Goal: Task Accomplishment & Management: Complete application form

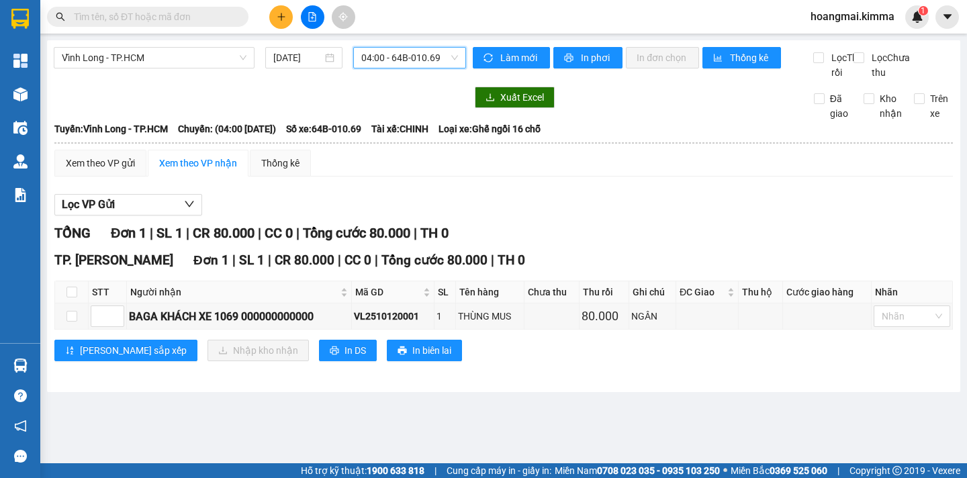
click at [281, 21] on icon "plus" at bounding box center [281, 16] width 9 height 9
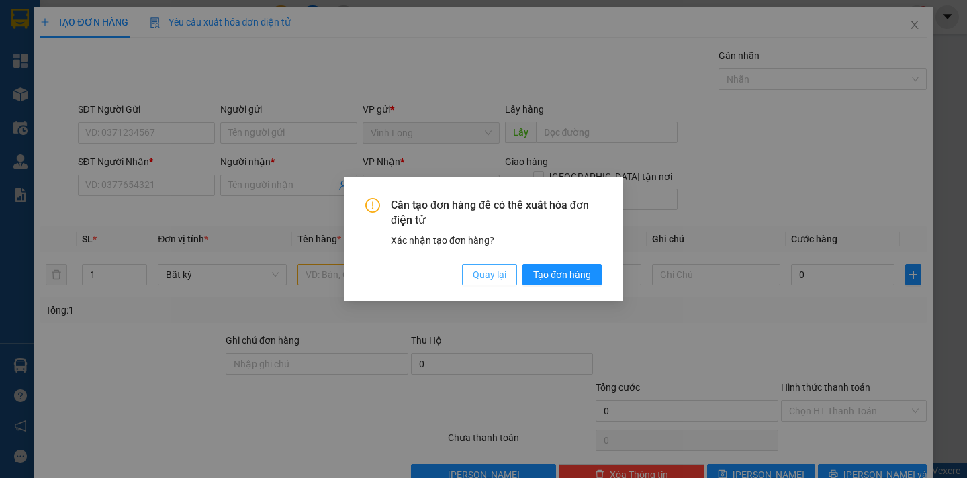
drag, startPoint x: 506, startPoint y: 280, endPoint x: 205, endPoint y: 211, distance: 308.8
click at [499, 279] on span "Quay lại" at bounding box center [490, 274] width 34 height 15
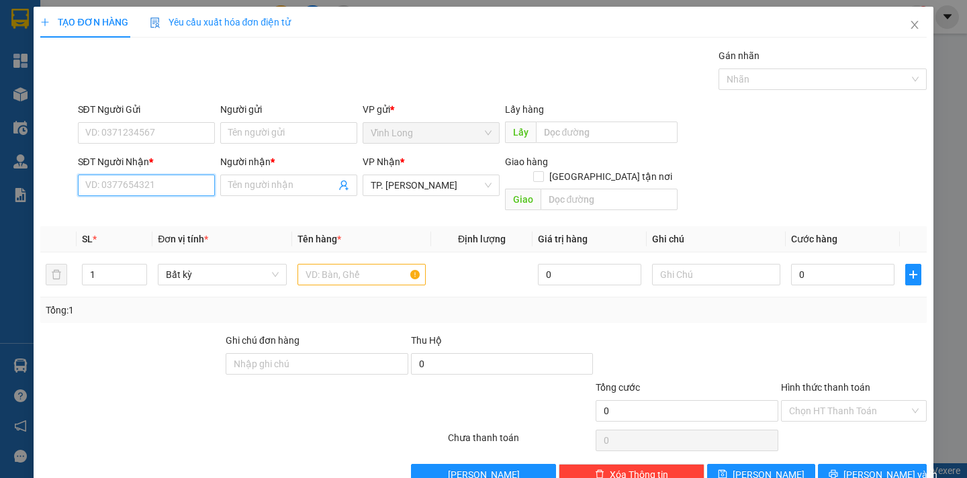
click at [144, 187] on input "SĐT Người Nhận *" at bounding box center [146, 185] width 137 height 21
type input "0939642092"
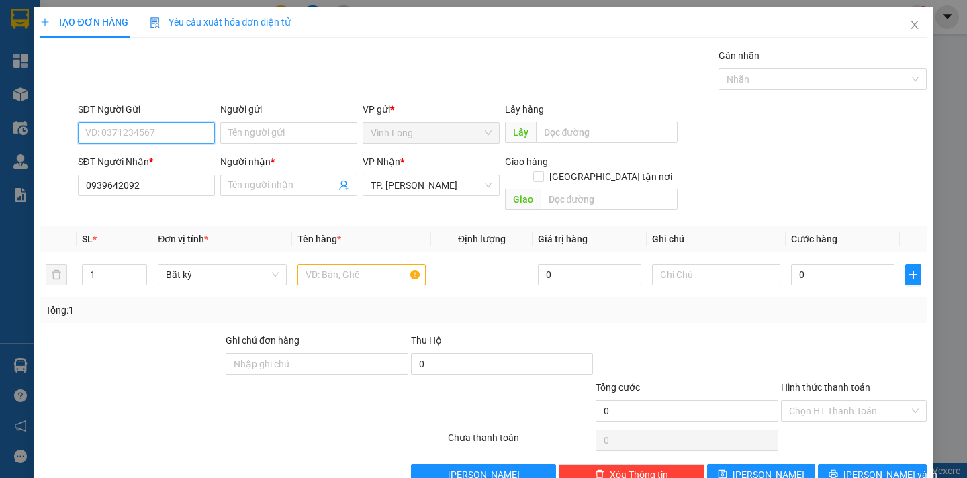
click at [131, 130] on input "SĐT Người Gửi" at bounding box center [146, 132] width 137 height 21
click at [232, 131] on input "Người gửi" at bounding box center [288, 132] width 137 height 21
type input "BÁN"
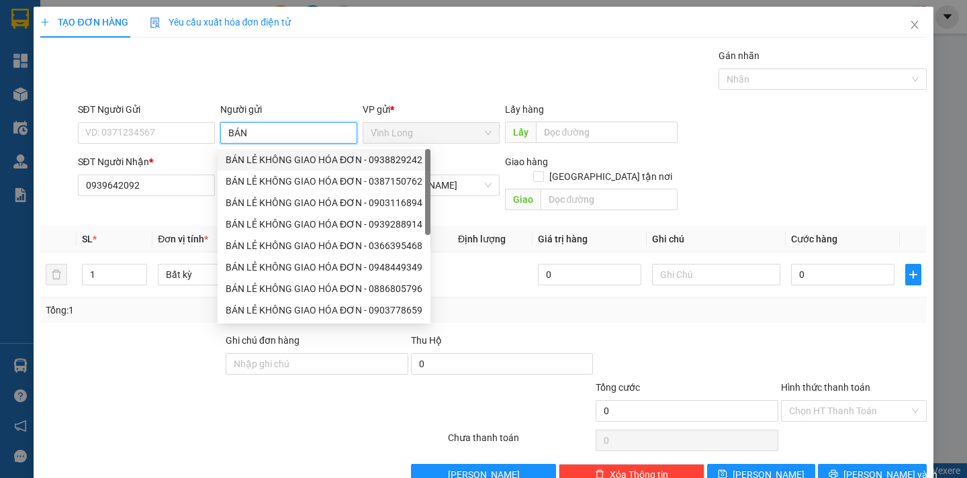
click at [298, 158] on div "BÁN LẺ KHÔNG GIAO HÓA ĐƠN - 0938829242" at bounding box center [324, 159] width 197 height 15
type input "0938829242"
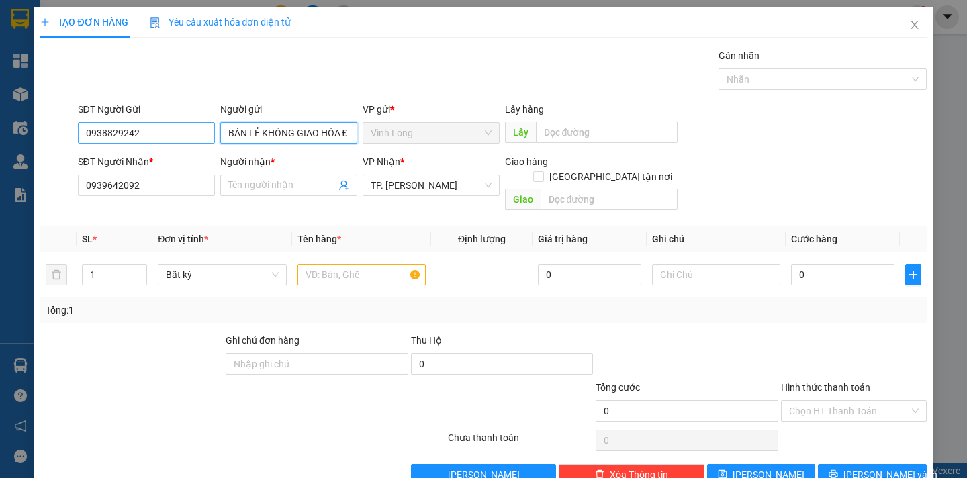
type input "BÁN LẺ KHÔNG GIAO HÓA ĐƠN"
drag, startPoint x: 146, startPoint y: 136, endPoint x: 43, endPoint y: 140, distance: 102.9
click at [43, 140] on div "SĐT Người Gửi 0938829242 0938829242 Người gửi BÁN LẺ KHÔNG GIAO HÓA ĐƠN VP gửi …" at bounding box center [483, 125] width 889 height 47
type input "0907409650"
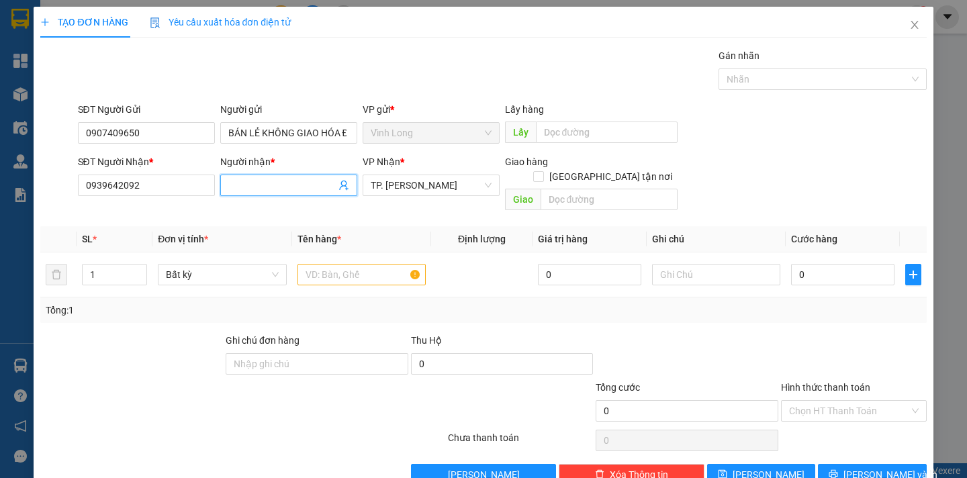
click at [265, 185] on input "Người nhận *" at bounding box center [281, 185] width 107 height 15
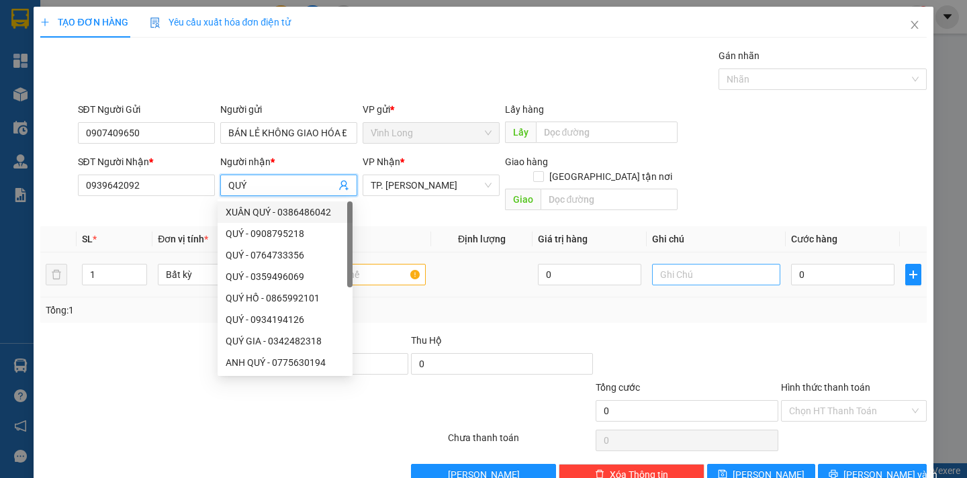
type input "QUÝ"
click at [679, 264] on input "text" at bounding box center [716, 274] width 128 height 21
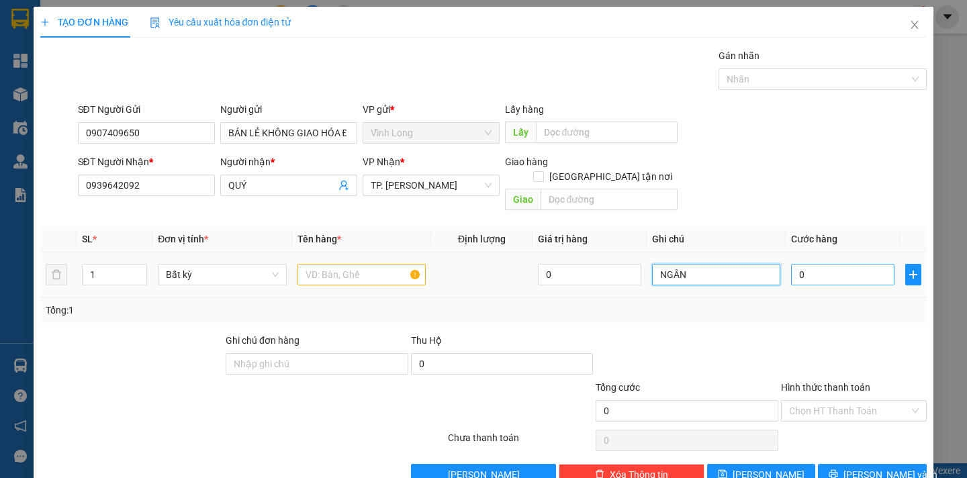
type input "NGÂN"
click at [814, 265] on input "0" at bounding box center [842, 274] width 103 height 21
type input "3"
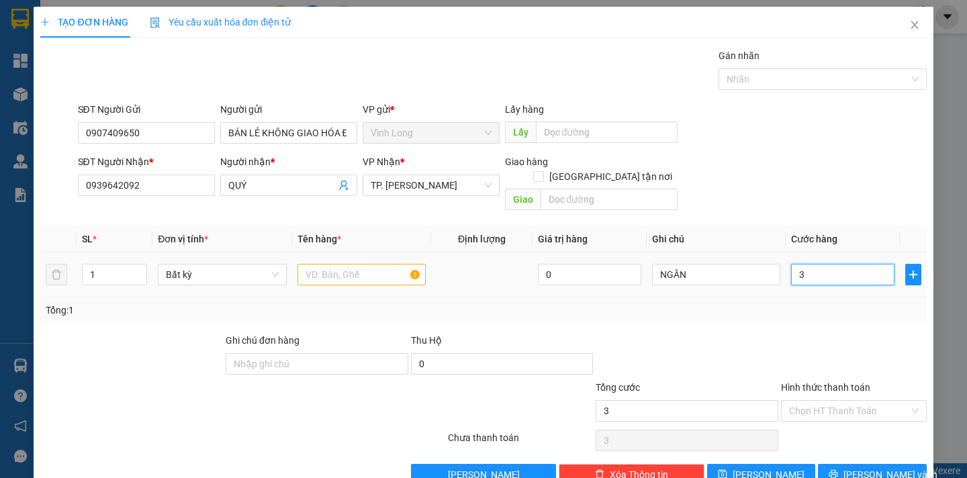
type input "30"
type input "30.000"
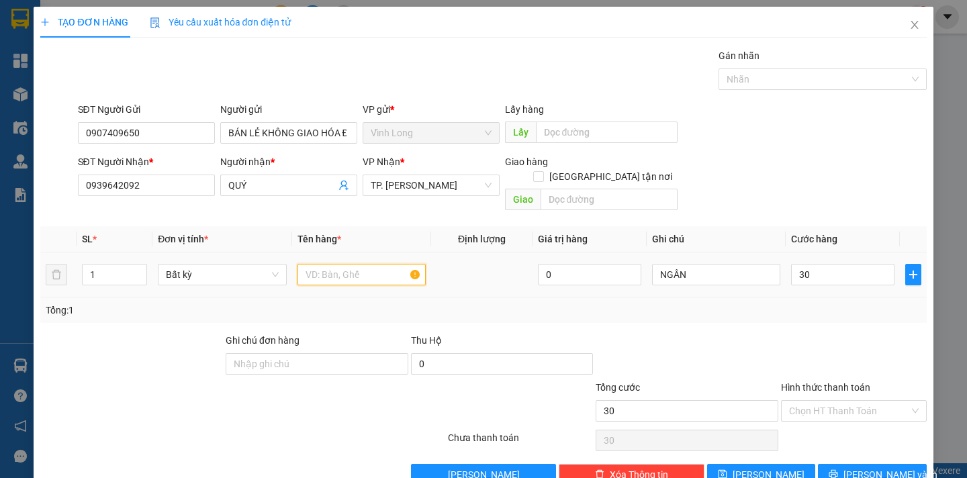
type input "30.000"
click at [312, 264] on input "text" at bounding box center [362, 274] width 128 height 21
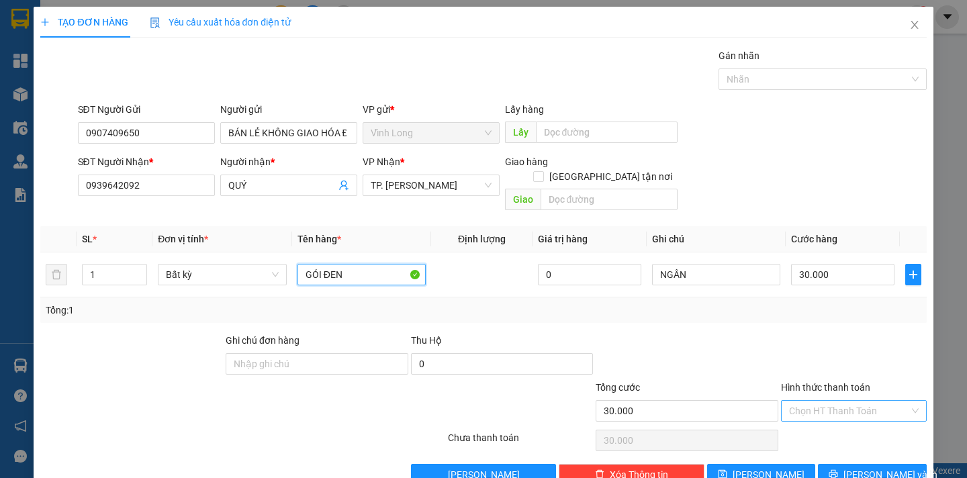
type input "GÓI ĐEN"
click at [879, 401] on input "Hình thức thanh toán" at bounding box center [849, 411] width 120 height 20
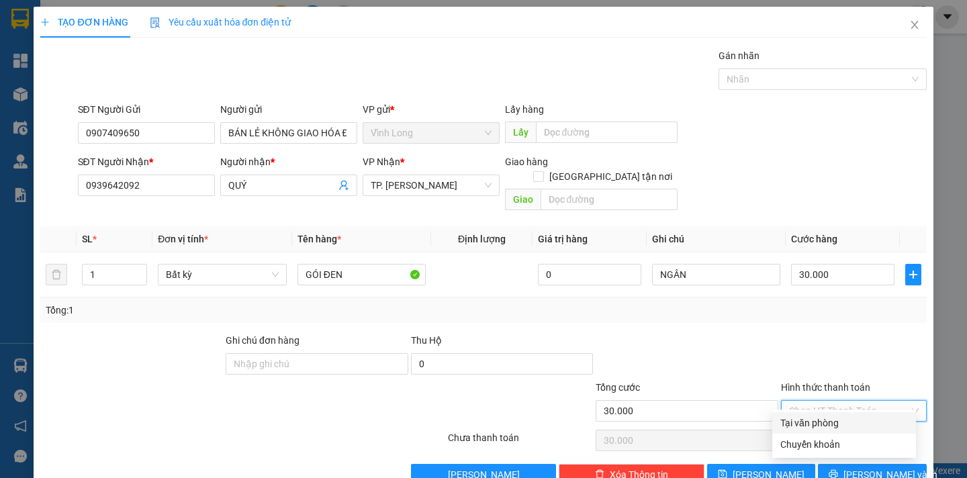
click at [869, 421] on div "Tại văn phòng" at bounding box center [845, 423] width 128 height 15
type input "0"
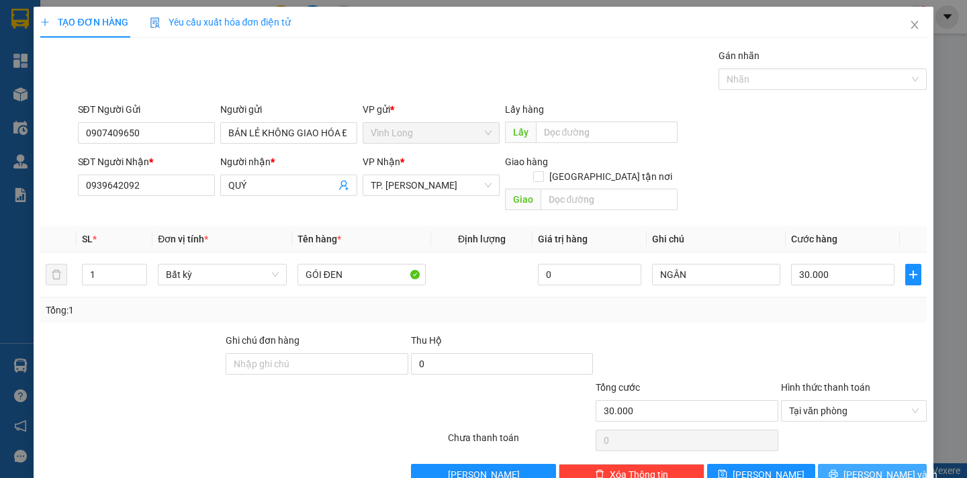
click at [872, 468] on span "Lưu và In" at bounding box center [891, 475] width 94 height 15
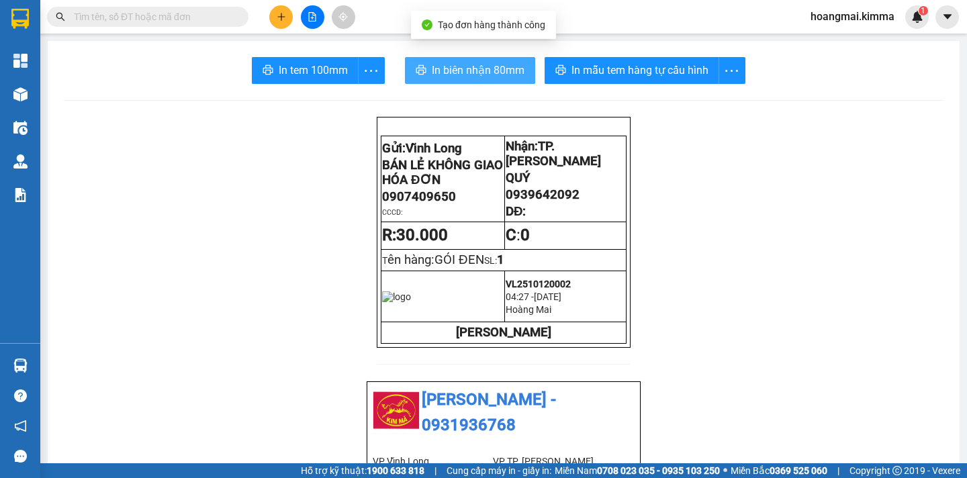
click at [447, 68] on span "In biên nhận 80mm" at bounding box center [478, 70] width 93 height 17
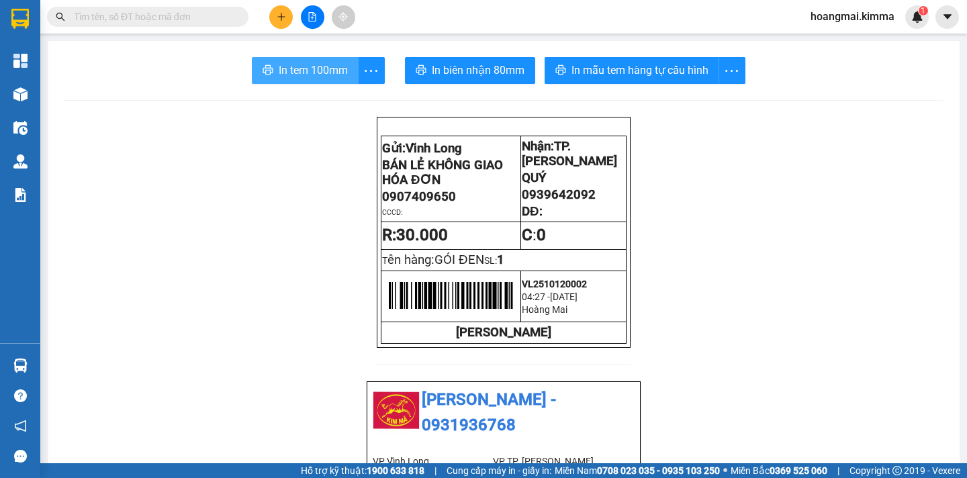
click at [322, 75] on span "In tem 100mm" at bounding box center [313, 70] width 69 height 17
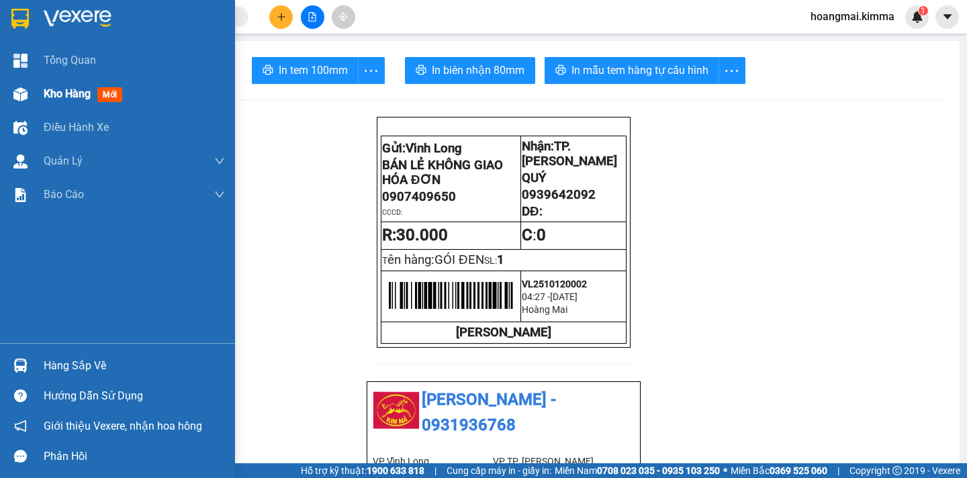
click at [58, 93] on span "Kho hàng" at bounding box center [67, 93] width 47 height 13
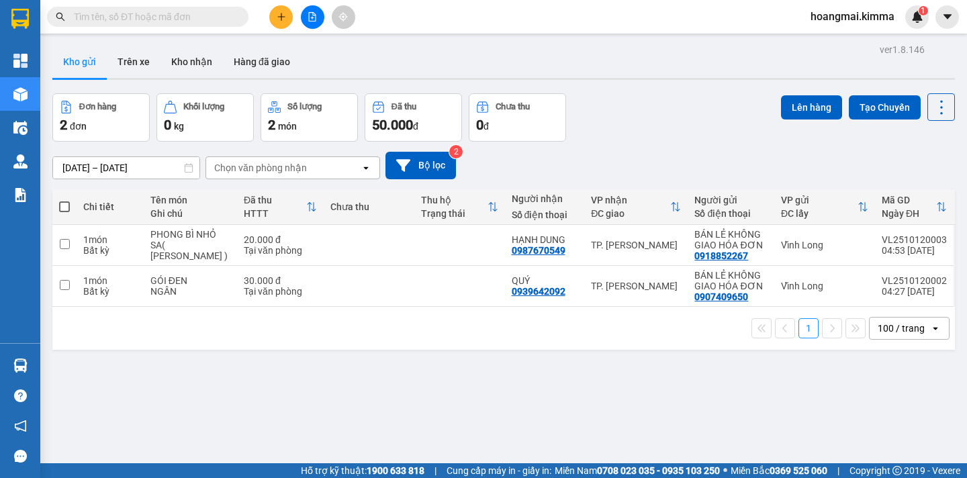
click at [66, 204] on span at bounding box center [64, 207] width 11 height 11
click at [64, 200] on input "checkbox" at bounding box center [64, 200] width 0 height 0
checkbox input "true"
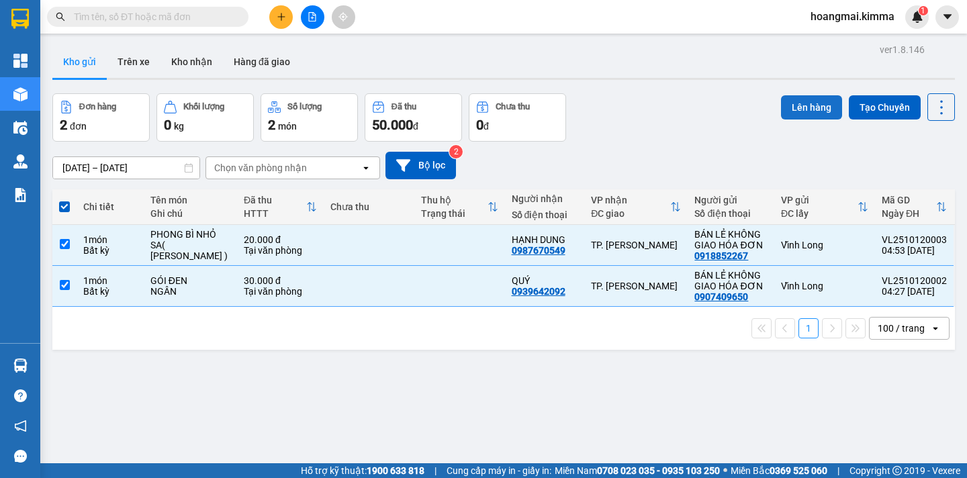
click at [783, 114] on button "Lên hàng" at bounding box center [811, 107] width 61 height 24
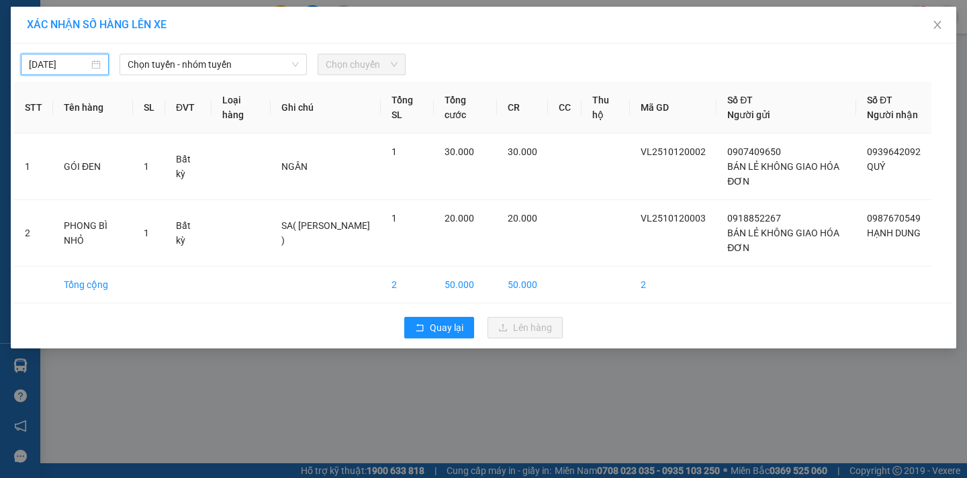
click at [64, 64] on input "11/10/2025" at bounding box center [59, 64] width 60 height 15
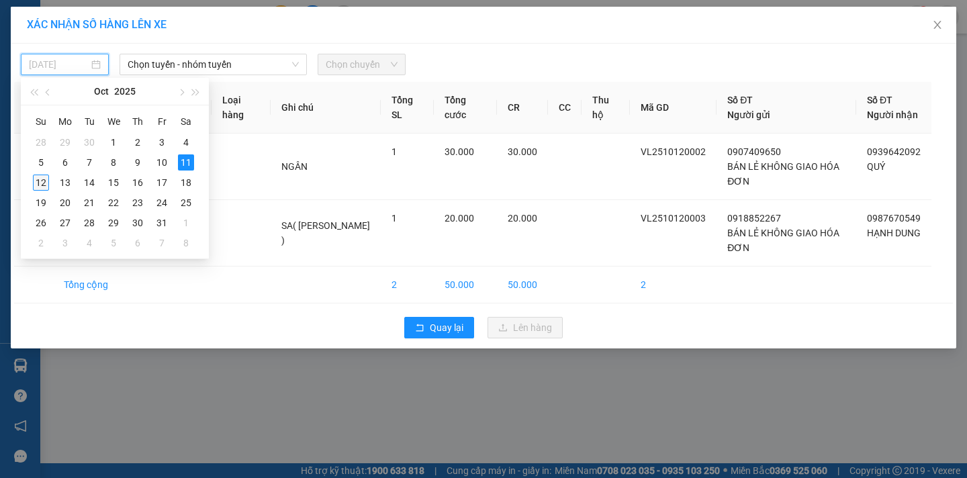
click at [42, 183] on div "12" at bounding box center [41, 183] width 16 height 16
type input "[DATE]"
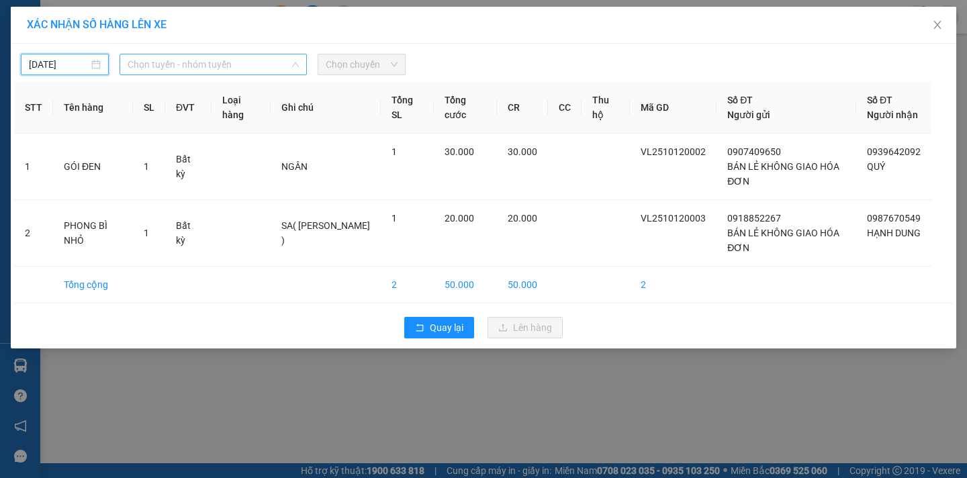
click at [249, 62] on span "Chọn tuyến - nhóm tuyến" at bounding box center [213, 64] width 171 height 20
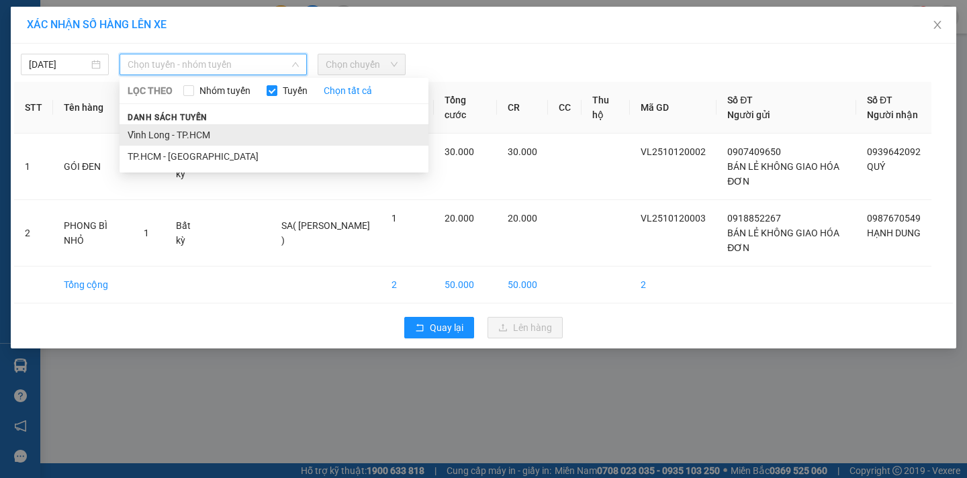
click at [211, 136] on li "Vĩnh Long - TP.HCM" at bounding box center [274, 134] width 309 height 21
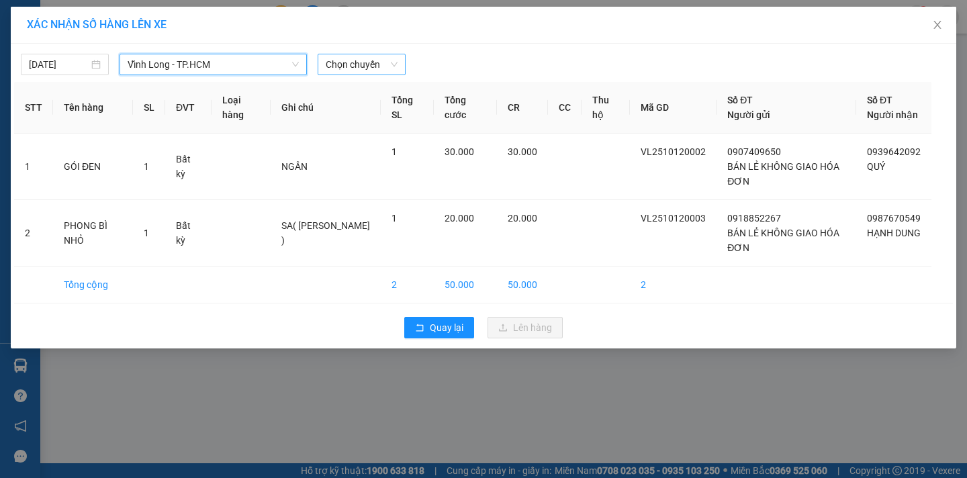
click at [361, 66] on span "Chọn chuyến" at bounding box center [362, 64] width 72 height 20
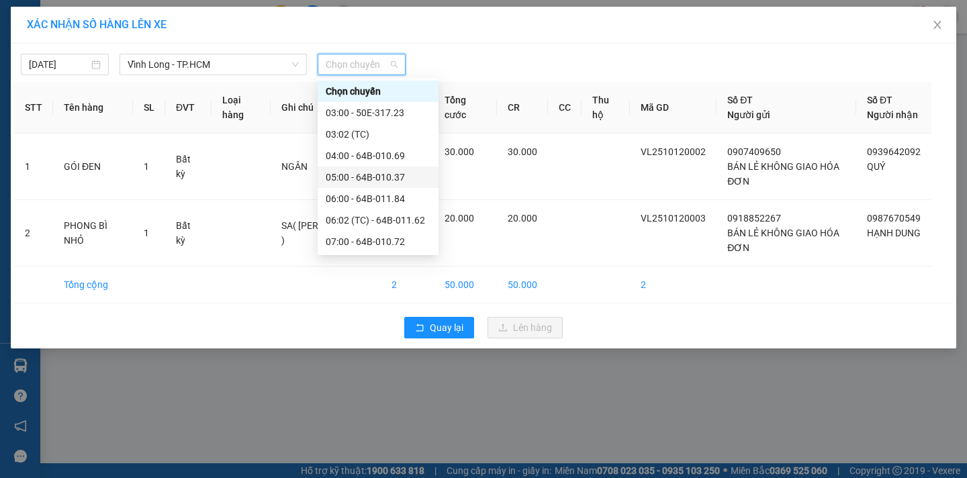
click at [409, 174] on div "05:00 - 64B-010.37" at bounding box center [378, 177] width 105 height 15
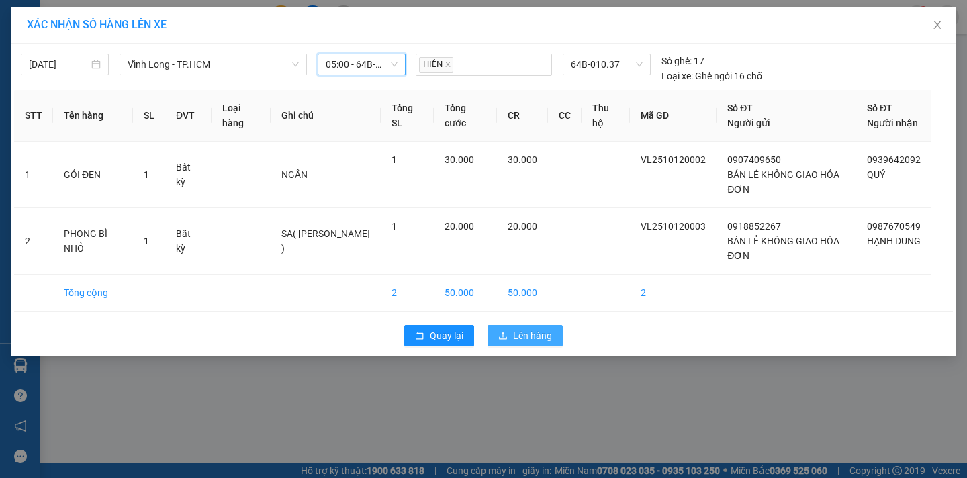
click at [534, 336] on span "Lên hàng" at bounding box center [532, 336] width 39 height 15
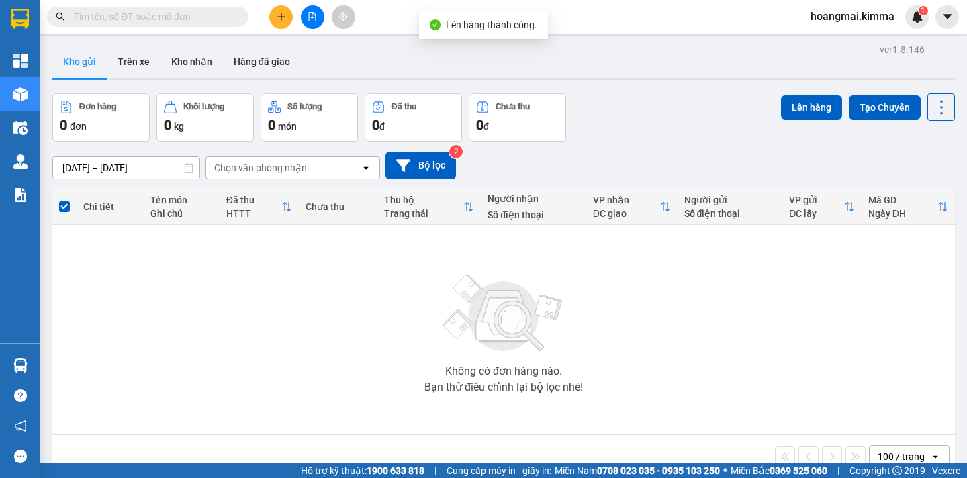
click at [316, 28] on button at bounding box center [313, 17] width 24 height 24
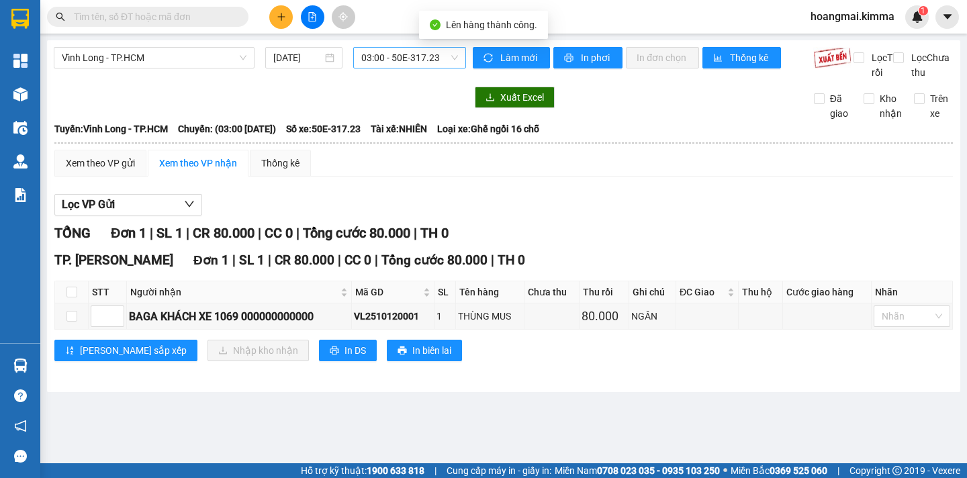
click at [427, 56] on span "03:00 - 50E-317.23" at bounding box center [409, 58] width 97 height 20
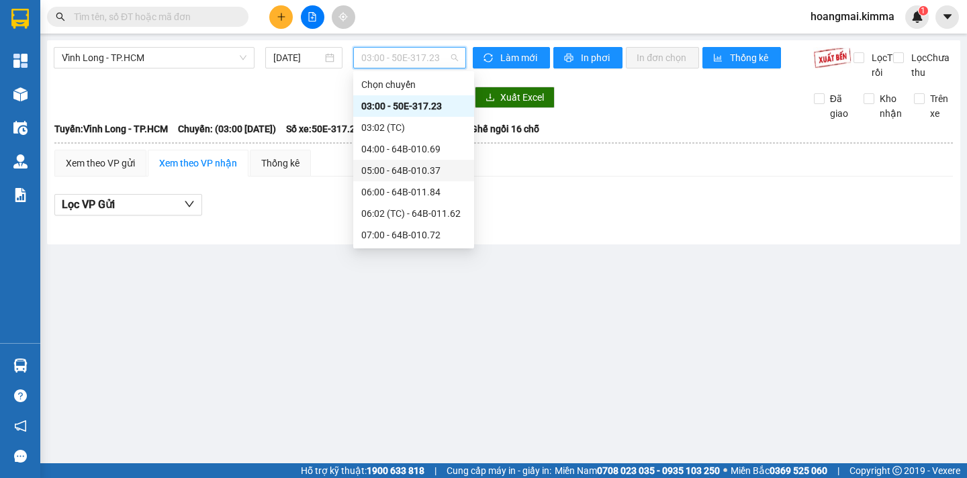
click at [441, 172] on div "05:00 - 64B-010.37" at bounding box center [413, 170] width 105 height 15
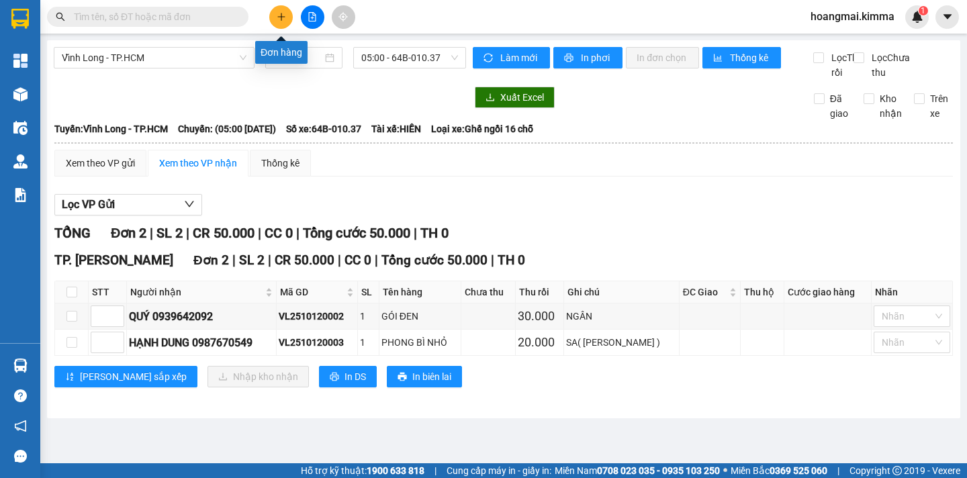
click at [281, 21] on button at bounding box center [281, 17] width 24 height 24
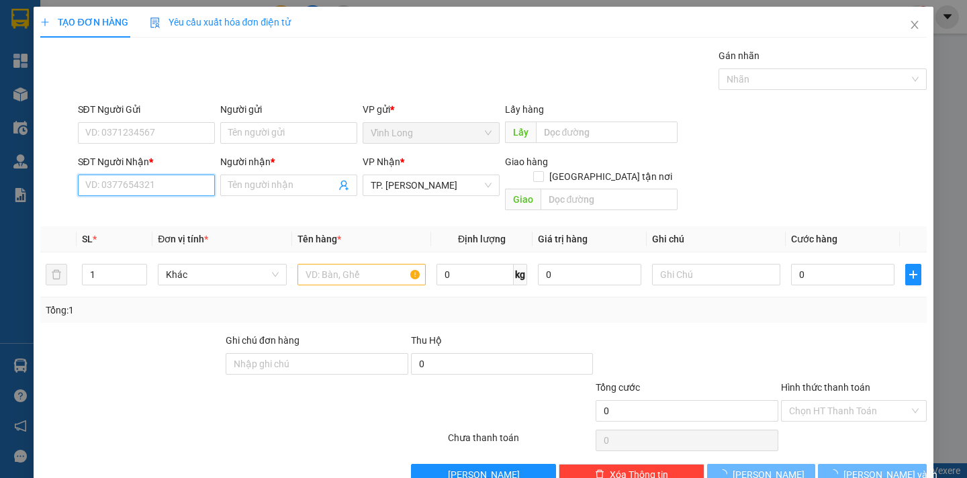
click at [168, 183] on input "SĐT Người Nhận *" at bounding box center [146, 185] width 137 height 21
type input "0932632646"
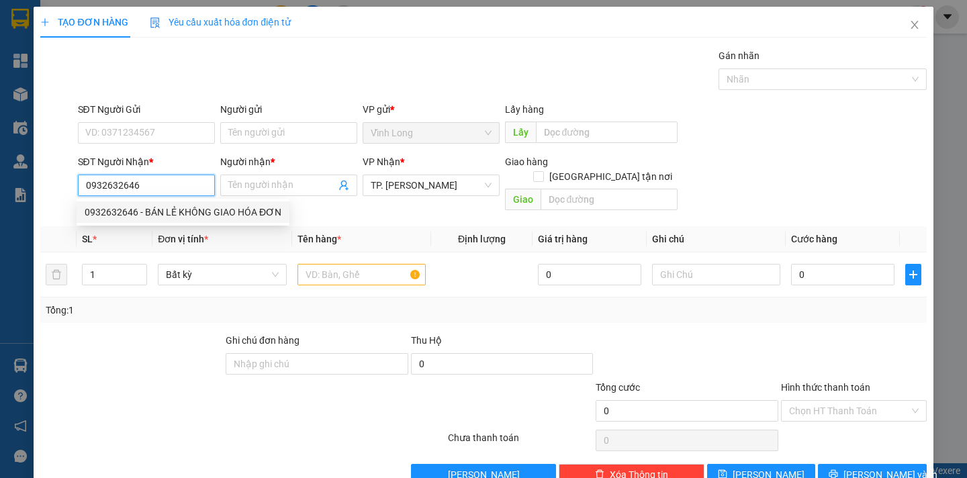
click at [249, 214] on div "0932632646 - BÁN LẺ KHÔNG GIAO HÓA ĐƠN" at bounding box center [183, 212] width 197 height 15
type input "BÁN LẺ KHÔNG GIAO HÓA ĐƠN"
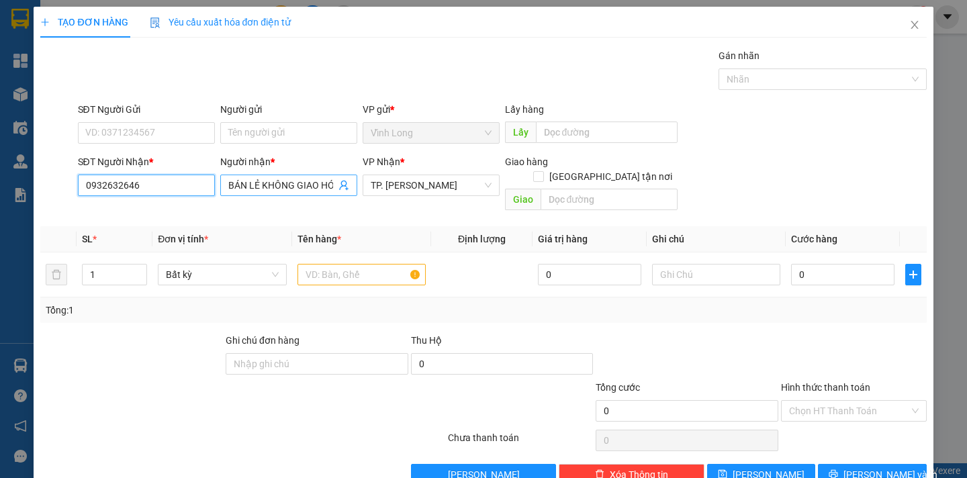
type input "0932632646"
drag, startPoint x: 222, startPoint y: 185, endPoint x: 387, endPoint y: 219, distance: 168.6
click at [387, 219] on div "Transit Pickup Surcharge Ids Transit Deliver Surcharge Ids Transit Deliver Surc…" at bounding box center [483, 266] width 886 height 437
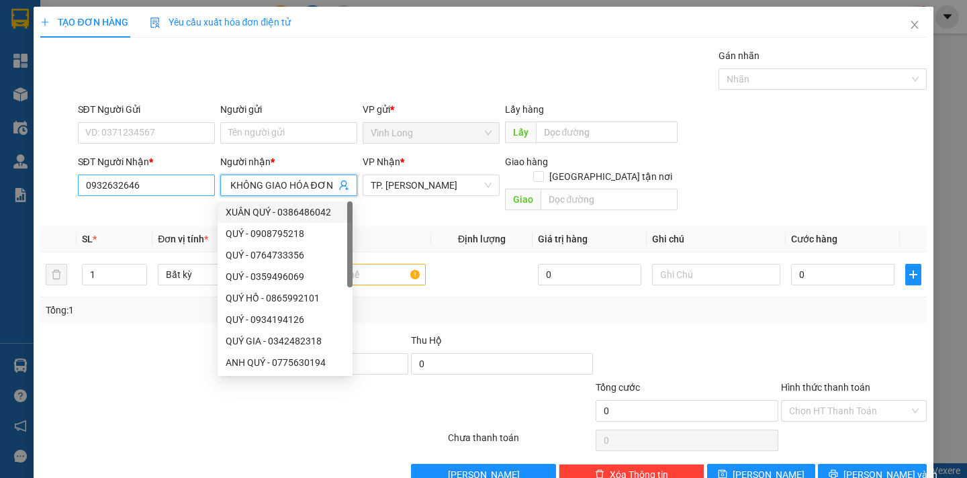
scroll to position [0, 0]
drag, startPoint x: 327, startPoint y: 187, endPoint x: 172, endPoint y: 191, distance: 155.2
click at [172, 191] on div "SĐT Người Nhận * 0932632646 Người nhận * BÁN LẺ KHÔNG GIAO HÓA ĐƠN VP Nhận * TP…" at bounding box center [502, 186] width 855 height 62
click at [266, 185] on input "Người nhận *" at bounding box center [281, 185] width 107 height 15
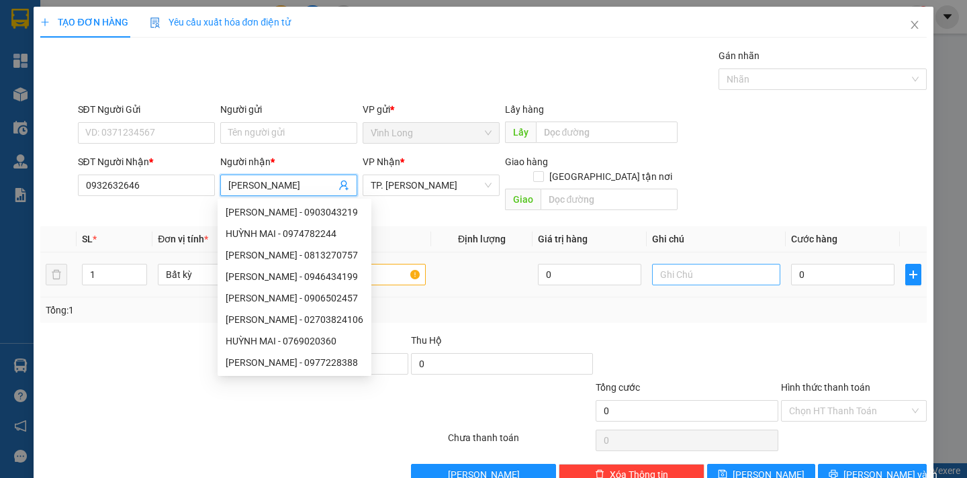
type input "HUỲNH MAI"
click at [667, 264] on input "text" at bounding box center [716, 274] width 128 height 21
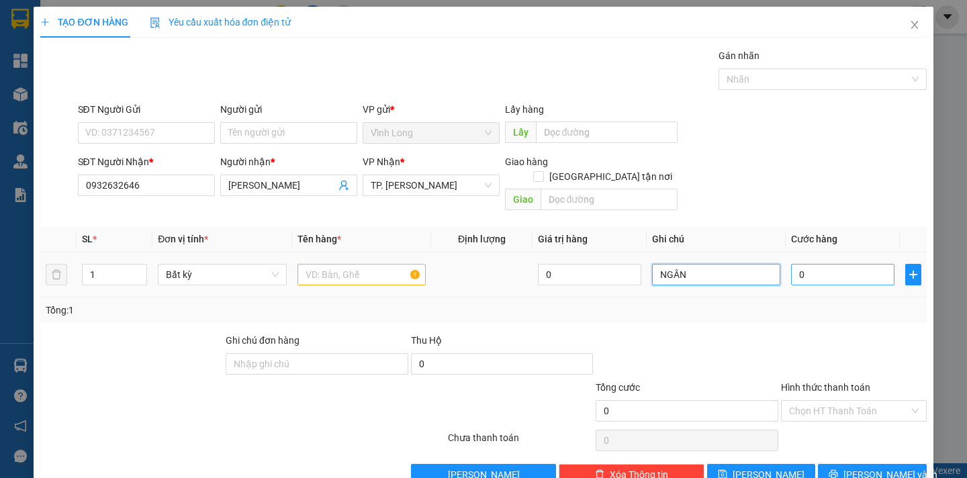
type input "NGÂN"
click at [810, 264] on input "0" at bounding box center [842, 274] width 103 height 21
type input "3"
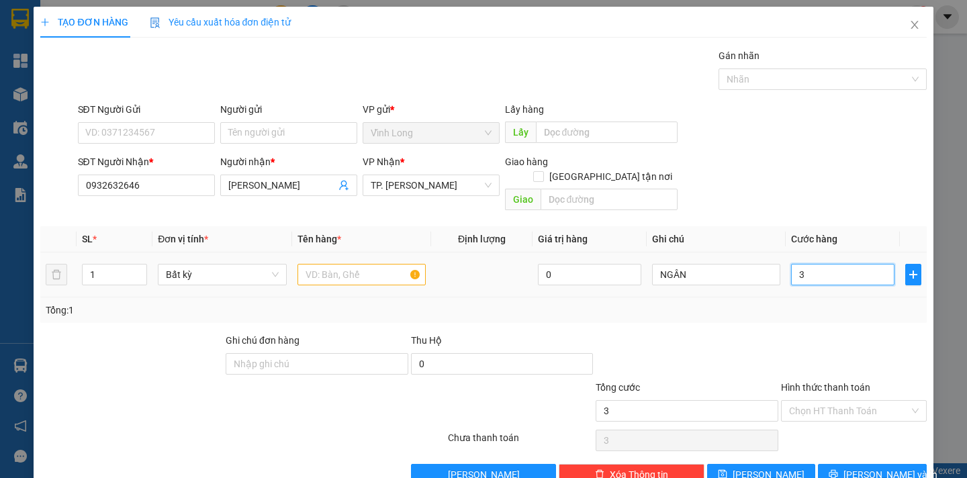
type input "30"
type input "30.000"
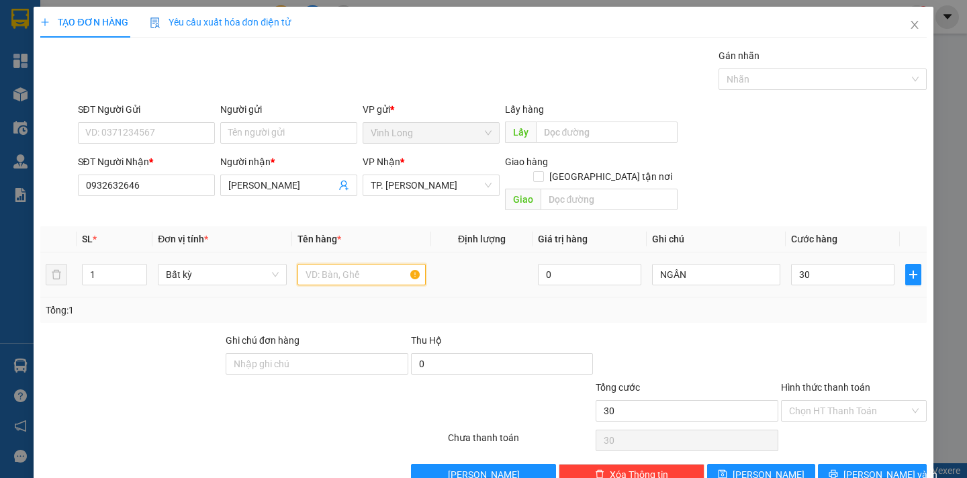
type input "30.000"
click at [367, 265] on input "text" at bounding box center [362, 274] width 128 height 21
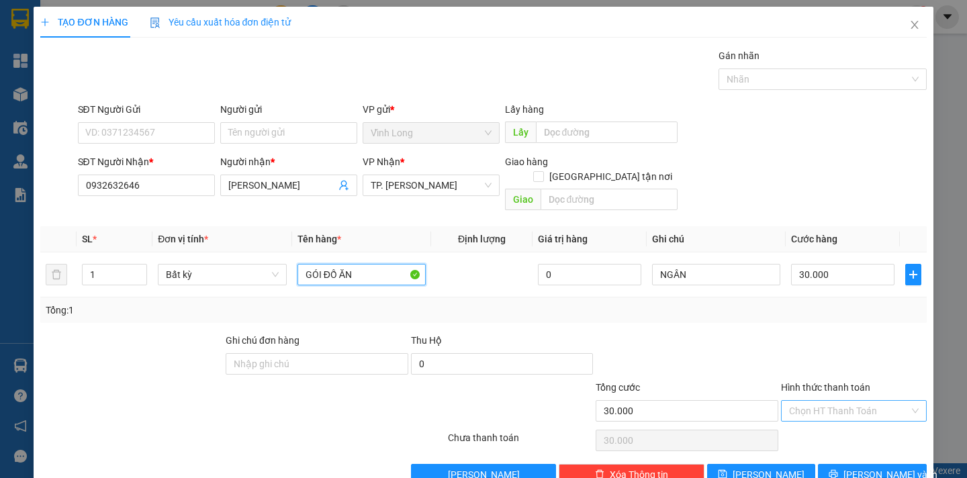
type input "GÓI ĐỒ ĂN"
click at [823, 401] on input "Hình thức thanh toán" at bounding box center [849, 411] width 120 height 20
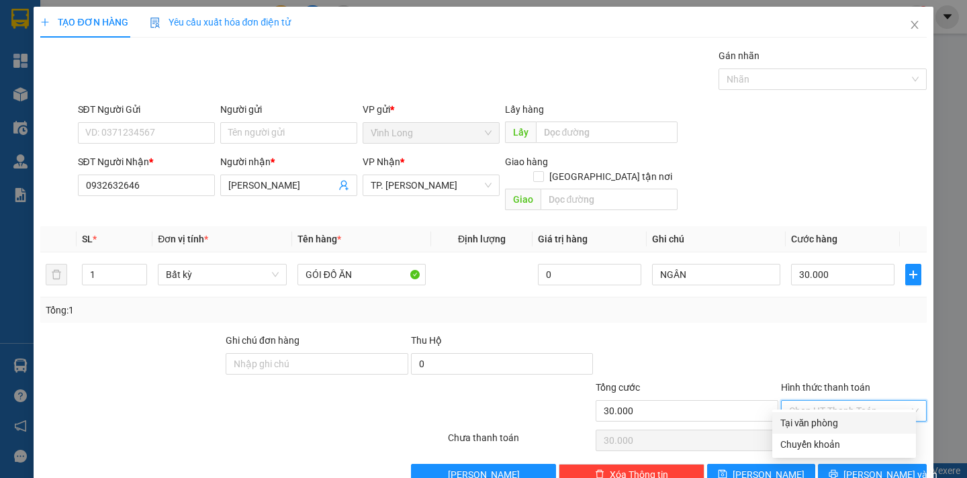
click at [832, 421] on div "Tại văn phòng" at bounding box center [845, 423] width 128 height 15
type input "0"
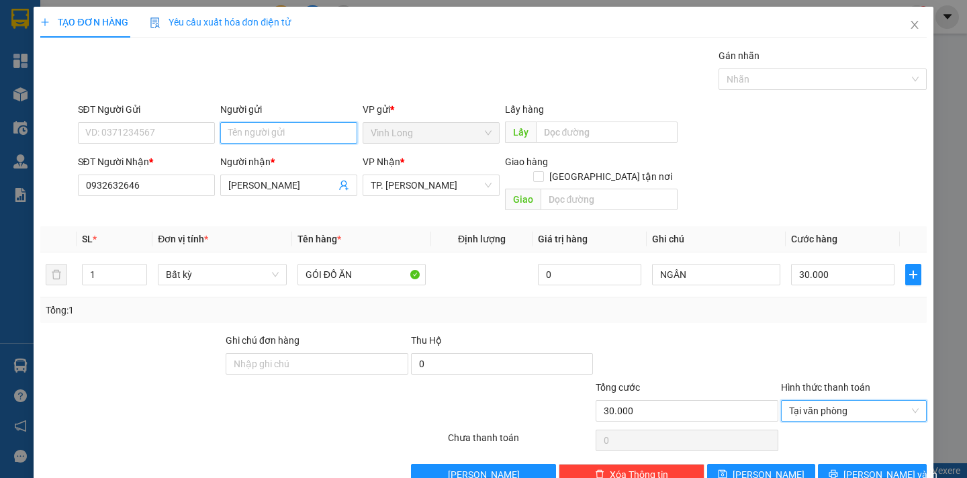
click at [259, 134] on input "Người gửi" at bounding box center [288, 132] width 137 height 21
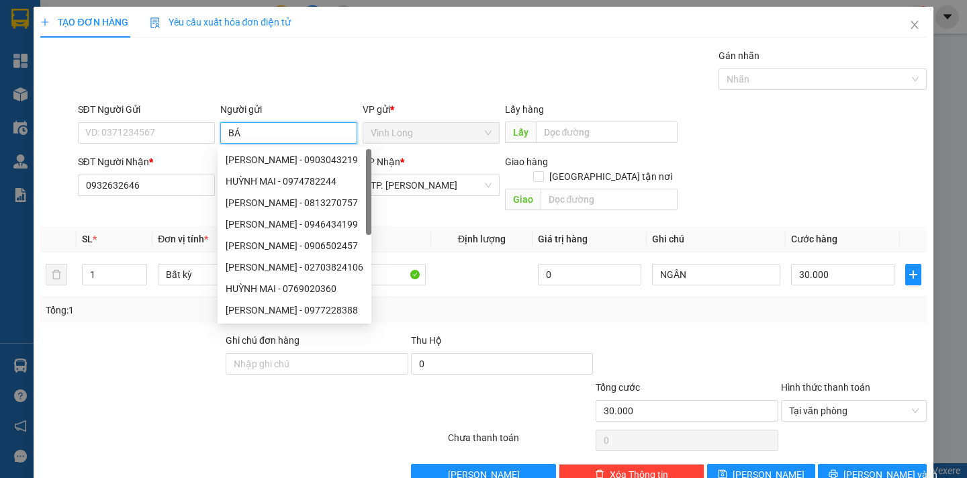
type input "BÁN"
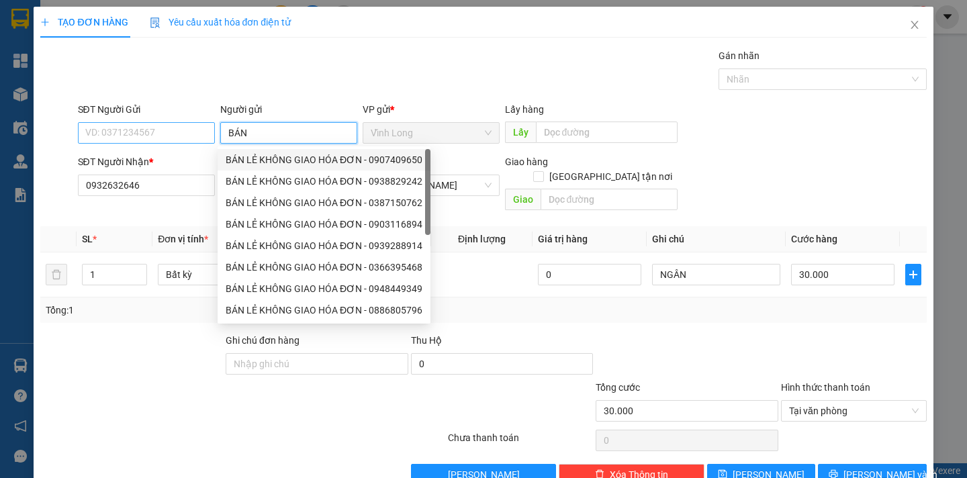
drag, startPoint x: 310, startPoint y: 161, endPoint x: 150, endPoint y: 131, distance: 163.3
click at [306, 160] on div "BÁN LẺ KHÔNG GIAO HÓA ĐƠN - 0907409650" at bounding box center [324, 159] width 197 height 15
type input "0907409650"
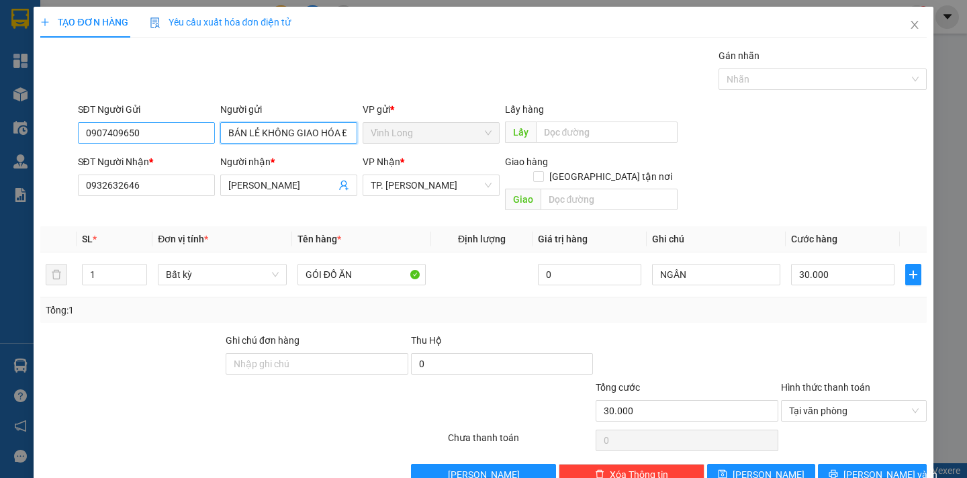
type input "BÁN LẺ KHÔNG GIAO HÓA ĐƠN"
drag, startPoint x: 146, startPoint y: 131, endPoint x: 0, endPoint y: 138, distance: 145.9
click at [0, 138] on div "TẠO ĐƠN HÀNG Yêu cầu xuất hóa đơn điện tử Transit Pickup Surcharge Ids Transit …" at bounding box center [483, 239] width 967 height 478
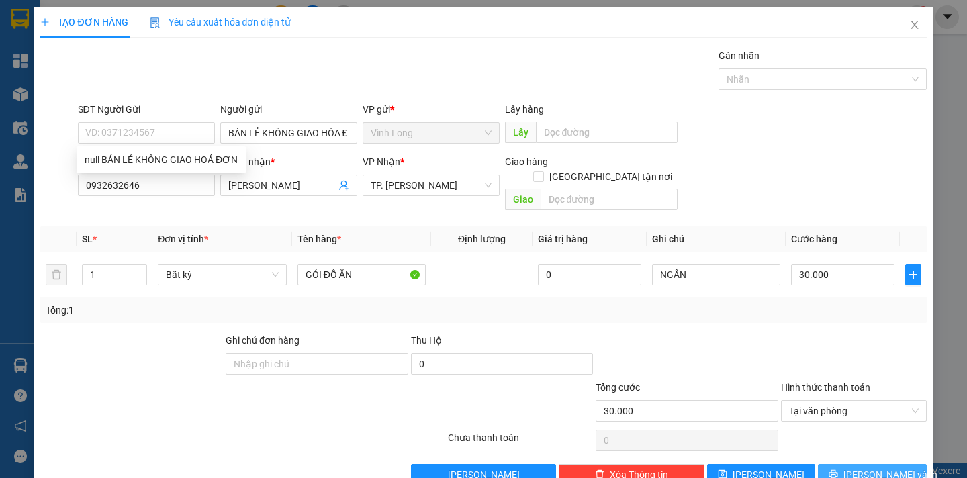
click at [883, 468] on span "Lưu và In" at bounding box center [891, 475] width 94 height 15
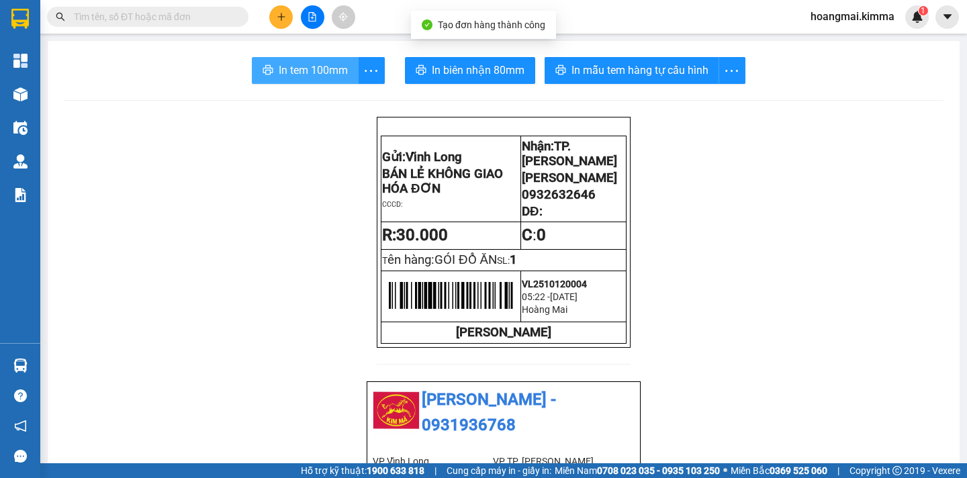
click at [329, 74] on span "In tem 100mm" at bounding box center [313, 70] width 69 height 17
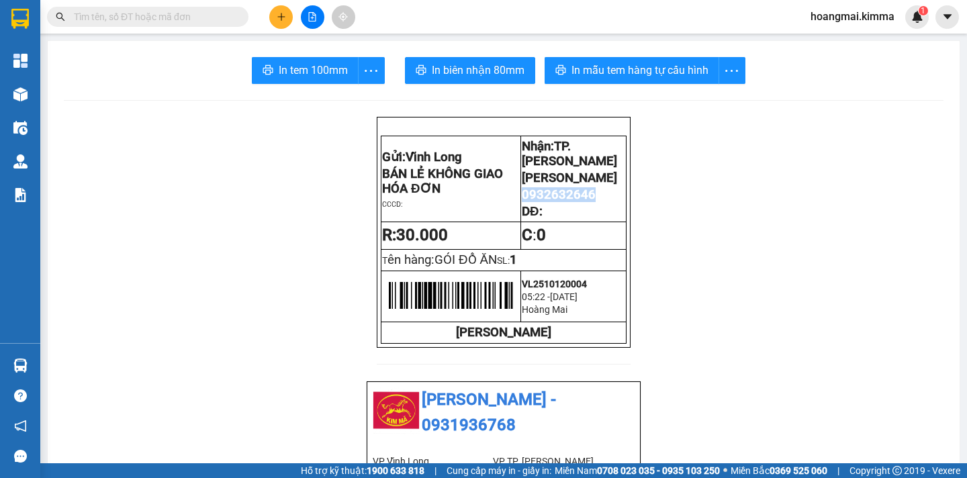
drag, startPoint x: 589, startPoint y: 207, endPoint x: 534, endPoint y: 210, distance: 55.2
click at [522, 202] on p "0932632646" at bounding box center [573, 194] width 103 height 15
copy span "0932632646"
paste input "0932632646"
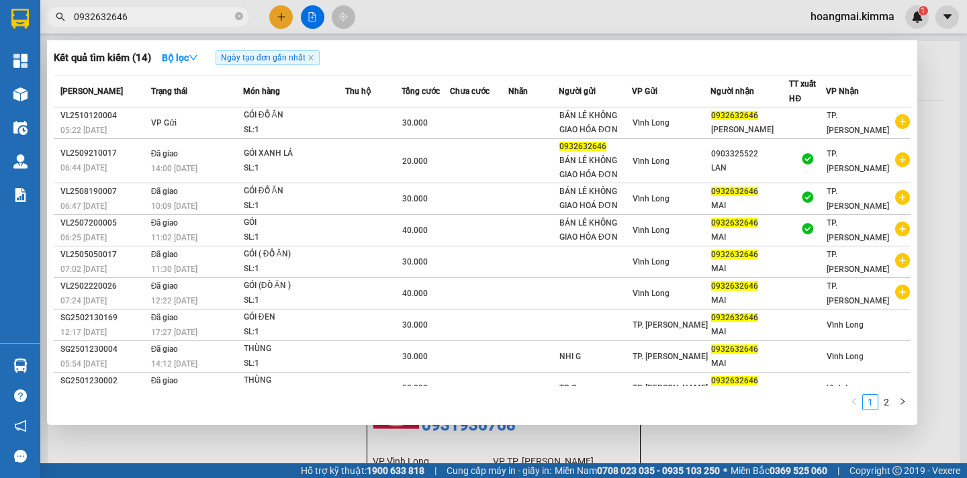
type input "0932632646"
click at [278, 17] on div at bounding box center [483, 239] width 967 height 478
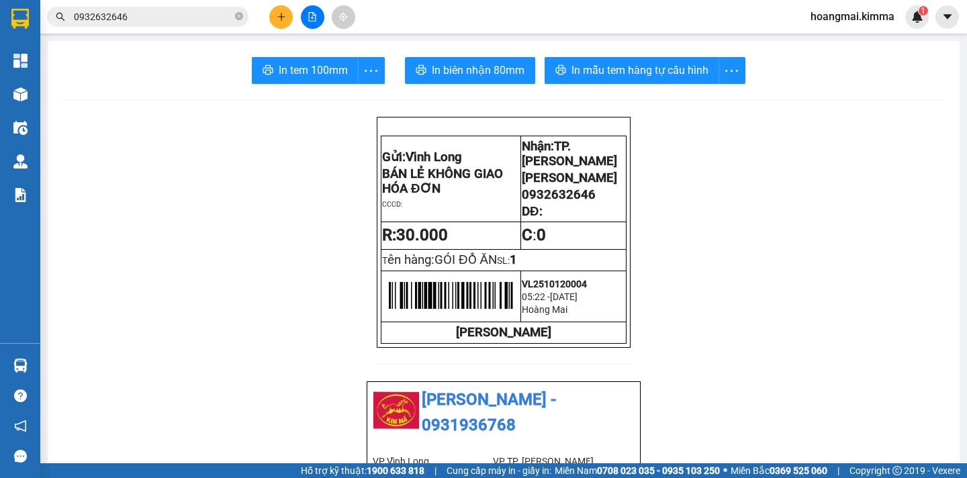
click at [281, 20] on icon "plus" at bounding box center [281, 16] width 9 height 9
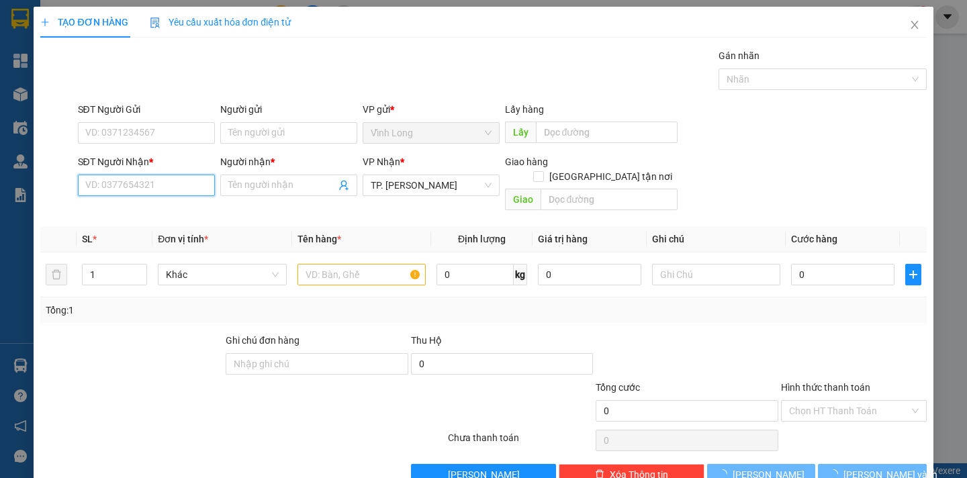
drag, startPoint x: 160, startPoint y: 191, endPoint x: 222, endPoint y: 103, distance: 108.5
click at [160, 191] on input "SĐT Người Nhận *" at bounding box center [146, 185] width 137 height 21
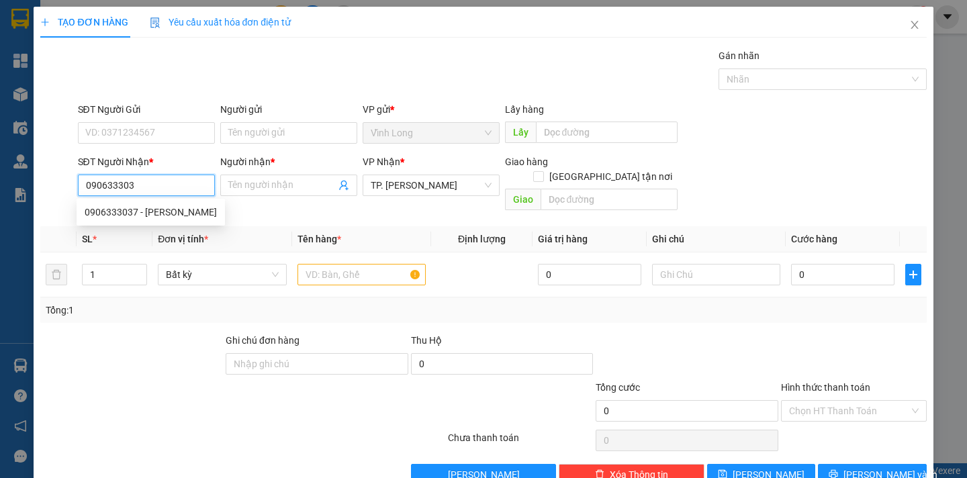
type input "0906333037"
click at [217, 214] on div "0906333037 - NGUYỄN LÊ NGUYỄN" at bounding box center [151, 212] width 132 height 15
type input "NGUYỄN LÊ NGUYỄN"
type input "0906333037"
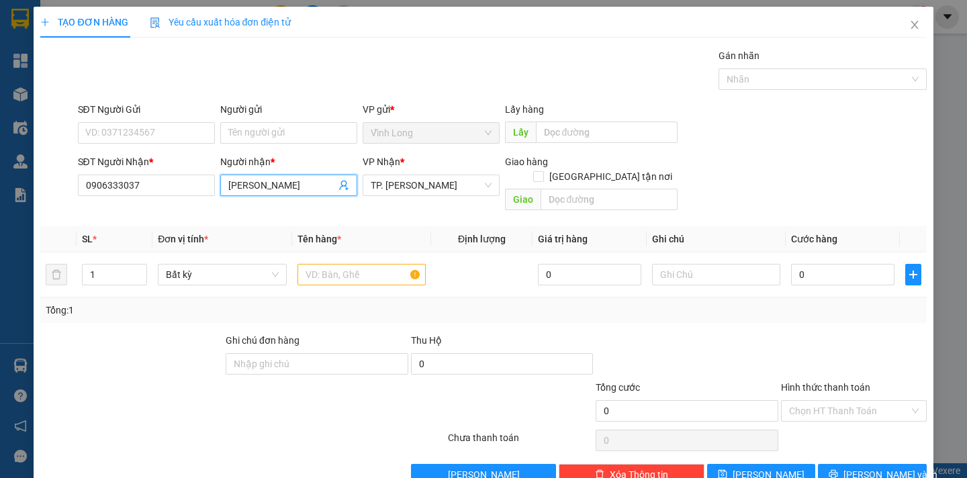
click at [266, 187] on input "NGUYỄN LÊ NGUYỄN" at bounding box center [281, 185] width 107 height 15
type input "LÊ NGUYỄN"
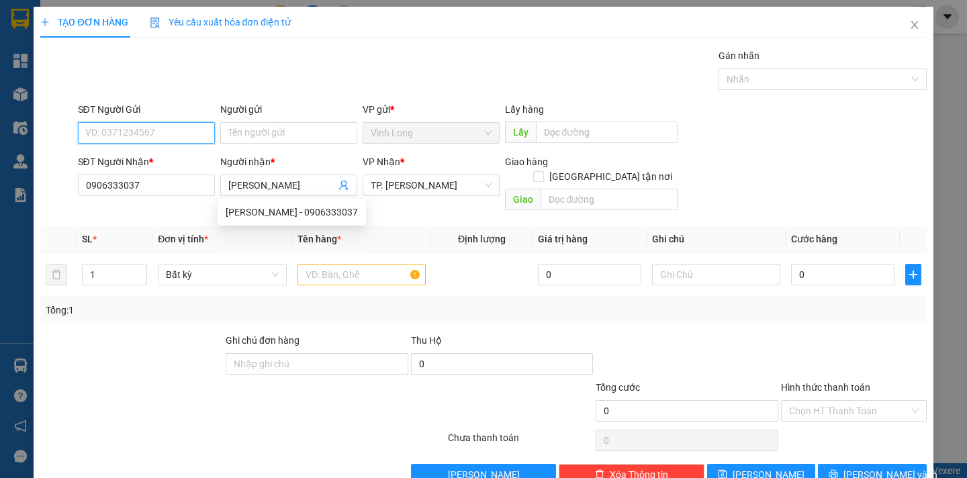
click at [149, 134] on input "SĐT Người Gửi" at bounding box center [146, 132] width 137 height 21
type input "0907222630"
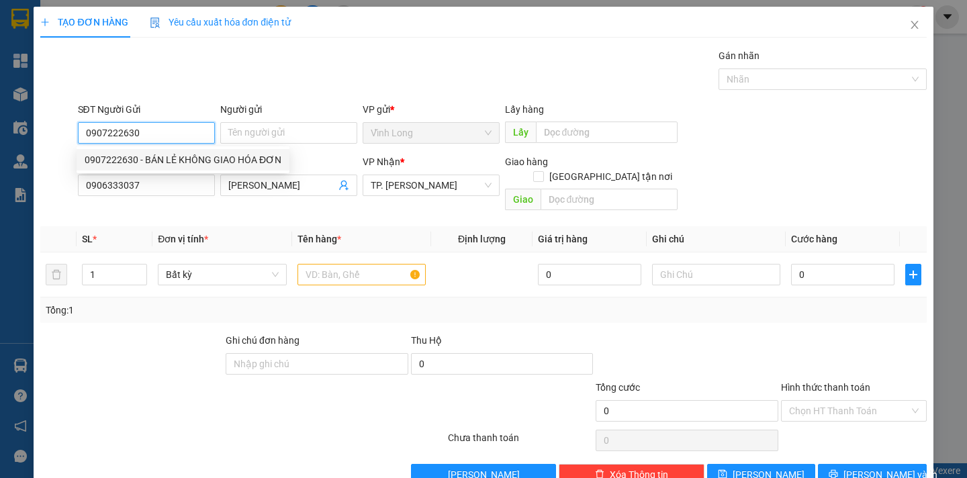
click at [234, 159] on div "0907222630 - BÁN LẺ KHÔNG GIAO HÓA ĐƠN" at bounding box center [183, 159] width 197 height 15
type input "BÁN LẺ KHÔNG GIAO HÓA ĐƠN"
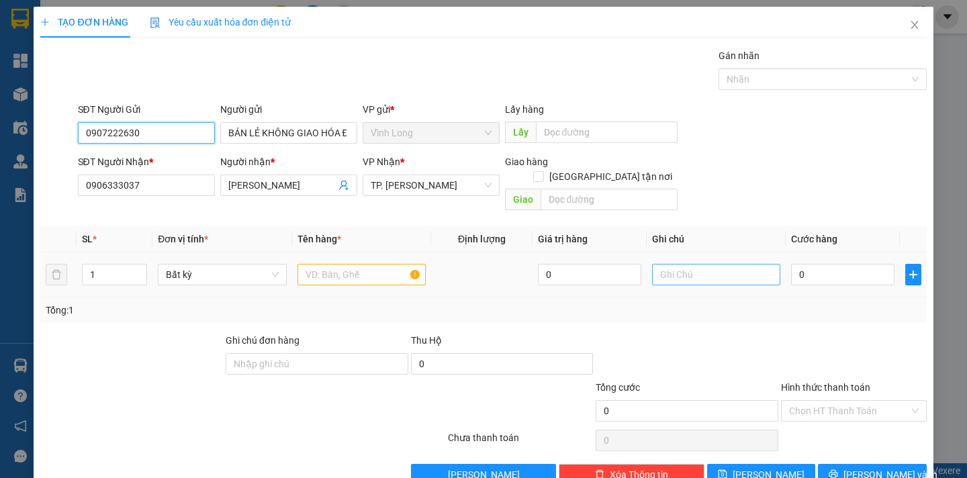
type input "0907222630"
click at [668, 265] on input "text" at bounding box center [716, 274] width 128 height 21
type input "NGÂN"
click at [806, 266] on input "0" at bounding box center [842, 274] width 103 height 21
type input "5"
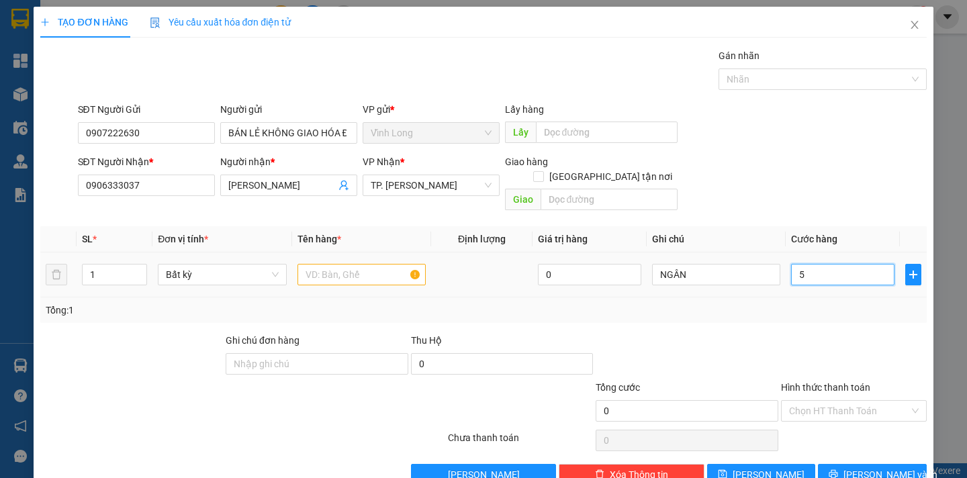
type input "5"
type input "50"
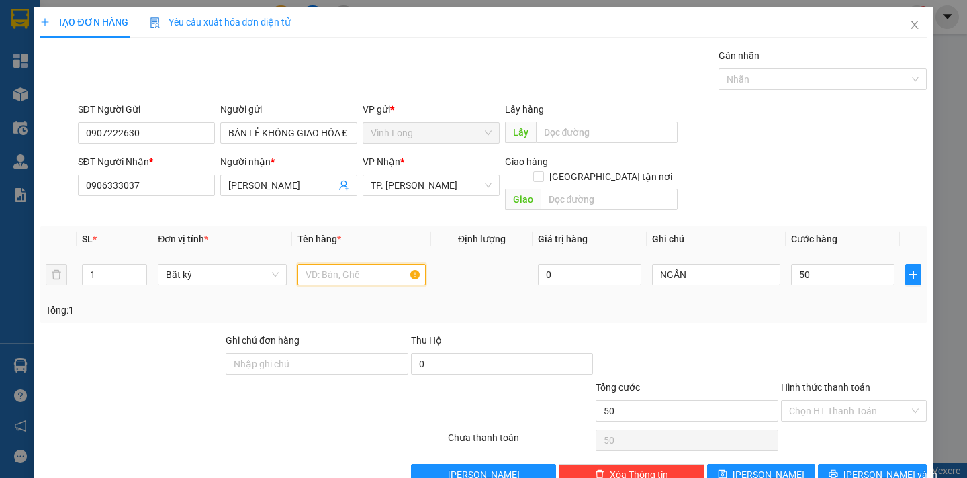
type input "50.000"
click at [359, 264] on input "text" at bounding box center [362, 274] width 128 height 21
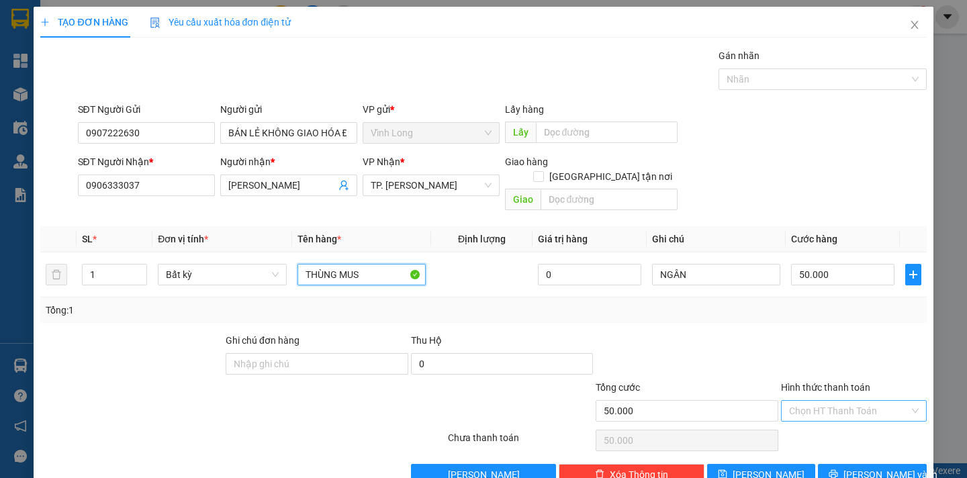
type input "THÙNG MUS"
click at [882, 401] on input "Hình thức thanh toán" at bounding box center [849, 411] width 120 height 20
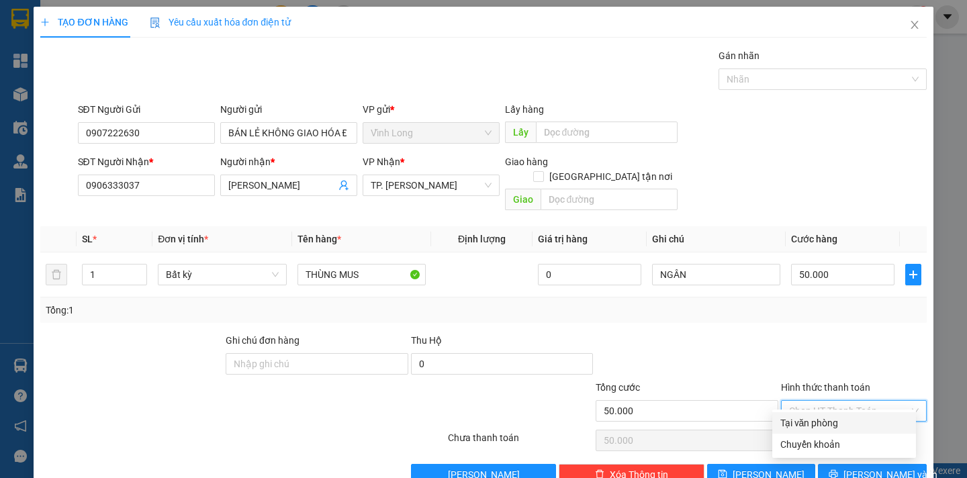
click at [844, 427] on div "Tại văn phòng" at bounding box center [845, 423] width 128 height 15
type input "0"
click at [852, 468] on span "[PERSON_NAME] và In" at bounding box center [891, 475] width 94 height 15
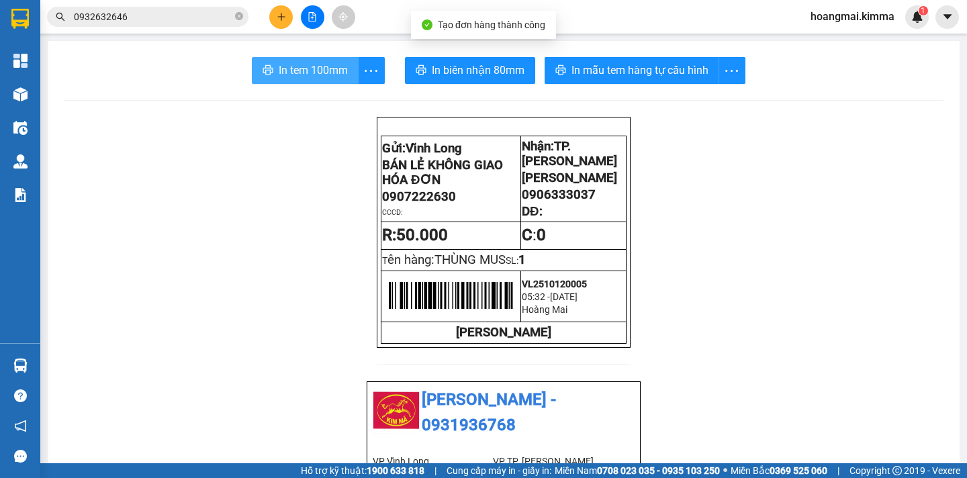
click at [321, 64] on span "In tem 100mm" at bounding box center [313, 70] width 69 height 17
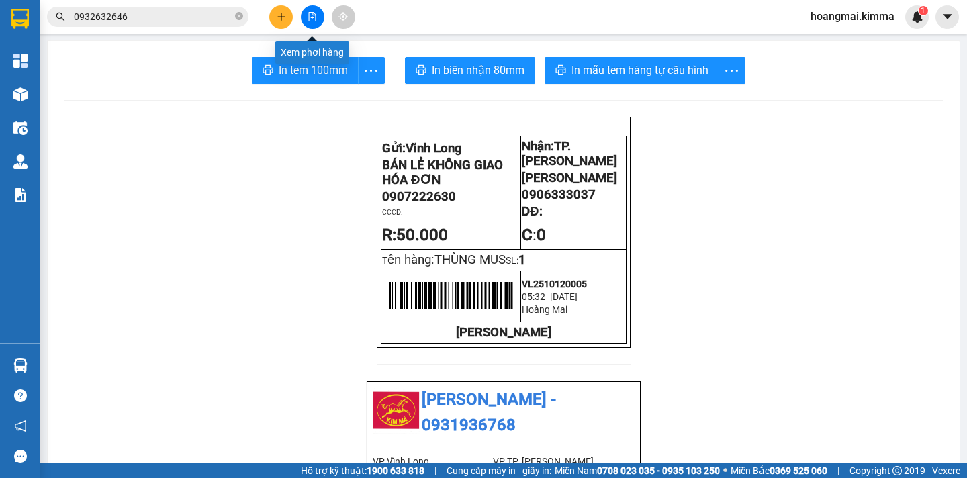
click at [311, 24] on button at bounding box center [313, 17] width 24 height 24
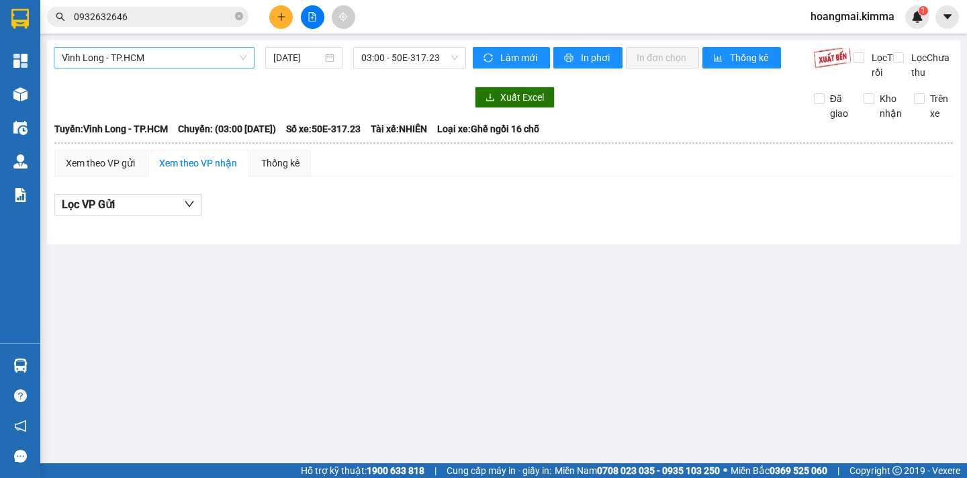
click at [152, 61] on span "Vĩnh Long - TP.HCM" at bounding box center [154, 58] width 185 height 20
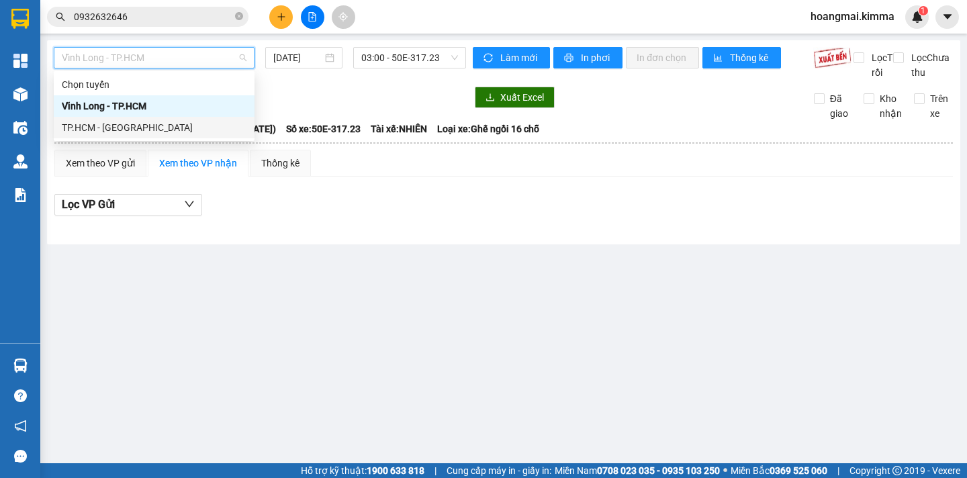
click at [128, 130] on div "TP.HCM - Vĩnh Long" at bounding box center [154, 127] width 185 height 15
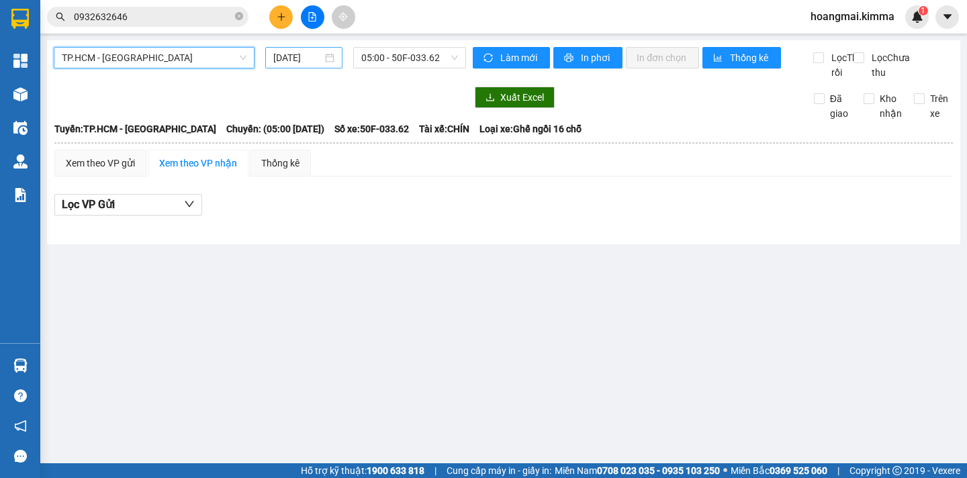
click at [313, 58] on input "[DATE]" at bounding box center [297, 57] width 49 height 15
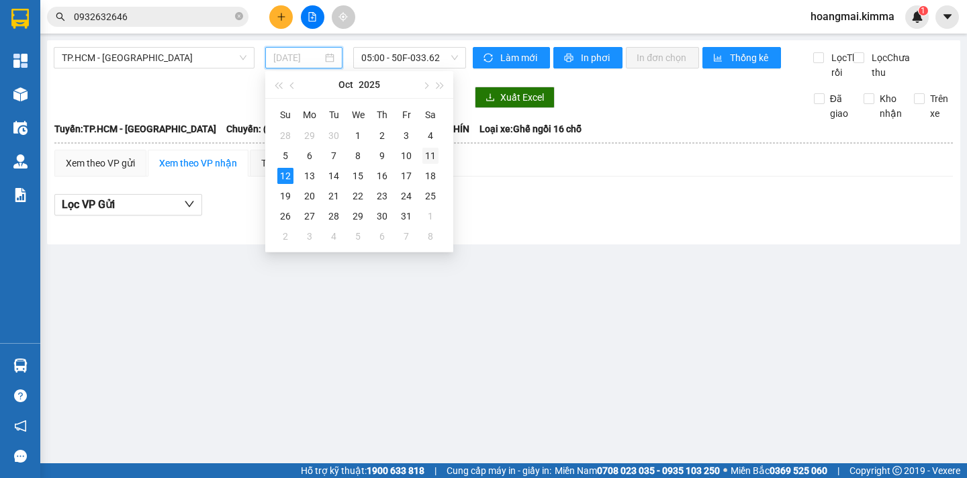
click at [427, 155] on div "11" at bounding box center [431, 156] width 16 height 16
type input "11/10/2025"
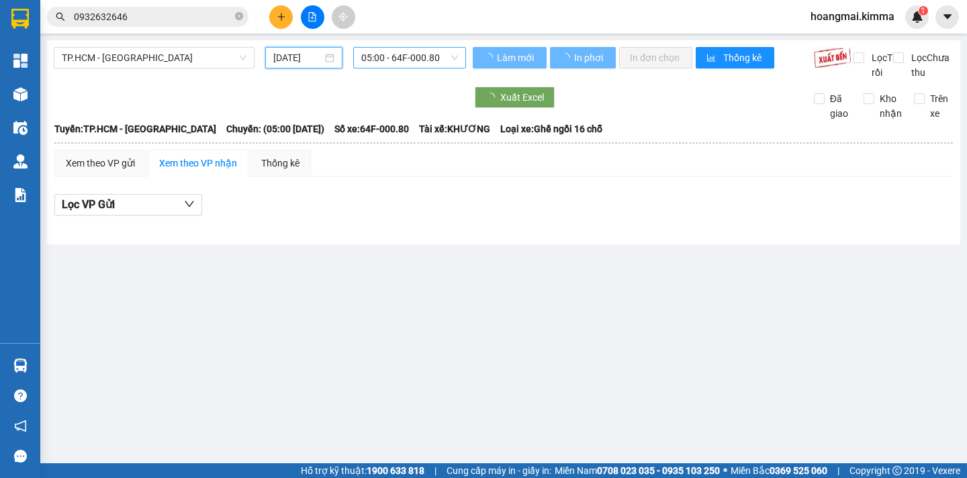
click at [423, 52] on span "05:00 - 64F-000.80" at bounding box center [409, 58] width 97 height 20
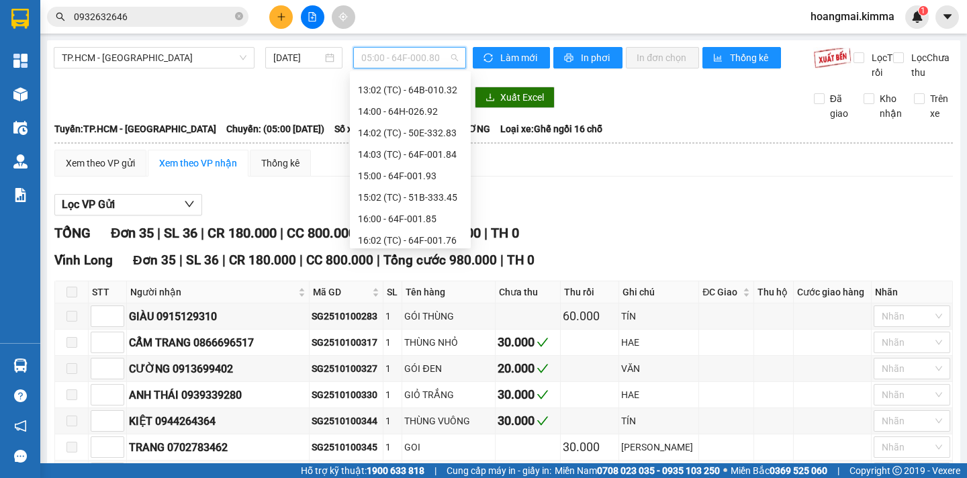
scroll to position [494, 0]
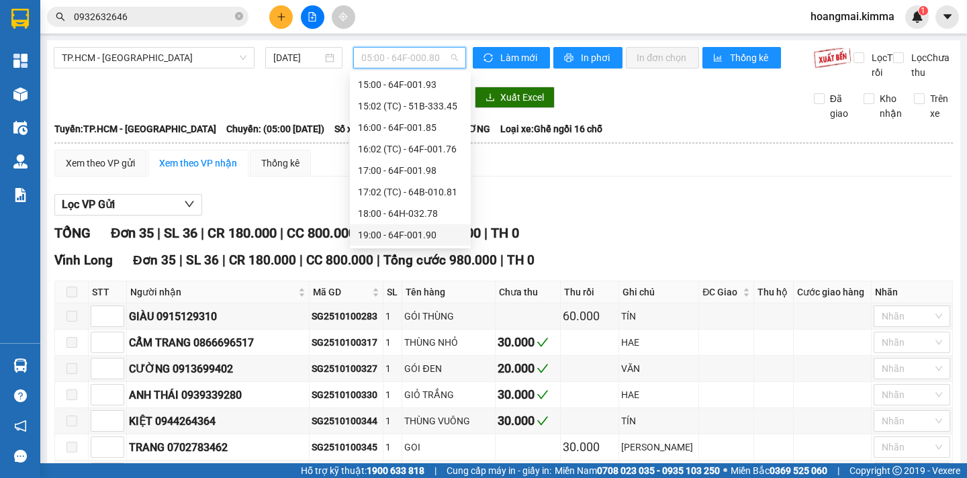
click at [441, 237] on div "19:00 - 64F-001.90" at bounding box center [410, 235] width 105 height 15
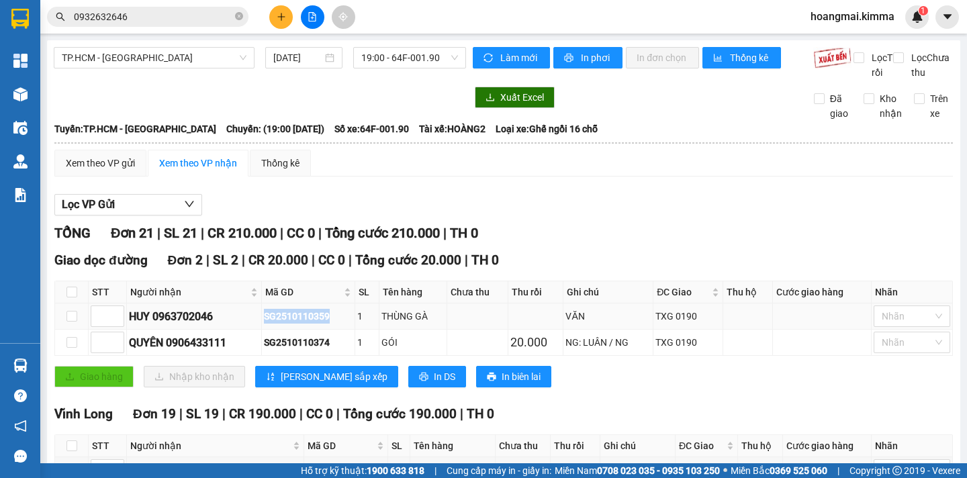
drag, startPoint x: 331, startPoint y: 334, endPoint x: 266, endPoint y: 333, distance: 65.2
click at [266, 330] on td "SG2510110359" at bounding box center [308, 317] width 93 height 26
copy div "SG2510110359"
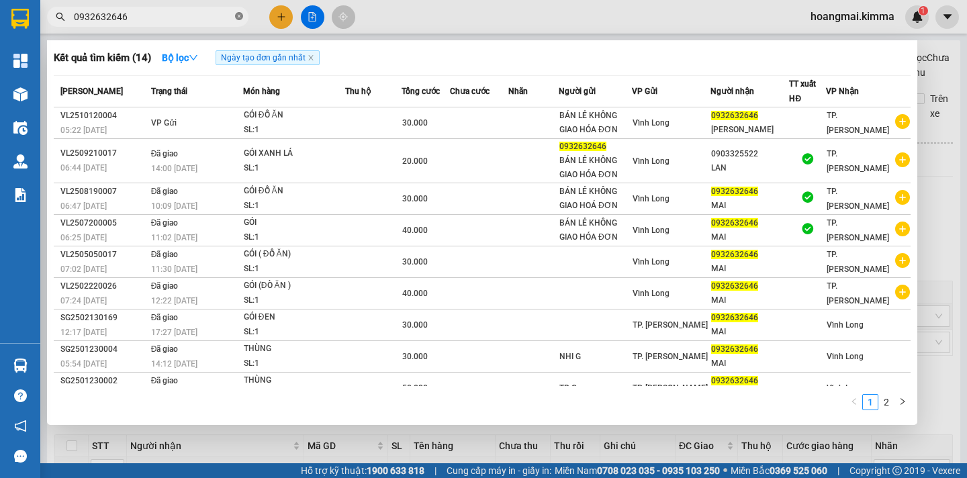
click at [236, 17] on icon "close-circle" at bounding box center [239, 16] width 8 height 8
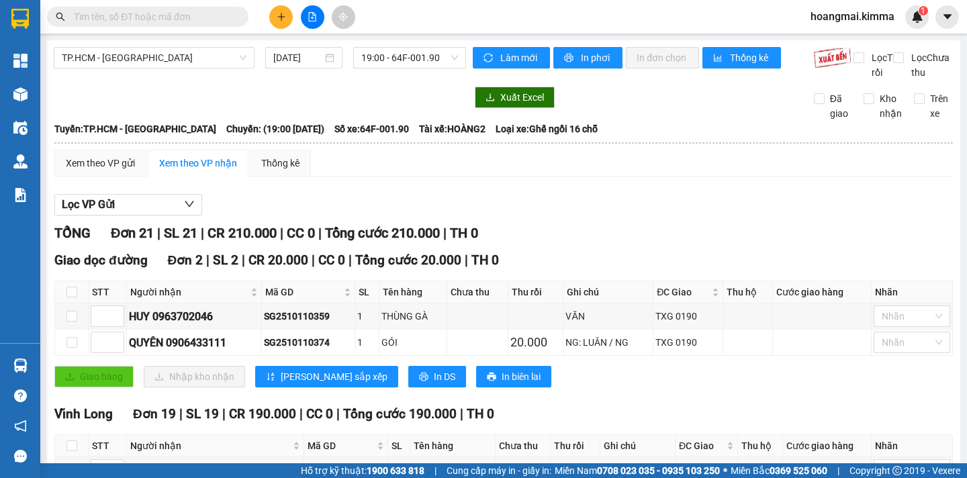
paste input "SG2510110359"
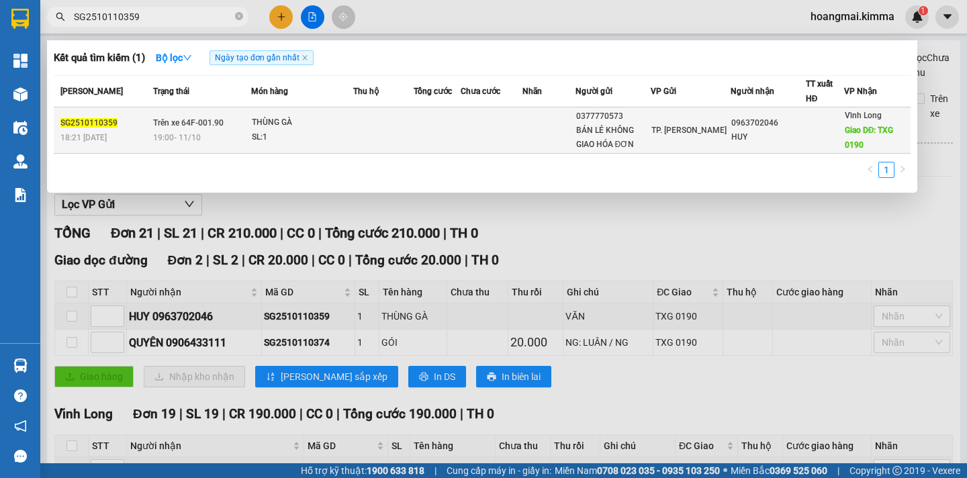
type input "SG2510110359"
click at [766, 135] on div "HUY" at bounding box center [769, 137] width 74 height 14
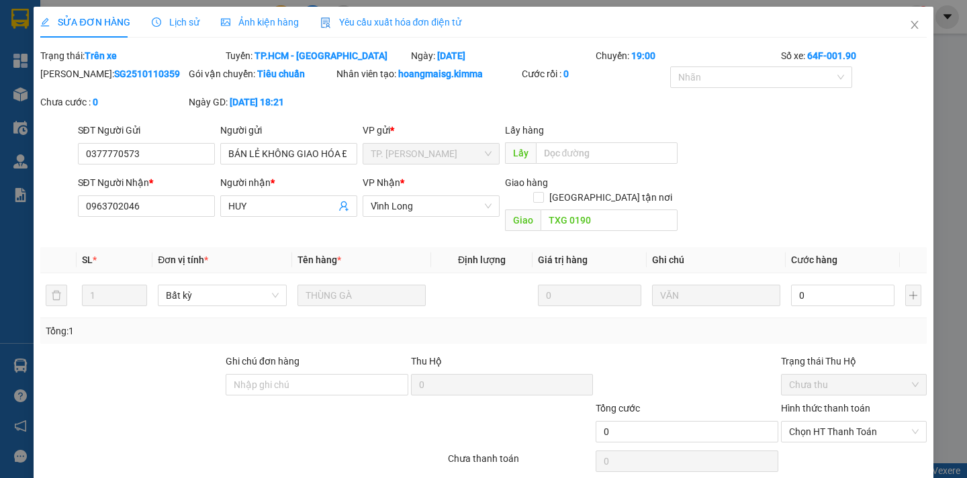
type input "0377770573"
type input "BÁN LẺ KHÔNG GIAO HÓA ĐƠN"
type input "0963702046"
type input "HUY"
type input "TXG 0190"
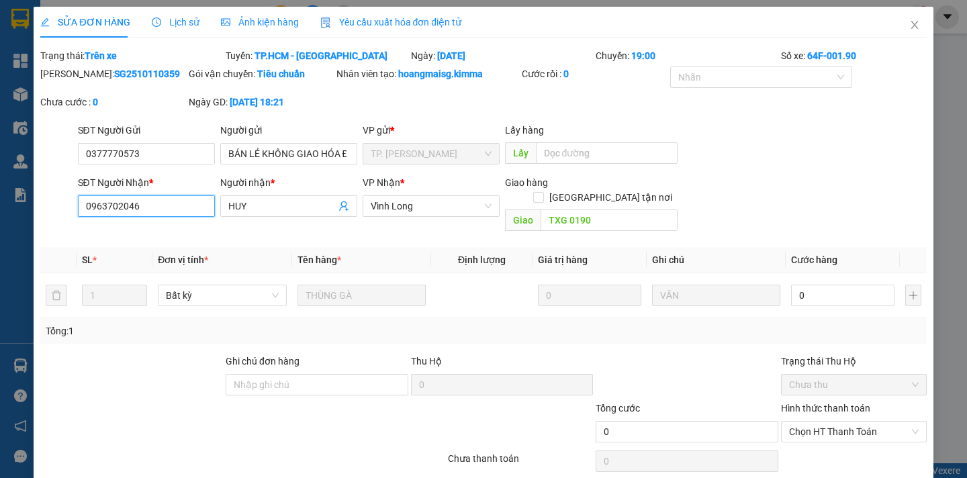
drag, startPoint x: 54, startPoint y: 204, endPoint x: 0, endPoint y: 200, distance: 53.8
click at [0, 200] on div "SỬA ĐƠN HÀNG Lịch sử Ảnh kiện hàng Yêu cầu xuất hóa đơn điện tử Total Paid Fee …" at bounding box center [483, 239] width 967 height 478
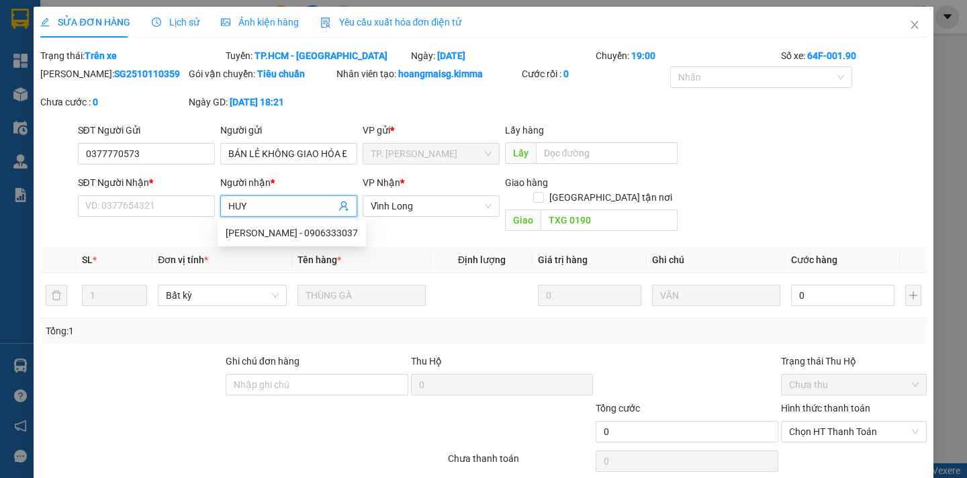
paste input "0963702046"
click at [244, 206] on input "HUY0963702046" at bounding box center [281, 206] width 107 height 15
type input "HUY 0963702046"
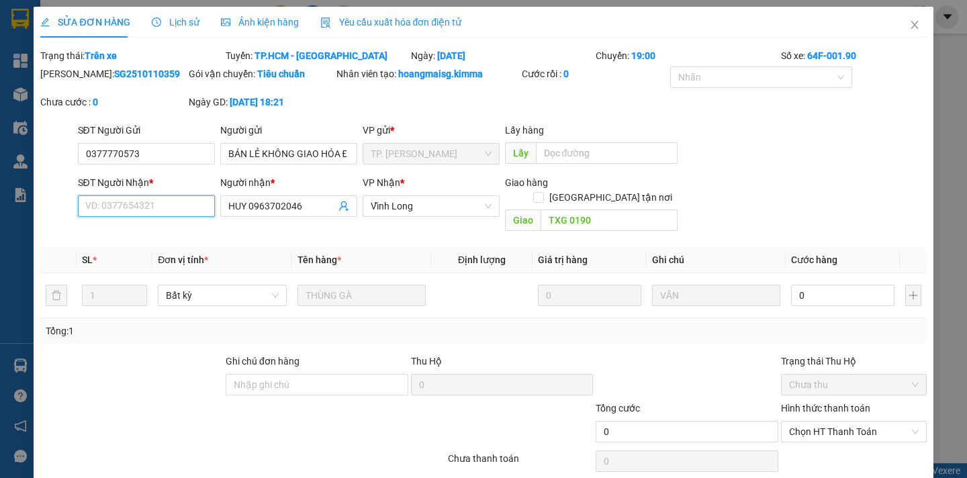
click at [152, 208] on input "SĐT Người Nhận *" at bounding box center [146, 205] width 137 height 21
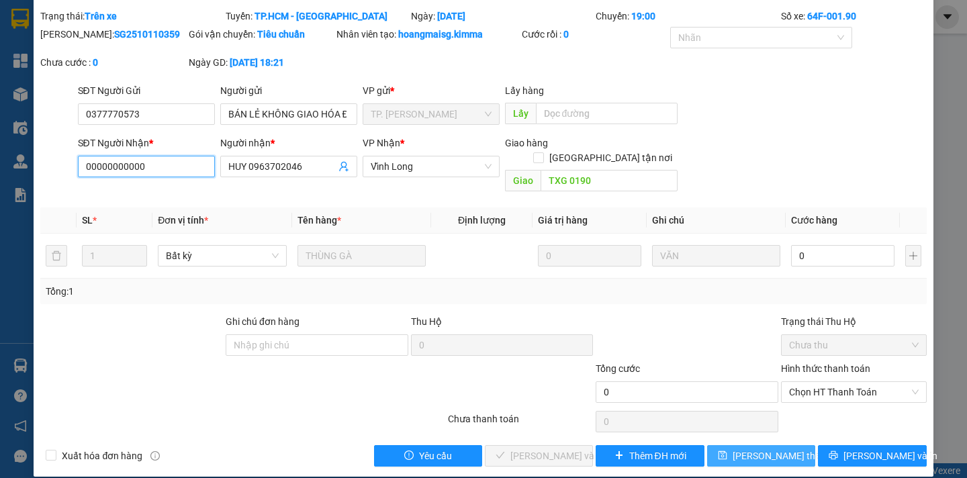
type input "00000000000"
click at [744, 449] on span "Lưu thay đổi" at bounding box center [786, 456] width 107 height 15
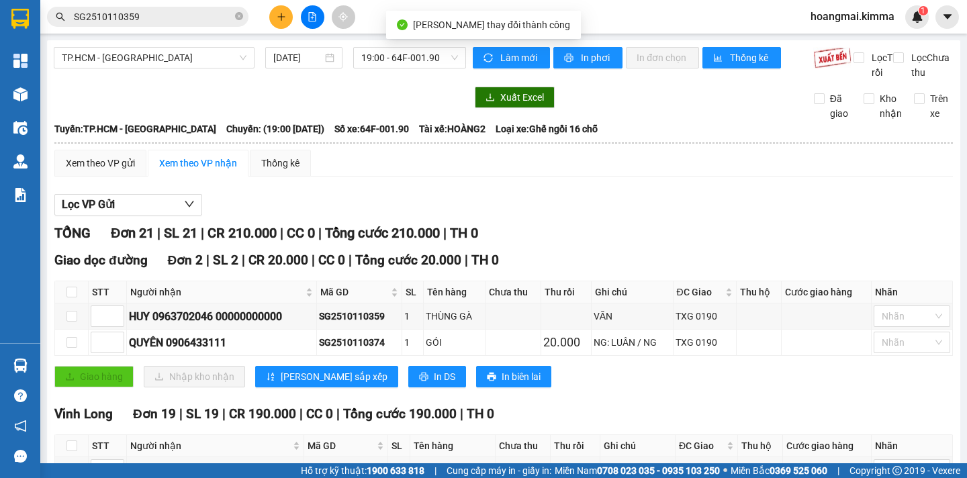
click at [155, 21] on input "SG2510110359" at bounding box center [153, 16] width 159 height 15
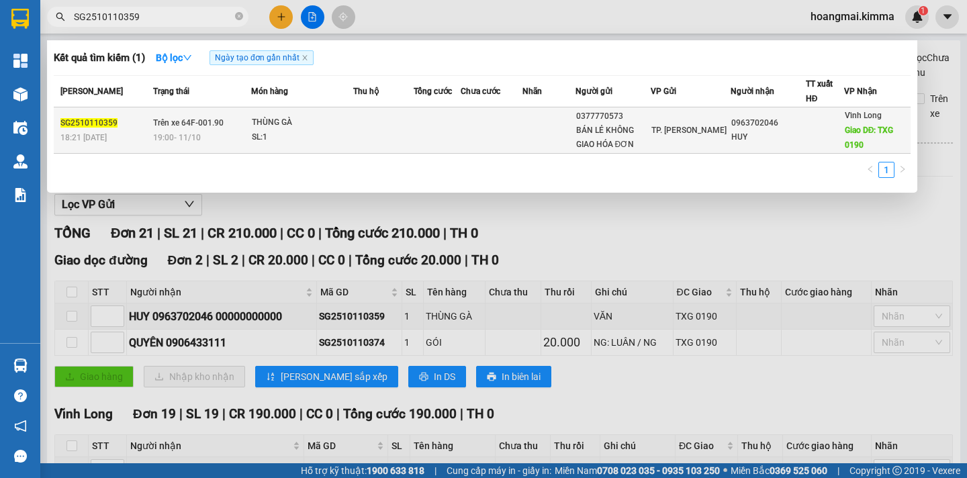
click at [810, 133] on div at bounding box center [825, 131] width 37 height 14
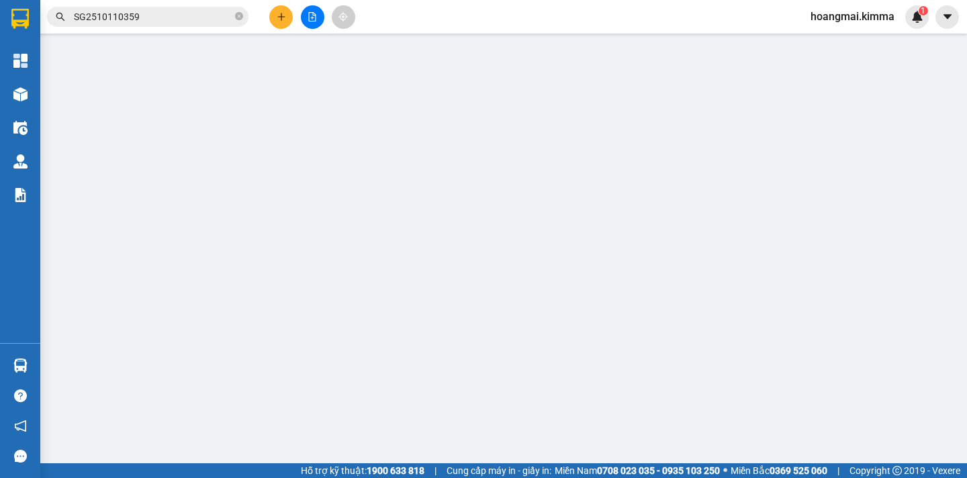
type input "0377770573"
type input "BÁN LẺ KHÔNG GIAO HÓA ĐƠN"
type input "00000000000"
type input "HUY 0963702046"
type input "TXG 0190"
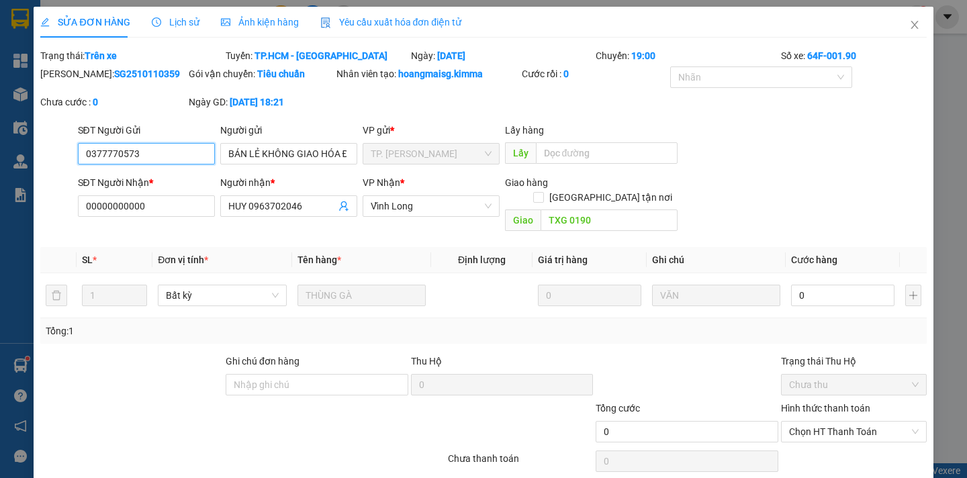
scroll to position [40, 0]
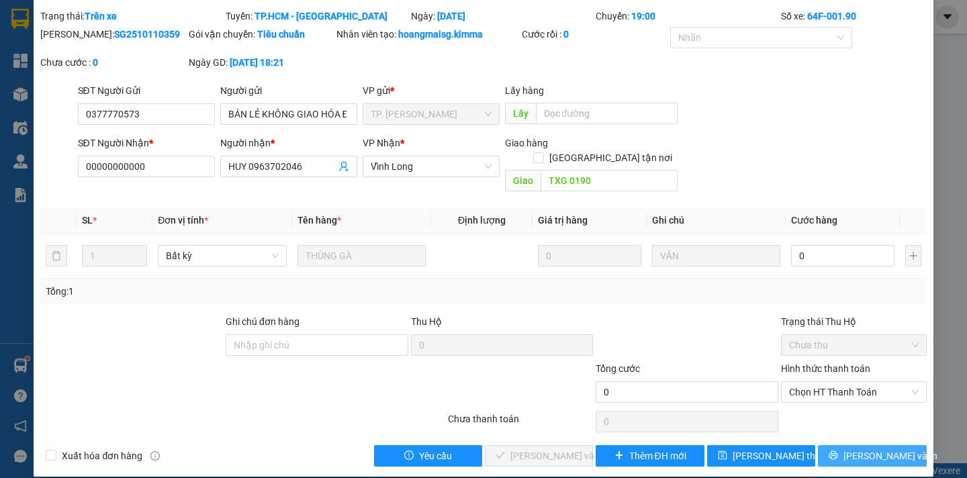
click at [865, 449] on span "[PERSON_NAME] và In" at bounding box center [891, 456] width 94 height 15
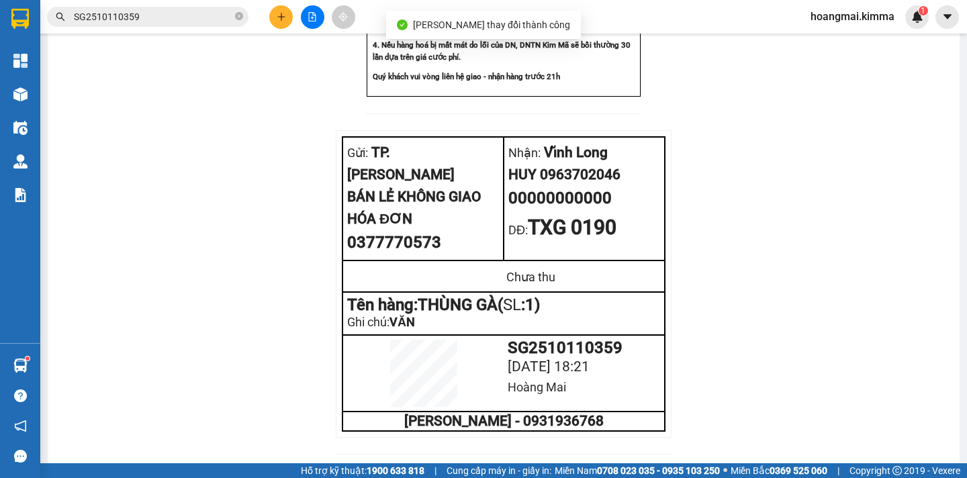
scroll to position [992, 0]
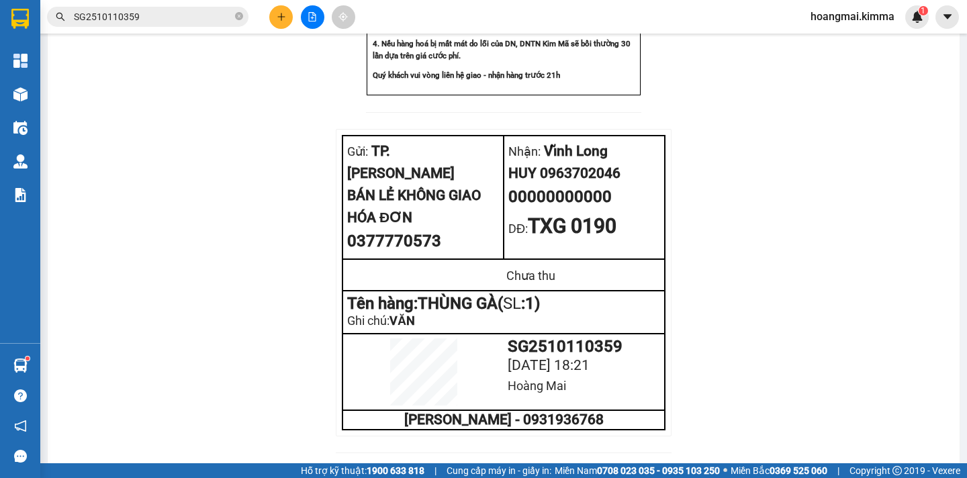
click at [159, 1] on div "Kết quả tìm kiếm ( 1 ) Bộ lọc Ngày tạo đơn gần nhất Mã ĐH Trạng thái Món hàng T…" at bounding box center [483, 17] width 967 height 34
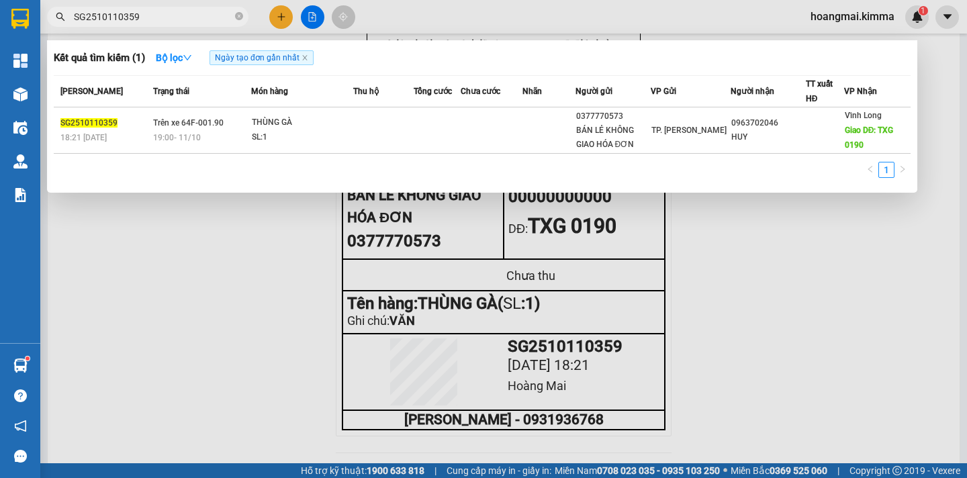
click at [150, 23] on input "SG2510110359" at bounding box center [153, 16] width 159 height 15
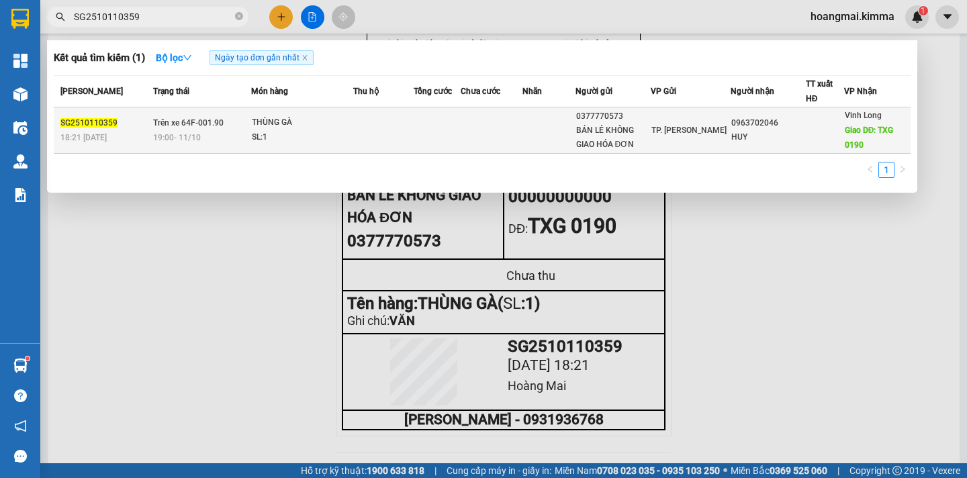
click at [850, 128] on span "Giao DĐ: TXG 0190" at bounding box center [869, 138] width 49 height 24
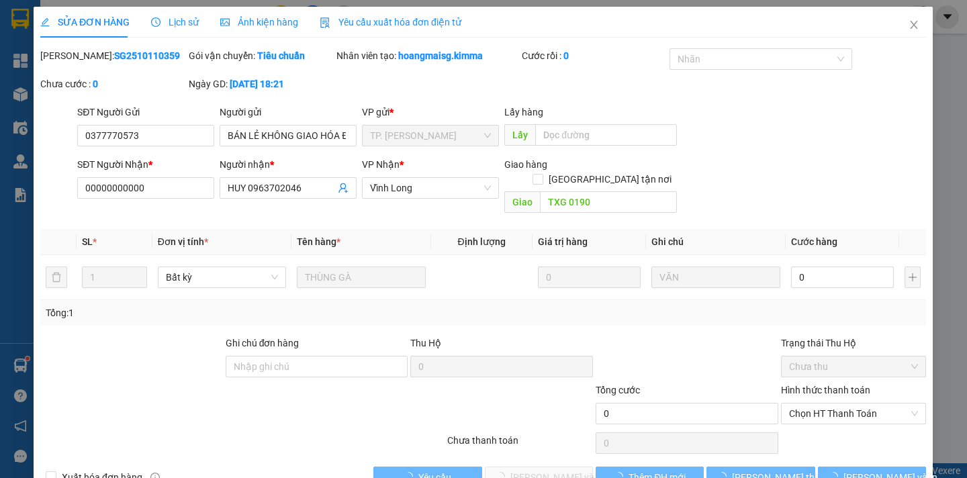
type input "0377770573"
type input "BÁN LẺ KHÔNG GIAO HÓA ĐƠN"
type input "00000000000"
type input "HUY 0963702046"
type input "TXG 0190"
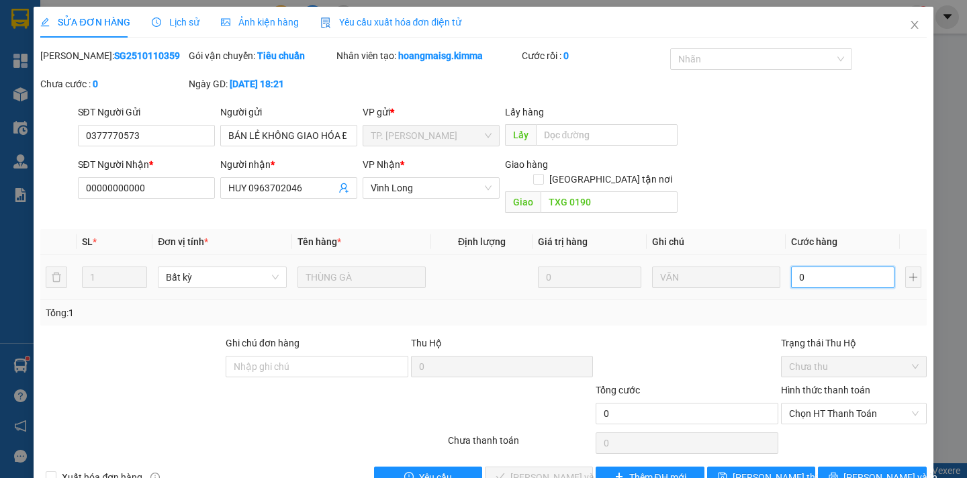
type input "4"
type input "40"
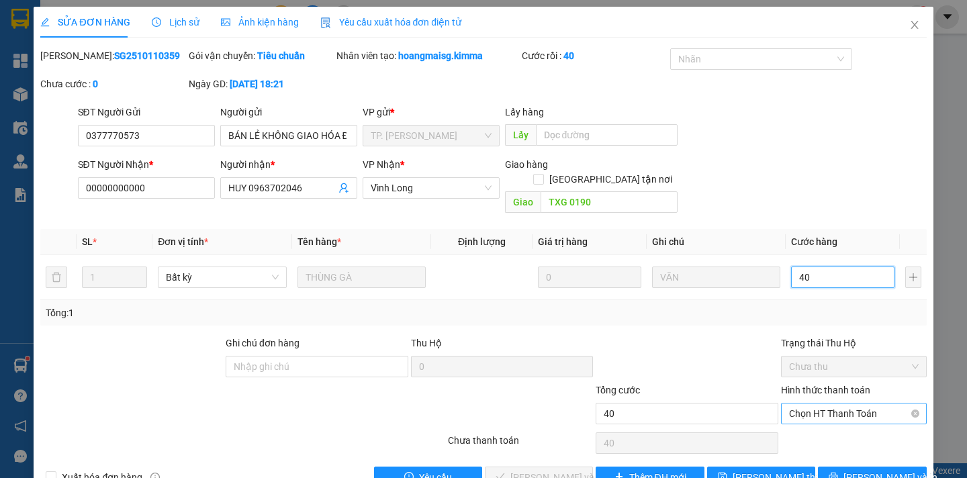
click at [875, 404] on span "Chọn HT Thanh Toán" at bounding box center [854, 414] width 130 height 20
type input "40"
type input "40.000"
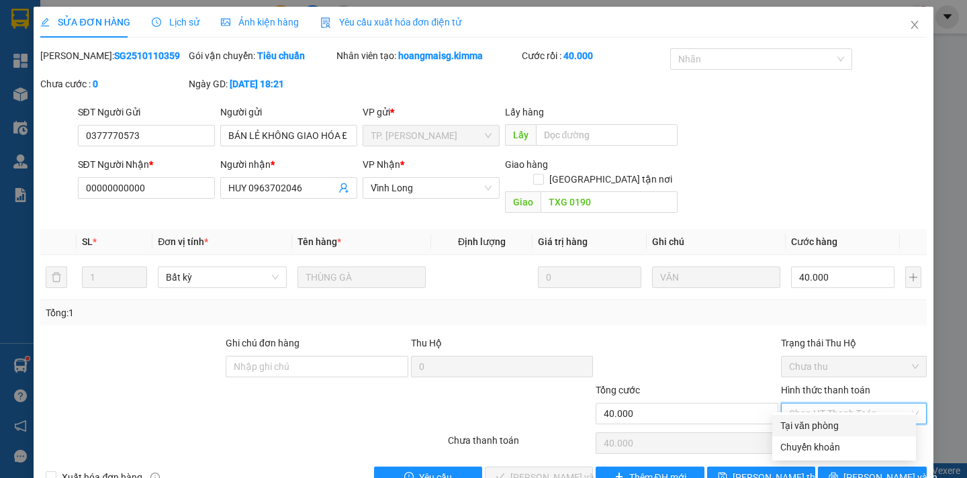
click at [859, 431] on div "Tại văn phòng" at bounding box center [845, 426] width 128 height 15
type input "0"
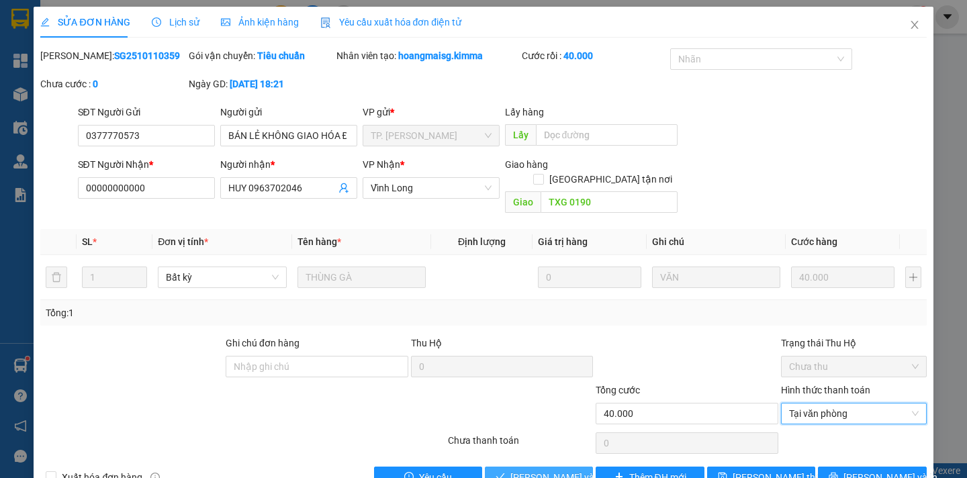
click at [550, 470] on span "Lưu và Giao hàng" at bounding box center [575, 477] width 129 height 15
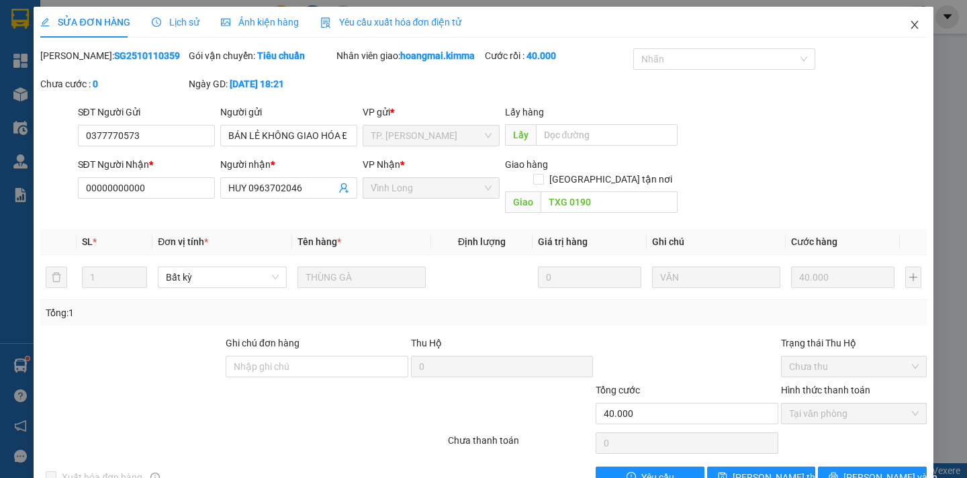
click at [910, 25] on icon "close" at bounding box center [915, 24] width 11 height 11
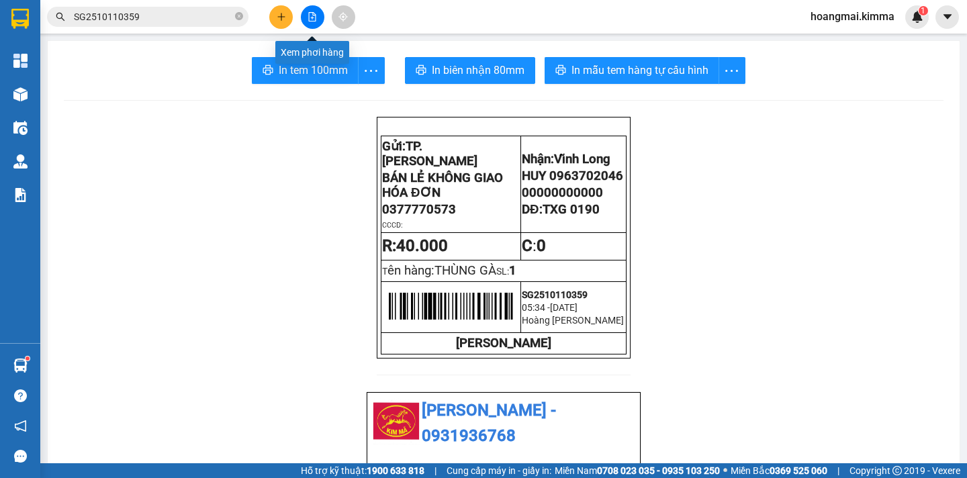
click at [319, 21] on button at bounding box center [313, 17] width 24 height 24
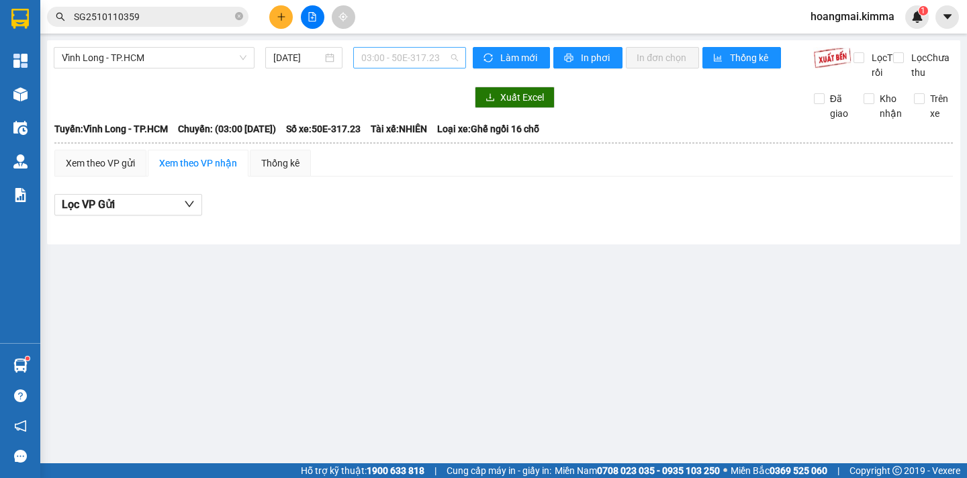
click at [421, 56] on span "03:00 - 50E-317.23" at bounding box center [409, 58] width 97 height 20
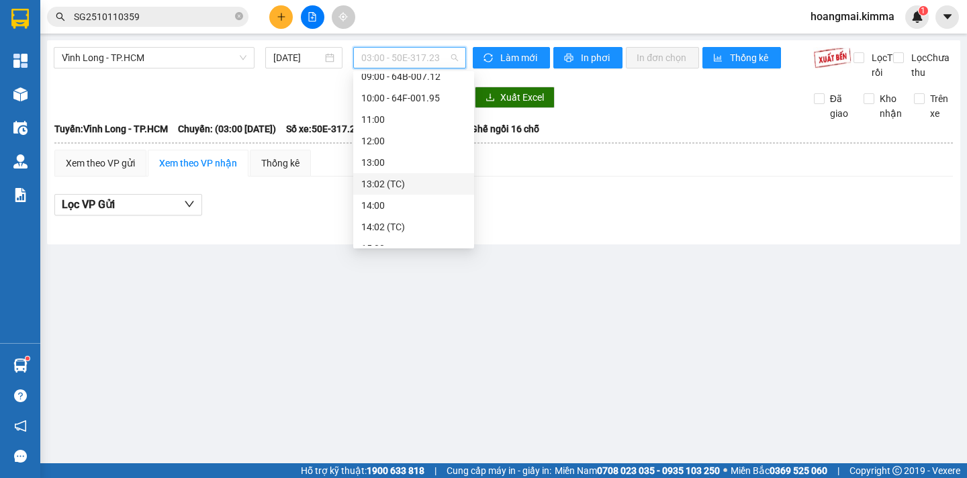
scroll to position [344, 0]
click at [165, 61] on span "Vĩnh Long - TP.HCM" at bounding box center [154, 58] width 185 height 20
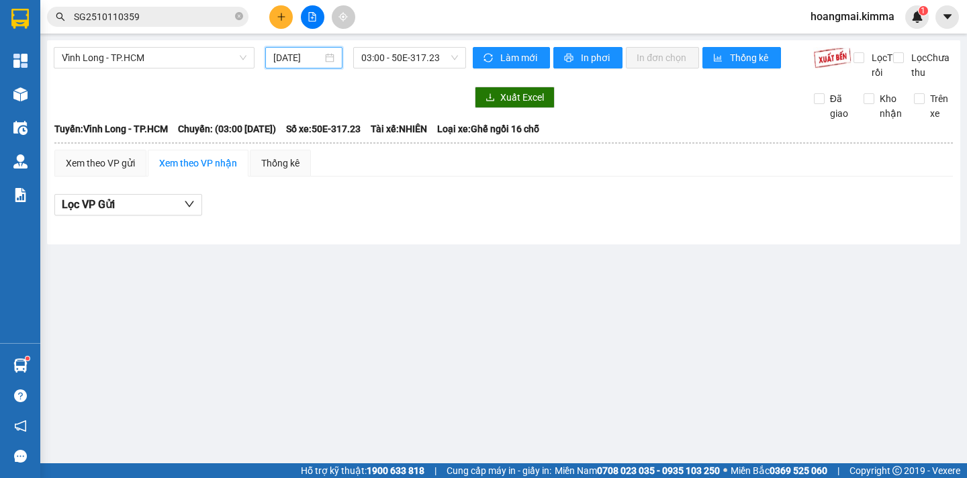
click at [294, 54] on input "[DATE]" at bounding box center [297, 57] width 49 height 15
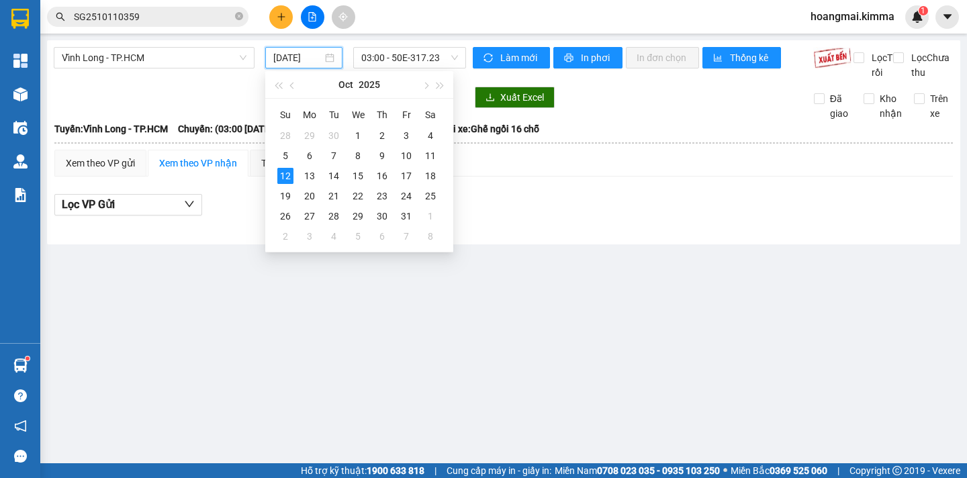
click at [303, 59] on input "[DATE]" at bounding box center [297, 57] width 49 height 15
click at [297, 62] on input "[DATE]" at bounding box center [297, 57] width 49 height 15
click at [430, 157] on div "11" at bounding box center [431, 156] width 16 height 16
type input "11/10/2025"
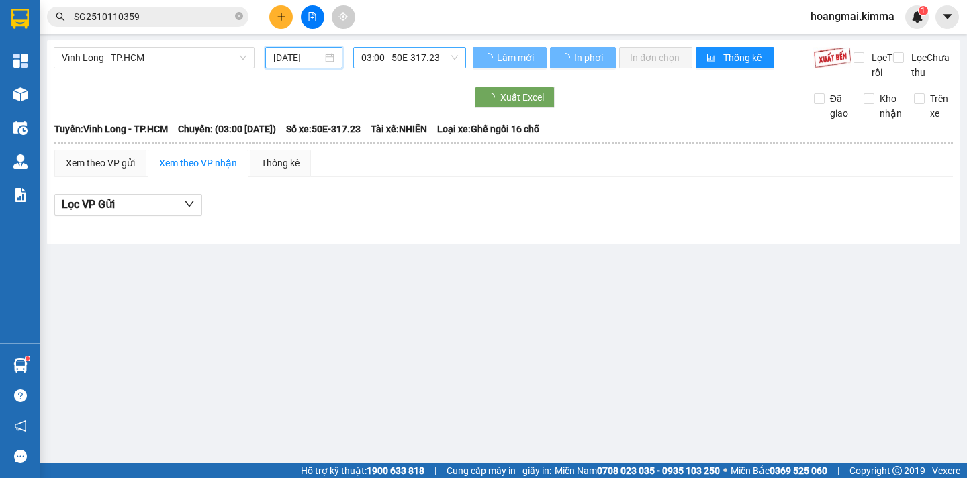
click at [427, 54] on span "03:00 - 50E-317.23" at bounding box center [409, 58] width 97 height 20
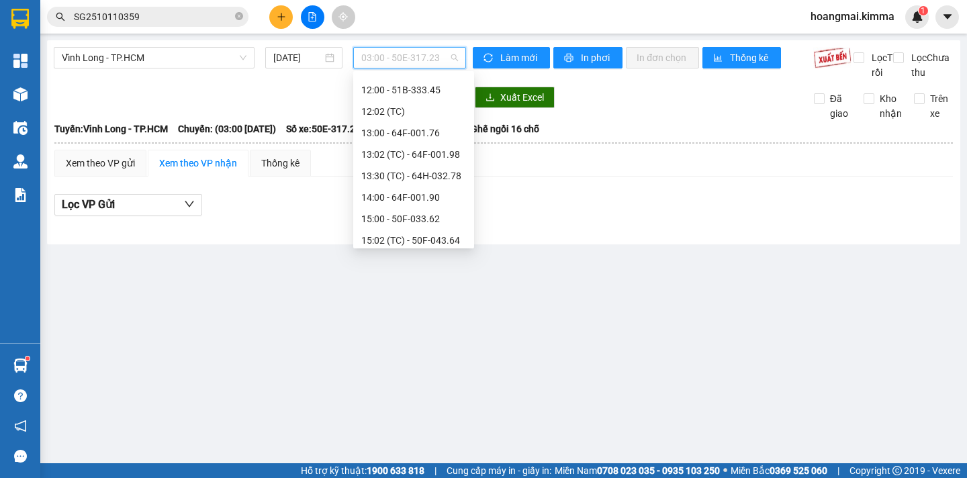
scroll to position [516, 0]
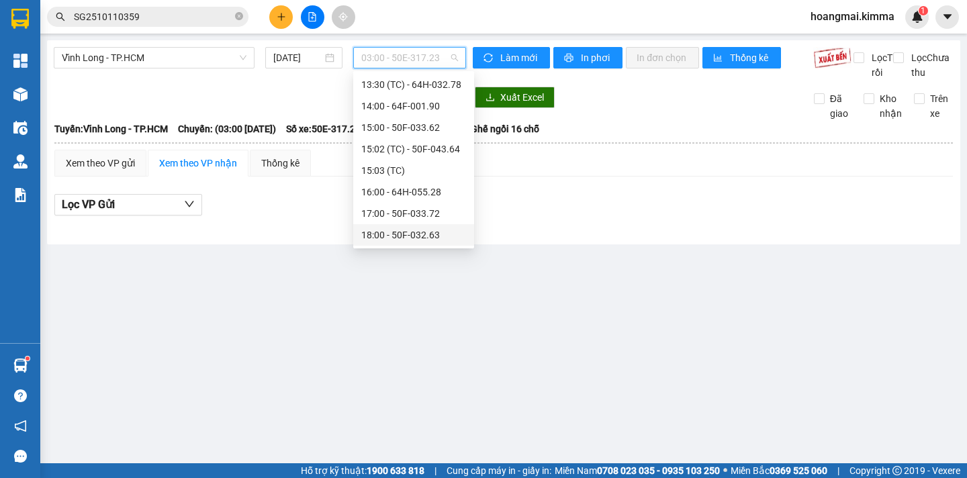
click at [445, 235] on div "18:00 - 50F-032.63" at bounding box center [413, 235] width 105 height 15
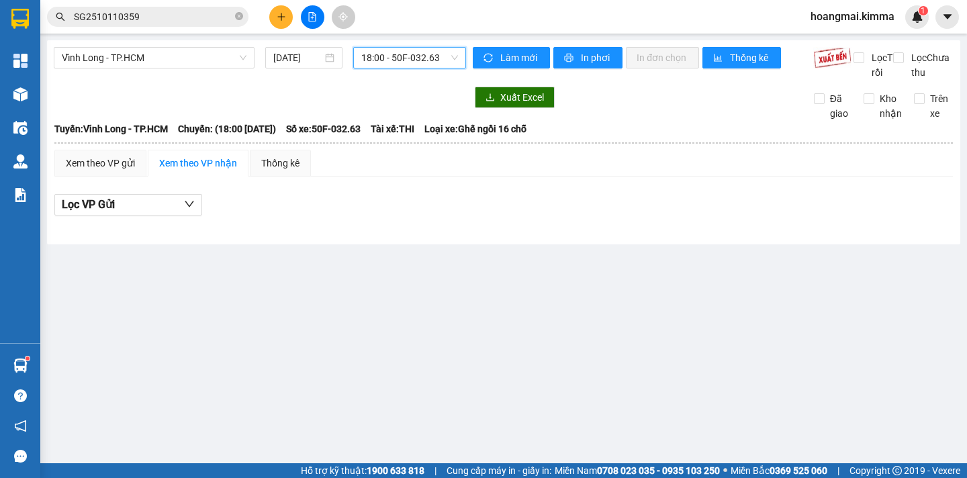
click at [388, 51] on span "18:00 - 50F-032.63" at bounding box center [409, 58] width 97 height 20
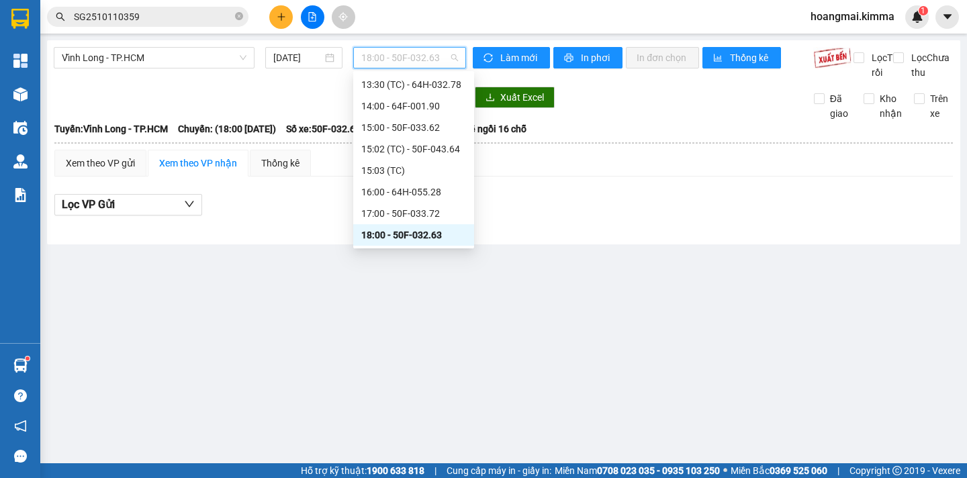
scroll to position [314, 0]
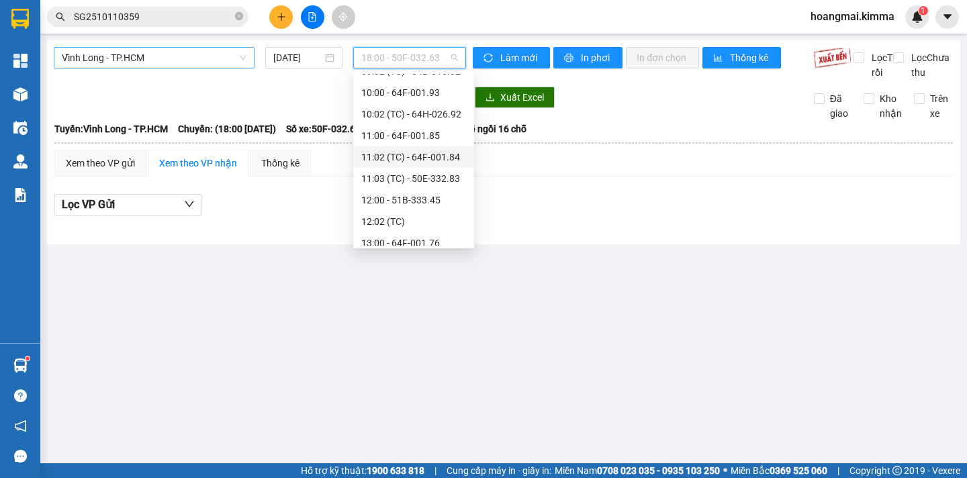
click at [174, 49] on span "Vĩnh Long - TP.HCM" at bounding box center [154, 58] width 185 height 20
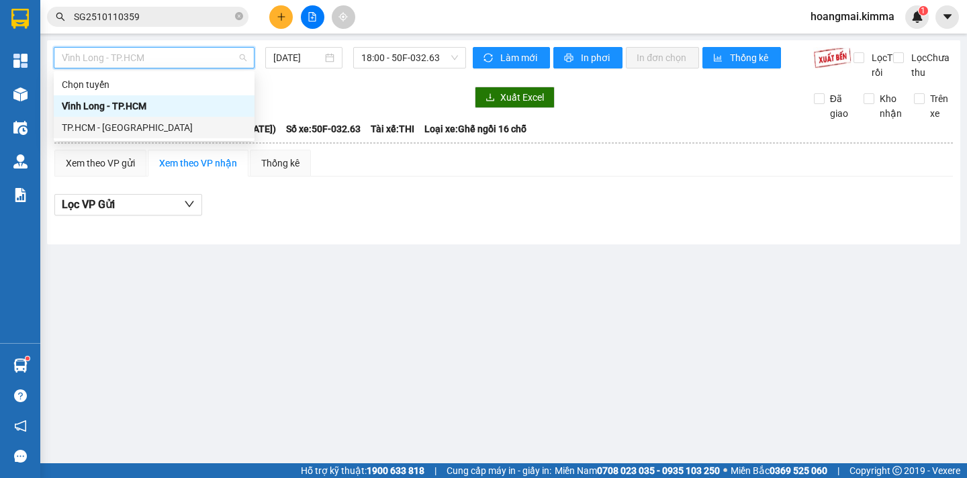
click at [150, 132] on div "TP.HCM - [GEOGRAPHIC_DATA]" at bounding box center [154, 127] width 185 height 15
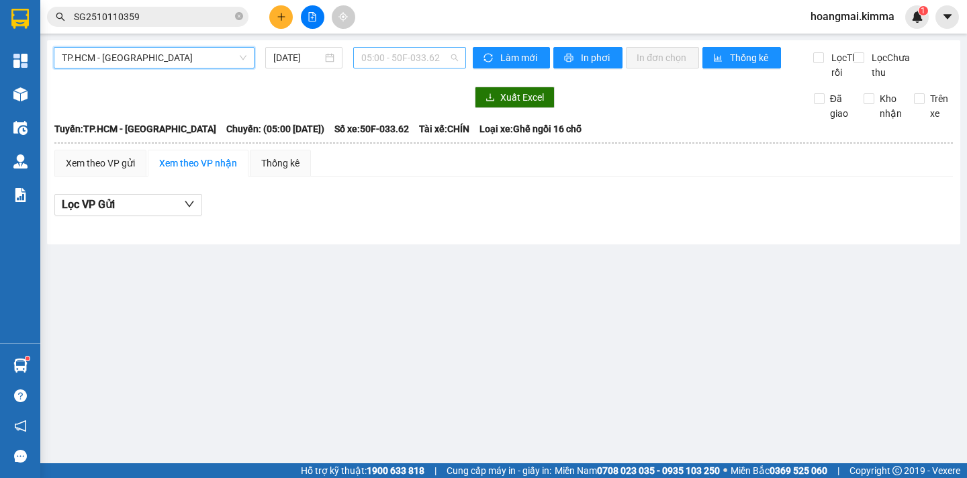
click at [447, 57] on span "05:00 - 50F-033.62" at bounding box center [409, 58] width 97 height 20
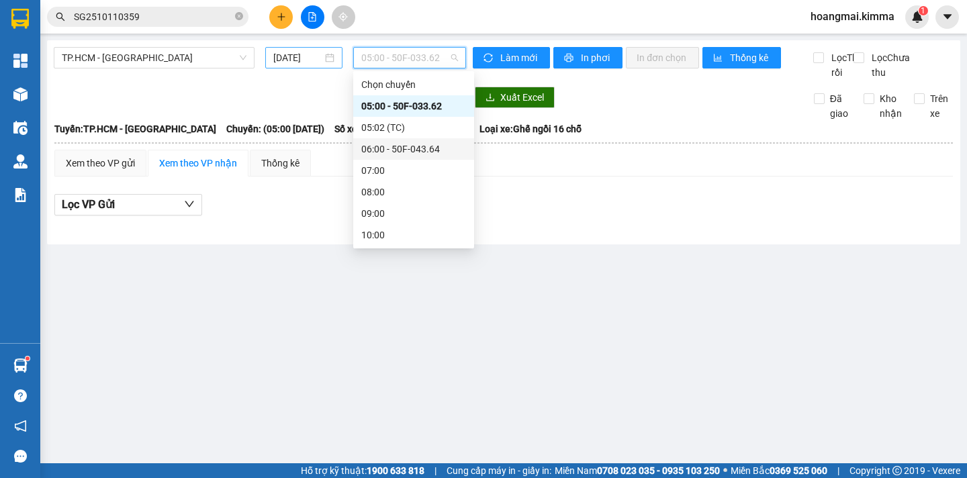
click at [298, 52] on input "[DATE]" at bounding box center [297, 57] width 49 height 15
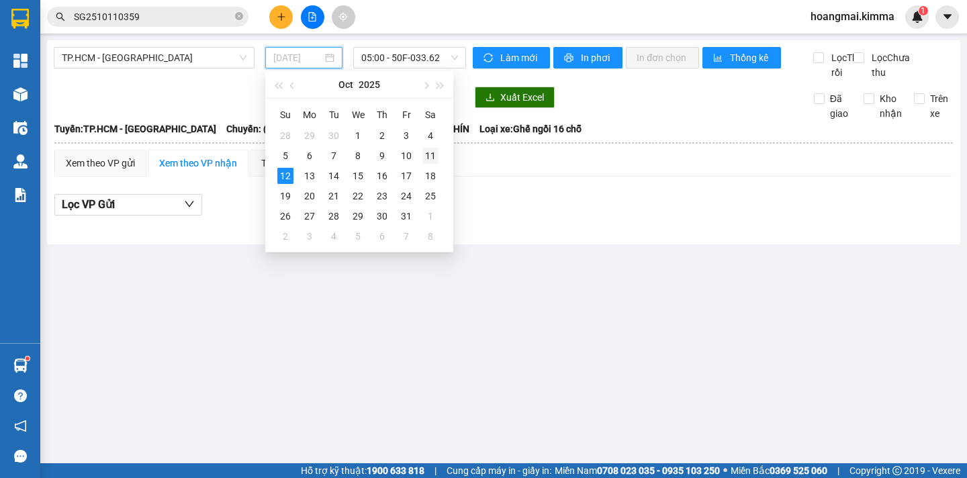
click at [434, 157] on div "11" at bounding box center [431, 156] width 16 height 16
type input "11/10/2025"
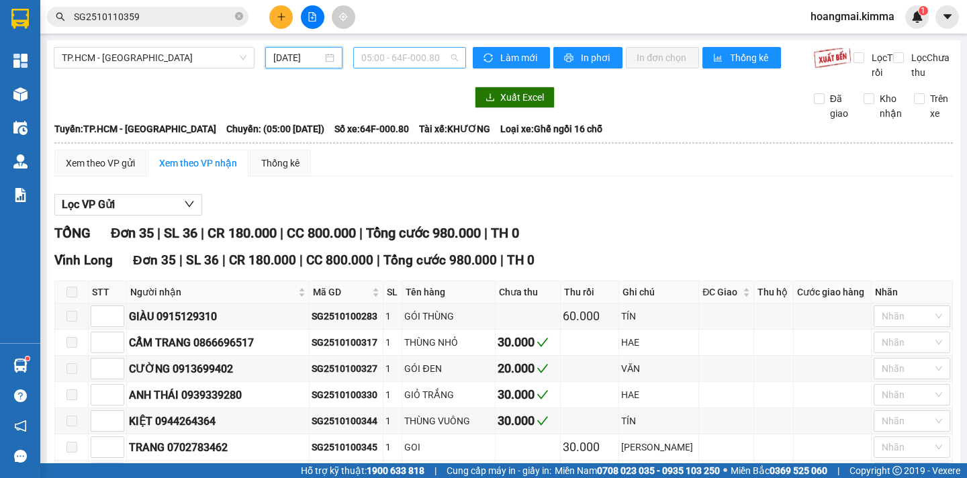
click at [429, 59] on span "05:00 - 64F-000.80" at bounding box center [409, 58] width 97 height 20
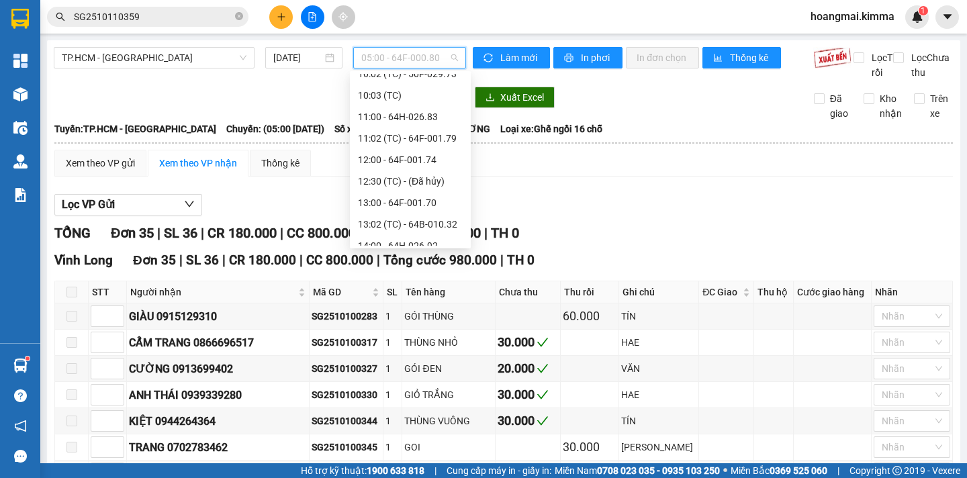
scroll to position [494, 0]
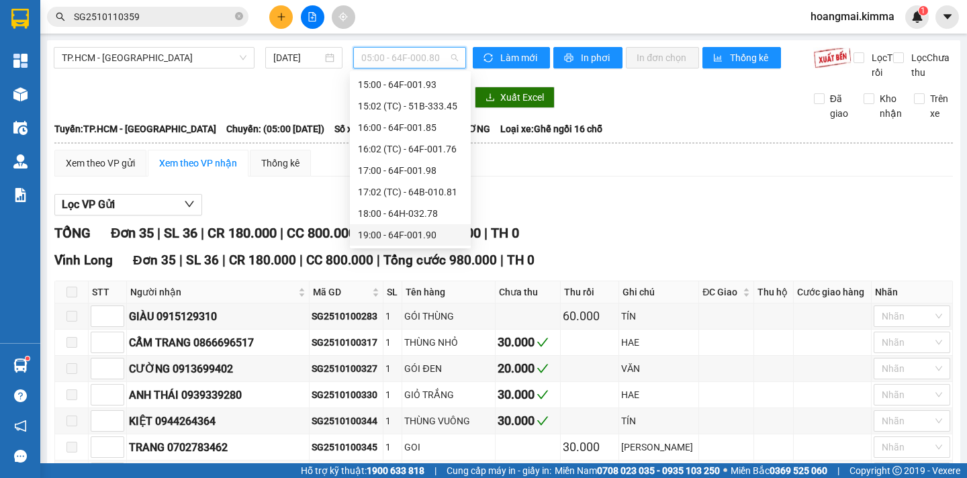
click at [430, 236] on div "19:00 - 64F-001.90" at bounding box center [410, 235] width 105 height 15
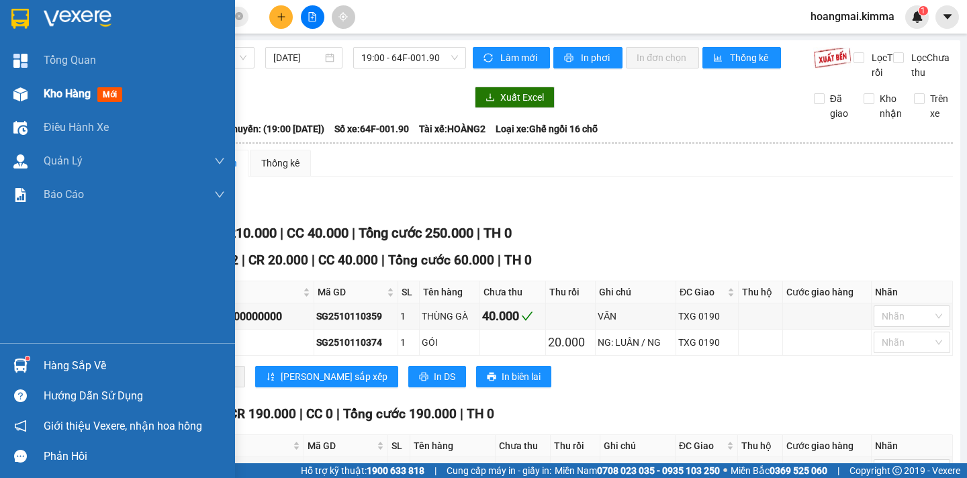
click at [77, 91] on span "Kho hàng" at bounding box center [67, 93] width 47 height 13
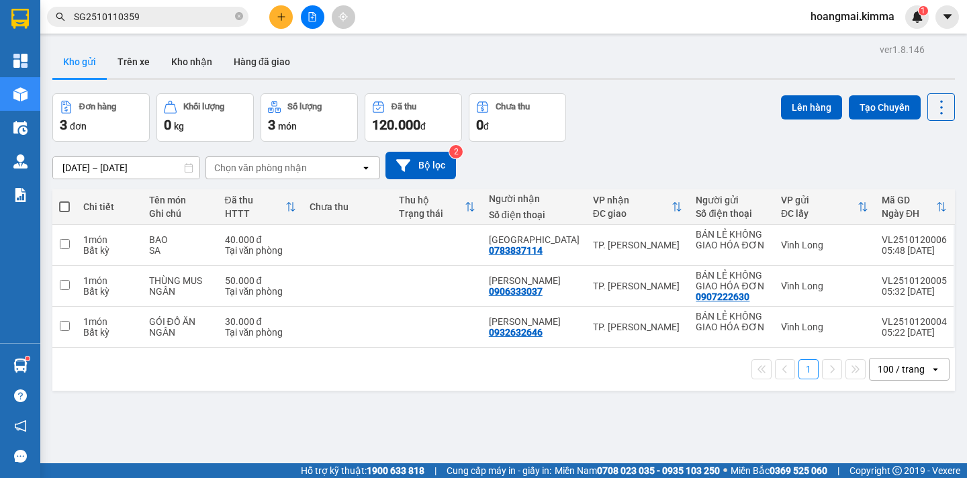
click at [67, 206] on span at bounding box center [64, 207] width 11 height 11
click at [64, 200] on input "checkbox" at bounding box center [64, 200] width 0 height 0
checkbox input "true"
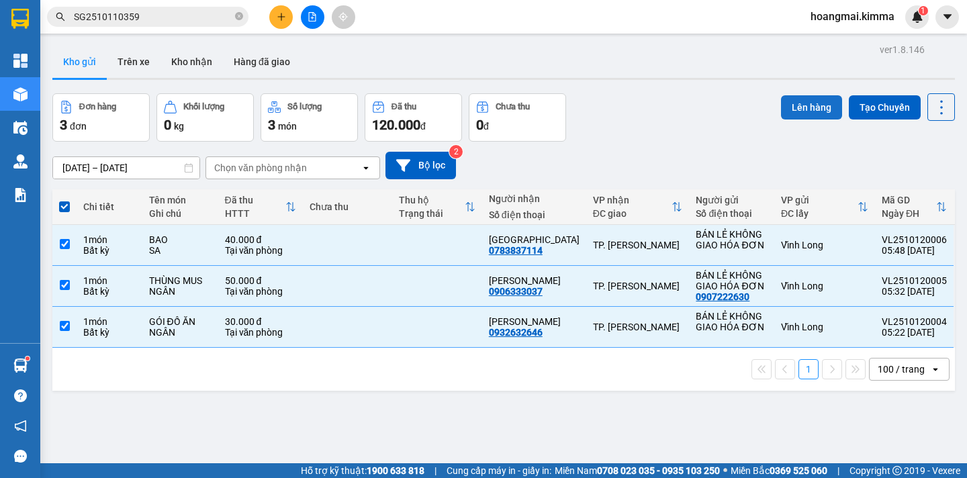
click at [814, 116] on button "Lên hàng" at bounding box center [811, 107] width 61 height 24
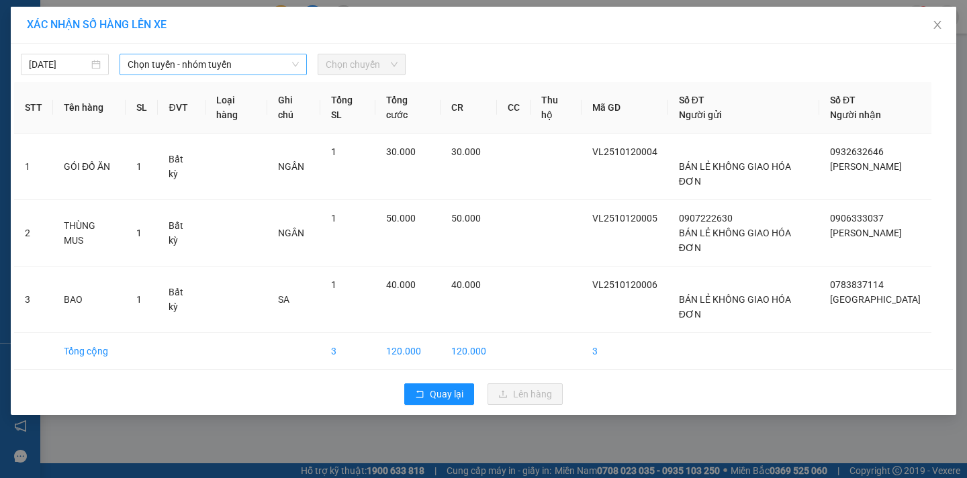
click at [207, 69] on span "Chọn tuyến - nhóm tuyến" at bounding box center [213, 64] width 171 height 20
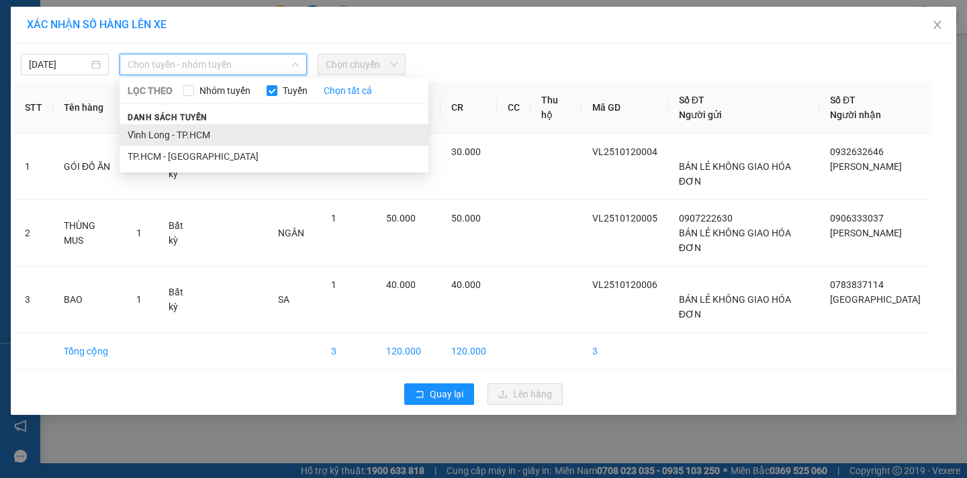
click at [197, 128] on li "Vĩnh Long - TP.HCM" at bounding box center [274, 134] width 309 height 21
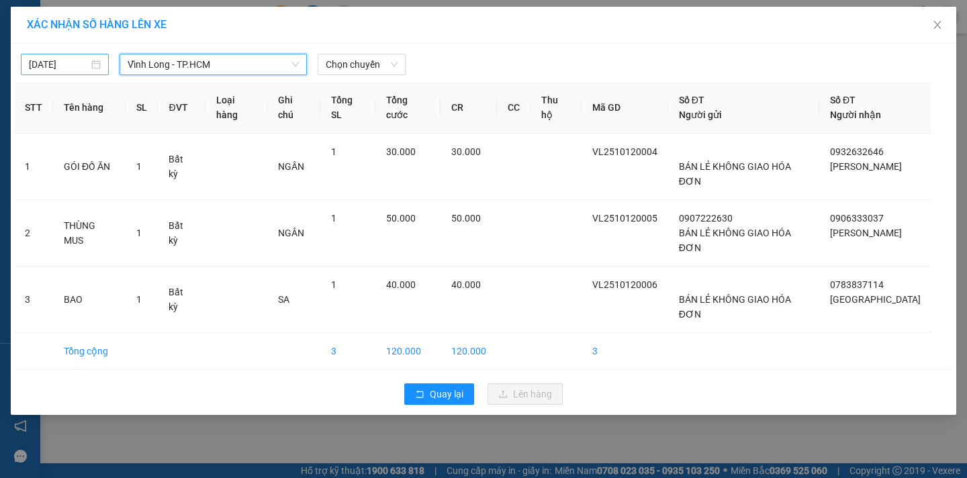
click at [87, 69] on input "11/10/2025" at bounding box center [59, 64] width 60 height 15
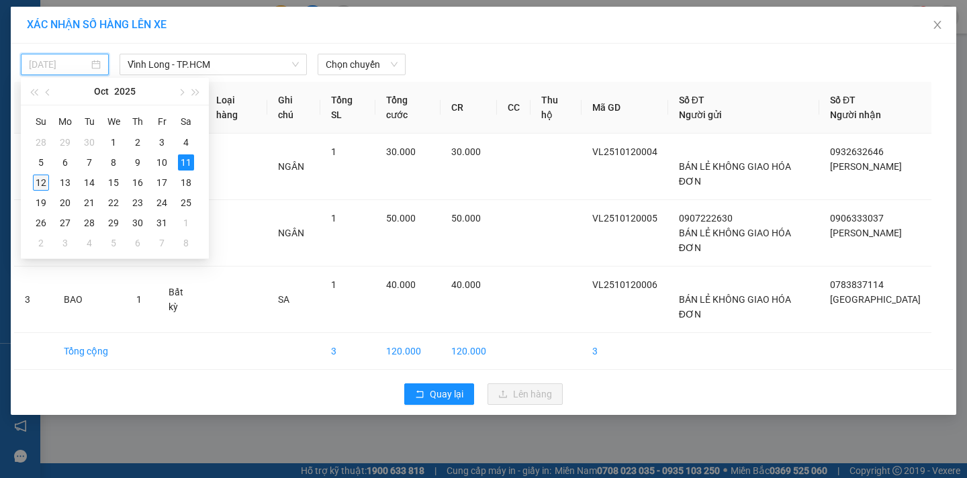
click at [44, 181] on div "12" at bounding box center [41, 183] width 16 height 16
type input "[DATE]"
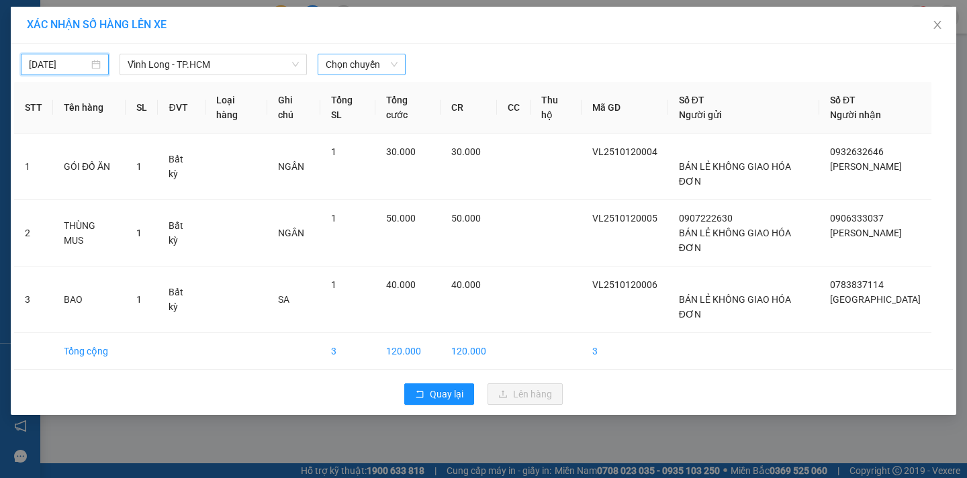
click at [386, 62] on span "Chọn chuyến" at bounding box center [362, 64] width 72 height 20
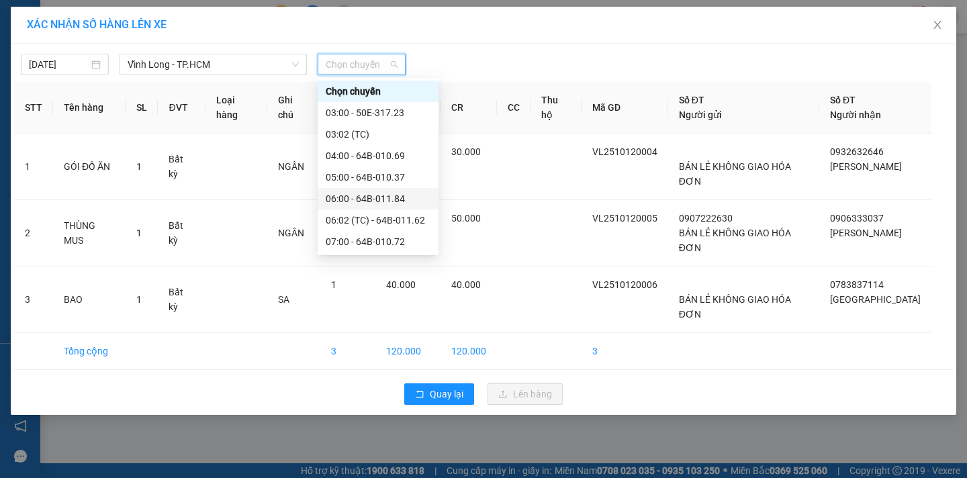
click at [410, 199] on div "06:00 - 64B-011.84" at bounding box center [378, 198] width 105 height 15
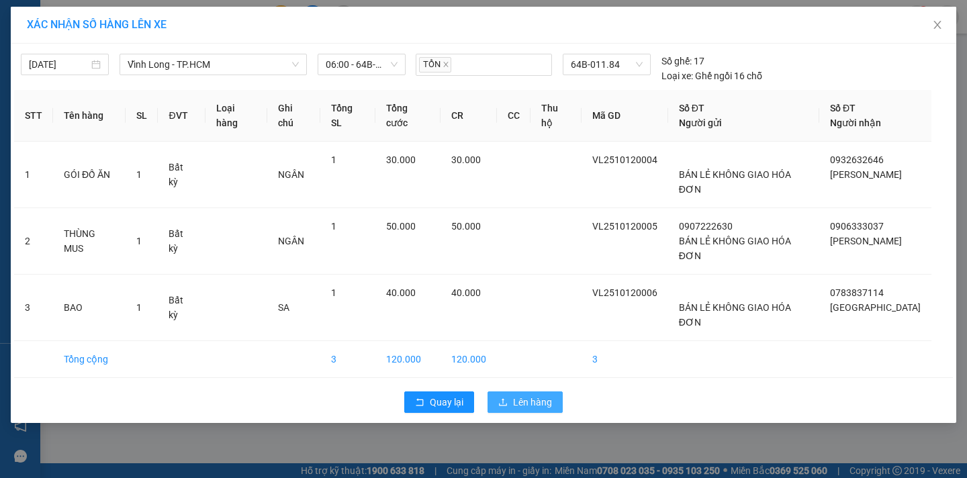
click at [523, 395] on span "Lên hàng" at bounding box center [532, 402] width 39 height 15
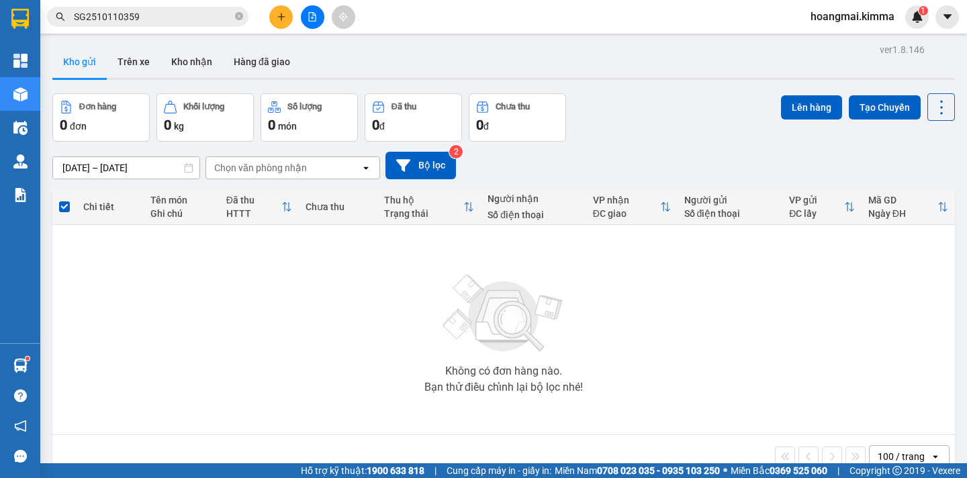
click at [310, 19] on icon "file-add" at bounding box center [312, 16] width 9 height 9
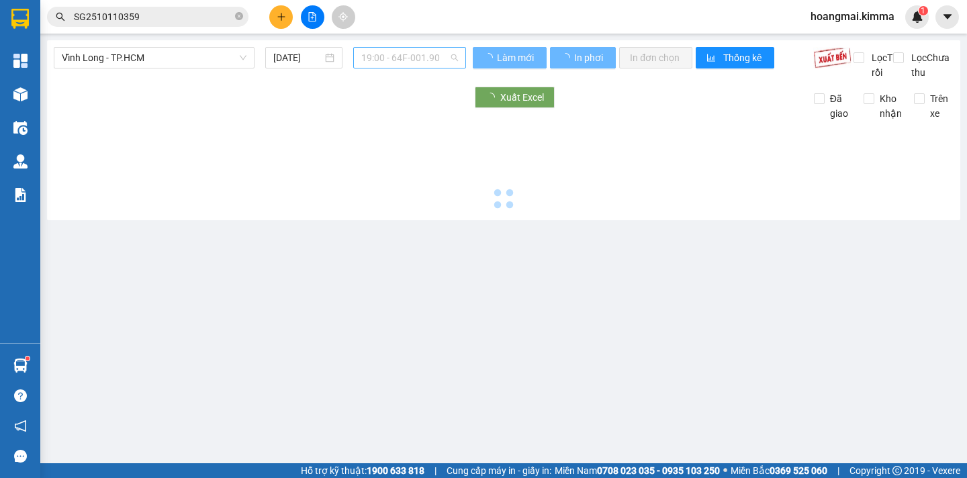
click at [443, 61] on span "19:00 - 64F-001.90" at bounding box center [409, 58] width 97 height 20
type input "[DATE]"
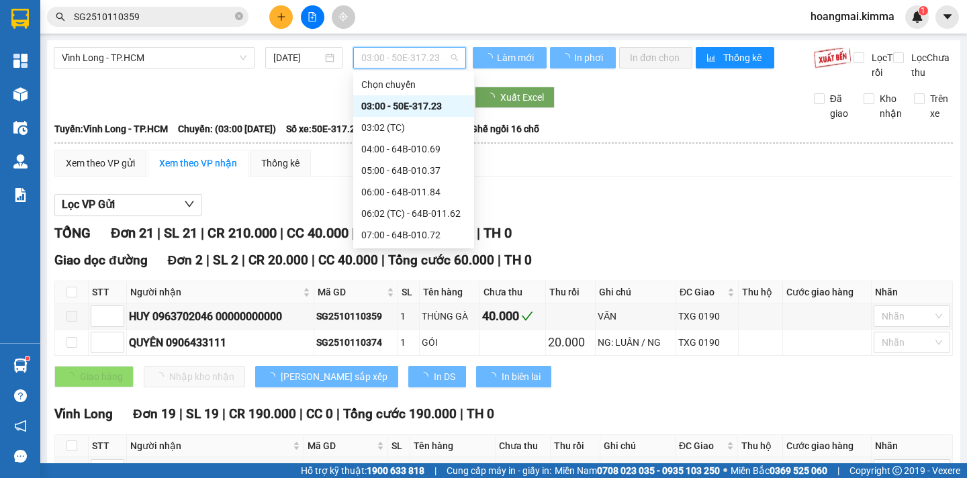
scroll to position [344, 0]
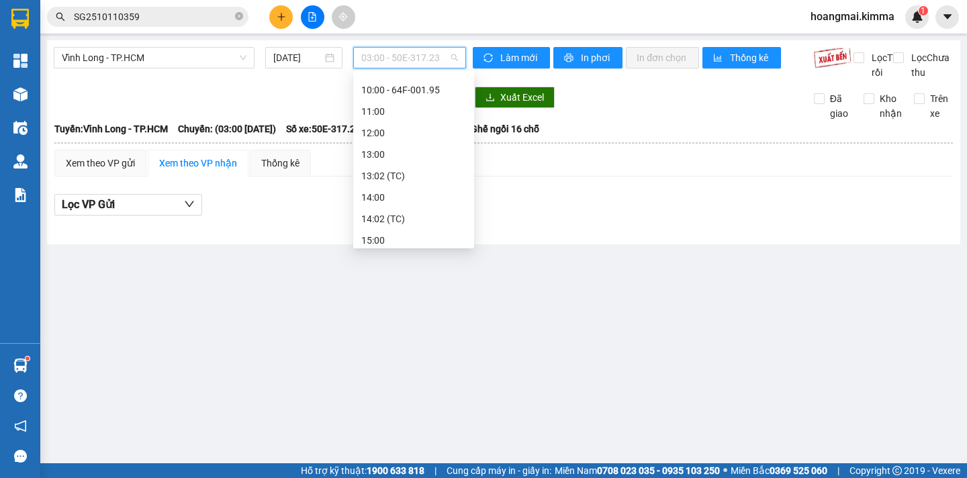
scroll to position [8, 0]
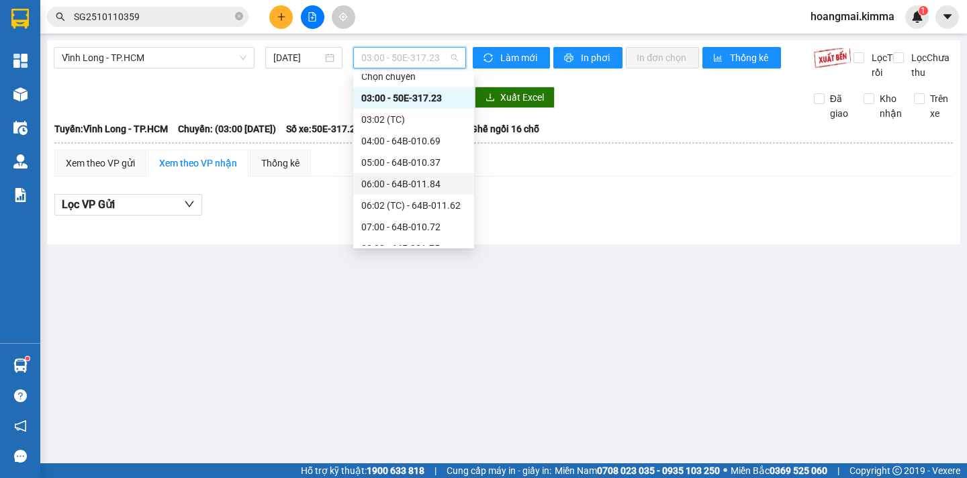
click at [441, 184] on div "06:00 - 64B-011.84" at bounding box center [413, 184] width 105 height 15
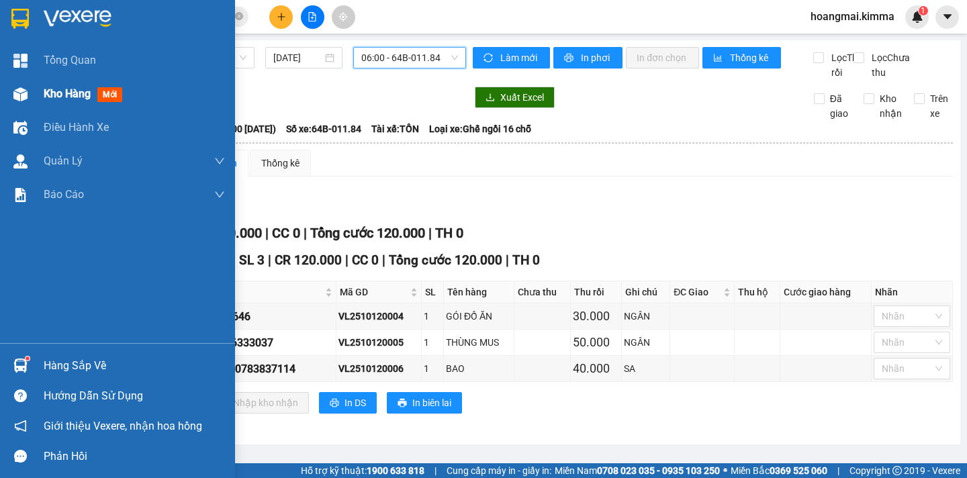
click at [44, 96] on span "Kho hàng" at bounding box center [67, 93] width 47 height 13
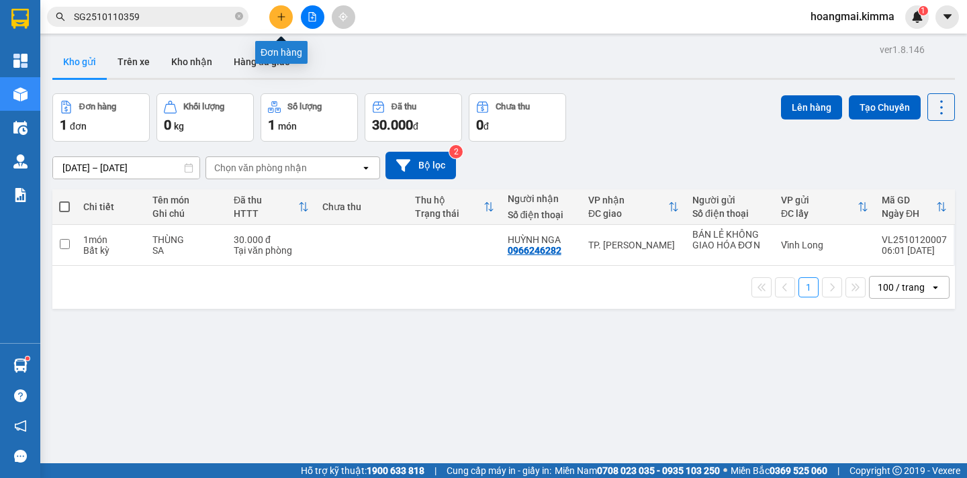
click at [277, 13] on icon "plus" at bounding box center [281, 16] width 9 height 9
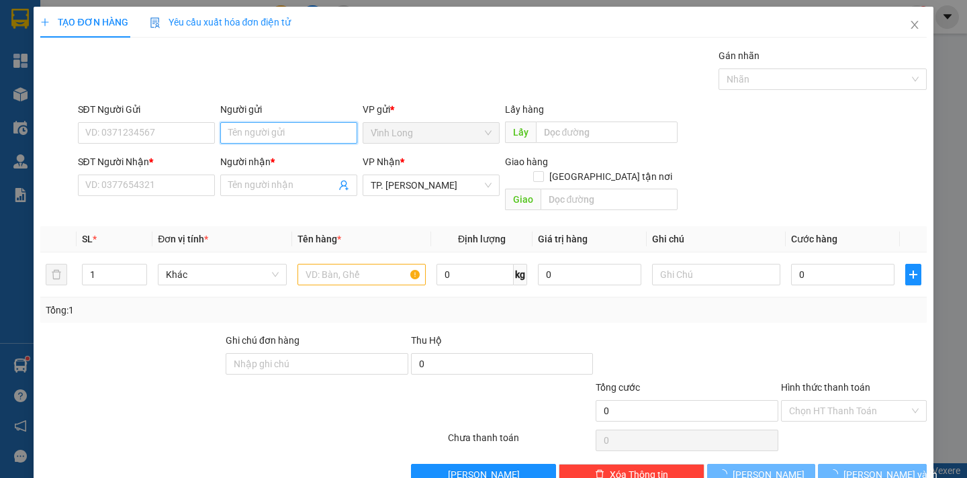
click at [268, 136] on input "Người gửi" at bounding box center [288, 132] width 137 height 21
type input "BÁN"
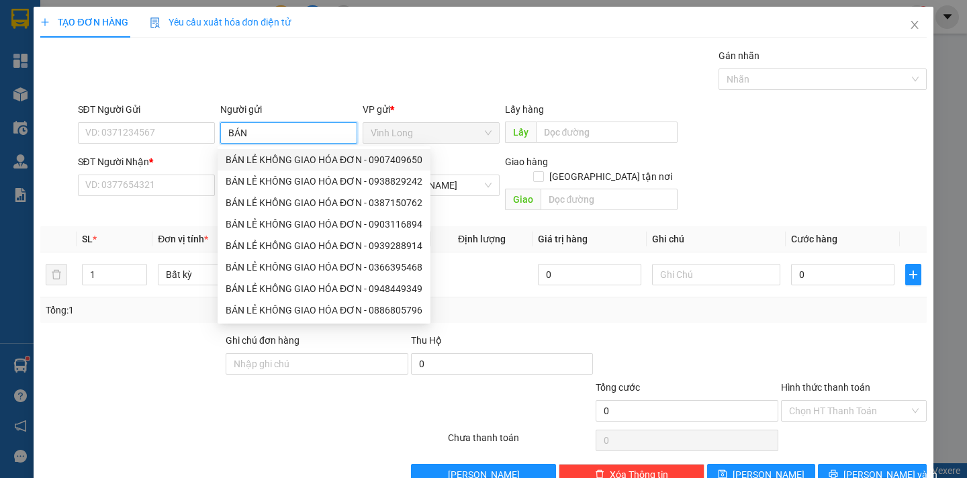
click at [288, 157] on div "BÁN LẺ KHÔNG GIAO HÓA ĐƠN - 0907409650" at bounding box center [324, 159] width 197 height 15
type input "0907409650"
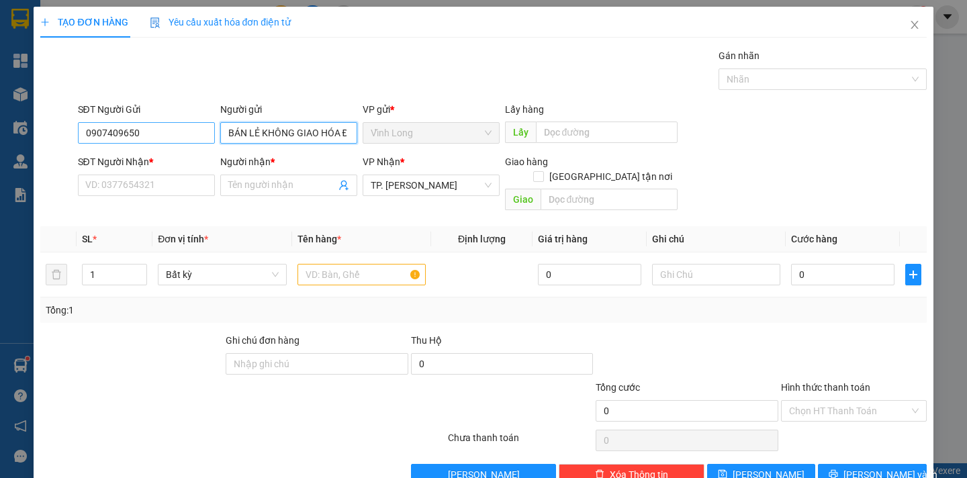
type input "BÁN LẺ KHÔNG GIAO HÓA ĐƠN"
click at [186, 131] on input "0907409650" at bounding box center [146, 132] width 137 height 21
type input "0"
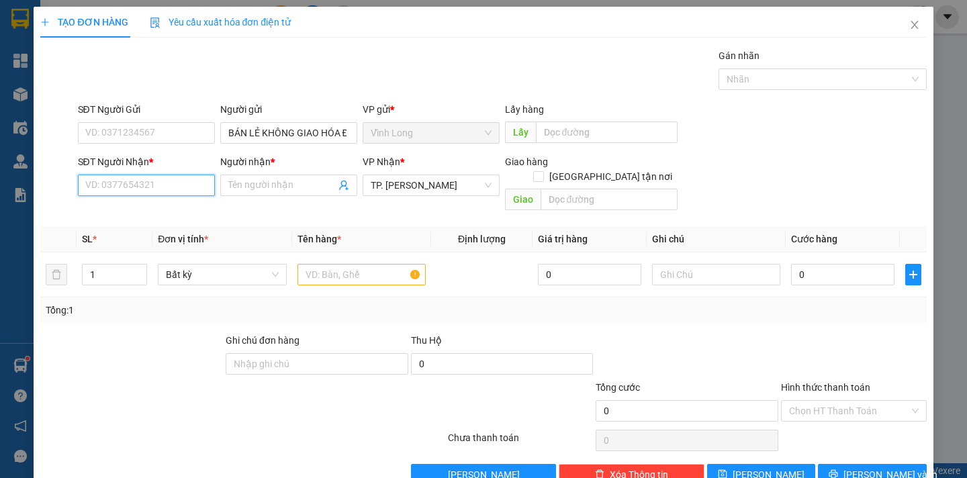
click at [159, 188] on input "SĐT Người Nhận *" at bounding box center [146, 185] width 137 height 21
type input "0977976387"
click at [166, 216] on div "0977976387 - HỒNG HẠNH" at bounding box center [151, 212] width 132 height 15
type input "HỒNG HẠNH"
type input "0977976387"
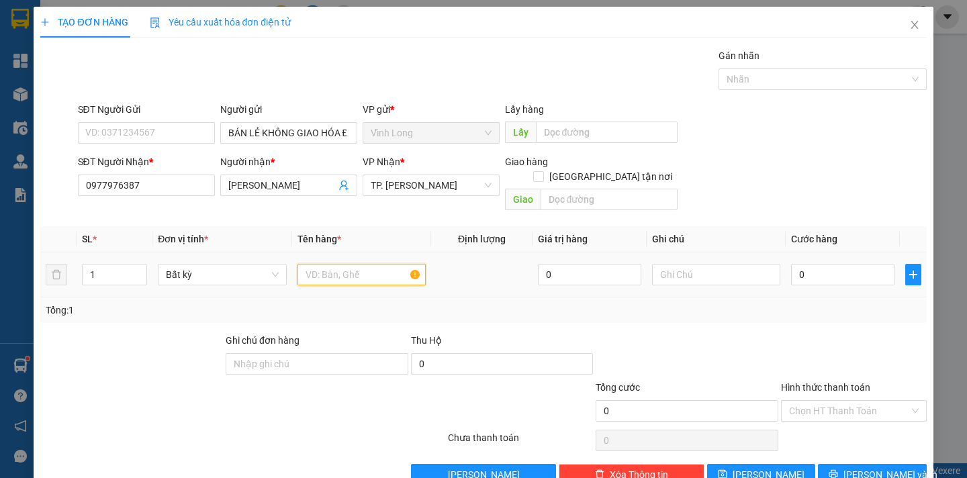
click at [326, 266] on input "text" at bounding box center [362, 274] width 128 height 21
type input "THÙNG"
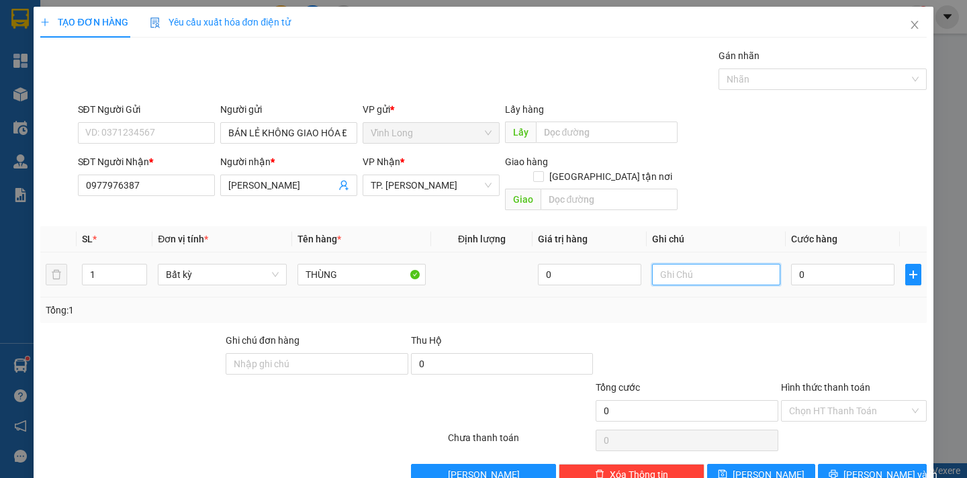
click at [679, 265] on input "text" at bounding box center [716, 274] width 128 height 21
type input "P"
click at [822, 264] on input "0" at bounding box center [842, 274] width 103 height 21
type input "3"
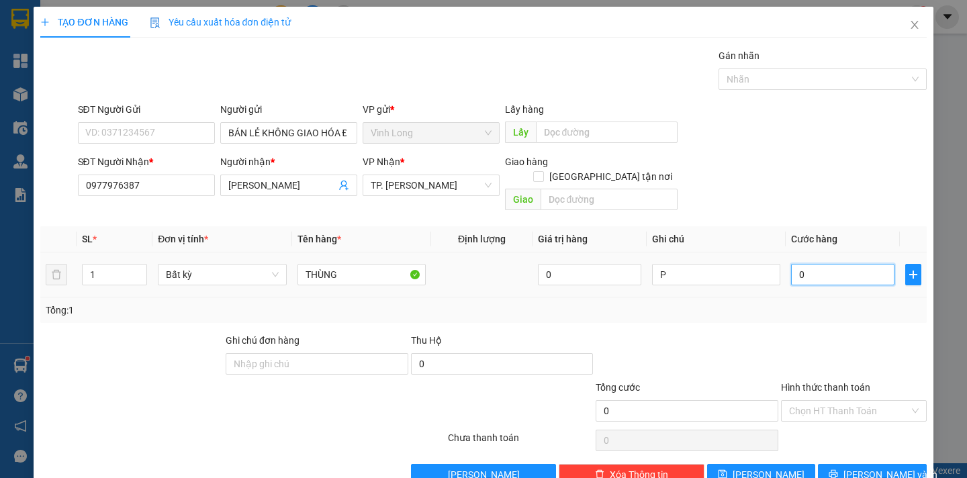
type input "3"
type input "30"
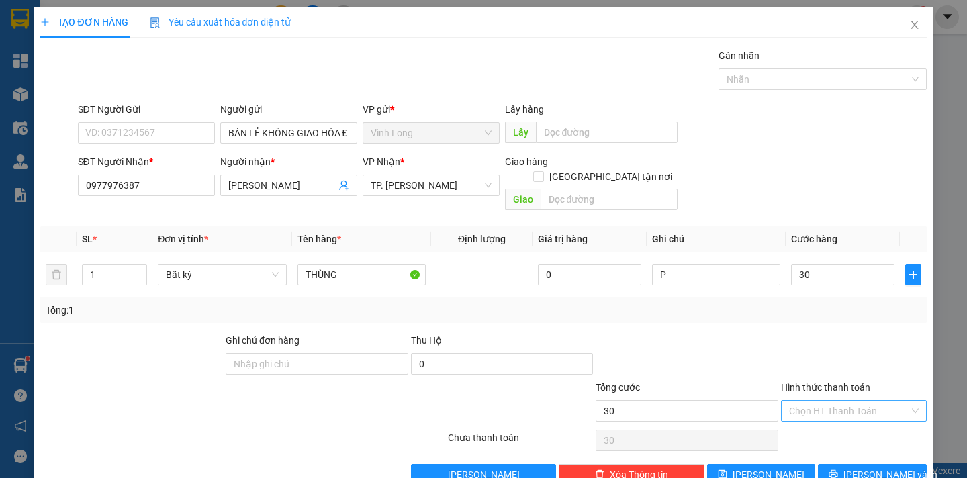
click at [855, 401] on input "Hình thức thanh toán" at bounding box center [849, 411] width 120 height 20
type input "30.000"
click at [820, 424] on div "Tại văn phòng" at bounding box center [845, 423] width 128 height 15
type input "0"
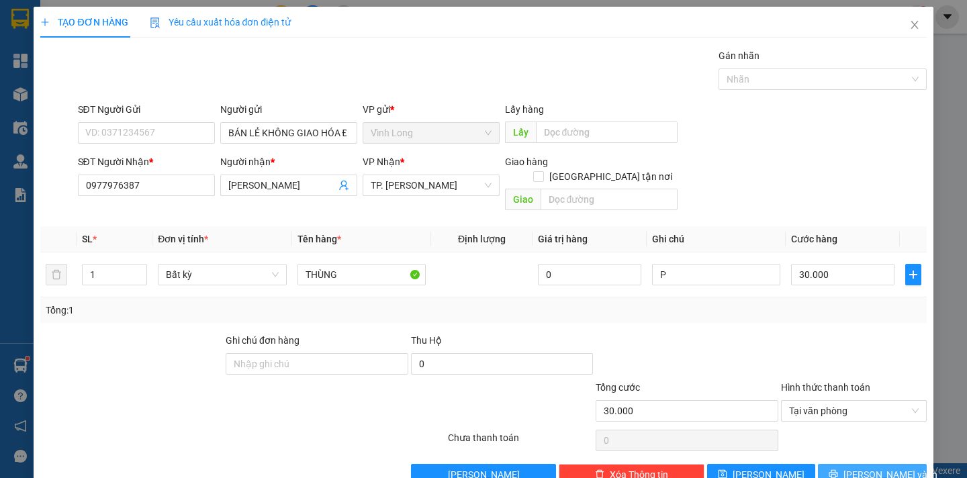
click at [863, 468] on span "[PERSON_NAME] và In" at bounding box center [891, 475] width 94 height 15
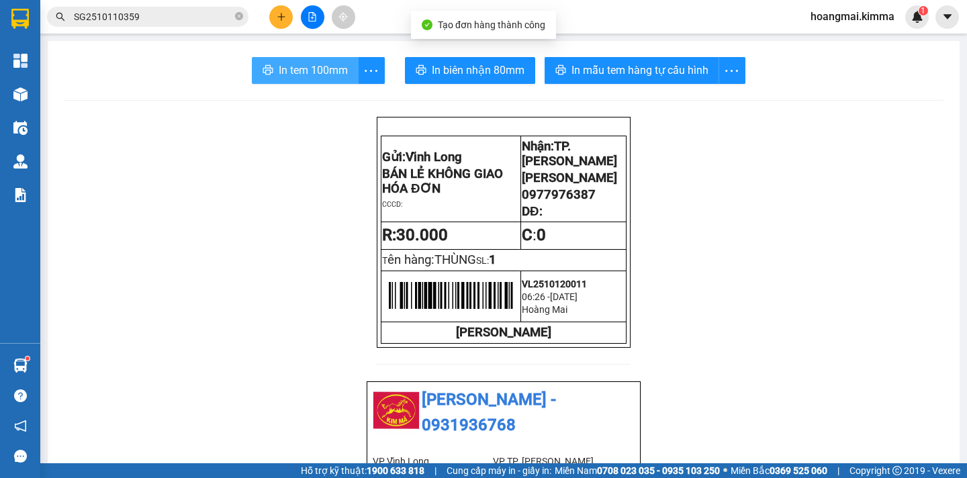
click at [317, 75] on span "In tem 100mm" at bounding box center [313, 70] width 69 height 17
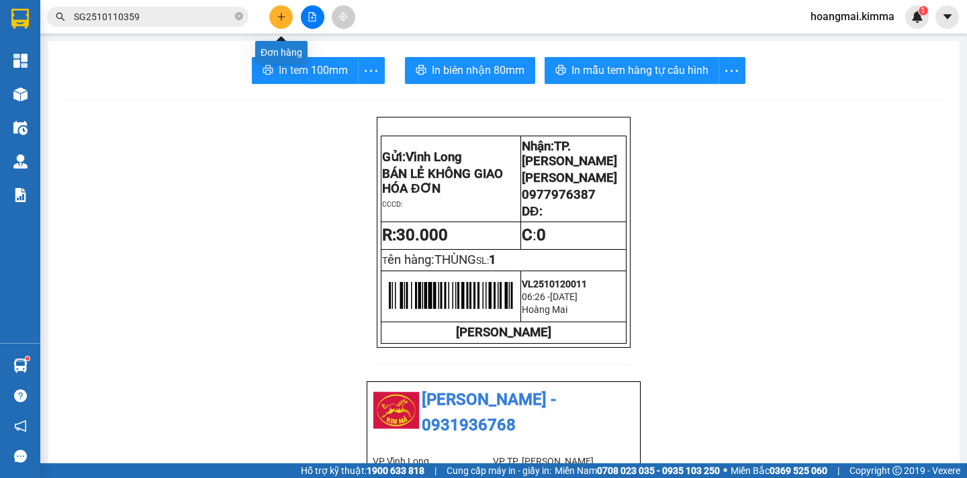
click at [277, 19] on icon "plus" at bounding box center [281, 16] width 9 height 9
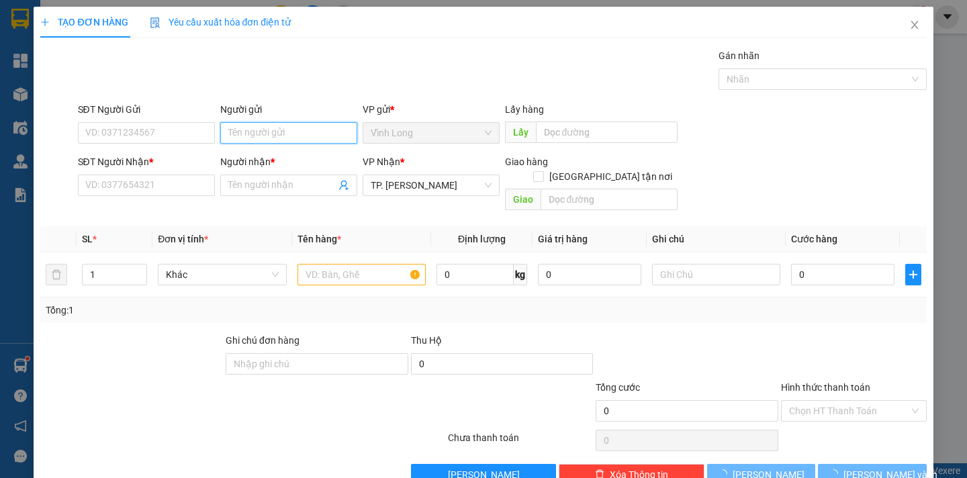
click at [271, 134] on input "Người gửi" at bounding box center [288, 132] width 137 height 21
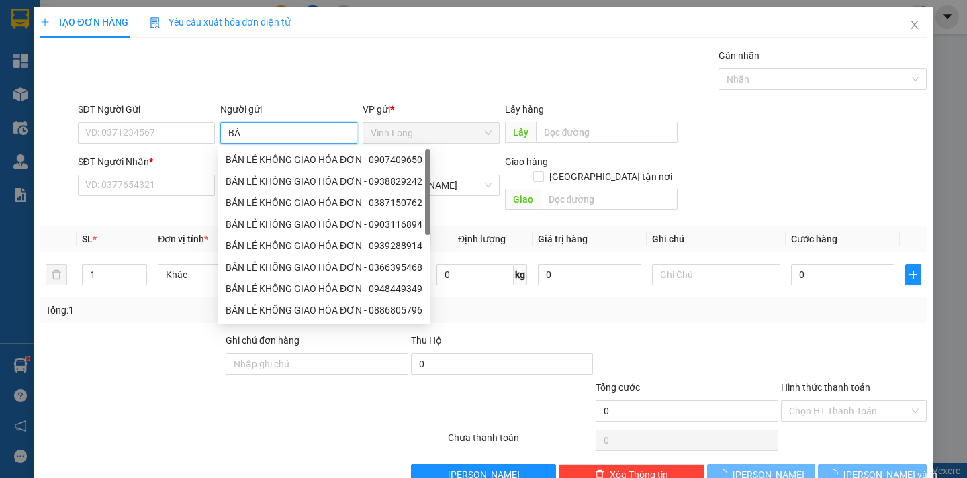
type input "BÁN"
click at [276, 161] on div "BÁN LẺ KHÔNG GIAO HÓA ĐƠN - 0907409650" at bounding box center [324, 159] width 197 height 15
type input "0907409650"
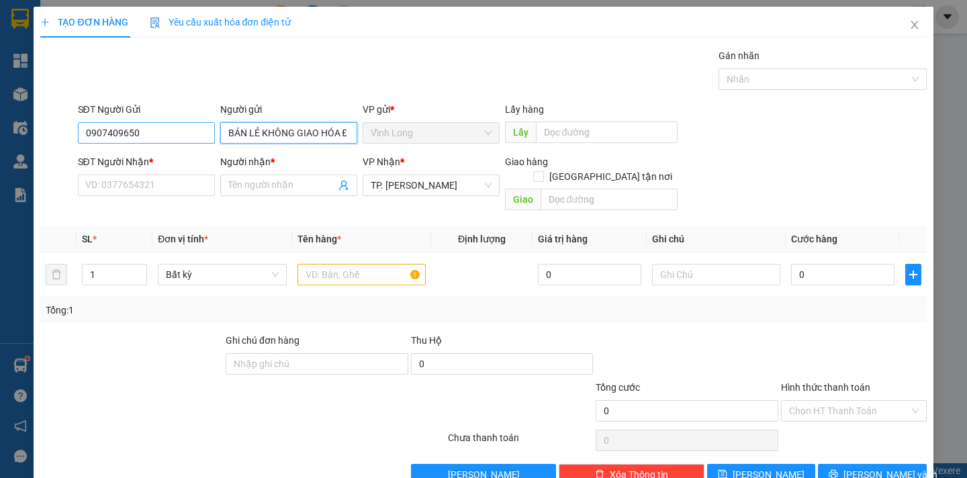
type input "BÁN LẺ KHÔNG GIAO HÓA ĐƠN"
click at [186, 140] on input "0907409650" at bounding box center [146, 132] width 137 height 21
type input "0"
click at [269, 187] on input "Người nhận *" at bounding box center [281, 185] width 107 height 15
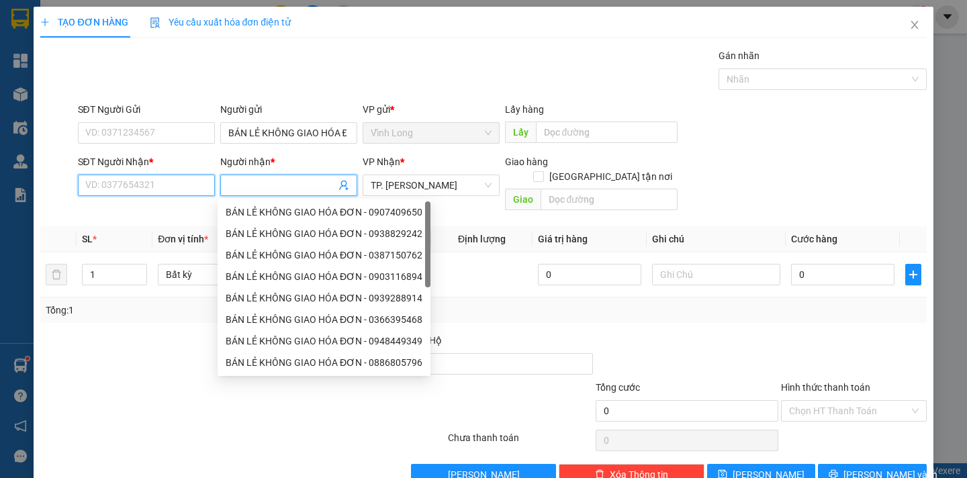
click at [170, 189] on input "SĐT Người Nhận *" at bounding box center [146, 185] width 137 height 21
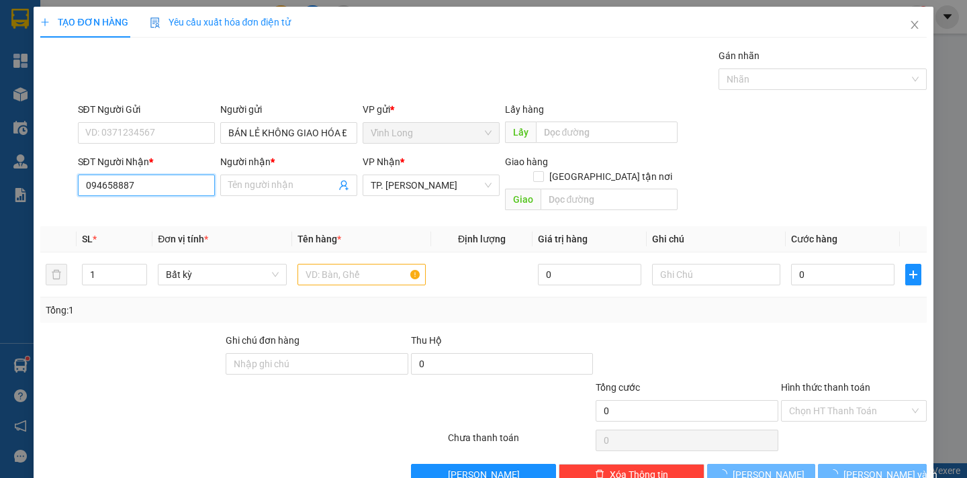
type input "0946588873"
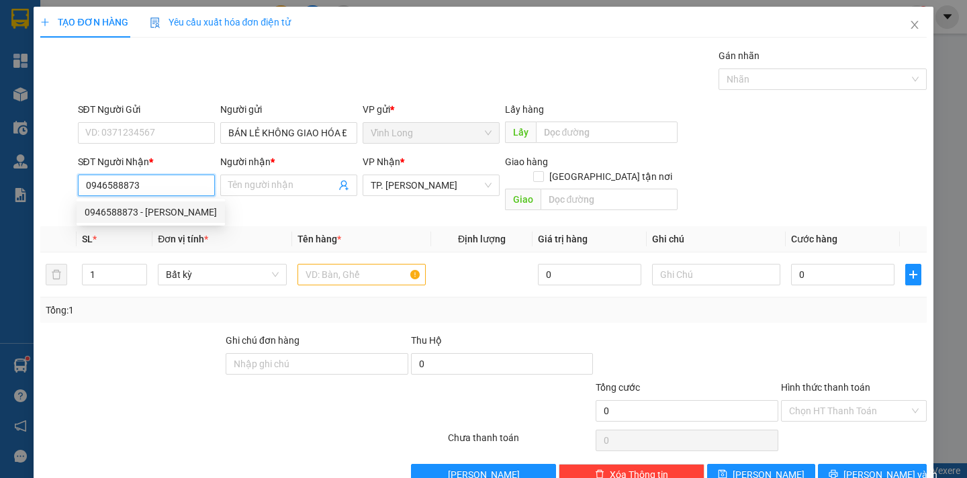
click at [152, 210] on div "0946588873 - MINH TIẾN" at bounding box center [151, 212] width 132 height 15
type input "MINH TIẾN"
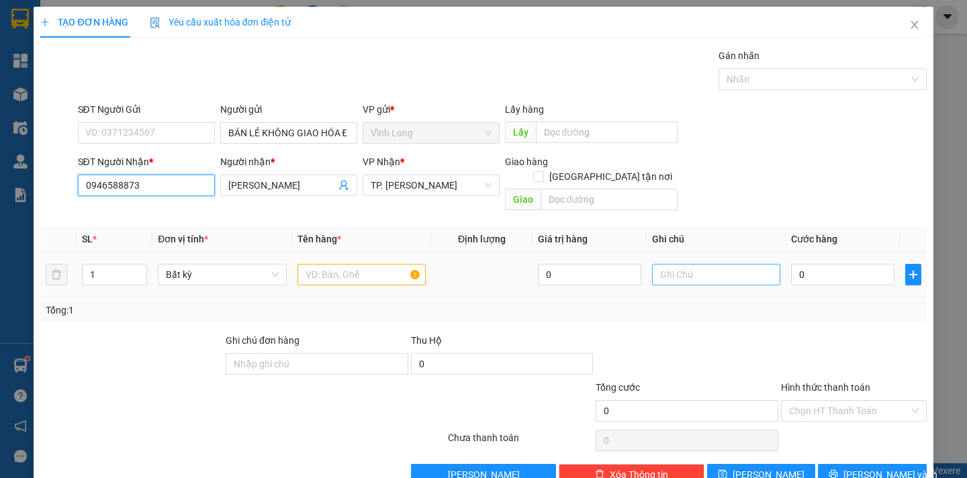
type input "0946588873"
click at [657, 264] on input "text" at bounding box center [716, 274] width 128 height 21
type input "P"
click at [358, 264] on input "text" at bounding box center [362, 274] width 128 height 21
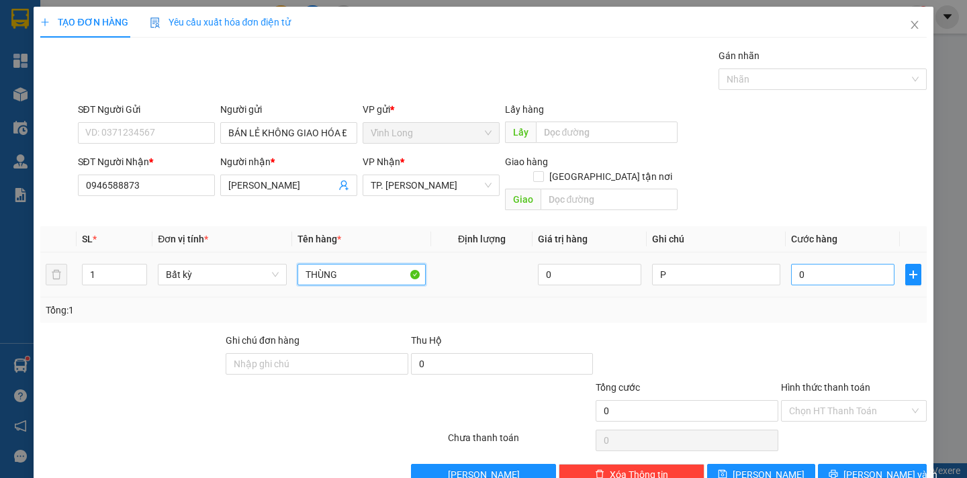
type input "THÙNG"
click at [809, 264] on input "0" at bounding box center [842, 274] width 103 height 21
type input "3"
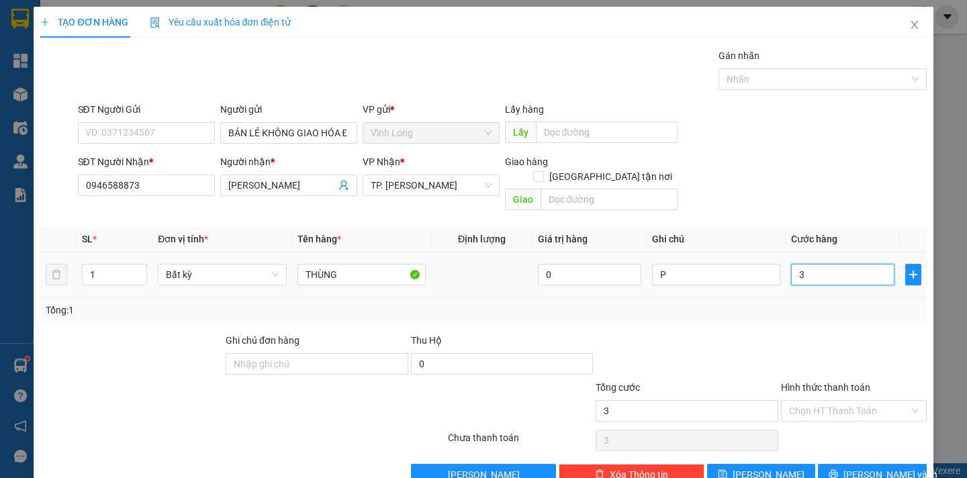
type input "30"
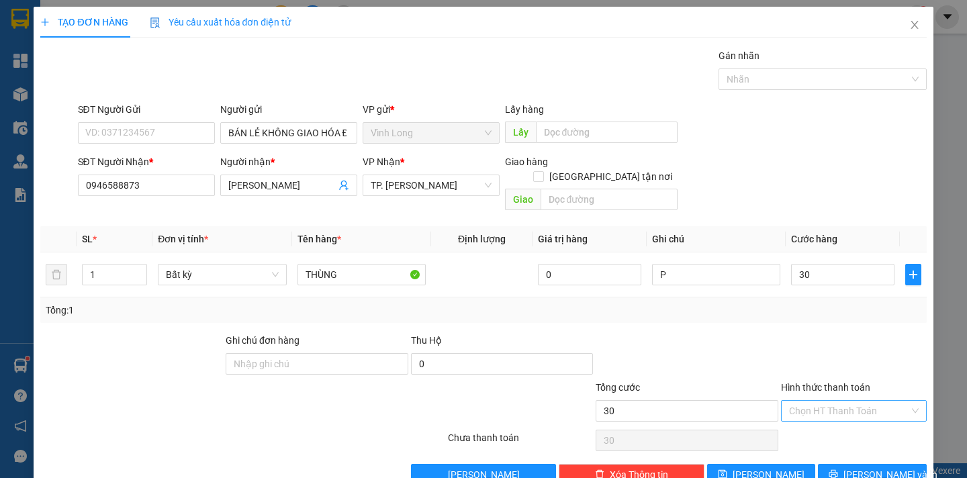
type input "30.000"
click at [810, 401] on input "Hình thức thanh toán" at bounding box center [849, 411] width 120 height 20
click at [810, 419] on div "Tại văn phòng" at bounding box center [845, 423] width 128 height 15
type input "0"
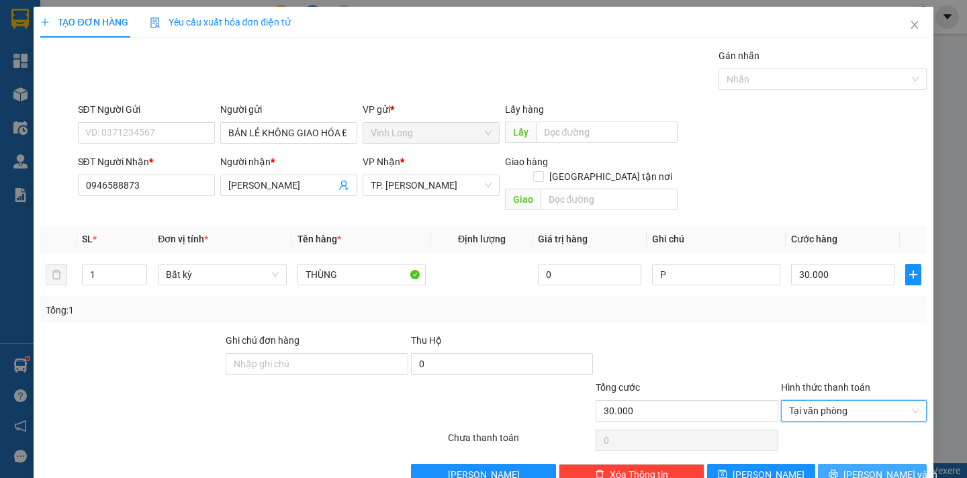
click at [850, 468] on span "[PERSON_NAME] và In" at bounding box center [891, 475] width 94 height 15
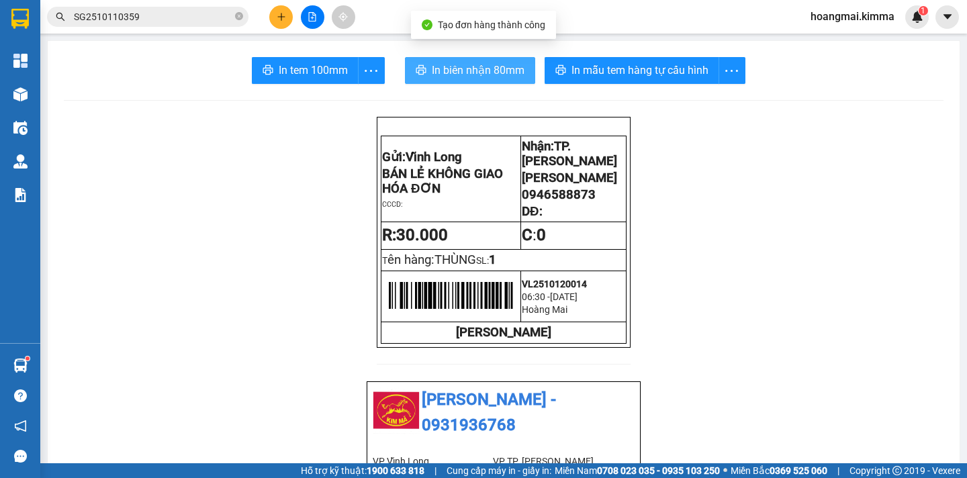
click at [445, 72] on span "In biên nhận 80mm" at bounding box center [478, 70] width 93 height 17
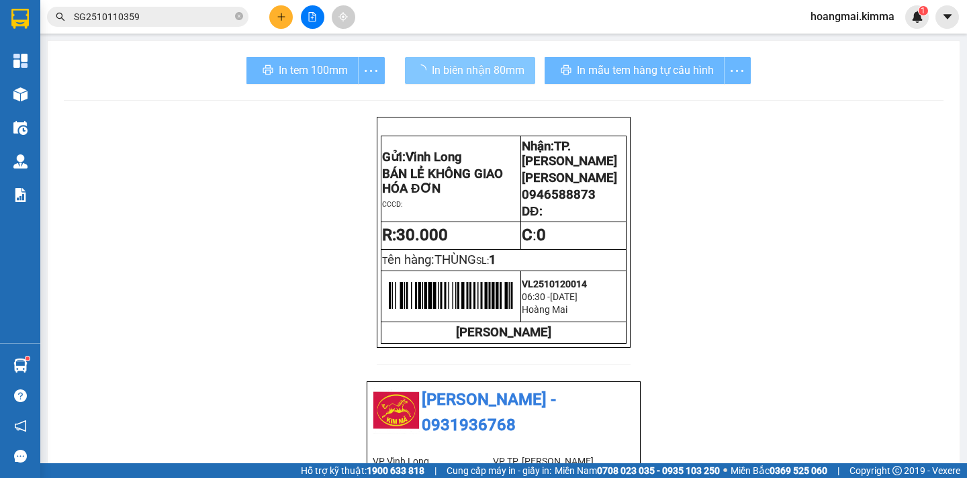
click at [460, 75] on span "In biên nhận 80mm" at bounding box center [478, 70] width 93 height 17
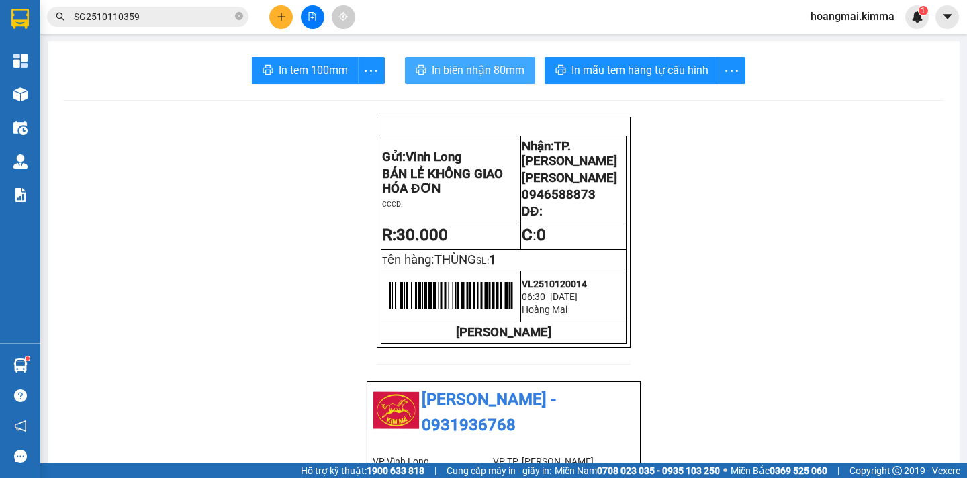
click at [441, 67] on span "In biên nhận 80mm" at bounding box center [478, 70] width 93 height 17
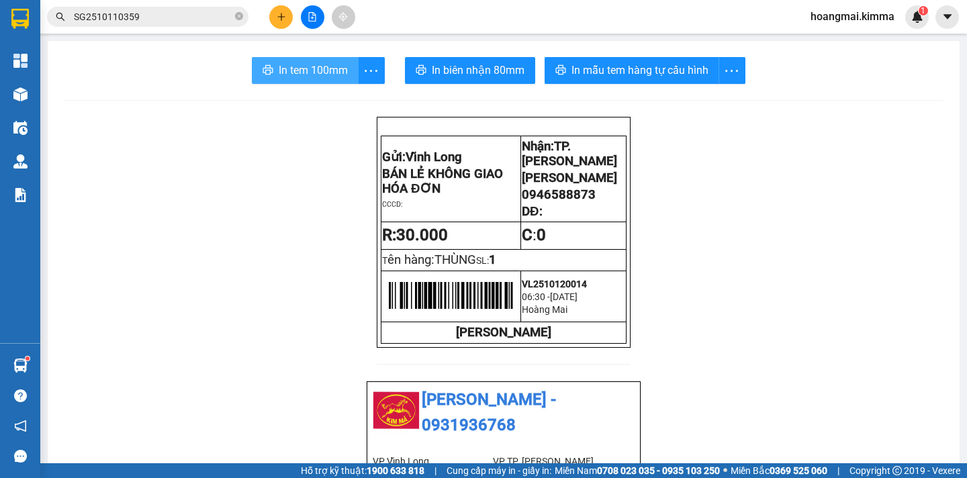
click at [297, 70] on span "In tem 100mm" at bounding box center [313, 70] width 69 height 17
click at [282, 19] on icon "plus" at bounding box center [281, 16] width 9 height 9
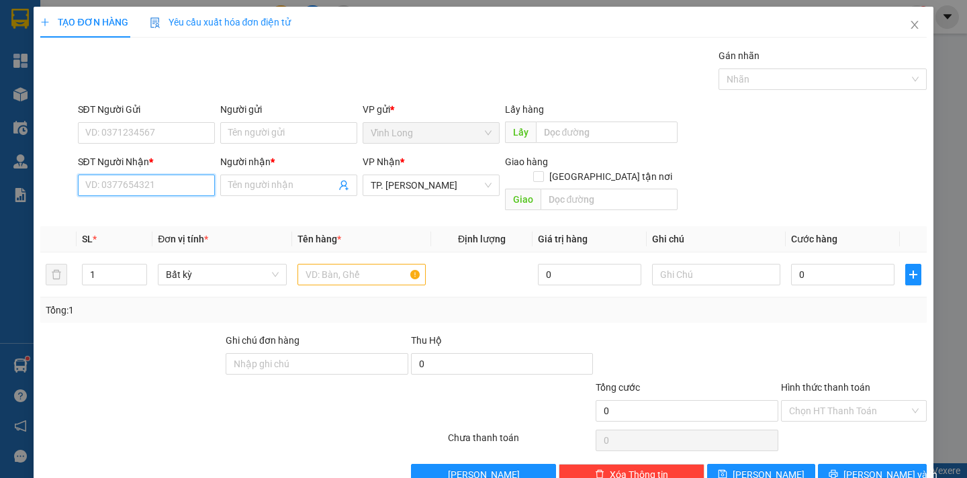
click at [162, 186] on input "SĐT Người Nhận *" at bounding box center [146, 185] width 137 height 21
click at [363, 265] on input "text" at bounding box center [362, 274] width 128 height 21
click at [371, 264] on input "text" at bounding box center [362, 274] width 128 height 21
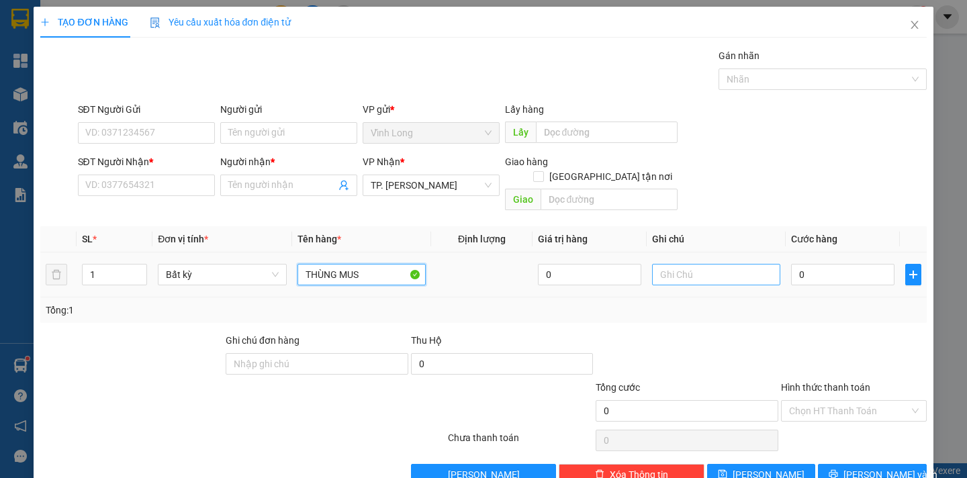
type input "THÙNG MUS"
click at [656, 264] on input "text" at bounding box center [716, 274] width 128 height 21
type input "NGÂN"
click at [802, 264] on input "0" at bounding box center [842, 274] width 103 height 21
type input "4"
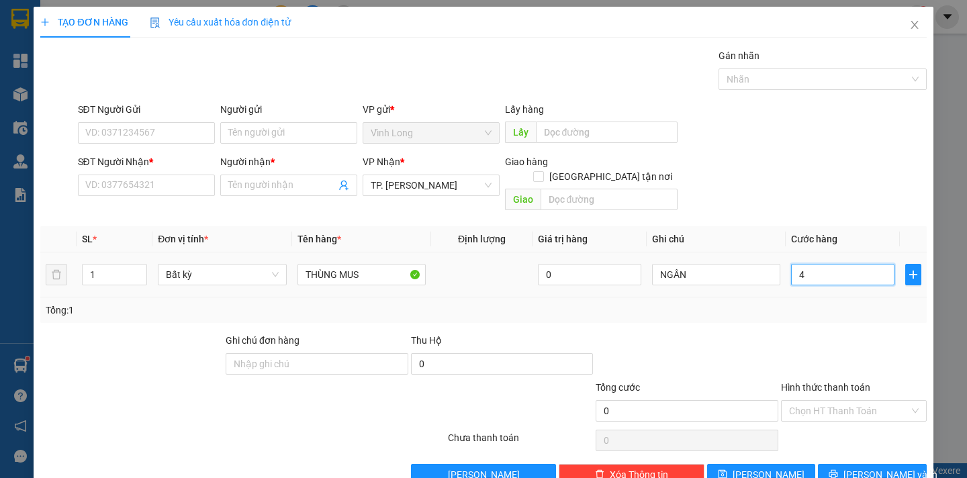
type input "4"
type input "40"
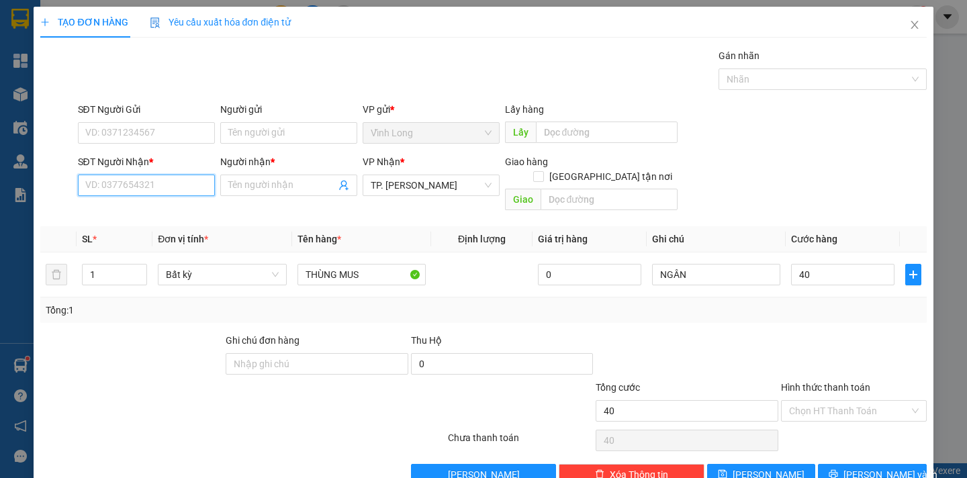
type input "40.000"
click at [175, 189] on input "SĐT Người Nhận *" at bounding box center [146, 185] width 137 height 21
type input "0907228717"
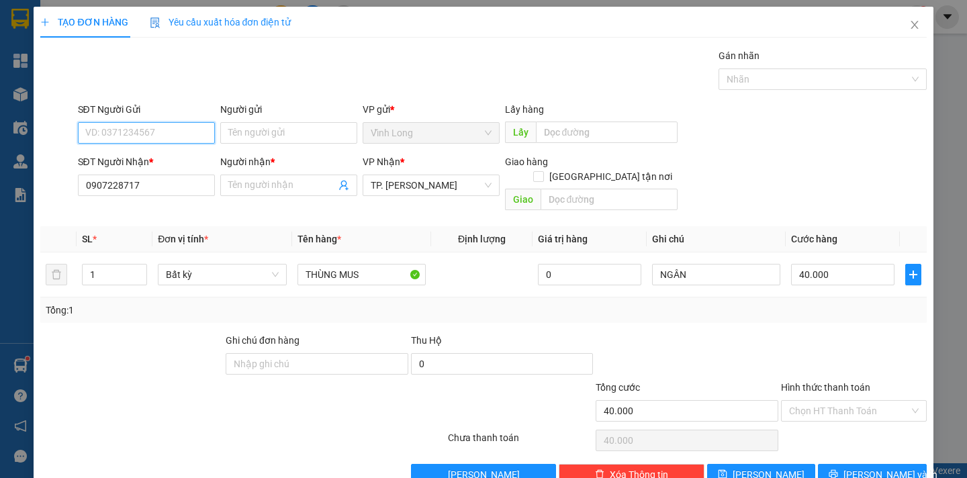
click at [155, 133] on input "SĐT Người Gửi" at bounding box center [146, 132] width 137 height 21
click at [153, 140] on input "SĐT Người Gửi" at bounding box center [146, 132] width 137 height 21
click at [152, 133] on input "SĐT Người Gửi" at bounding box center [146, 132] width 137 height 21
type input "0923480927"
click at [232, 136] on input "Người gửi" at bounding box center [288, 132] width 137 height 21
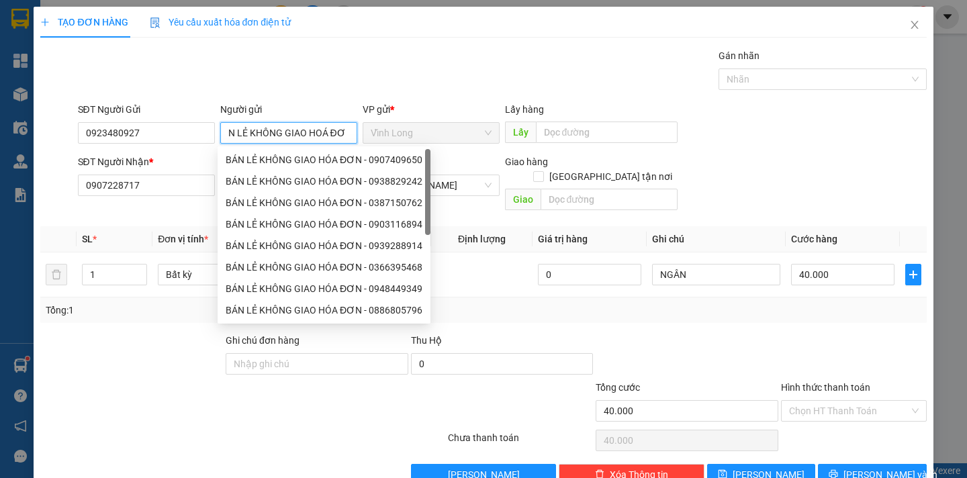
scroll to position [0, 19]
type input "BÁN LẺ KHÔNG GIAO HOÁ ĐƠN"
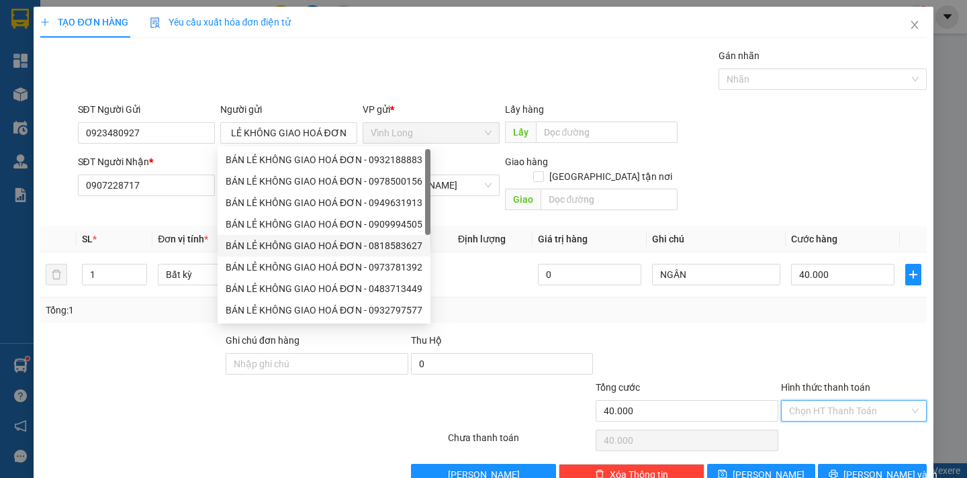
click at [823, 401] on input "Hình thức thanh toán" at bounding box center [849, 411] width 120 height 20
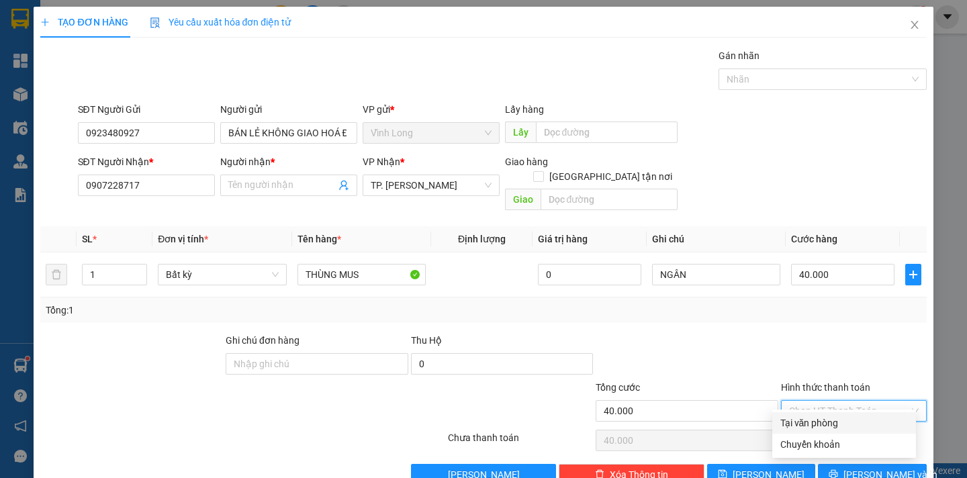
click at [828, 423] on div "Tại văn phòng" at bounding box center [845, 423] width 128 height 15
type input "0"
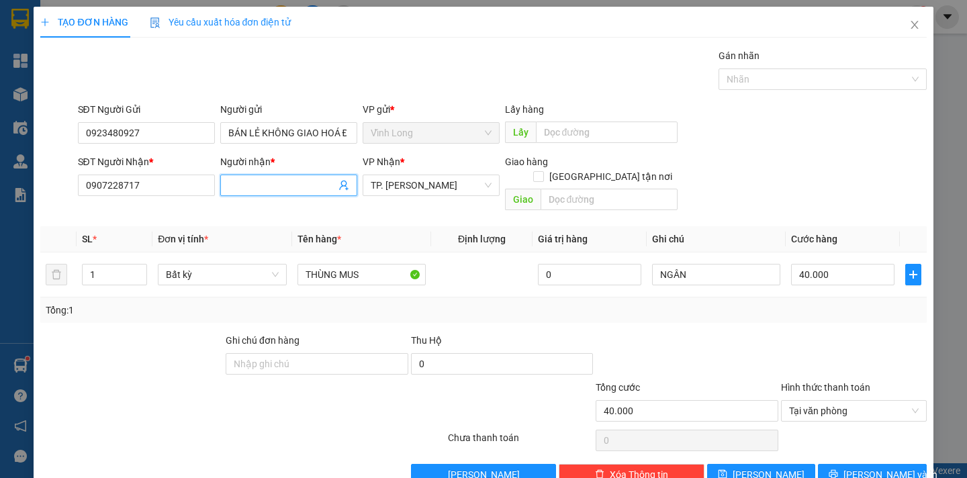
click at [248, 183] on input "Người nhận *" at bounding box center [281, 185] width 107 height 15
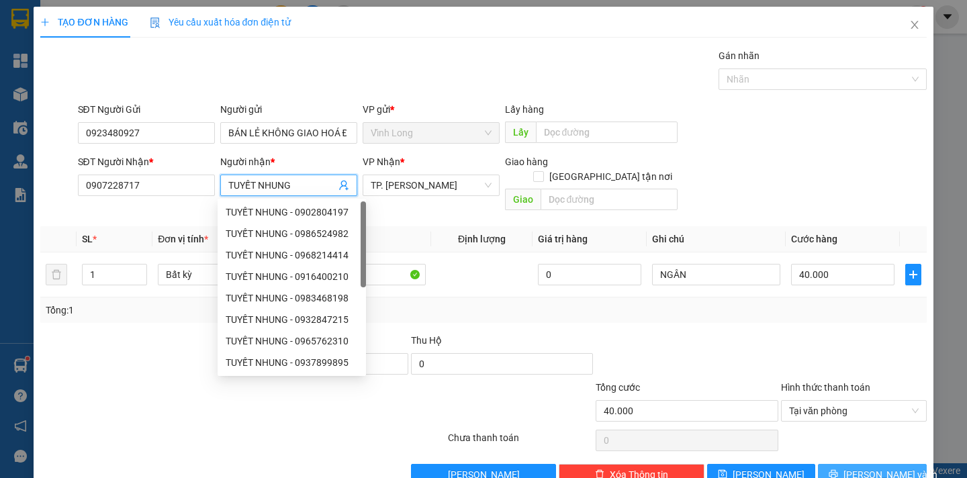
type input "TUYẾT NHUNG"
drag, startPoint x: 856, startPoint y: 459, endPoint x: 843, endPoint y: 457, distance: 12.8
click at [849, 464] on button "[PERSON_NAME] và In" at bounding box center [872, 474] width 108 height 21
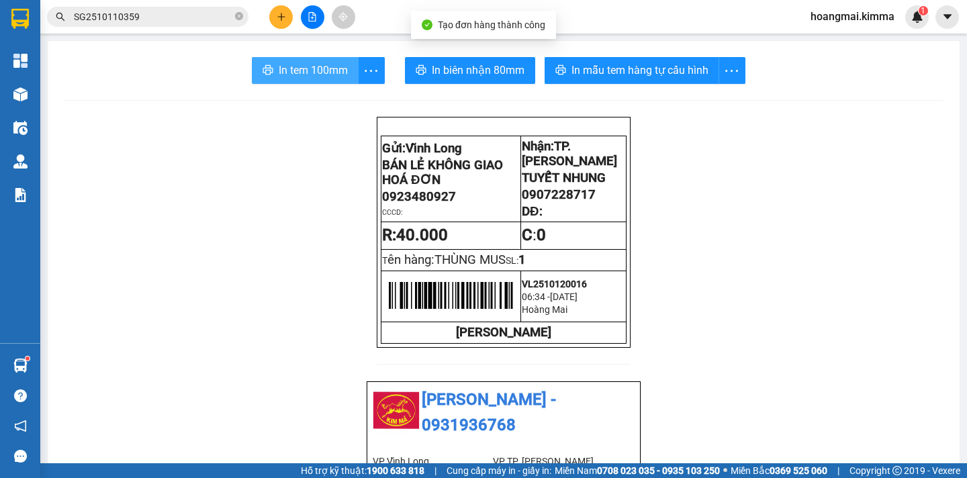
click at [321, 75] on span "In tem 100mm" at bounding box center [313, 70] width 69 height 17
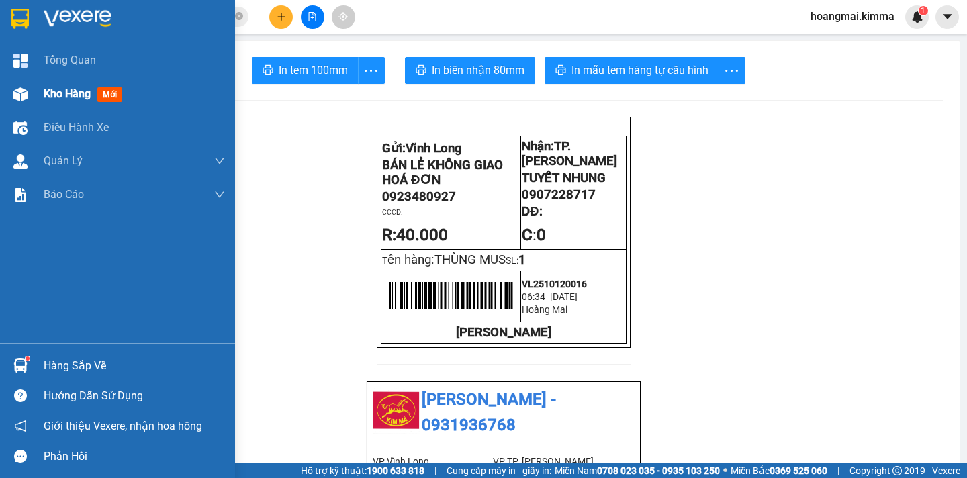
click at [62, 94] on span "Kho hàng" at bounding box center [67, 93] width 47 height 13
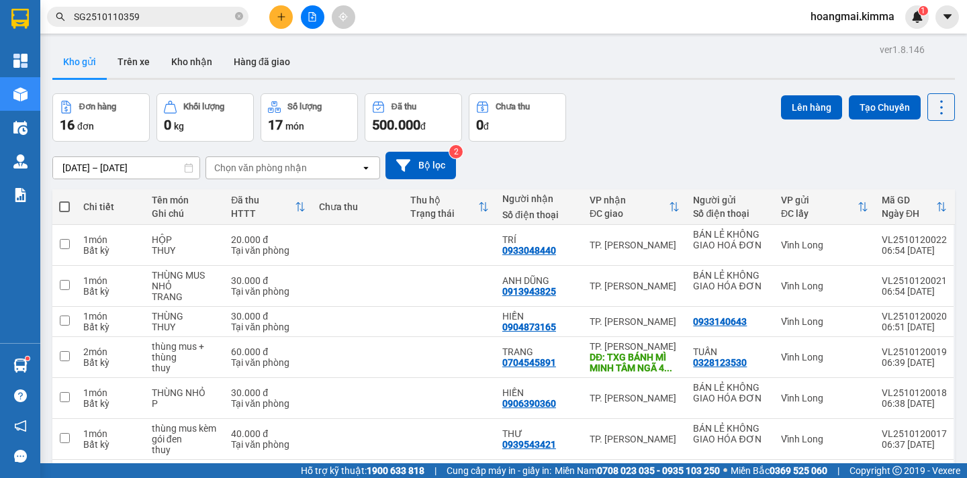
click at [64, 203] on span at bounding box center [64, 207] width 11 height 11
click at [64, 200] on input "checkbox" at bounding box center [64, 200] width 0 height 0
checkbox input "true"
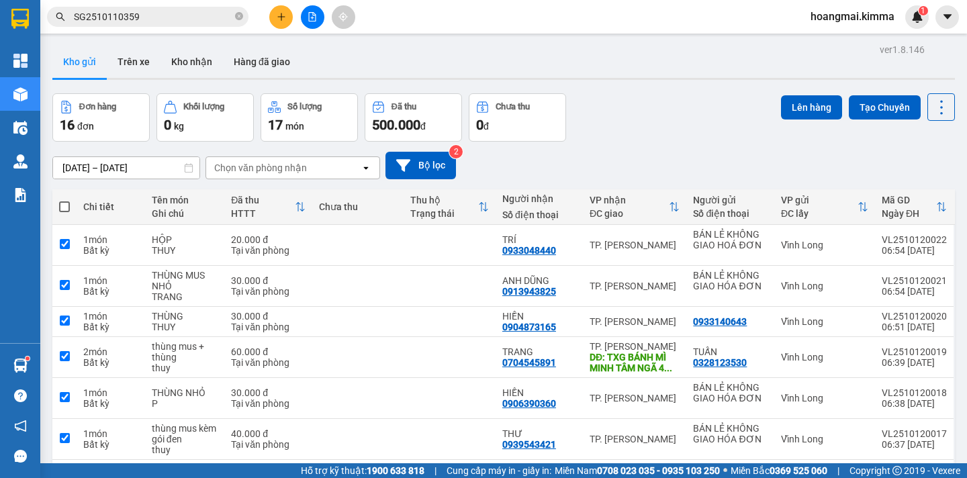
checkbox input "true"
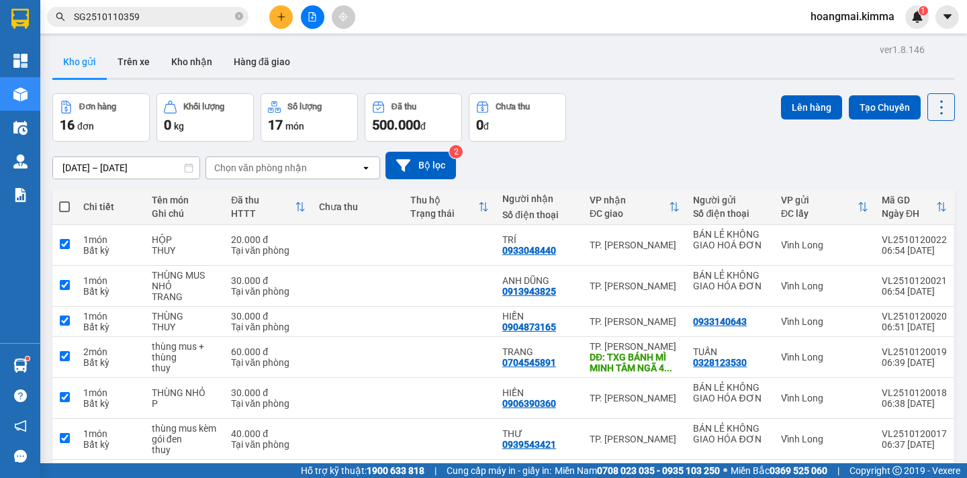
checkbox input "true"
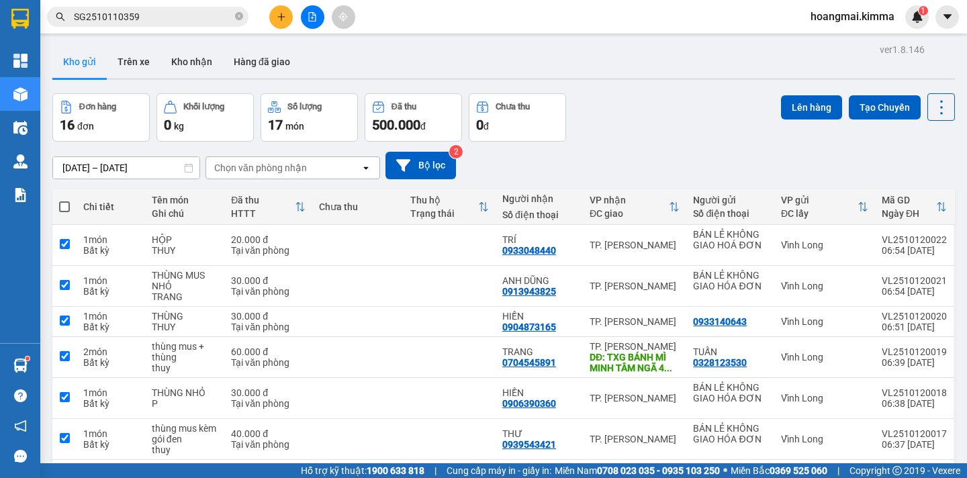
checkbox input "true"
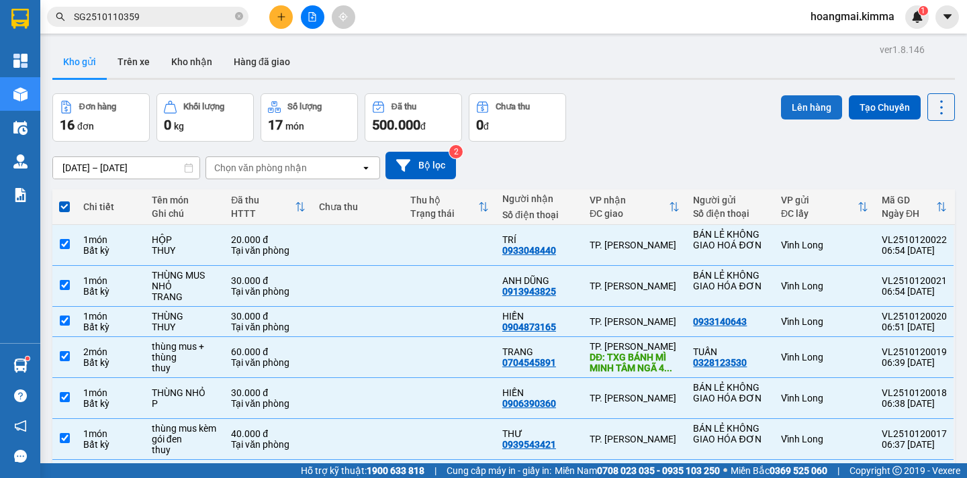
click at [783, 114] on button "Lên hàng" at bounding box center [811, 107] width 61 height 24
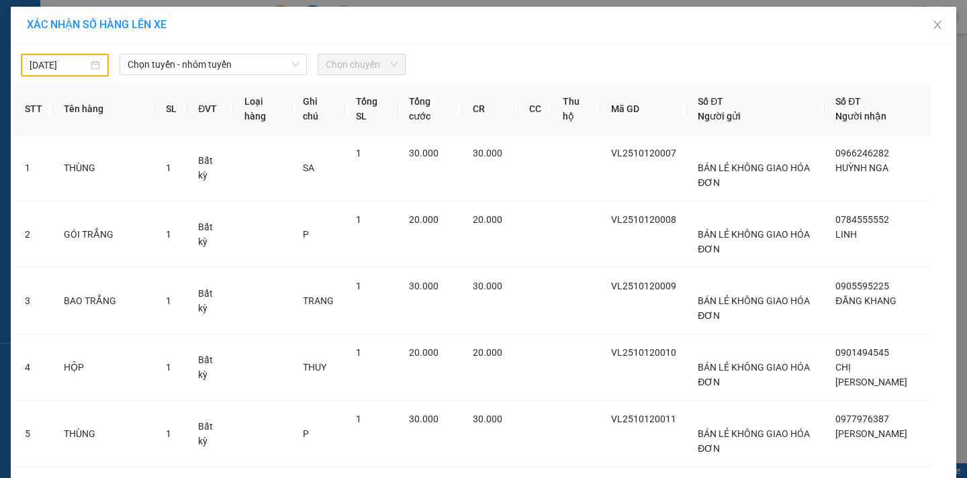
click at [52, 68] on input "11/10/2025" at bounding box center [59, 65] width 58 height 15
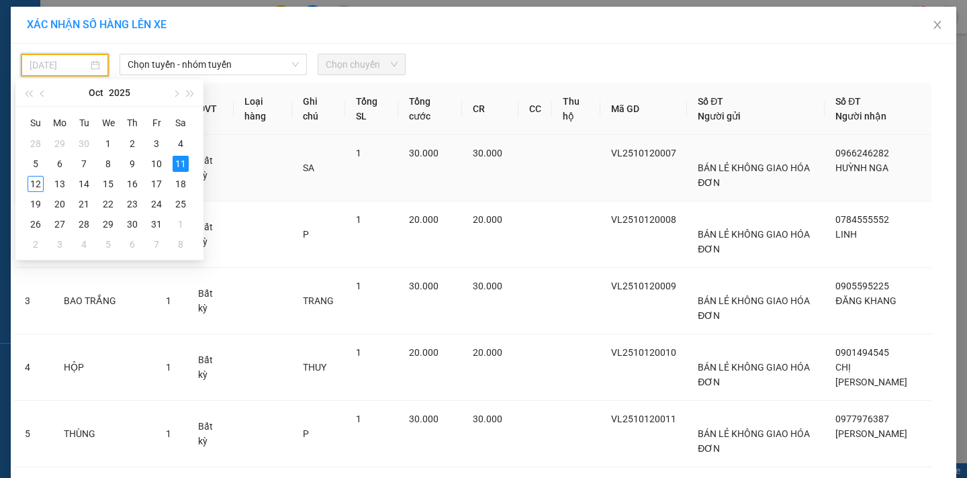
click at [35, 185] on div "12" at bounding box center [36, 184] width 16 height 16
type input "[DATE]"
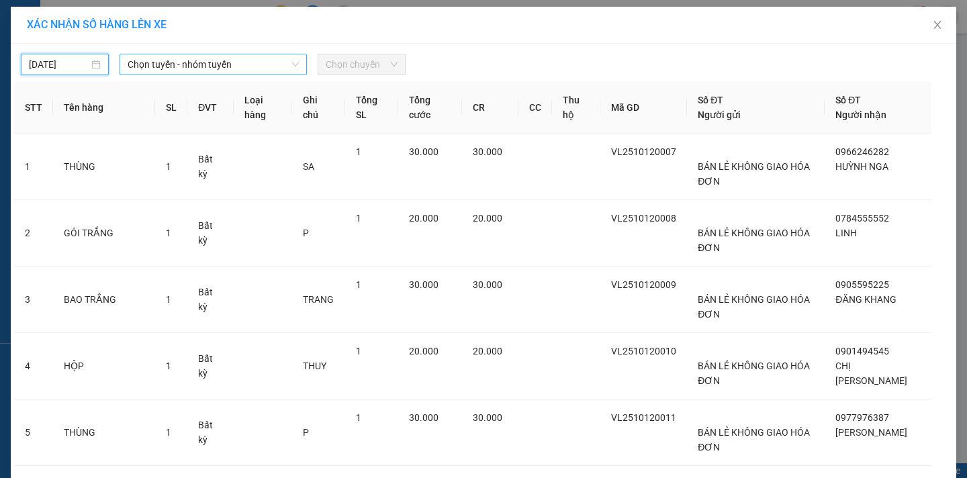
click at [207, 61] on span "Chọn tuyến - nhóm tuyến" at bounding box center [213, 64] width 171 height 20
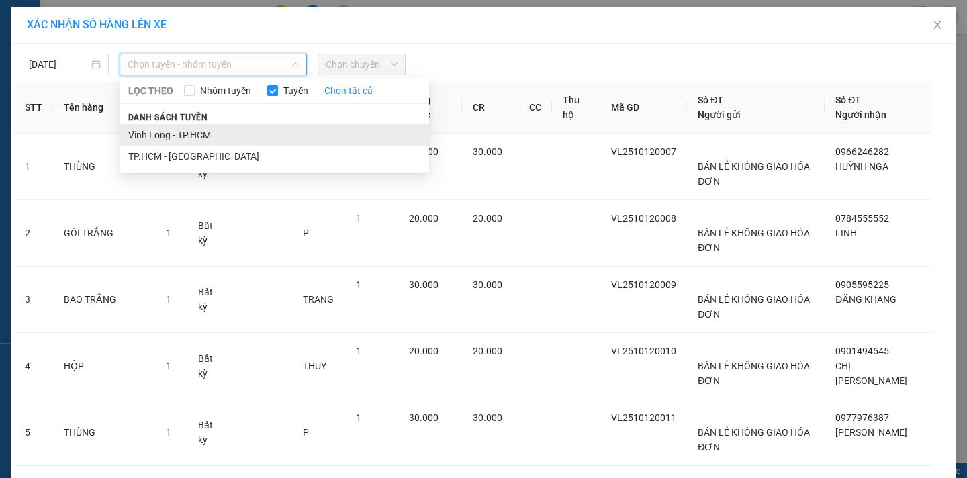
click at [189, 136] on li "Vĩnh Long - TP.HCM" at bounding box center [274, 134] width 309 height 21
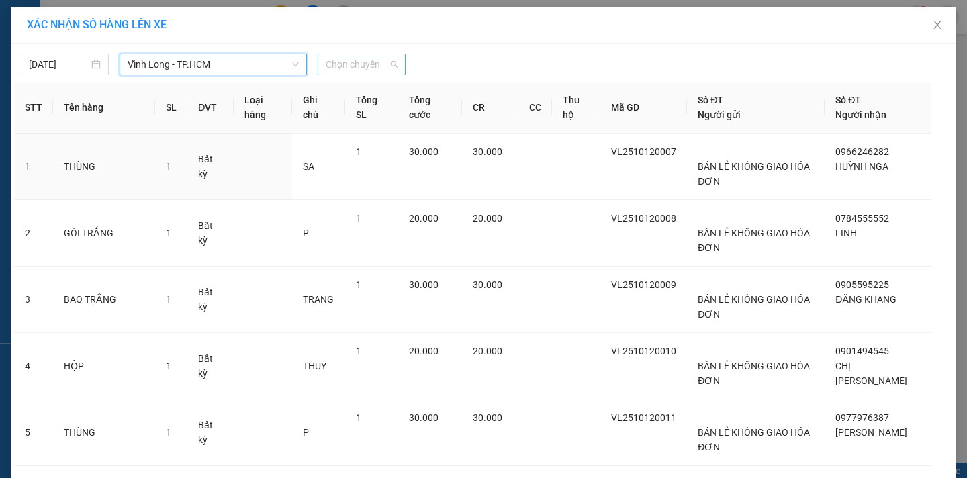
click at [362, 62] on span "Chọn chuyến" at bounding box center [362, 64] width 72 height 20
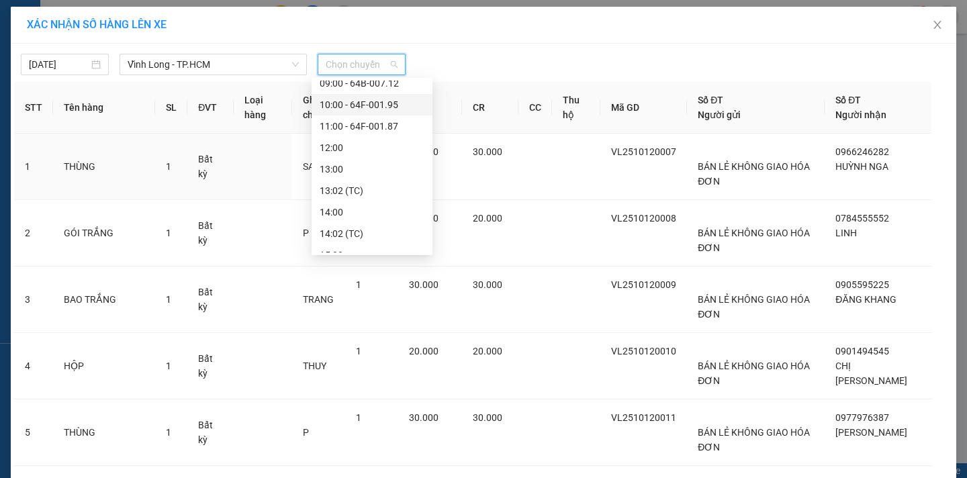
scroll to position [134, 0]
click at [393, 105] on div "07:00 - 64B-010.72" at bounding box center [372, 107] width 105 height 15
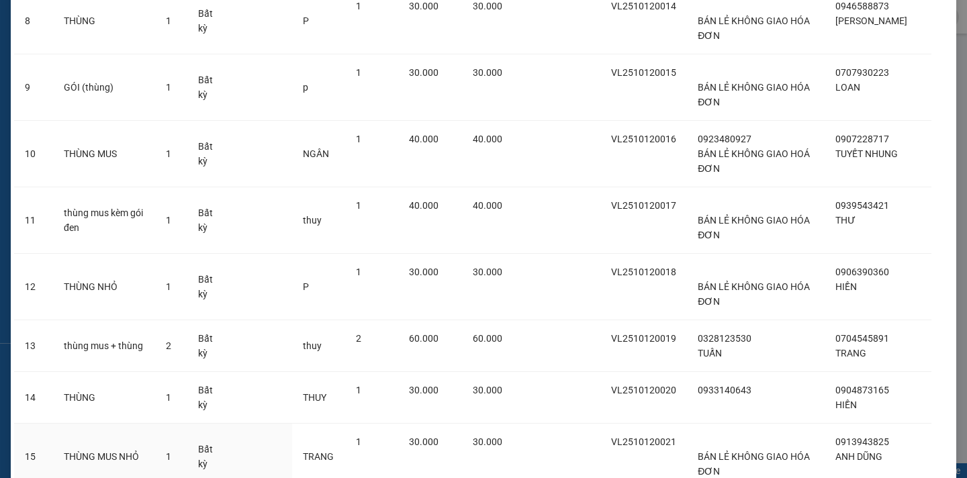
scroll to position [796, 0]
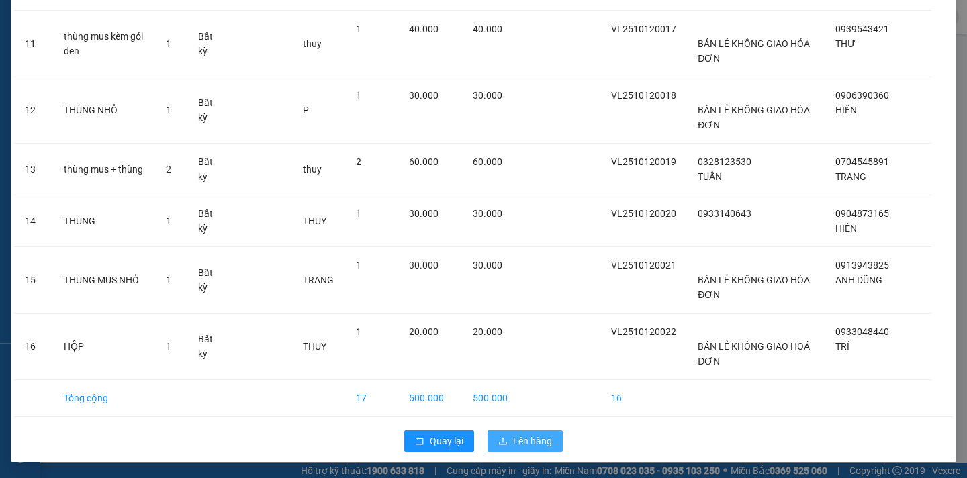
click at [515, 439] on span "Lên hàng" at bounding box center [532, 441] width 39 height 15
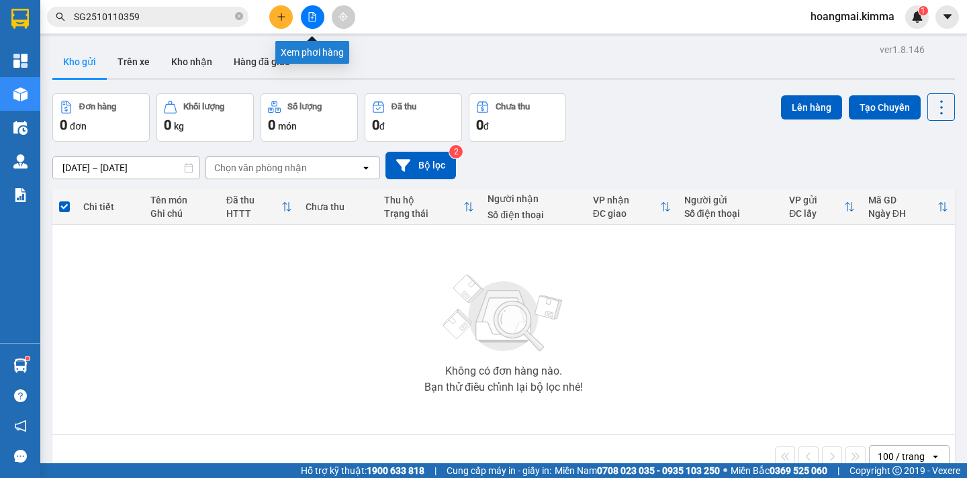
click at [315, 24] on button at bounding box center [313, 17] width 24 height 24
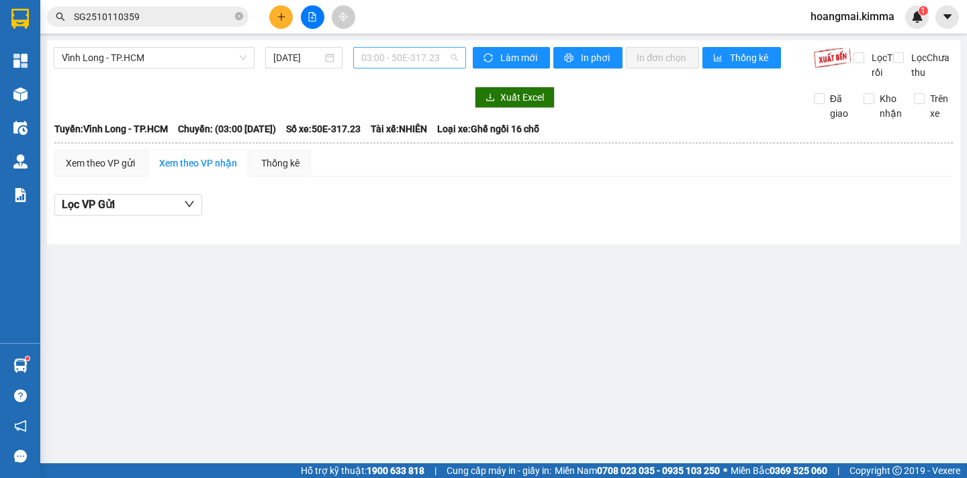
click at [441, 58] on span "03:00 - 50E-317.23" at bounding box center [409, 58] width 97 height 20
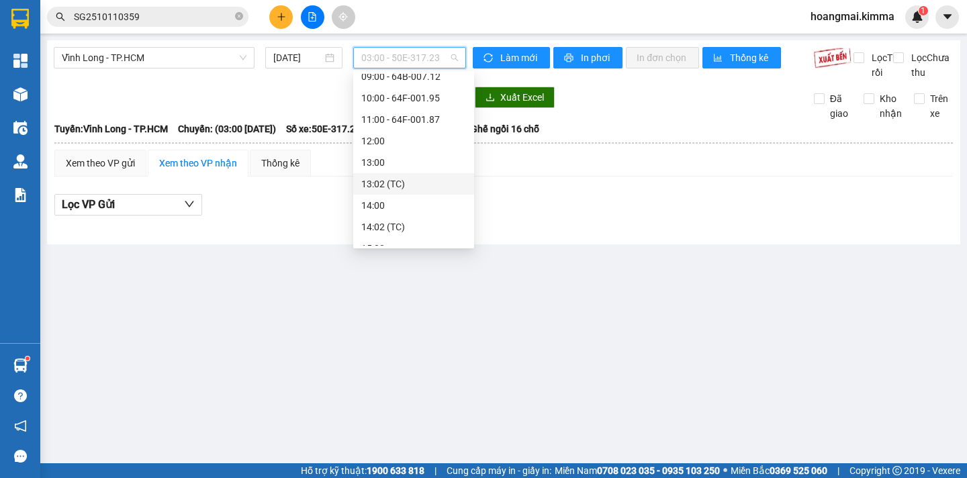
scroll to position [67, 0]
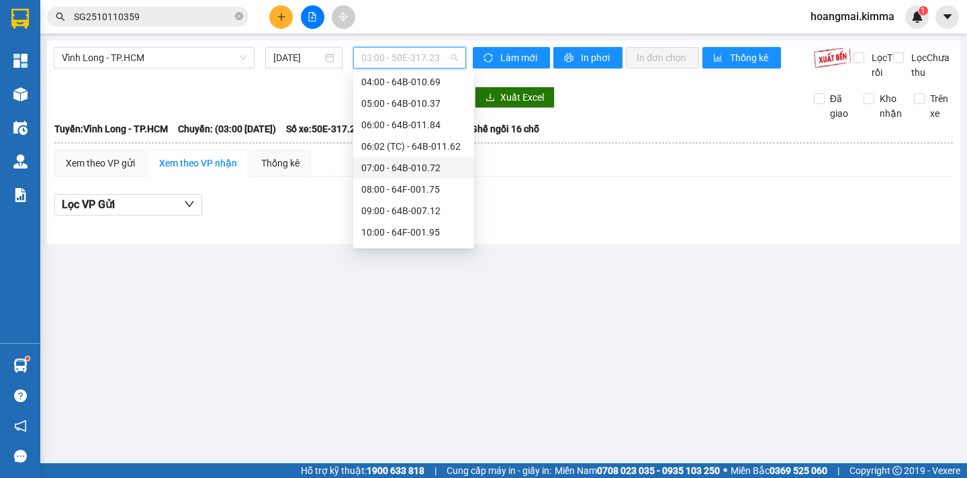
click at [443, 167] on div "07:00 - 64B-010.72" at bounding box center [413, 168] width 105 height 15
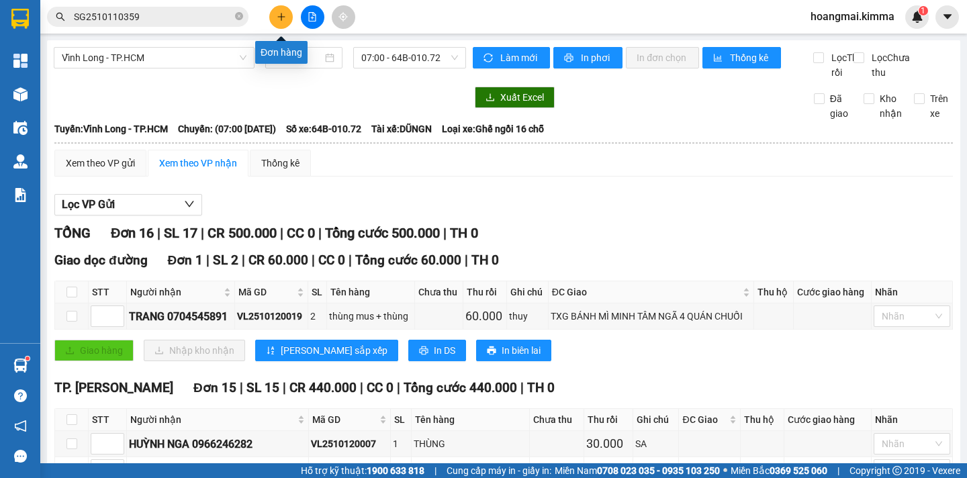
click at [282, 15] on icon "plus" at bounding box center [281, 16] width 9 height 9
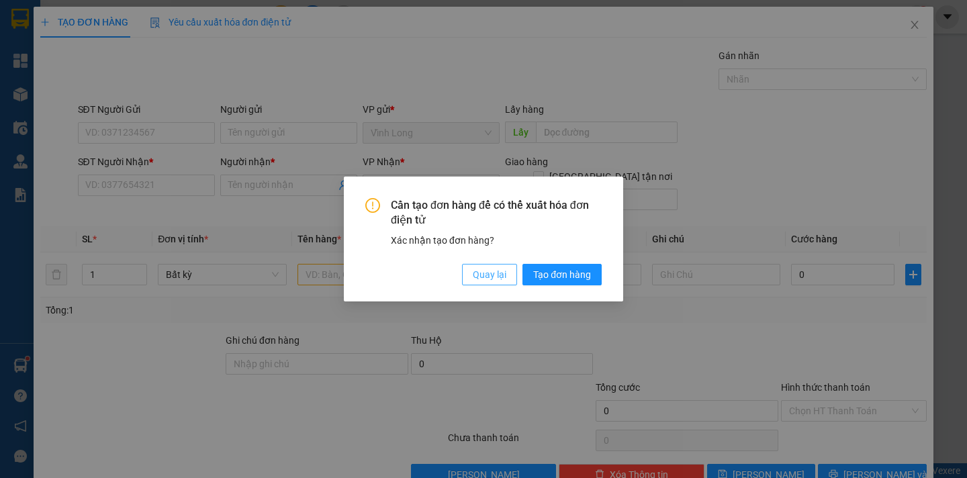
drag, startPoint x: 497, startPoint y: 277, endPoint x: 386, endPoint y: 269, distance: 111.1
click at [495, 277] on span "Quay lại" at bounding box center [490, 274] width 34 height 15
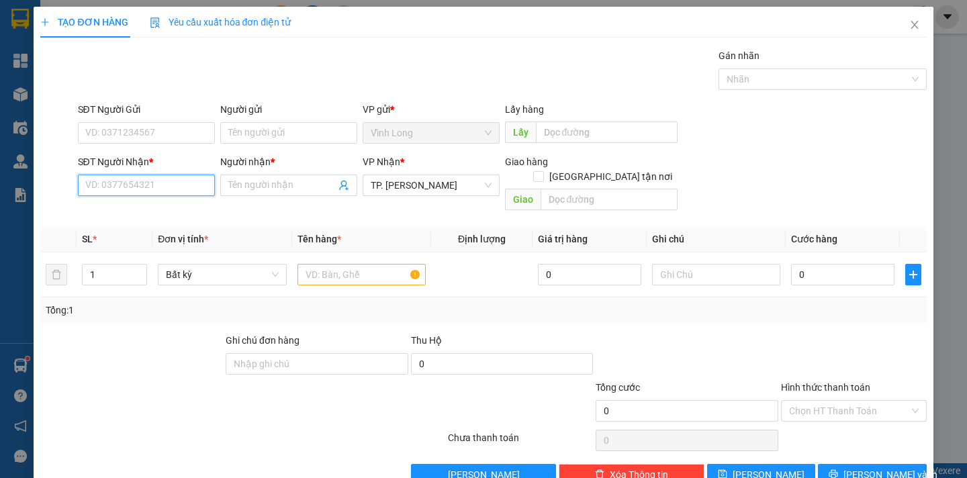
click at [148, 187] on input "SĐT Người Nhận *" at bounding box center [146, 185] width 137 height 21
type input "0856693064"
click at [255, 186] on input "Người nhận *" at bounding box center [281, 185] width 107 height 15
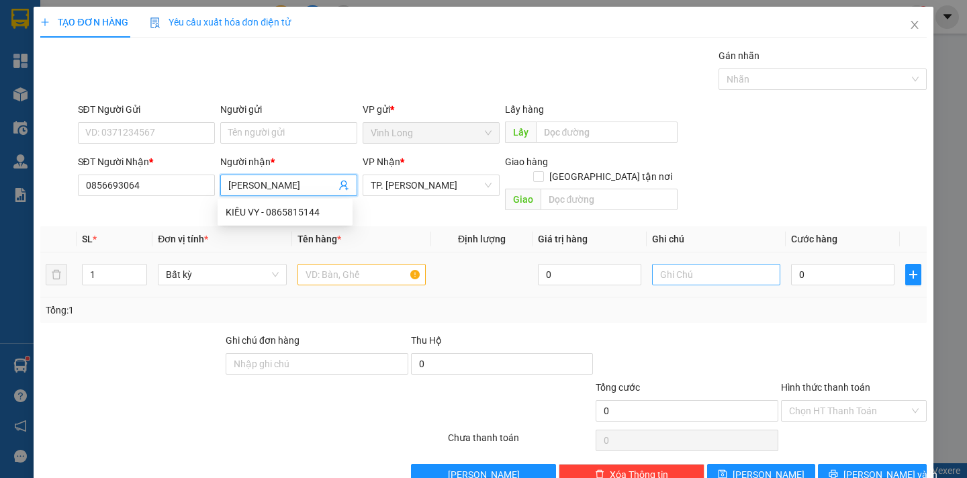
type input "KIỀU VY"
click at [689, 264] on input "text" at bounding box center [716, 274] width 128 height 21
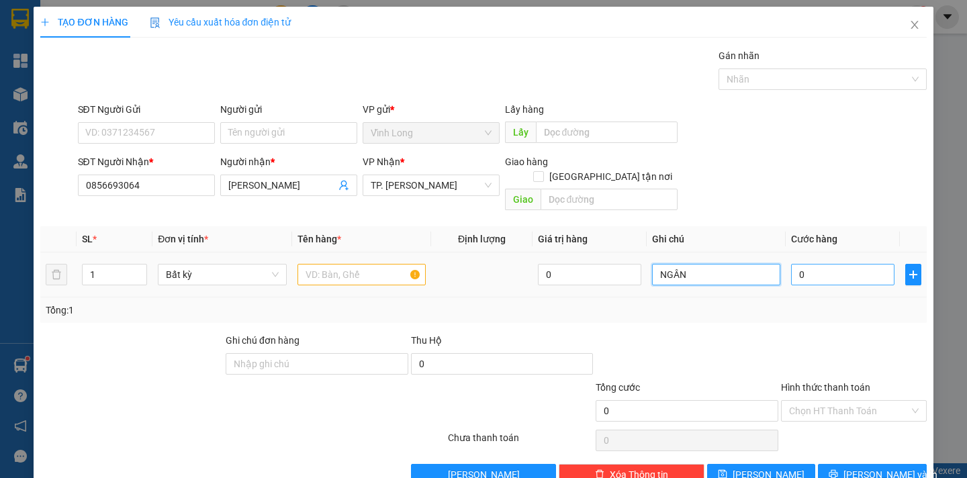
type input "NGÂN"
type input "1"
type input "10"
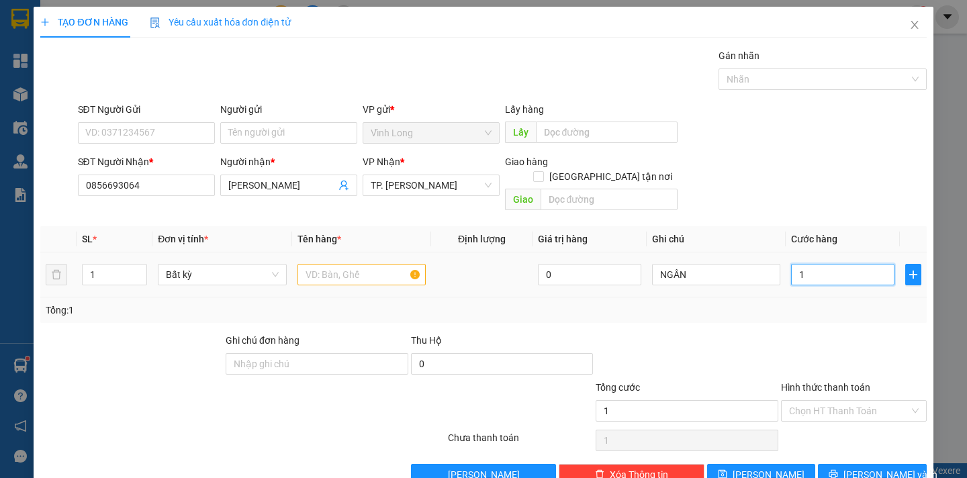
type input "10"
type input "100"
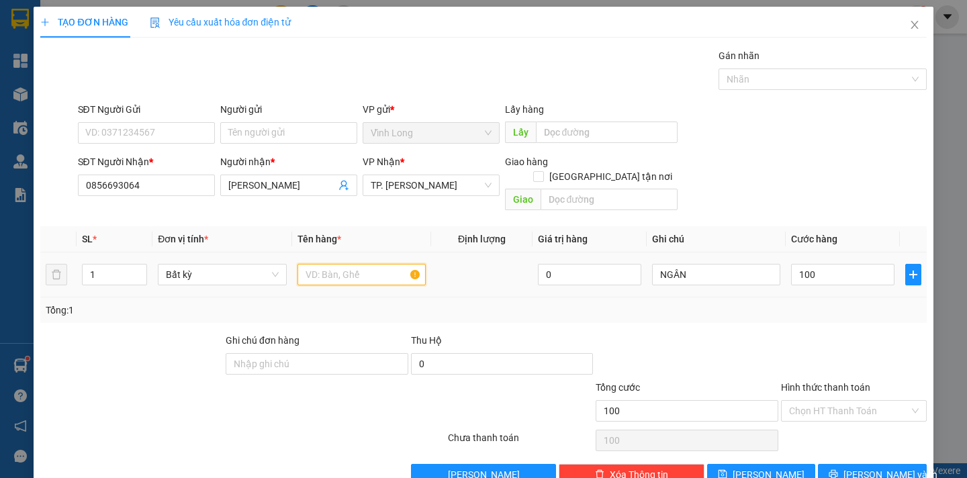
type input "100.000"
click at [343, 264] on input "text" at bounding box center [362, 274] width 128 height 21
type input "THÙNG MUS NHỎ"
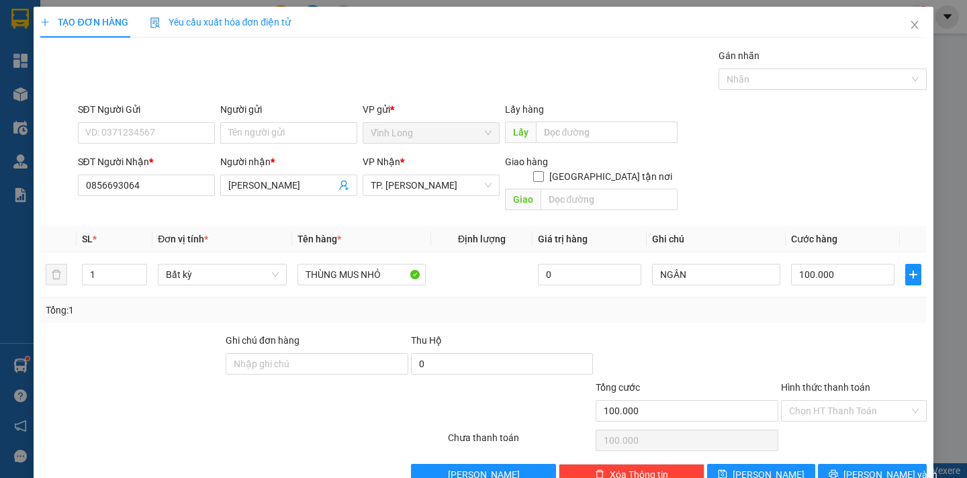
click at [543, 171] on input "[GEOGRAPHIC_DATA] tận nơi" at bounding box center [537, 175] width 9 height 9
checkbox input "true"
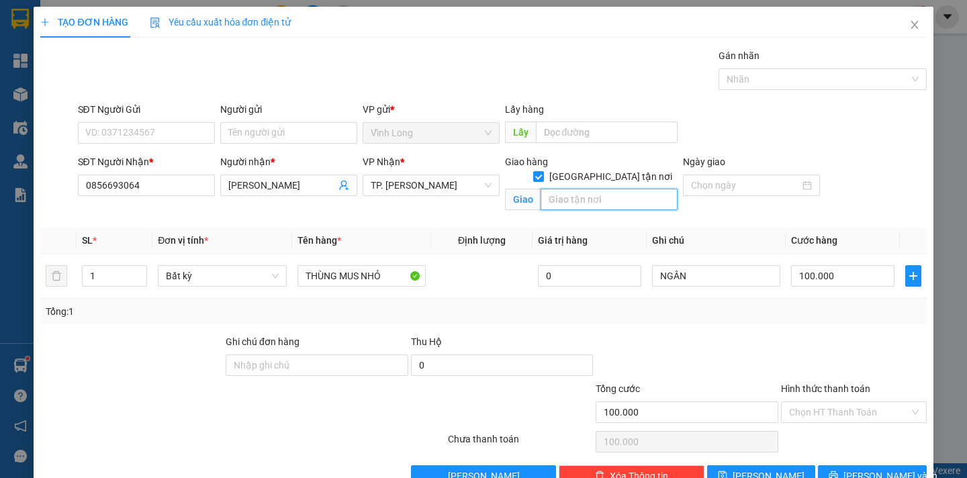
click at [582, 191] on input "text" at bounding box center [609, 199] width 137 height 21
type input "530A"
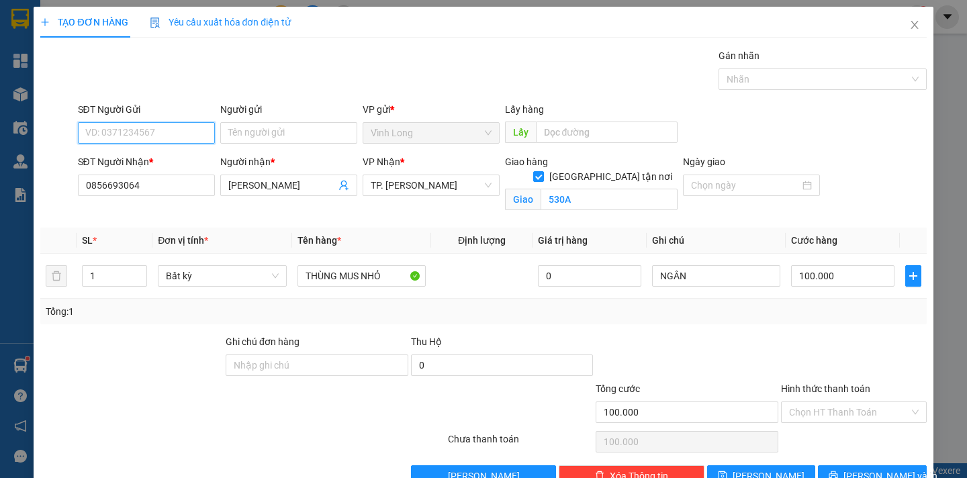
click at [153, 132] on input "SĐT Người Gửi" at bounding box center [146, 132] width 137 height 21
type input "0949698784"
click at [257, 135] on input "Người gửi" at bounding box center [288, 132] width 137 height 21
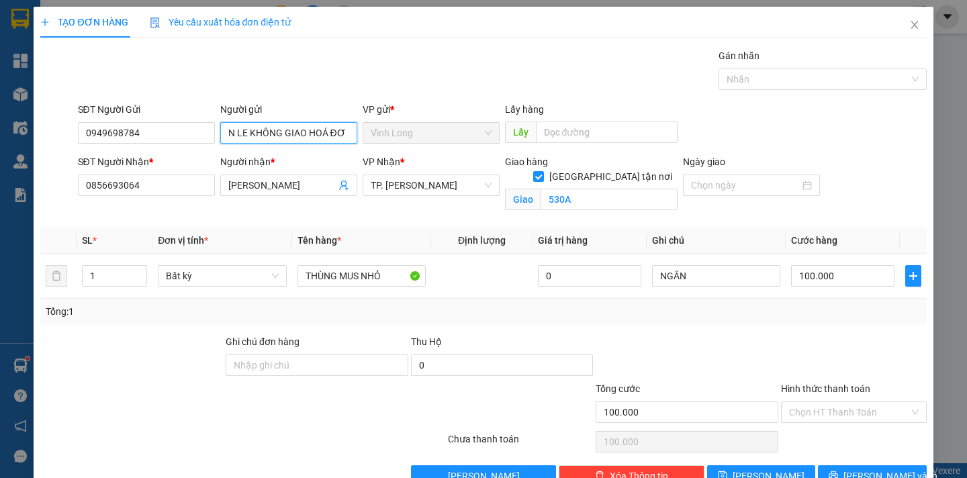
scroll to position [0, 19]
type input "BÁN LE KHÔNG GIAO HOÁ ĐƠN"
click at [581, 189] on input "530A" at bounding box center [609, 199] width 137 height 21
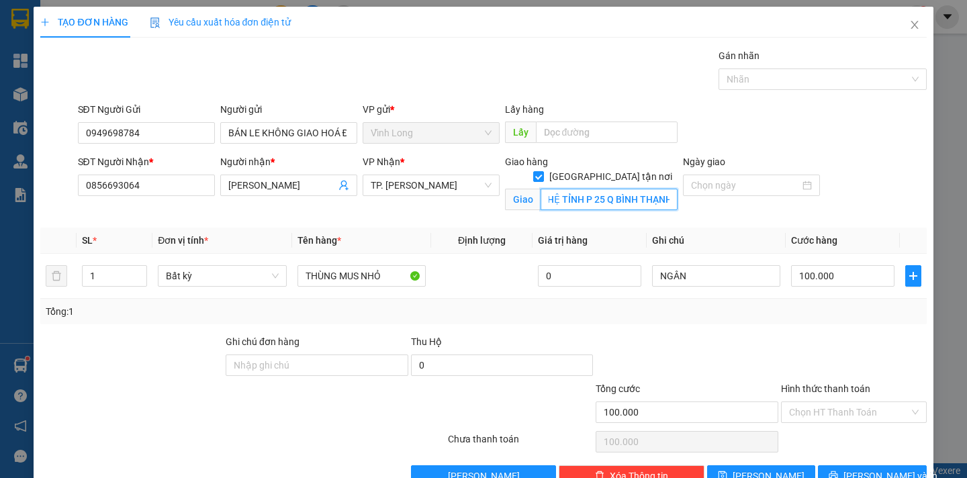
scroll to position [0, 83]
type input "530A XÔ VIẾT NGHỆ TỈNH P 25 Q BÌNH THẠNH"
drag, startPoint x: 819, startPoint y: 408, endPoint x: 824, endPoint y: 425, distance: 17.6
click at [820, 408] on input "Hình thức thanh toán" at bounding box center [849, 412] width 120 height 20
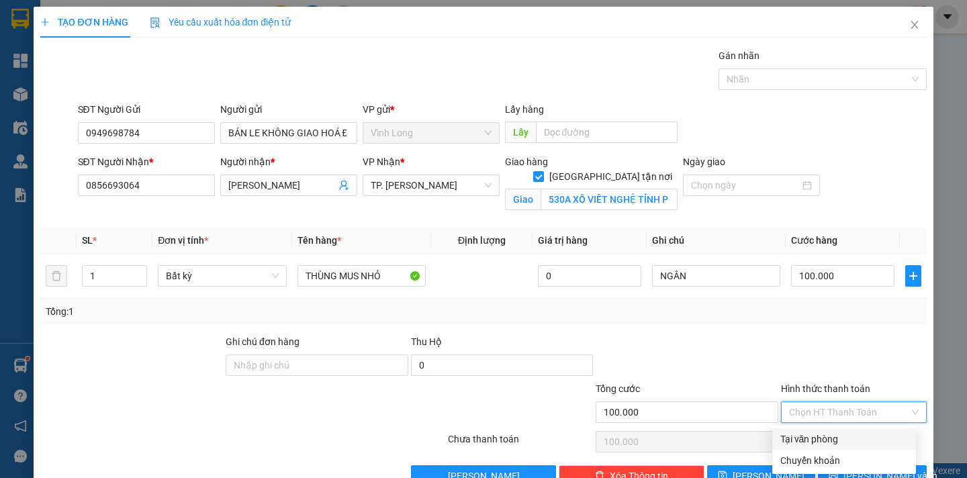
click at [824, 437] on div "Tại văn phòng" at bounding box center [845, 439] width 128 height 15
type input "0"
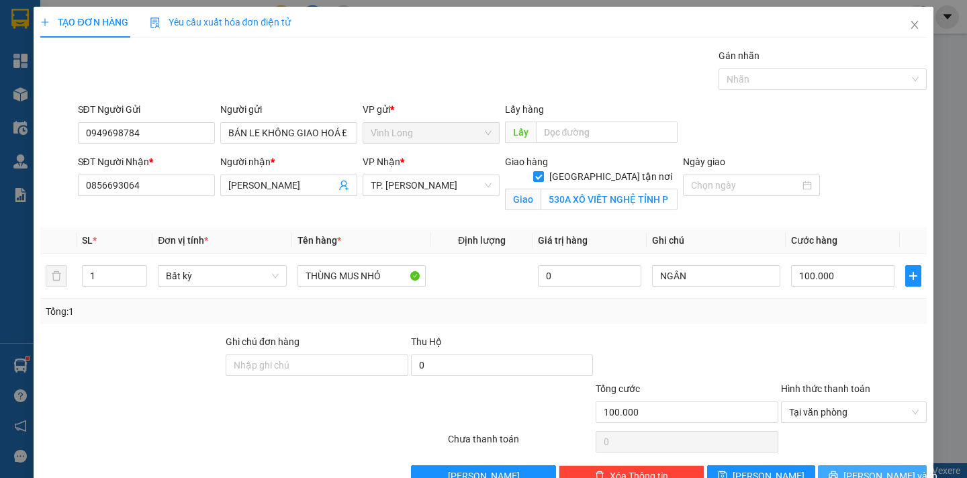
click at [860, 472] on span "[PERSON_NAME] và In" at bounding box center [891, 476] width 94 height 15
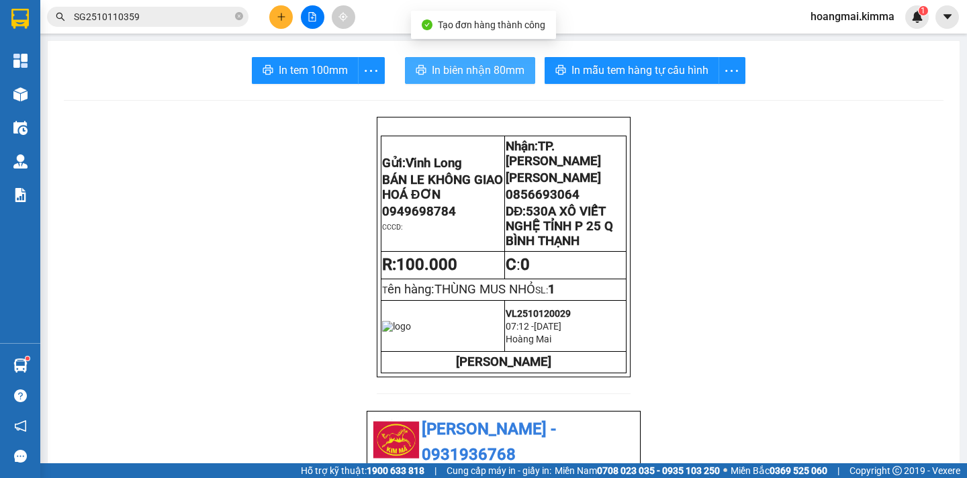
click at [432, 65] on span "In biên nhận 80mm" at bounding box center [478, 70] width 93 height 17
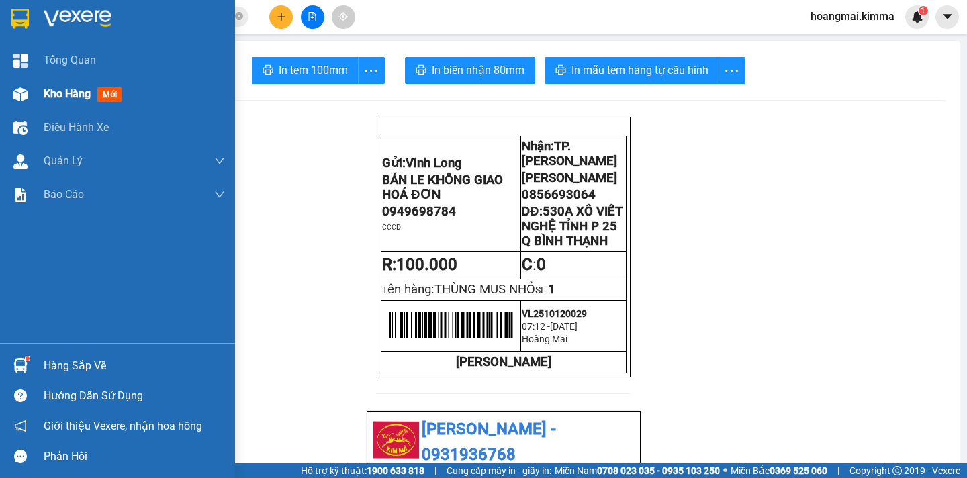
click at [62, 92] on span "Kho hàng" at bounding box center [67, 93] width 47 height 13
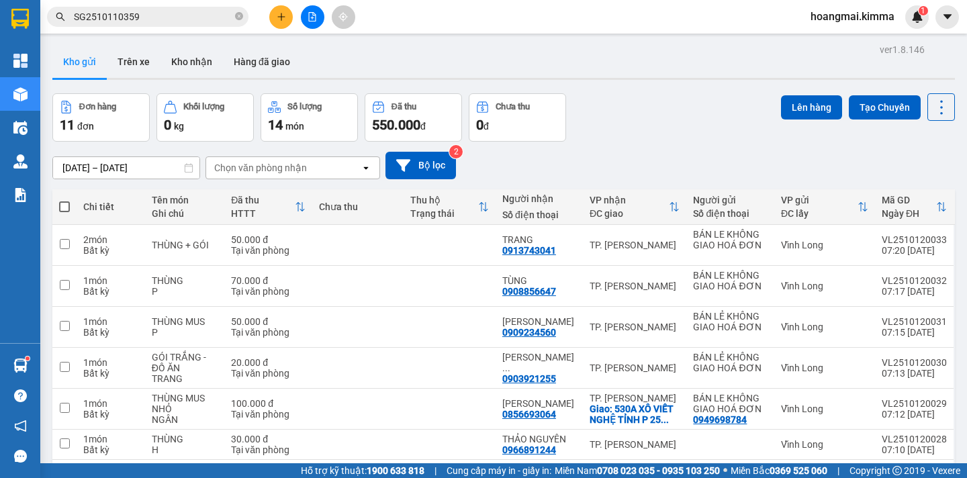
click at [281, 25] on button at bounding box center [281, 17] width 24 height 24
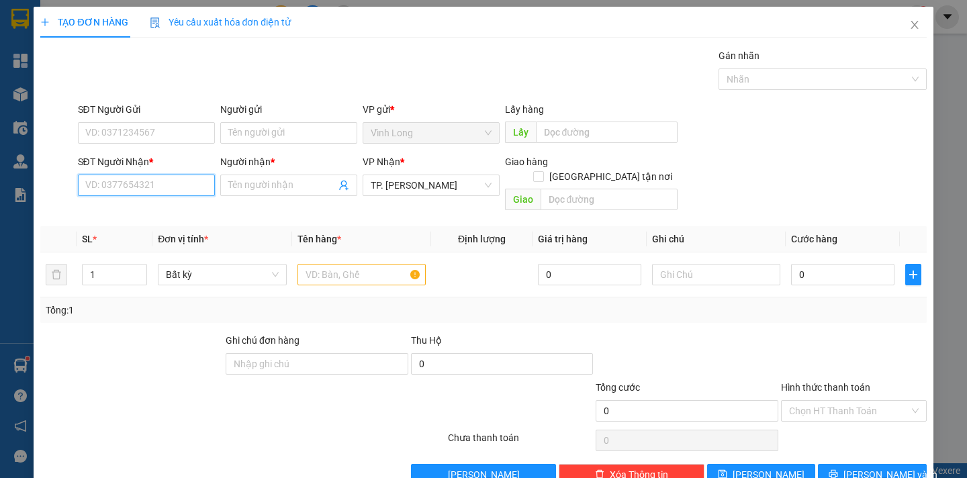
click at [151, 181] on input "SĐT Người Nhận *" at bounding box center [146, 185] width 137 height 21
type input "0909153209"
click at [149, 211] on div "0909153209 - HẢI" at bounding box center [144, 212] width 119 height 15
type input "HẢI"
type input "0909153209"
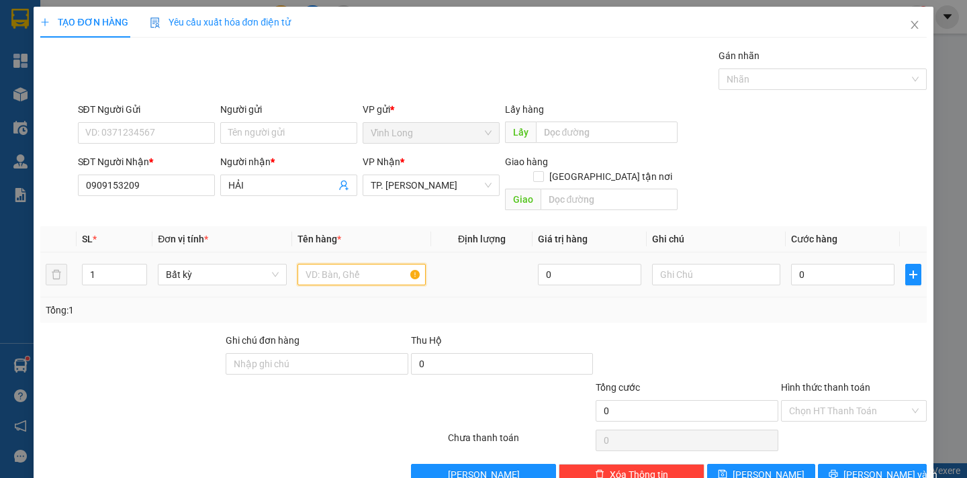
click at [333, 264] on input "text" at bounding box center [362, 274] width 128 height 21
type input "GÓI XANH BIỂN"
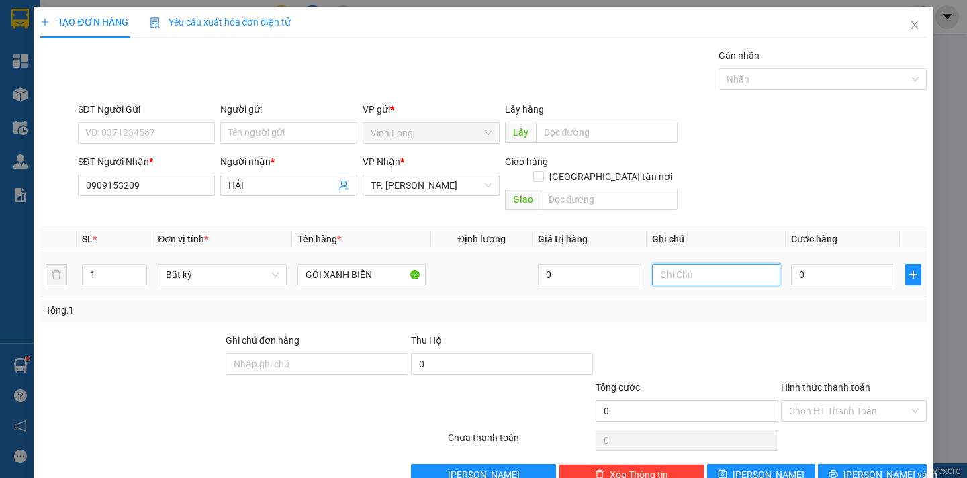
click at [699, 264] on input "text" at bounding box center [716, 274] width 128 height 21
type input "NGÂN"
click at [820, 264] on input "0" at bounding box center [842, 274] width 103 height 21
type input "3"
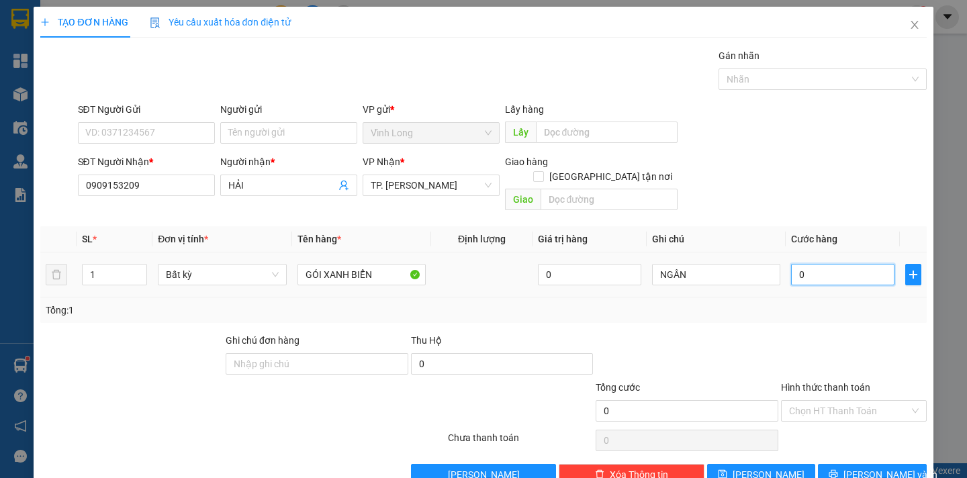
type input "3"
type input "30"
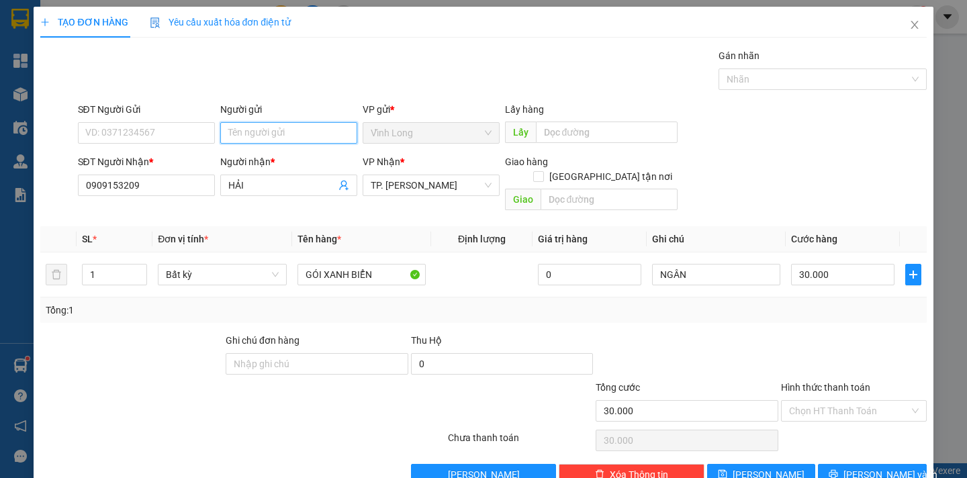
click at [237, 130] on input "Người gửi" at bounding box center [288, 132] width 137 height 21
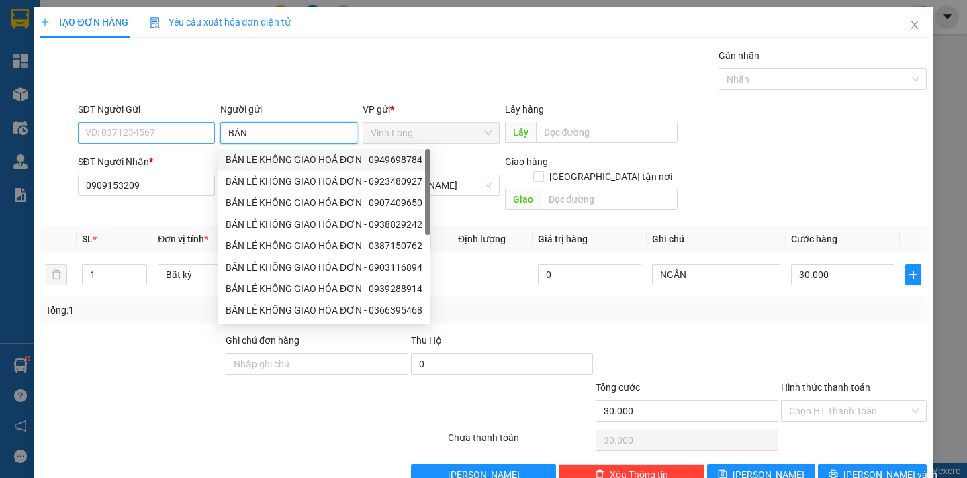
drag, startPoint x: 291, startPoint y: 157, endPoint x: 148, endPoint y: 125, distance: 146.7
click at [290, 158] on div "BÁN LE KHÔNG GIAO HOÁ ĐƠN - 0949698784" at bounding box center [324, 159] width 197 height 15
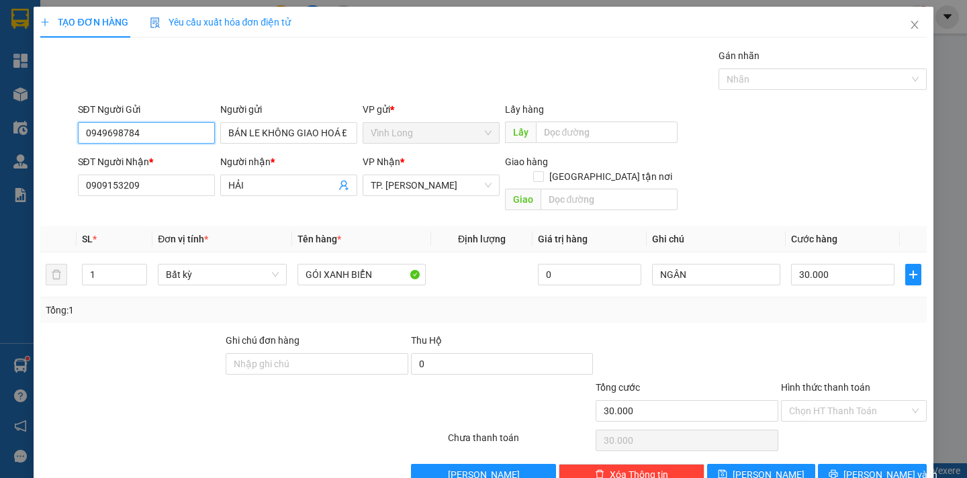
drag, startPoint x: 147, startPoint y: 124, endPoint x: 0, endPoint y: 153, distance: 149.9
click at [0, 153] on div "TẠO ĐƠN HÀNG Yêu cầu xuất hóa đơn điện tử Transit Pickup Surcharge Ids Transit …" at bounding box center [483, 239] width 967 height 478
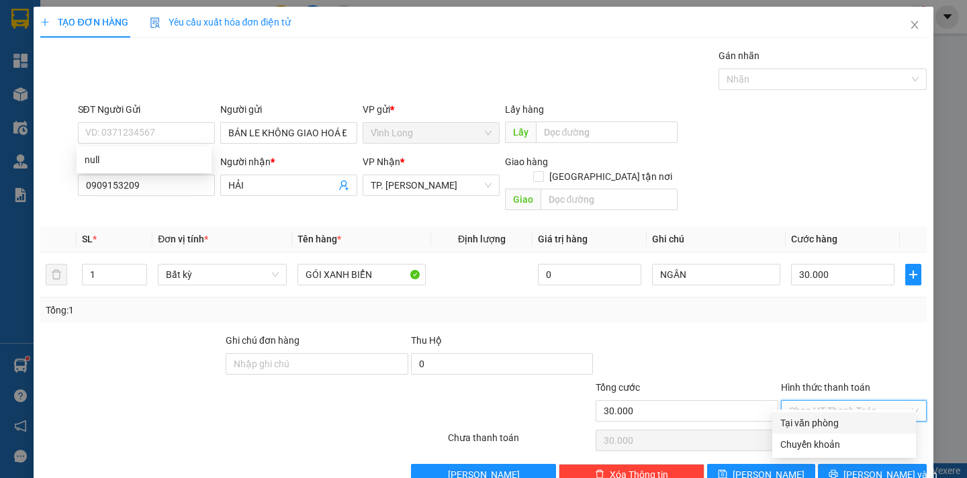
click at [828, 401] on input "Hình thức thanh toán" at bounding box center [849, 411] width 120 height 20
click at [834, 420] on div "Tại văn phòng" at bounding box center [845, 423] width 128 height 15
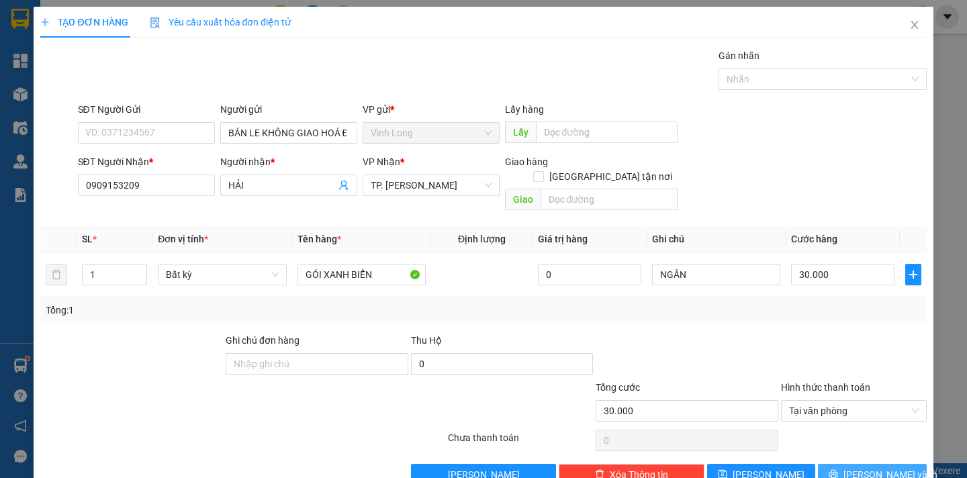
click at [860, 468] on span "[PERSON_NAME] và In" at bounding box center [891, 475] width 94 height 15
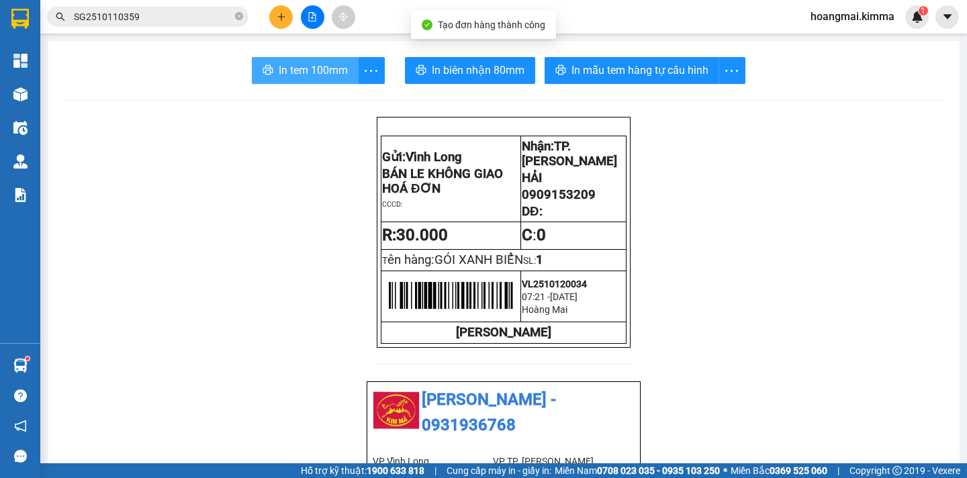
click at [321, 79] on button "In tem 100mm" at bounding box center [305, 70] width 107 height 27
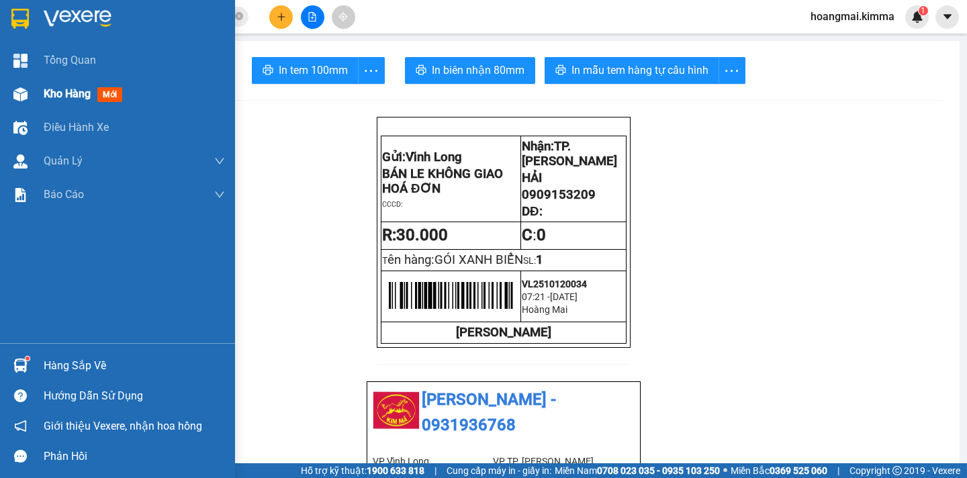
click at [62, 89] on span "Kho hàng" at bounding box center [67, 93] width 47 height 13
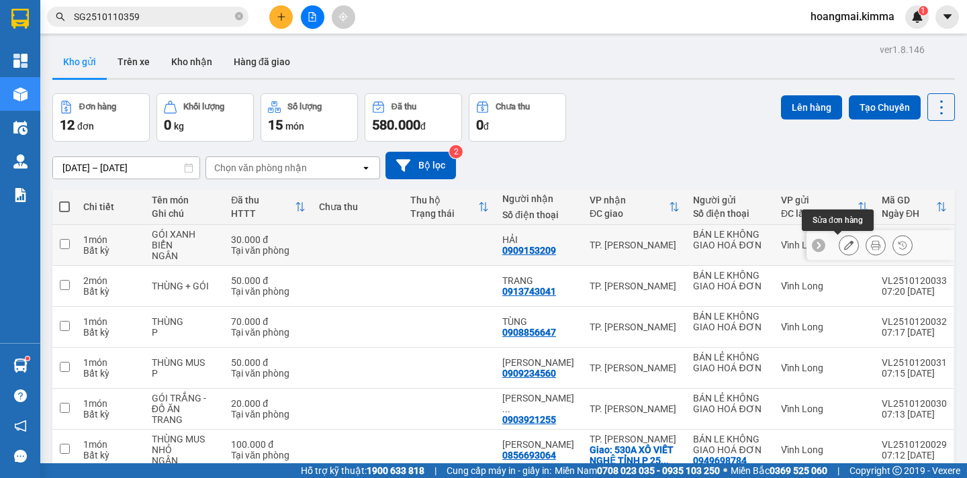
click at [844, 247] on icon at bounding box center [848, 244] width 9 height 9
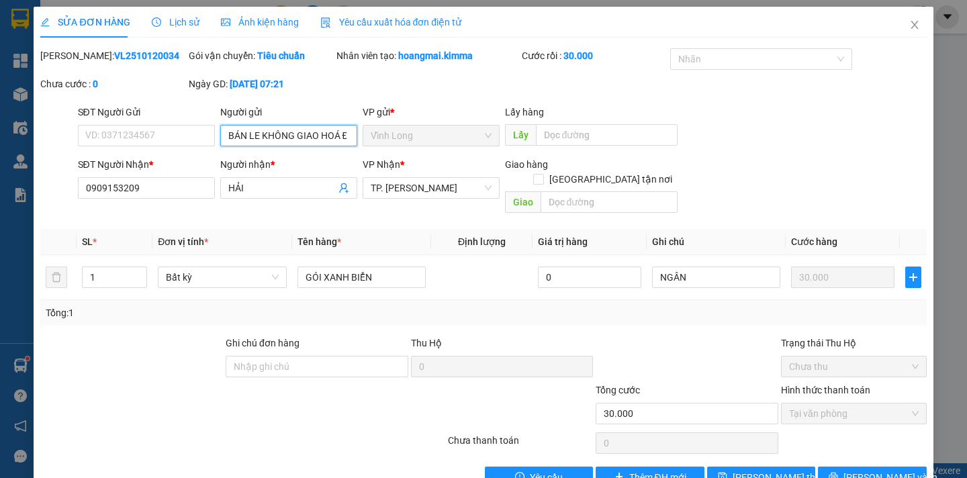
click at [254, 135] on input "BÁN LE KHÔNG GIAO HOÁ ĐƠN" at bounding box center [288, 135] width 137 height 21
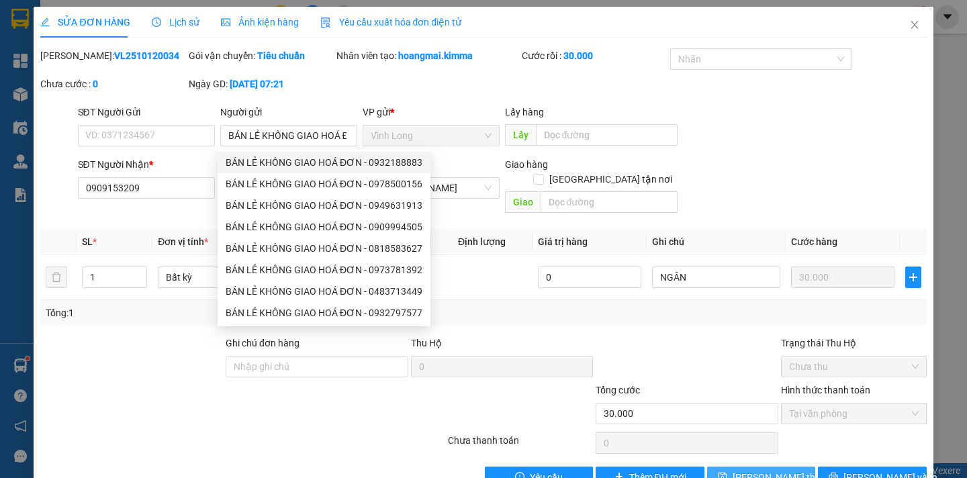
click at [761, 470] on span "Lưu thay đổi" at bounding box center [786, 477] width 107 height 15
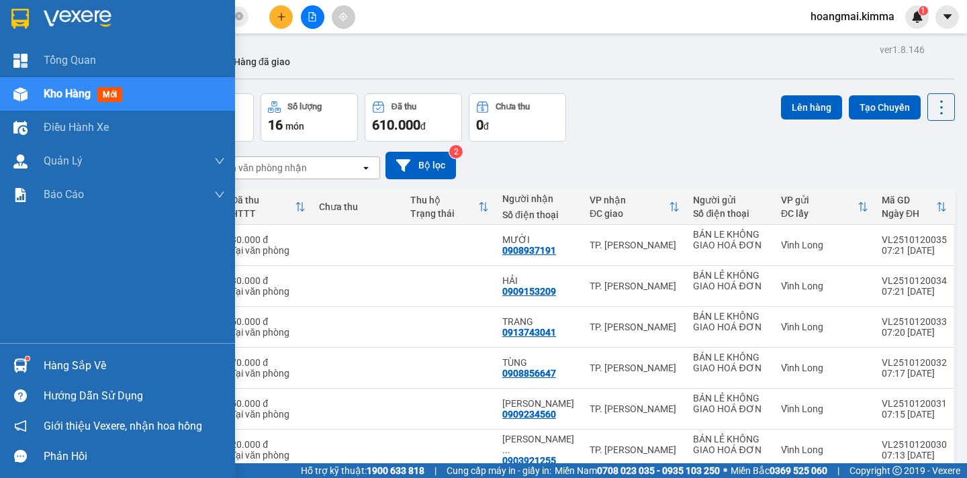
click at [68, 93] on span "Kho hàng" at bounding box center [67, 93] width 47 height 13
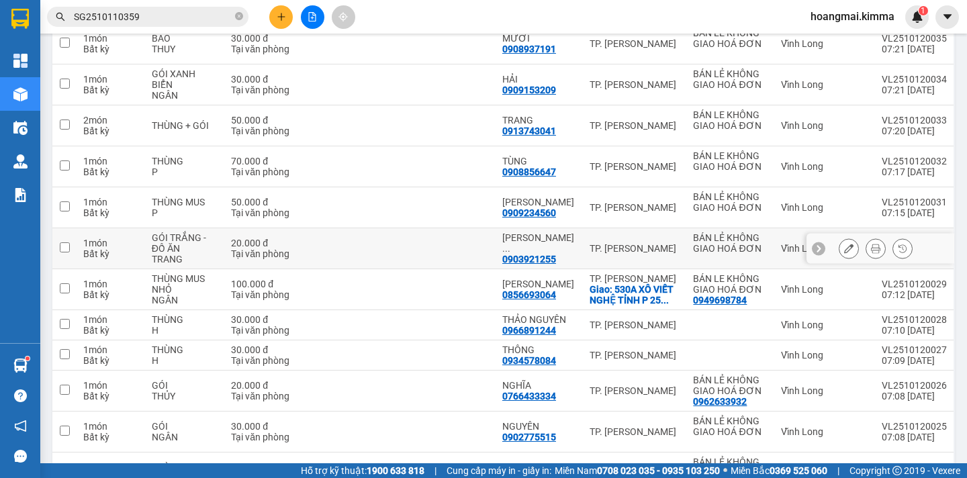
scroll to position [328, 0]
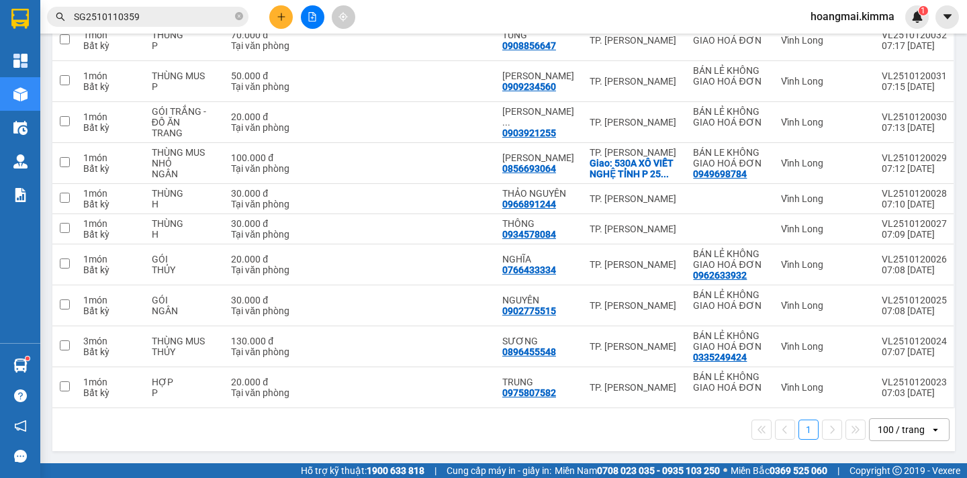
click at [913, 426] on div "100 / trang" at bounding box center [901, 429] width 47 height 13
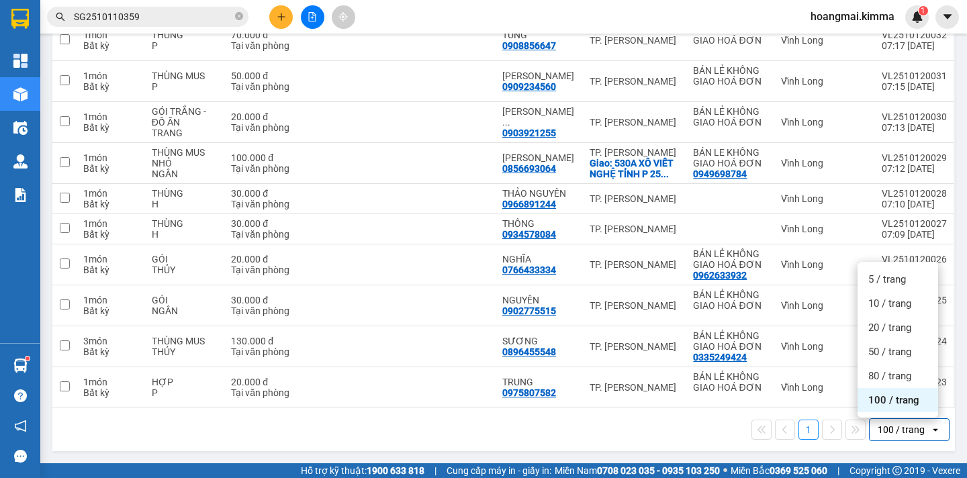
click at [908, 419] on div "100 / trang" at bounding box center [900, 429] width 60 height 21
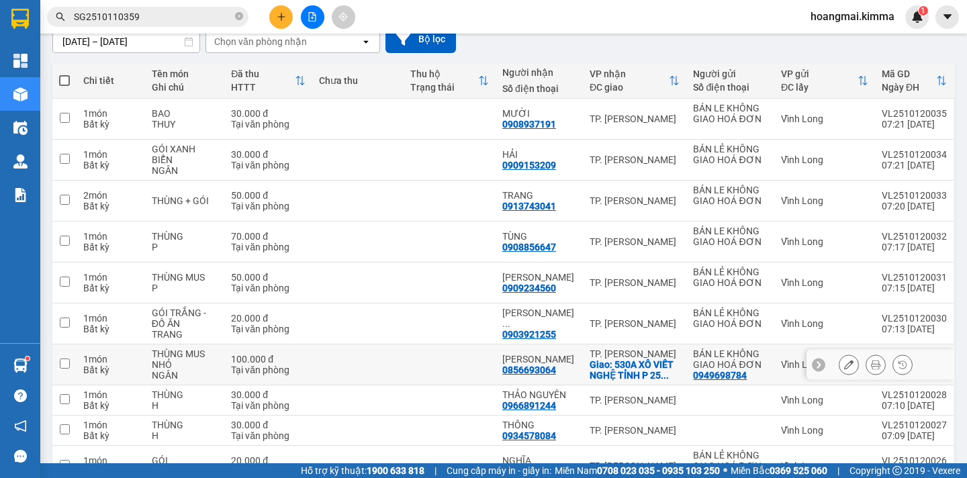
scroll to position [0, 0]
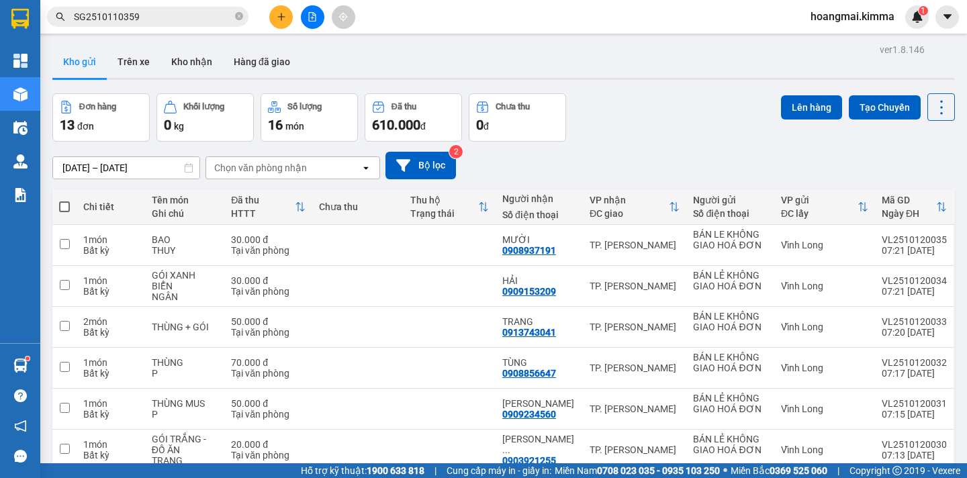
click at [63, 208] on span at bounding box center [64, 207] width 11 height 11
click at [64, 200] on input "checkbox" at bounding box center [64, 200] width 0 height 0
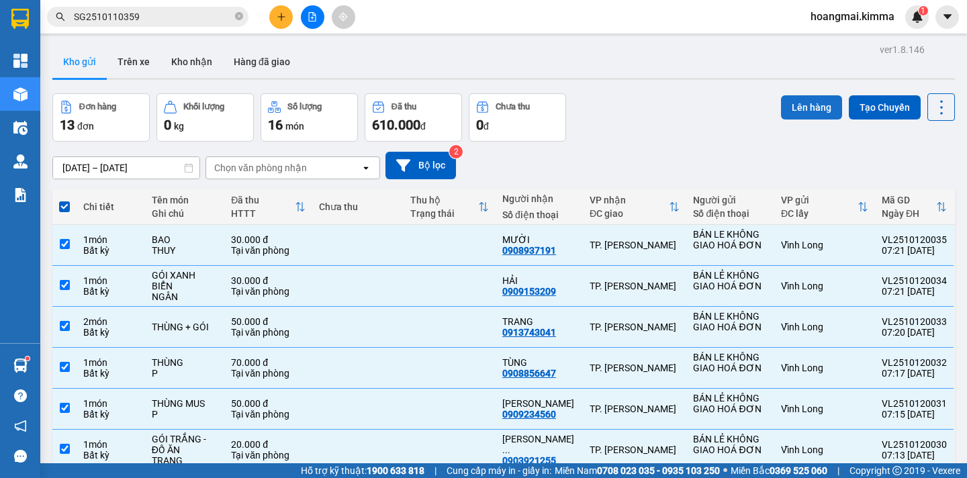
click at [782, 112] on button "Lên hàng" at bounding box center [811, 107] width 61 height 24
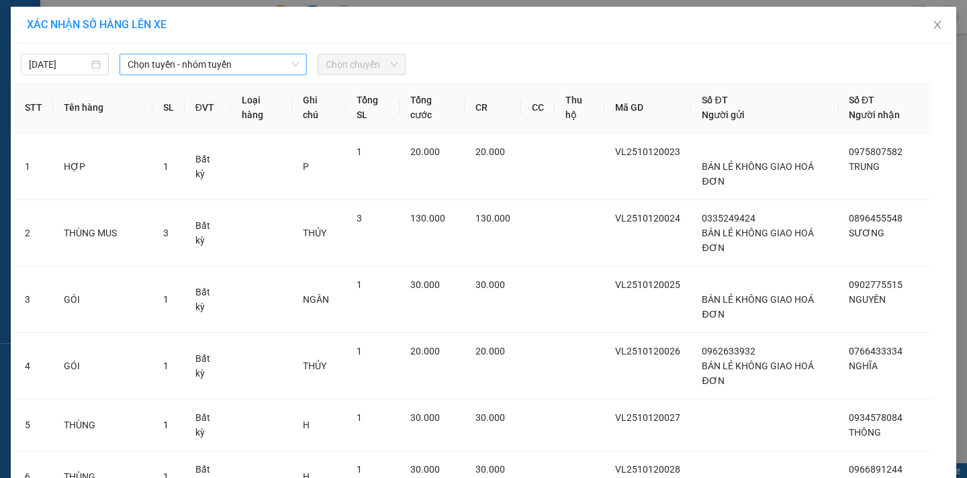
click at [226, 64] on span "Chọn tuyến - nhóm tuyến" at bounding box center [213, 64] width 171 height 20
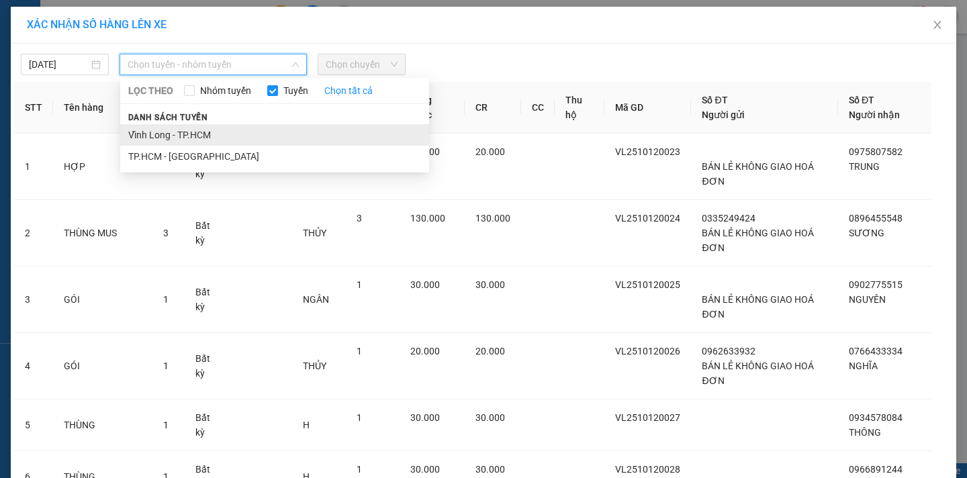
click at [212, 134] on li "Vĩnh Long - TP.HCM" at bounding box center [274, 134] width 309 height 21
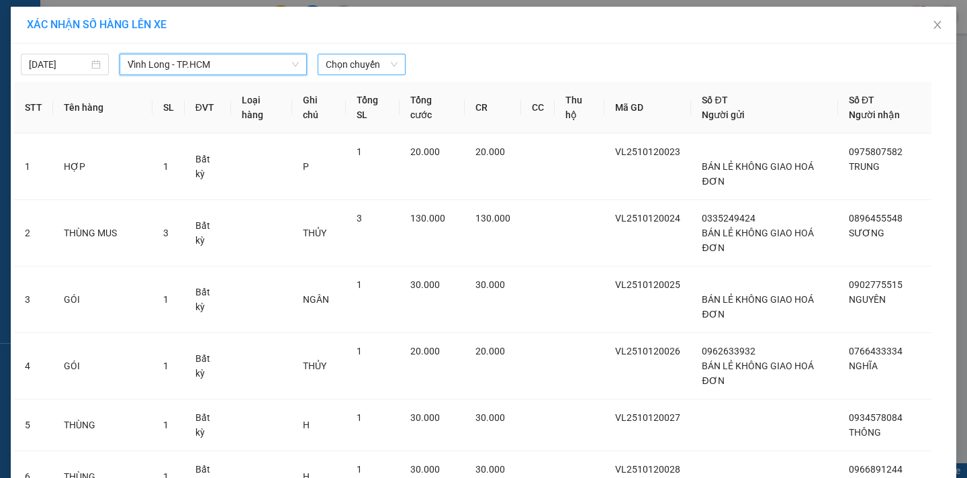
click at [383, 67] on span "Chọn chuyến" at bounding box center [362, 64] width 72 height 20
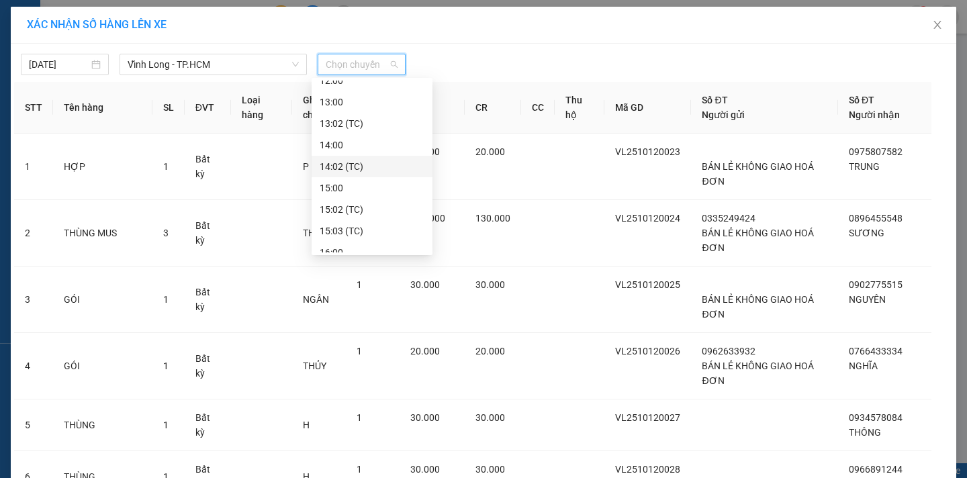
scroll to position [67, 0]
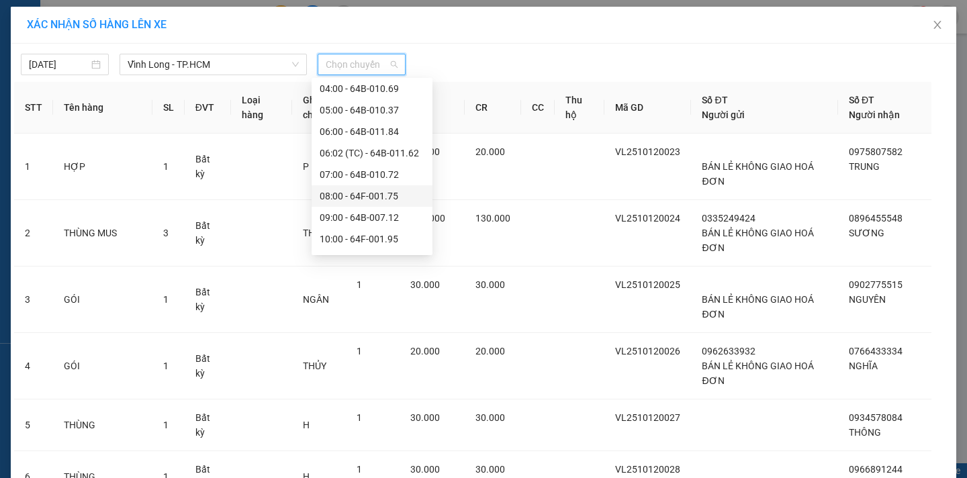
click at [401, 195] on div "08:00 - 64F-001.75" at bounding box center [372, 196] width 105 height 15
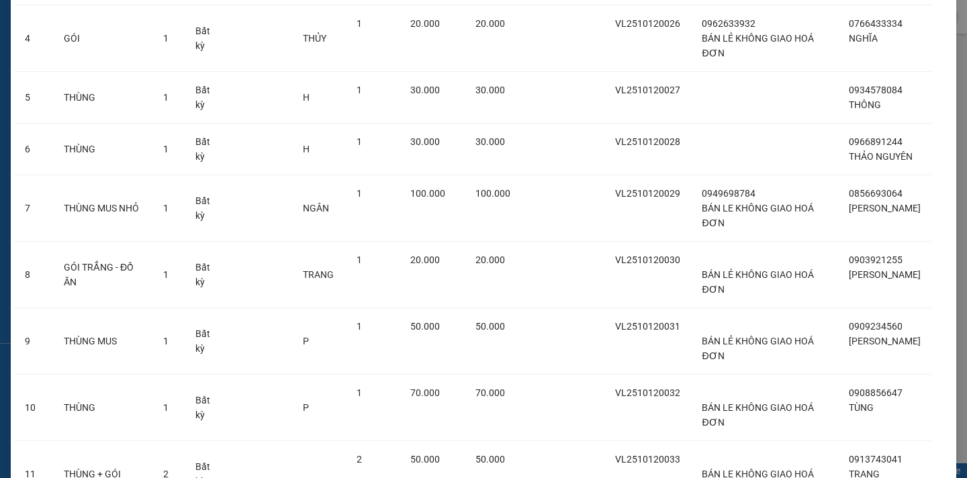
scroll to position [597, 0]
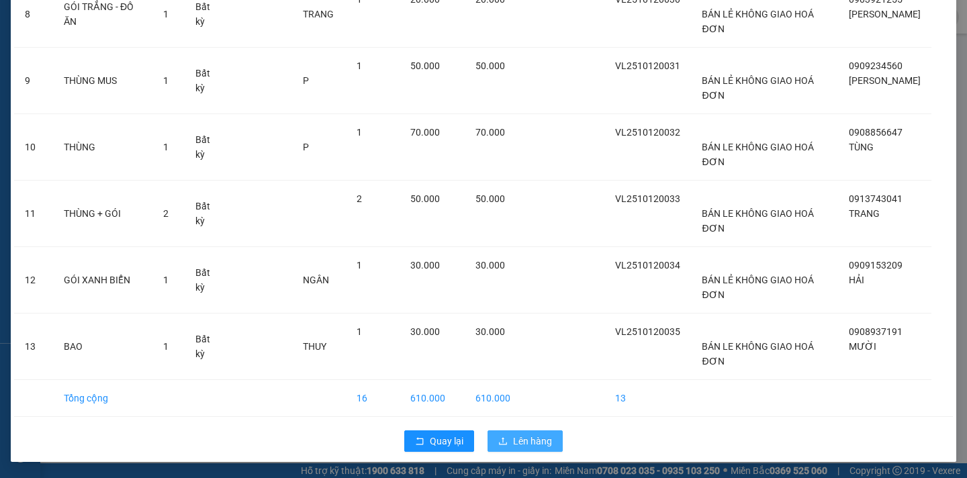
click at [534, 441] on span "Lên hàng" at bounding box center [532, 441] width 39 height 15
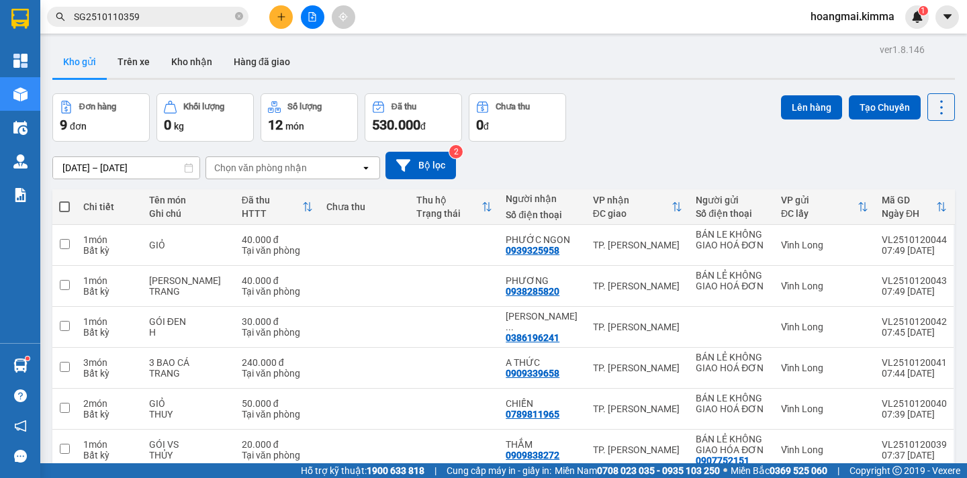
click at [66, 206] on span at bounding box center [64, 207] width 11 height 11
click at [64, 200] on input "checkbox" at bounding box center [64, 200] width 0 height 0
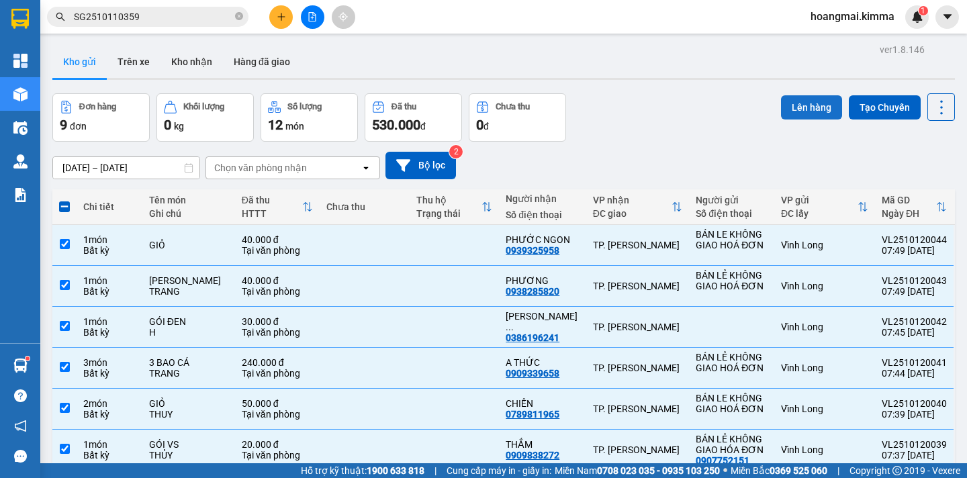
click at [787, 112] on button "Lên hàng" at bounding box center [811, 107] width 61 height 24
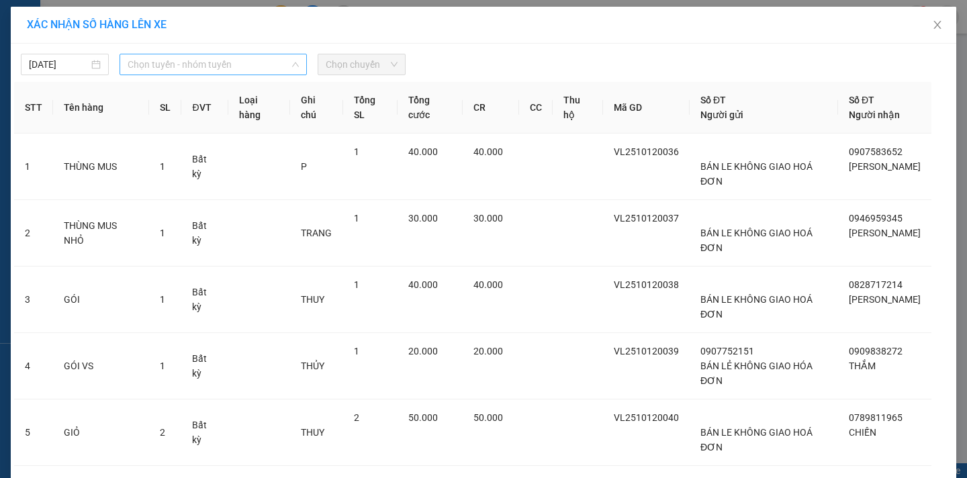
click at [198, 66] on span "Chọn tuyến - nhóm tuyến" at bounding box center [213, 64] width 171 height 20
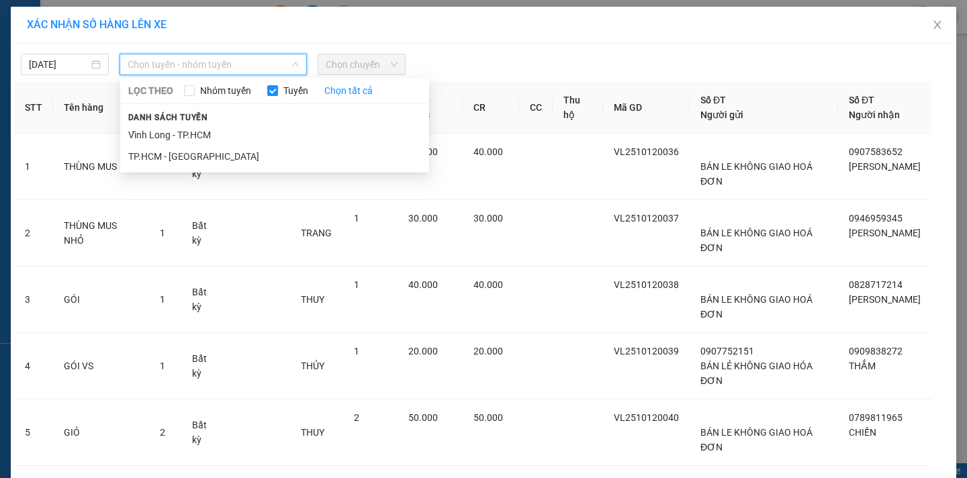
drag, startPoint x: 191, startPoint y: 133, endPoint x: 331, endPoint y: 85, distance: 147.9
click at [194, 130] on li "Vĩnh Long - TP.HCM" at bounding box center [274, 134] width 309 height 21
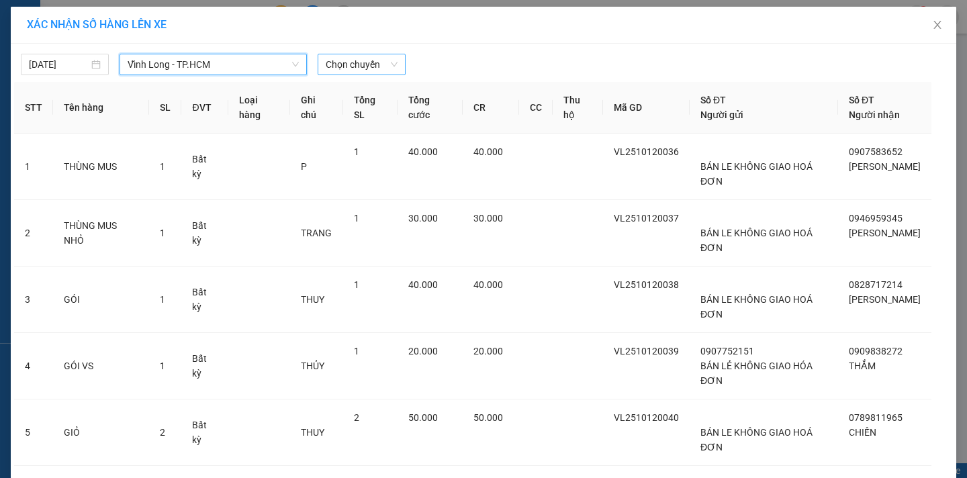
click at [373, 65] on span "Chọn chuyến" at bounding box center [362, 64] width 72 height 20
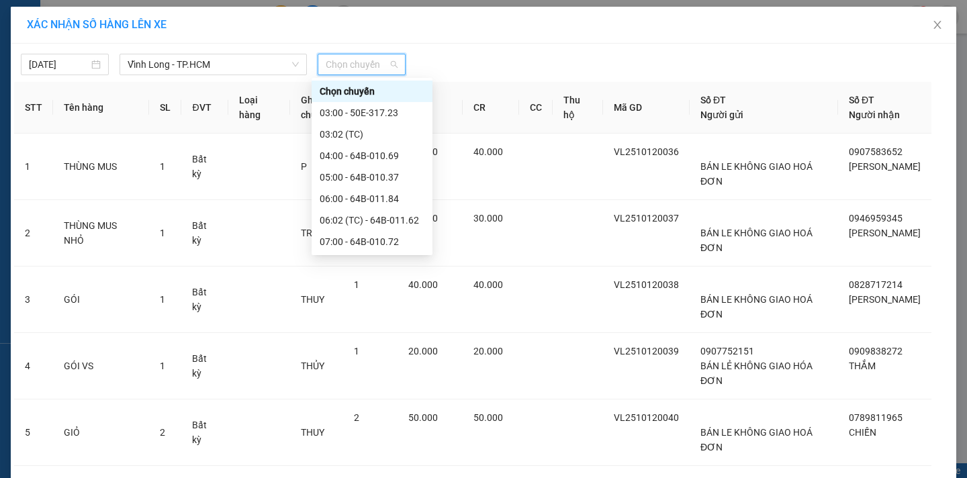
scroll to position [134, 0]
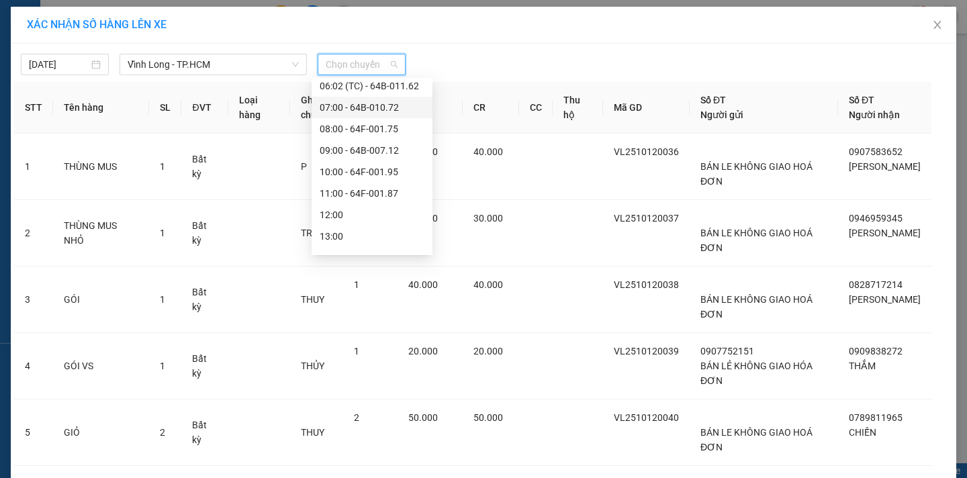
click at [403, 105] on div "07:00 - 64B-010.72" at bounding box center [372, 107] width 105 height 15
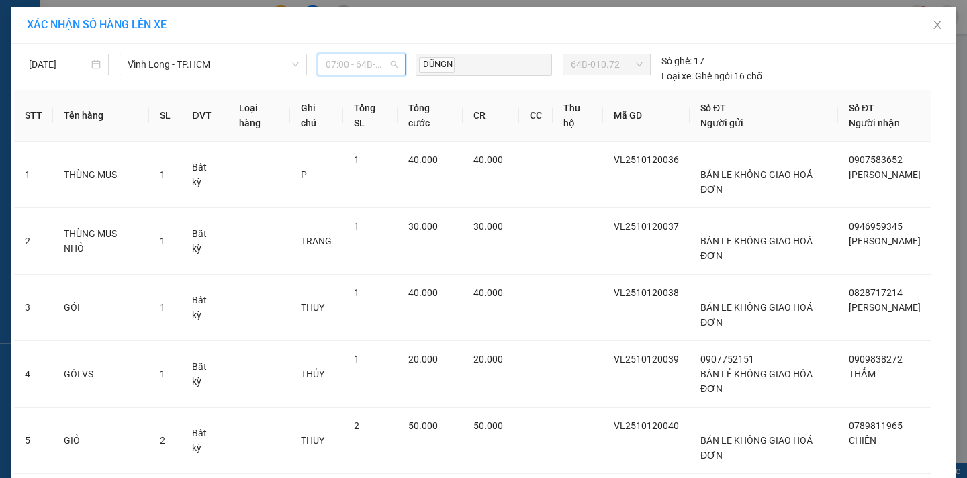
click at [395, 66] on div "07:00 - 64B-010.72" at bounding box center [362, 64] width 88 height 21
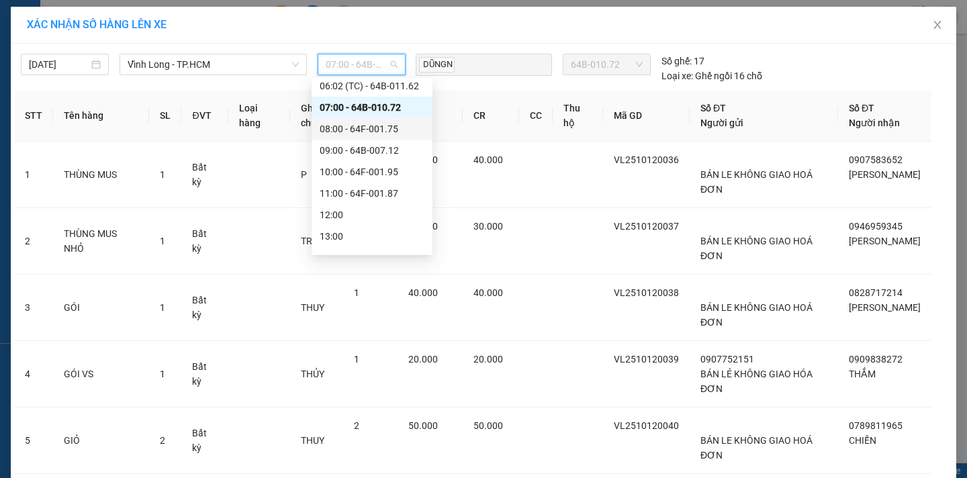
click at [396, 134] on div "08:00 - 64F-001.75" at bounding box center [372, 129] width 105 height 15
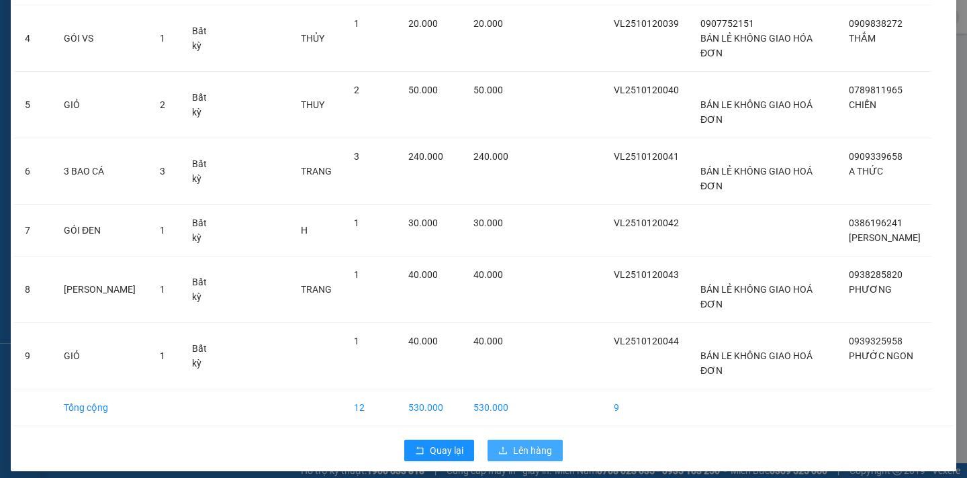
scroll to position [360, 0]
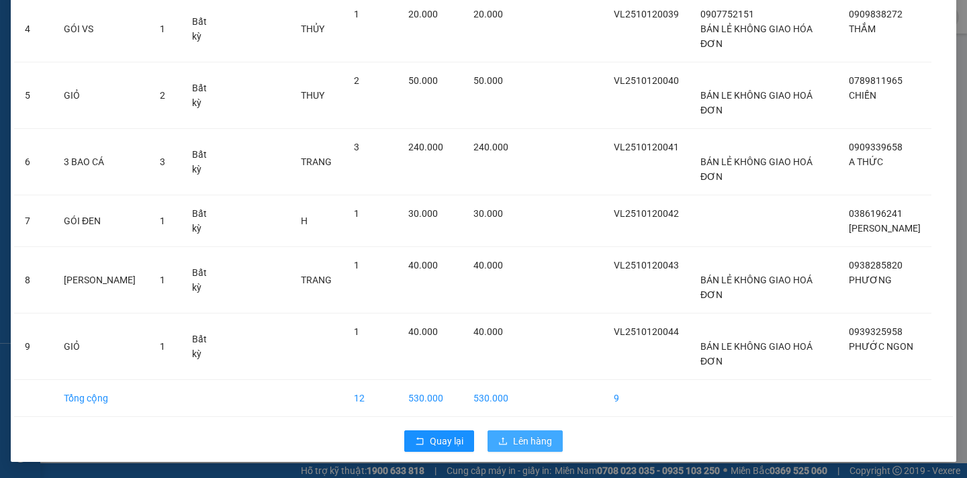
click at [542, 442] on span "Lên hàng" at bounding box center [532, 441] width 39 height 15
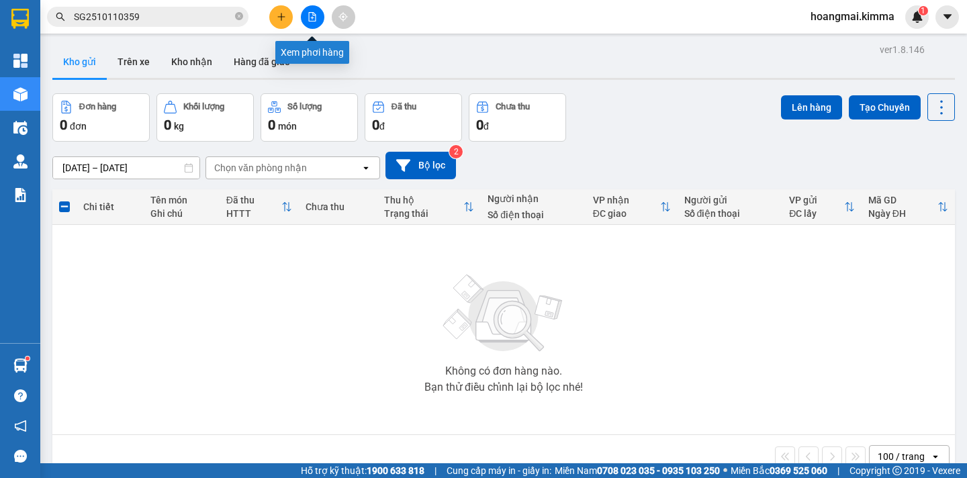
click at [310, 16] on icon "file-add" at bounding box center [312, 16] width 9 height 9
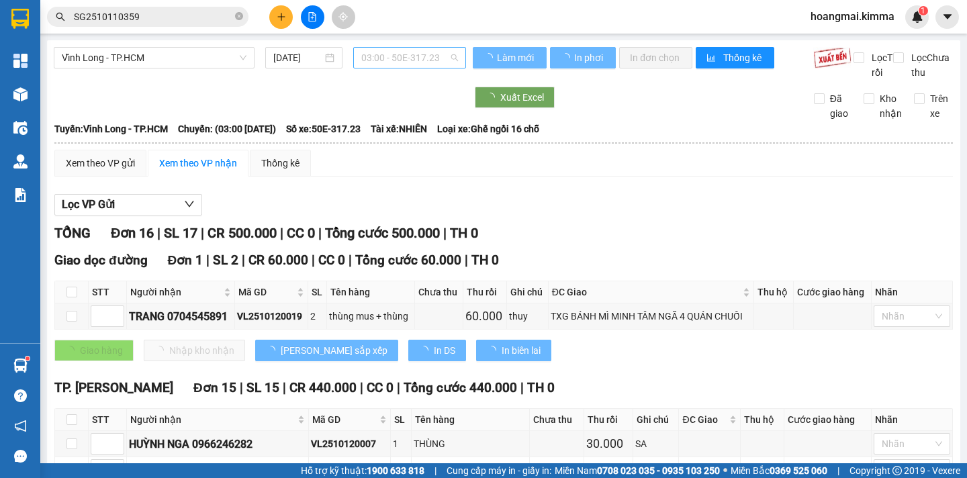
click at [439, 56] on span "03:00 - 50E-317.23" at bounding box center [409, 58] width 97 height 20
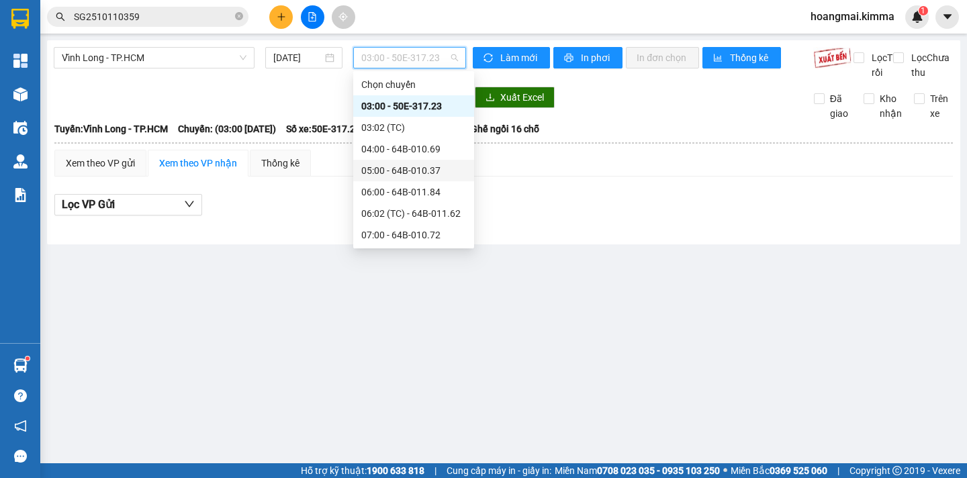
scroll to position [67, 0]
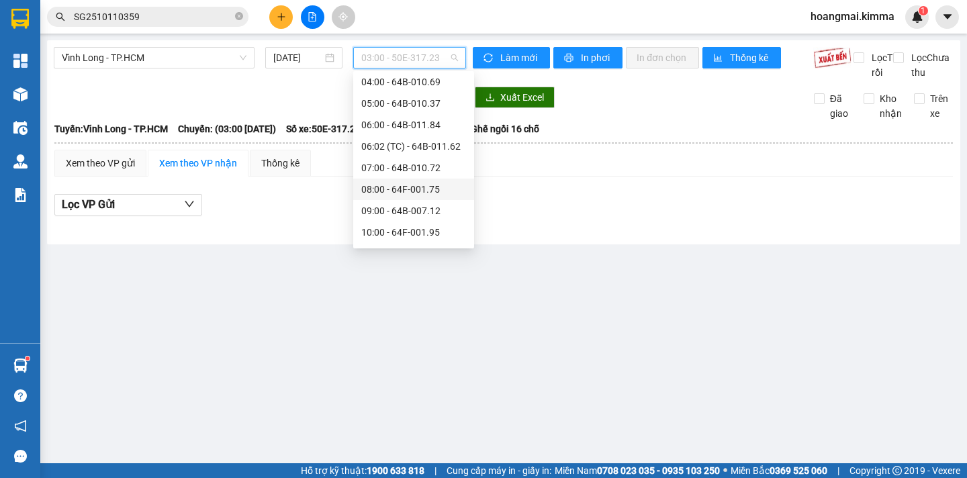
click at [441, 186] on div "08:00 - 64F-001.75" at bounding box center [413, 189] width 105 height 15
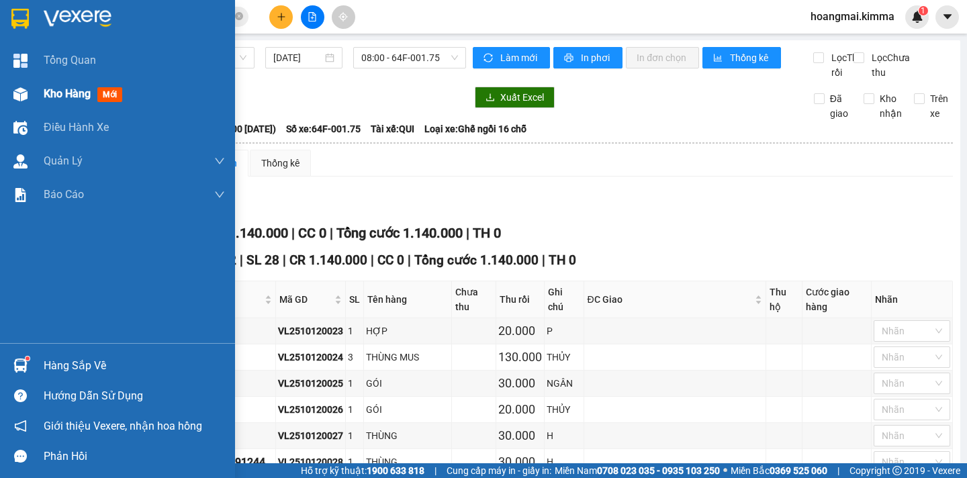
click at [49, 90] on span "Kho hàng" at bounding box center [67, 93] width 47 height 13
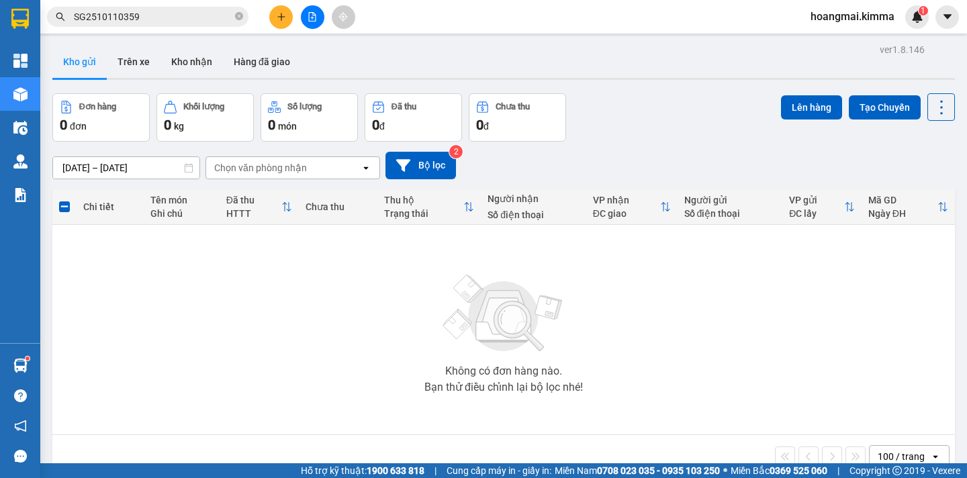
click at [301, 11] on div at bounding box center [312, 17] width 101 height 24
click at [311, 17] on icon "file-add" at bounding box center [312, 16] width 9 height 9
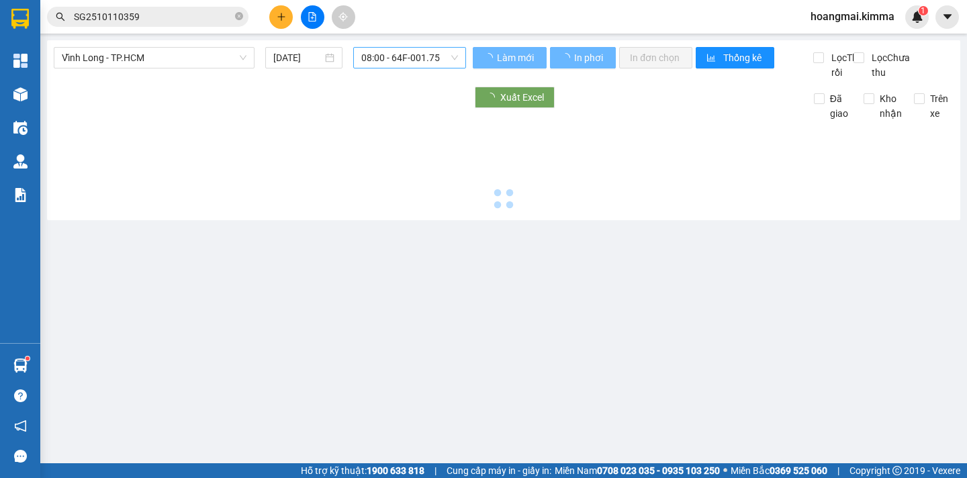
click at [441, 56] on span "08:00 - 64F-001.75" at bounding box center [409, 58] width 97 height 20
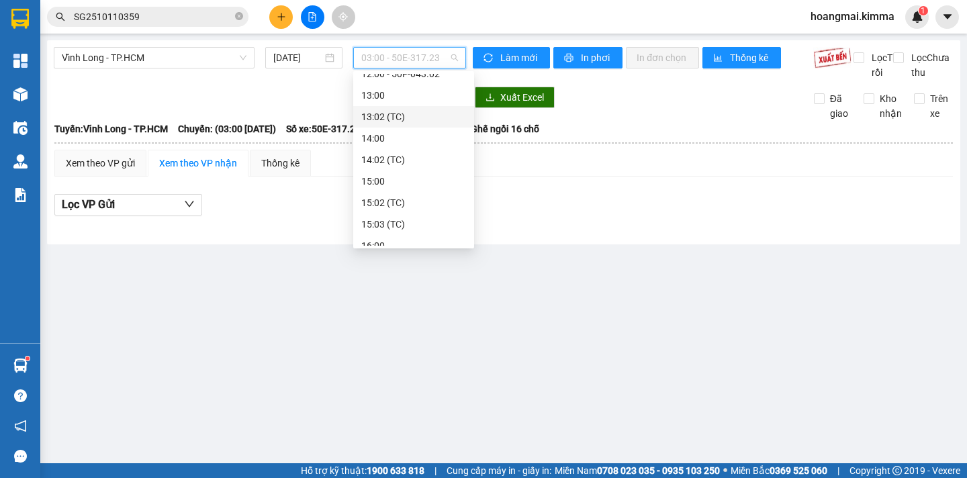
scroll to position [67, 0]
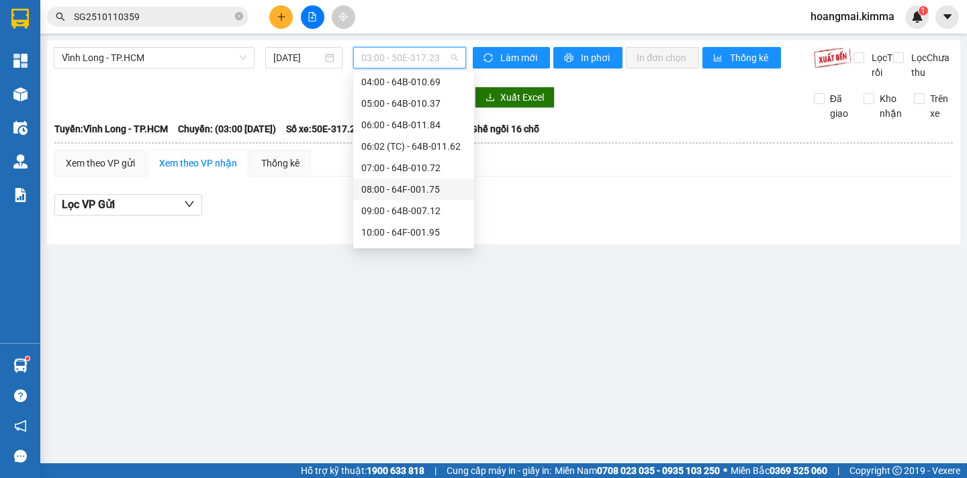
click at [433, 192] on div "08:00 - 64F-001.75" at bounding box center [413, 189] width 105 height 15
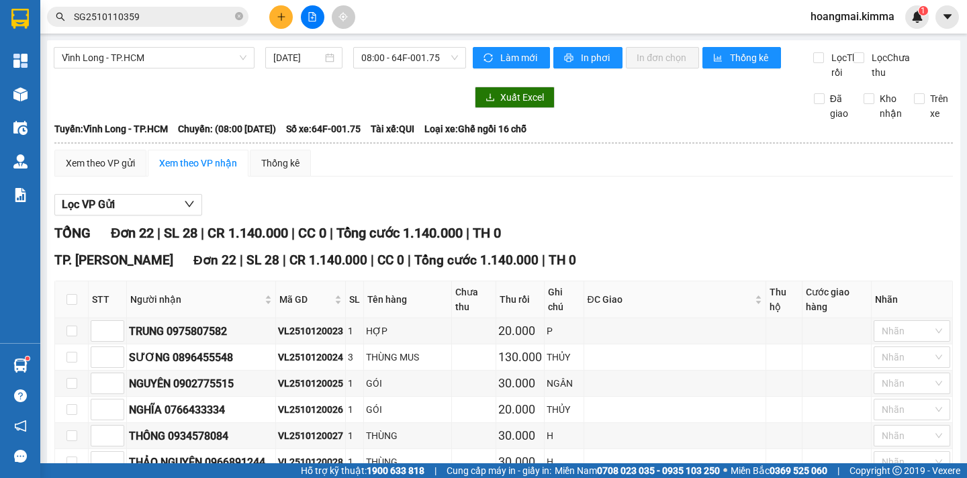
drag, startPoint x: 430, startPoint y: 215, endPoint x: 359, endPoint y: 173, distance: 82.8
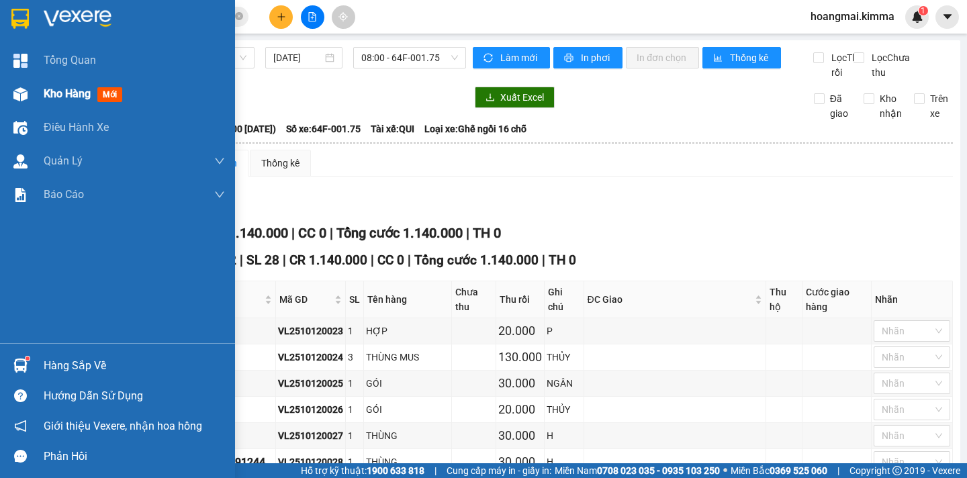
click at [54, 97] on span "Kho hàng" at bounding box center [67, 93] width 47 height 13
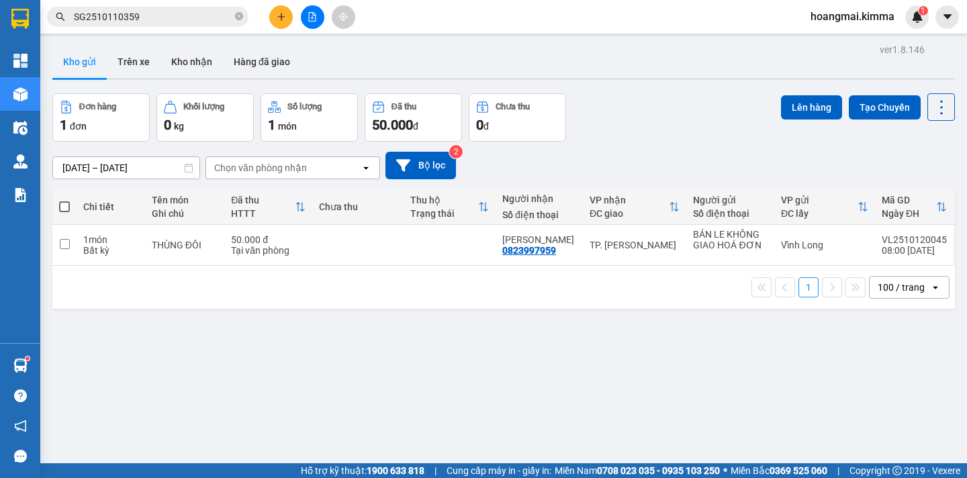
click at [66, 208] on span at bounding box center [64, 207] width 11 height 11
click at [64, 200] on input "checkbox" at bounding box center [64, 200] width 0 height 0
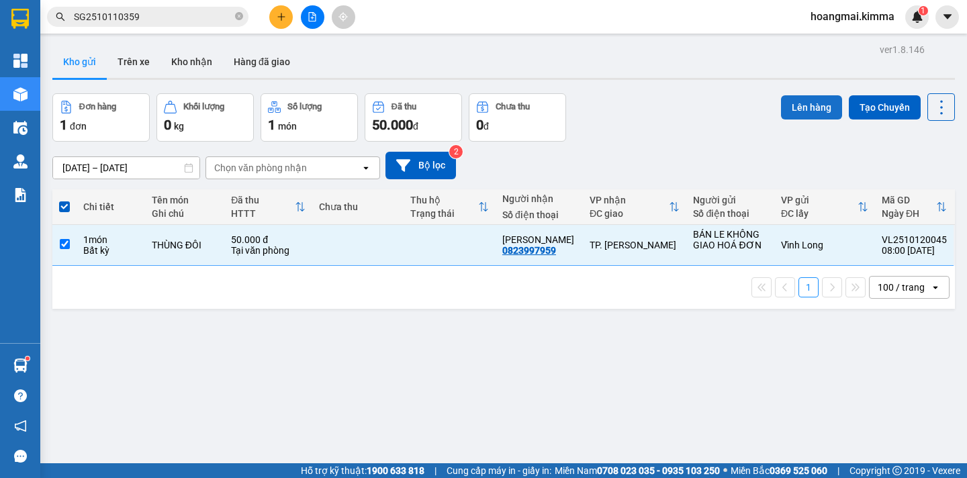
click at [801, 105] on button "Lên hàng" at bounding box center [811, 107] width 61 height 24
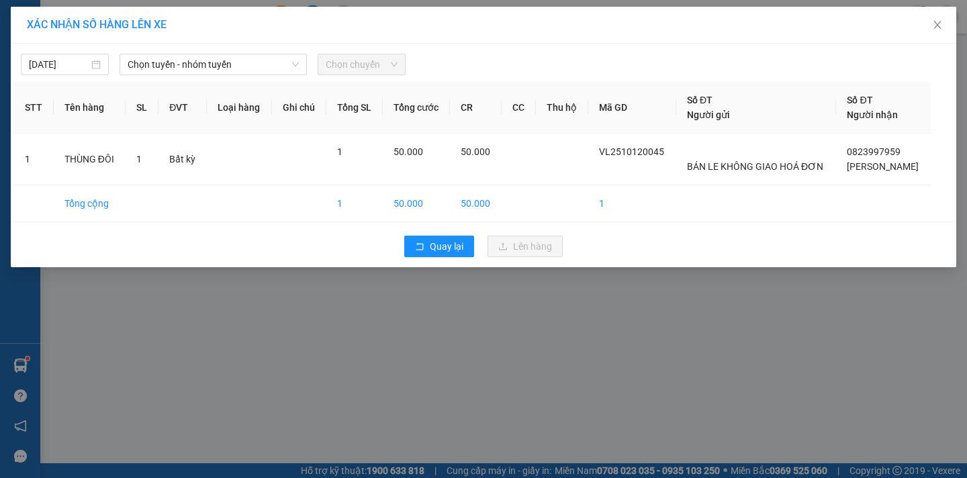
click at [695, 356] on div "XÁC NHẬN SỐ HÀNG LÊN XE 12/10/2025 Chọn tuyến - nhóm tuyến Chọn chuyến STT Tên …" at bounding box center [483, 239] width 967 height 478
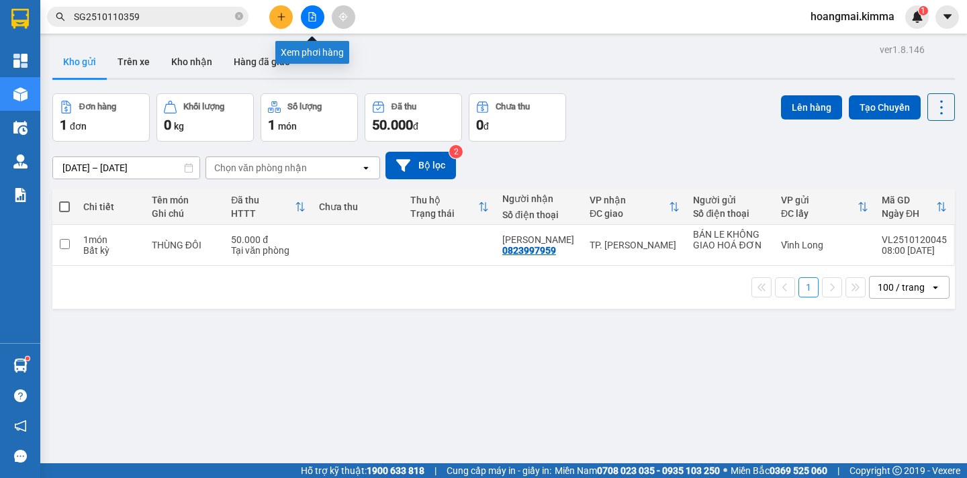
click at [314, 21] on icon "file-add" at bounding box center [312, 16] width 7 height 9
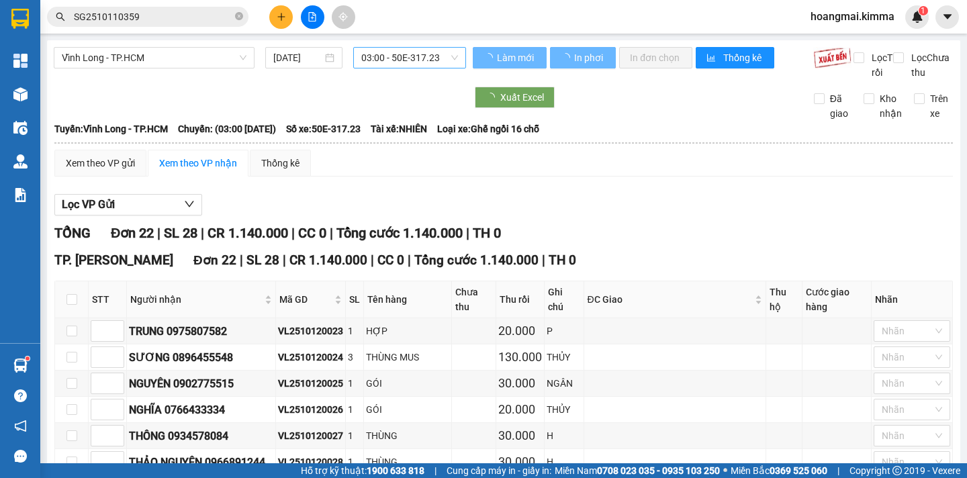
click at [444, 60] on span "03:00 - 50E-317.23" at bounding box center [409, 58] width 97 height 20
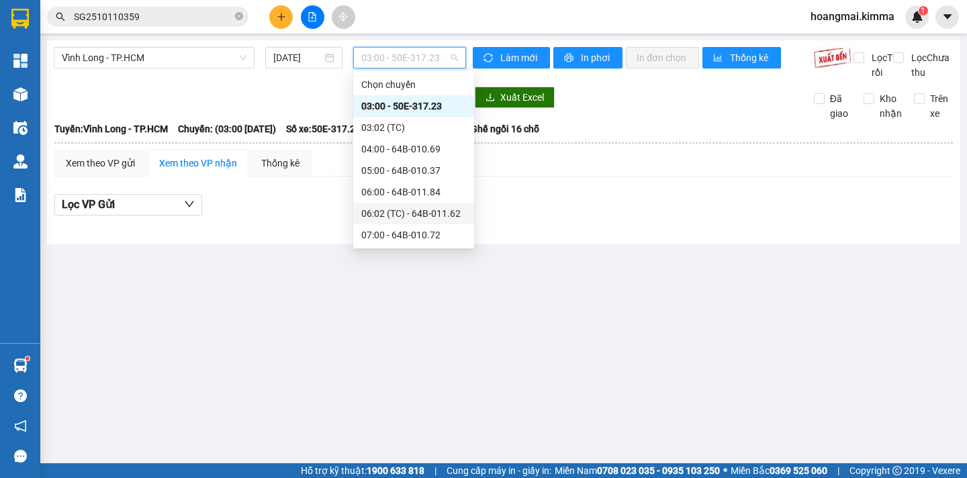
scroll to position [67, 0]
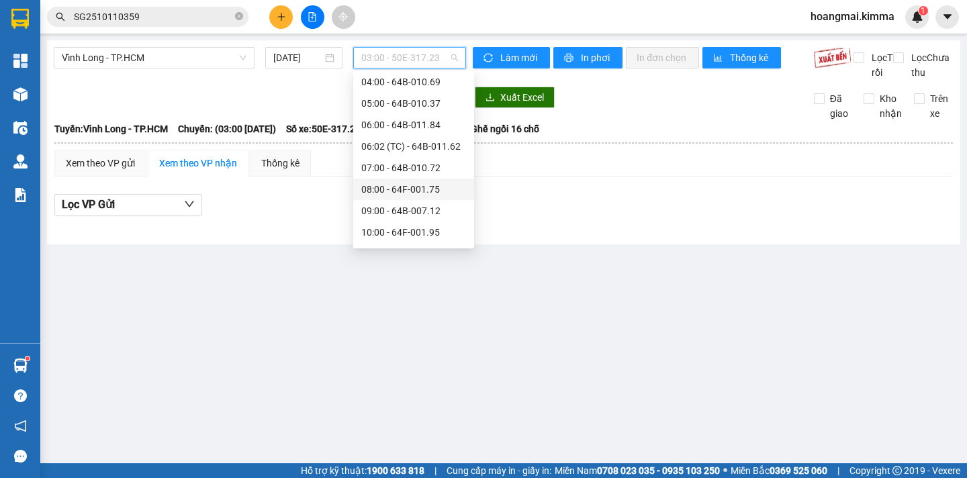
click at [456, 187] on div "08:00 - 64F-001.75" at bounding box center [413, 189] width 105 height 15
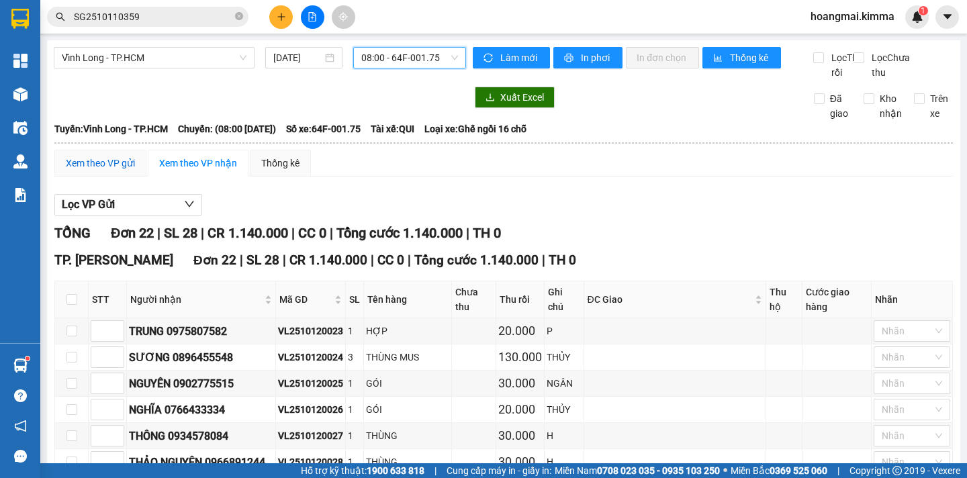
click at [91, 171] on div "Xem theo VP gửi" at bounding box center [100, 163] width 69 height 15
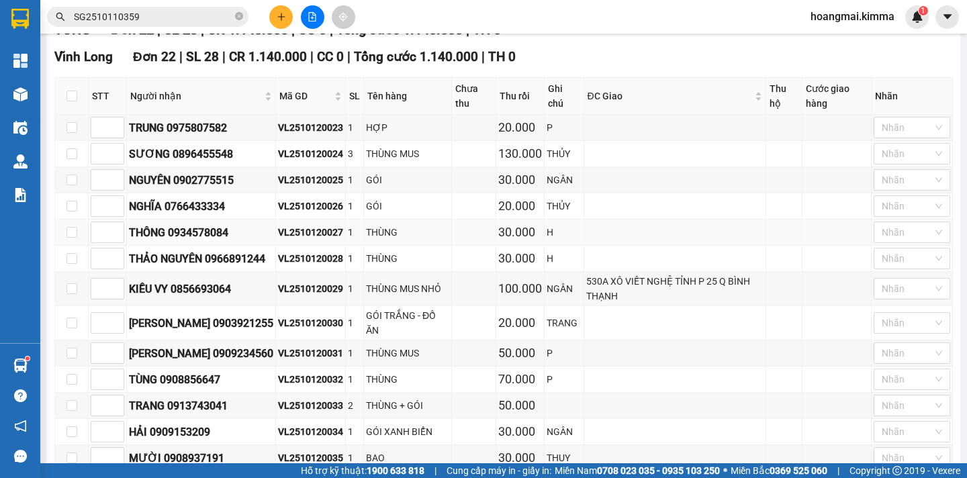
scroll to position [338, 0]
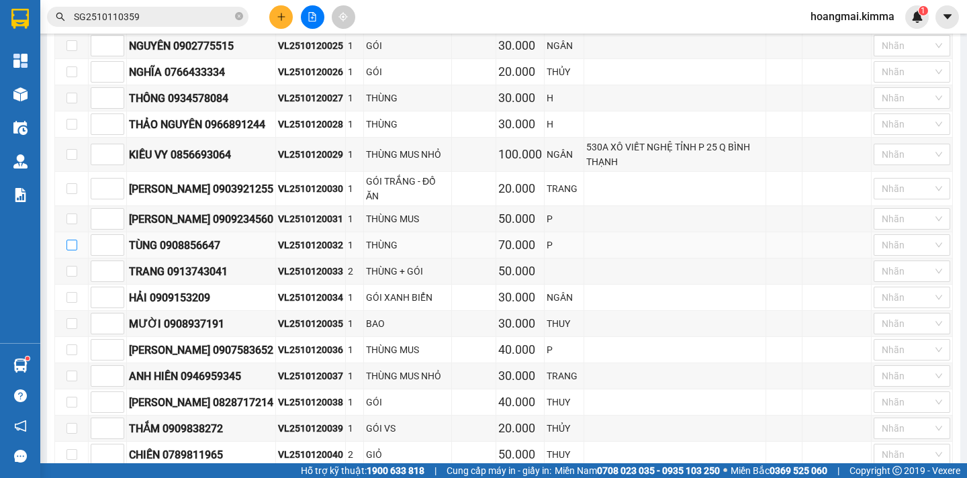
click at [70, 251] on input "checkbox" at bounding box center [72, 245] width 11 height 11
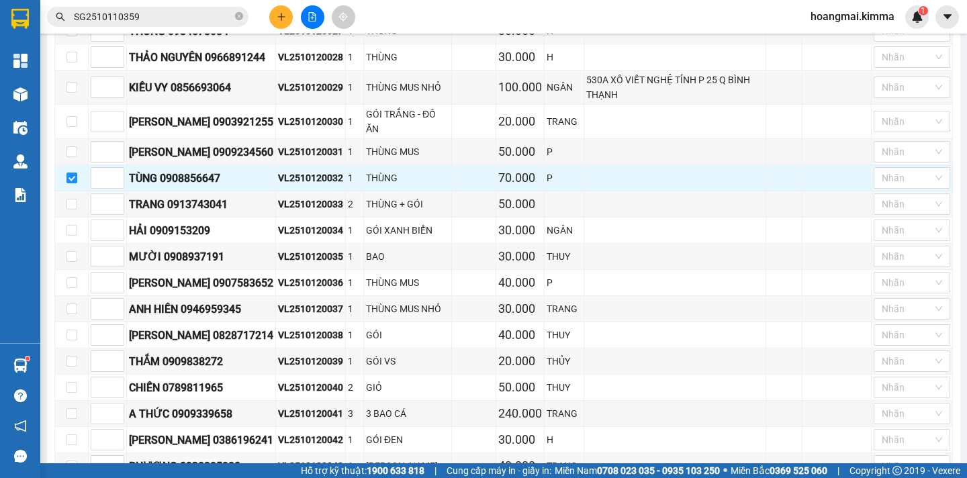
scroll to position [539, 0]
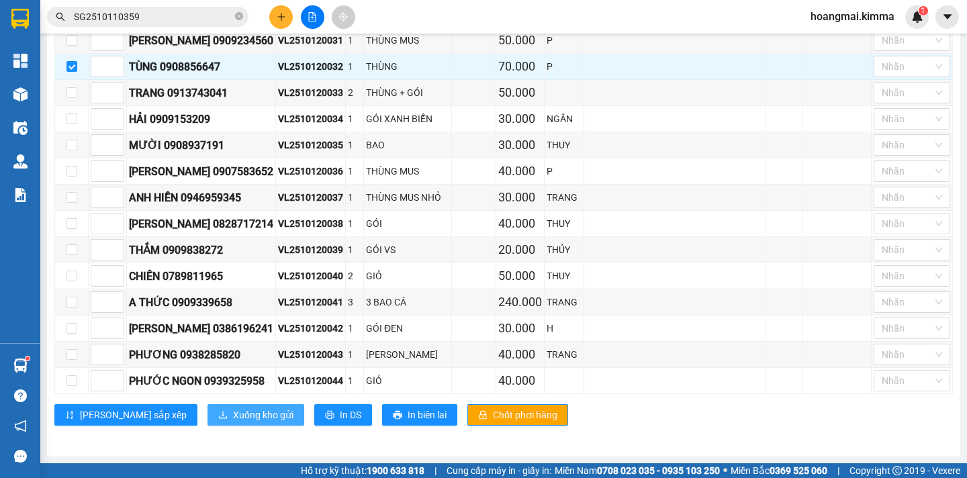
click at [233, 419] on span "Xuống kho gửi" at bounding box center [263, 415] width 60 height 15
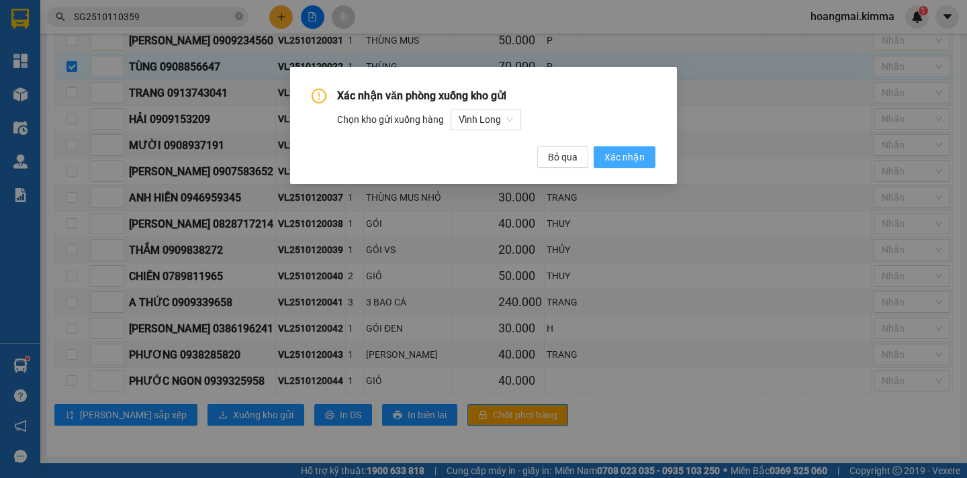
click at [620, 157] on span "Xác nhận" at bounding box center [625, 157] width 40 height 15
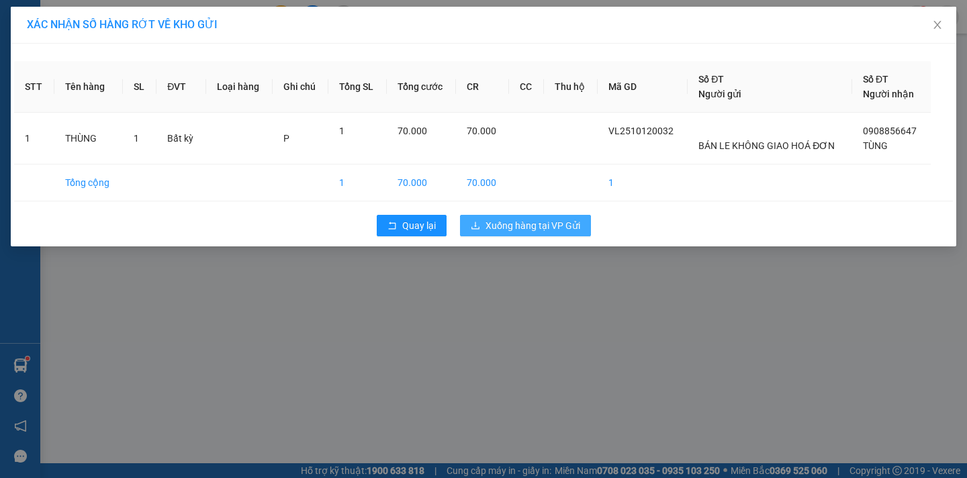
click at [557, 220] on span "Xuống hàng tại VP Gửi" at bounding box center [533, 225] width 95 height 15
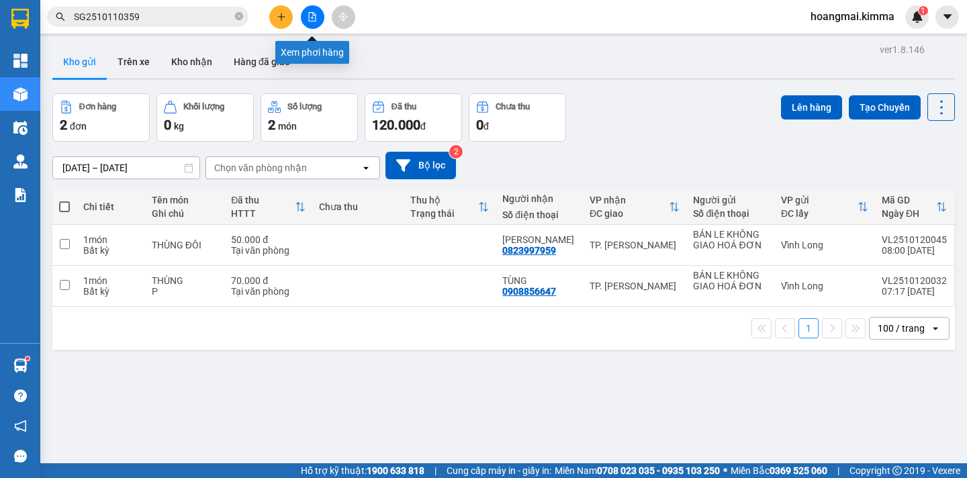
click at [314, 15] on icon "file-add" at bounding box center [312, 16] width 9 height 9
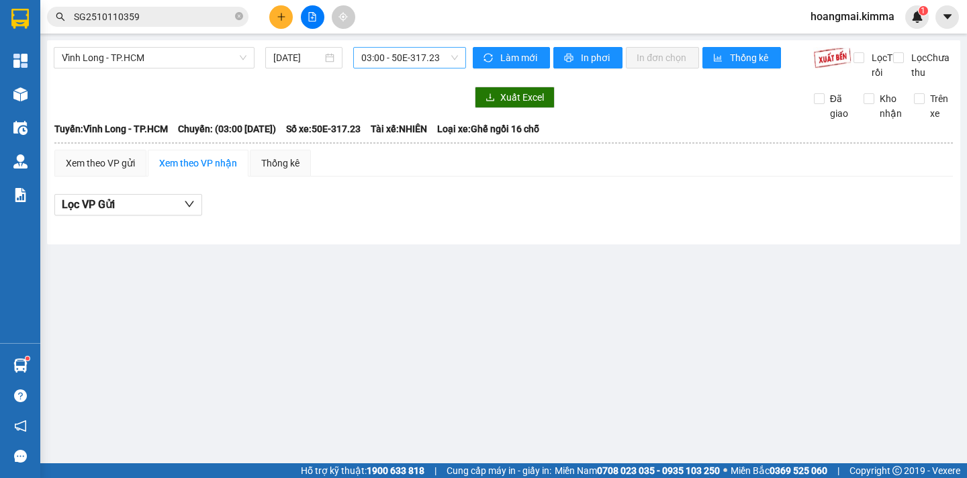
click at [433, 61] on span "03:00 - 50E-317.23" at bounding box center [409, 58] width 97 height 20
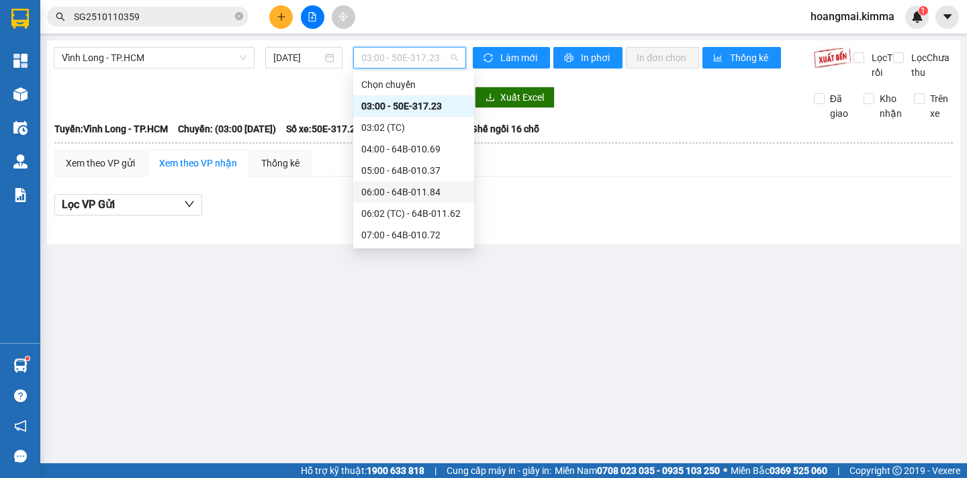
scroll to position [134, 0]
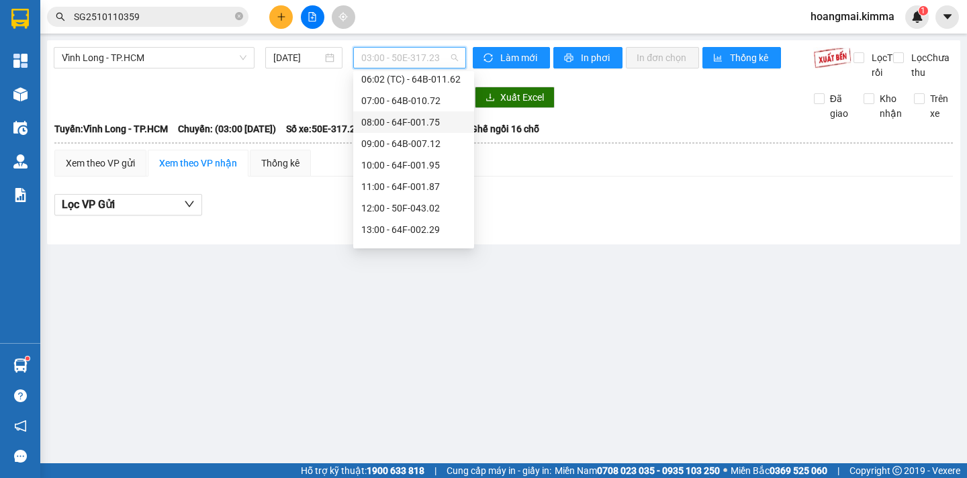
click at [445, 124] on div "08:00 - 64F-001.75" at bounding box center [413, 122] width 105 height 15
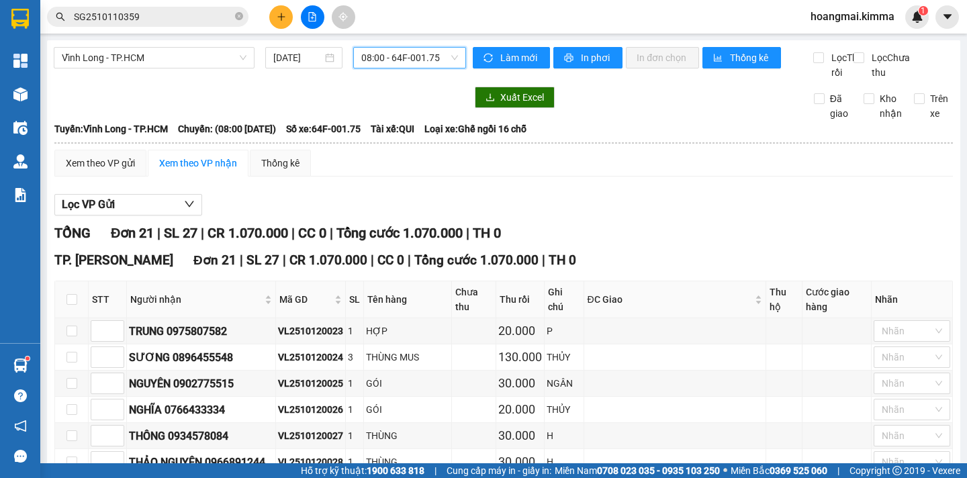
click at [277, 14] on icon "plus" at bounding box center [281, 16] width 9 height 9
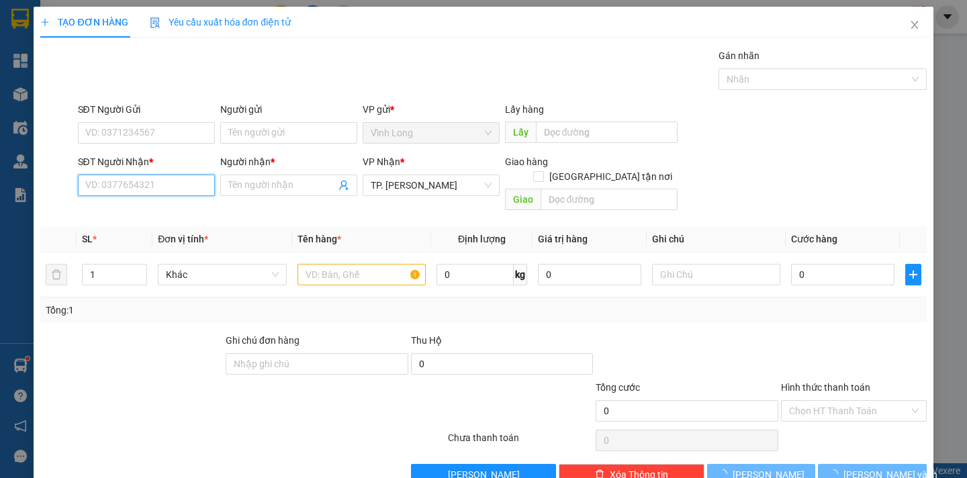
click at [165, 178] on input "SĐT Người Nhận *" at bounding box center [146, 185] width 137 height 21
drag, startPoint x: 165, startPoint y: 178, endPoint x: 967, endPoint y: 247, distance: 805.0
click at [224, 175] on div "SĐT Người Nhận * VD: 0377654321 Người nhận * Tên người nhận VP Nhận * TP. Hồ Ch…" at bounding box center [502, 186] width 855 height 62
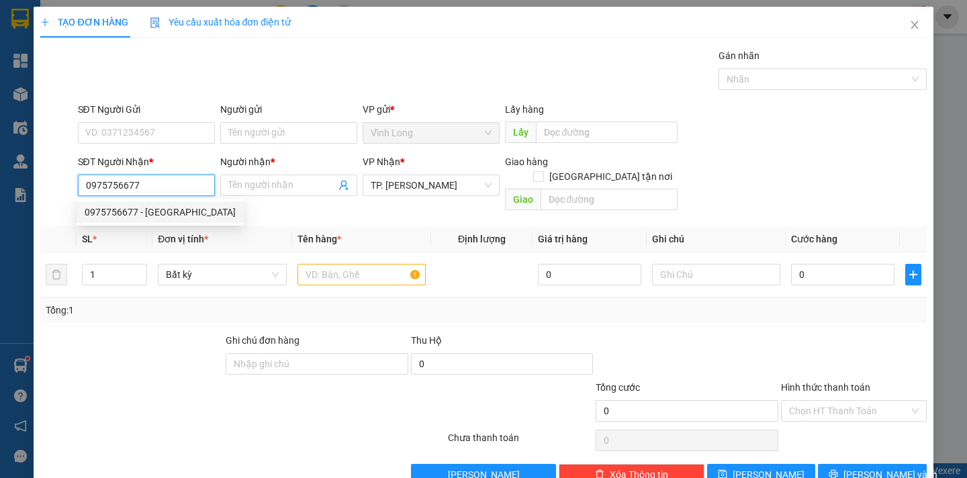
click at [193, 217] on div "0975756677 - HỒ CHÍ TRUNG" at bounding box center [160, 212] width 151 height 15
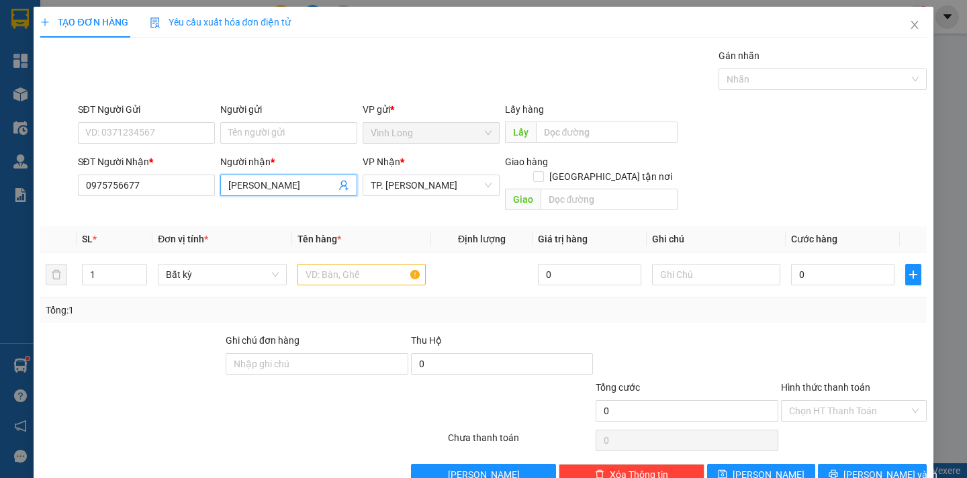
click at [261, 185] on input "HỒ CHÍ TRUNG" at bounding box center [281, 185] width 107 height 15
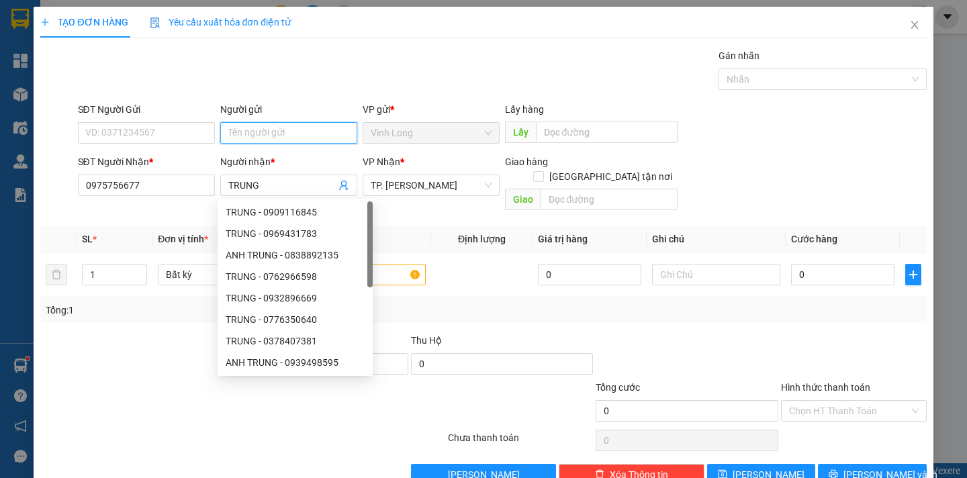
click at [235, 132] on input "Người gửi" at bounding box center [288, 132] width 137 height 21
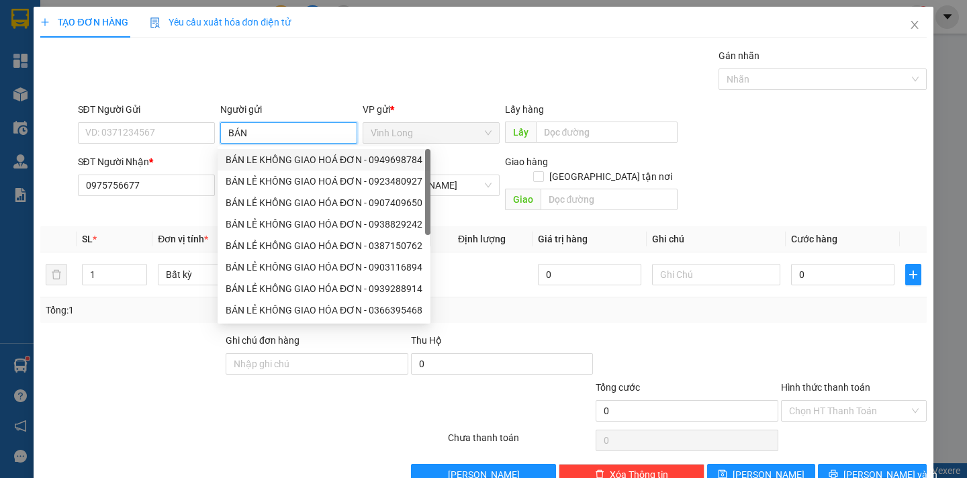
click at [294, 162] on div "BÁN LE KHÔNG GIAO HOÁ ĐƠN - 0949698784" at bounding box center [324, 159] width 197 height 15
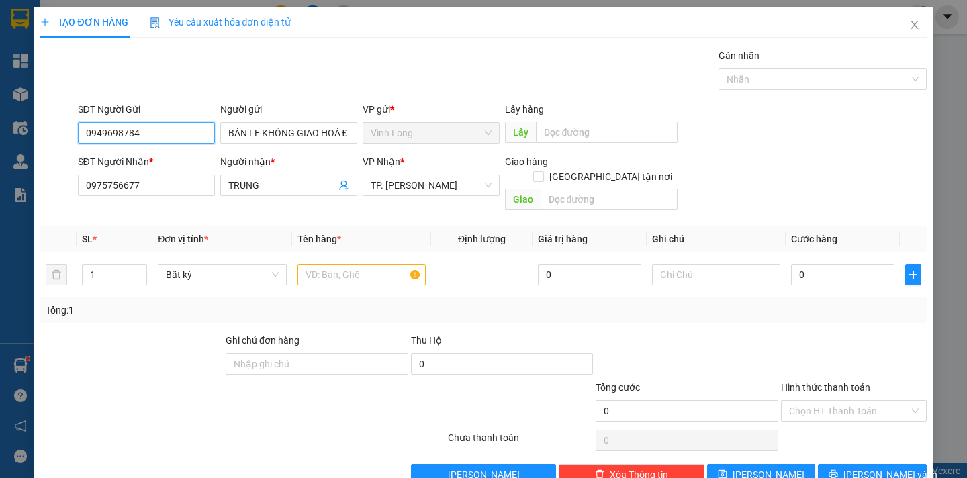
drag, startPoint x: 152, startPoint y: 139, endPoint x: 0, endPoint y: 143, distance: 152.5
click at [0, 143] on div "TẠO ĐƠN HÀNG Yêu cầu xuất hóa đơn điện tử Transit Pickup Surcharge Ids Transit …" at bounding box center [483, 239] width 967 height 478
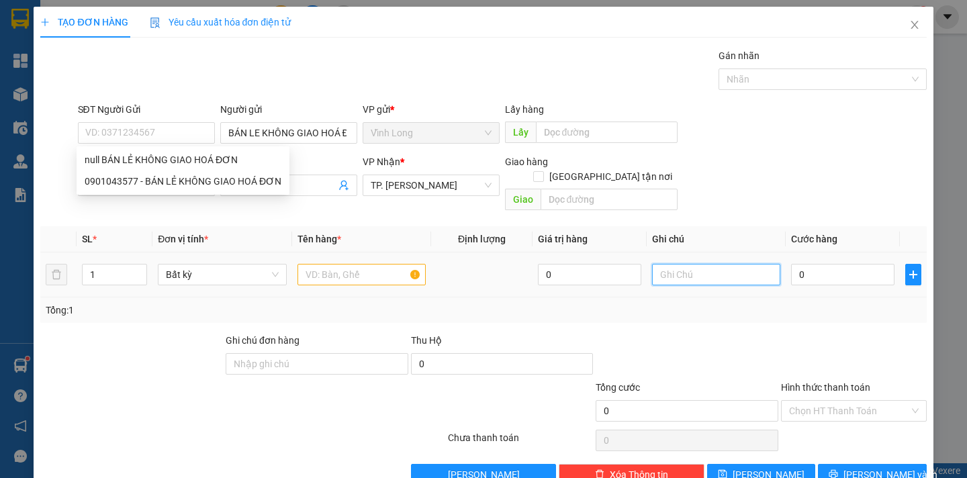
click at [691, 264] on input "text" at bounding box center [716, 274] width 128 height 21
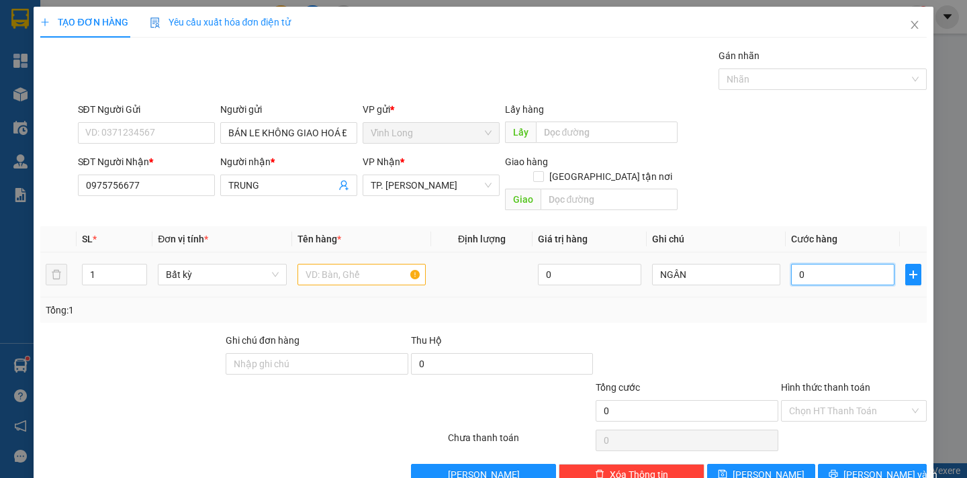
click at [791, 264] on input "0" at bounding box center [842, 274] width 103 height 21
click at [334, 265] on input "text" at bounding box center [362, 274] width 128 height 21
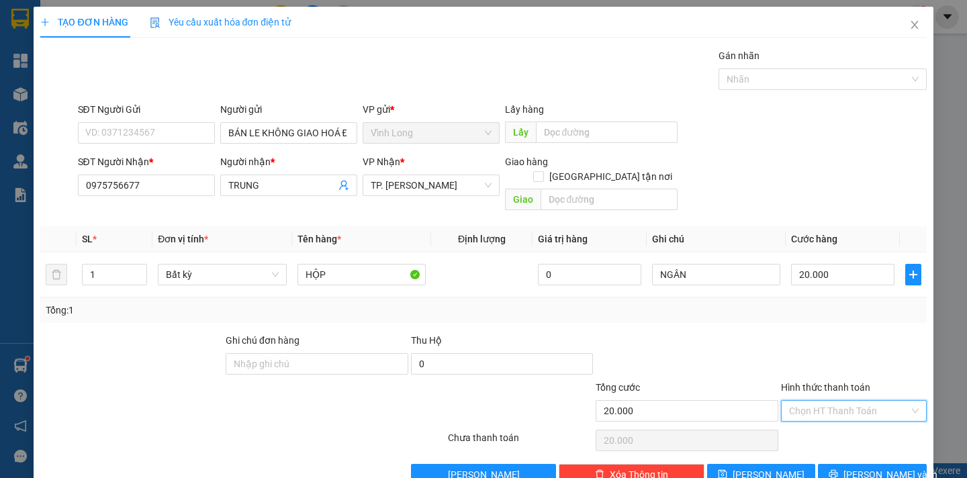
click at [800, 401] on input "Hình thức thanh toán" at bounding box center [849, 411] width 120 height 20
click at [816, 422] on div "Tại văn phòng" at bounding box center [845, 423] width 128 height 15
click at [863, 468] on span "[PERSON_NAME] và In" at bounding box center [891, 475] width 94 height 15
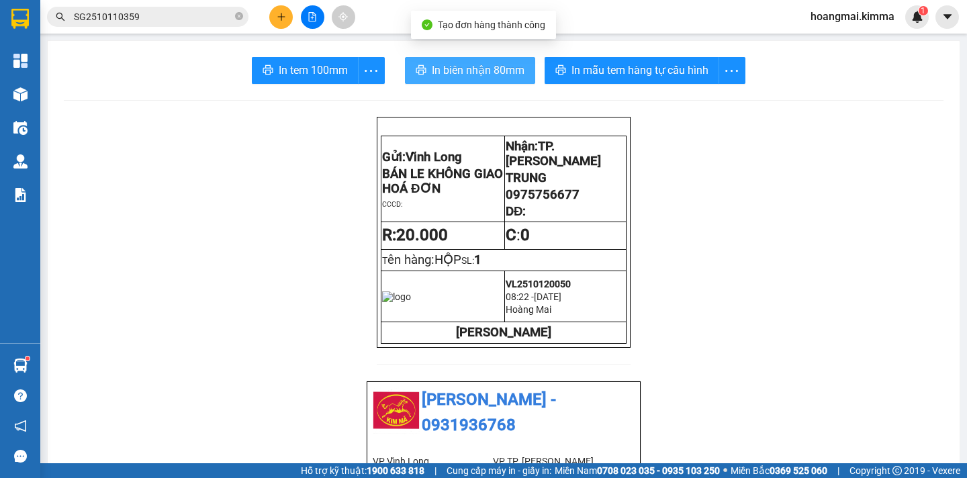
click at [482, 75] on span "In biên nhận 80mm" at bounding box center [478, 70] width 93 height 17
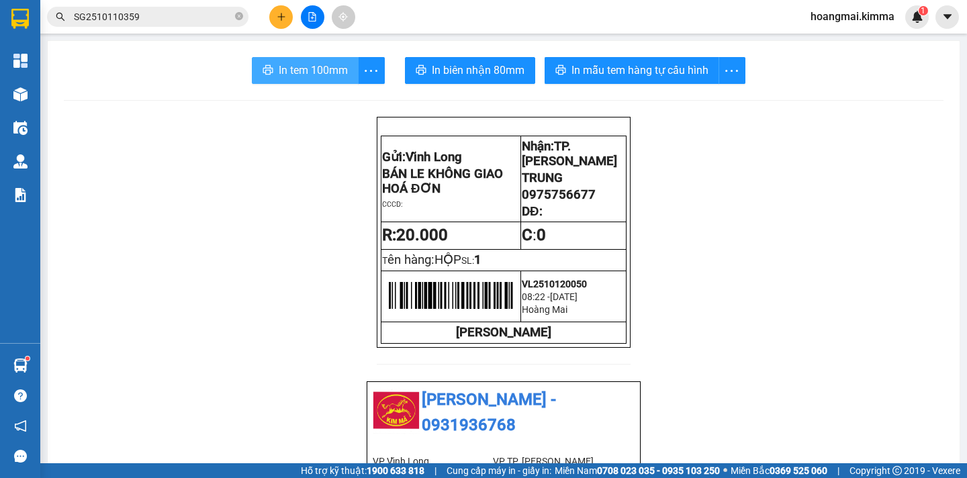
click at [310, 77] on span "In tem 100mm" at bounding box center [313, 70] width 69 height 17
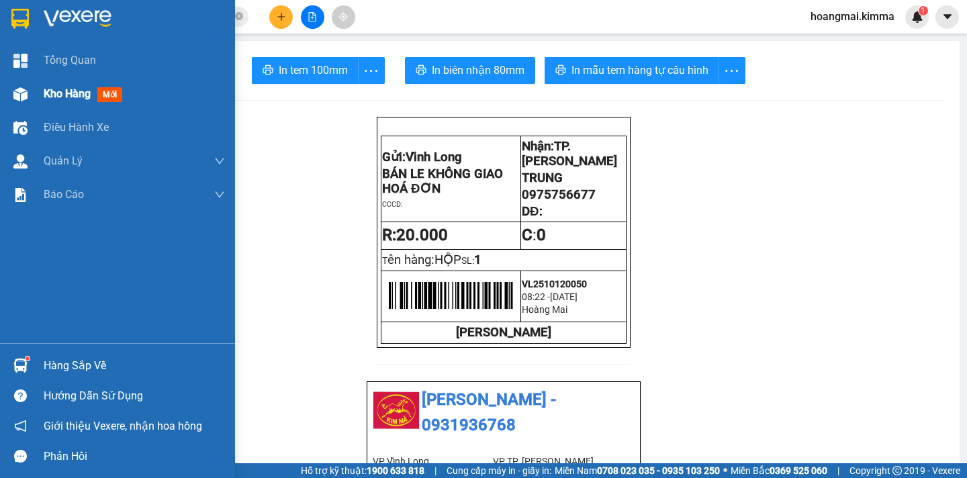
click at [52, 97] on span "Kho hàng" at bounding box center [67, 93] width 47 height 13
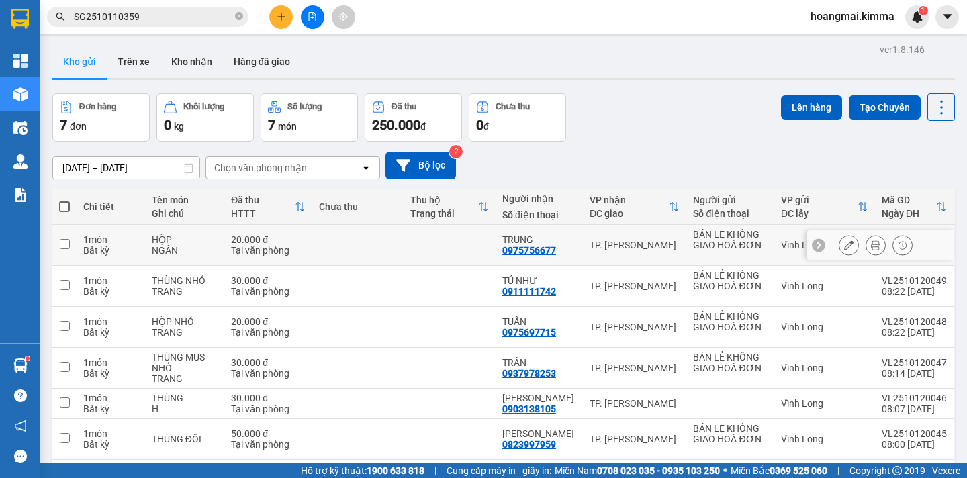
click at [844, 245] on icon at bounding box center [848, 244] width 9 height 9
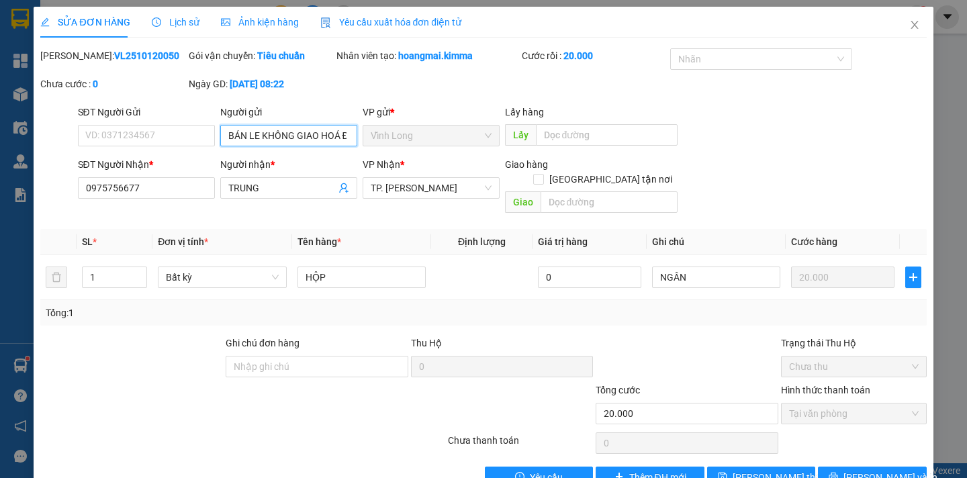
click at [256, 134] on input "BÁN LE KHÔNG GIAO HOÁ ĐƠN" at bounding box center [288, 135] width 137 height 21
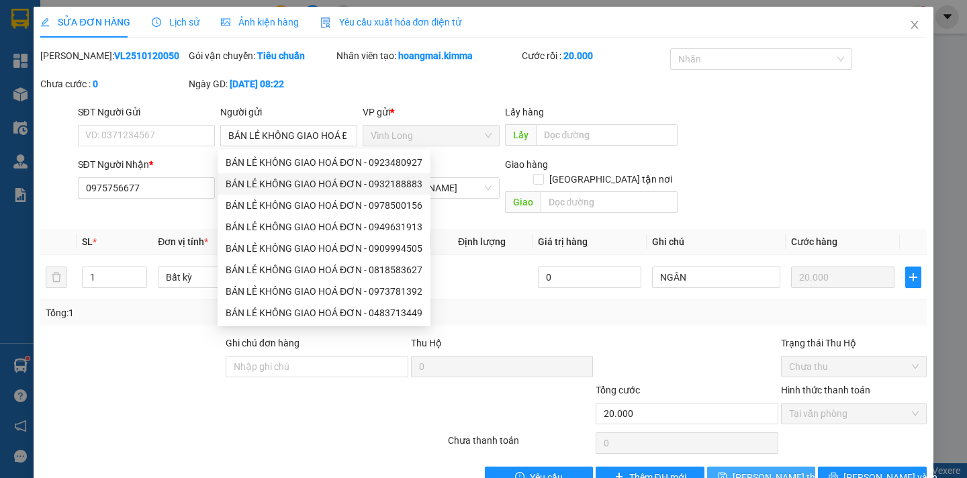
click at [786, 468] on button "Lưu thay đổi" at bounding box center [761, 477] width 108 height 21
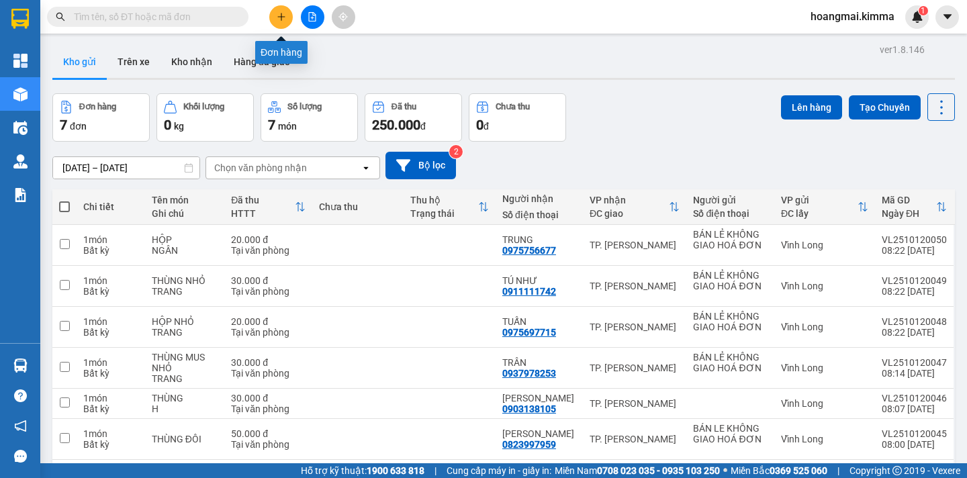
click at [286, 21] on button at bounding box center [281, 17] width 24 height 24
click at [286, 21] on body "Kết quả tìm kiếm ( 0 ) Bộ lọc Ngày tạo đơn gần nhất No Data hoangmai.kimma 1 Tổ…" at bounding box center [483, 239] width 967 height 478
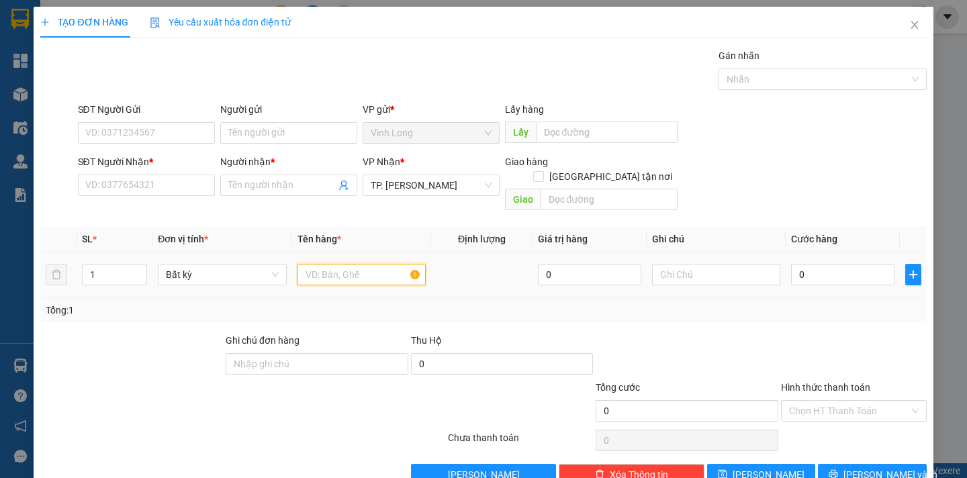
click at [327, 264] on input "text" at bounding box center [362, 274] width 128 height 21
click at [153, 189] on input "SĐT Người Nhận *" at bounding box center [146, 185] width 137 height 21
drag, startPoint x: 153, startPoint y: 189, endPoint x: 967, endPoint y: 359, distance: 831.0
click at [209, 181] on input "SĐT Người Nhận *" at bounding box center [146, 185] width 137 height 21
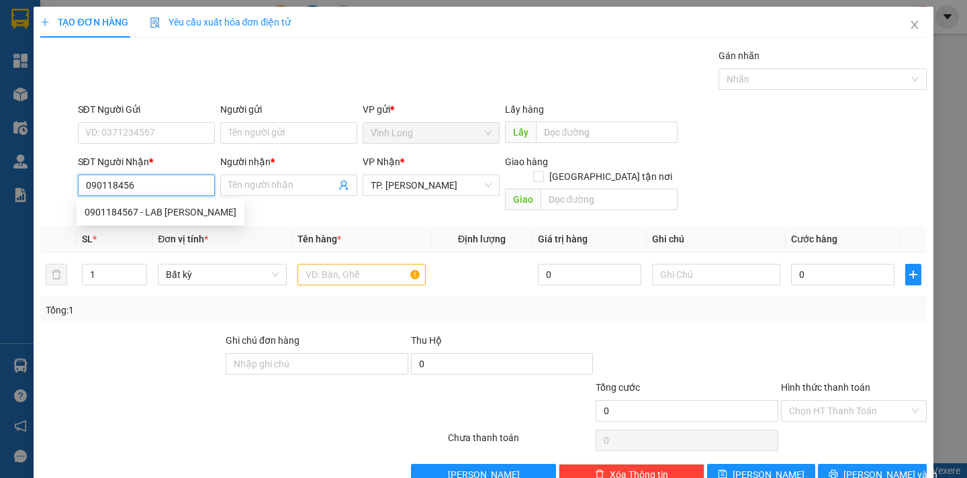
type input "0901184567"
click at [164, 211] on div "0901184567 - LAB OTIS" at bounding box center [161, 212] width 152 height 15
type input "LAB OTIS"
type input "0901184567"
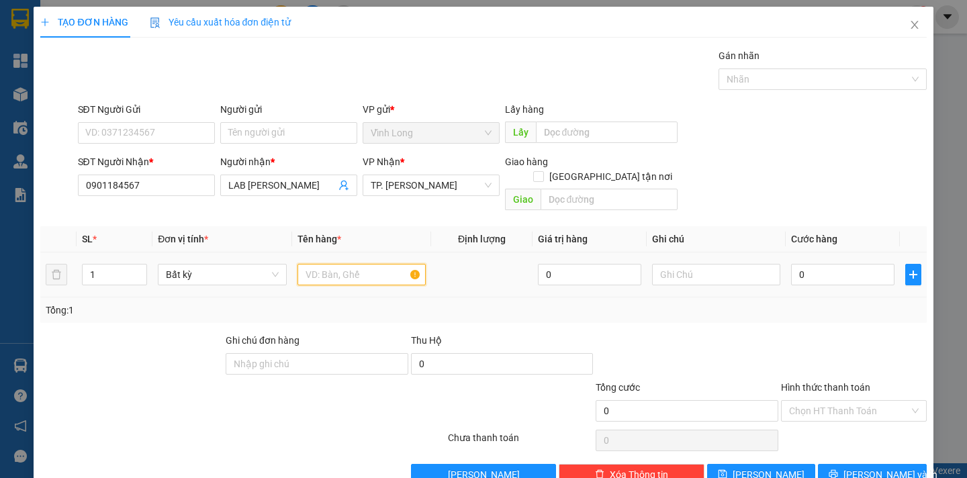
click at [306, 264] on input "text" at bounding box center [362, 274] width 128 height 21
type input "HỘP"
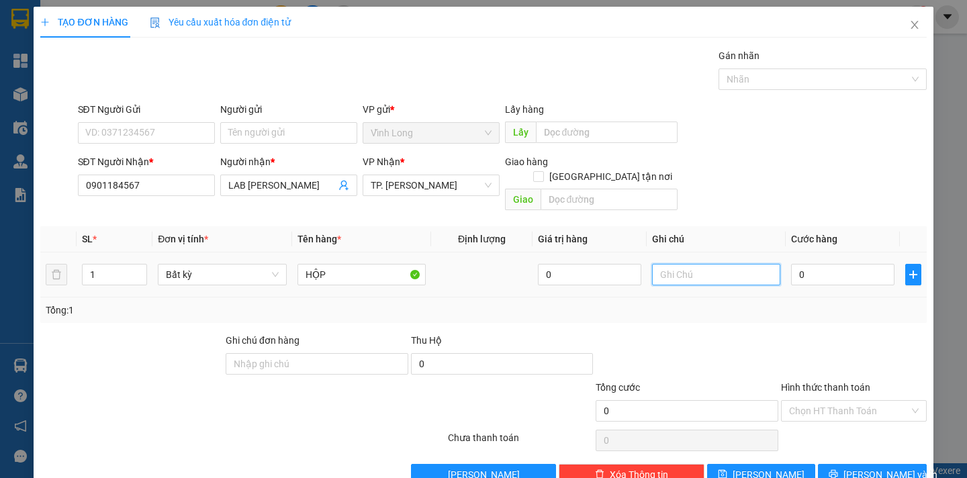
click at [652, 264] on input "text" at bounding box center [716, 274] width 128 height 21
type input "NGÂN"
click at [819, 264] on input "0" at bounding box center [842, 274] width 103 height 21
type input "2"
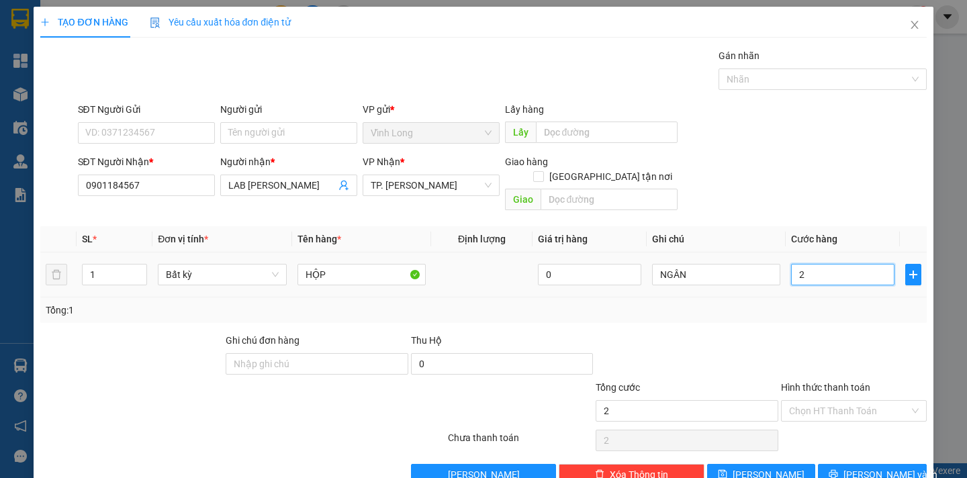
type input "2"
type input "20"
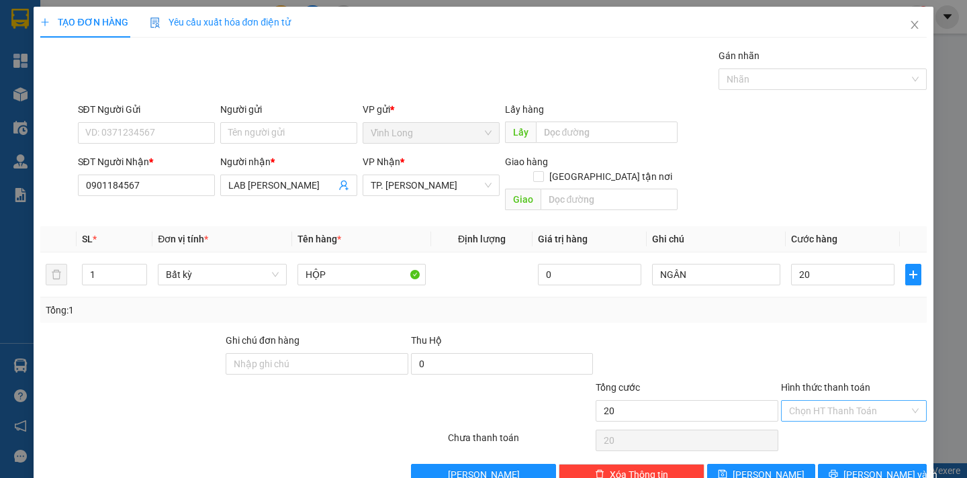
type input "20.000"
click at [865, 401] on input "Hình thức thanh toán" at bounding box center [849, 411] width 120 height 20
click at [858, 425] on div "Tại văn phòng" at bounding box center [845, 423] width 128 height 15
type input "0"
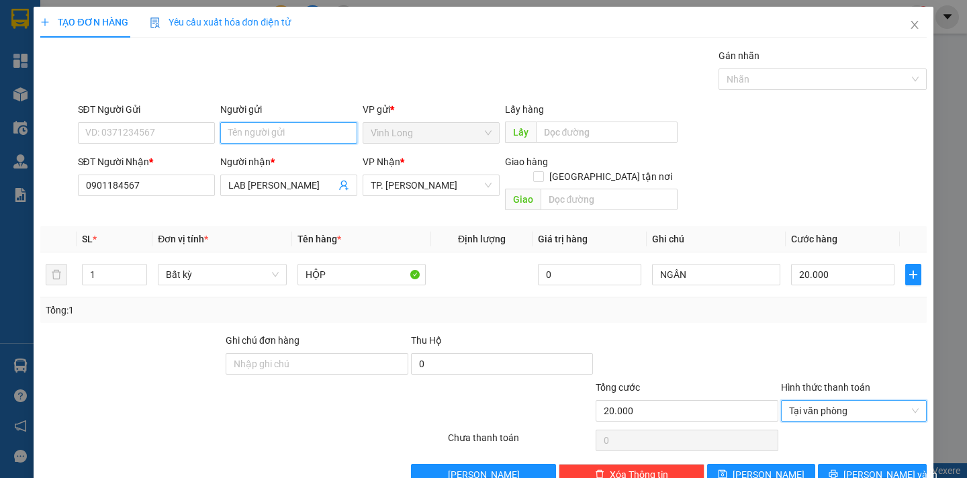
click at [263, 137] on input "Người gửi" at bounding box center [288, 132] width 137 height 21
type input "BÁN"
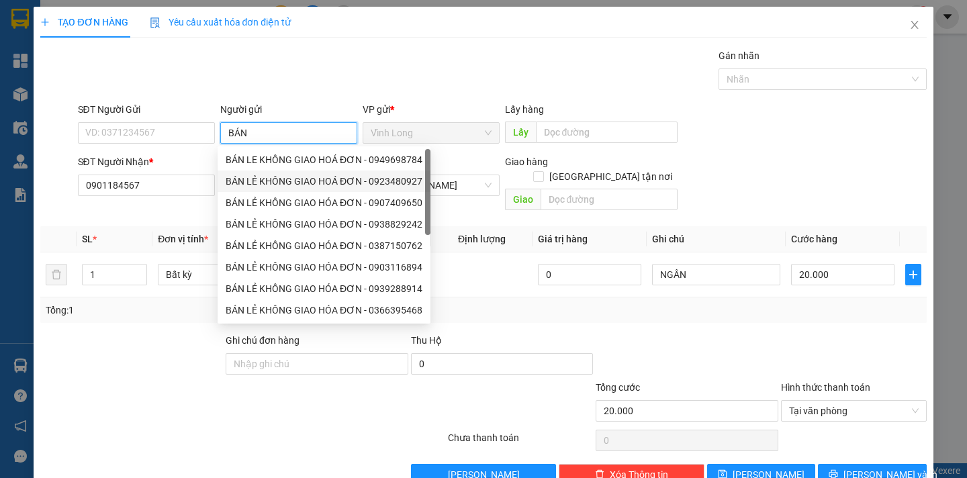
click at [283, 181] on div "BÁN LẺ KHÔNG GIAO HOÁ ĐƠN - 0923480927" at bounding box center [324, 181] width 197 height 15
type input "0923480927"
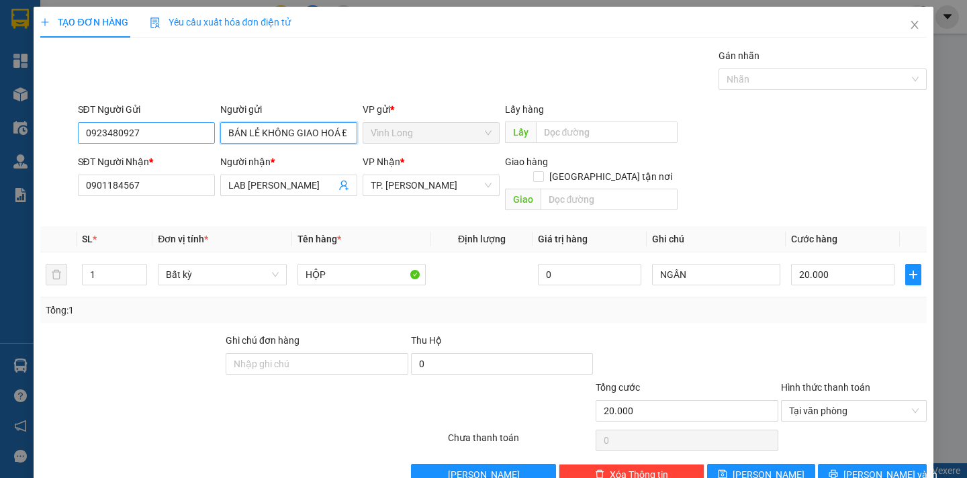
type input "BÁN LẺ KHÔNG GIAO HOÁ ĐƠN"
drag, startPoint x: 161, startPoint y: 132, endPoint x: 0, endPoint y: 140, distance: 161.4
click at [0, 140] on div "TẠO ĐƠN HÀNG Yêu cầu xuất hóa đơn điện tử Transit Pickup Surcharge Ids Transit …" at bounding box center [483, 239] width 967 height 478
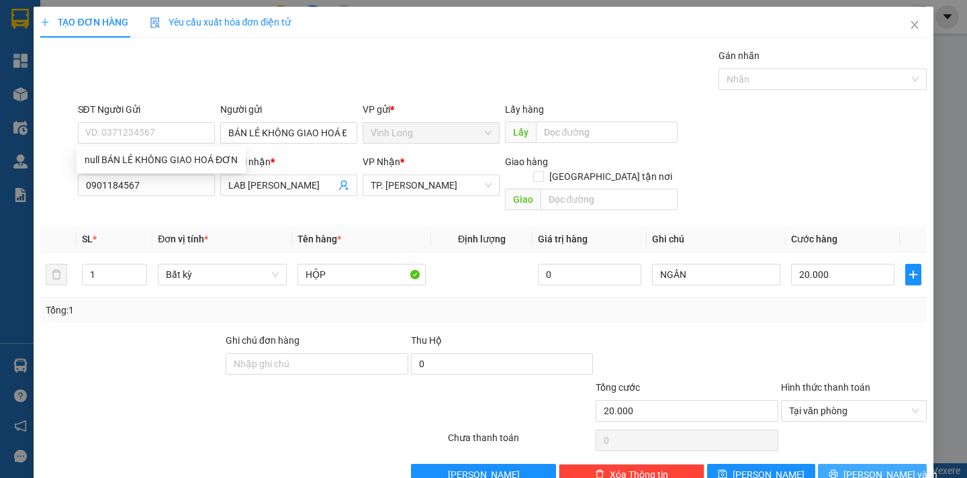
click at [856, 468] on span "Lưu và In" at bounding box center [891, 475] width 94 height 15
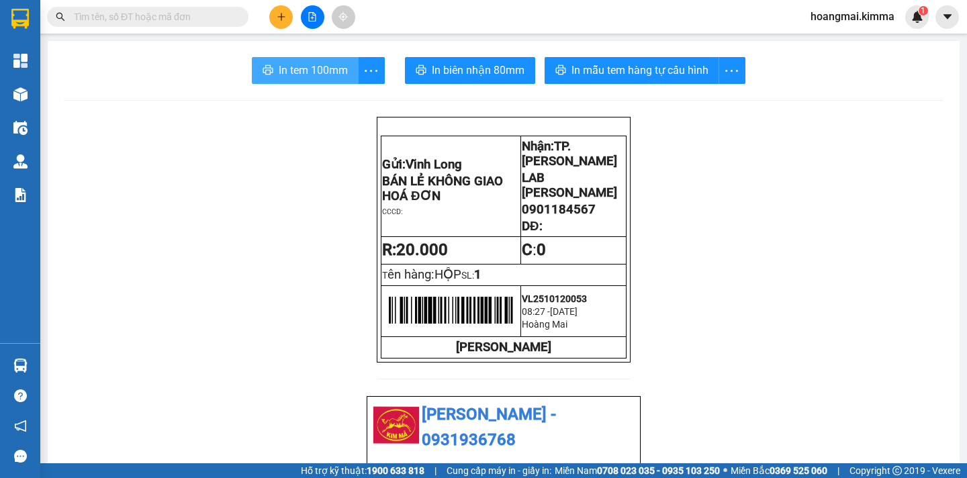
click at [310, 68] on span "In tem 100mm" at bounding box center [313, 70] width 69 height 17
click at [282, 21] on icon "plus" at bounding box center [281, 16] width 9 height 9
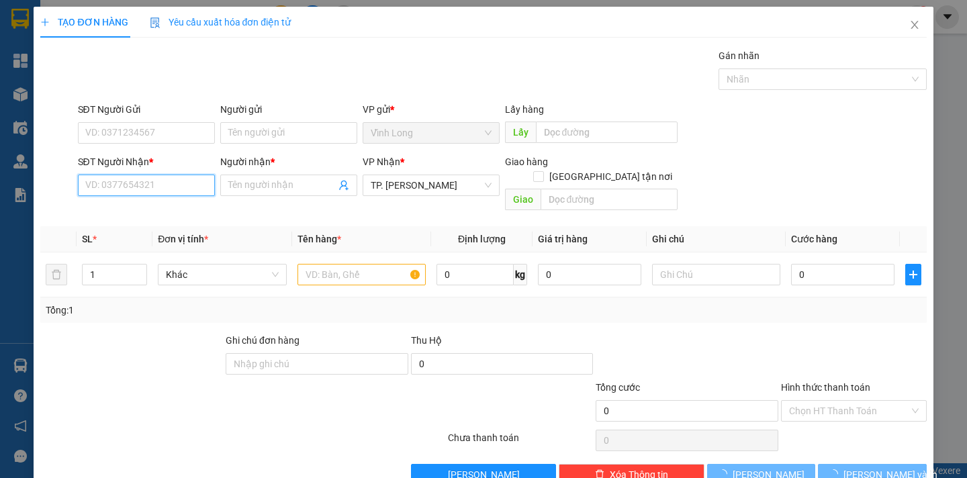
click at [167, 189] on input "SĐT Người Nhận *" at bounding box center [146, 185] width 137 height 21
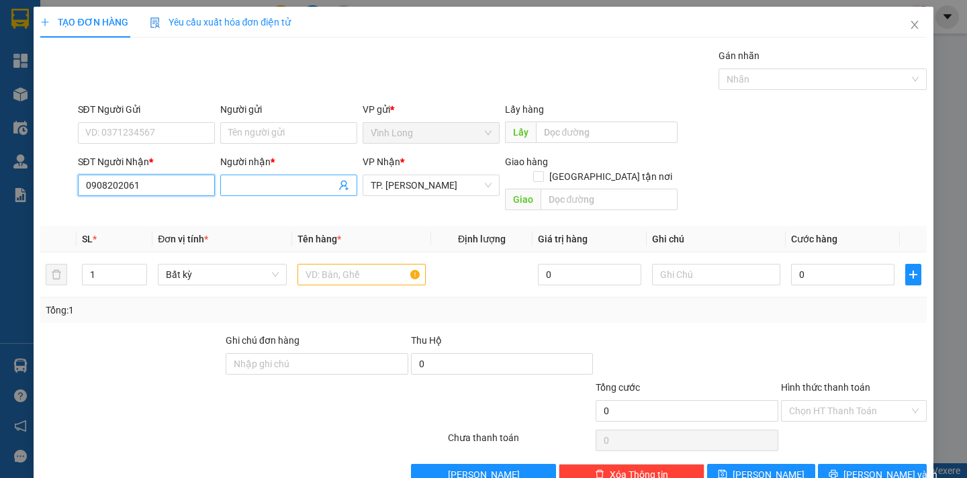
type input "0908202061"
click at [252, 187] on input "Người nhận *" at bounding box center [281, 185] width 107 height 15
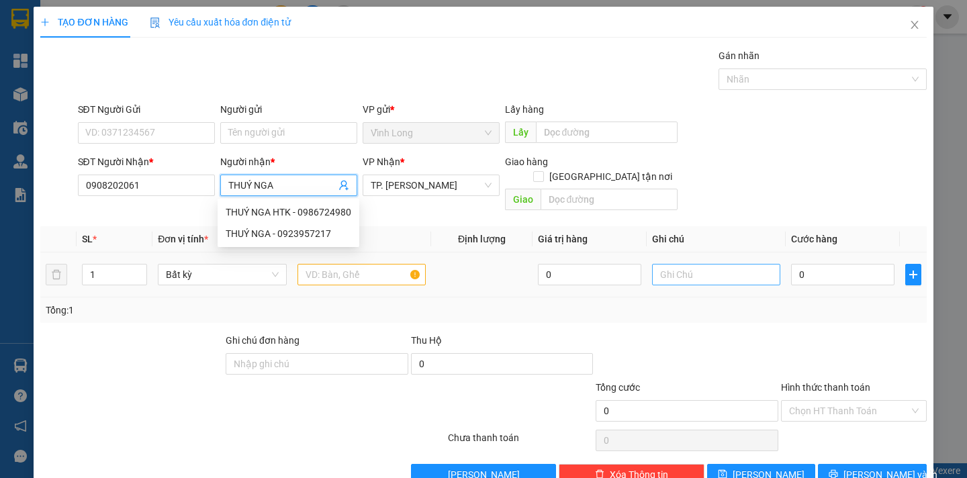
type input "THUÝ NGA"
click at [660, 264] on input "text" at bounding box center [716, 274] width 128 height 21
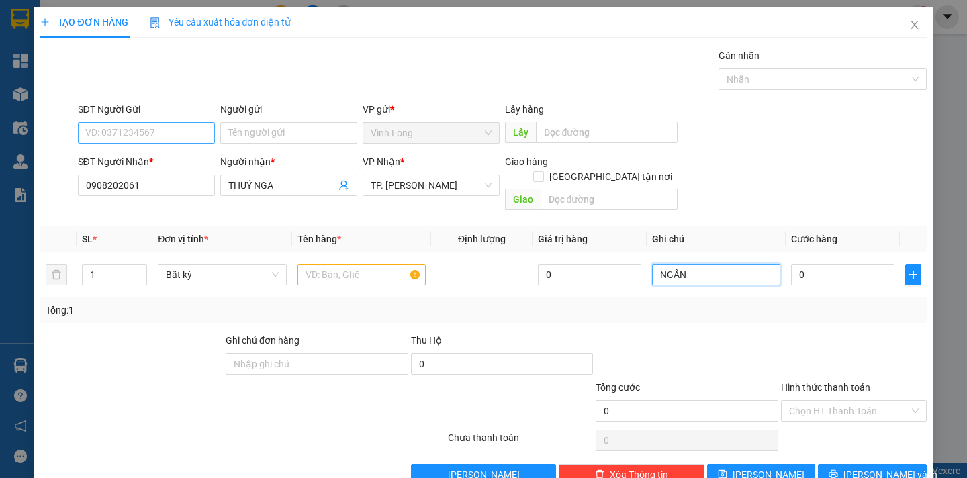
type input "NGÂN"
click at [161, 132] on input "SĐT Người Gửi" at bounding box center [146, 132] width 137 height 21
type input "0796963248"
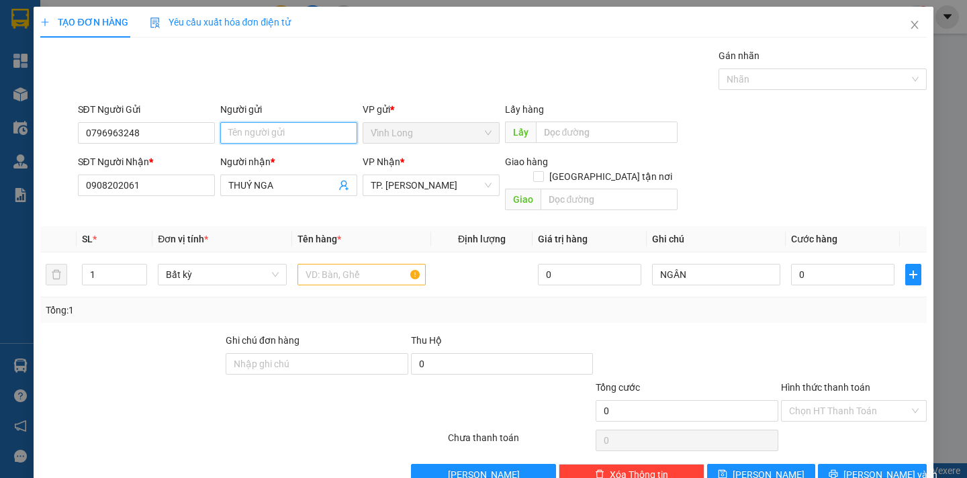
click at [242, 135] on input "Người gửi" at bounding box center [288, 132] width 137 height 21
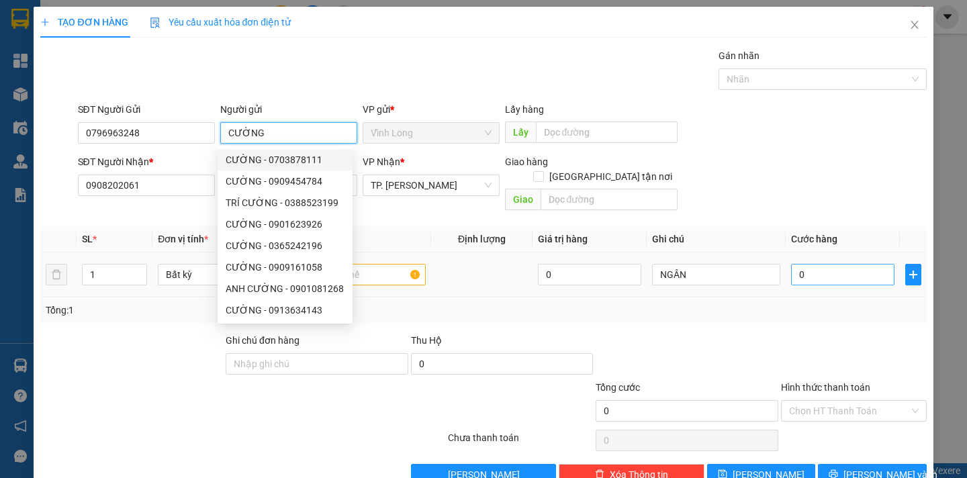
type input "CƯỜNG"
click at [797, 264] on input "0" at bounding box center [842, 274] width 103 height 21
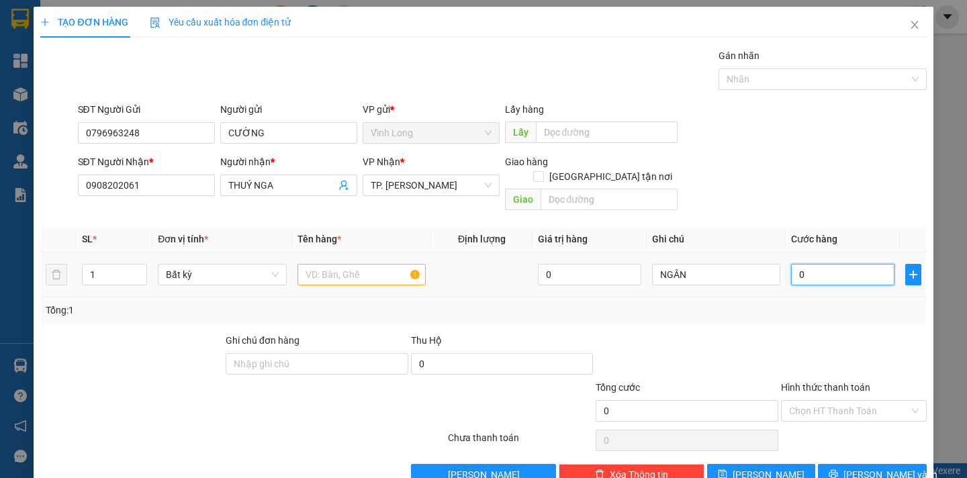
type input "6"
type input "60"
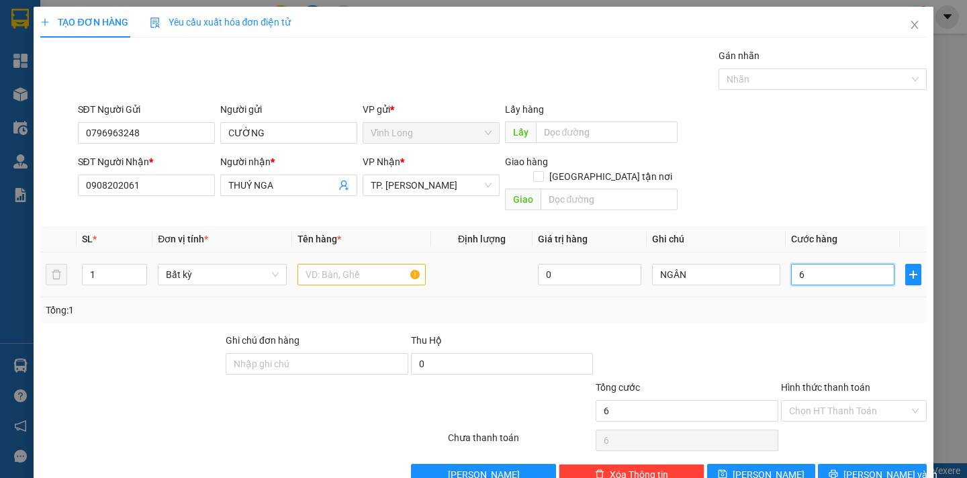
type input "60"
type input "60.000"
click at [138, 269] on icon "up" at bounding box center [140, 271] width 5 height 5
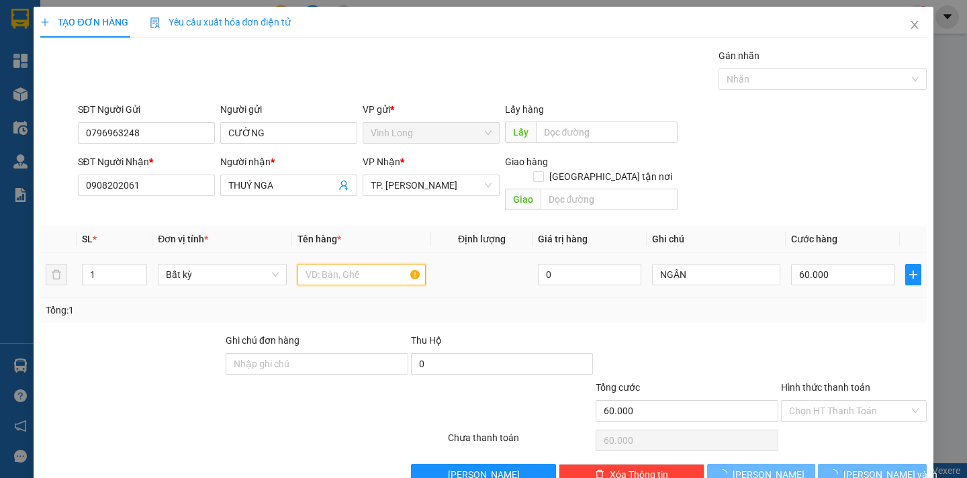
click at [324, 264] on input "text" at bounding box center [362, 274] width 128 height 21
type input "0"
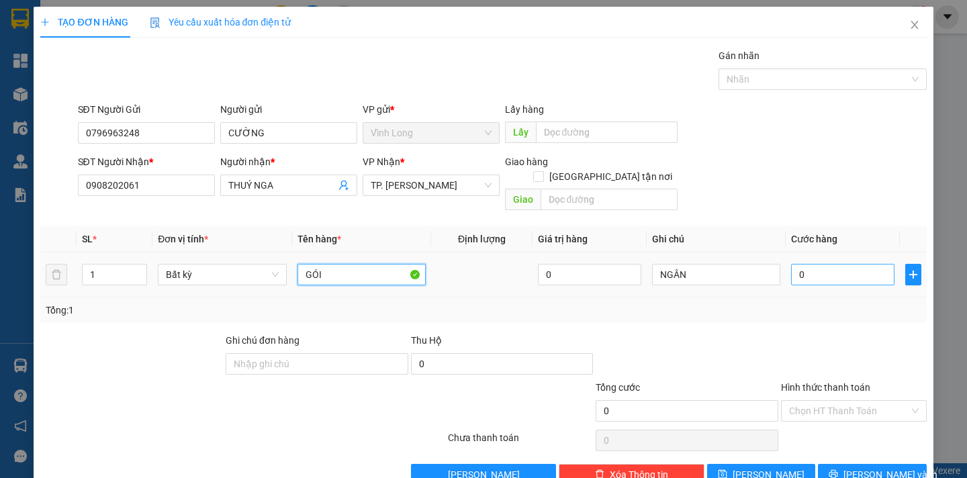
type input "GÓI"
click at [816, 264] on input "0" at bounding box center [842, 274] width 103 height 21
type input "6"
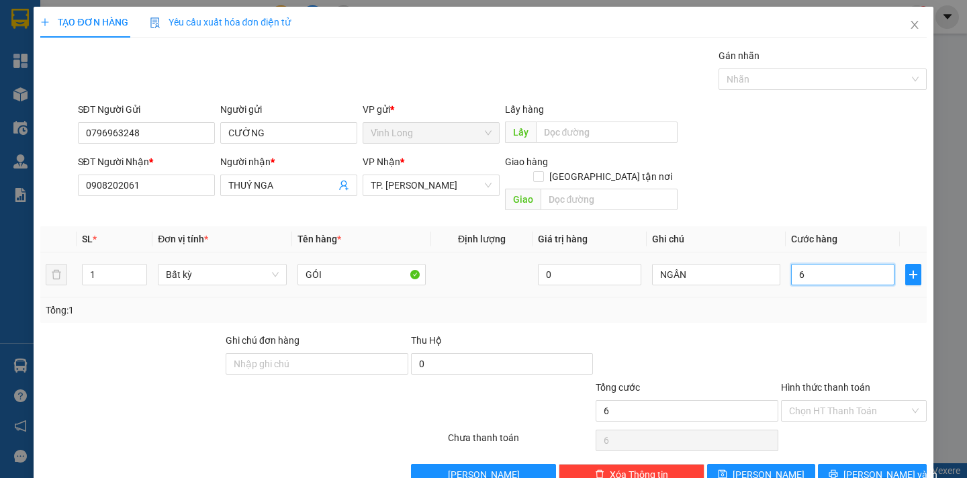
type input "60"
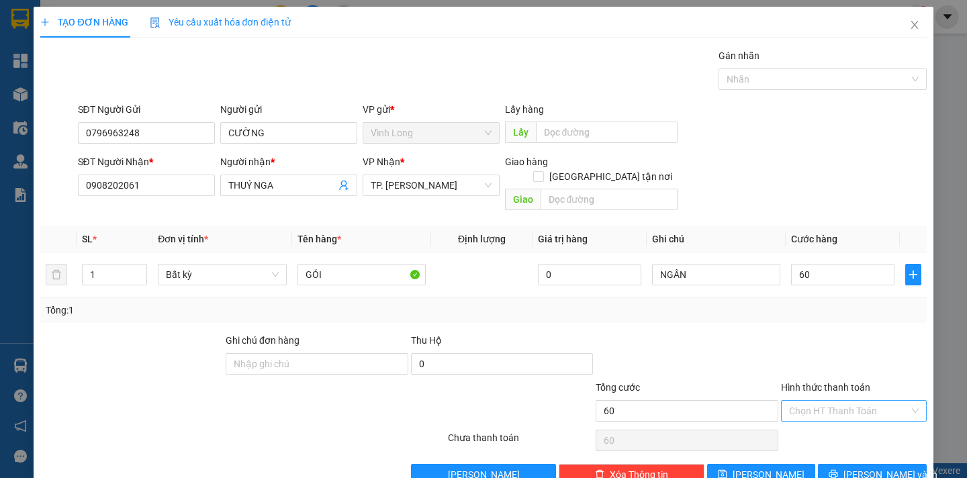
type input "60.000"
click at [857, 401] on input "Hình thức thanh toán" at bounding box center [849, 411] width 120 height 20
click at [845, 421] on div "Tại văn phòng" at bounding box center [845, 423] width 128 height 15
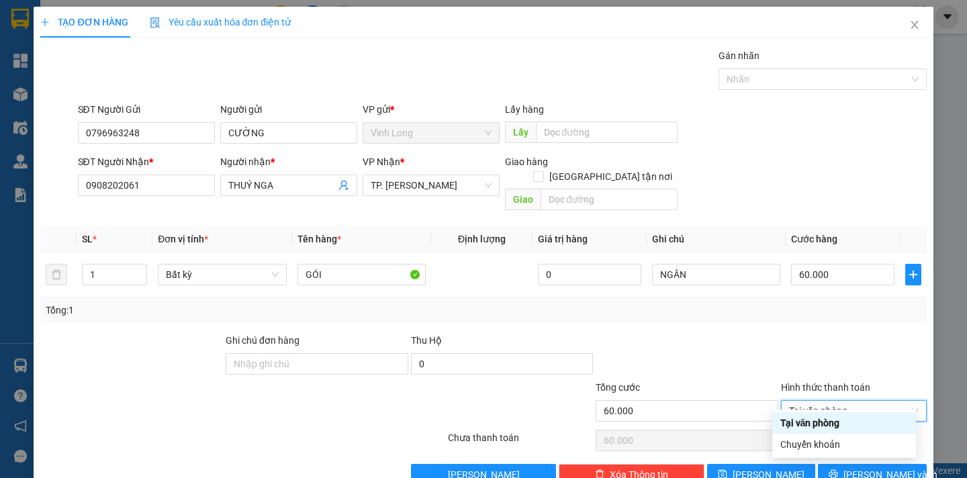
type input "0"
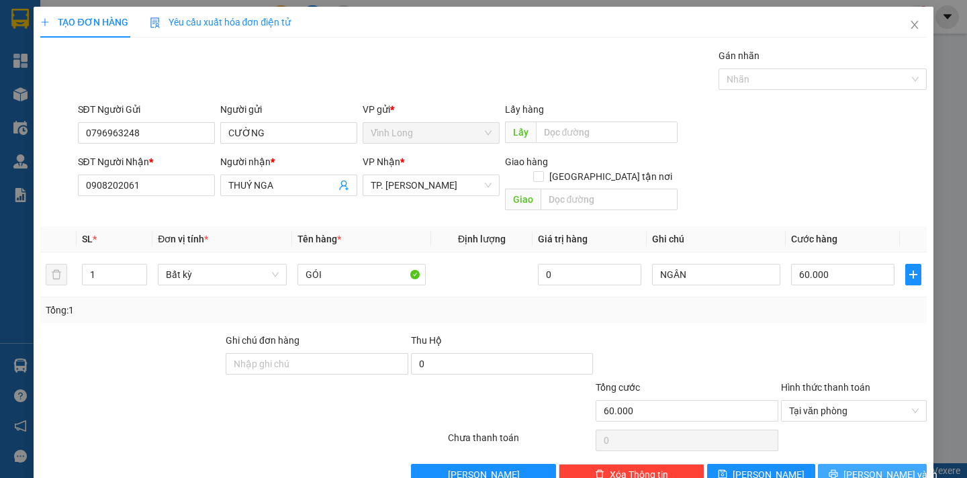
click at [852, 468] on span "Lưu và In" at bounding box center [891, 475] width 94 height 15
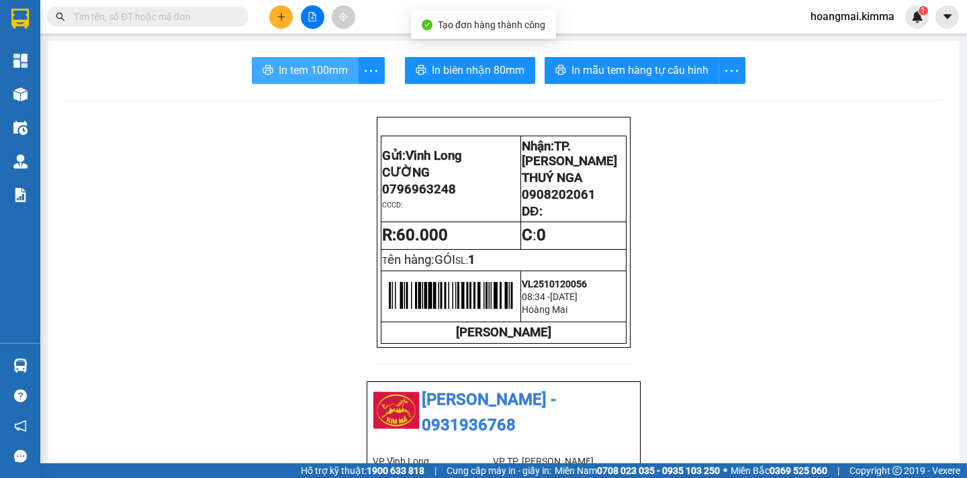
click at [320, 70] on span "In tem 100mm" at bounding box center [313, 70] width 69 height 17
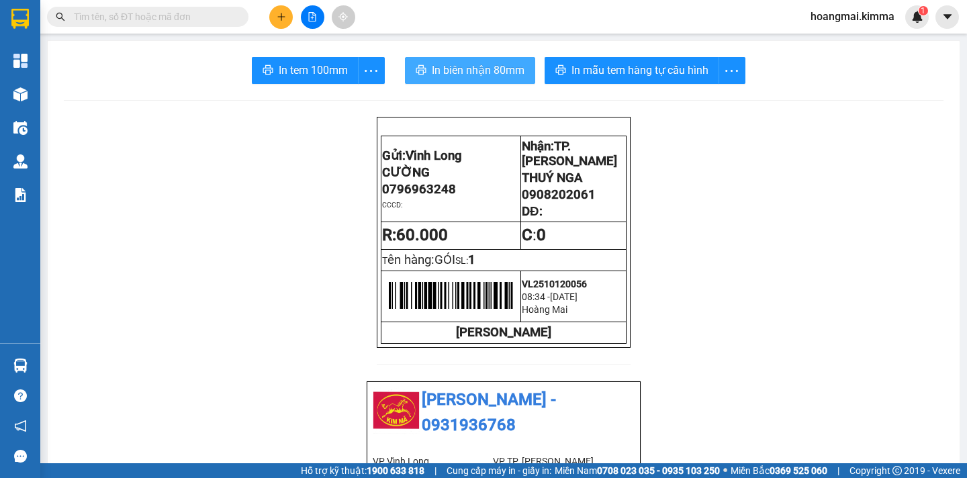
click at [470, 79] on button "In biên nhận 80mm" at bounding box center [470, 70] width 130 height 27
click at [478, 79] on button "In biên nhận 80mm" at bounding box center [470, 70] width 130 height 27
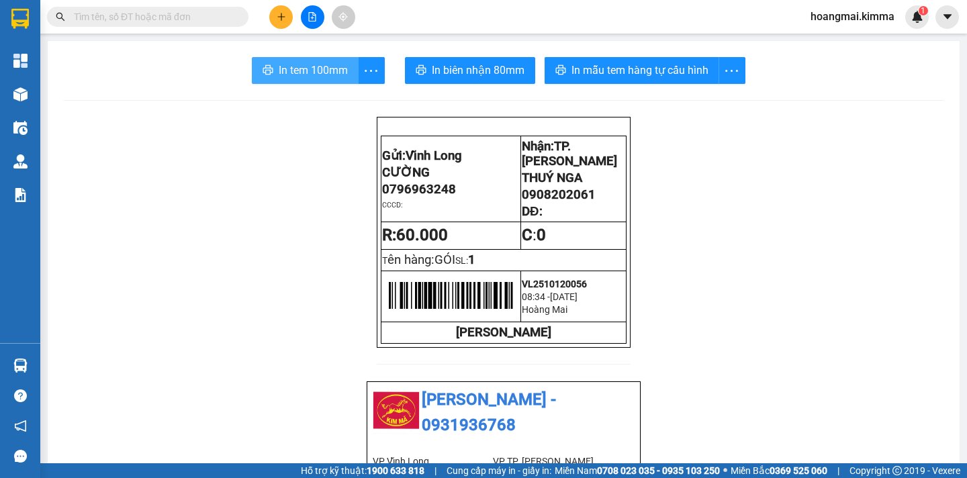
click at [327, 63] on span "In tem 100mm" at bounding box center [313, 70] width 69 height 17
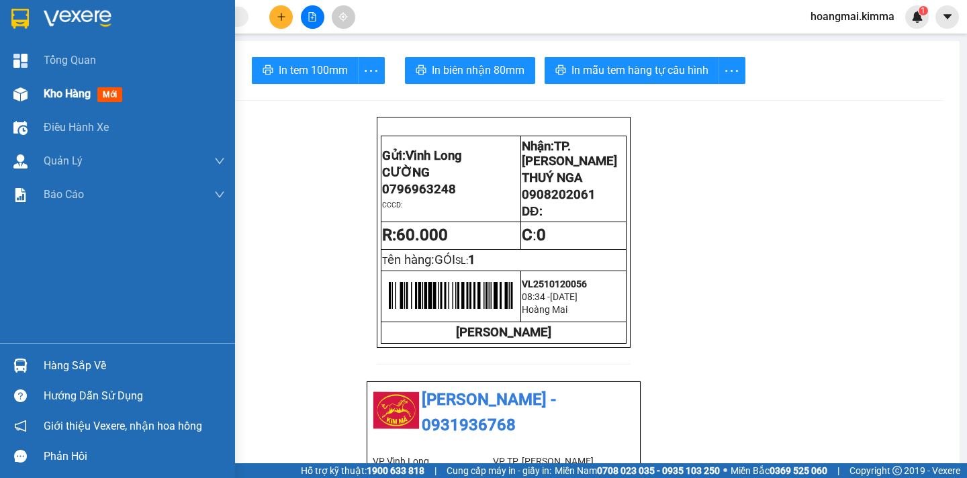
click at [79, 98] on span "Kho hàng" at bounding box center [67, 93] width 47 height 13
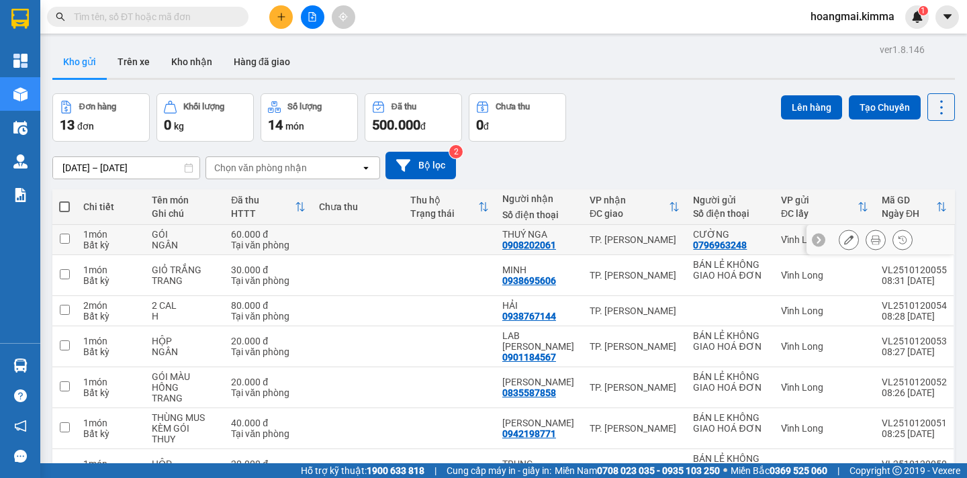
click at [64, 234] on input "checkbox" at bounding box center [65, 239] width 10 height 10
checkbox input "true"
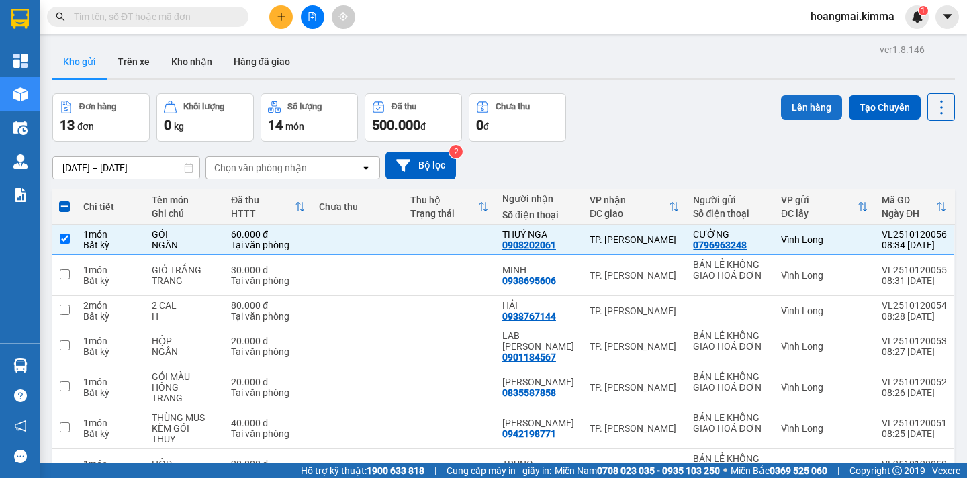
click at [795, 113] on button "Lên hàng" at bounding box center [811, 107] width 61 height 24
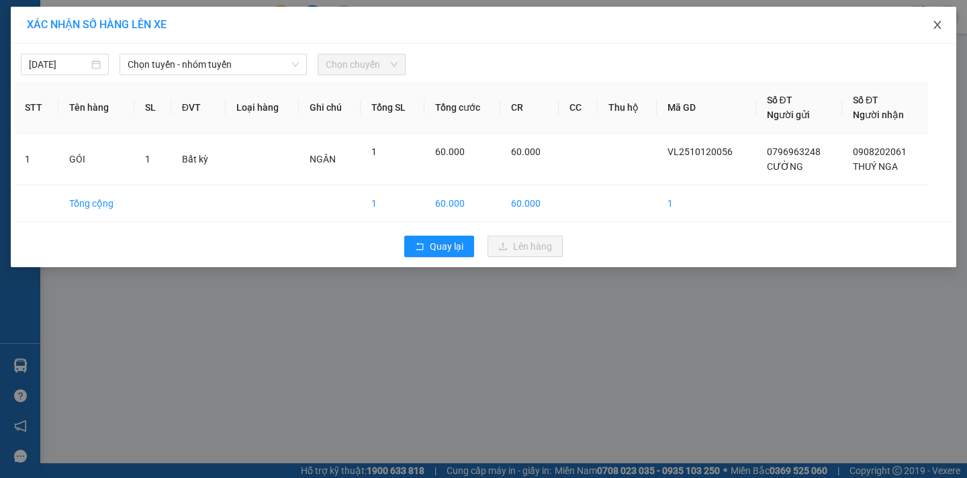
click at [940, 24] on icon "close" at bounding box center [937, 25] width 7 height 8
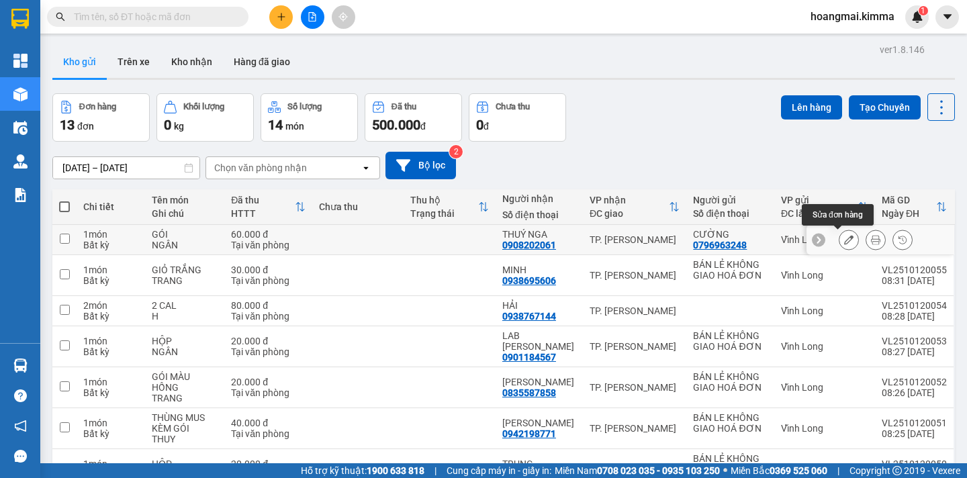
click at [840, 240] on button at bounding box center [849, 240] width 19 height 24
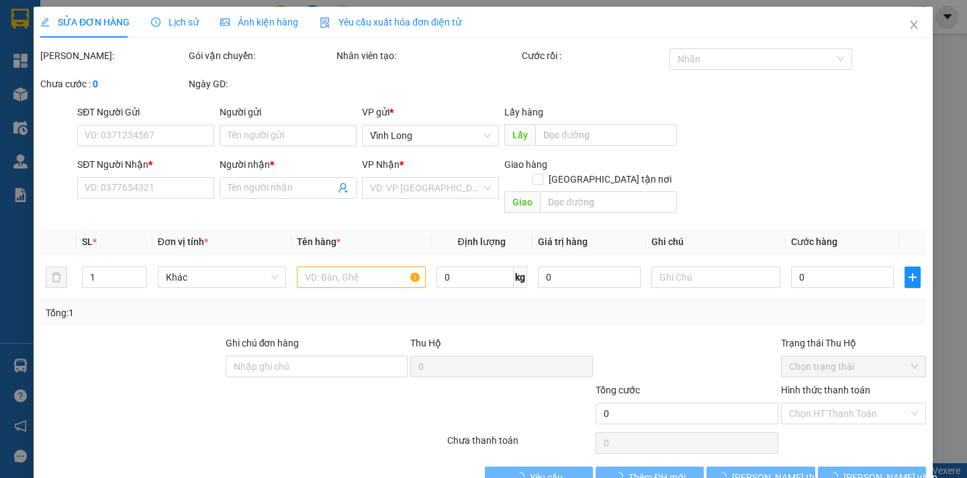
type input "0796963248"
type input "CƯỜNG"
type input "0908202061"
type input "THUÝ NGA"
type input "60.000"
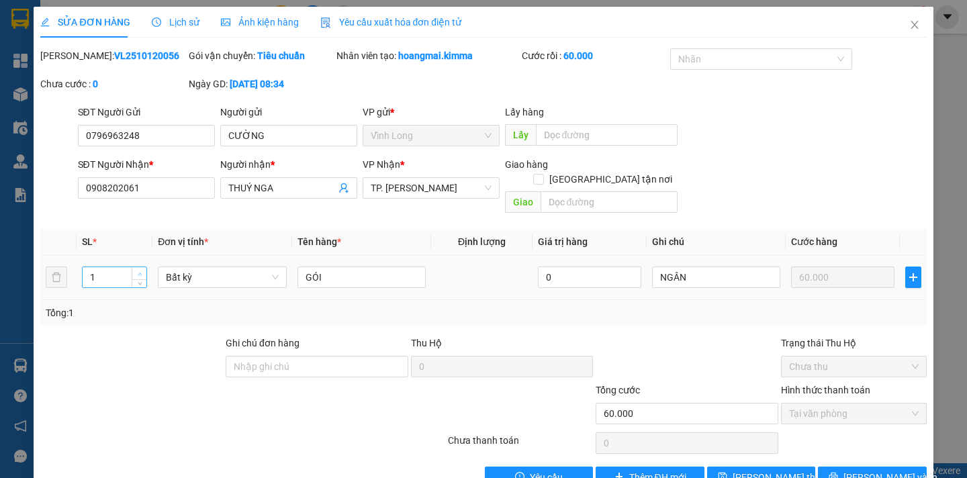
type input "2"
click at [138, 272] on icon "up" at bounding box center [140, 274] width 5 height 5
click at [764, 470] on span "Lưu thay đổi" at bounding box center [786, 477] width 107 height 15
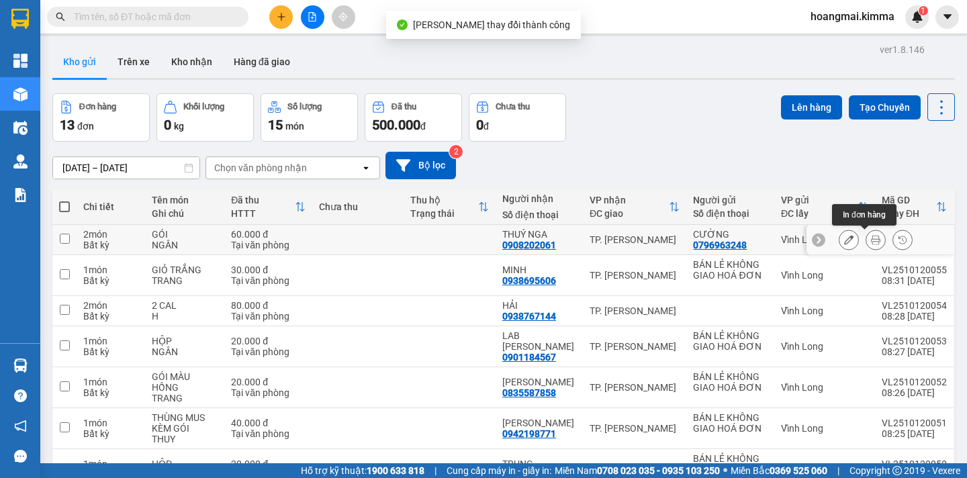
click at [871, 238] on icon at bounding box center [875, 239] width 9 height 9
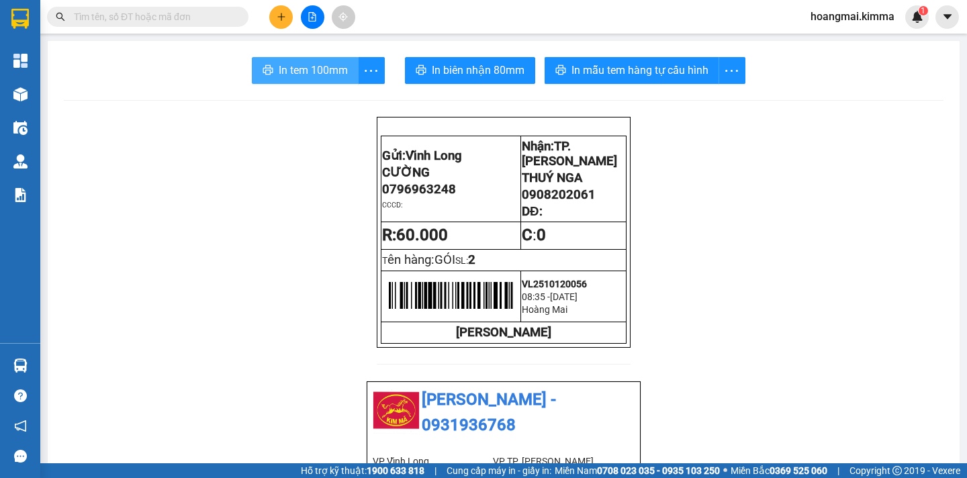
click at [331, 74] on span "In tem 100mm" at bounding box center [313, 70] width 69 height 17
click at [282, 15] on icon "plus" at bounding box center [281, 16] width 9 height 9
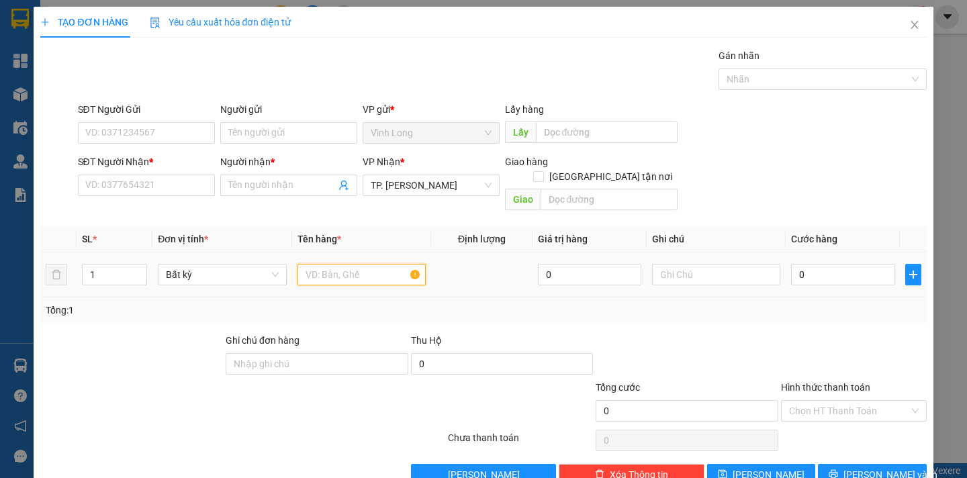
click at [333, 264] on input "text" at bounding box center [362, 274] width 128 height 21
drag, startPoint x: 110, startPoint y: 128, endPoint x: 0, endPoint y: 53, distance: 133.4
click at [52, 109] on div "SĐT Người Gửi VD: 0371234567 Người gửi Tên người gửi VP gửi * Vĩnh Long Lấy hà…" at bounding box center [483, 125] width 889 height 47
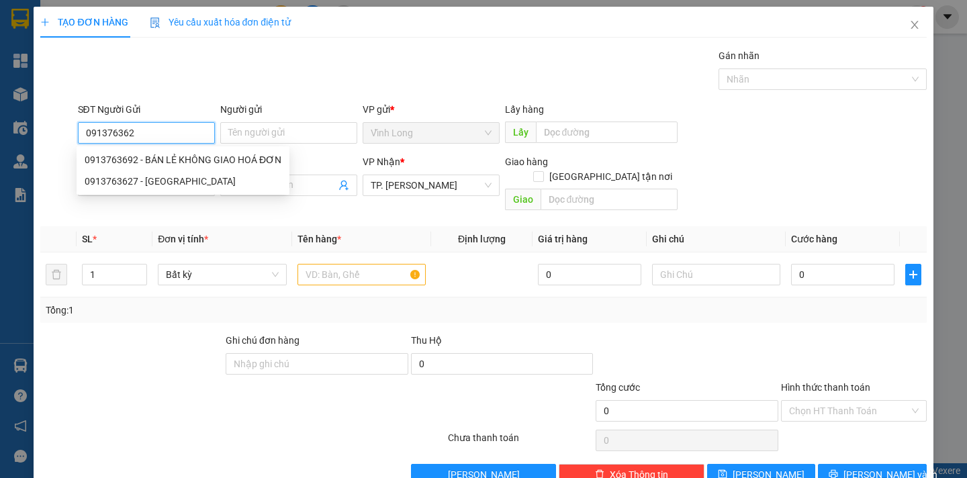
type input "0913763627"
click at [177, 165] on div "0913763627 - ANH QUỐC" at bounding box center [160, 159] width 151 height 15
type input "ANH QUỐC"
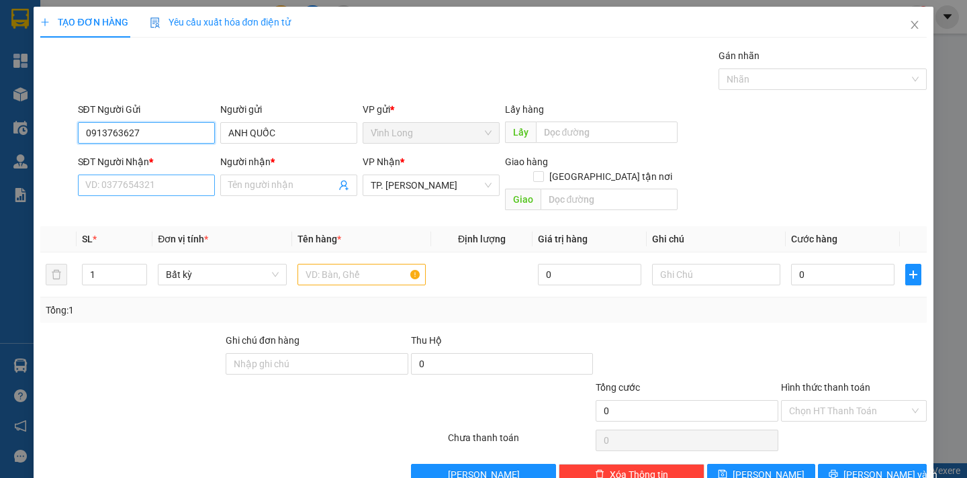
type input "0913763627"
click at [165, 187] on input "SĐT Người Nhận *" at bounding box center [146, 185] width 137 height 21
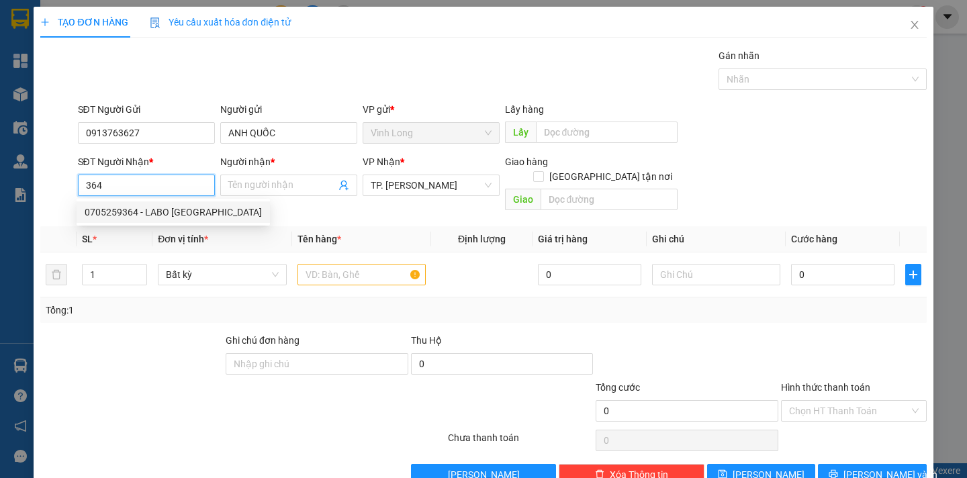
click at [191, 216] on div "0705259364 - LABO VIỆT MỸ" at bounding box center [173, 212] width 177 height 15
type input "0705259364"
type input "LABO VIỆT MỸ"
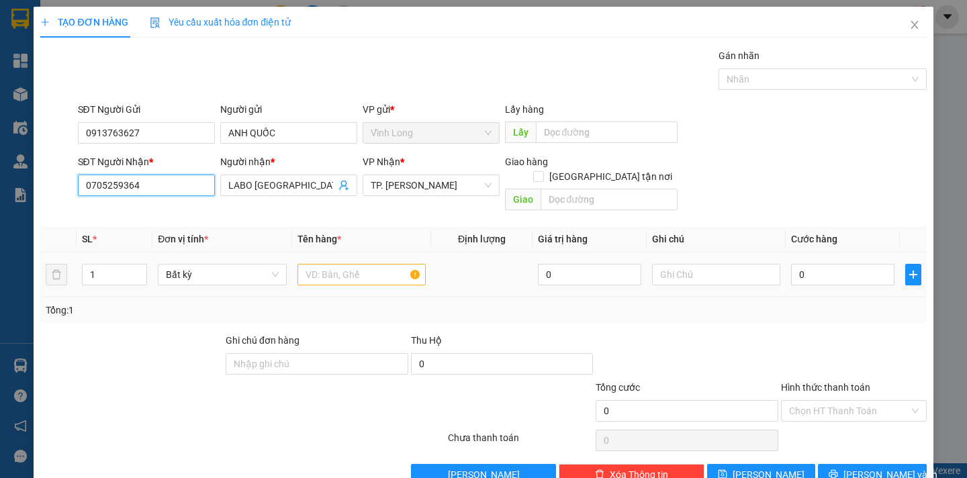
type input "0705259364"
click at [359, 269] on input "text" at bounding box center [362, 274] width 128 height 21
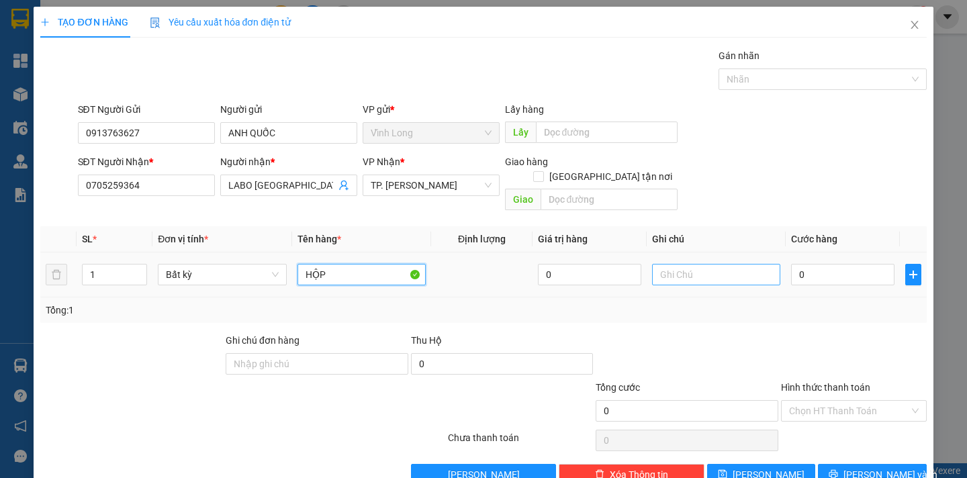
type input "HỘP"
click at [666, 264] on input "text" at bounding box center [716, 274] width 128 height 21
type input "NGÂN"
click at [824, 265] on input "0" at bounding box center [842, 274] width 103 height 21
type input "2"
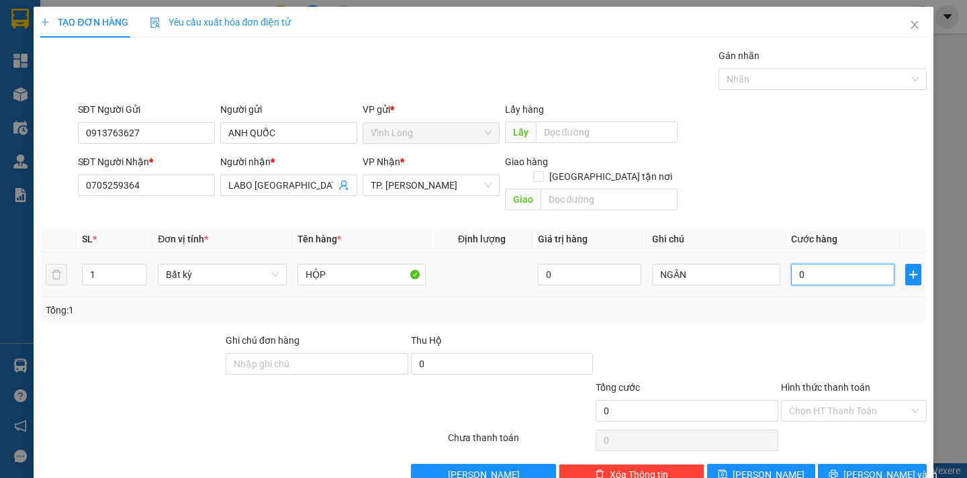
type input "2"
type input "20"
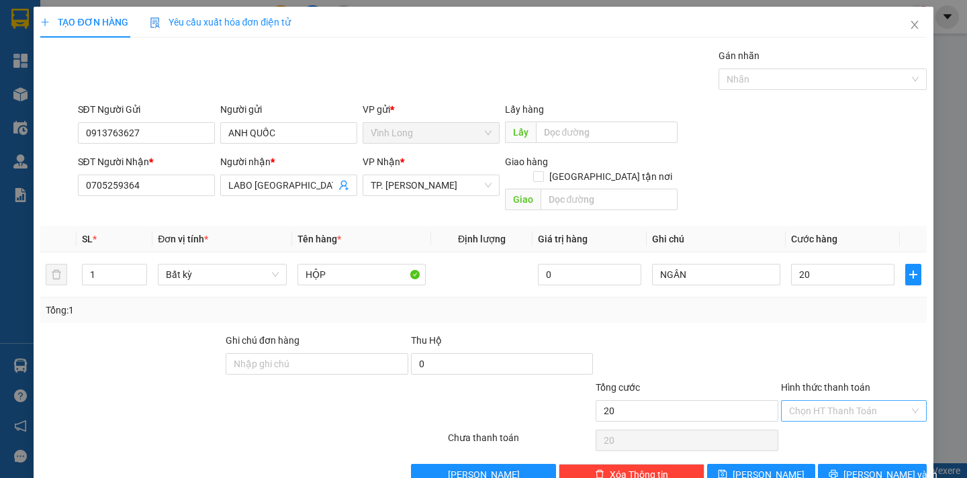
type input "20.000"
drag, startPoint x: 865, startPoint y: 396, endPoint x: 861, endPoint y: 406, distance: 10.0
click at [864, 401] on input "Hình thức thanh toán" at bounding box center [849, 411] width 120 height 20
click at [848, 423] on div "Tại văn phòng" at bounding box center [845, 423] width 128 height 15
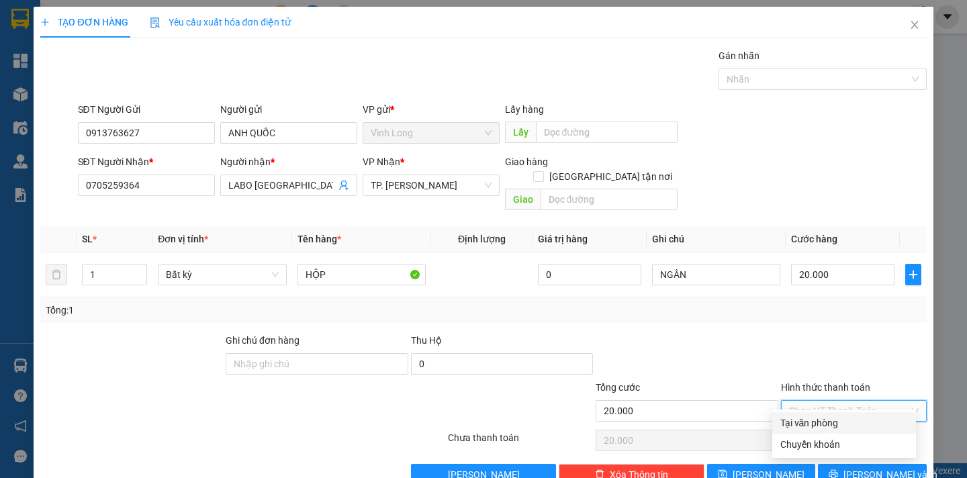
type input "0"
click at [836, 464] on button "Lưu và In" at bounding box center [872, 474] width 108 height 21
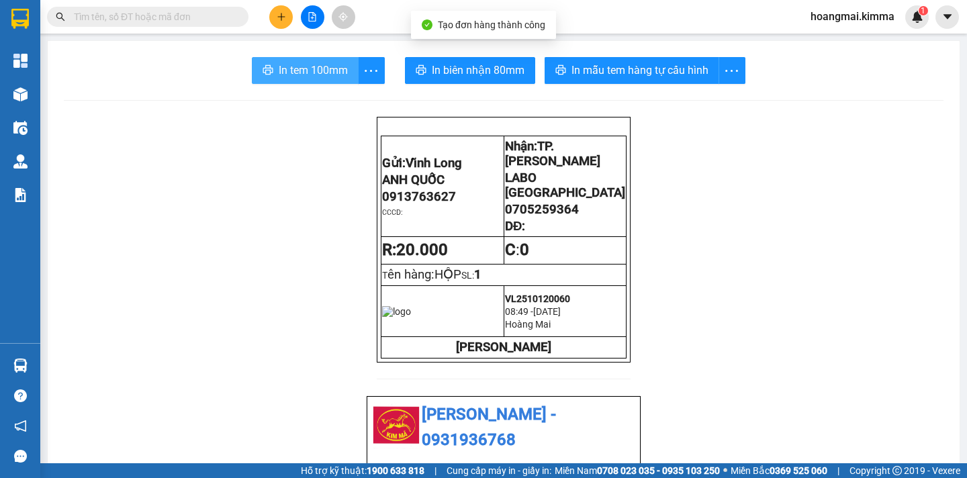
click at [299, 69] on span "In tem 100mm" at bounding box center [313, 70] width 69 height 17
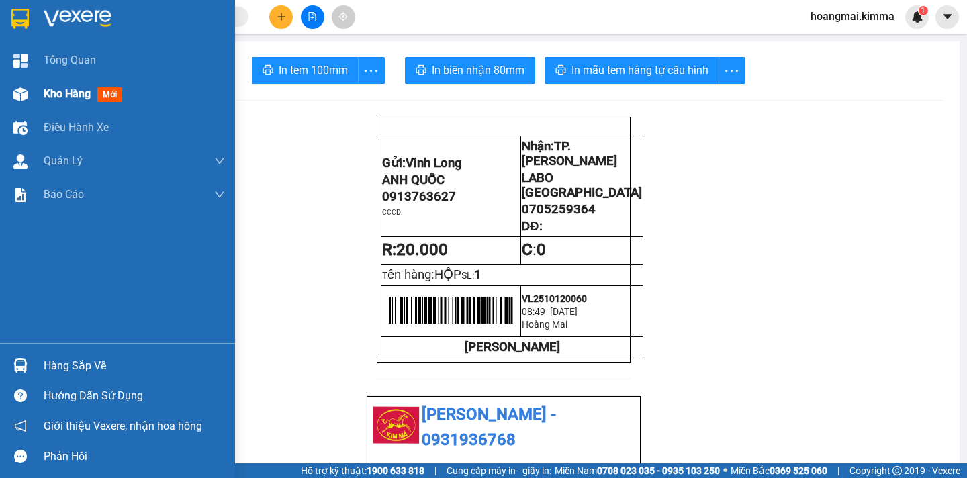
click at [52, 87] on span "Kho hàng" at bounding box center [67, 93] width 47 height 13
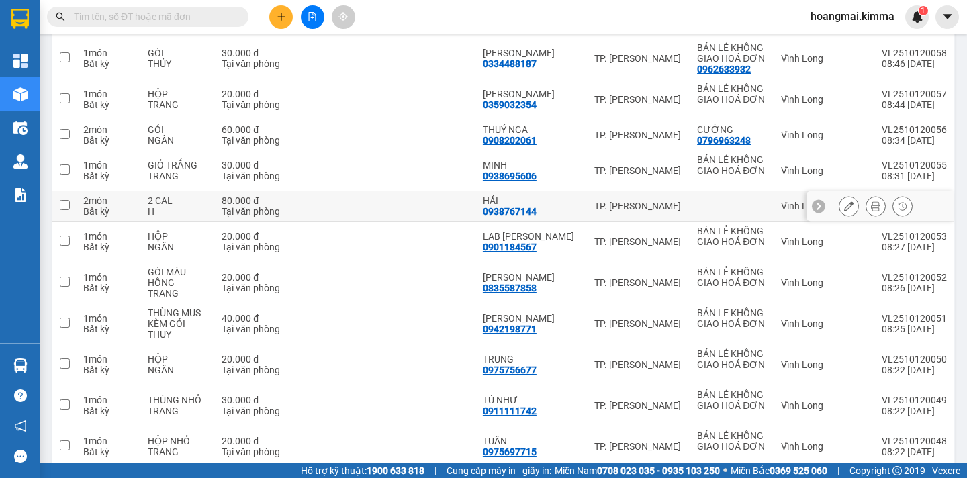
scroll to position [470, 0]
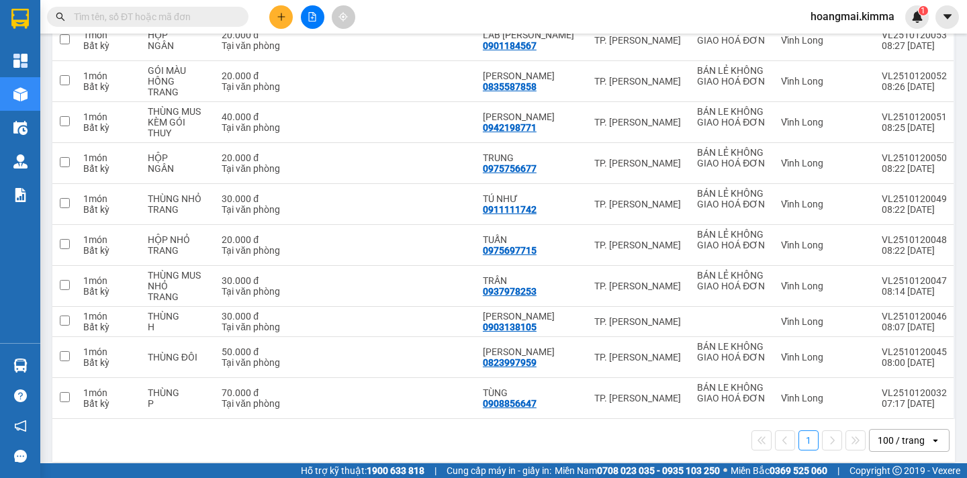
click at [930, 435] on icon "open" at bounding box center [935, 440] width 11 height 11
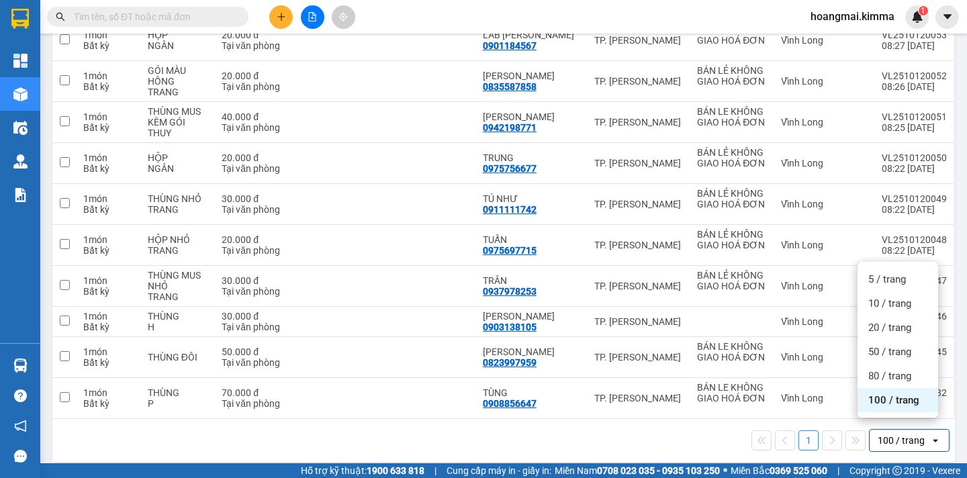
click at [908, 410] on div "100 / trang" at bounding box center [898, 400] width 81 height 24
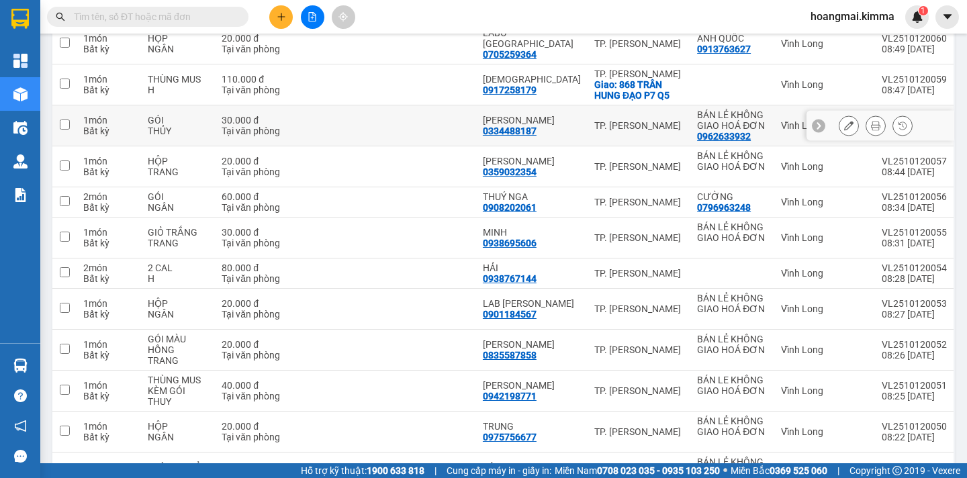
scroll to position [0, 0]
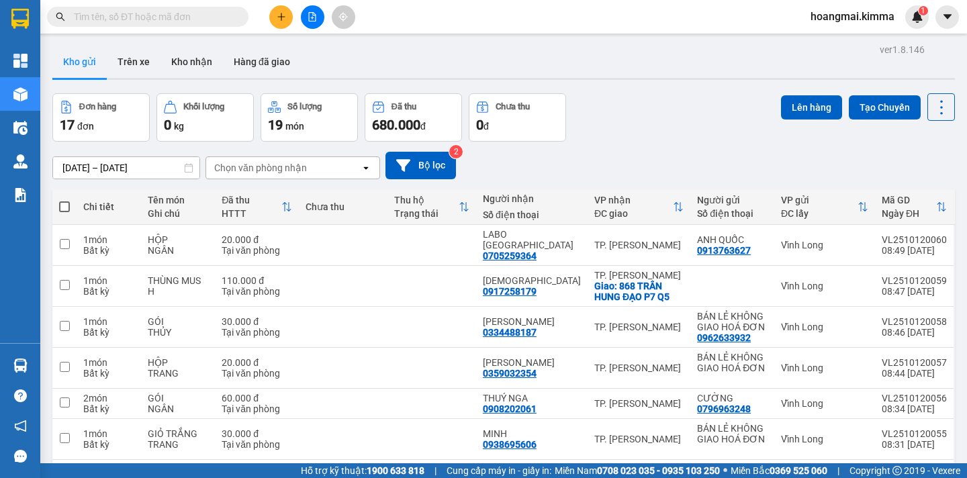
click at [64, 206] on span at bounding box center [64, 207] width 11 height 11
click at [64, 200] on input "checkbox" at bounding box center [64, 200] width 0 height 0
checkbox input "true"
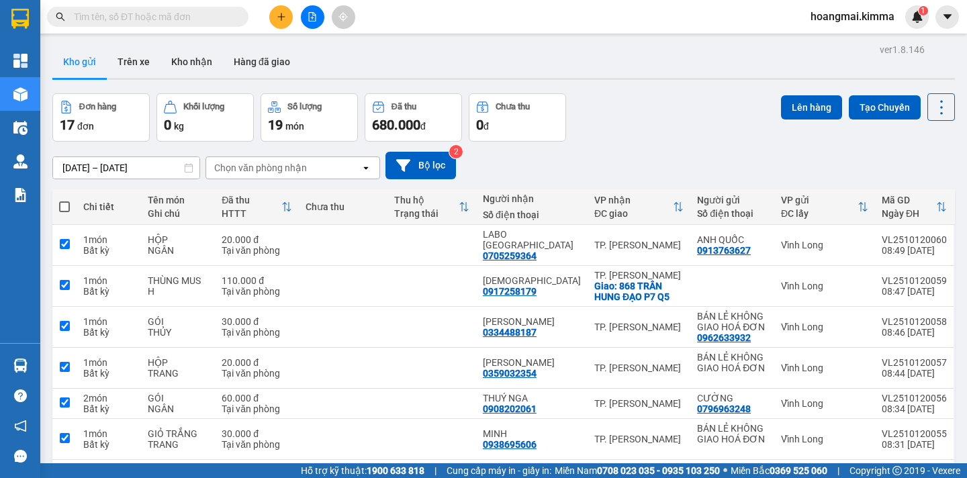
checkbox input "true"
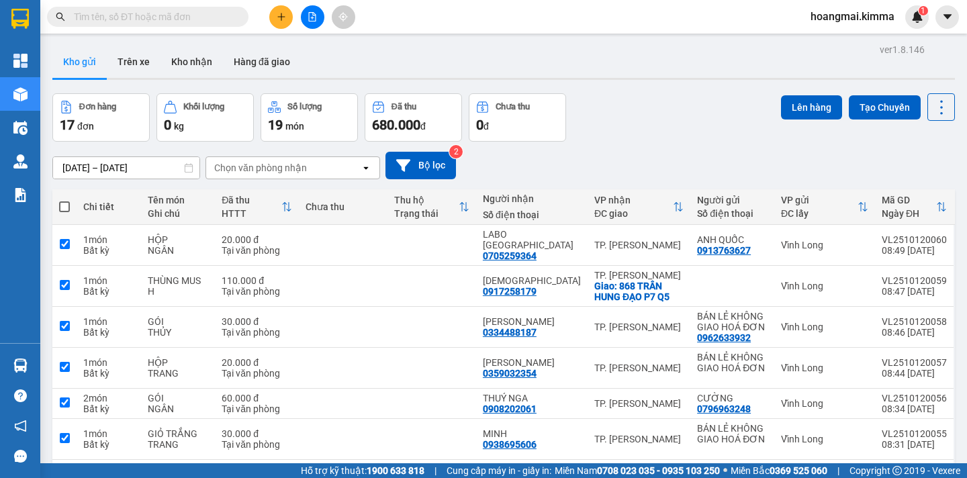
checkbox input "true"
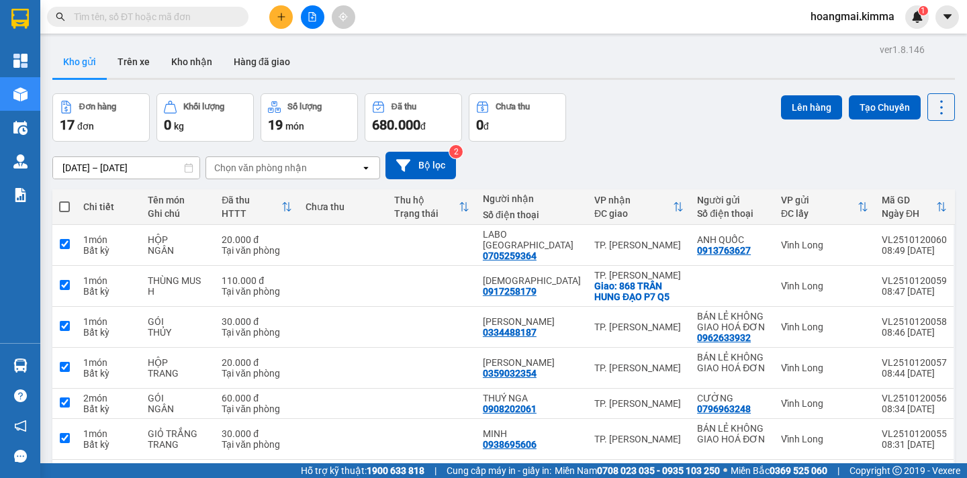
checkbox input "true"
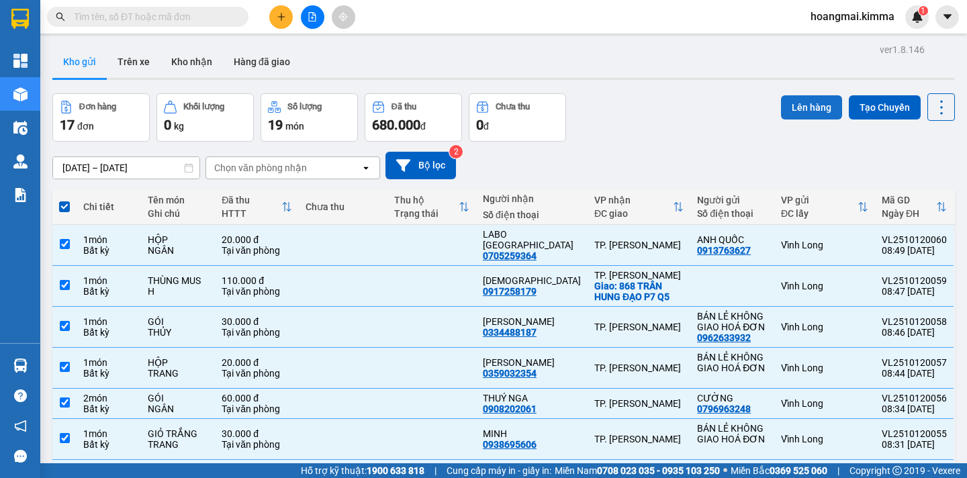
click at [782, 107] on button "Lên hàng" at bounding box center [811, 107] width 61 height 24
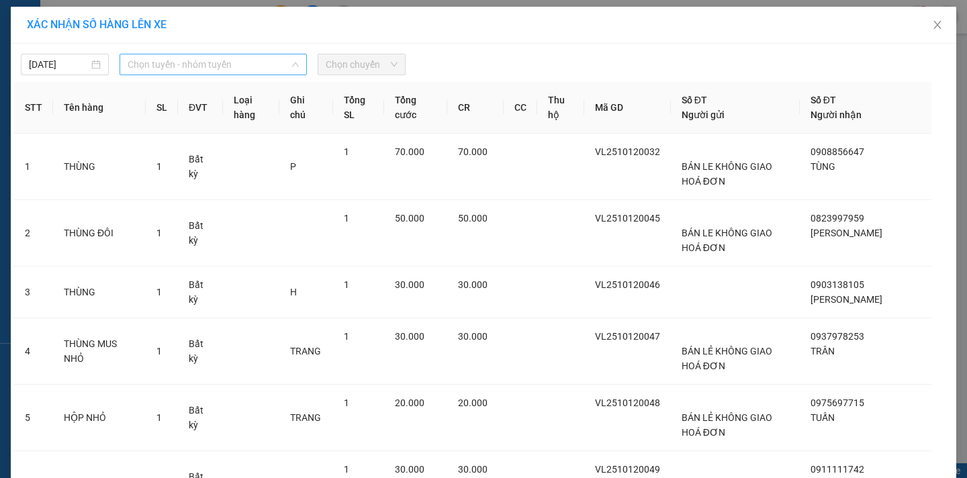
click at [228, 67] on span "Chọn tuyến - nhóm tuyến" at bounding box center [213, 64] width 171 height 20
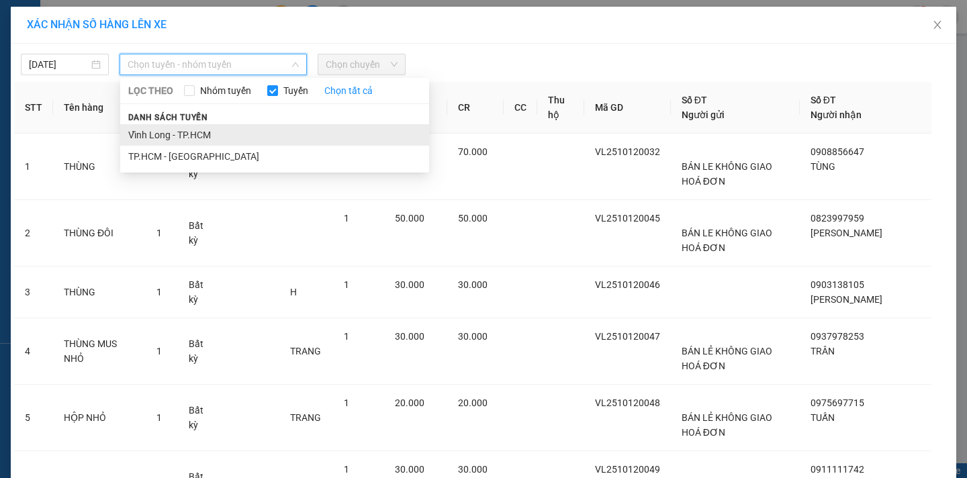
drag, startPoint x: 232, startPoint y: 136, endPoint x: 389, endPoint y: 68, distance: 170.9
click at [232, 136] on li "Vĩnh Long - TP.HCM" at bounding box center [274, 134] width 309 height 21
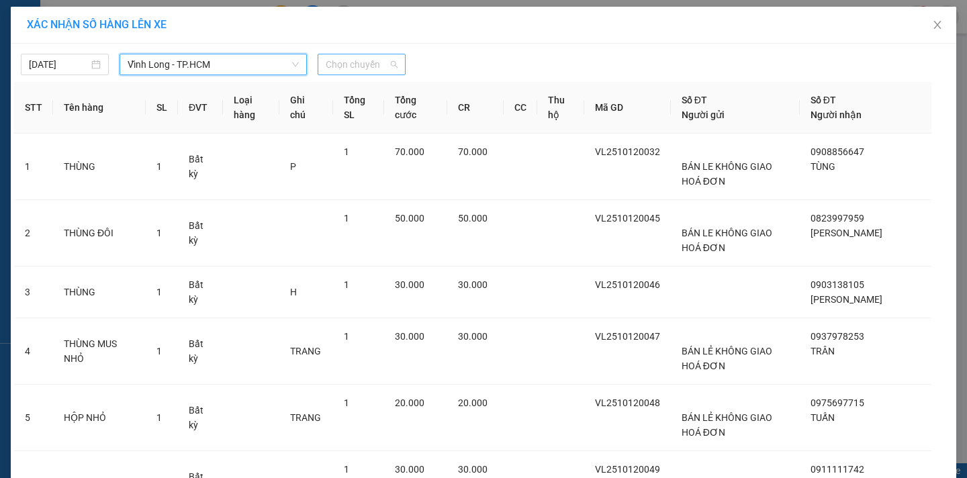
click at [389, 61] on span "Chọn chuyến" at bounding box center [362, 64] width 72 height 20
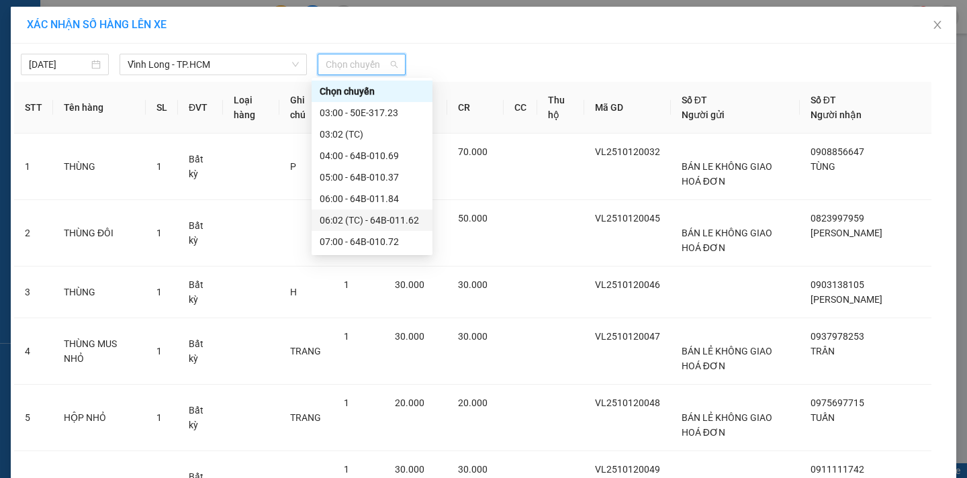
scroll to position [134, 0]
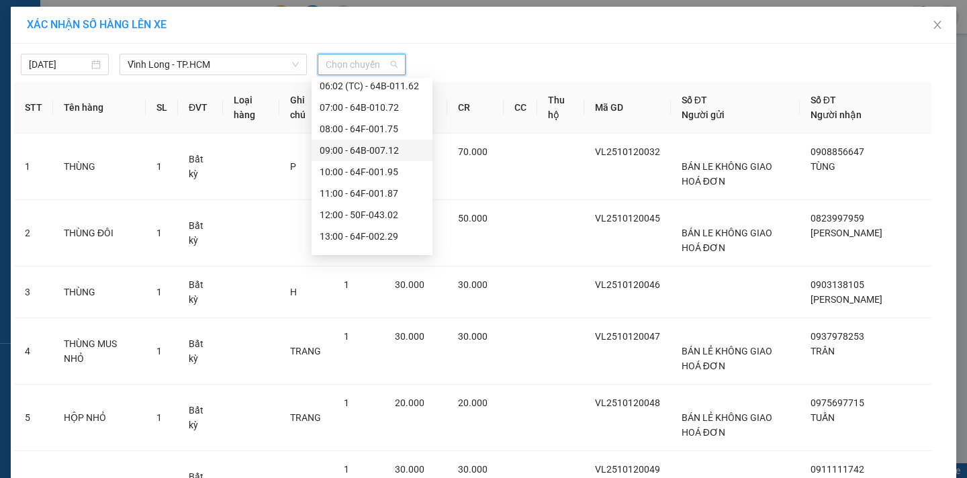
click at [396, 153] on div "09:00 - 64B-007.12" at bounding box center [372, 150] width 105 height 15
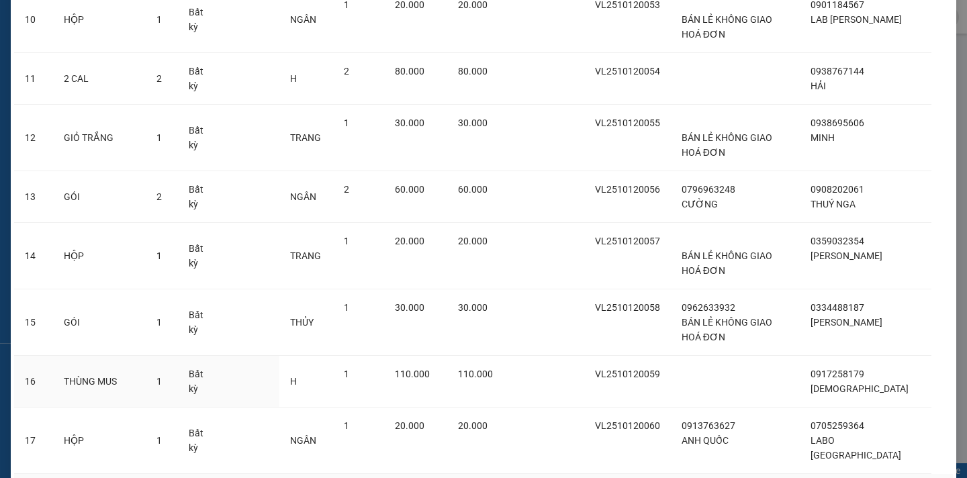
scroll to position [833, 0]
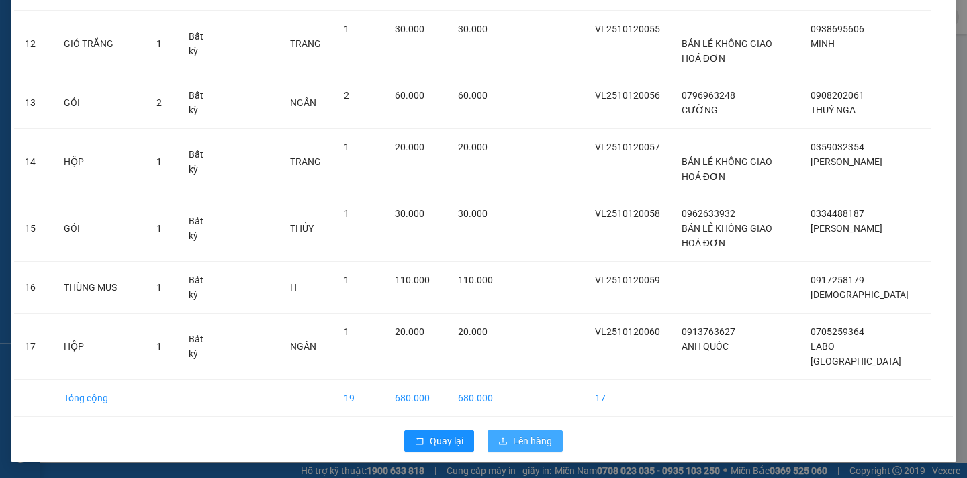
click at [517, 444] on span "Lên hàng" at bounding box center [532, 441] width 39 height 15
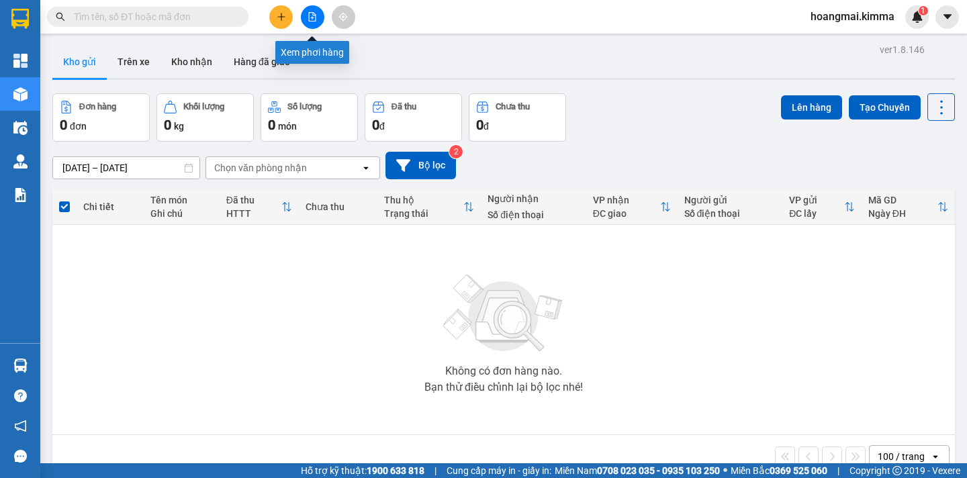
click at [316, 23] on button at bounding box center [313, 17] width 24 height 24
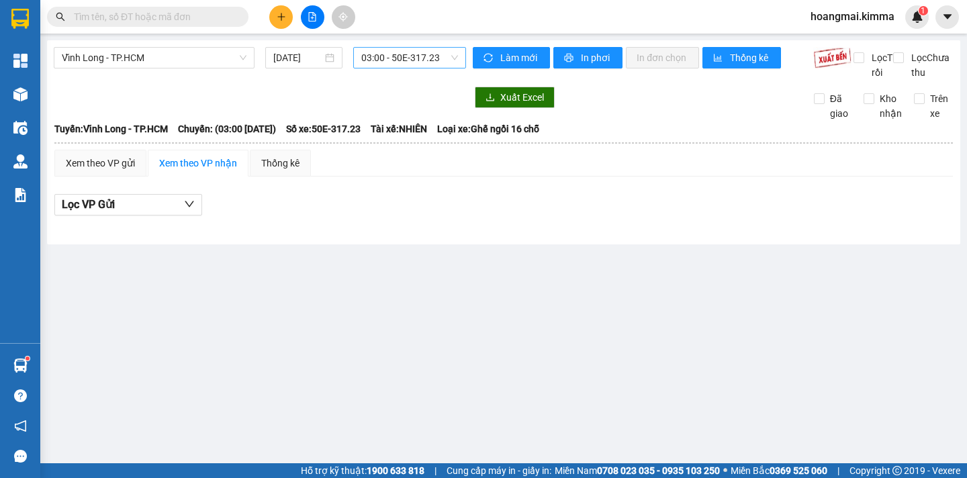
click at [443, 56] on span "03:00 - 50E-317.23" at bounding box center [409, 58] width 97 height 20
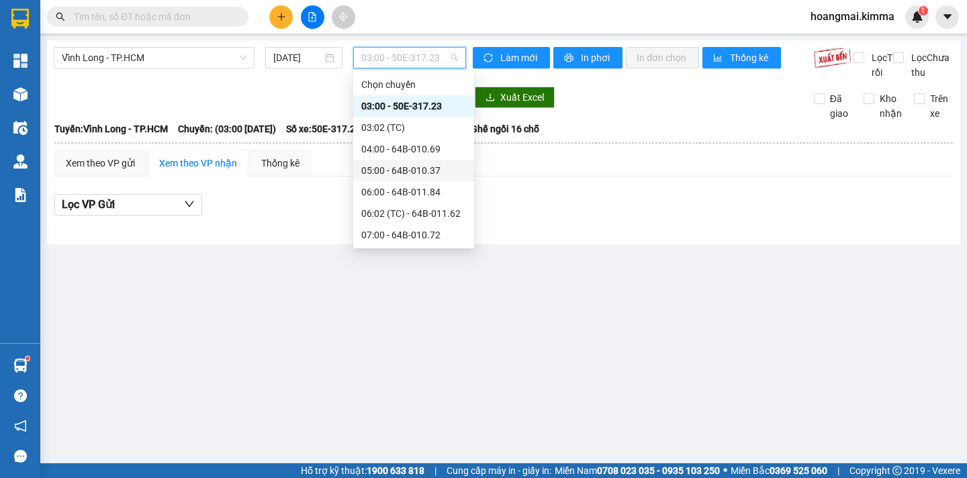
scroll to position [202, 0]
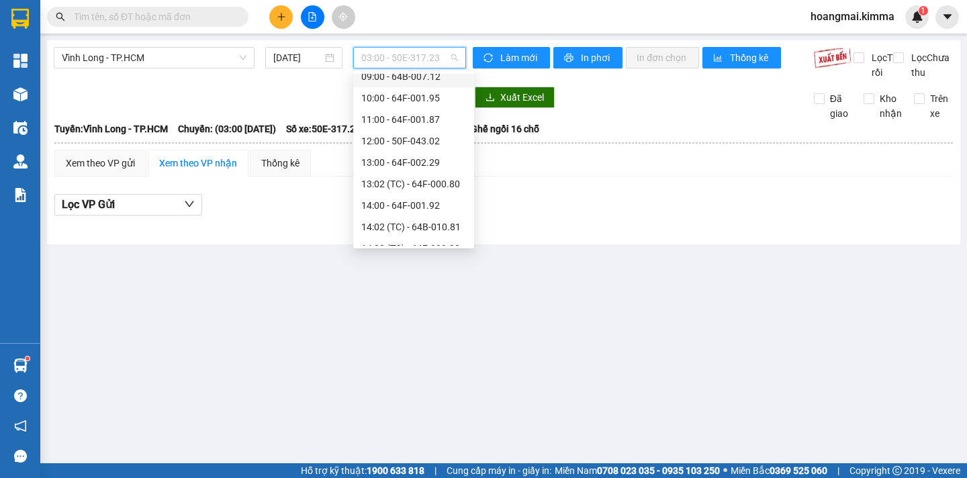
click at [431, 75] on div "09:00 - 64B-007.12" at bounding box center [413, 76] width 105 height 15
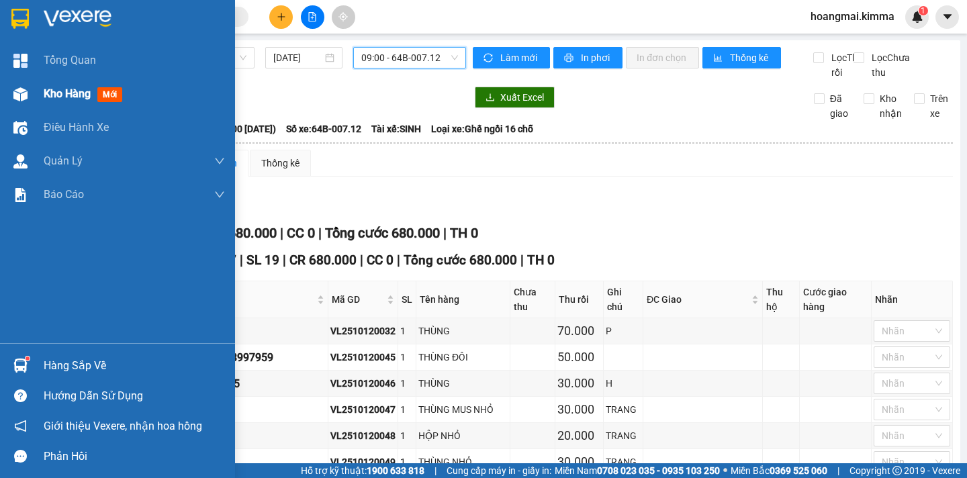
click at [49, 96] on span "Kho hàng" at bounding box center [67, 93] width 47 height 13
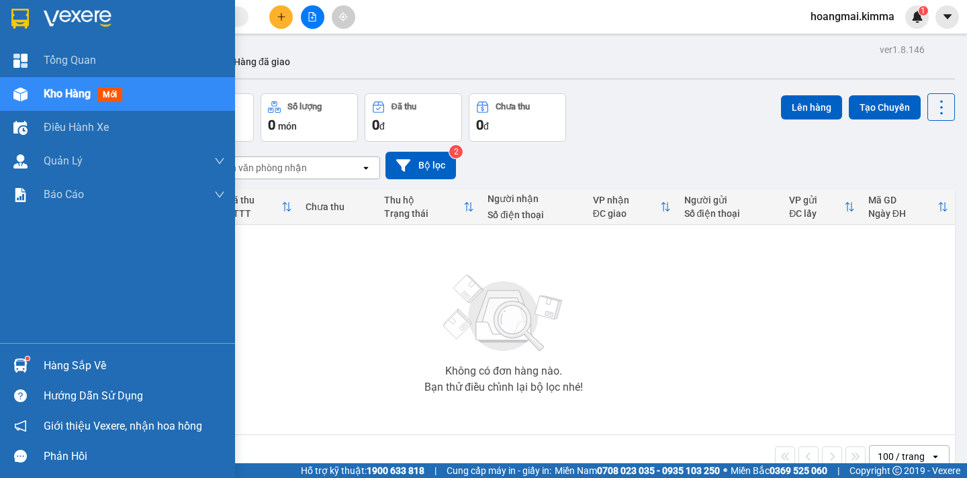
click at [48, 91] on span "Kho hàng" at bounding box center [67, 93] width 47 height 13
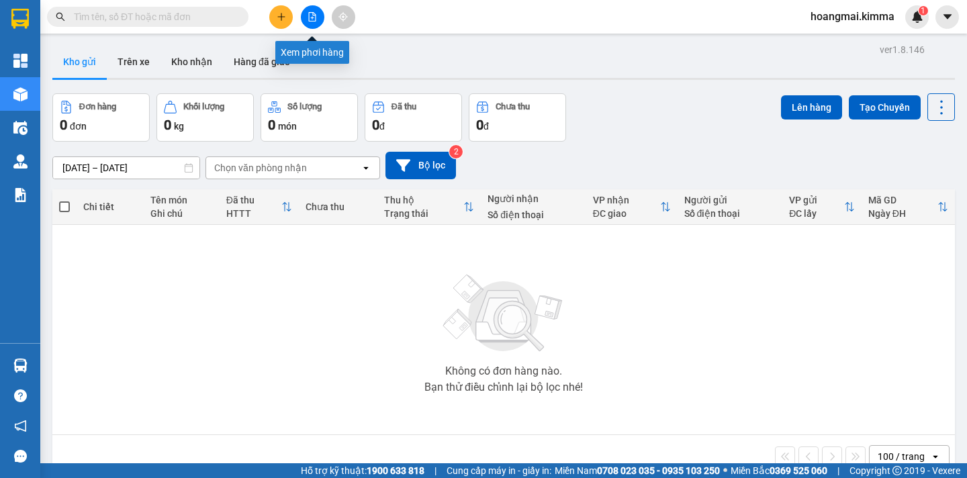
click at [314, 19] on icon "file-add" at bounding box center [312, 16] width 9 height 9
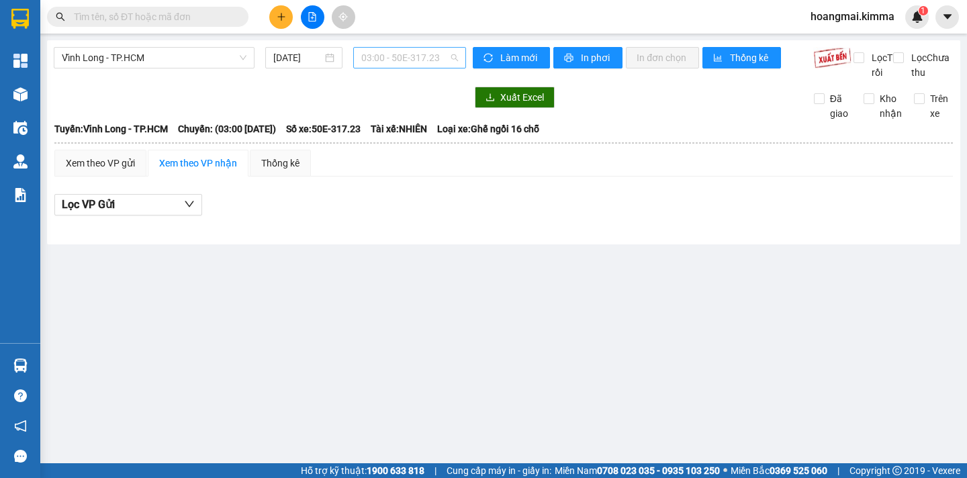
click at [441, 63] on span "03:00 - 50E-317.23" at bounding box center [409, 58] width 97 height 20
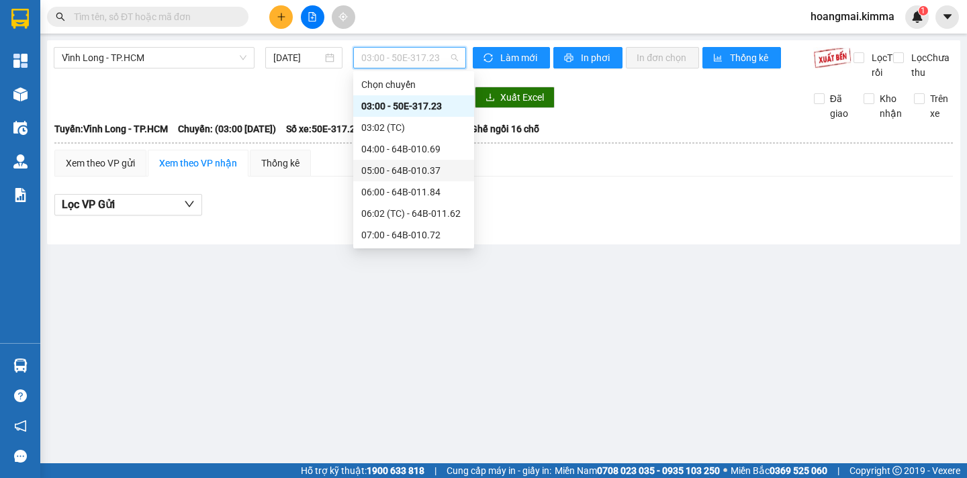
scroll to position [134, 0]
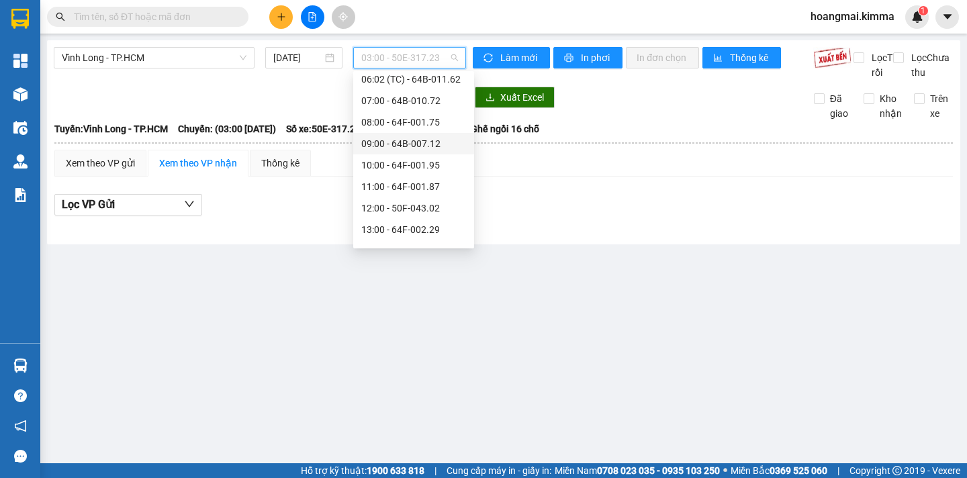
click at [433, 144] on div "09:00 - 64B-007.12" at bounding box center [413, 143] width 105 height 15
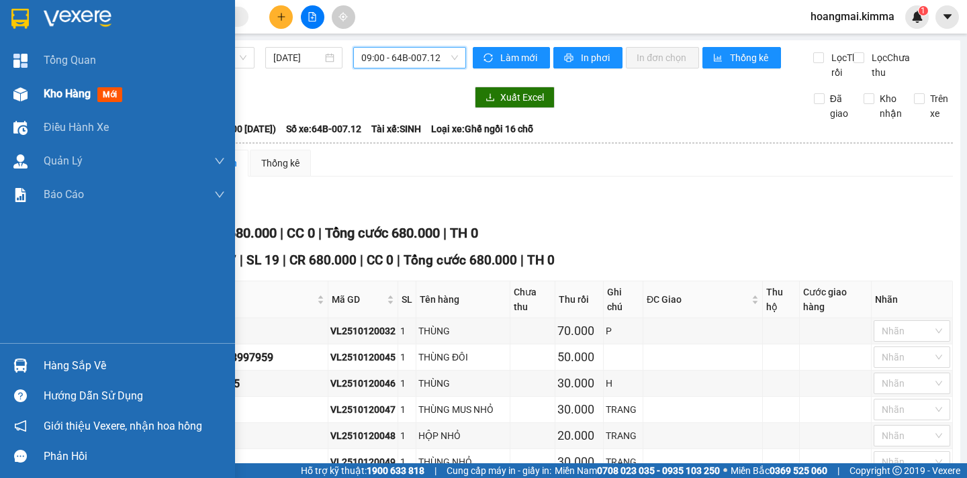
click at [61, 91] on span "Kho hàng" at bounding box center [67, 93] width 47 height 13
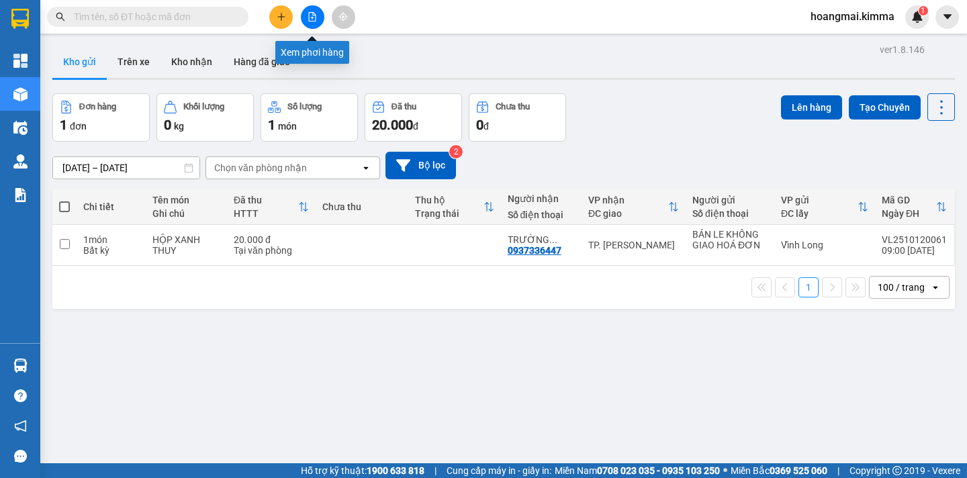
click at [312, 17] on icon "file-add" at bounding box center [312, 16] width 7 height 9
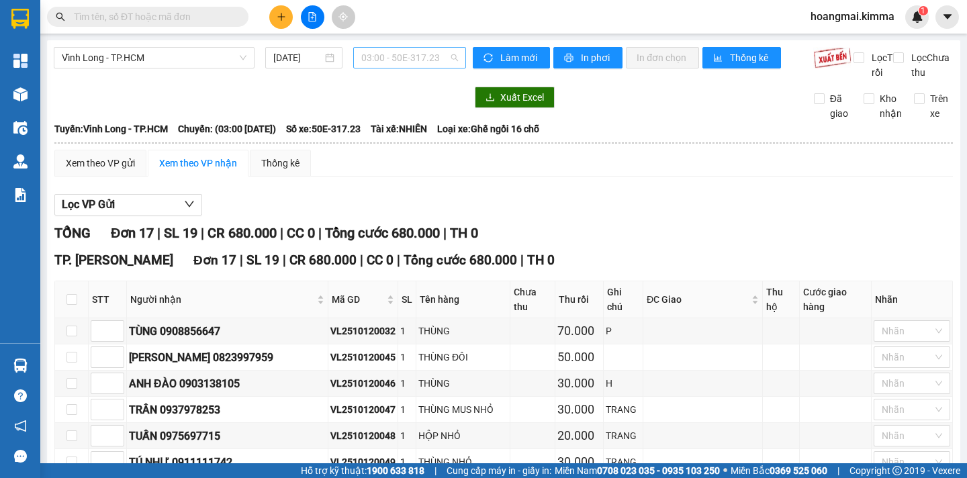
click at [429, 66] on span "03:00 - 50E-317.23" at bounding box center [409, 58] width 97 height 20
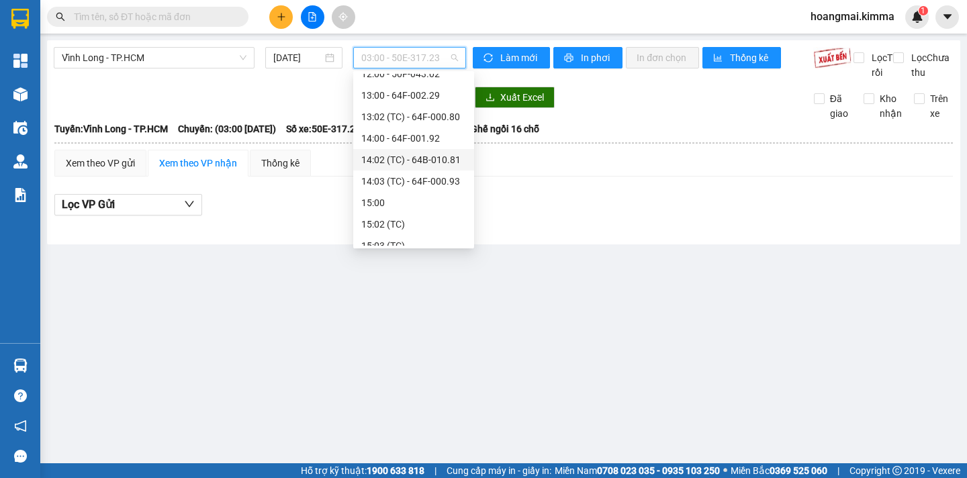
scroll to position [202, 0]
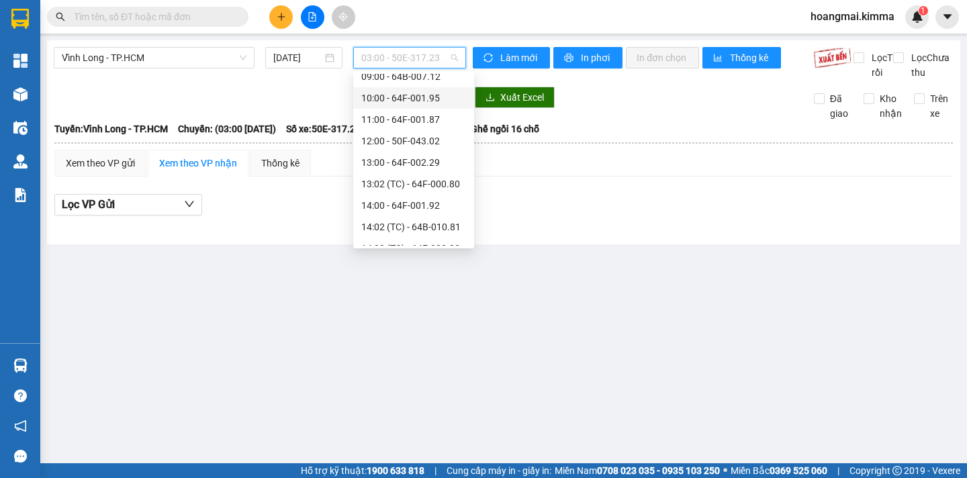
click at [442, 101] on div "10:00 - 64F-001.95" at bounding box center [413, 98] width 105 height 15
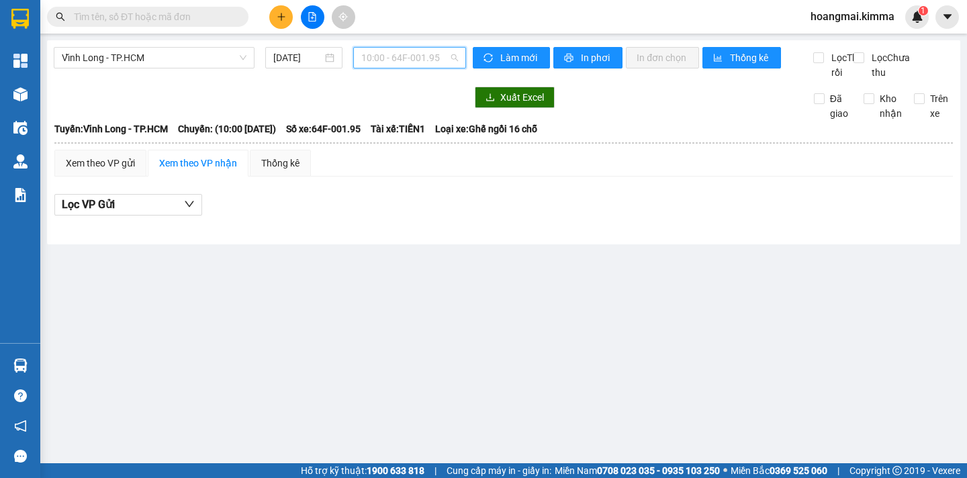
click at [448, 63] on span "10:00 - 64F-001.95" at bounding box center [409, 58] width 97 height 20
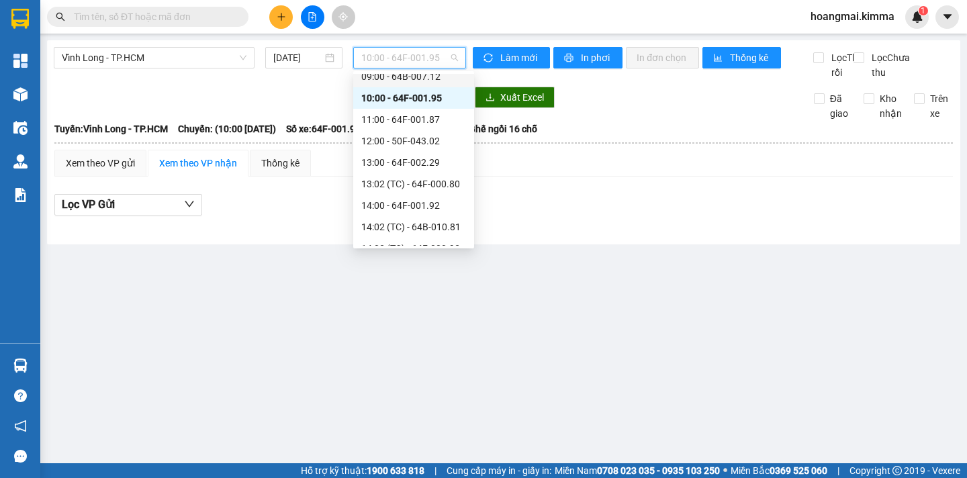
click at [443, 81] on div "09:00 - 64B-007.12" at bounding box center [413, 76] width 105 height 15
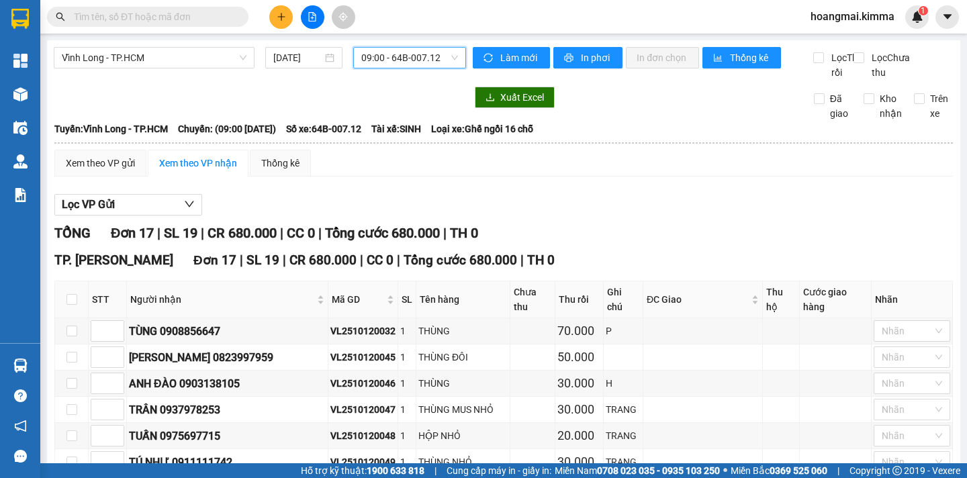
drag, startPoint x: 189, startPoint y: 17, endPoint x: 192, endPoint y: 8, distance: 10.0
click at [189, 12] on input "text" at bounding box center [153, 16] width 159 height 15
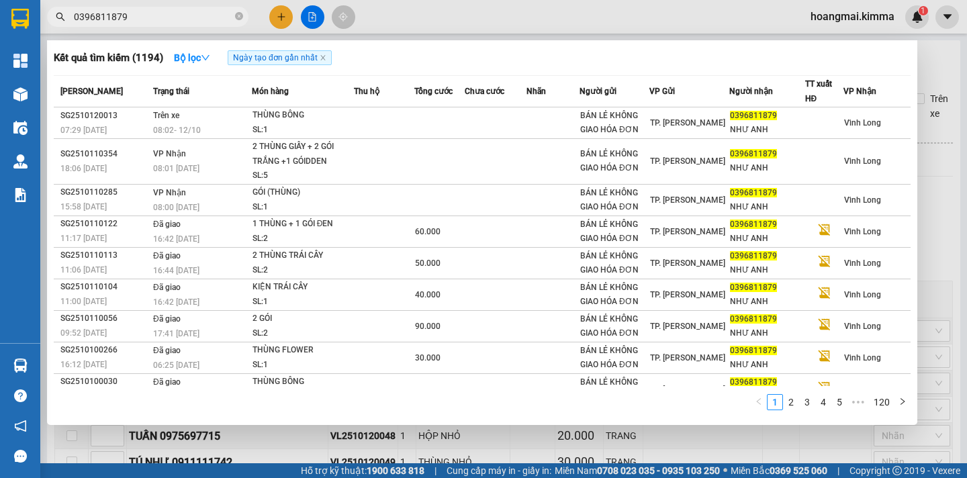
type input "0396811879"
click at [0, 17] on div "Kết quả tìm kiếm ( 1194 ) Bộ lọc Ngày tạo đơn gần nhất Mã ĐH Trạng thái Món hàn…" at bounding box center [0, 17] width 0 height 0
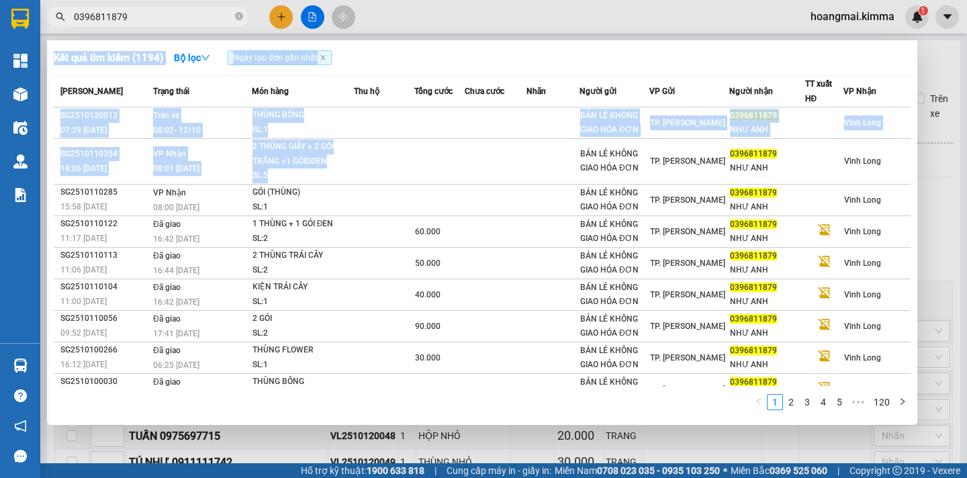
click at [942, 191] on div at bounding box center [483, 239] width 967 height 478
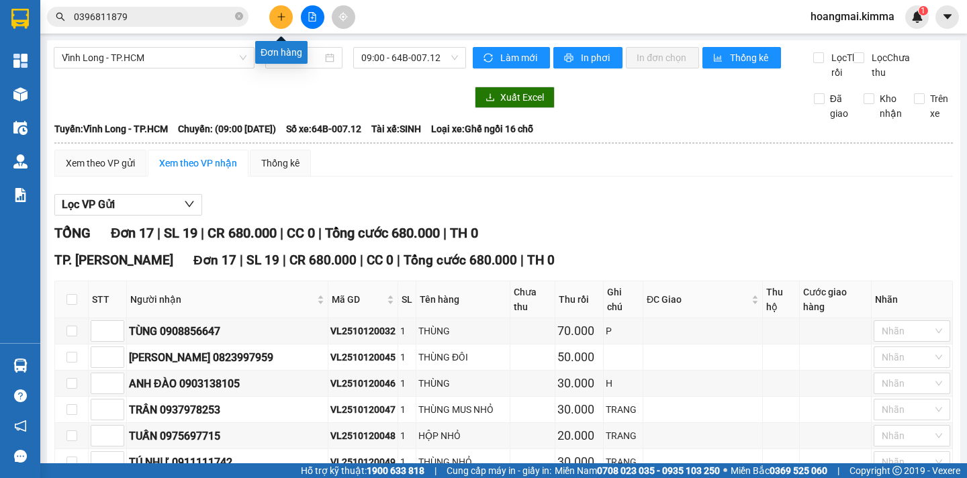
click at [287, 19] on button at bounding box center [281, 17] width 24 height 24
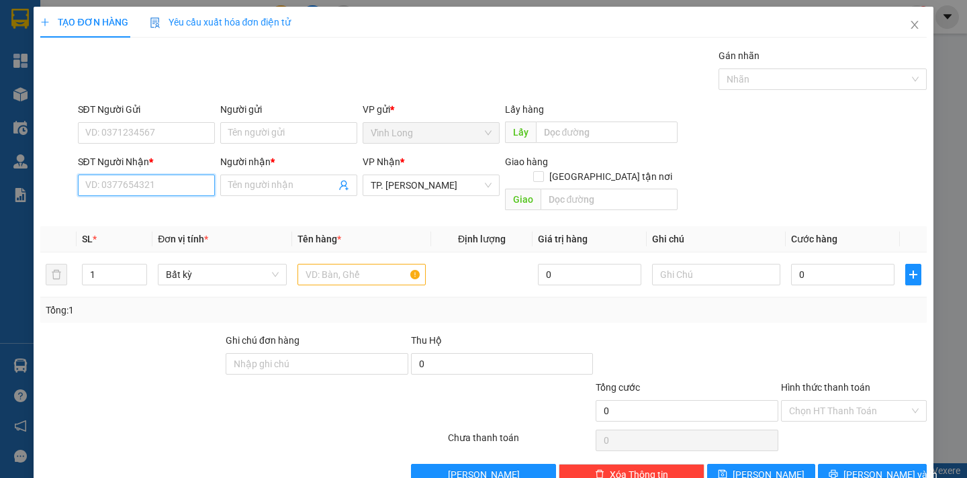
click at [146, 189] on input "SĐT Người Nhận *" at bounding box center [146, 185] width 137 height 21
drag, startPoint x: 146, startPoint y: 189, endPoint x: 967, endPoint y: 222, distance: 820.9
click at [371, 234] on div "Transit Pickup Surcharge Ids Transit Deliver Surcharge Ids Transit Deliver Surc…" at bounding box center [483, 266] width 886 height 437
type input "0939066523"
click at [159, 215] on div "0939066523 - NGỌC" at bounding box center [144, 212] width 119 height 15
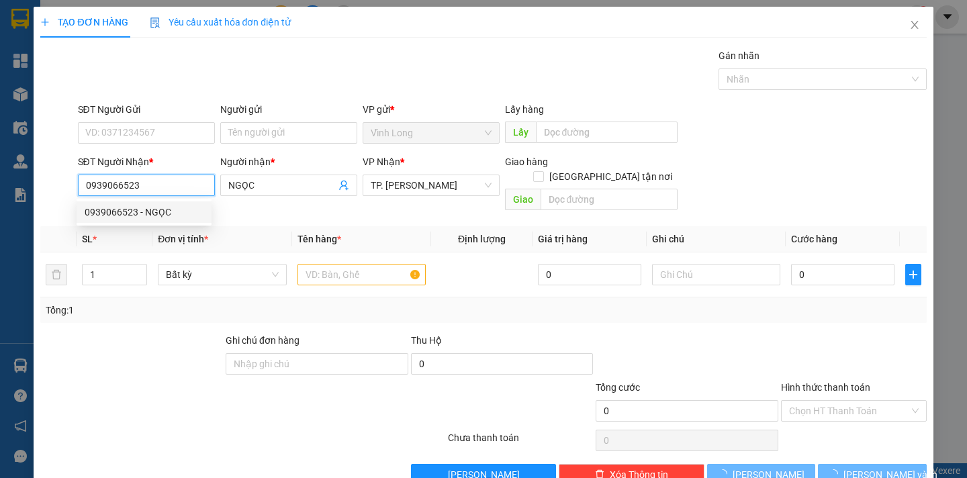
type input "NGỌC"
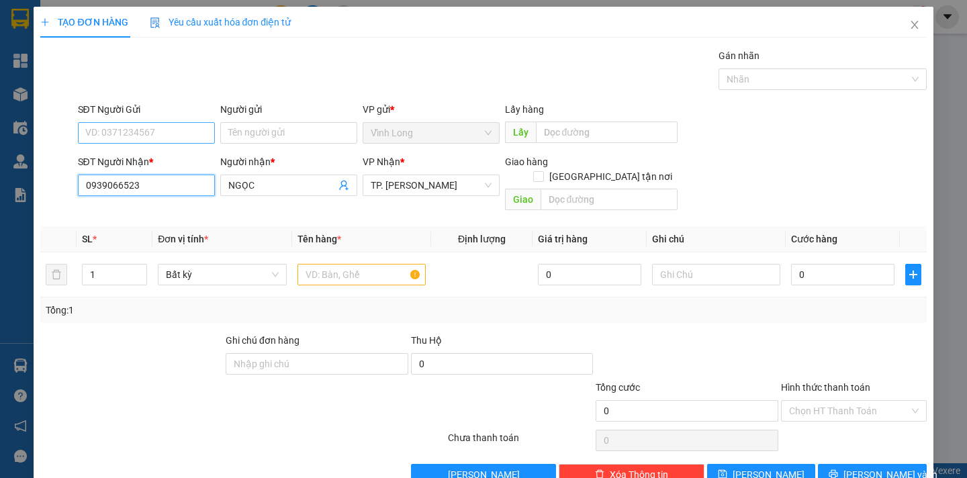
type input "0939066523"
click at [121, 134] on input "SĐT Người Gửi" at bounding box center [146, 132] width 137 height 21
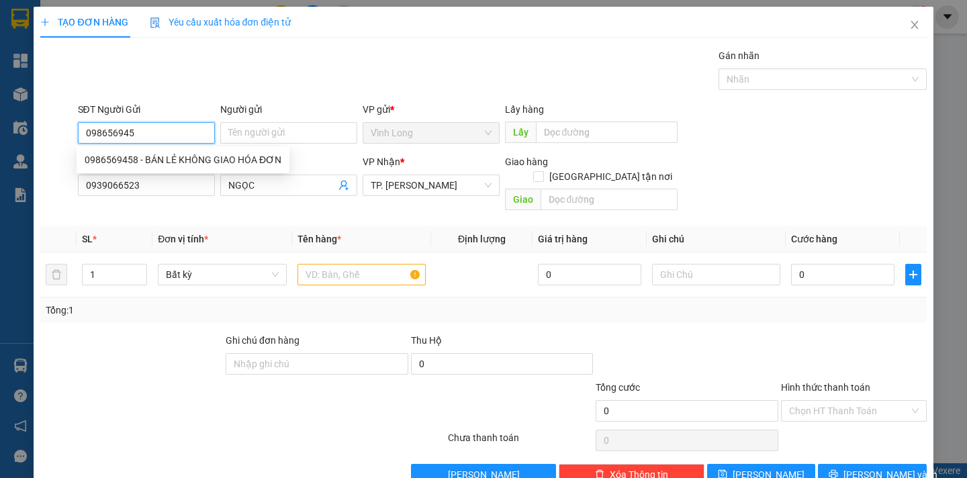
type input "0986569458"
click at [191, 162] on div "0986569458 - BÁN LẺ KHÔNG GIAO HÓA ĐƠN" at bounding box center [183, 159] width 197 height 15
type input "BÁN LẺ KHÔNG GIAO HÓA ĐƠN"
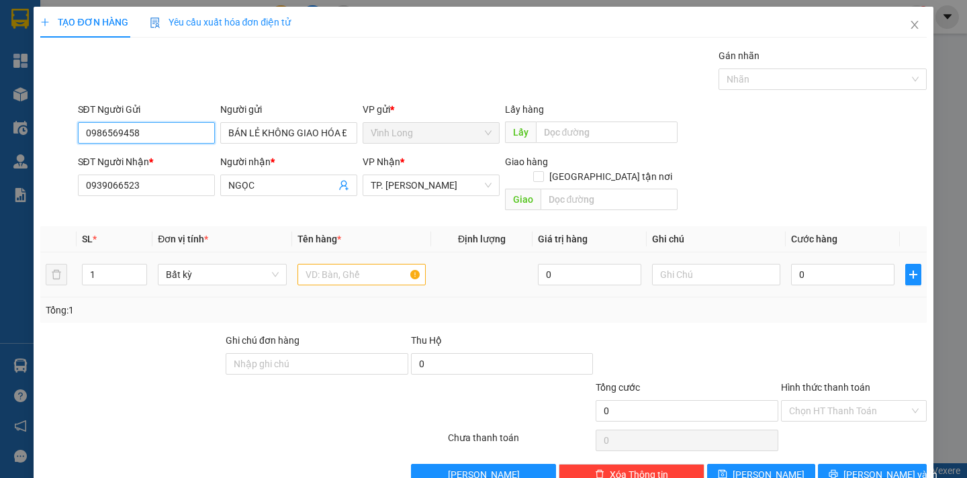
type input "0986569458"
click at [337, 267] on input "text" at bounding box center [362, 274] width 128 height 21
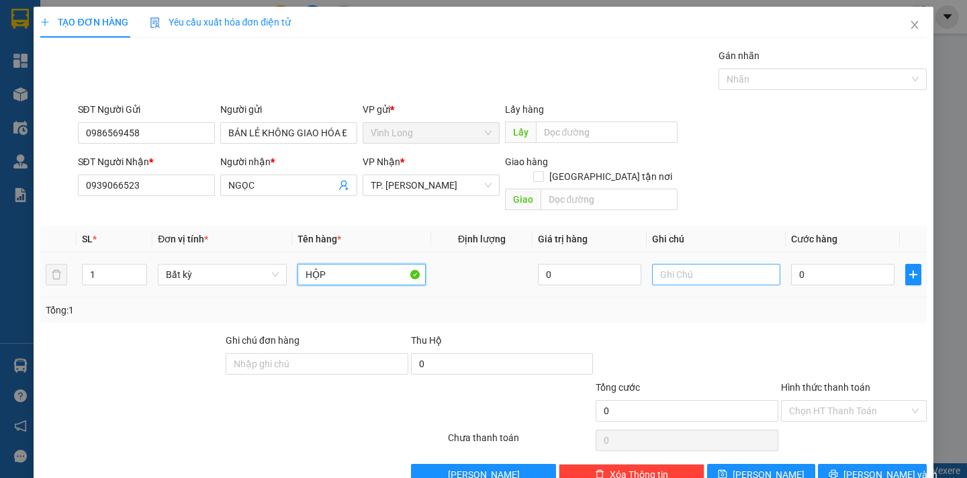
type input "HỘP"
click at [697, 267] on input "text" at bounding box center [716, 274] width 128 height 21
type input "NGÂN"
click at [820, 264] on input "0" at bounding box center [842, 274] width 103 height 21
type input "2"
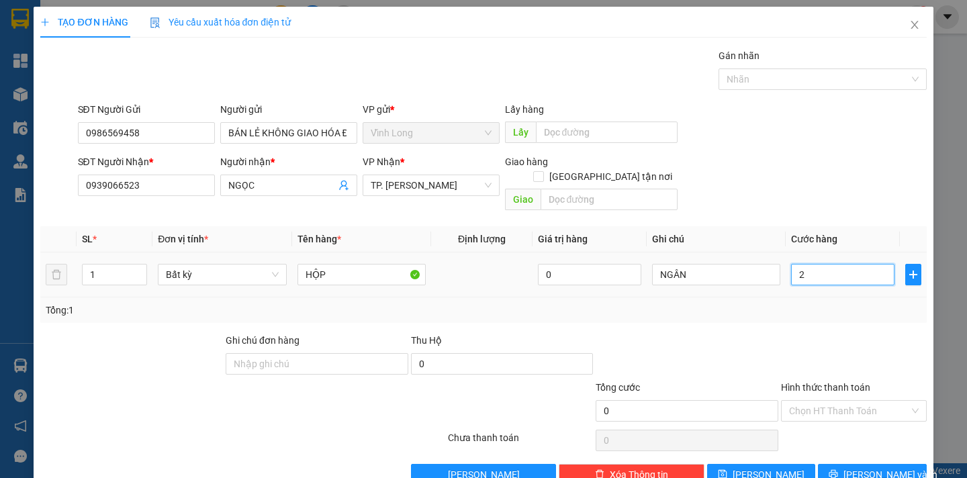
type input "2"
type input "20"
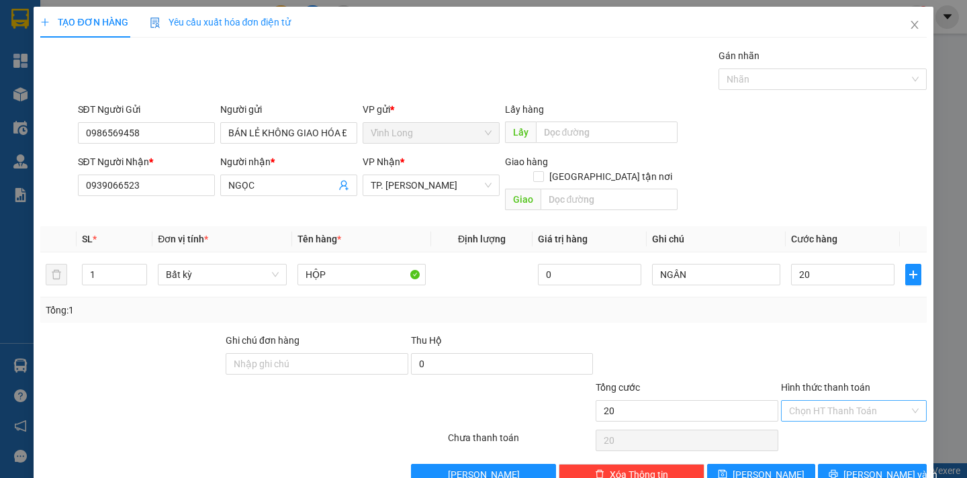
click at [859, 401] on input "Hình thức thanh toán" at bounding box center [849, 411] width 120 height 20
type input "20.000"
click at [852, 426] on div "Tại văn phòng" at bounding box center [845, 423] width 128 height 15
type input "0"
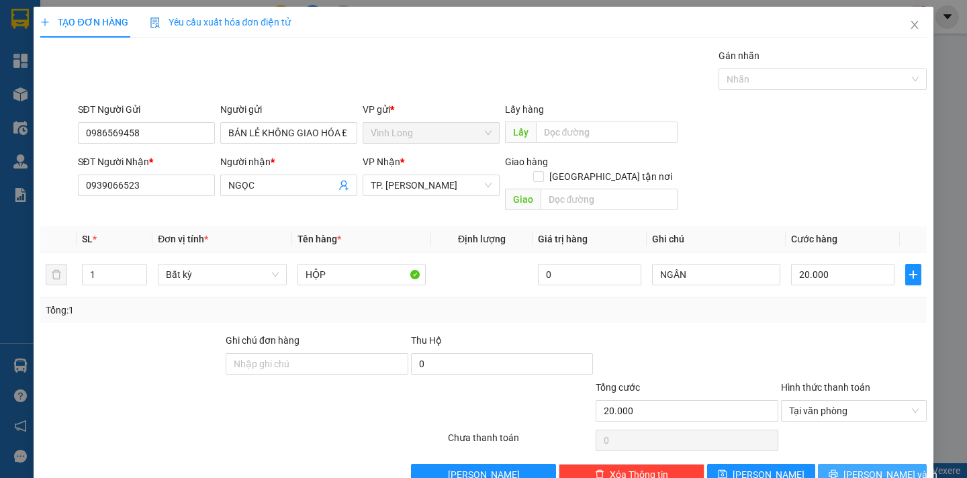
click at [846, 464] on button "Lưu và In" at bounding box center [872, 474] width 108 height 21
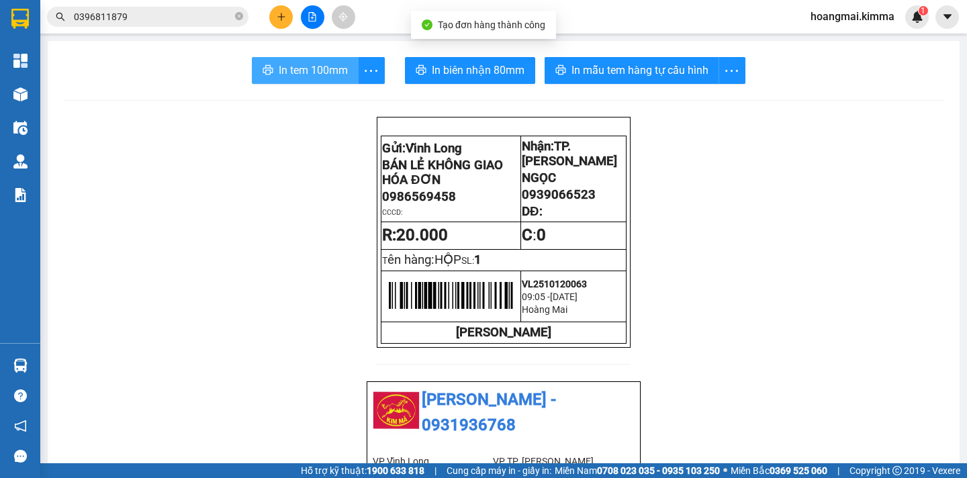
click at [297, 73] on span "In tem 100mm" at bounding box center [313, 70] width 69 height 17
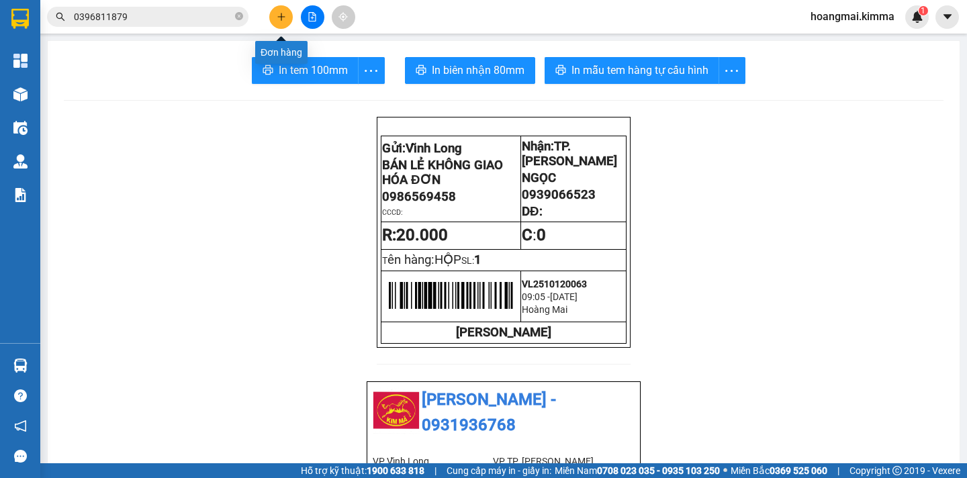
click at [277, 13] on icon "plus" at bounding box center [281, 16] width 9 height 9
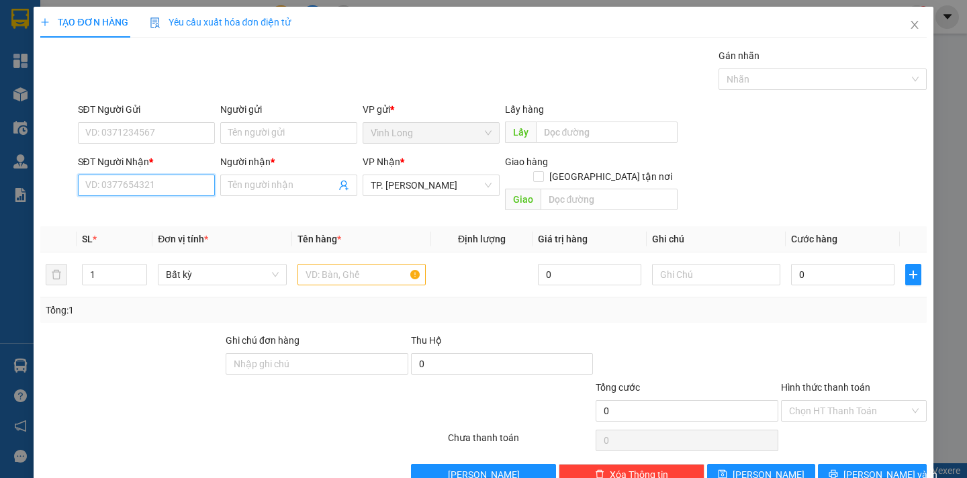
click at [127, 179] on input "SĐT Người Nhận *" at bounding box center [146, 185] width 137 height 21
drag, startPoint x: 127, startPoint y: 179, endPoint x: 967, endPoint y: 196, distance: 839.9
click at [135, 179] on input "SĐT Người Nhận *" at bounding box center [146, 185] width 137 height 21
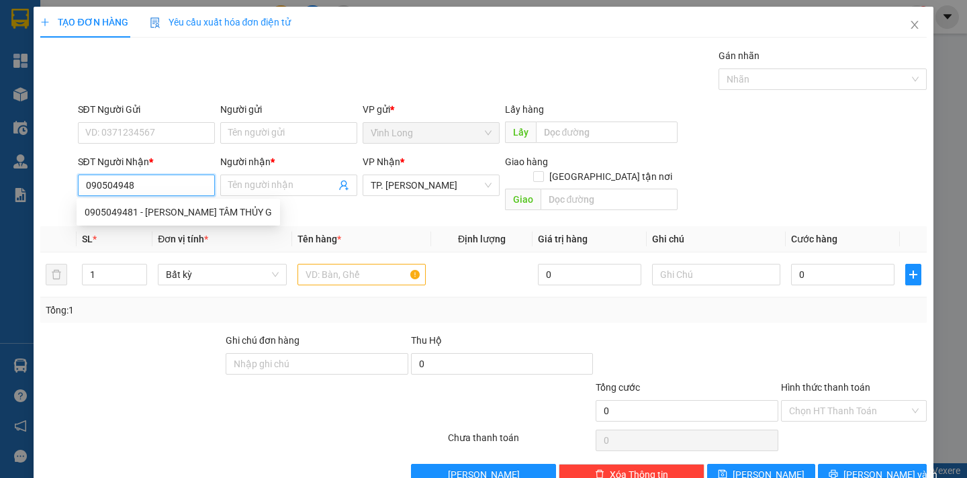
type input "0905049481"
click at [206, 210] on div "0905049481 - VÕ MINH TÂM THỦY G" at bounding box center [178, 212] width 187 height 15
type input "VÕ MINH TÂM THỦY G"
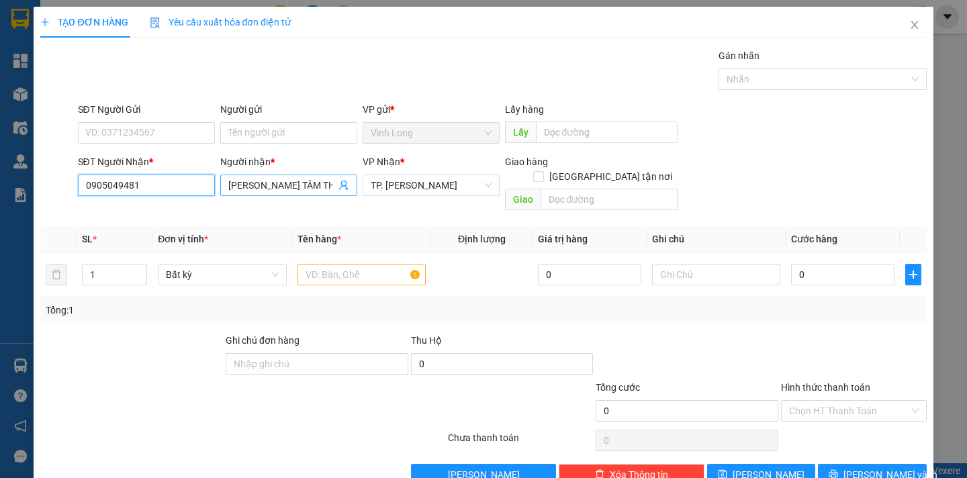
type input "0905049481"
click at [325, 184] on input "VÕ MINH TÂM THỦY G" at bounding box center [281, 185] width 107 height 15
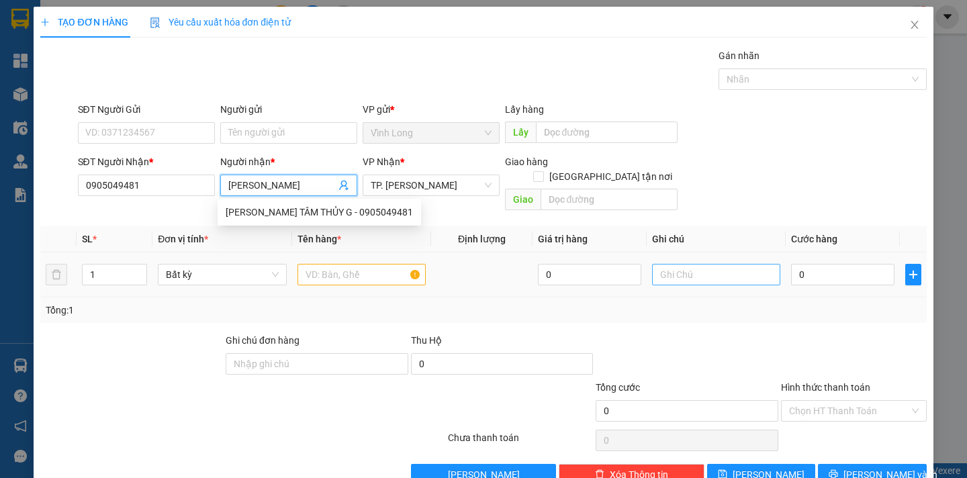
type input "[PERSON_NAME] [PERSON_NAME]"
click at [681, 265] on input "text" at bounding box center [716, 274] width 128 height 21
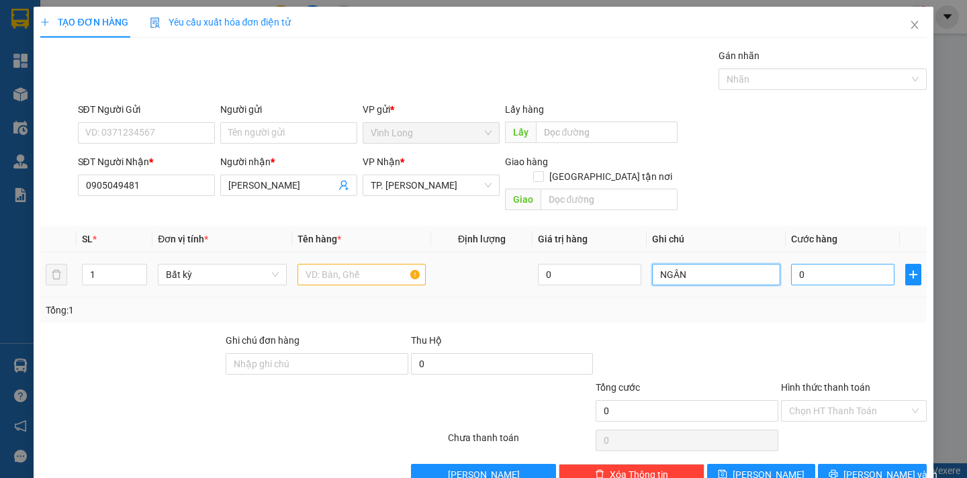
type input "NGÂN"
click at [814, 264] on input "0" at bounding box center [842, 274] width 103 height 21
type input "3"
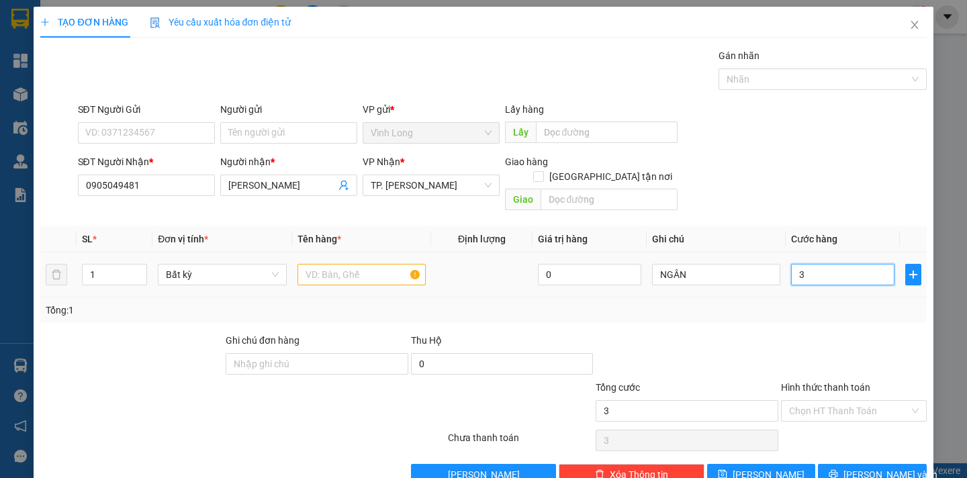
type input "30"
type input "30.000"
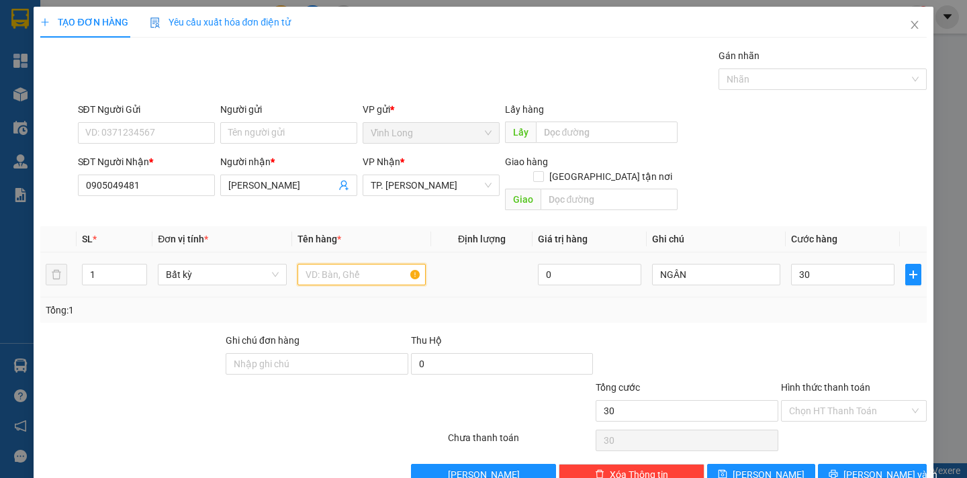
type input "30.000"
click at [318, 264] on input "text" at bounding box center [362, 274] width 128 height 21
type input "GIỎ TÍM"
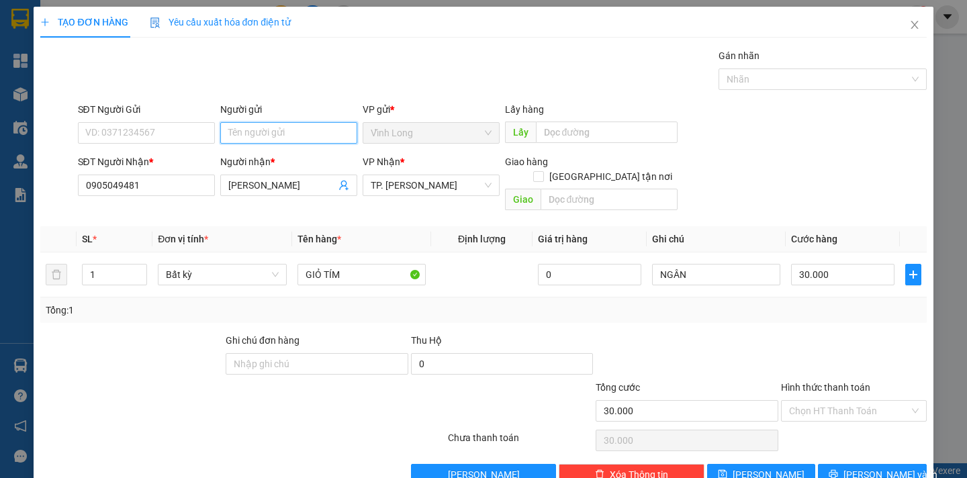
click at [225, 134] on input "Người gửi" at bounding box center [288, 132] width 137 height 21
type input "BÁN"
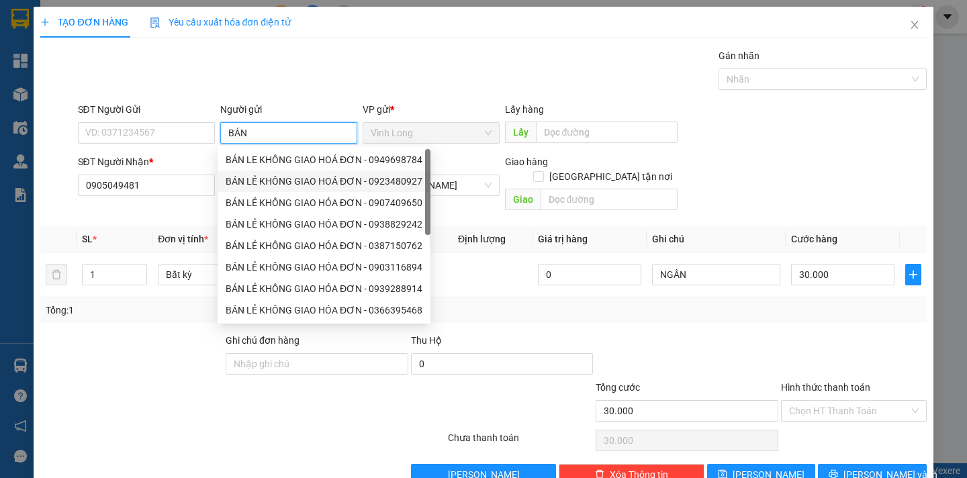
click at [293, 182] on div "BÁN LẺ KHÔNG GIAO HOÁ ĐƠN - 0923480927" at bounding box center [324, 181] width 197 height 15
type input "0923480927"
type input "BÁN LẺ KHÔNG GIAO HOÁ ĐƠN"
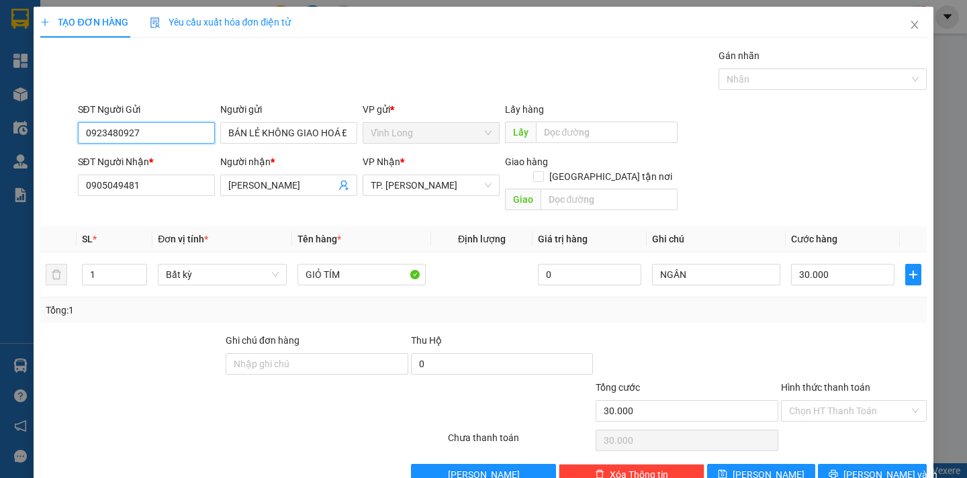
drag, startPoint x: 171, startPoint y: 140, endPoint x: 0, endPoint y: 107, distance: 174.4
click at [0, 107] on div "TẠO ĐƠN HÀNG Yêu cầu xuất hóa đơn điện tử Transit Pickup Surcharge Ids Transit …" at bounding box center [483, 239] width 967 height 478
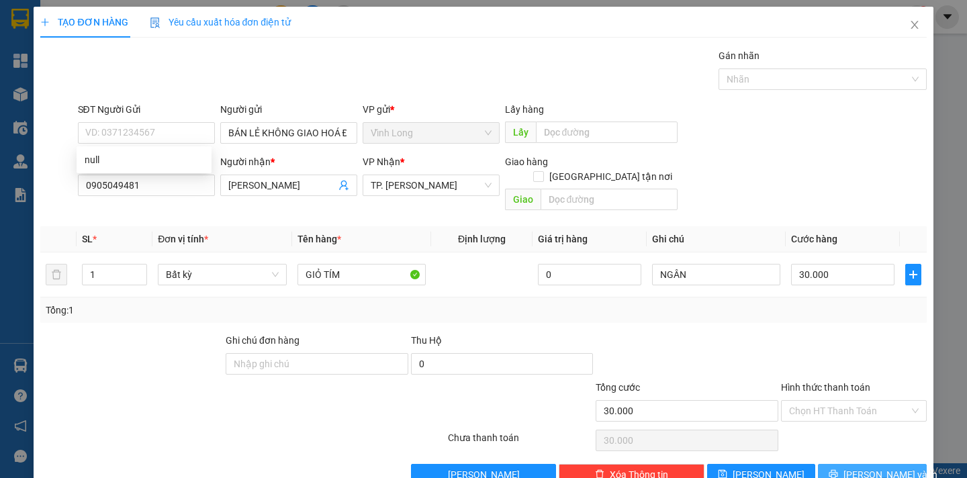
click at [848, 464] on button "Lưu và In" at bounding box center [872, 474] width 108 height 21
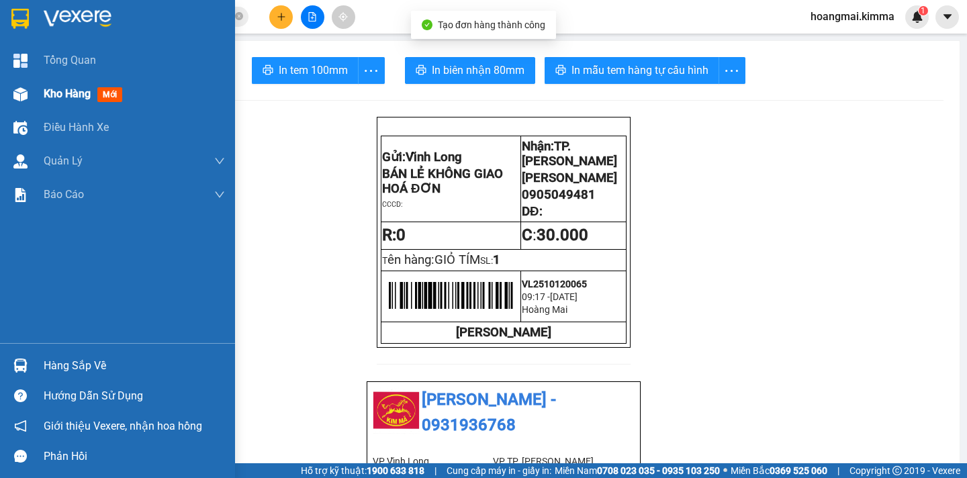
click at [56, 95] on span "Kho hàng" at bounding box center [67, 93] width 47 height 13
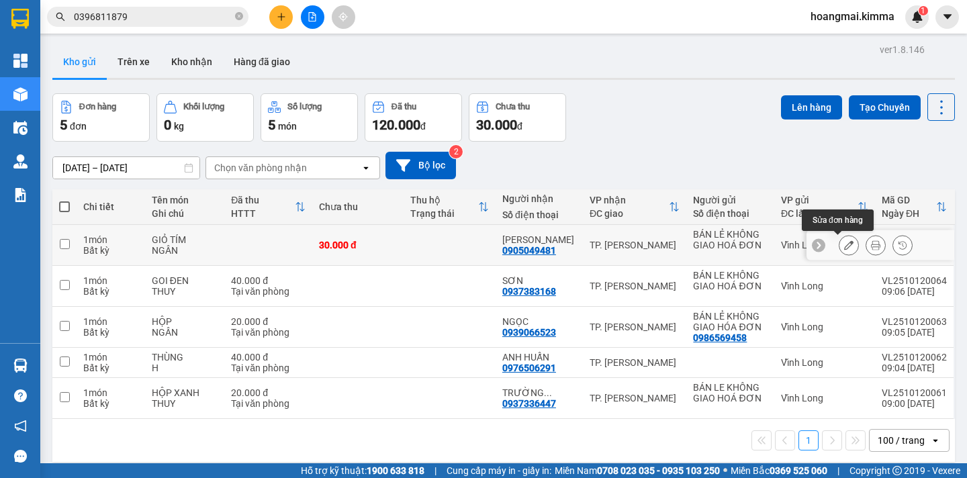
click at [844, 245] on icon at bounding box center [848, 244] width 9 height 9
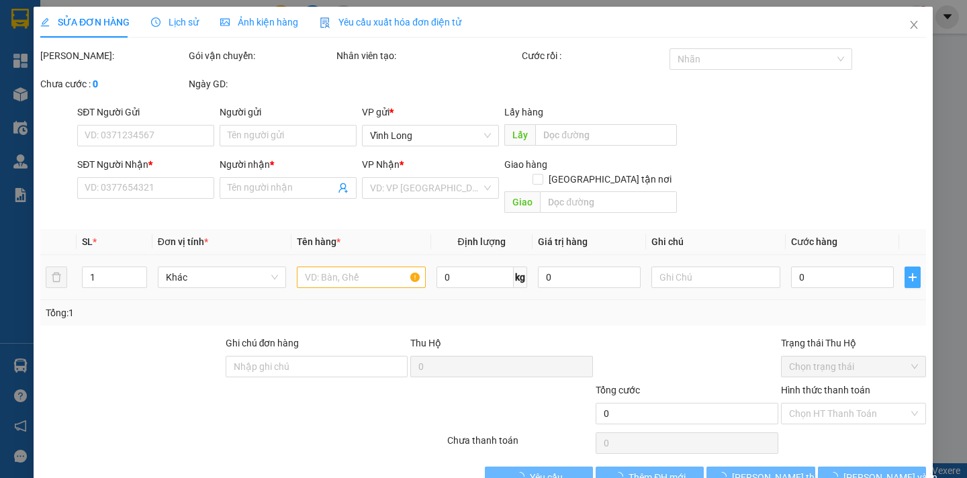
type input "BÁN LẺ KHÔNG GIAO HOÁ ĐƠN"
type input "0905049481"
type input "[PERSON_NAME] [PERSON_NAME]"
type input "30.000"
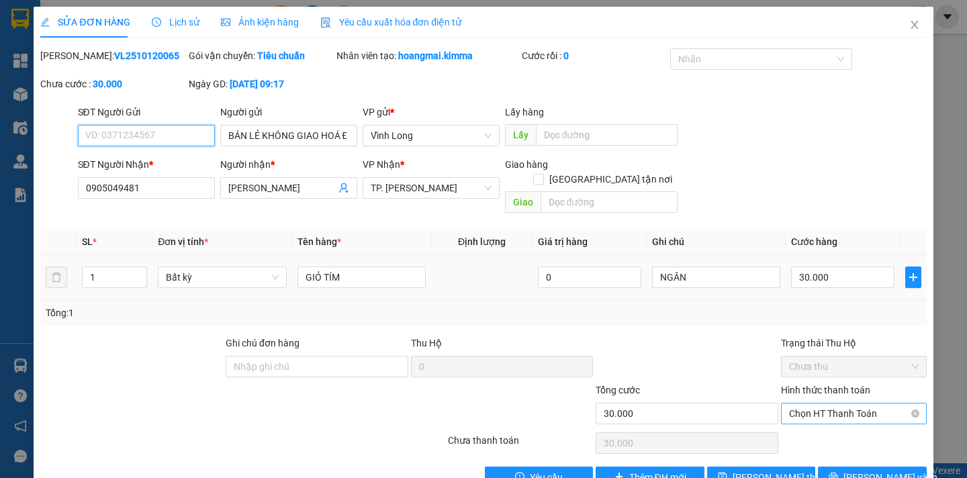
drag, startPoint x: 875, startPoint y: 396, endPoint x: 866, endPoint y: 409, distance: 15.9
click at [875, 404] on span "Chọn HT Thanh Toán" at bounding box center [854, 414] width 130 height 20
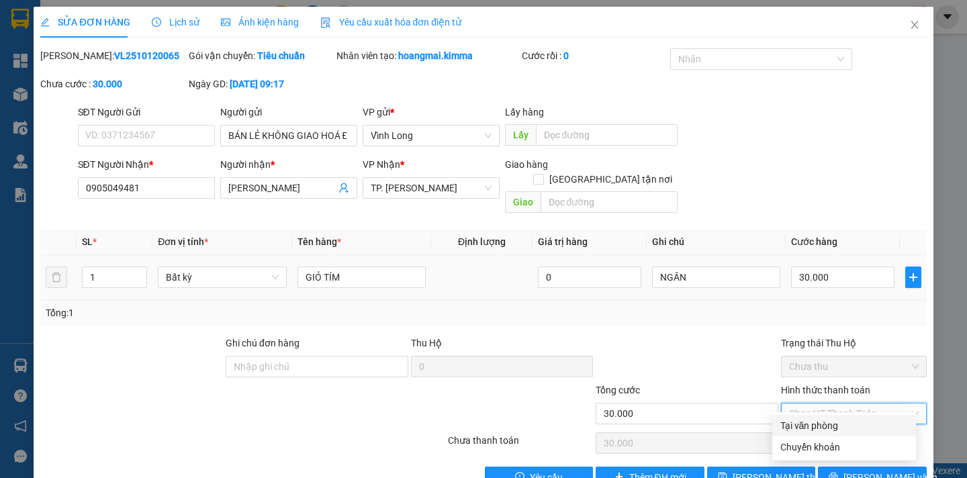
click at [846, 431] on div "Tại văn phòng" at bounding box center [845, 426] width 128 height 15
type input "0"
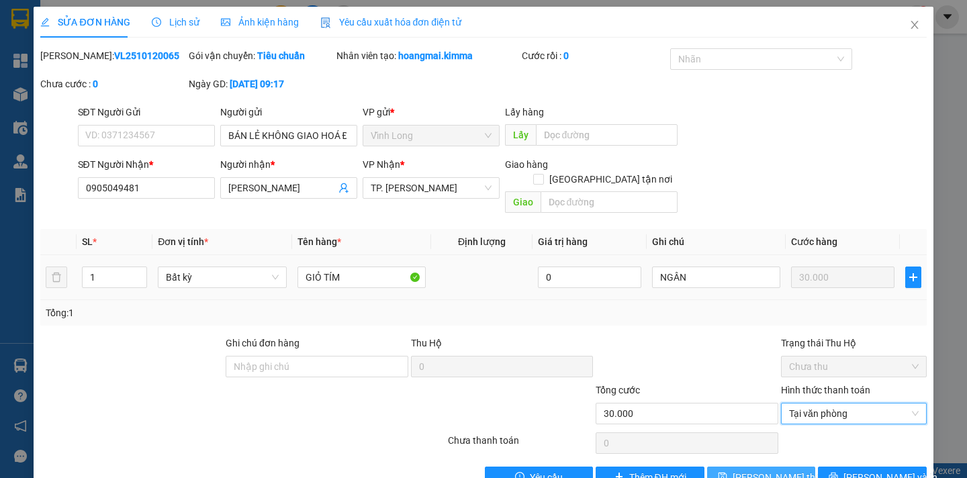
click at [758, 470] on span "Lưu thay đổi" at bounding box center [786, 477] width 107 height 15
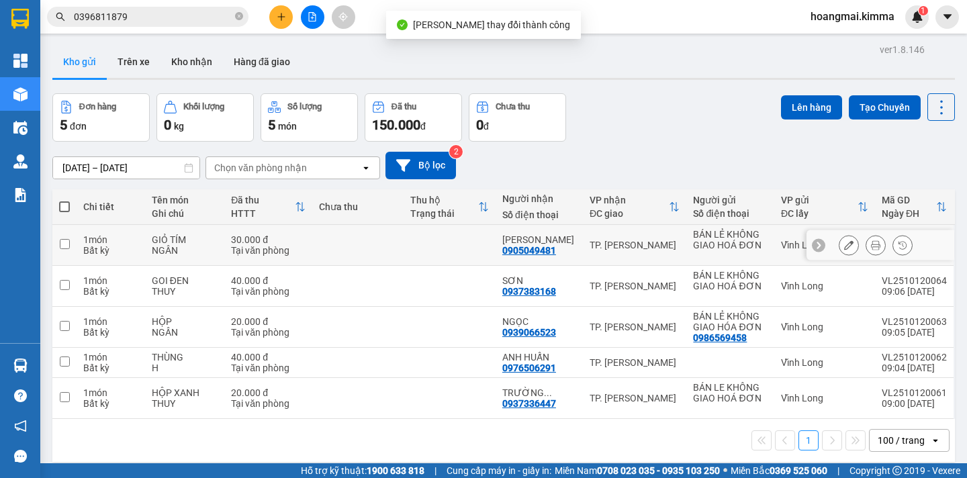
click at [871, 246] on icon at bounding box center [875, 244] width 9 height 9
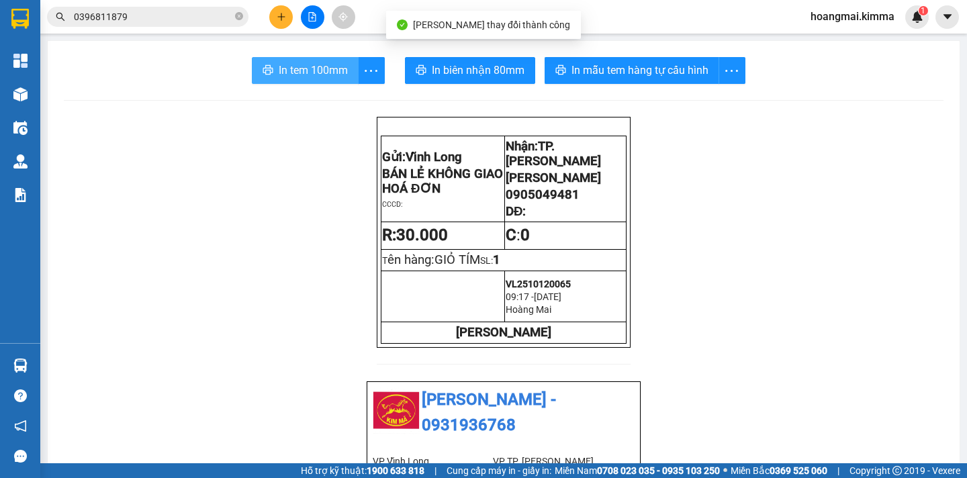
click at [324, 62] on span "In tem 100mm" at bounding box center [313, 70] width 69 height 17
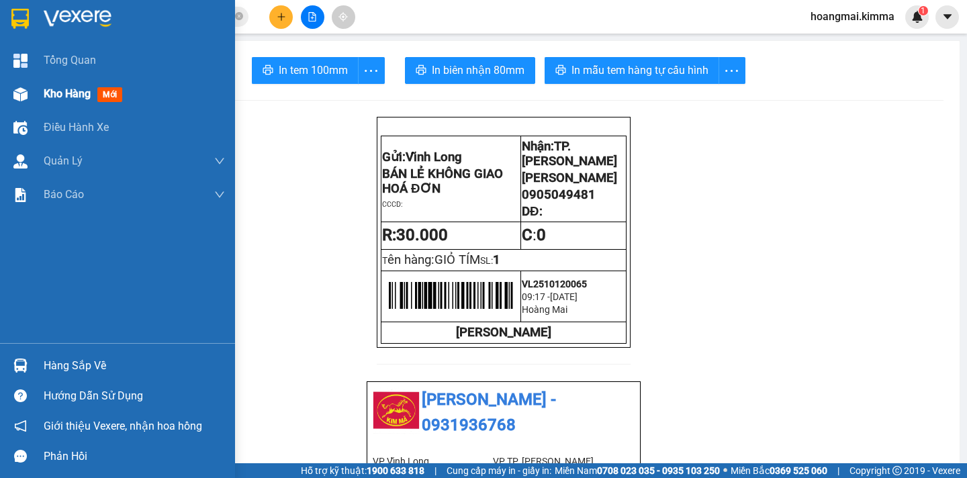
click at [107, 93] on span "mới" at bounding box center [109, 94] width 25 height 15
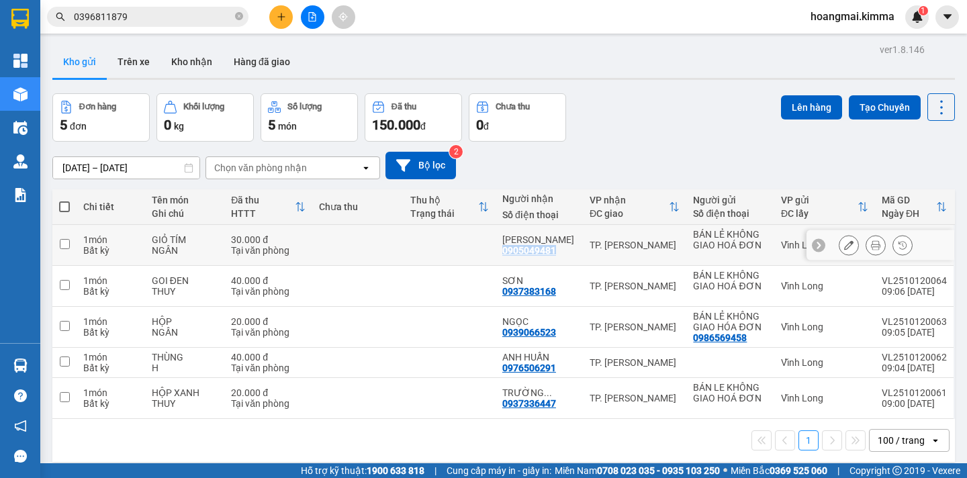
drag, startPoint x: 555, startPoint y: 249, endPoint x: 524, endPoint y: 251, distance: 30.9
click at [503, 255] on div "0905049481" at bounding box center [529, 250] width 54 height 11
copy div "0905049481"
click at [240, 17] on icon "close-circle" at bounding box center [239, 16] width 8 height 8
paste input "0905049481"
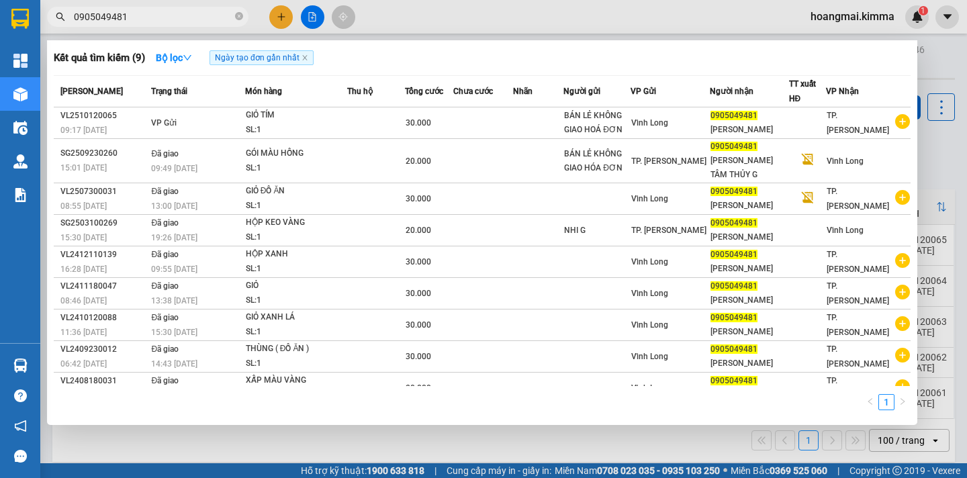
type input "0905049481"
click at [952, 161] on div at bounding box center [483, 239] width 967 height 478
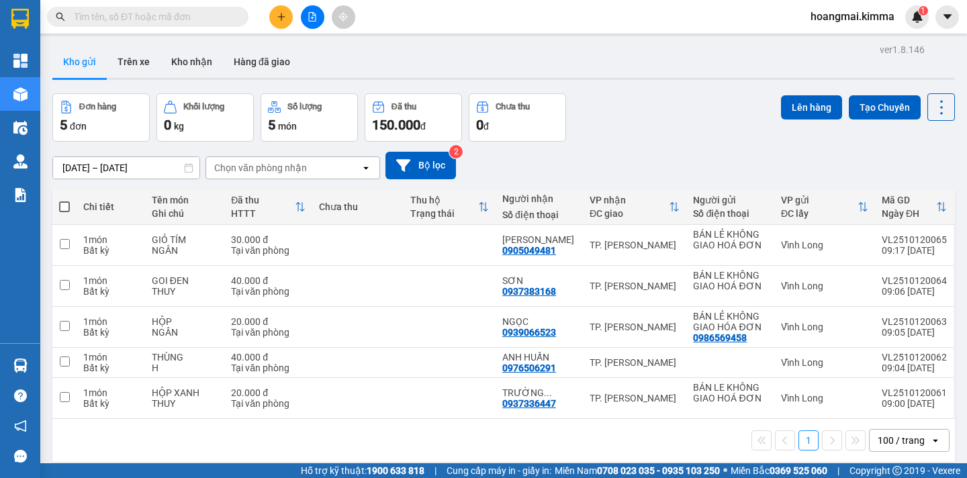
click at [714, 146] on div "[DATE] – [DATE] Press the down arrow key to interact with the calendar and sele…" at bounding box center [503, 166] width 903 height 48
click at [646, 122] on div "Đơn hàng 5 đơn Khối lượng 0 kg Số lượng 5 món Đã thu 150.000 đ Chưa thu 0 đ Lên…" at bounding box center [503, 117] width 903 height 48
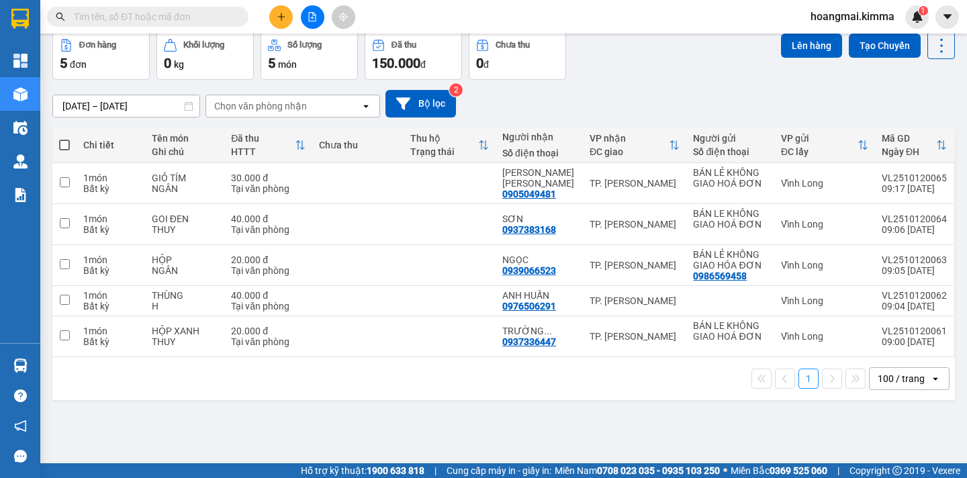
click at [906, 381] on div "100 / trang" at bounding box center [901, 378] width 47 height 13
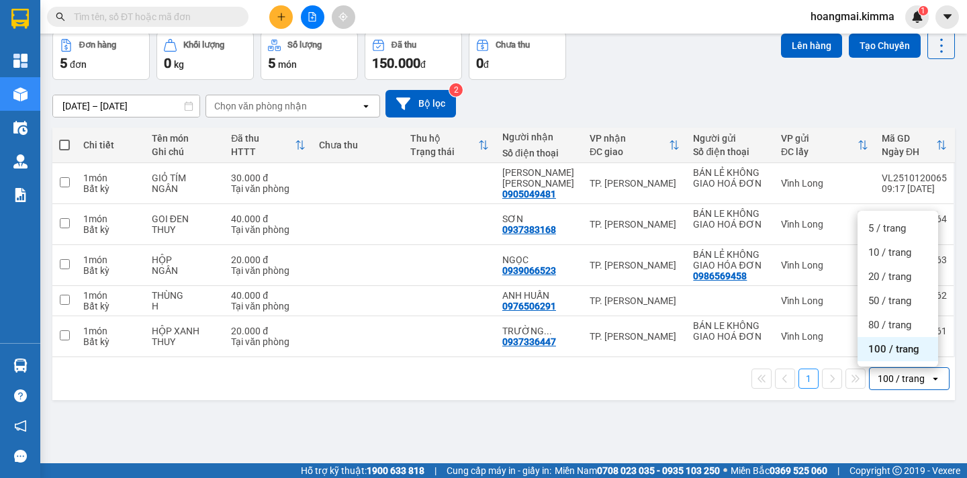
click at [909, 357] on div "100 / trang" at bounding box center [898, 349] width 81 height 24
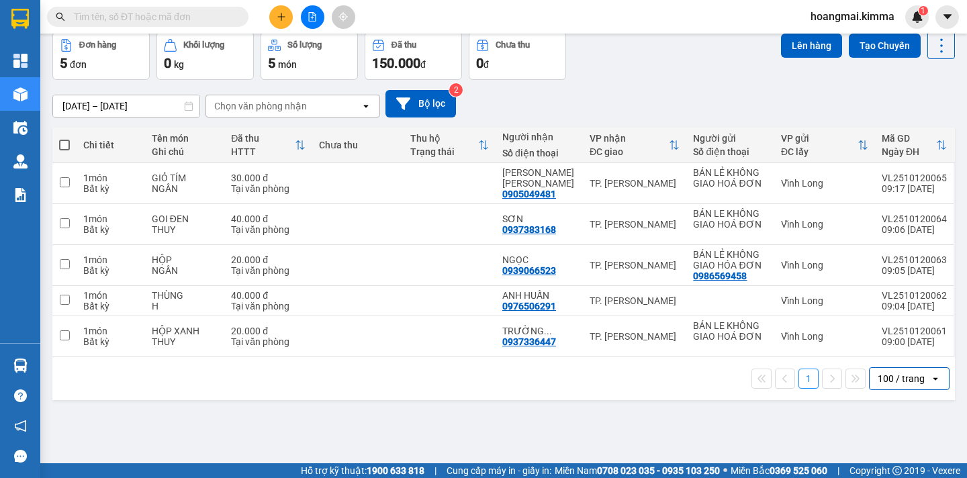
scroll to position [0, 0]
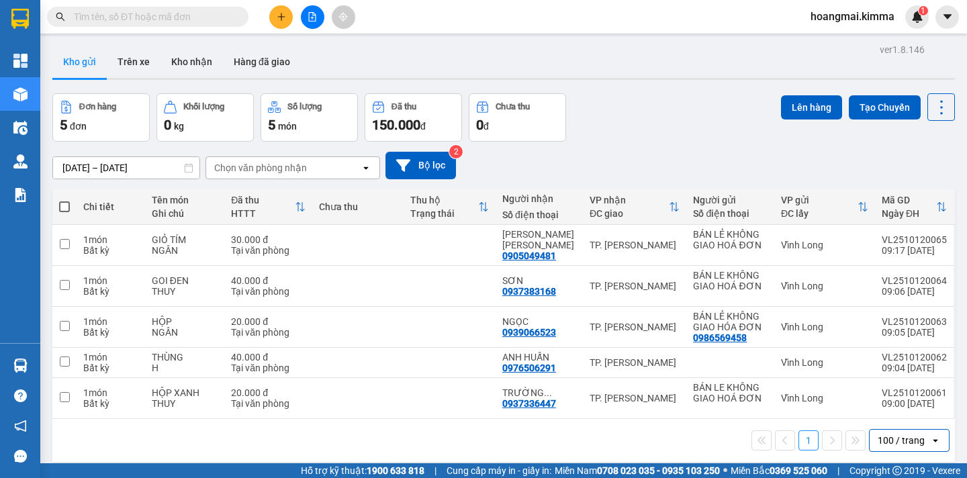
drag, startPoint x: 64, startPoint y: 204, endPoint x: 679, endPoint y: 140, distance: 617.3
click at [67, 204] on span at bounding box center [64, 207] width 11 height 11
click at [64, 200] on input "checkbox" at bounding box center [64, 200] width 0 height 0
checkbox input "true"
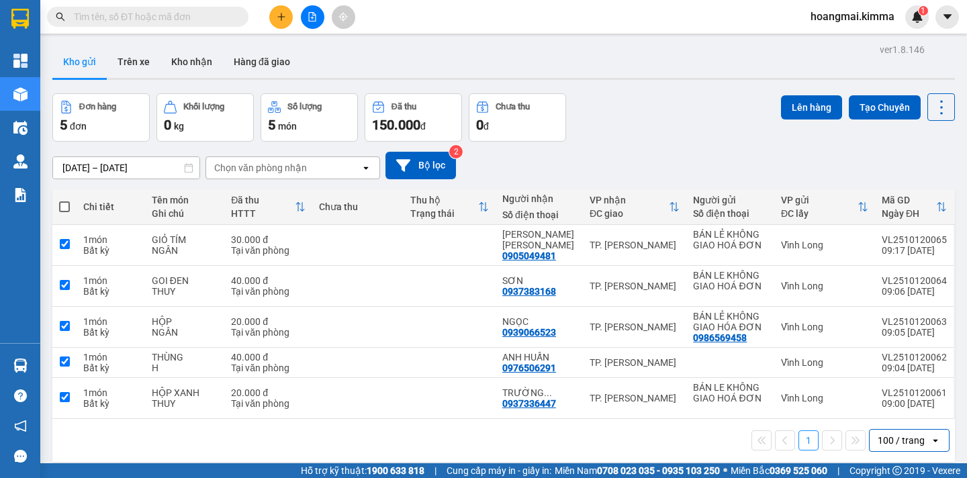
checkbox input "true"
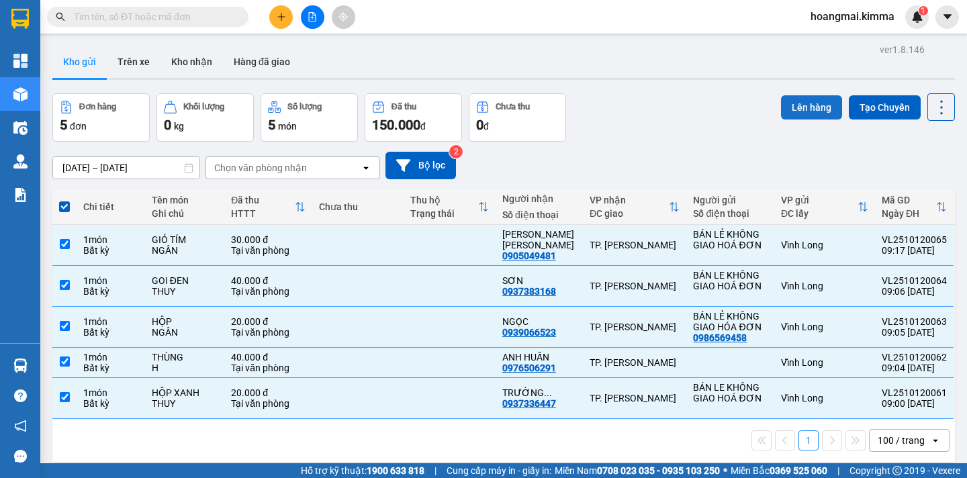
click at [785, 110] on button "Lên hàng" at bounding box center [811, 107] width 61 height 24
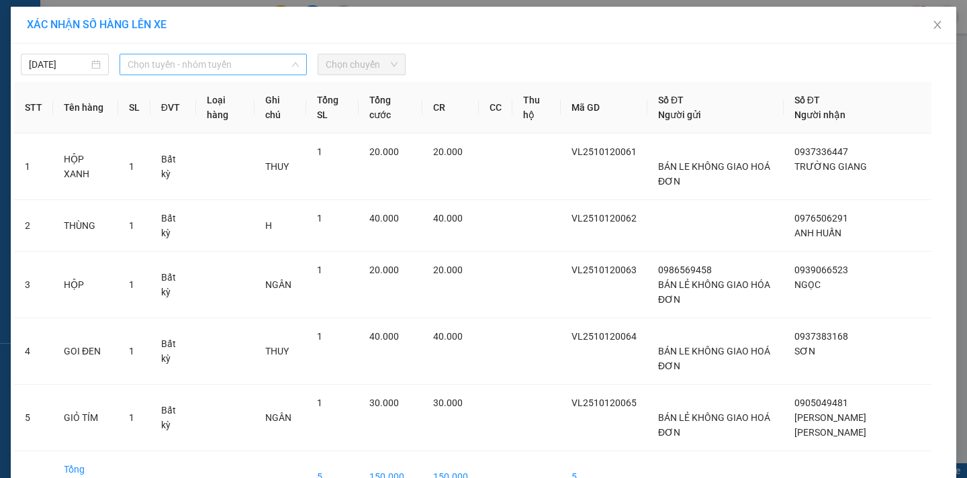
click at [206, 69] on span "Chọn tuyến - nhóm tuyến" at bounding box center [213, 64] width 171 height 20
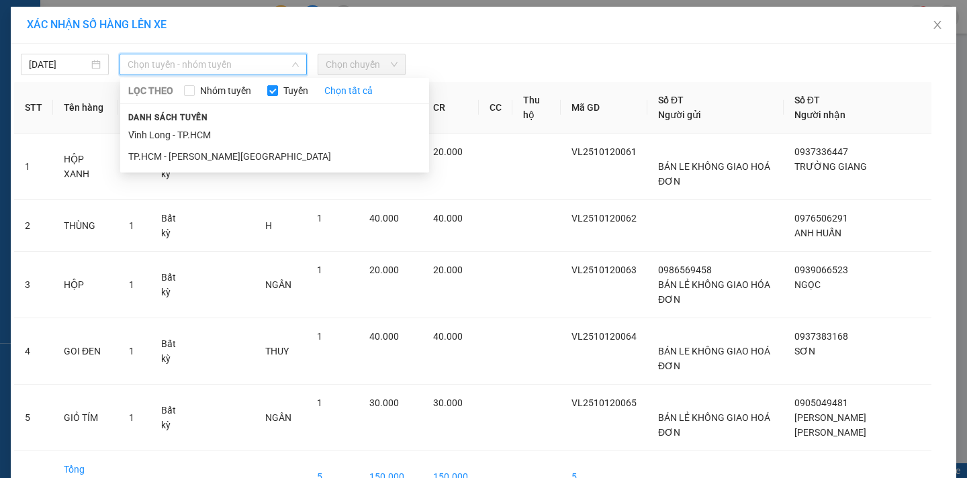
drag, startPoint x: 204, startPoint y: 130, endPoint x: 355, endPoint y: 83, distance: 158.5
click at [212, 126] on li "Vĩnh Long - TP.HCM" at bounding box center [274, 134] width 309 height 21
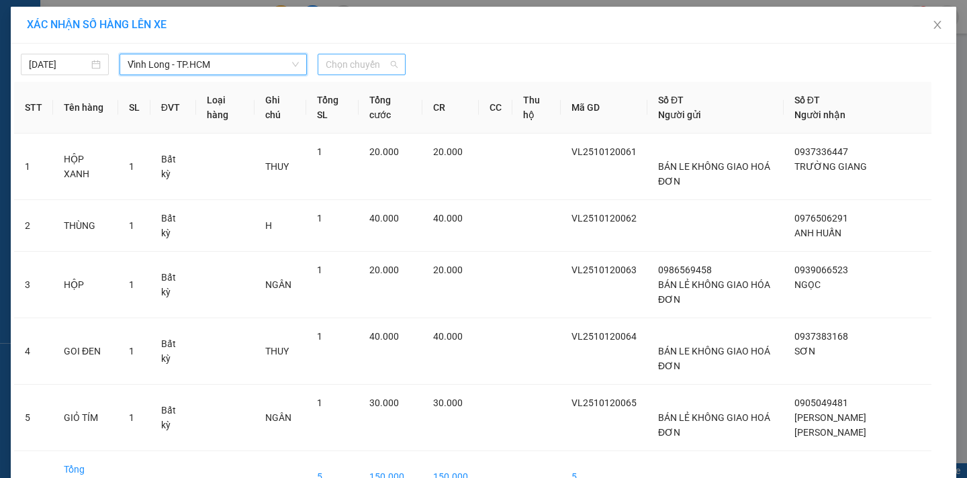
click at [372, 59] on span "Chọn chuyến" at bounding box center [362, 64] width 72 height 20
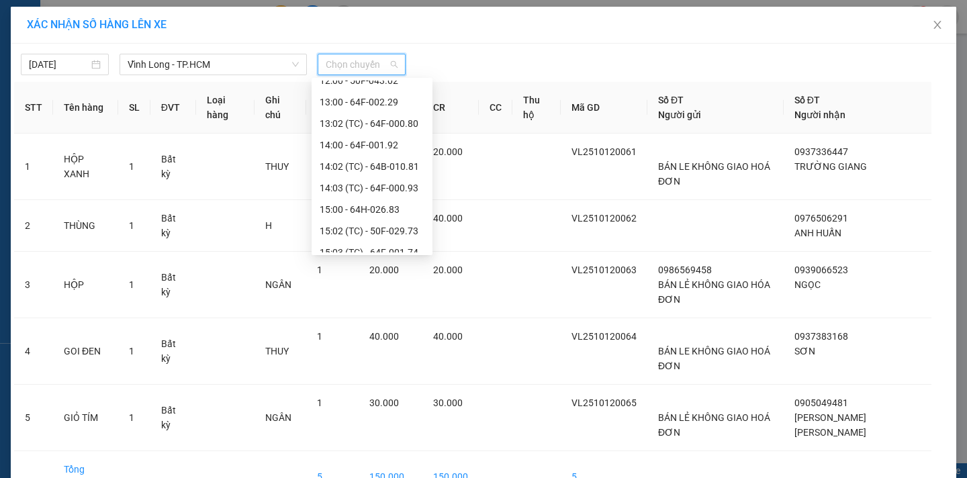
scroll to position [202, 0]
click at [400, 107] on div "10:00 - 64F-001.95" at bounding box center [372, 104] width 105 height 15
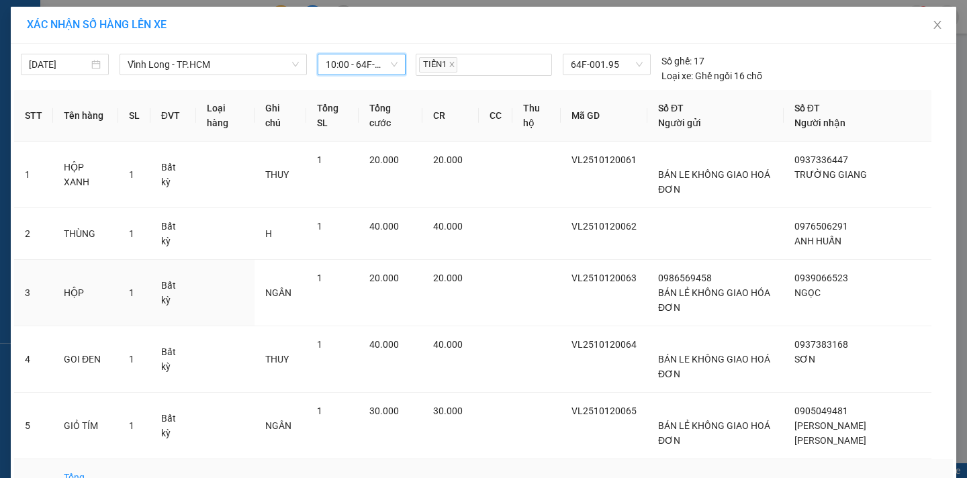
scroll to position [20, 0]
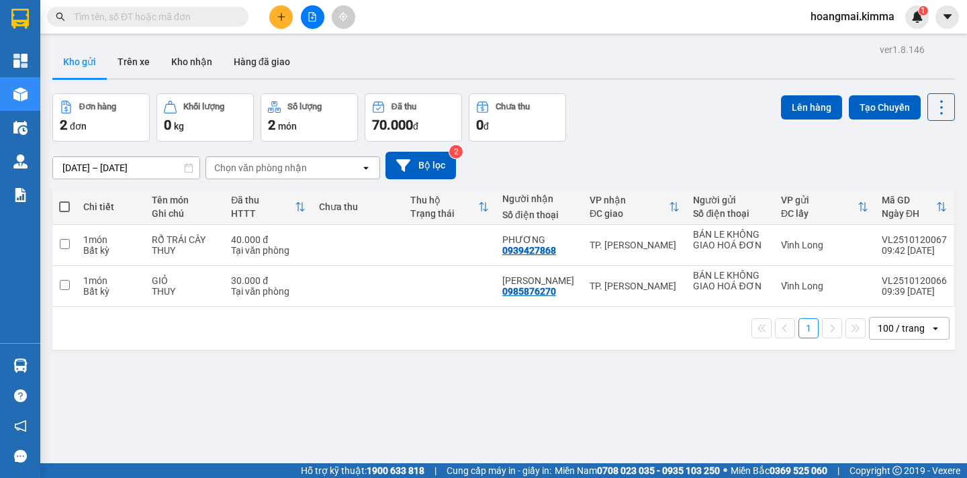
click at [65, 204] on span at bounding box center [64, 207] width 11 height 11
click at [64, 200] on input "checkbox" at bounding box center [64, 200] width 0 height 0
checkbox input "true"
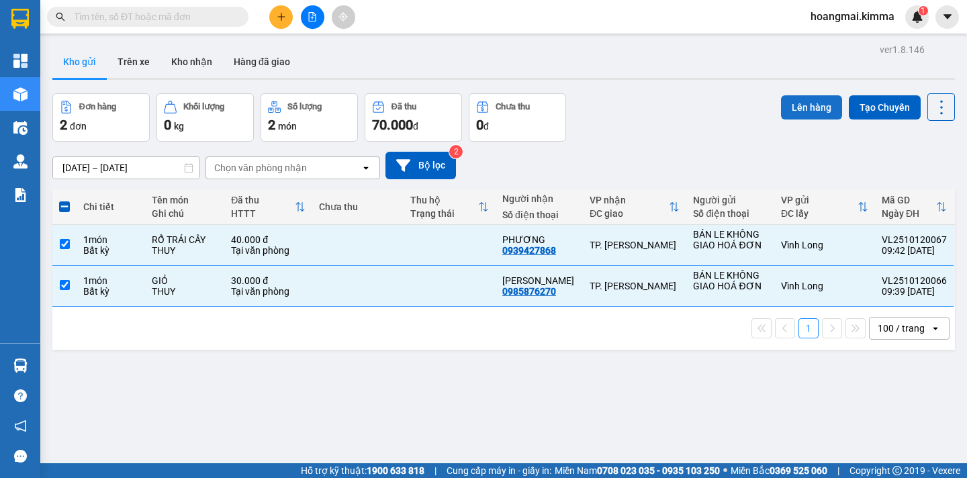
click at [781, 110] on button "Lên hàng" at bounding box center [811, 107] width 61 height 24
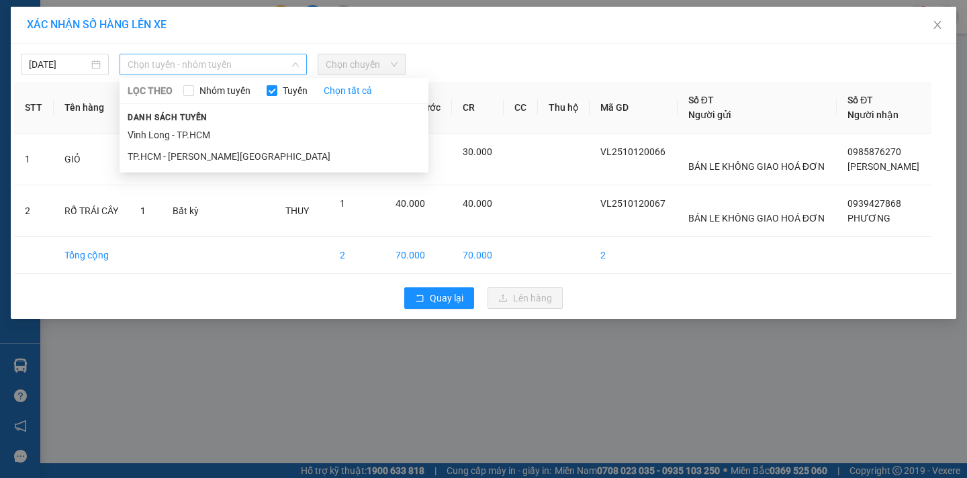
click at [175, 64] on span "Chọn tuyến - nhóm tuyến" at bounding box center [213, 64] width 171 height 20
drag, startPoint x: 183, startPoint y: 128, endPoint x: 320, endPoint y: 87, distance: 143.0
click at [189, 125] on li "Vĩnh Long - TP.HCM" at bounding box center [274, 134] width 309 height 21
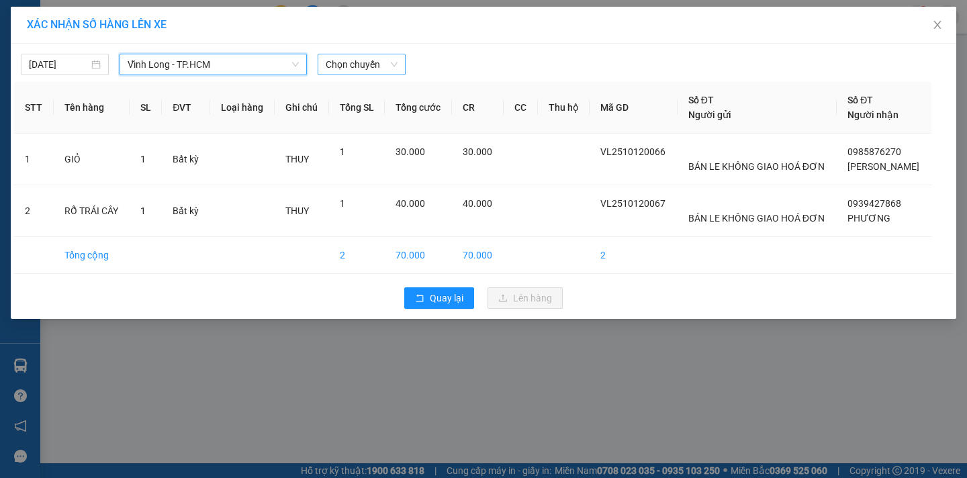
click at [353, 67] on span "Chọn chuyến" at bounding box center [362, 64] width 72 height 20
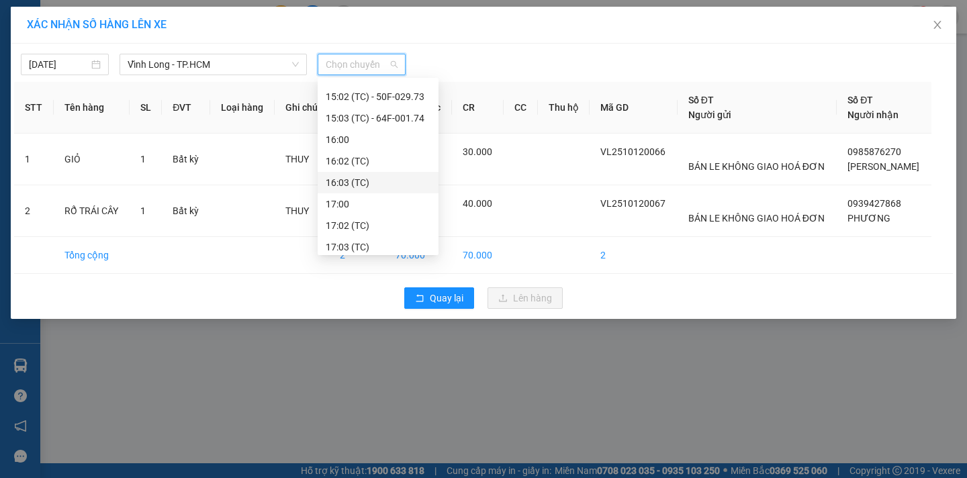
scroll to position [202, 0]
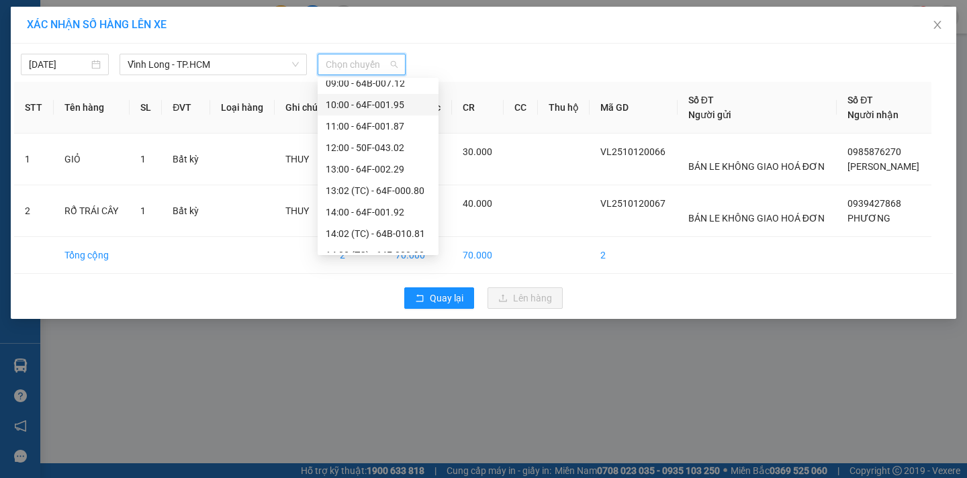
click at [390, 106] on div "10:00 - 64F-001.95" at bounding box center [378, 104] width 105 height 15
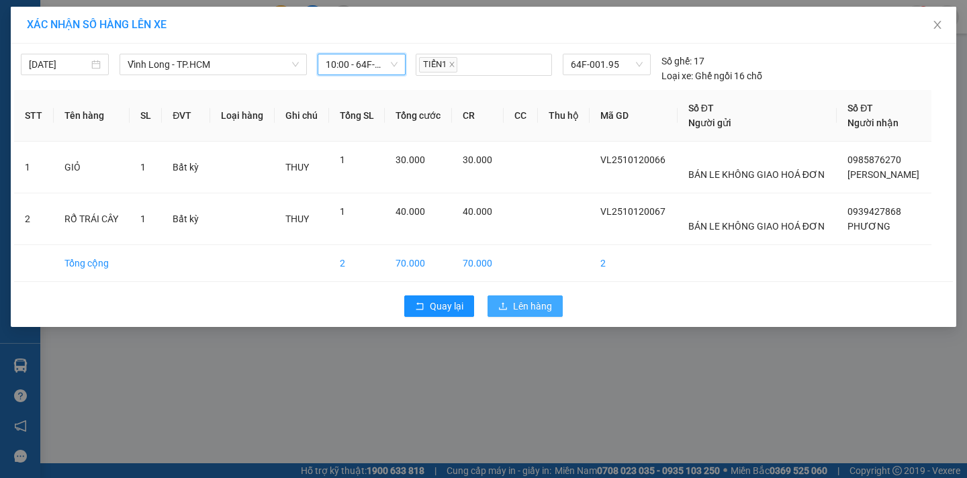
click at [523, 300] on span "Lên hàng" at bounding box center [532, 306] width 39 height 15
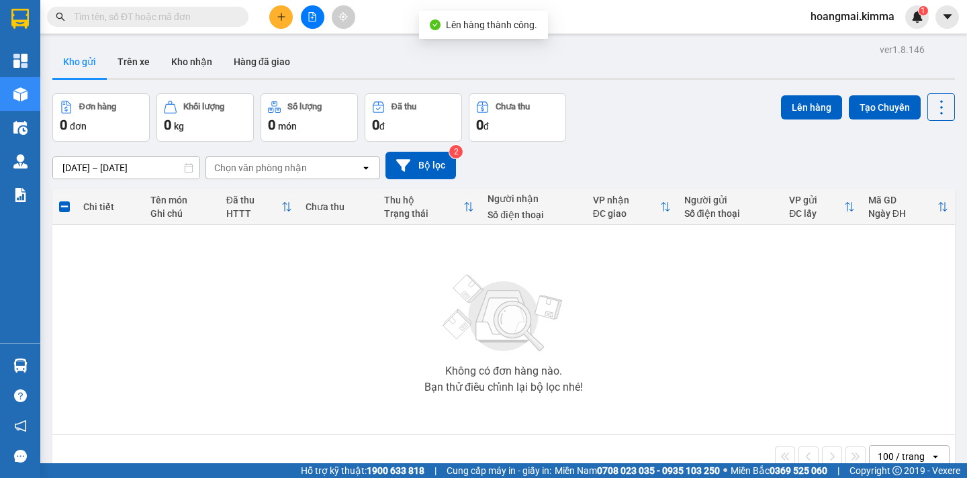
click at [316, 29] on div "Kết quả [PERSON_NAME] ( 0 ) Bộ lọc Ngày tạo [PERSON_NAME] nhất No Data hoangmai…" at bounding box center [483, 17] width 967 height 34
click at [313, 24] on button at bounding box center [313, 17] width 24 height 24
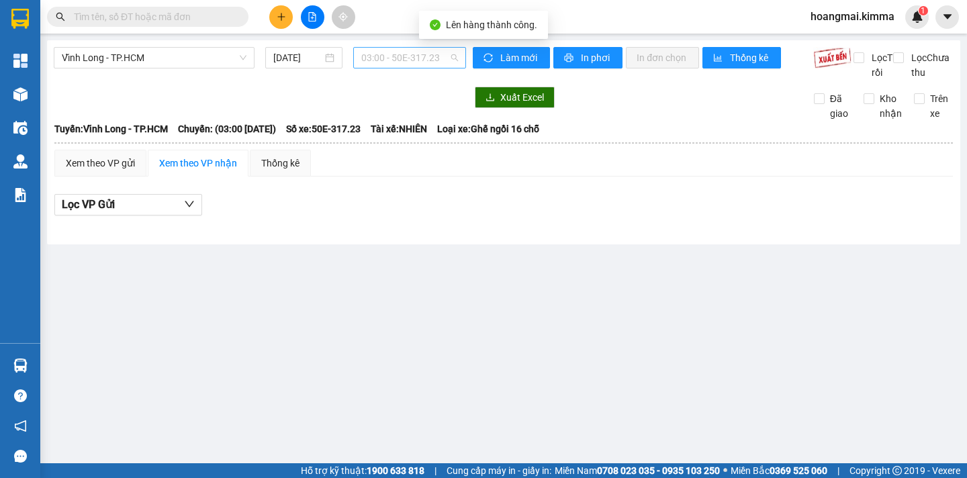
click at [424, 56] on span "03:00 - 50E-317.23" at bounding box center [409, 58] width 97 height 20
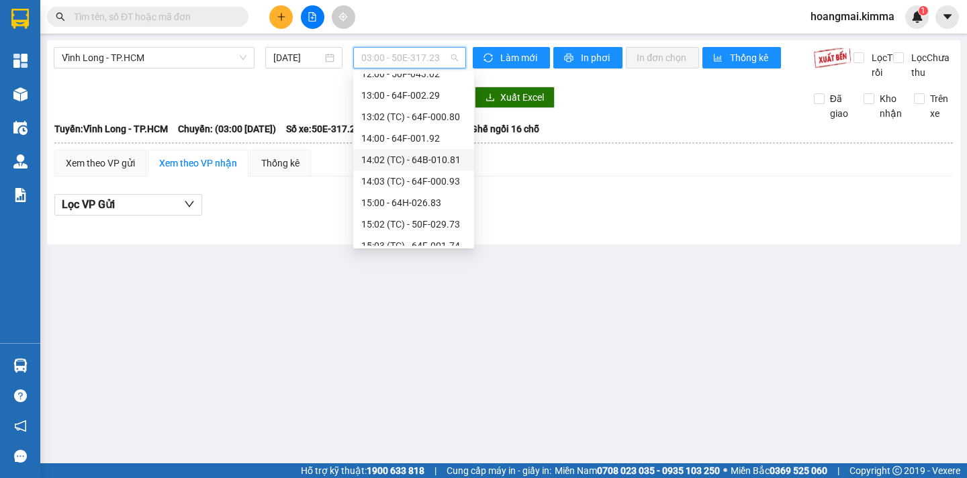
scroll to position [134, 0]
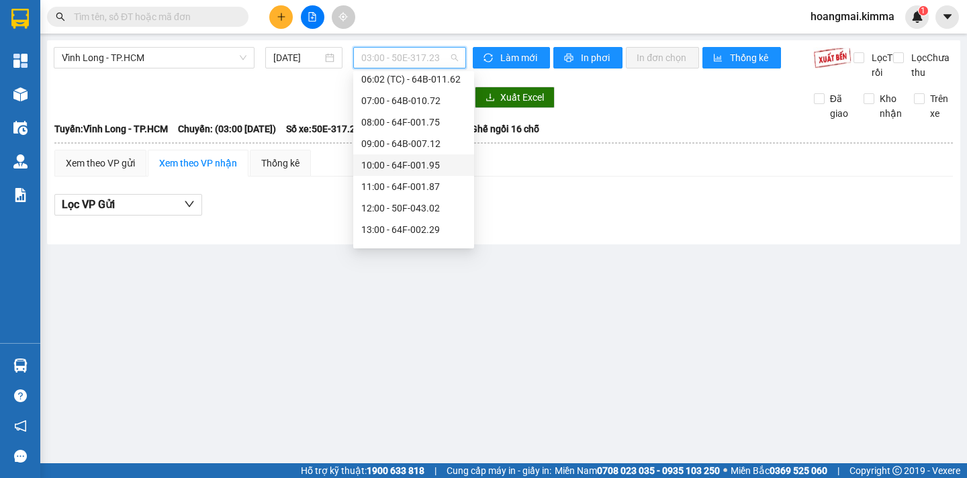
click at [433, 167] on div "10:00 - 64F-001.95" at bounding box center [413, 165] width 105 height 15
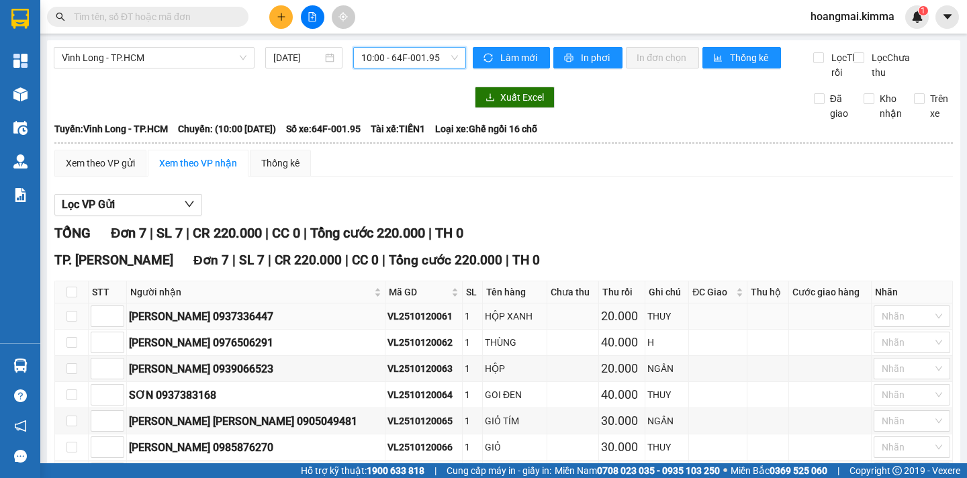
scroll to position [107, 0]
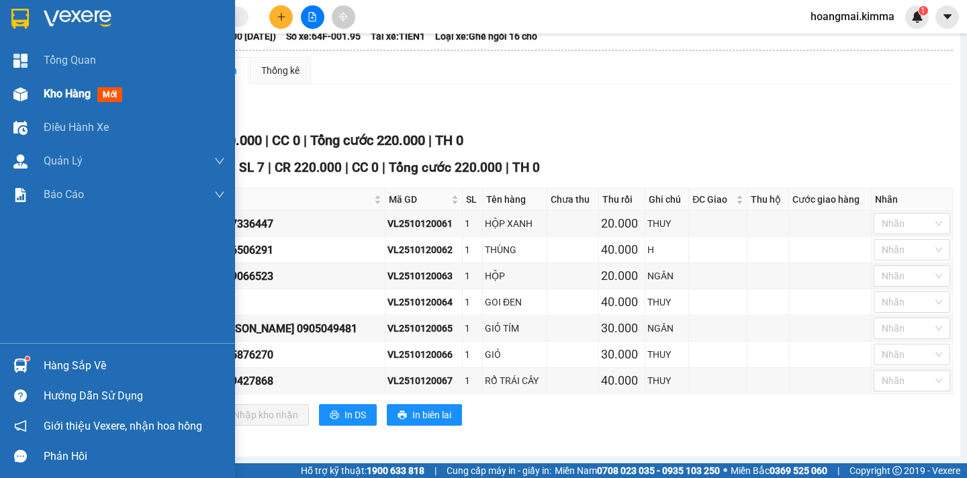
click at [67, 96] on span "Kho hàng" at bounding box center [67, 93] width 47 height 13
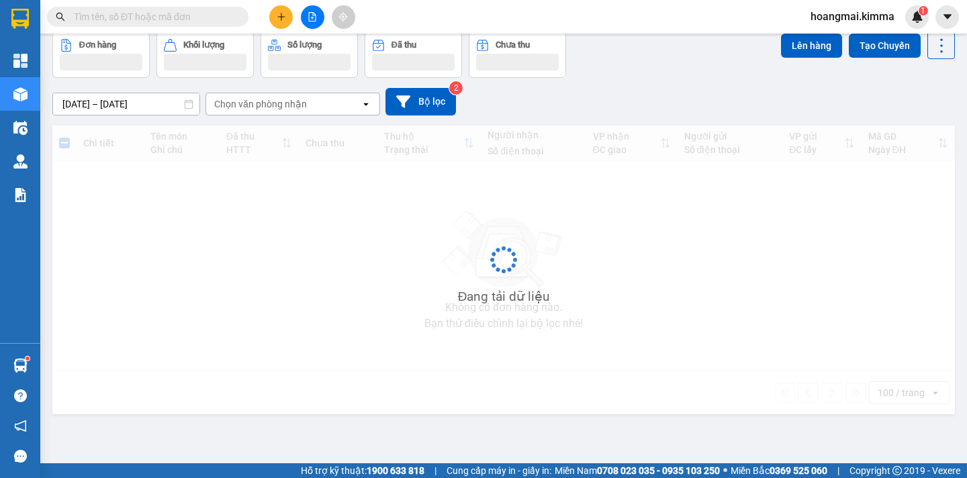
scroll to position [62, 0]
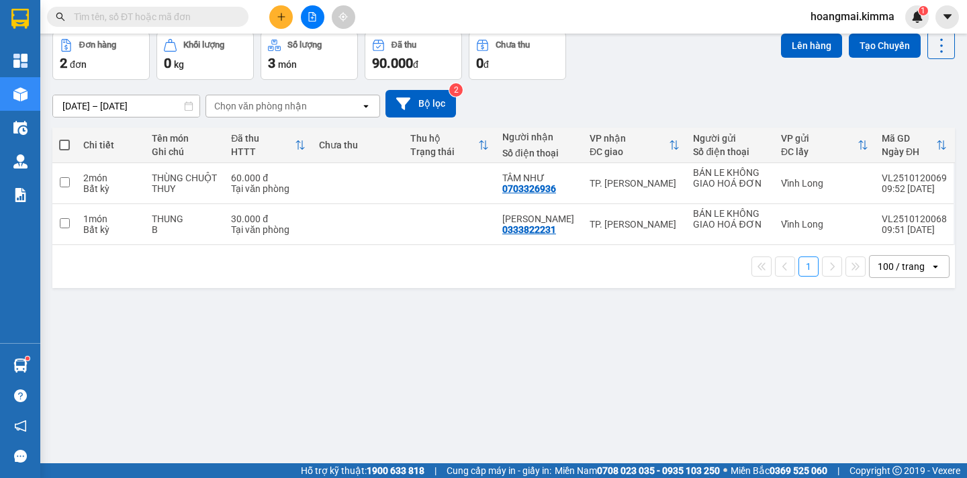
click at [60, 143] on span at bounding box center [64, 145] width 11 height 11
click at [64, 138] on input "checkbox" at bounding box center [64, 138] width 0 height 0
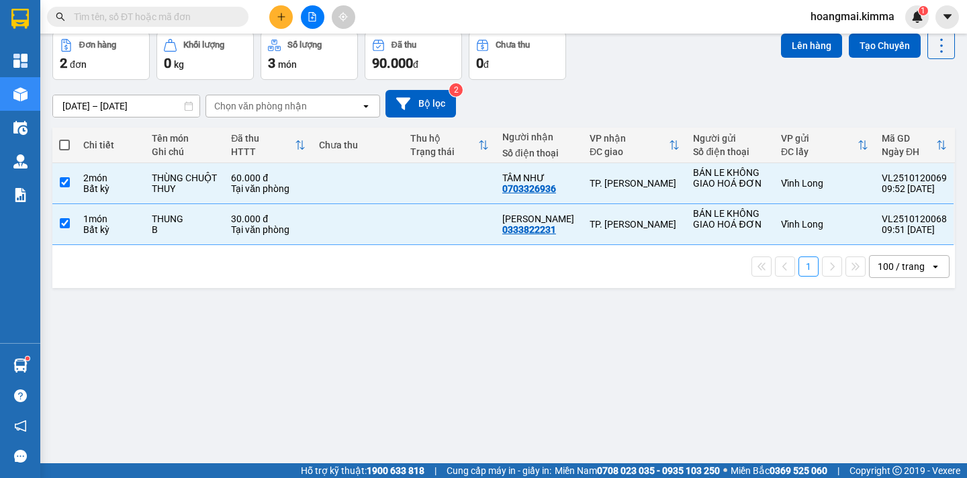
checkbox input "true"
click at [819, 48] on button "Lên hàng" at bounding box center [811, 46] width 61 height 24
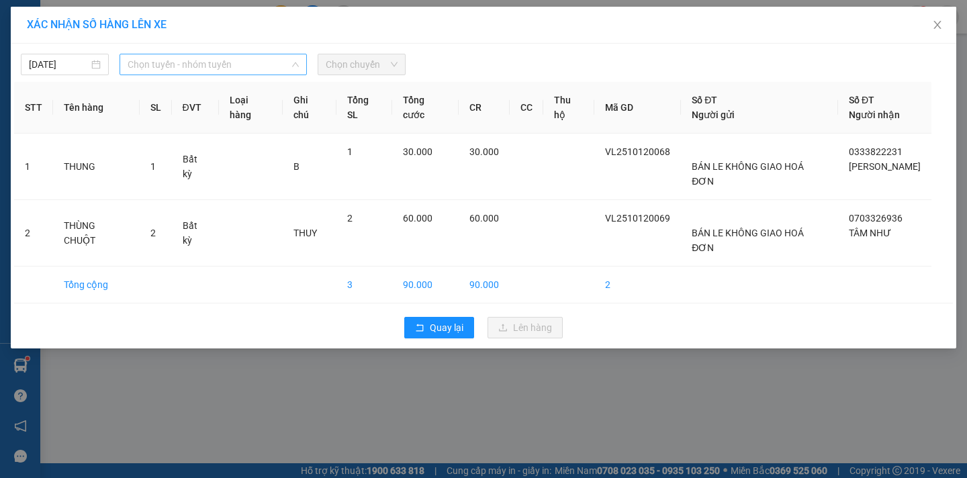
click at [234, 67] on span "Chọn tuyến - nhóm tuyến" at bounding box center [213, 64] width 171 height 20
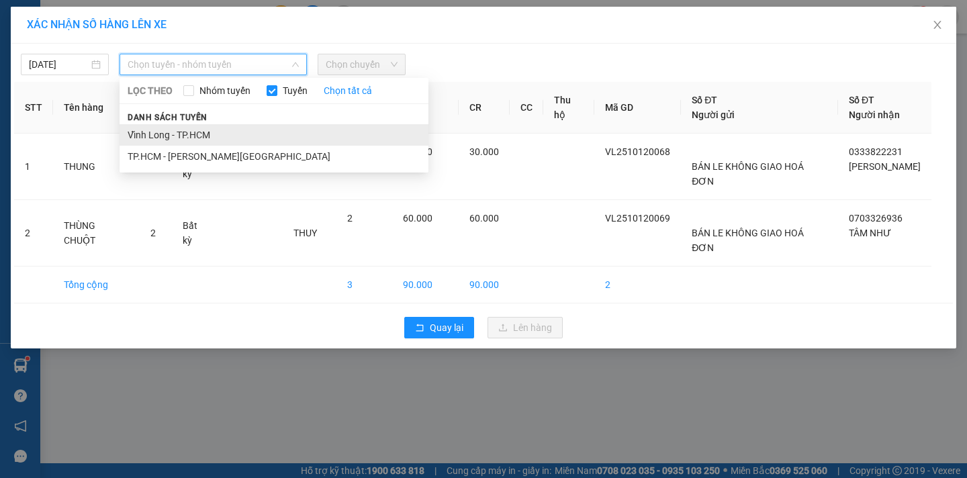
click at [221, 133] on li "Vĩnh Long - TP.HCM" at bounding box center [274, 134] width 309 height 21
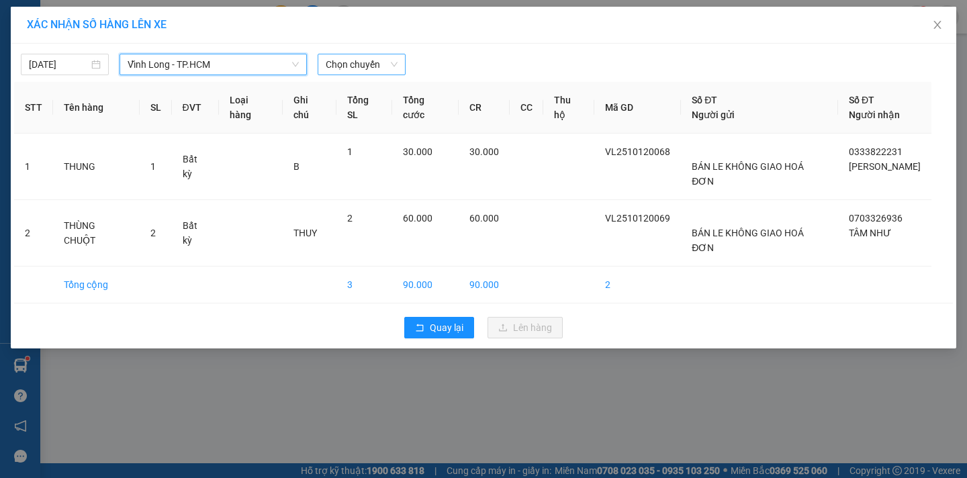
click at [388, 63] on span "Chọn chuyến" at bounding box center [362, 64] width 72 height 20
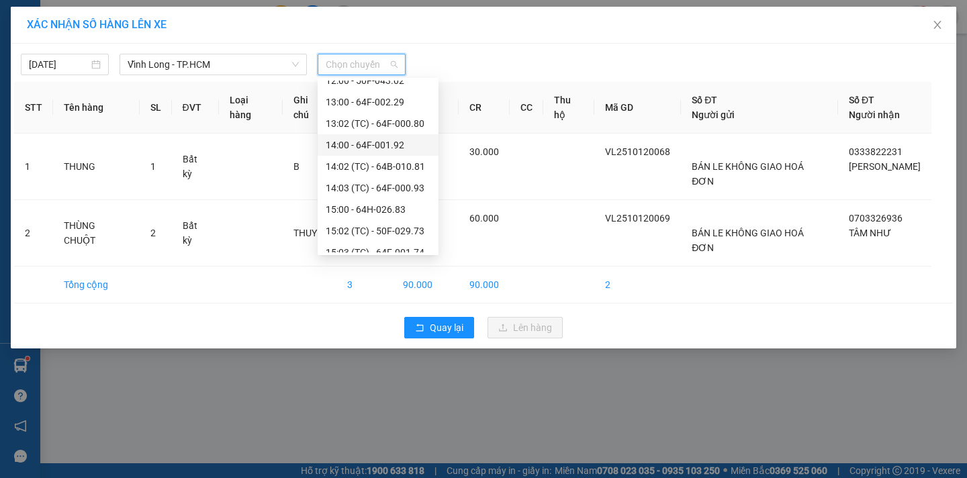
scroll to position [134, 0]
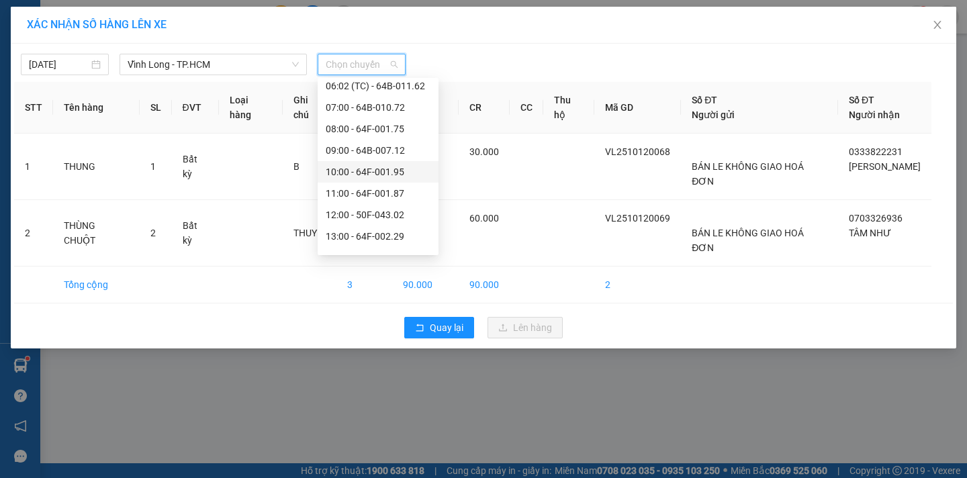
click at [410, 177] on div "10:00 - 64F-001.95" at bounding box center [378, 172] width 105 height 15
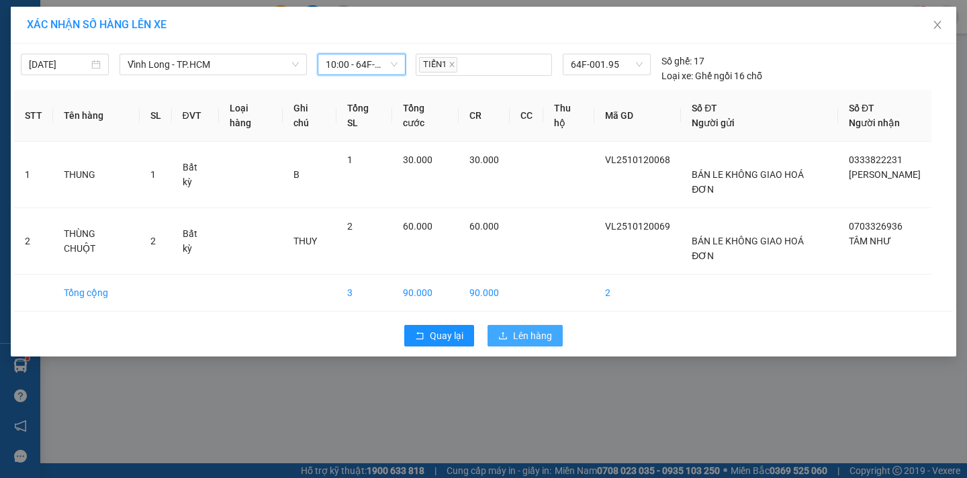
click at [509, 325] on button "Lên hàng" at bounding box center [525, 335] width 75 height 21
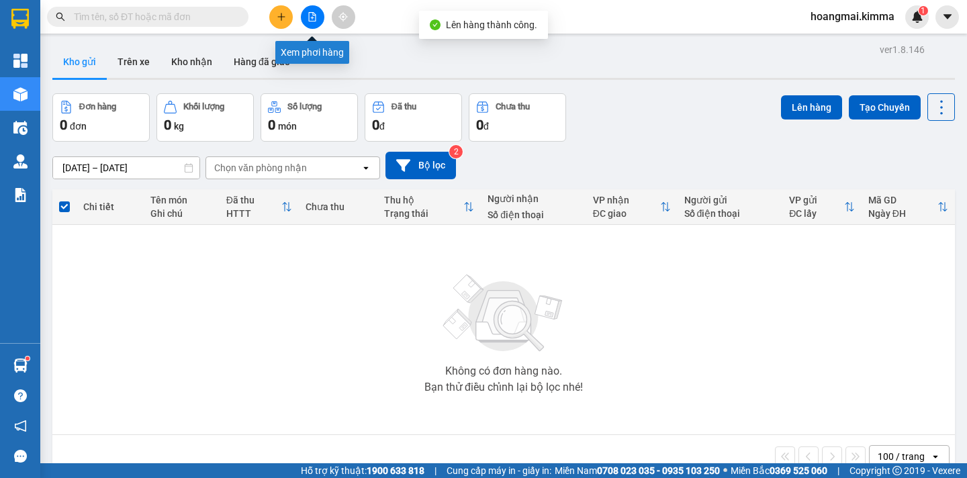
click at [312, 25] on button at bounding box center [313, 17] width 24 height 24
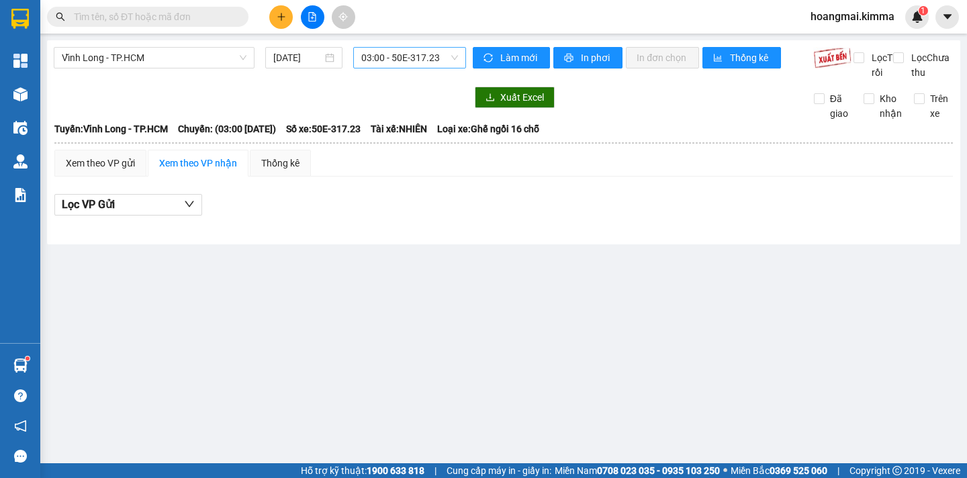
click at [443, 58] on span "03:00 - 50E-317.23" at bounding box center [409, 58] width 97 height 20
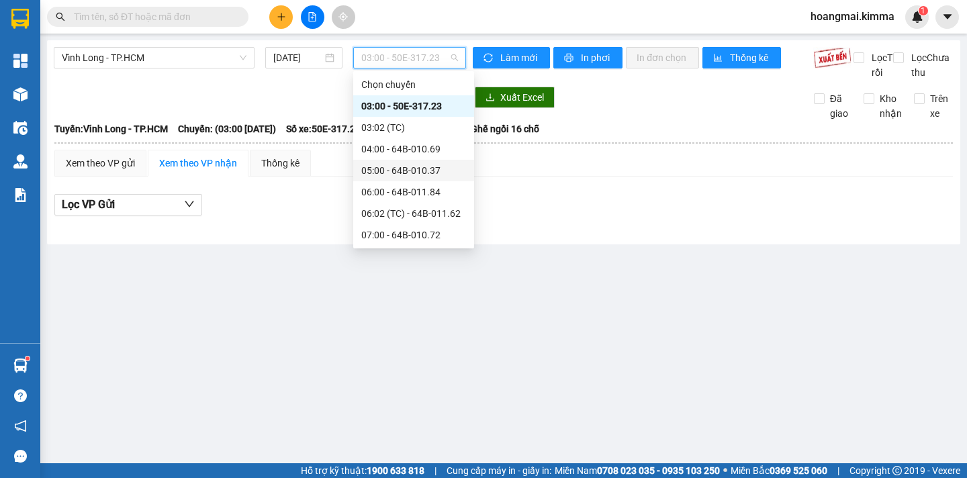
scroll to position [202, 0]
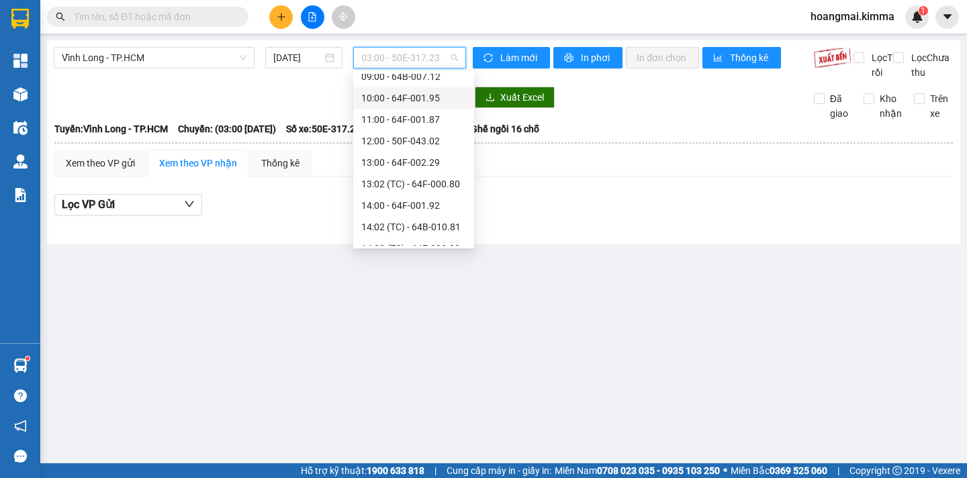
click at [443, 97] on div "10:00 - 64F-001.95" at bounding box center [413, 98] width 105 height 15
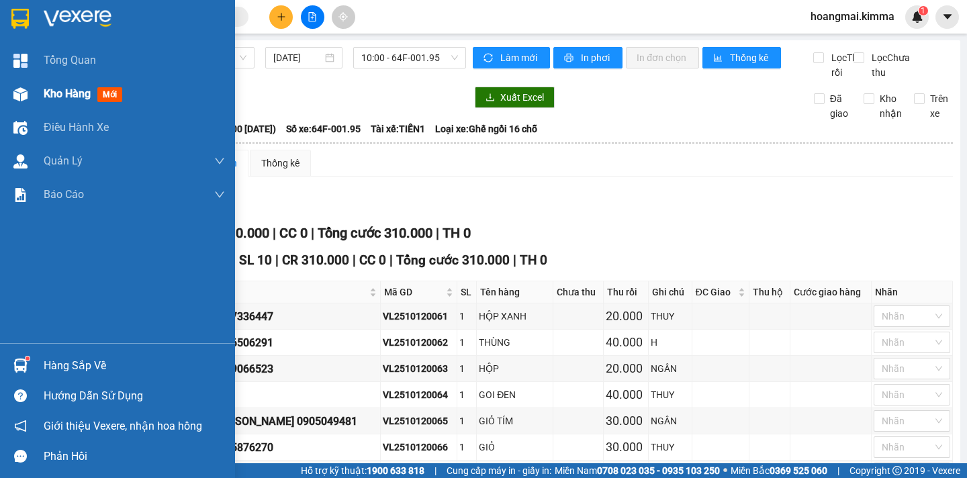
click at [70, 95] on span "Kho hàng" at bounding box center [67, 93] width 47 height 13
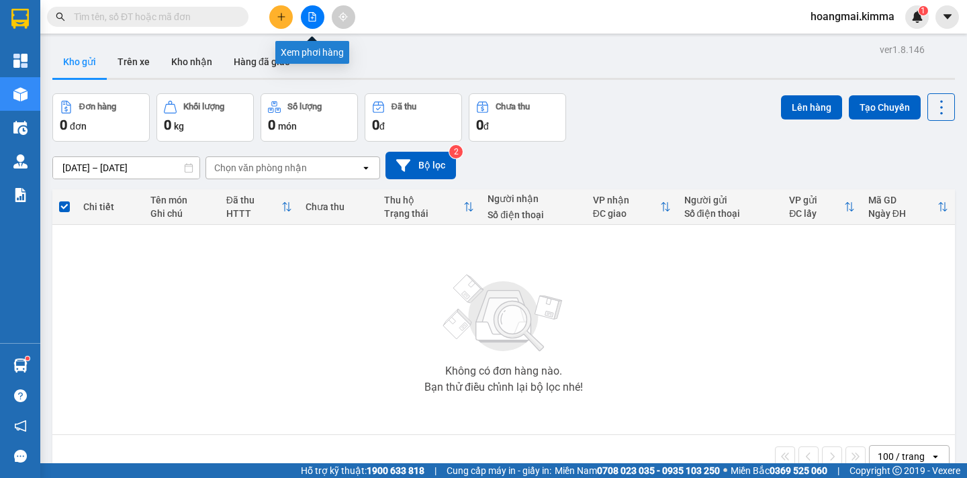
click at [316, 20] on icon "file-add" at bounding box center [312, 16] width 7 height 9
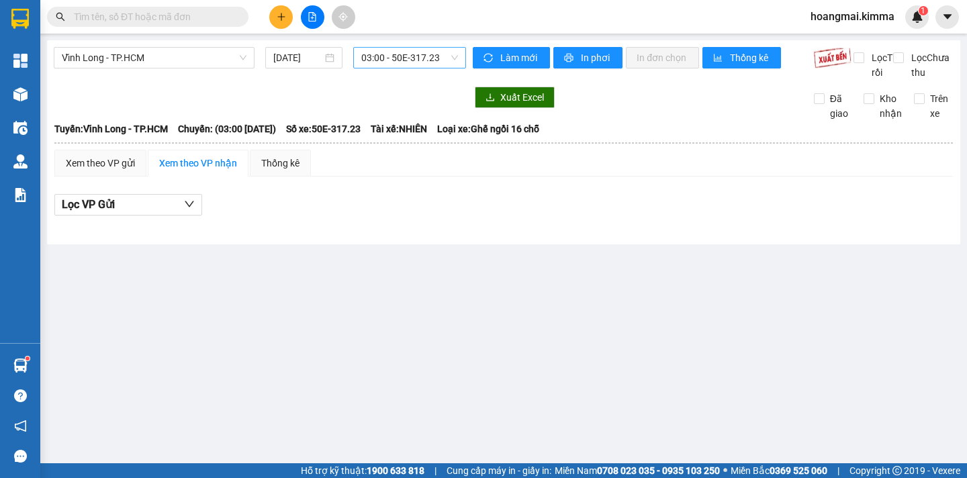
click at [442, 60] on span "03:00 - 50E-317.23" at bounding box center [409, 58] width 97 height 20
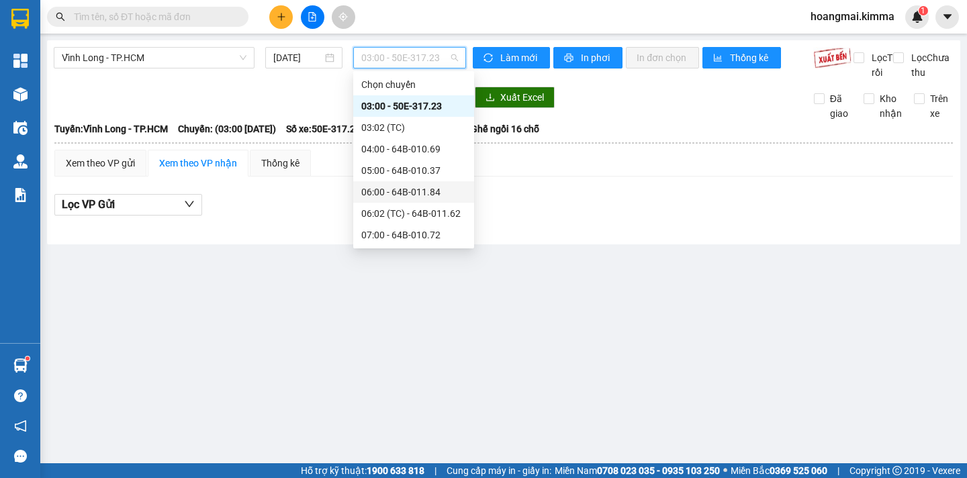
scroll to position [134, 0]
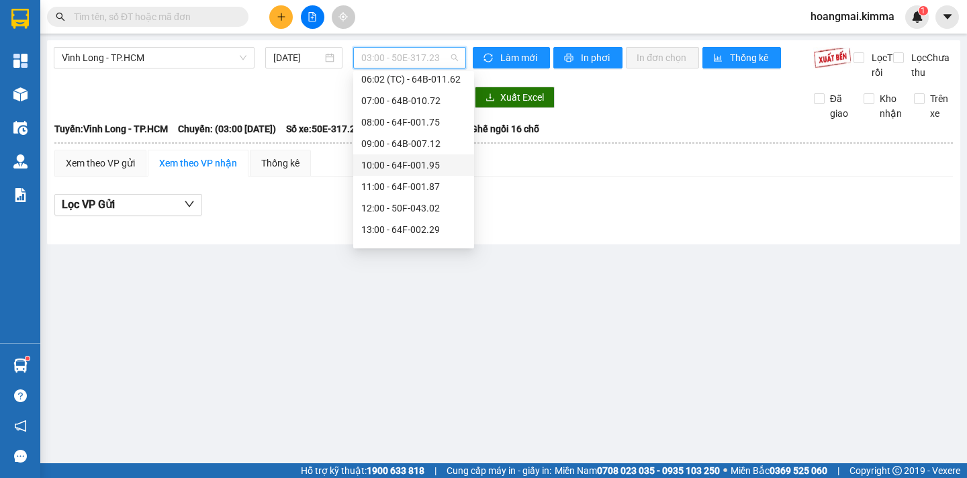
click at [454, 166] on div "10:00 - 64F-001.95" at bounding box center [413, 165] width 105 height 15
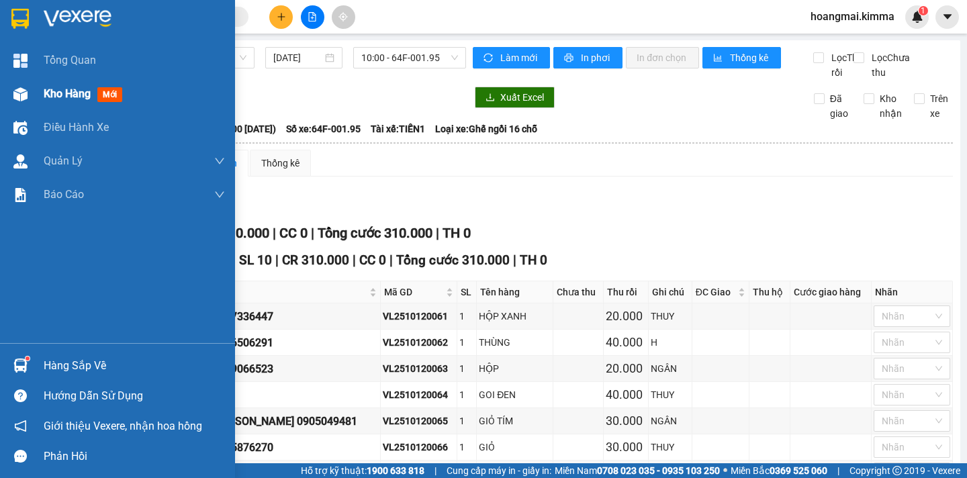
click at [57, 97] on span "Kho hàng" at bounding box center [67, 93] width 47 height 13
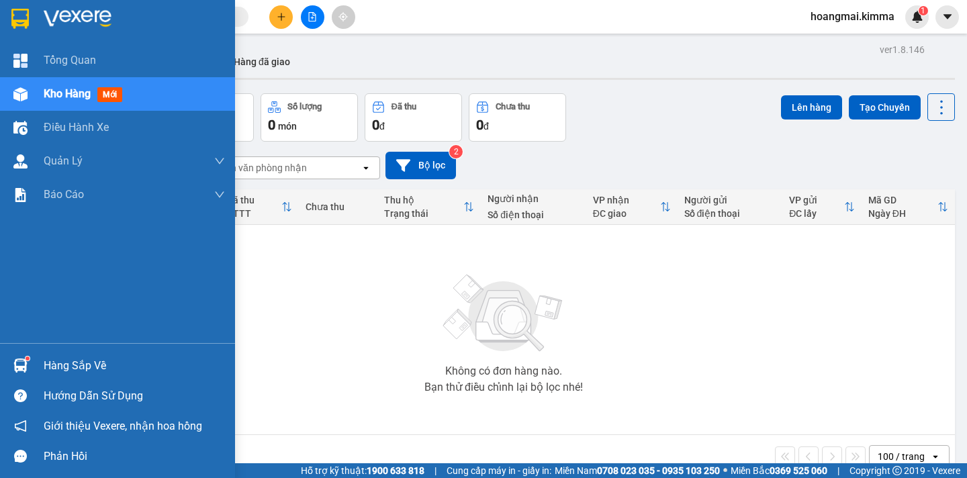
click at [50, 91] on span "Kho hàng" at bounding box center [67, 93] width 47 height 13
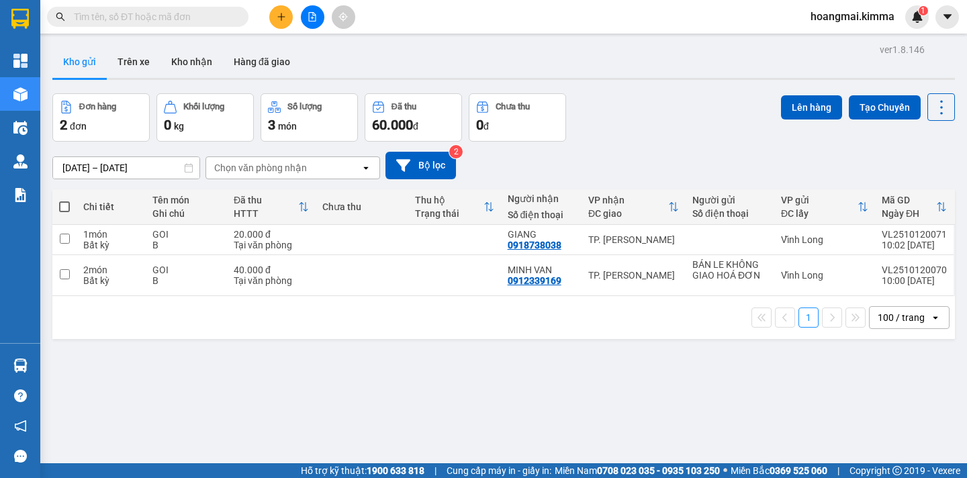
click at [310, 19] on icon "file-add" at bounding box center [312, 16] width 9 height 9
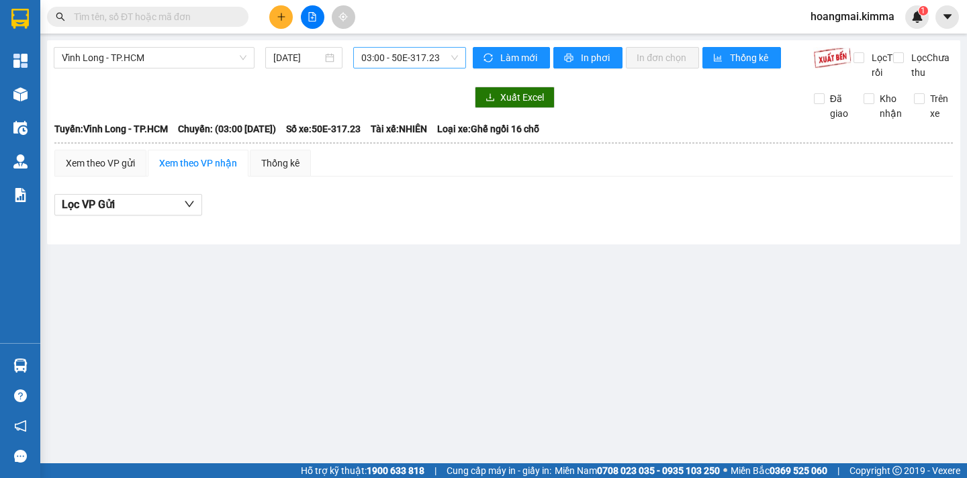
click at [423, 62] on span "03:00 - 50E-317.23" at bounding box center [409, 58] width 97 height 20
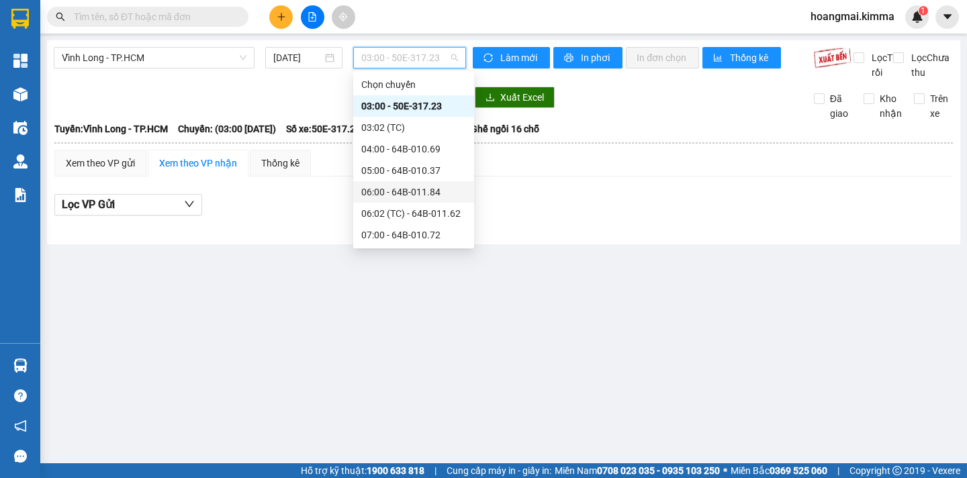
scroll to position [202, 0]
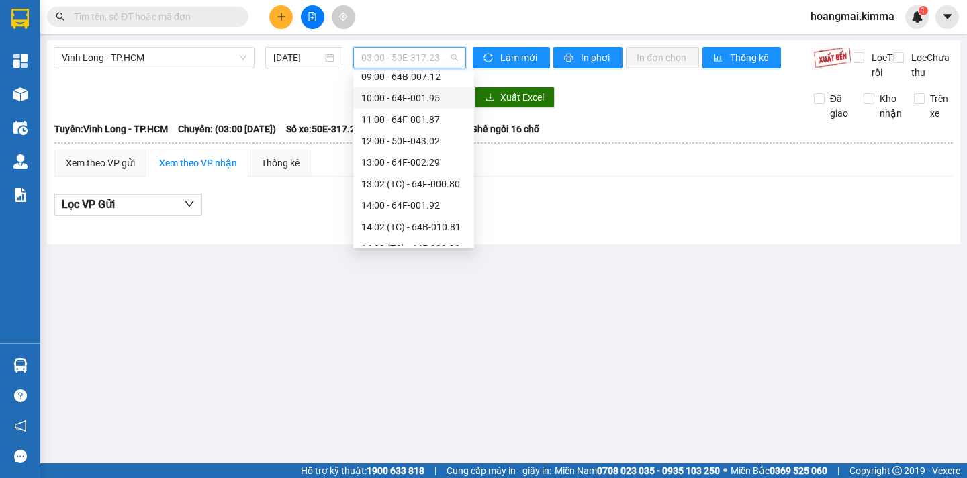
click at [442, 101] on div "10:00 - 64F-001.95" at bounding box center [413, 98] width 105 height 15
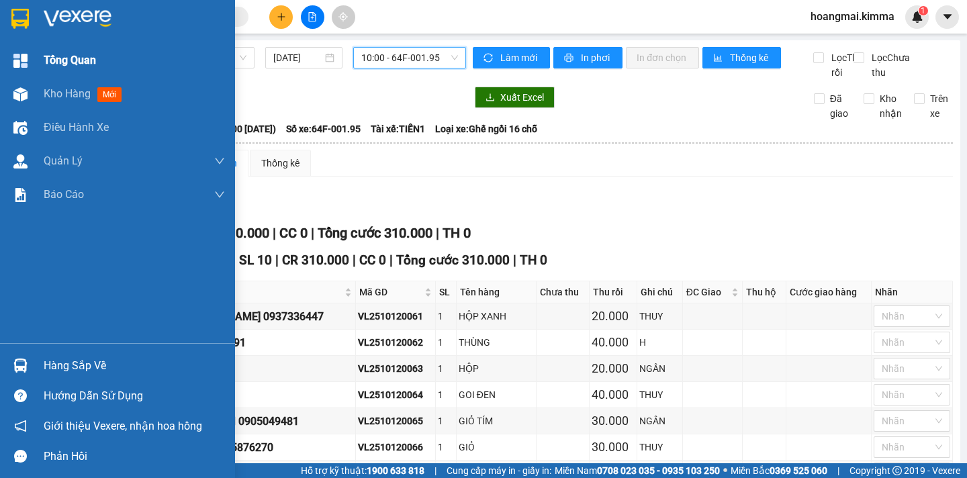
drag, startPoint x: 54, startPoint y: 97, endPoint x: 102, endPoint y: 63, distance: 58.9
click at [56, 93] on span "Kho hàng" at bounding box center [67, 93] width 47 height 13
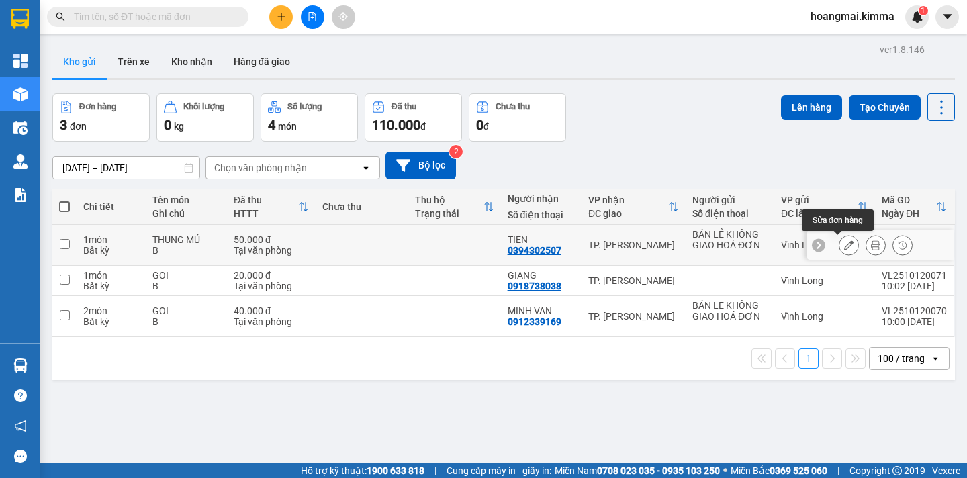
click at [844, 247] on icon at bounding box center [848, 244] width 9 height 9
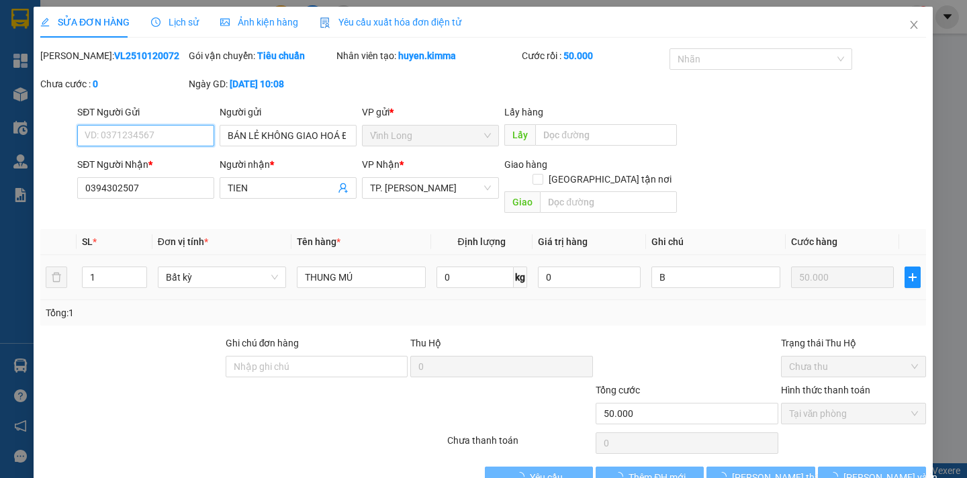
type input "BÁN LẺ KHÔNG GIAO HOÁ ĐƠN"
type input "0394302507"
type input "TIEN"
type input "50.000"
click at [367, 267] on input "THUNG MÚ" at bounding box center [362, 277] width 128 height 21
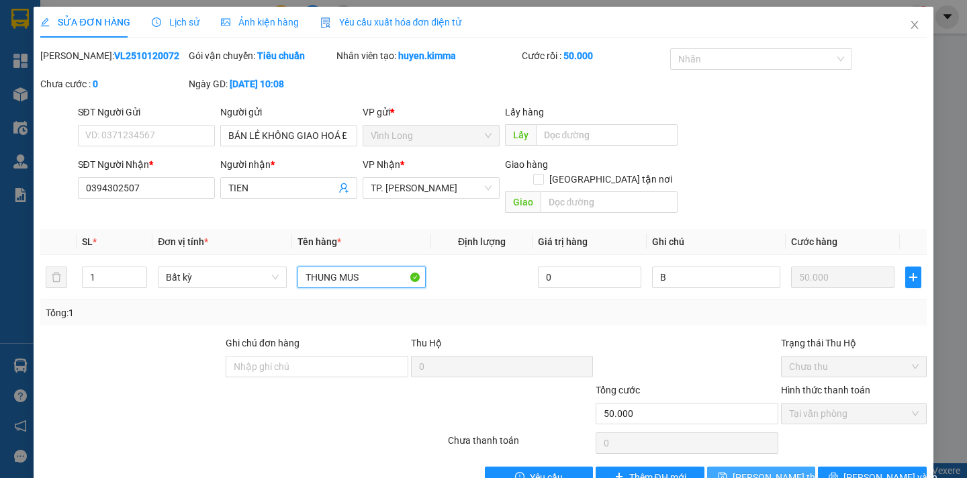
type input "THUNG MUS"
click at [767, 470] on span "[PERSON_NAME] thay đổi" at bounding box center [786, 477] width 107 height 15
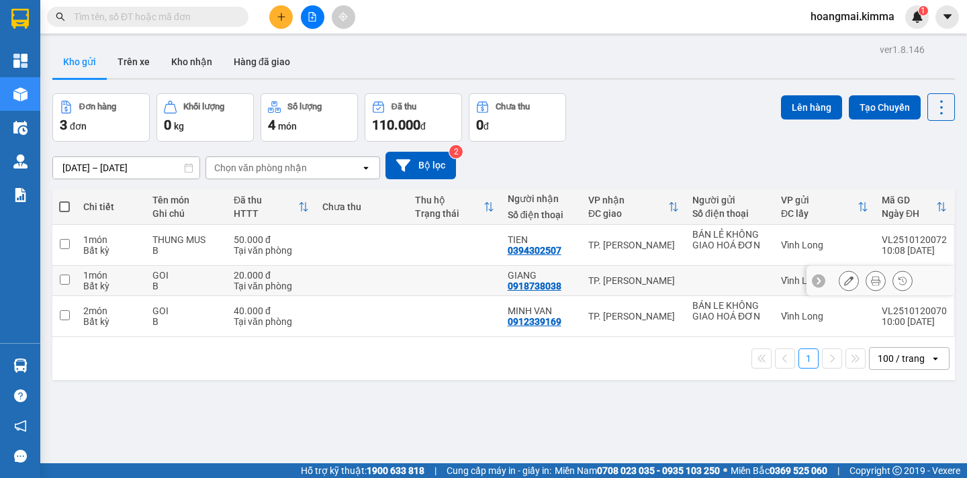
click at [844, 281] on icon at bounding box center [848, 280] width 9 height 9
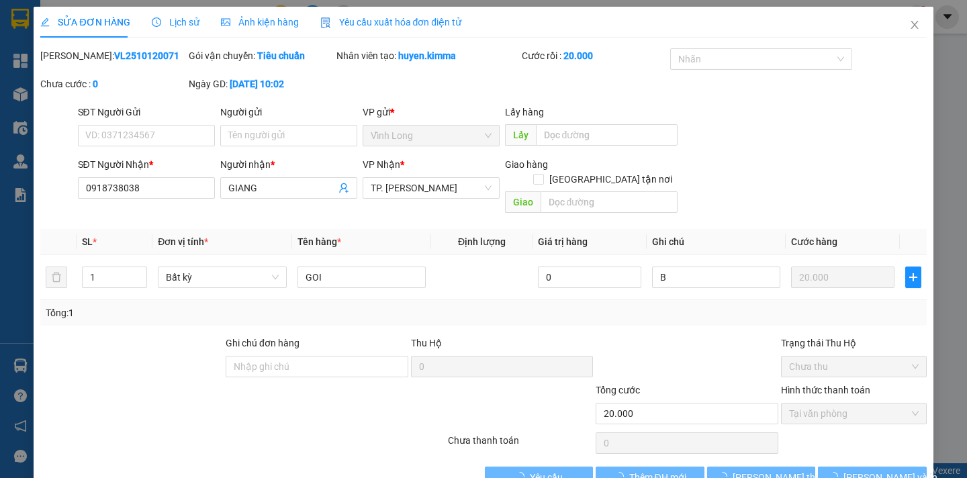
type input "0918738038"
type input "GIANG"
type input "20.000"
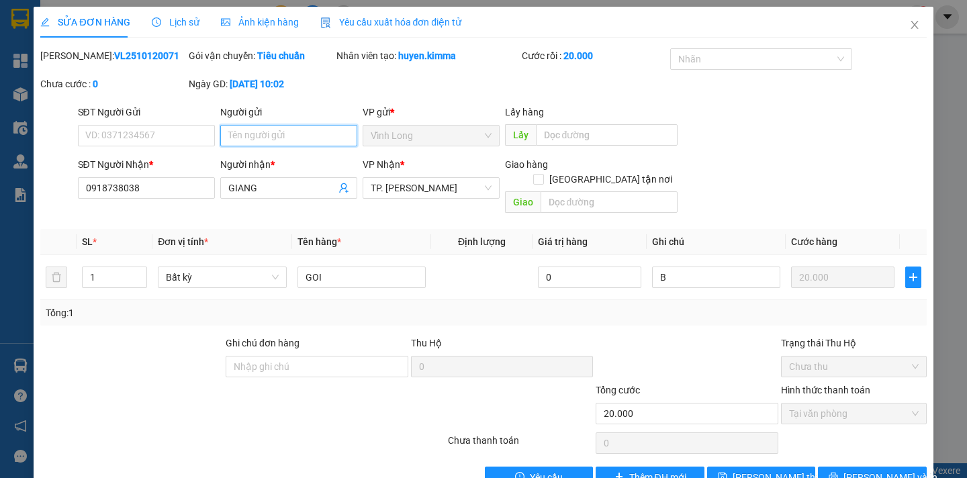
drag, startPoint x: 236, startPoint y: 131, endPoint x: 243, endPoint y: 124, distance: 10.5
click at [240, 126] on input "Người gửi" at bounding box center [288, 135] width 137 height 21
type input "BÁN"
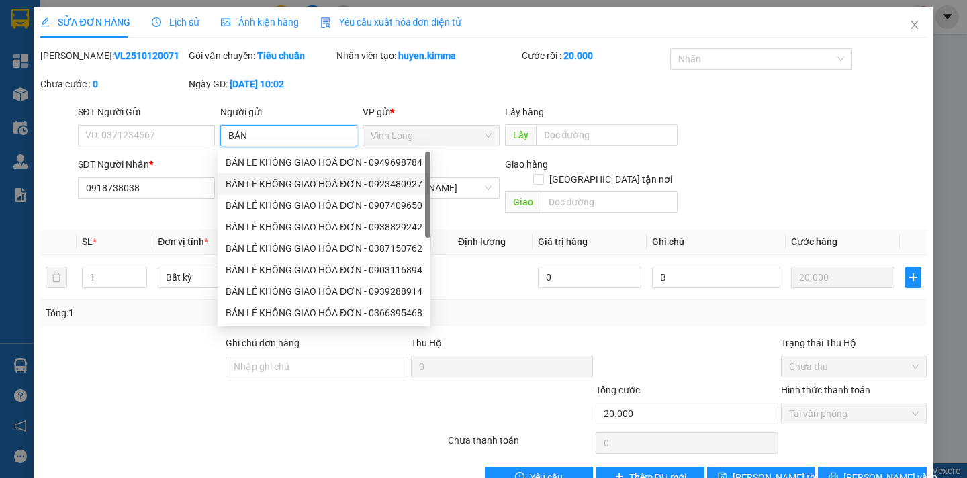
click at [309, 183] on div "BÁN LẺ KHÔNG GIAO HOÁ ĐƠN - 0923480927" at bounding box center [324, 184] width 197 height 15
type input "0923480927"
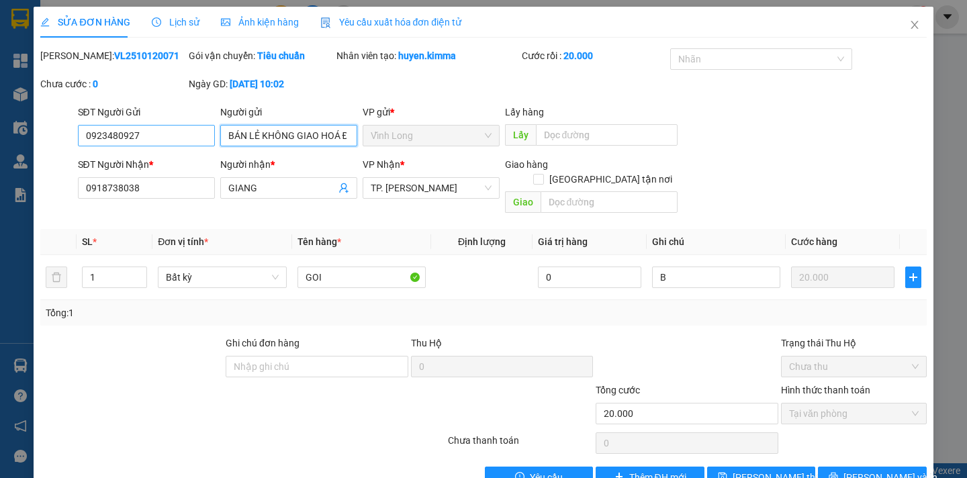
type input "BÁN LẺ KHÔNG GIAO HOÁ ĐƠN"
drag, startPoint x: 146, startPoint y: 138, endPoint x: 0, endPoint y: 134, distance: 145.8
click at [0, 140] on div "SỬA ĐƠN HÀNG Lịch sử Ảnh kiện hàng Yêu cầu xuất hóa đơn điện tử Total Paid Fee …" at bounding box center [483, 239] width 967 height 478
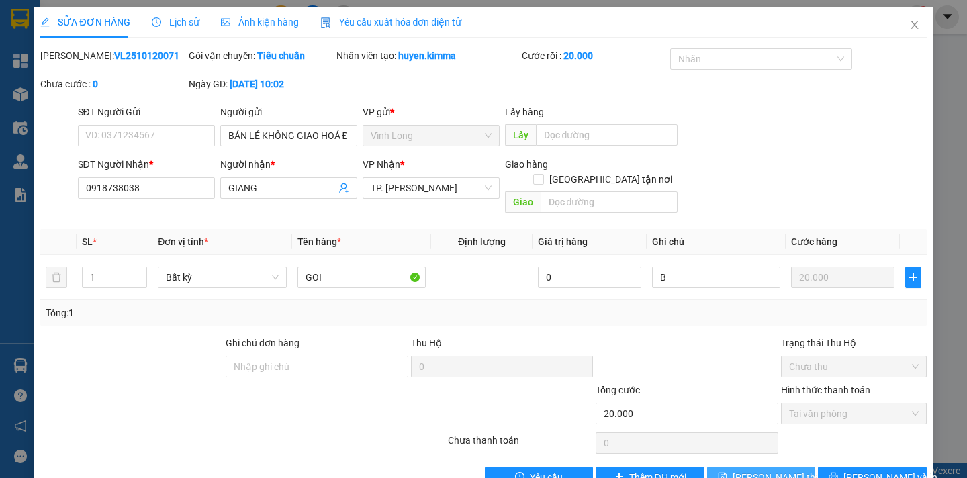
click at [762, 470] on span "[PERSON_NAME] thay đổi" at bounding box center [786, 477] width 107 height 15
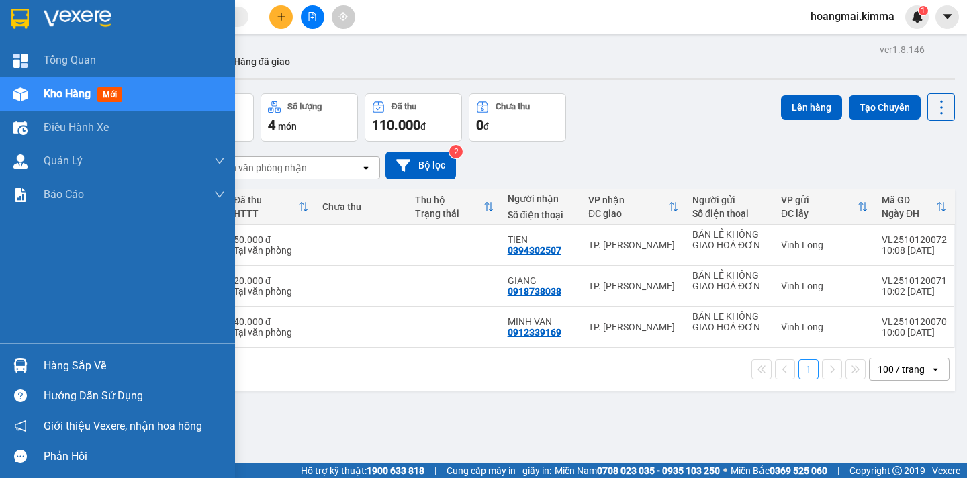
click at [71, 91] on span "Kho hàng" at bounding box center [67, 93] width 47 height 13
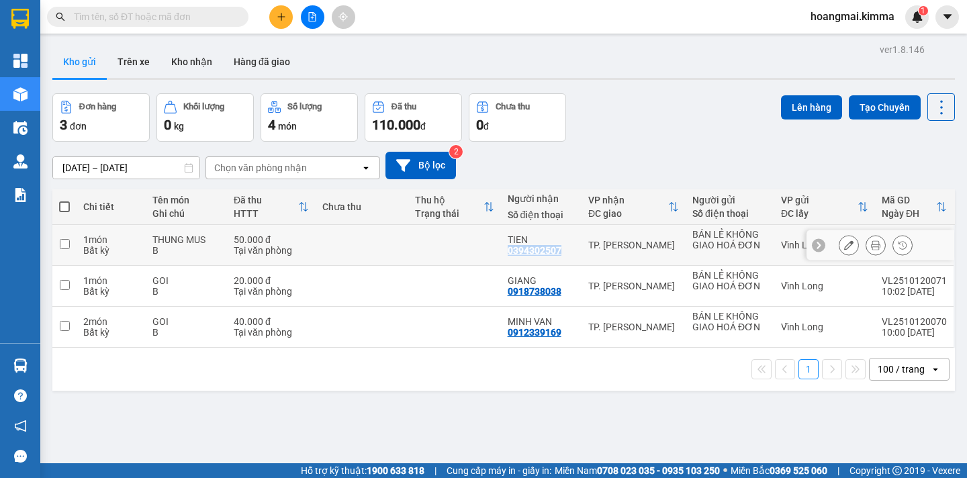
drag, startPoint x: 557, startPoint y: 249, endPoint x: 504, endPoint y: 251, distance: 53.1
click at [508, 251] on div "TIEN 0394302507" at bounding box center [541, 244] width 67 height 21
checkbox input "true"
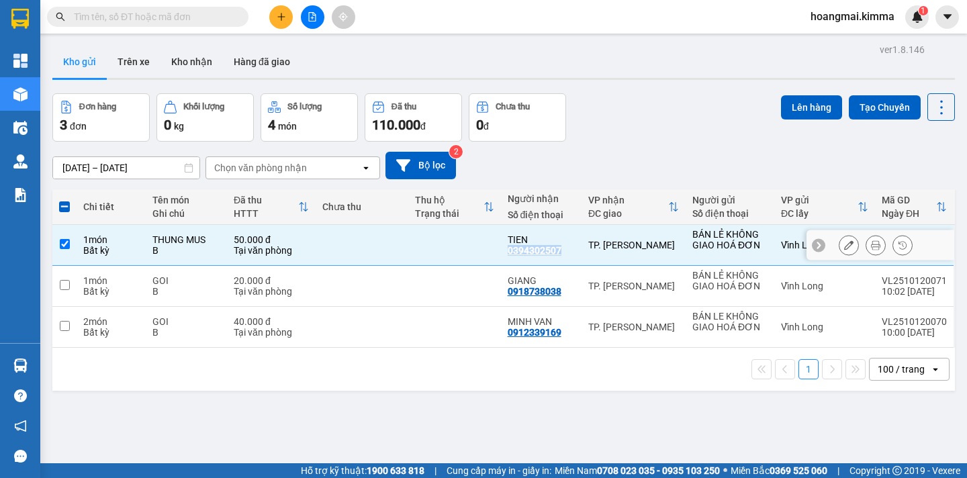
copy div "0394302507"
paste input "0394302507"
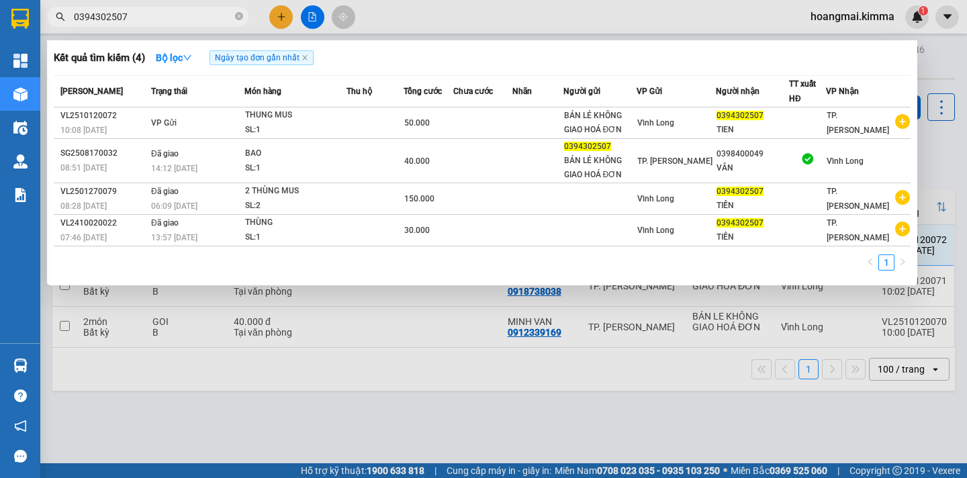
type input "0394302507"
click at [940, 155] on div at bounding box center [483, 239] width 967 height 478
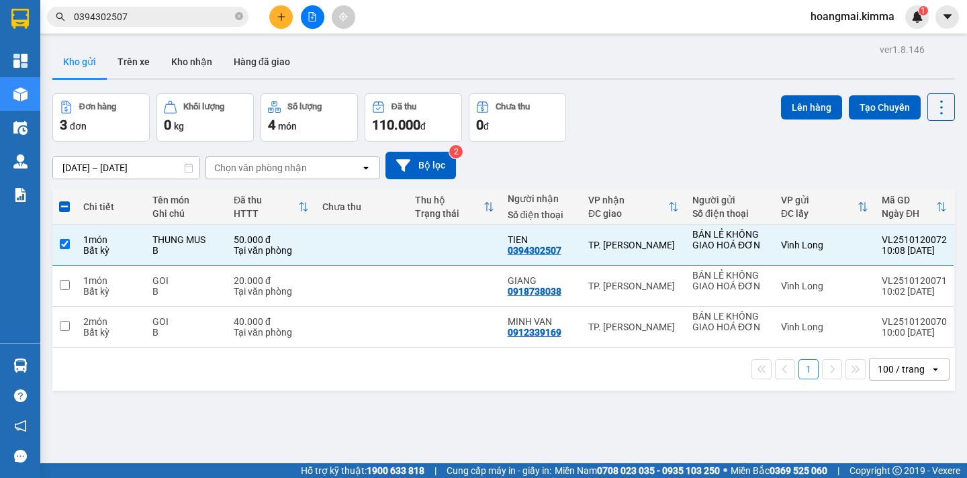
click at [689, 146] on div "[DATE] – [DATE] Press the down arrow key to interact with the calendar and sele…" at bounding box center [503, 166] width 903 height 48
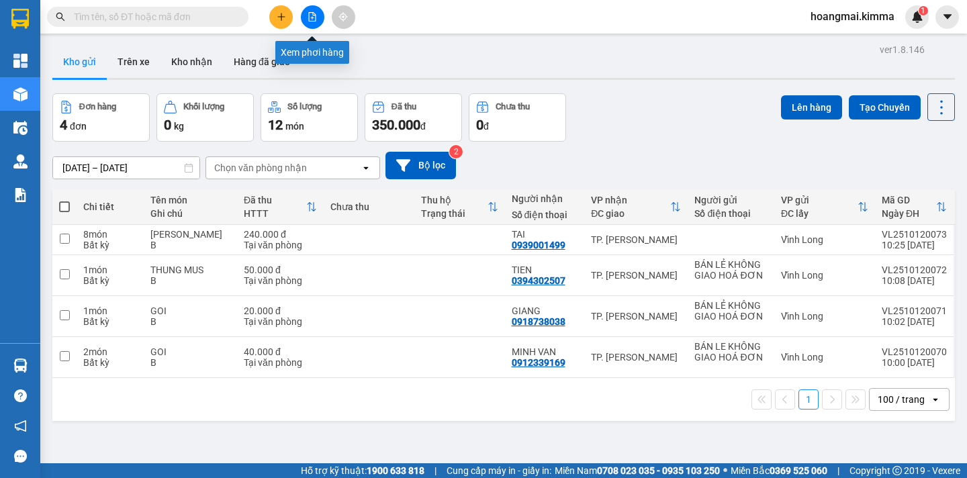
click at [316, 22] on button at bounding box center [313, 17] width 24 height 24
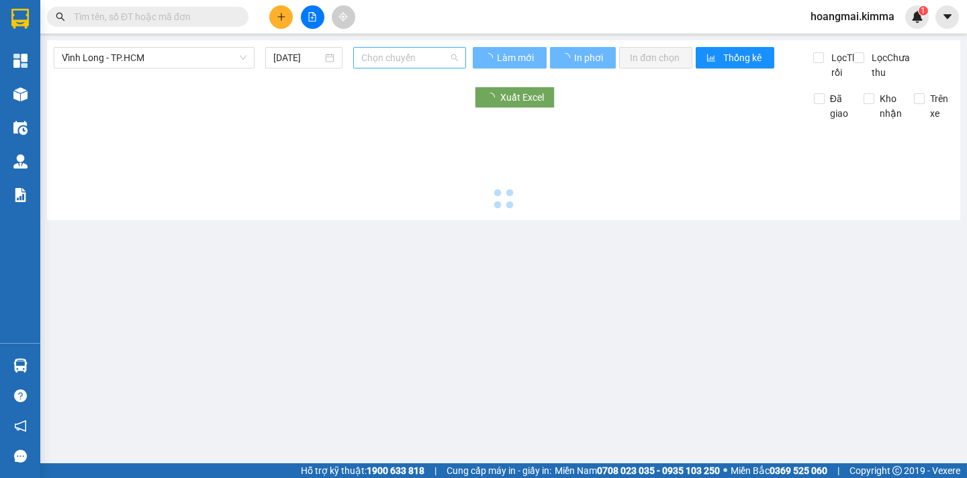
click at [439, 58] on span "Chọn chuyến" at bounding box center [409, 58] width 97 height 20
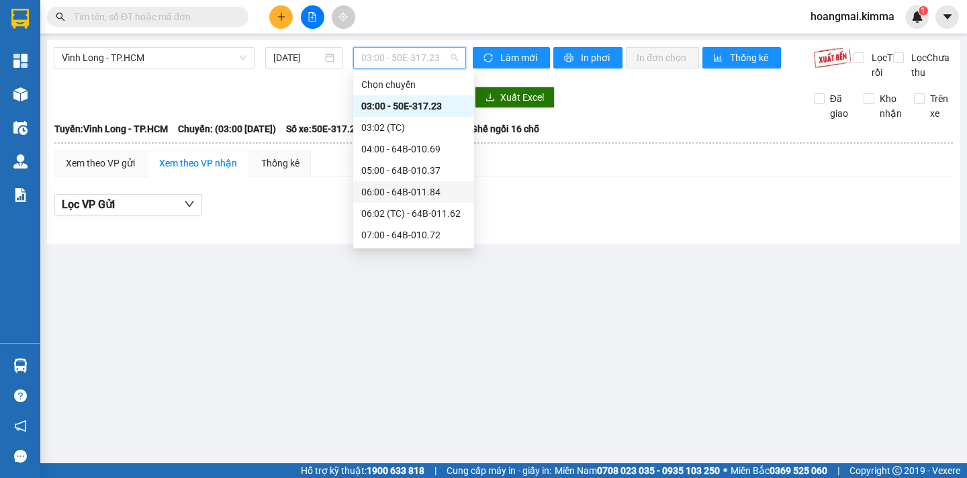
scroll to position [202, 0]
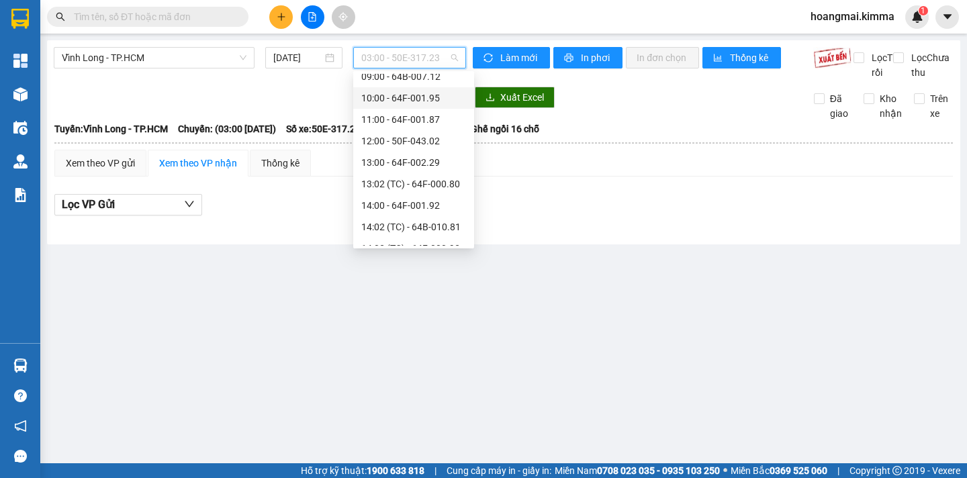
click at [431, 98] on div "10:00 - 64F-001.95" at bounding box center [413, 98] width 105 height 15
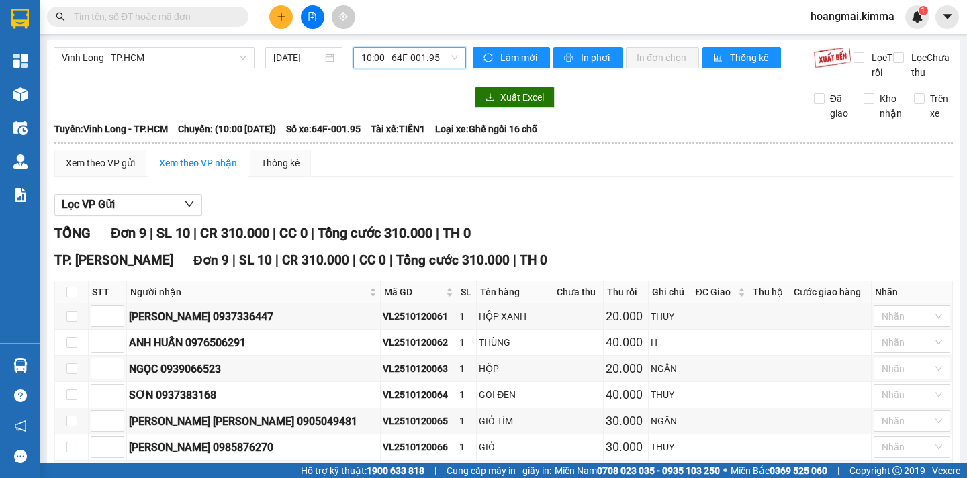
click at [444, 56] on span "10:00 - 64F-001.95" at bounding box center [409, 58] width 97 height 20
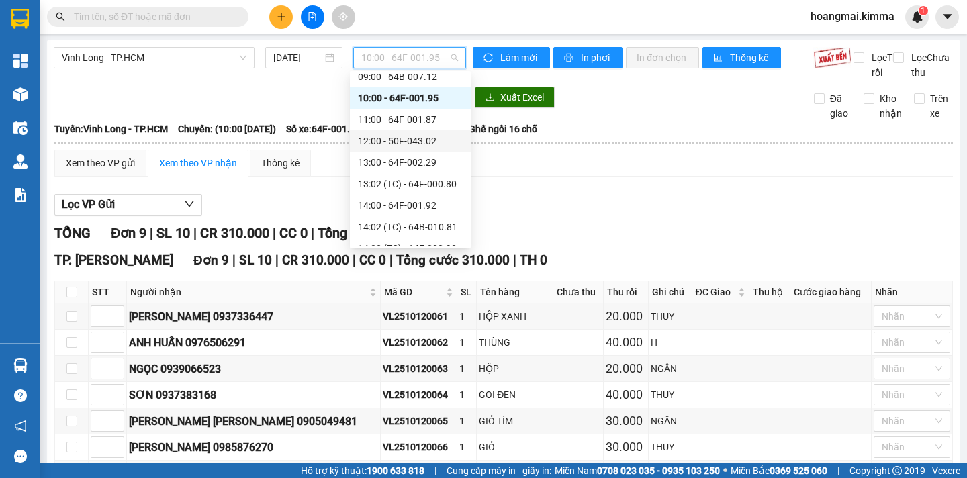
scroll to position [134, 0]
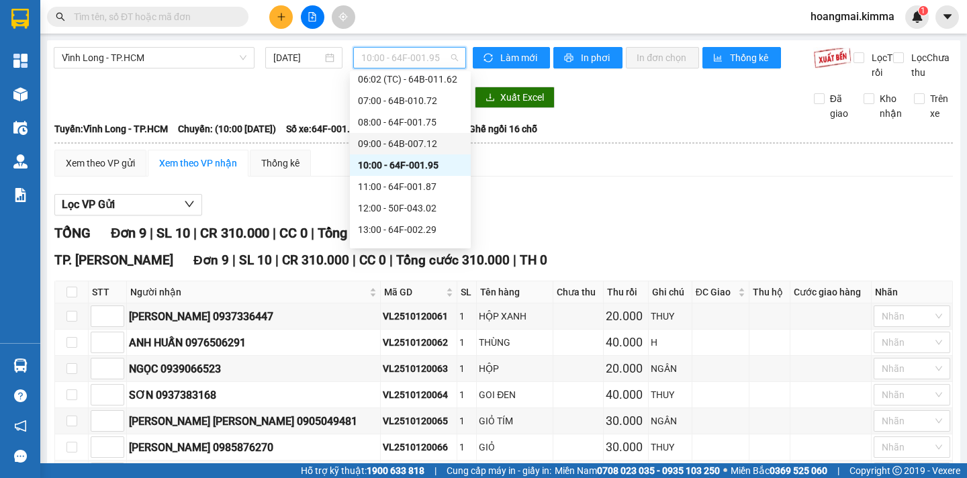
click at [429, 147] on div "09:00 - 64B-007.12" at bounding box center [410, 143] width 105 height 15
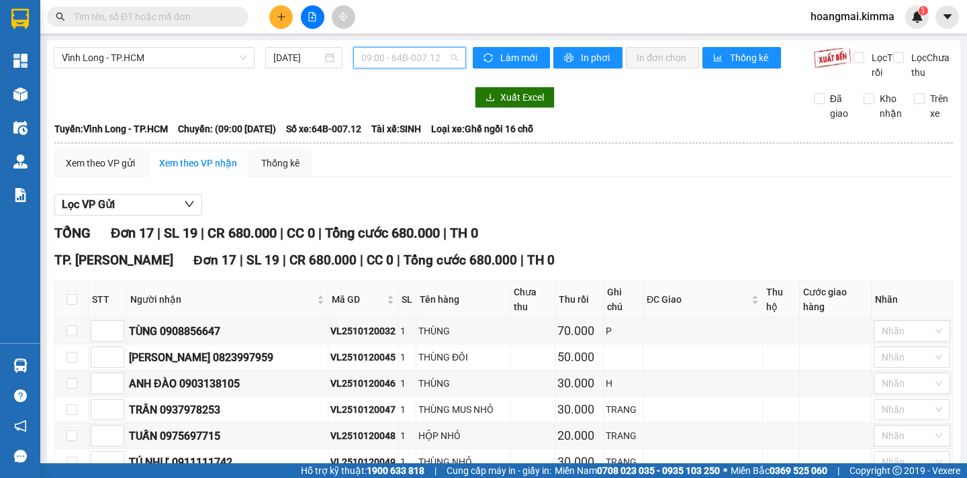
drag, startPoint x: 444, startPoint y: 57, endPoint x: 443, endPoint y: 80, distance: 22.9
click at [443, 57] on span "09:00 - 64B-007.12" at bounding box center [409, 58] width 97 height 20
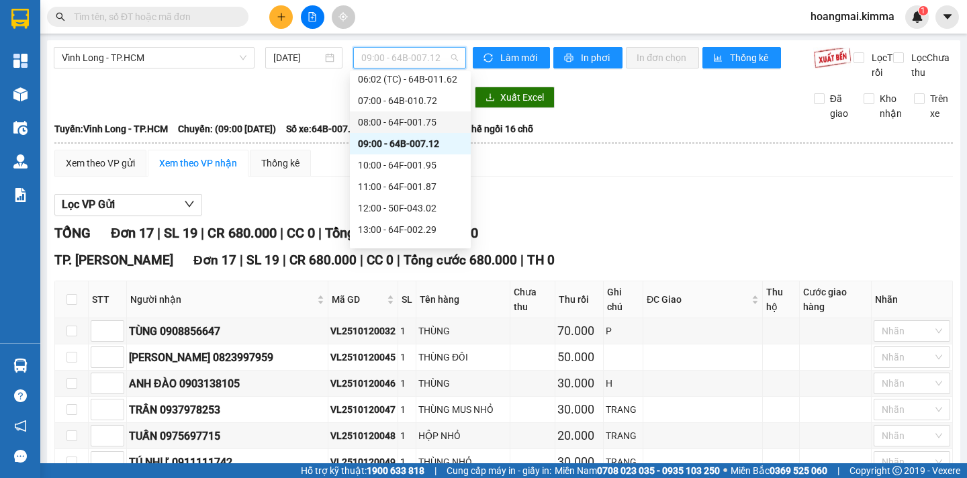
click at [429, 125] on div "08:00 - 64F-001.75" at bounding box center [410, 122] width 105 height 15
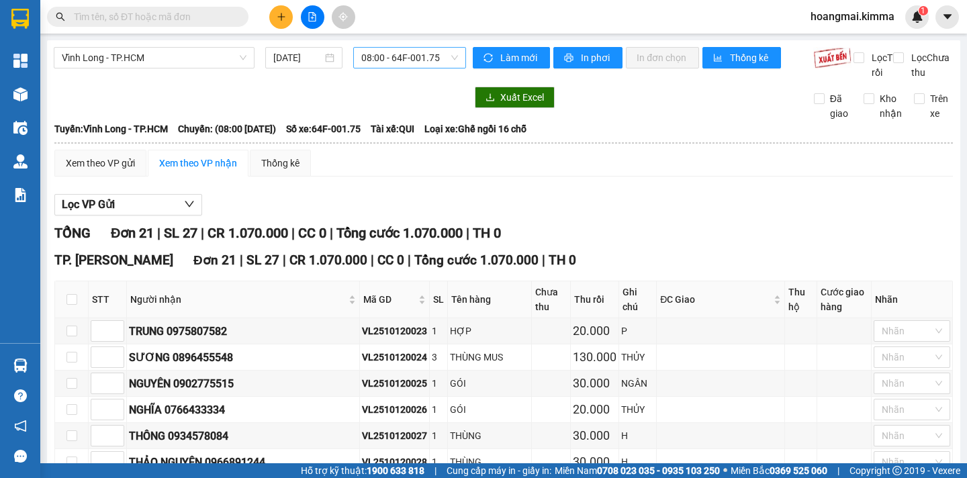
click at [439, 60] on span "08:00 - 64F-001.75" at bounding box center [409, 58] width 97 height 20
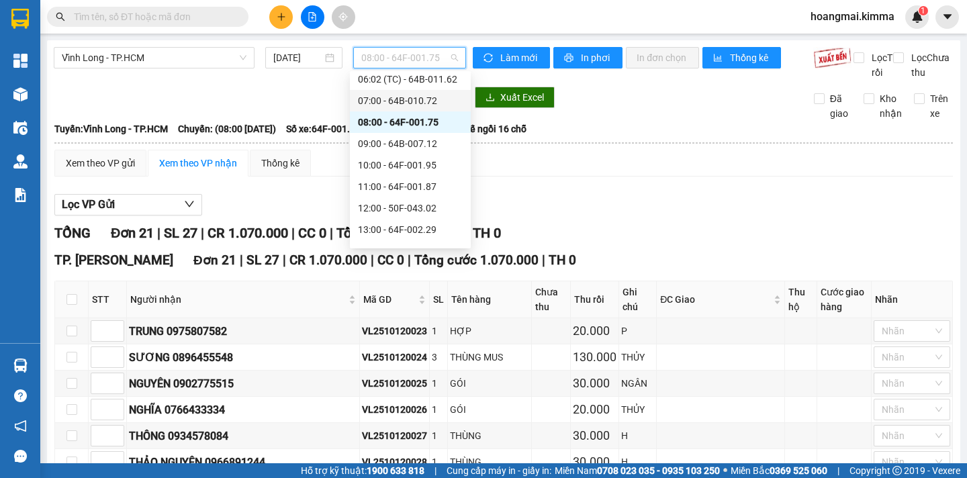
click at [434, 102] on div "07:00 - 64B-010.72" at bounding box center [410, 100] width 105 height 15
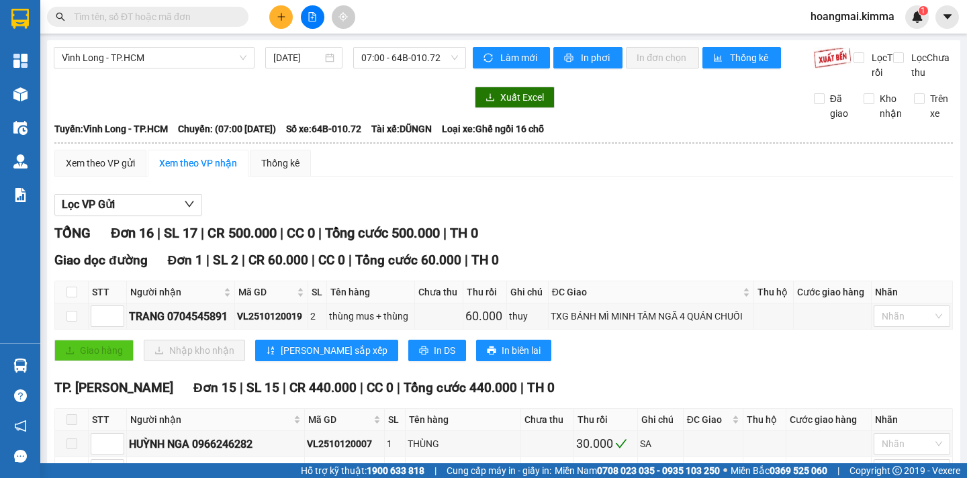
click at [439, 64] on span "07:00 - 64B-010.72" at bounding box center [409, 58] width 97 height 20
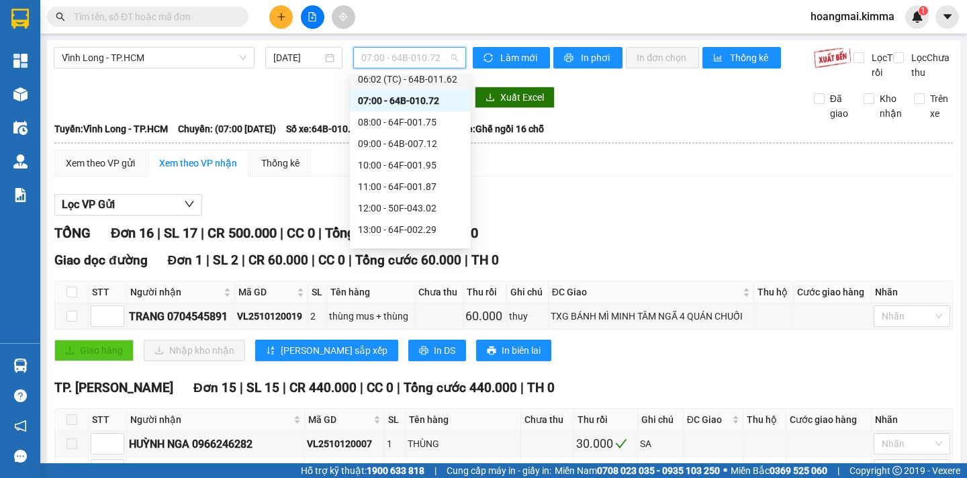
scroll to position [67, 0]
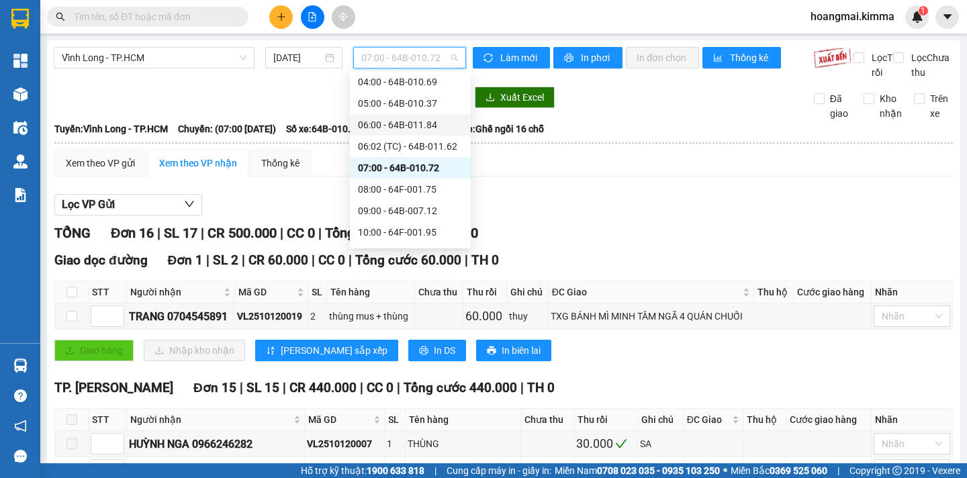
click at [433, 125] on div "06:00 - 64B-011.84" at bounding box center [410, 125] width 105 height 15
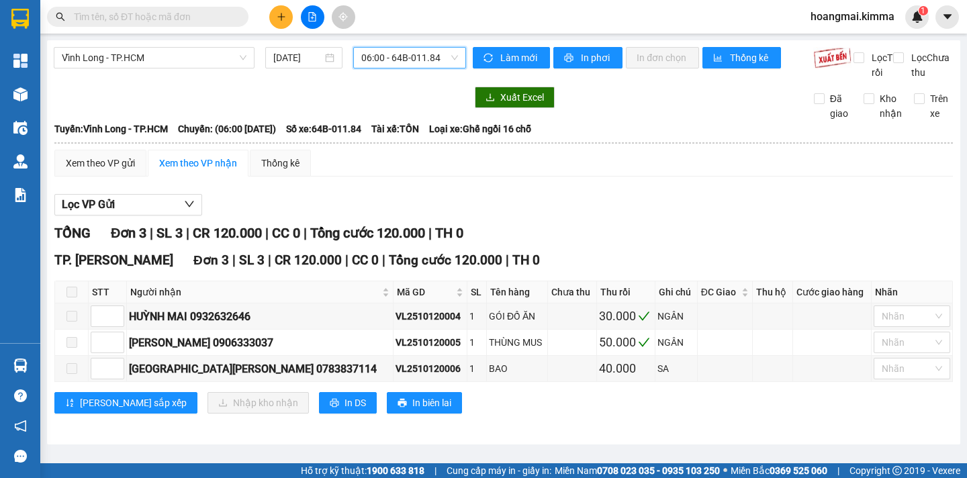
click at [433, 63] on span "06:00 - 64B-011.84" at bounding box center [409, 58] width 97 height 20
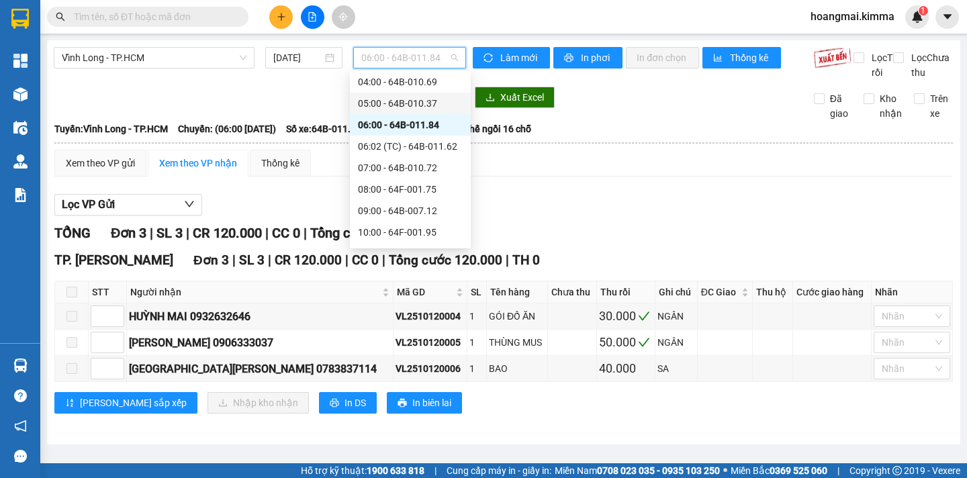
click at [423, 102] on div "05:00 - 64B-010.37" at bounding box center [410, 103] width 105 height 15
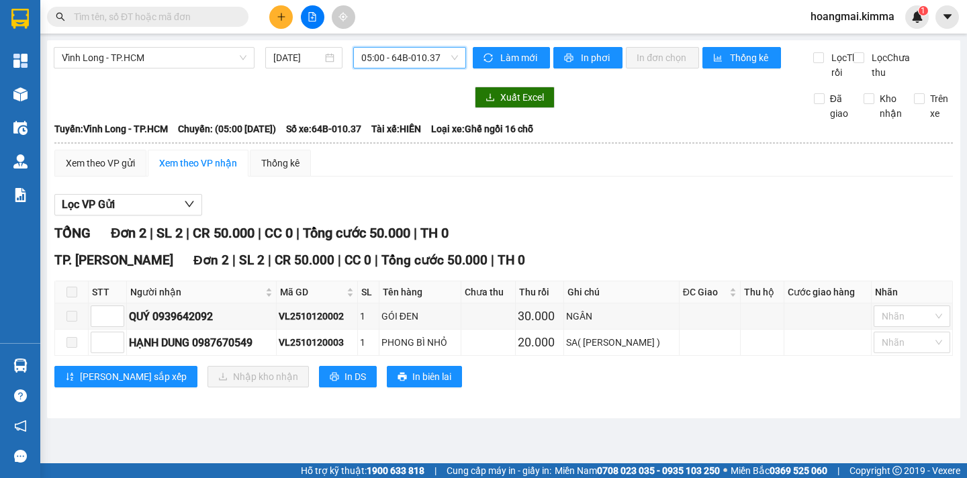
click at [443, 67] on span "05:00 - 64B-010.37" at bounding box center [409, 58] width 97 height 20
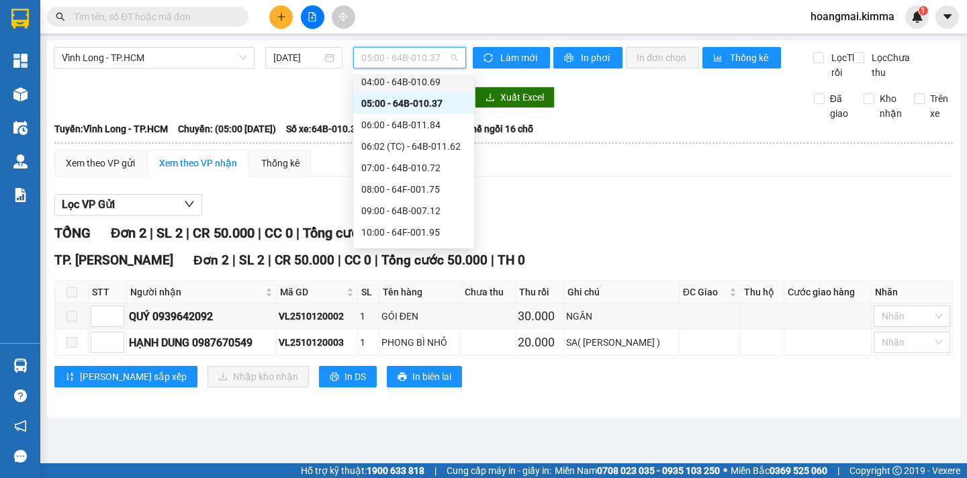
click at [433, 86] on div "04:00 - 64B-010.69" at bounding box center [413, 82] width 105 height 15
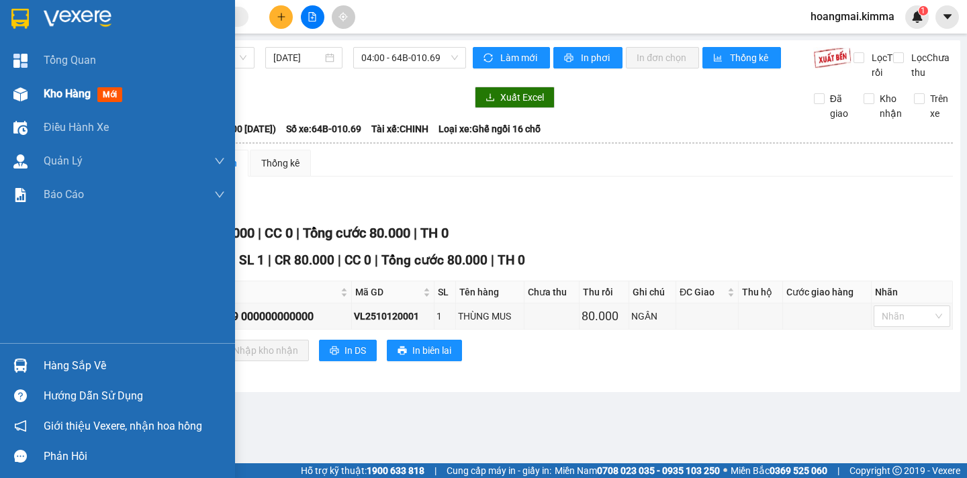
click at [66, 99] on span "Kho hàng" at bounding box center [67, 93] width 47 height 13
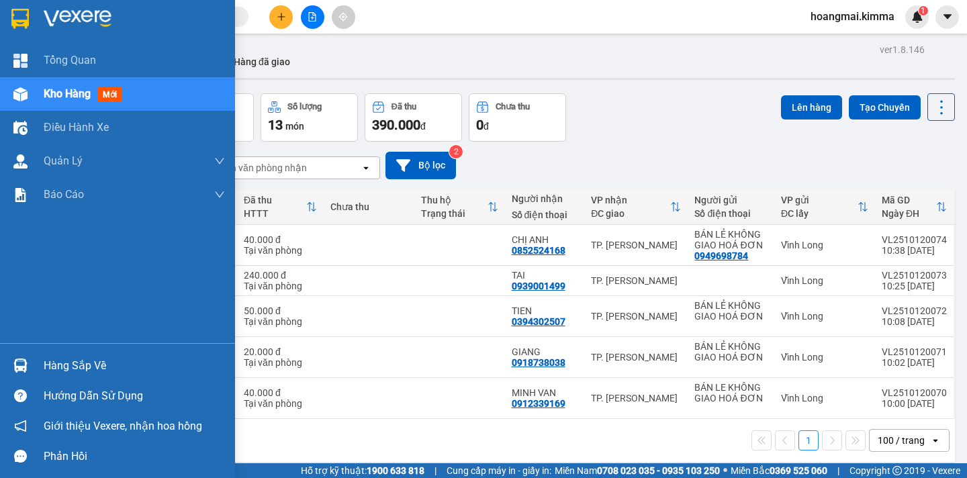
drag, startPoint x: 93, startPoint y: 114, endPoint x: 603, endPoint y: 206, distance: 518.8
click at [120, 115] on div "Điều hành xe" at bounding box center [134, 128] width 181 height 34
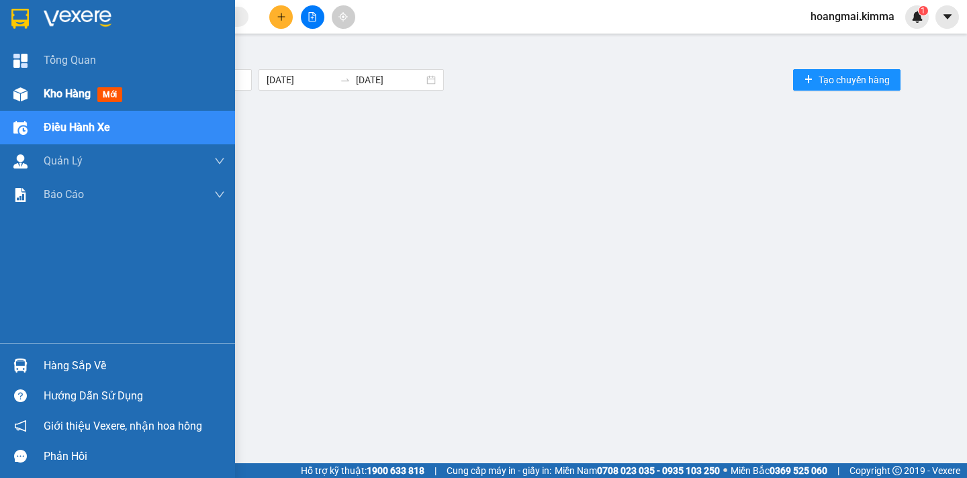
click at [70, 101] on div "Kho hàng mới" at bounding box center [134, 94] width 181 height 34
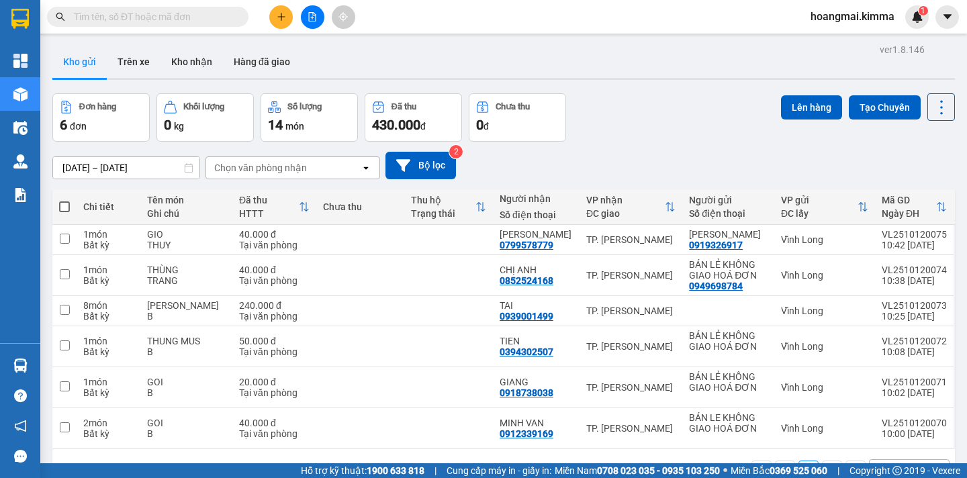
click at [183, 20] on input "text" at bounding box center [153, 16] width 159 height 15
click at [183, 19] on input "text" at bounding box center [153, 16] width 159 height 15
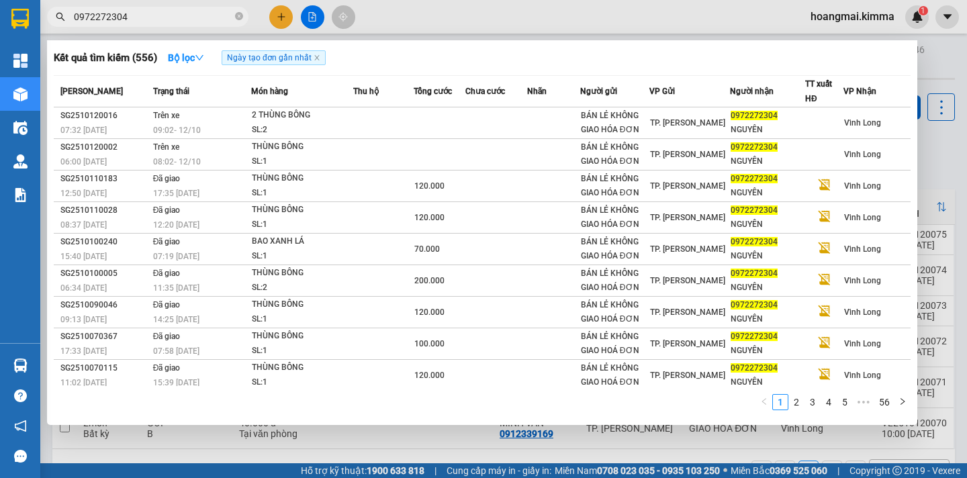
type input "0972272304"
click at [940, 70] on div at bounding box center [483, 239] width 967 height 478
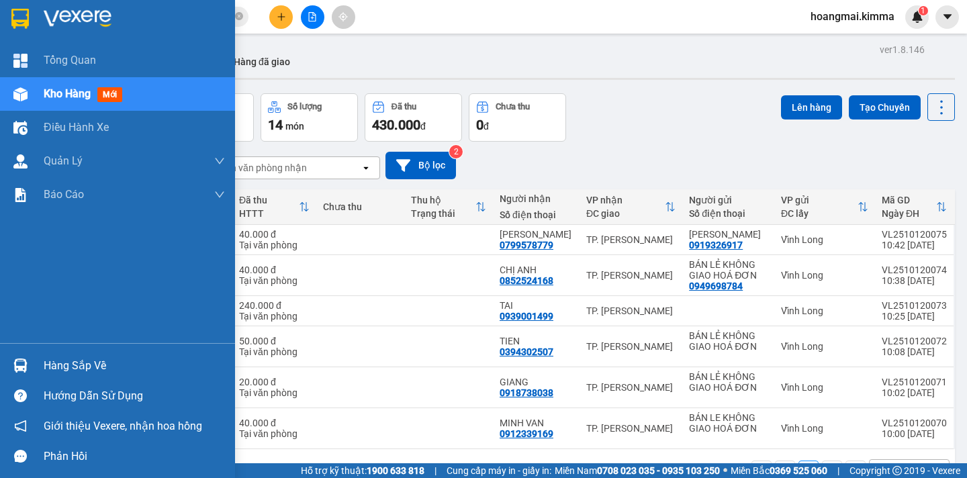
click at [26, 96] on img at bounding box center [20, 94] width 14 height 14
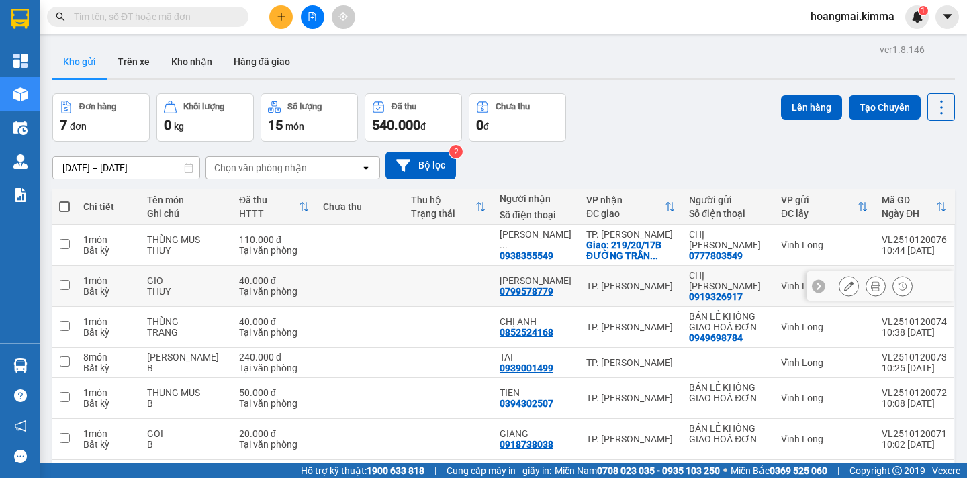
scroll to position [82, 0]
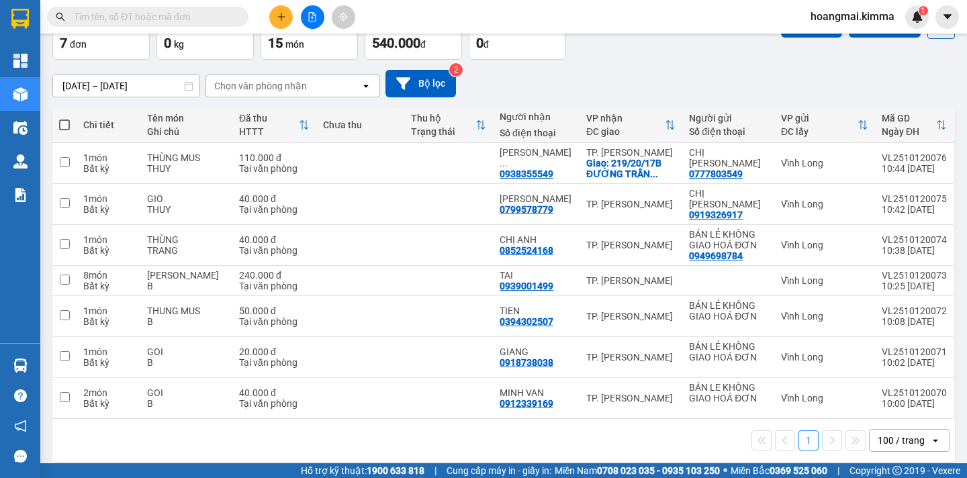
click at [930, 435] on icon "open" at bounding box center [935, 440] width 11 height 11
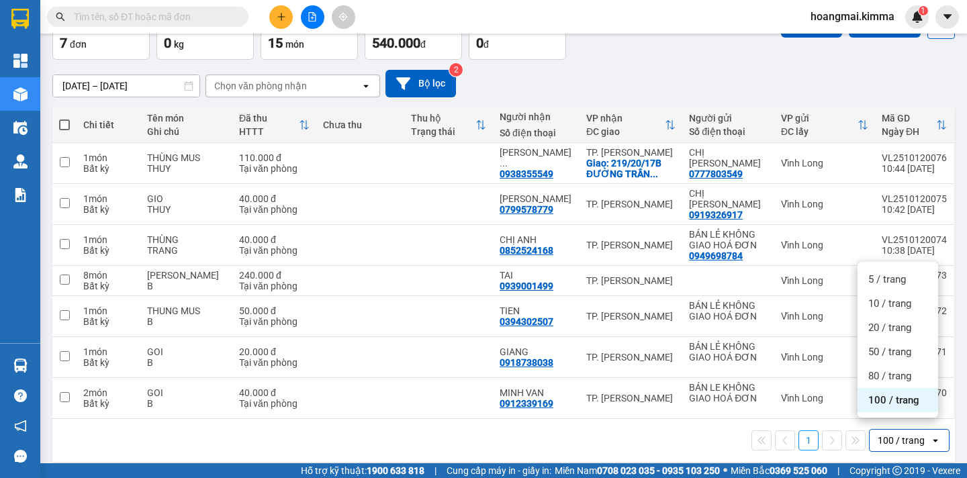
click at [906, 407] on div "100 / trang" at bounding box center [898, 400] width 81 height 24
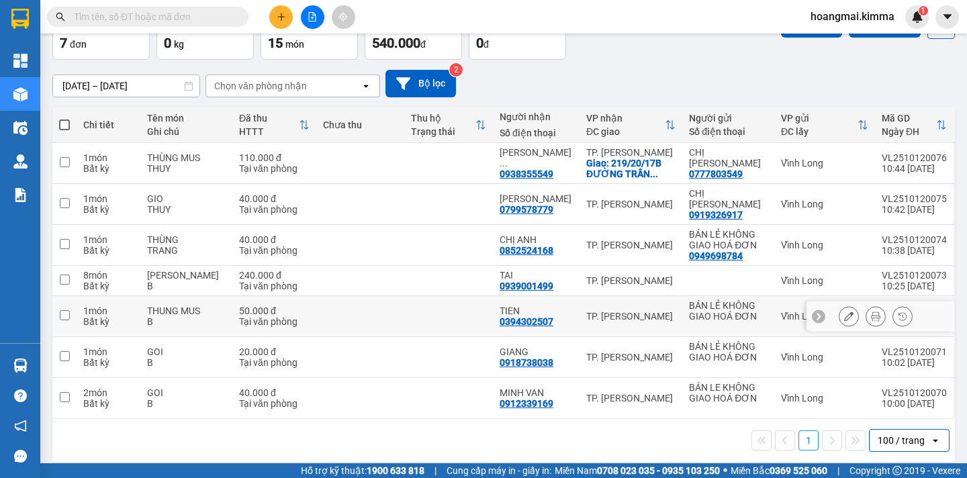
scroll to position [0, 0]
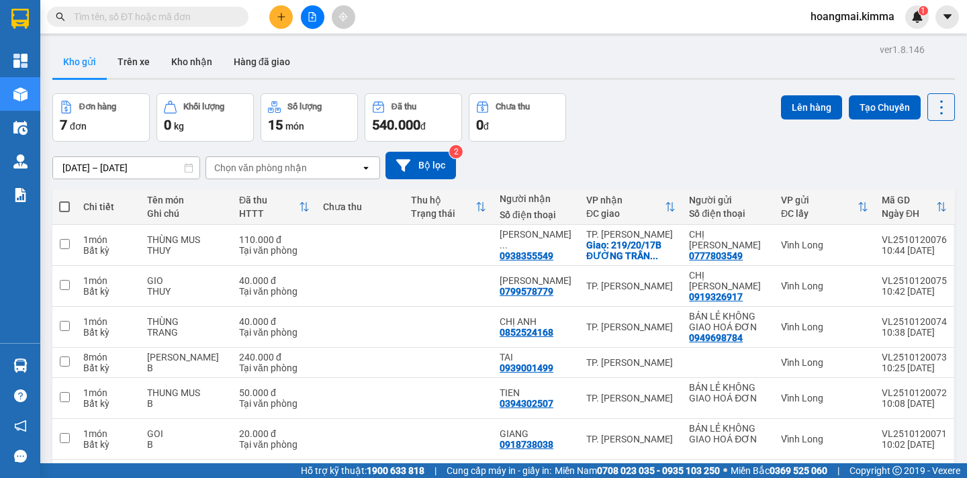
click at [61, 206] on span at bounding box center [64, 207] width 11 height 11
click at [64, 200] on input "checkbox" at bounding box center [64, 200] width 0 height 0
checkbox input "true"
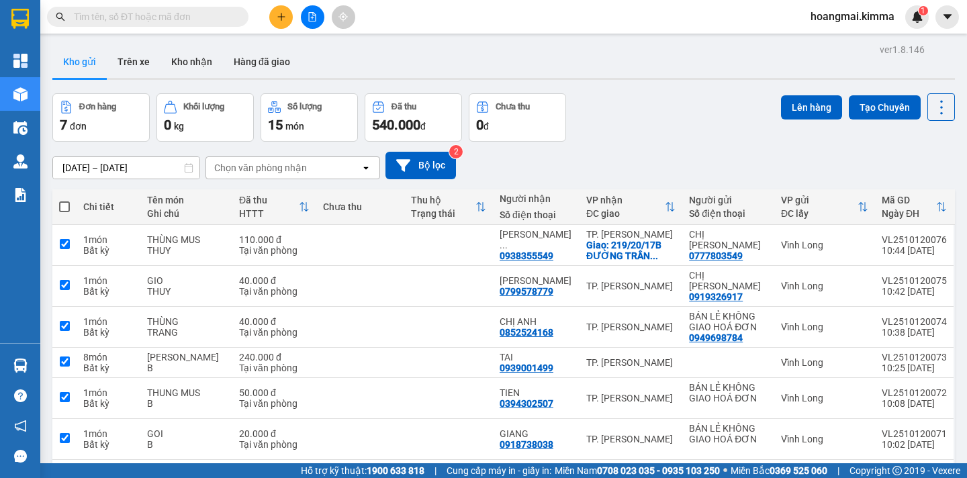
checkbox input "true"
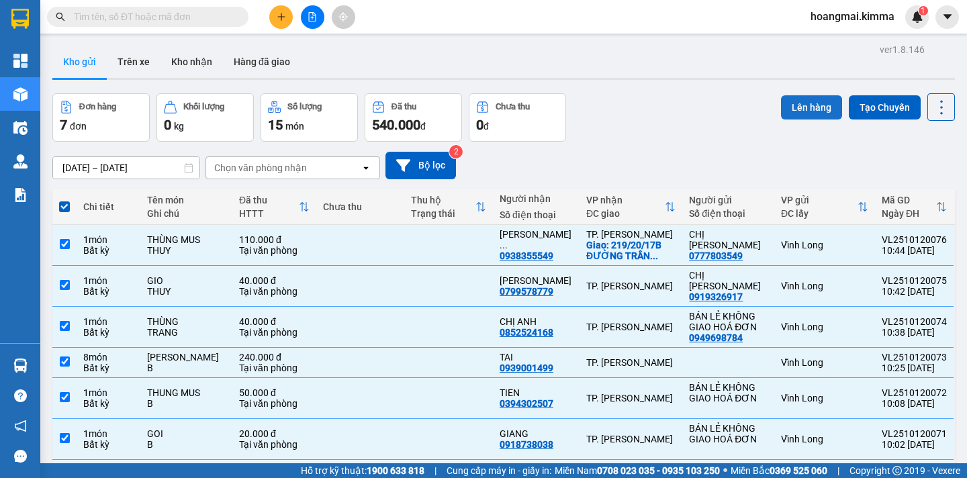
click at [801, 110] on button "Lên hàng" at bounding box center [811, 107] width 61 height 24
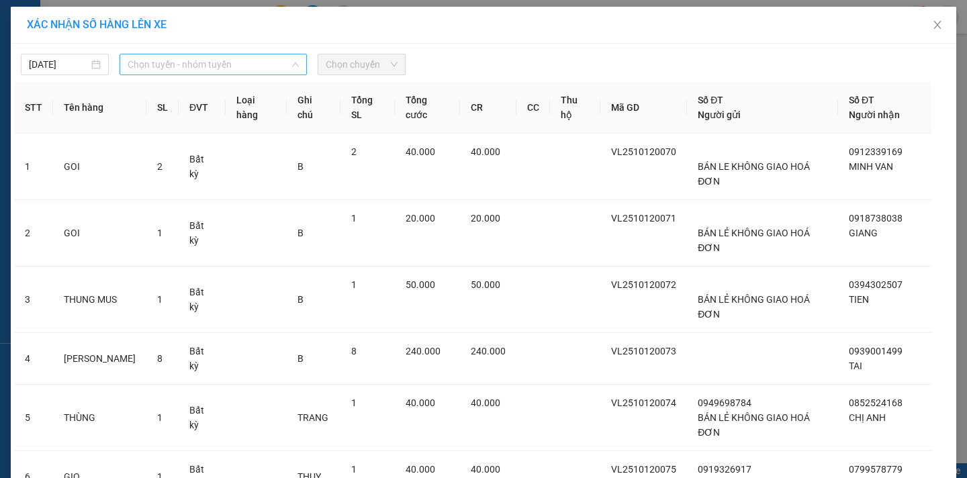
click at [251, 68] on span "Chọn tuyến - nhóm tuyến" at bounding box center [213, 64] width 171 height 20
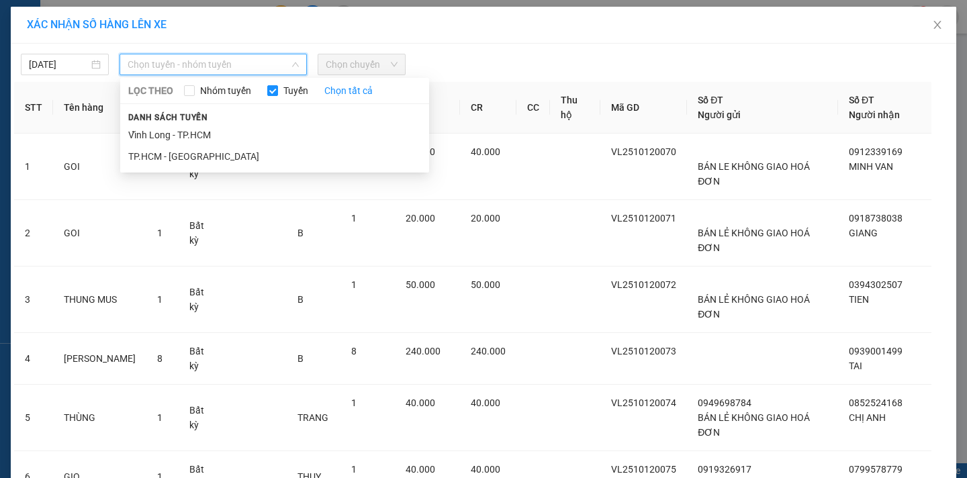
drag, startPoint x: 220, startPoint y: 126, endPoint x: 276, endPoint y: 113, distance: 58.0
click at [219, 126] on li "Vĩnh Long - TP.HCM" at bounding box center [274, 134] width 309 height 21
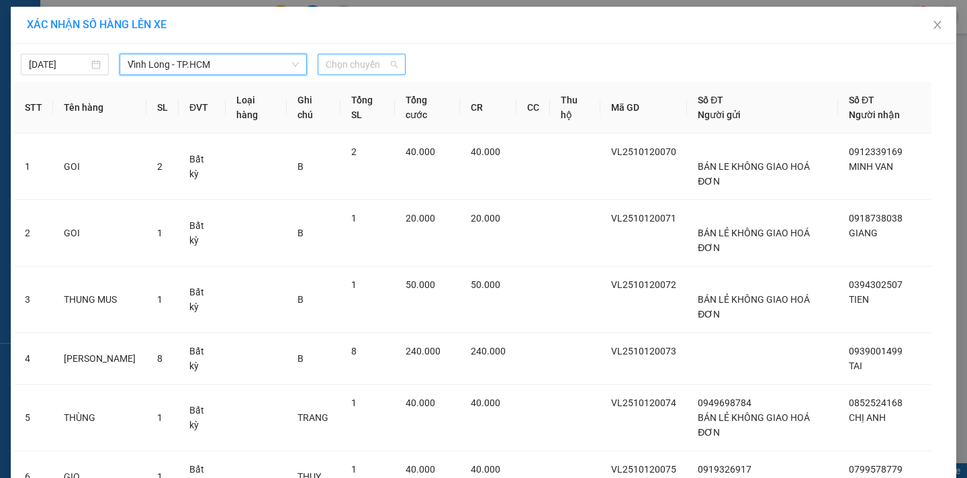
click at [382, 67] on span "Chọn chuyến" at bounding box center [362, 64] width 72 height 20
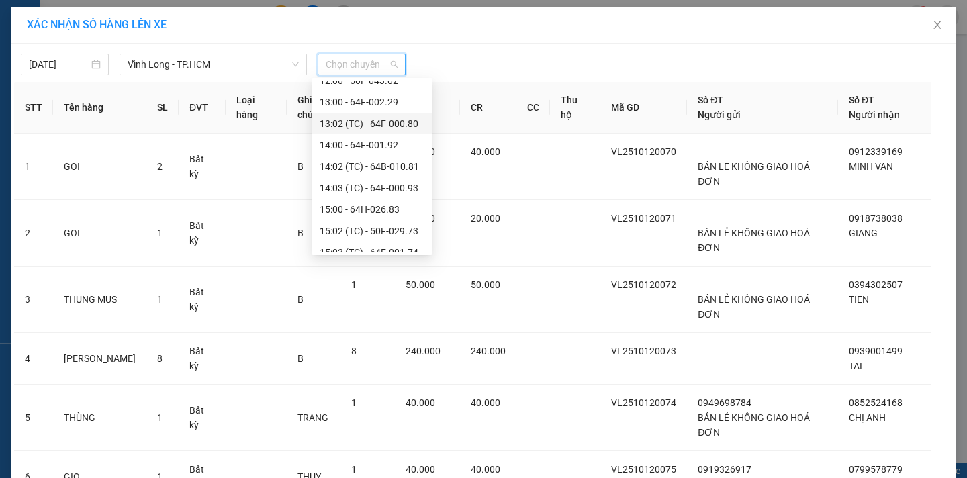
scroll to position [134, 0]
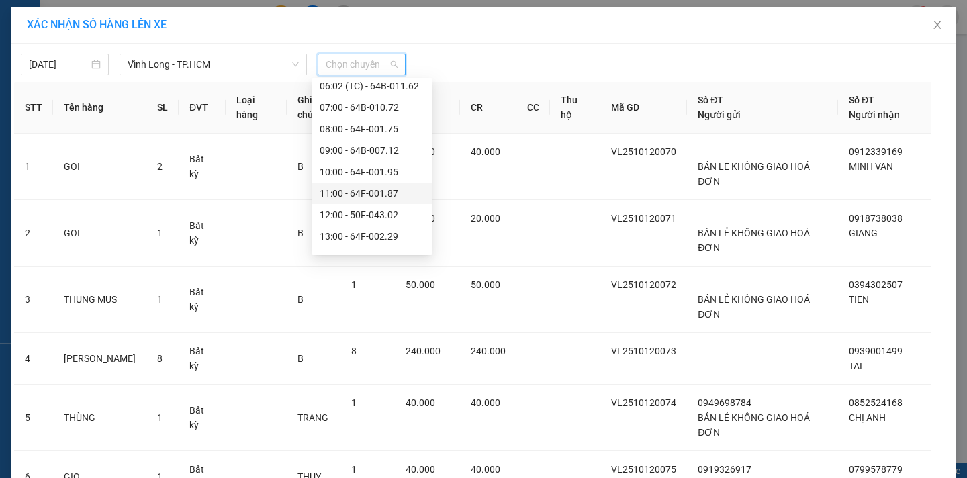
click at [403, 193] on div "11:00 - 64F-001.87" at bounding box center [372, 193] width 105 height 15
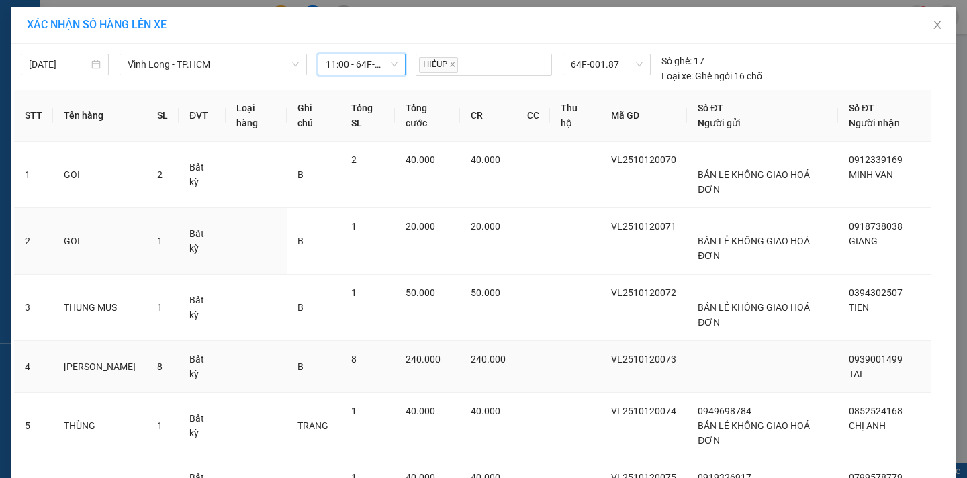
scroll to position [124, 0]
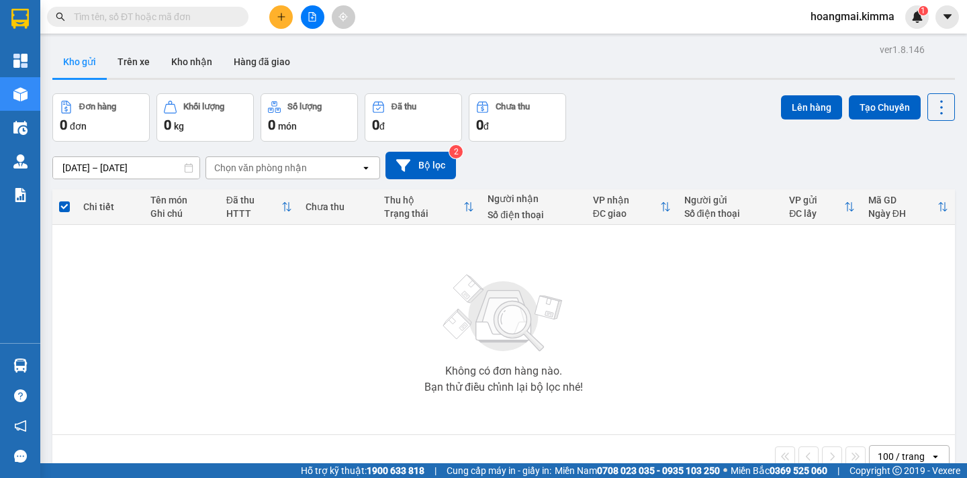
click at [313, 17] on icon "file-add" at bounding box center [312, 16] width 9 height 9
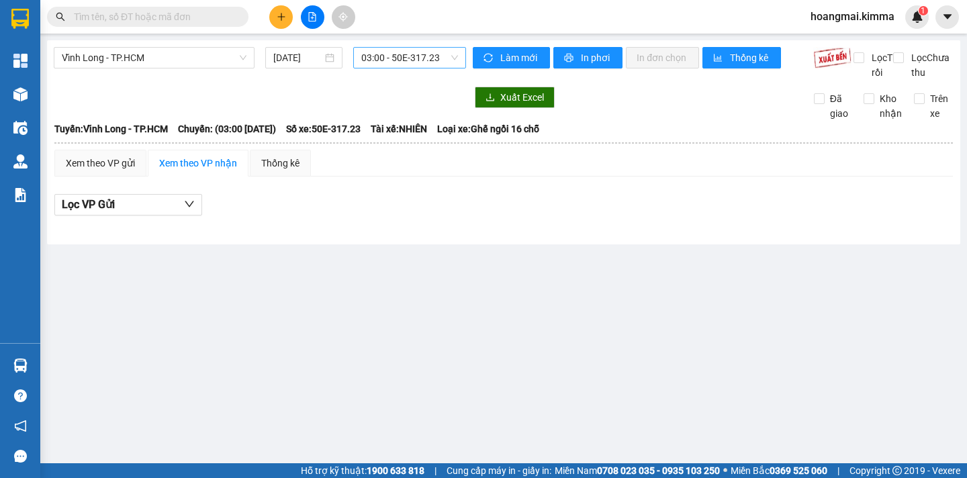
click at [447, 62] on span "03:00 - 50E-317.23" at bounding box center [409, 58] width 97 height 20
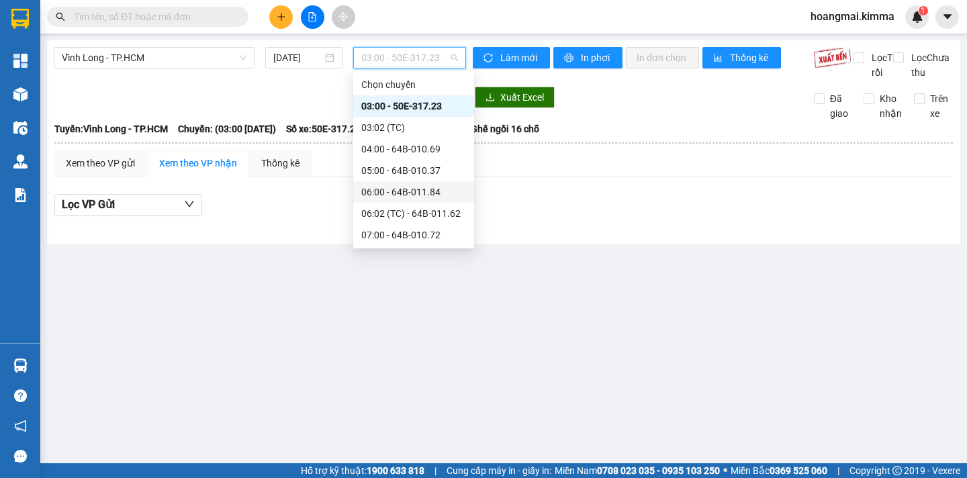
scroll to position [202, 0]
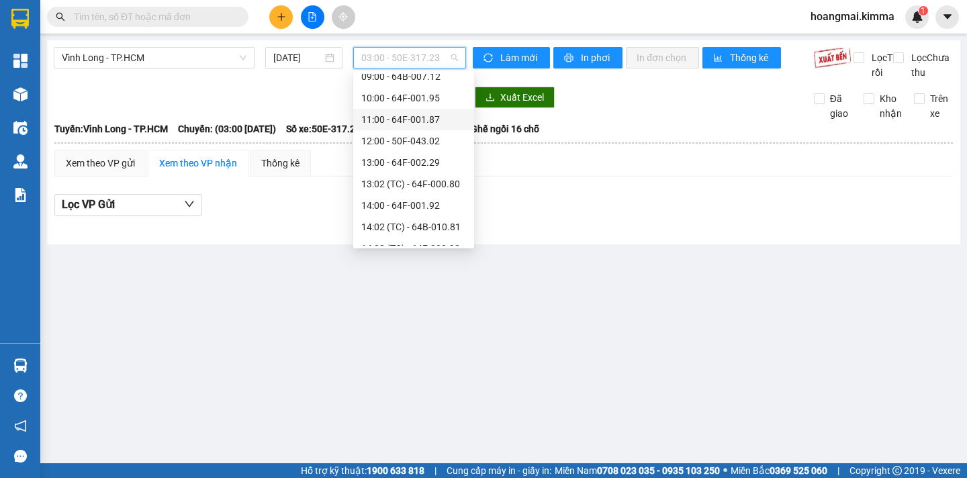
click at [451, 120] on div "11:00 - 64F-001.87" at bounding box center [413, 119] width 105 height 15
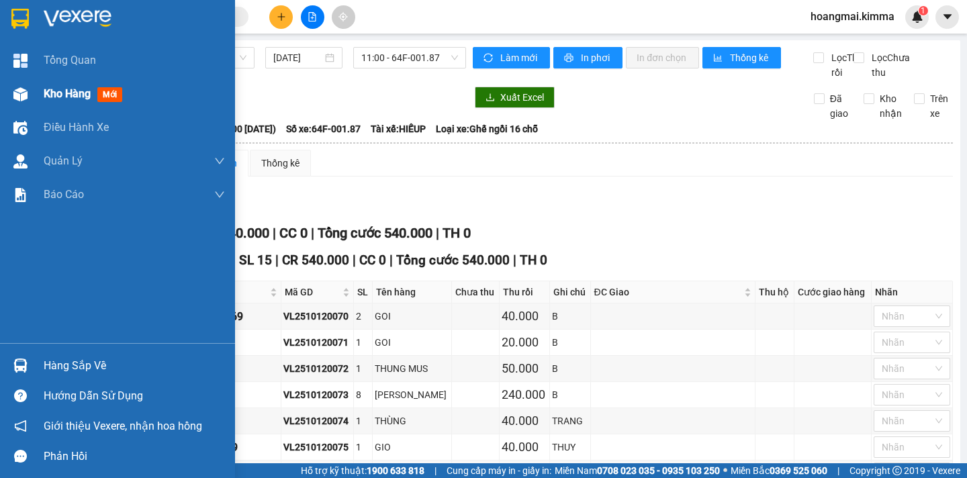
click at [77, 91] on span "Kho hàng" at bounding box center [67, 93] width 47 height 13
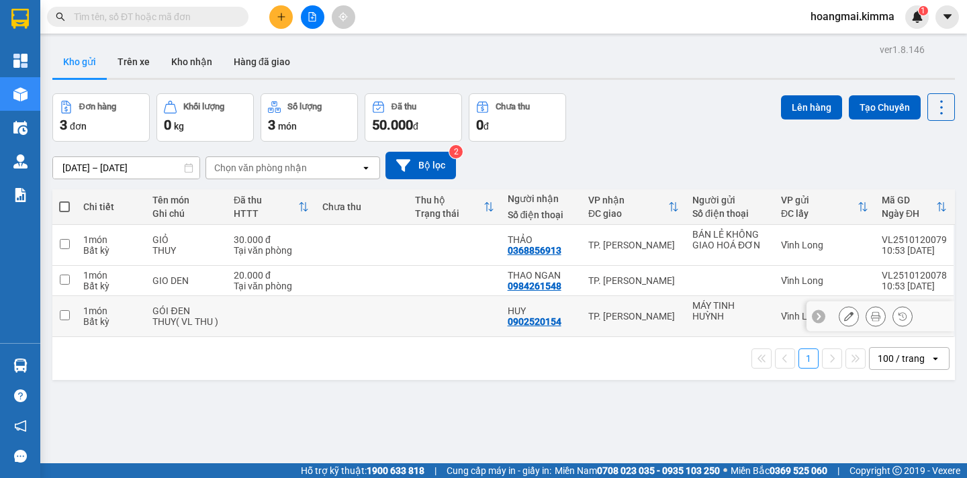
click at [66, 318] on input "checkbox" at bounding box center [65, 315] width 10 height 10
checkbox input "true"
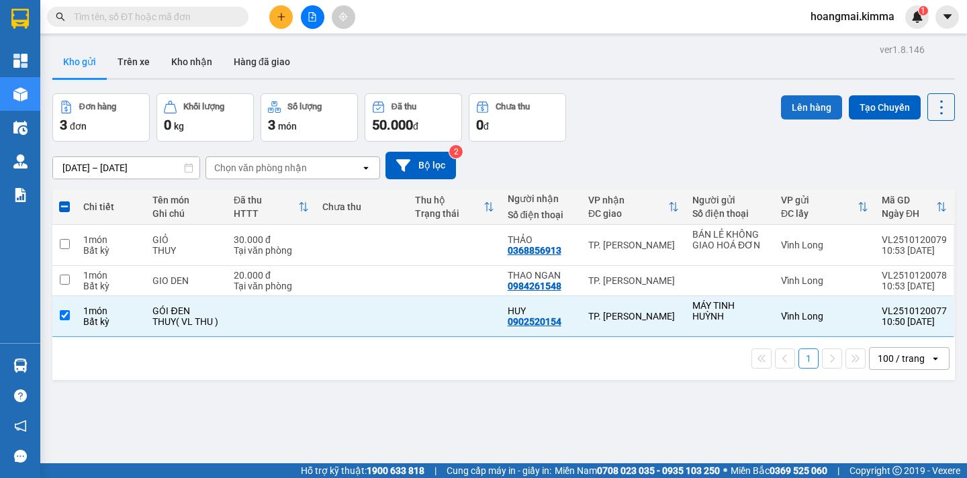
click at [814, 107] on button "Lên hàng" at bounding box center [811, 107] width 61 height 24
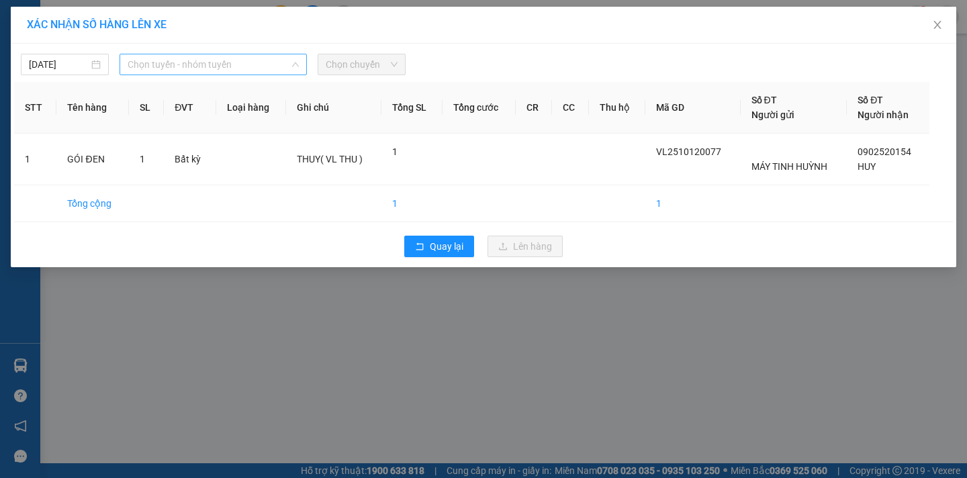
click at [201, 67] on span "Chọn tuyến - nhóm tuyến" at bounding box center [213, 64] width 171 height 20
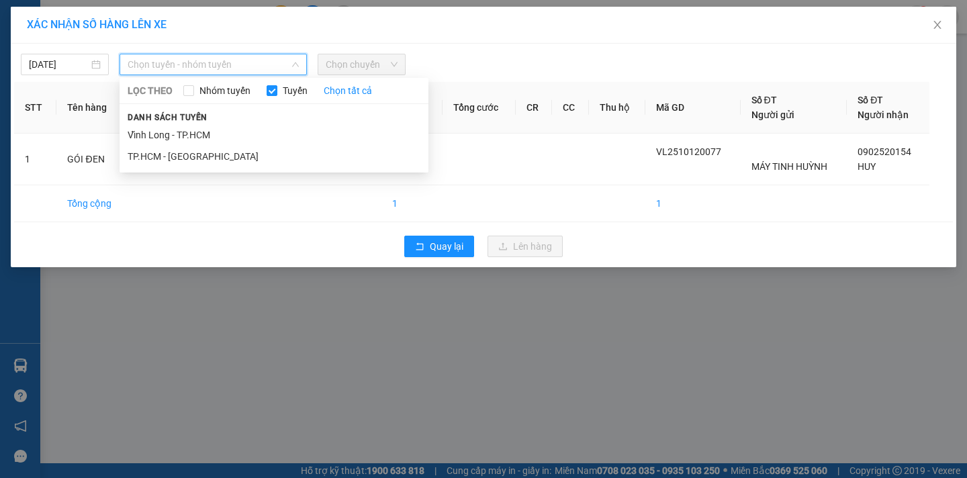
drag, startPoint x: 200, startPoint y: 138, endPoint x: 247, endPoint y: 120, distance: 50.0
click at [201, 136] on li "Vĩnh Long - TP.HCM" at bounding box center [274, 134] width 309 height 21
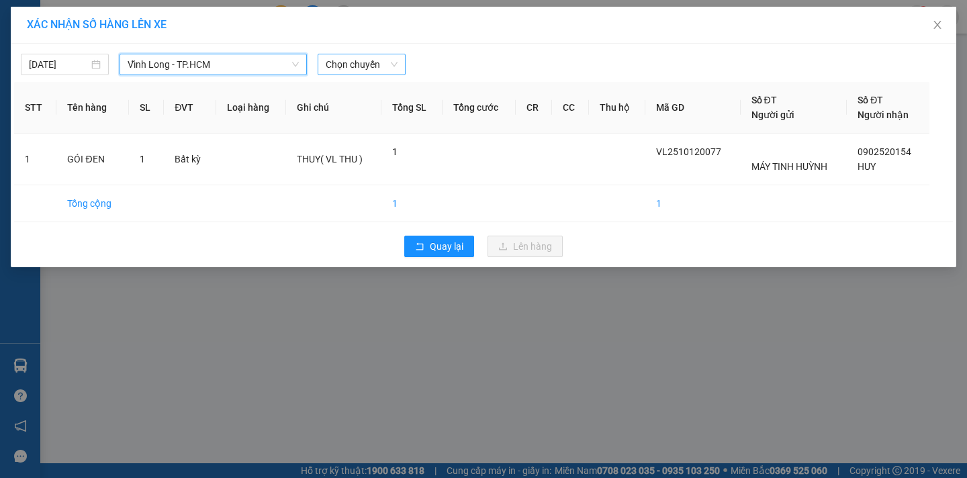
click at [363, 69] on span "Chọn chuyến" at bounding box center [362, 64] width 72 height 20
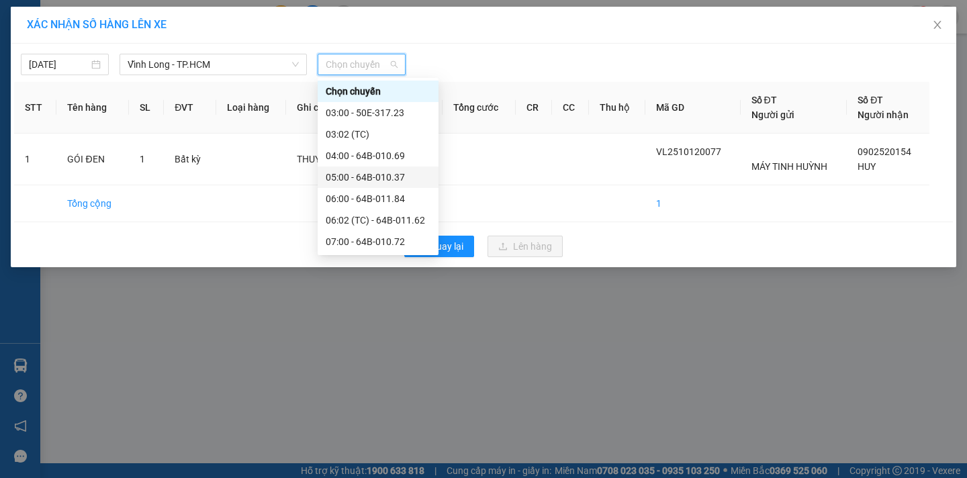
scroll to position [202, 0]
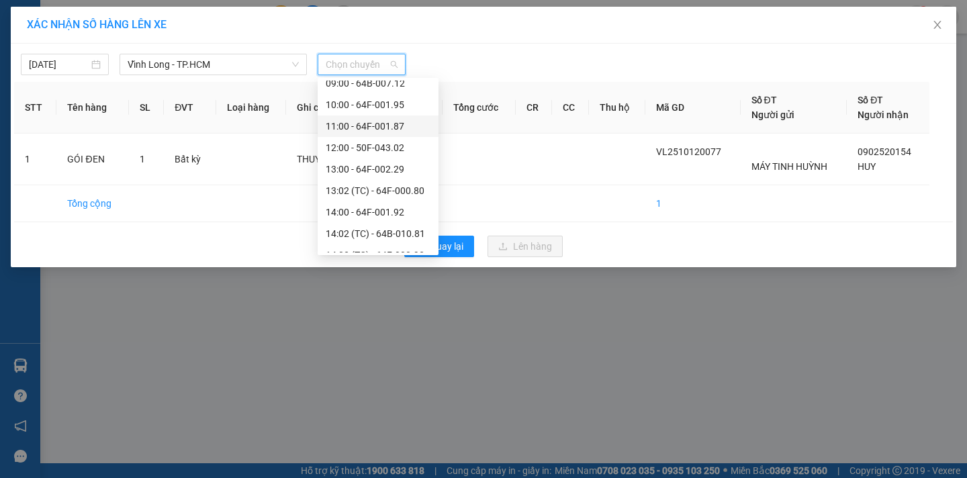
click at [402, 130] on div "11:00 - 64F-001.87" at bounding box center [378, 126] width 105 height 15
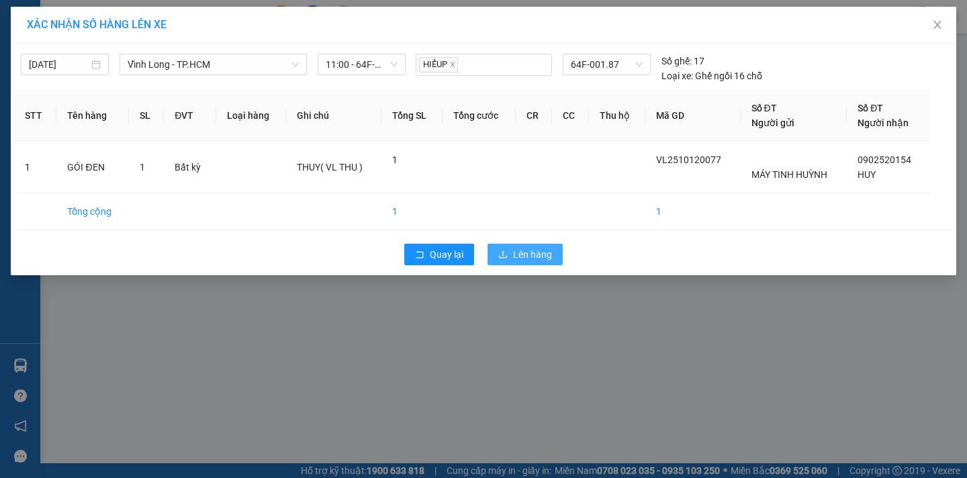
click at [528, 263] on button "Lên hàng" at bounding box center [525, 254] width 75 height 21
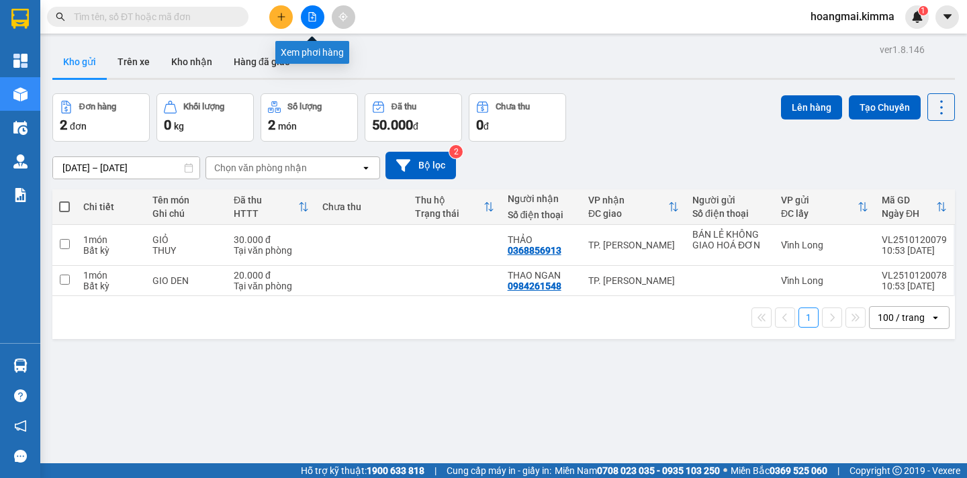
click at [309, 22] on button at bounding box center [313, 17] width 24 height 24
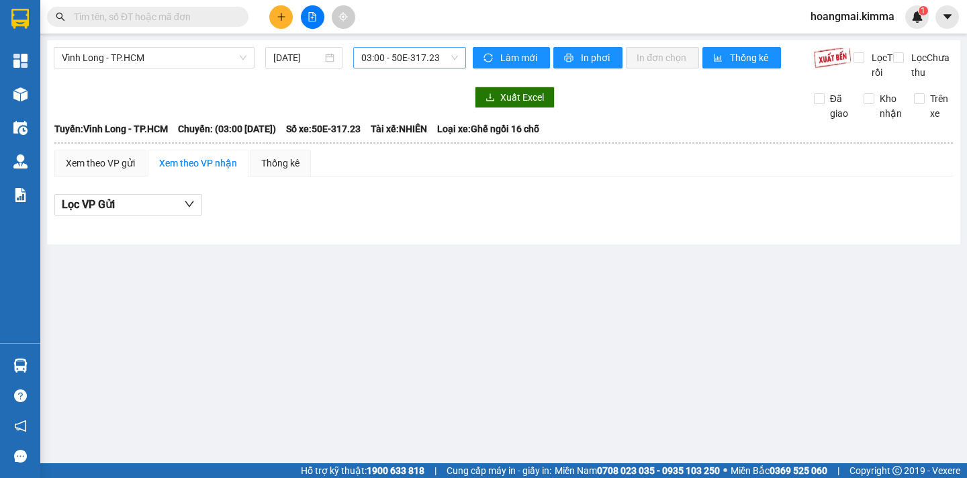
click at [442, 61] on span "03:00 - 50E-317.23" at bounding box center [409, 58] width 97 height 20
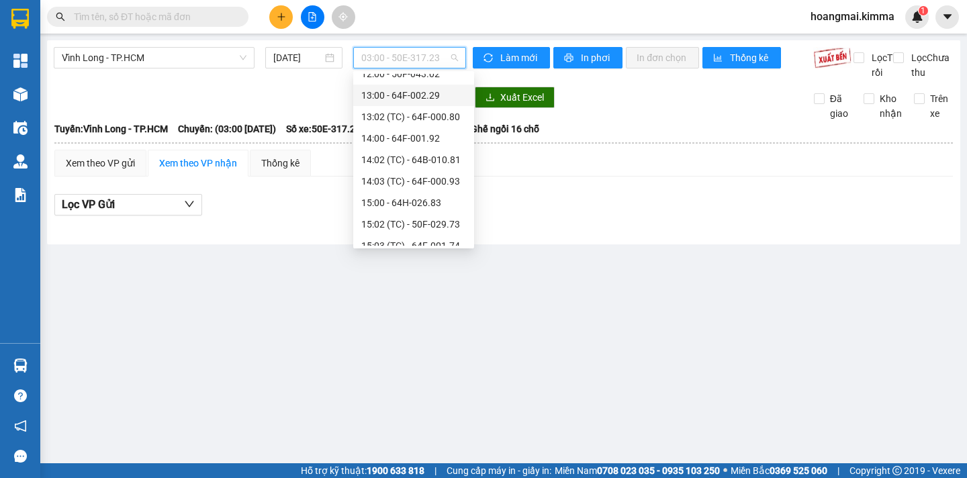
scroll to position [134, 0]
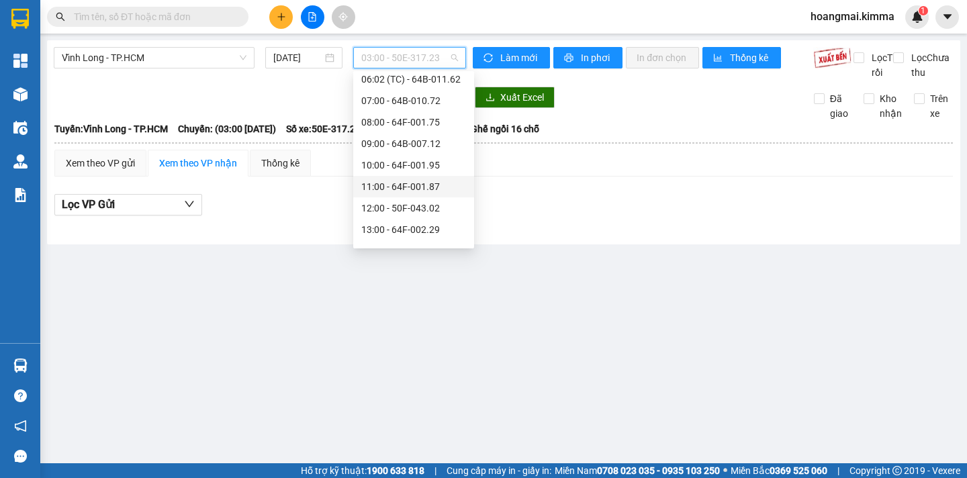
click at [443, 188] on div "11:00 - 64F-001.87" at bounding box center [413, 186] width 105 height 15
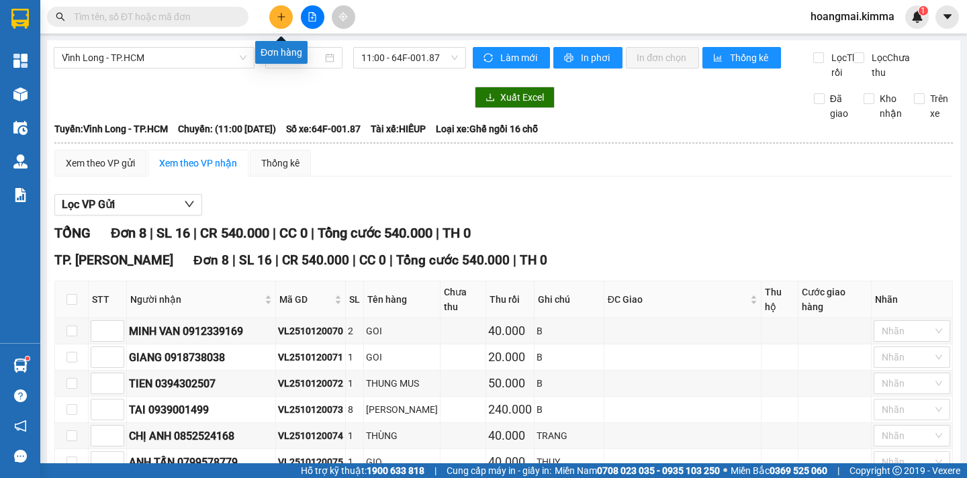
click at [278, 19] on icon "plus" at bounding box center [281, 16] width 9 height 9
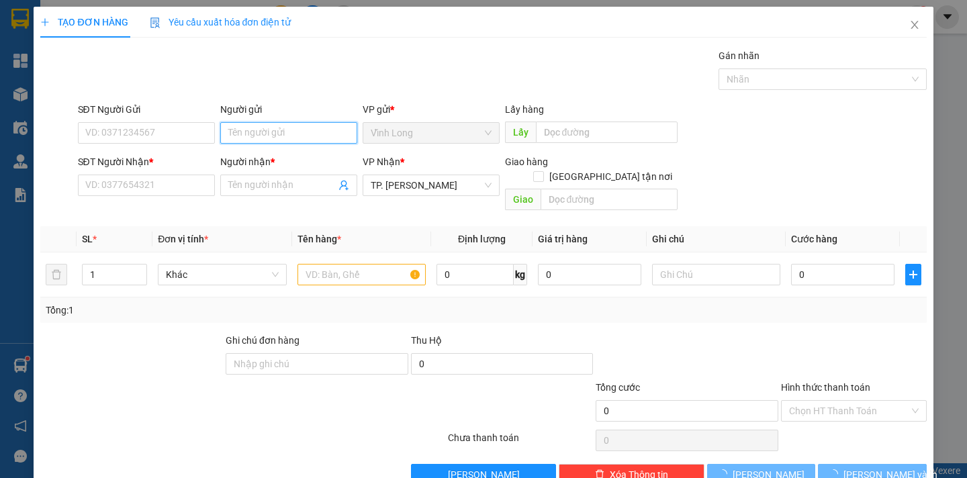
click at [263, 134] on input "Người gửi" at bounding box center [288, 132] width 137 height 21
type input "BÁN"
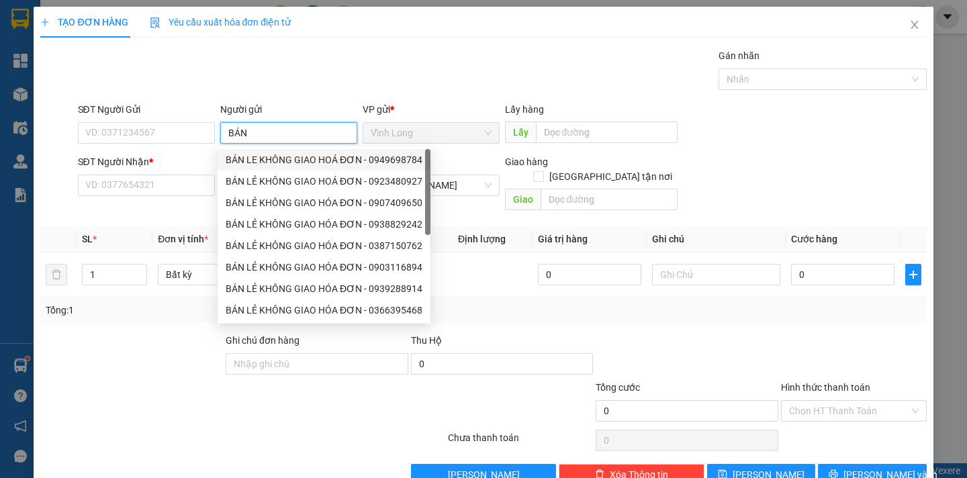
click at [252, 163] on div "BÁN LE KHÔNG GIAO HOÁ ĐƠN - 0949698784" at bounding box center [324, 159] width 197 height 15
type input "0949698784"
type input "BÁN LE KHÔNG GIAO HOÁ ĐƠN"
drag, startPoint x: 222, startPoint y: 137, endPoint x: 386, endPoint y: 162, distance: 165.8
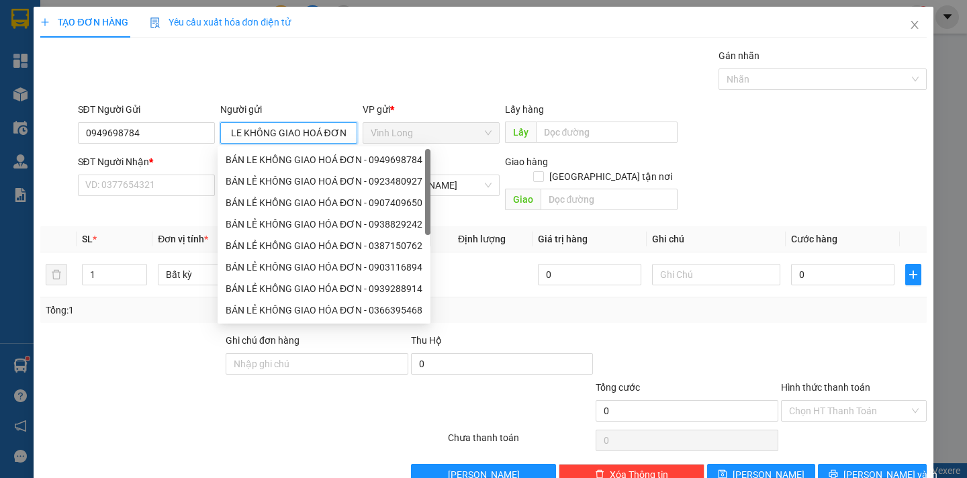
click at [386, 162] on body "Kết quả tìm kiếm ( 0 ) Bộ lọc Ngày tạo đơn gần nhất No Data hoangmai.kimma 1 Tổ…" at bounding box center [483, 239] width 967 height 478
drag, startPoint x: 259, startPoint y: 164, endPoint x: 252, endPoint y: 163, distance: 7.4
click at [259, 164] on div "BÁN LẺ KHÔNG GIAO HOÁ ĐƠN - 0949698784" at bounding box center [324, 159] width 197 height 15
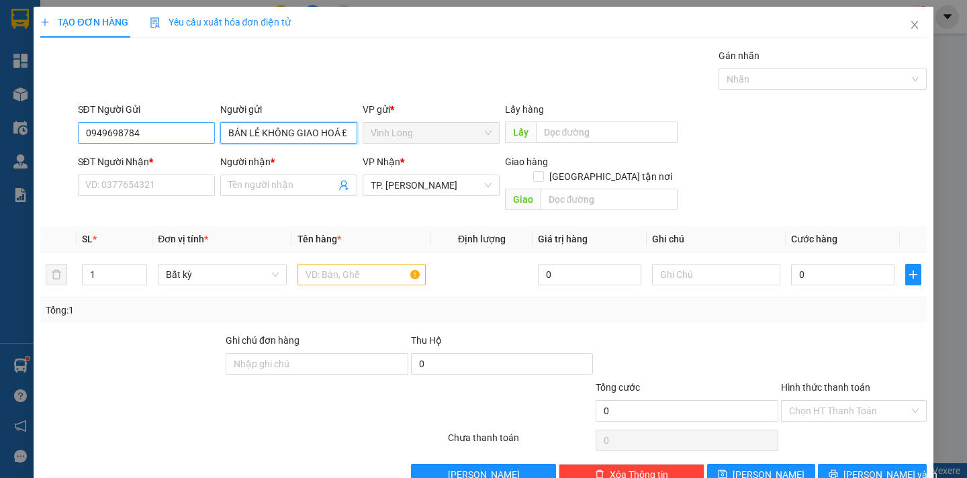
type input "BÁN LẺ KHÔNG GIAO HOÁ ĐƠN"
drag, startPoint x: 142, startPoint y: 132, endPoint x: 19, endPoint y: 129, distance: 123.6
click at [19, 129] on div "TẠO ĐƠN HÀNG Yêu cầu xuất hóa đơn điện tử Transit Pickup Surcharge Ids Transit …" at bounding box center [483, 239] width 967 height 478
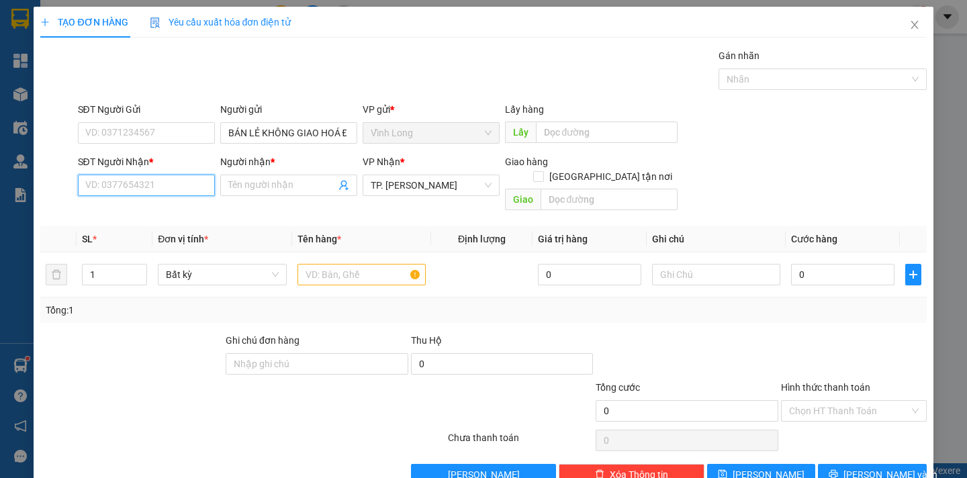
click at [93, 177] on input "SĐT Người Nhận *" at bounding box center [146, 185] width 137 height 21
type input "0907714606"
click at [133, 210] on div "0907714606 - THANH" at bounding box center [144, 212] width 119 height 15
type input "THANH"
type input "0907714606"
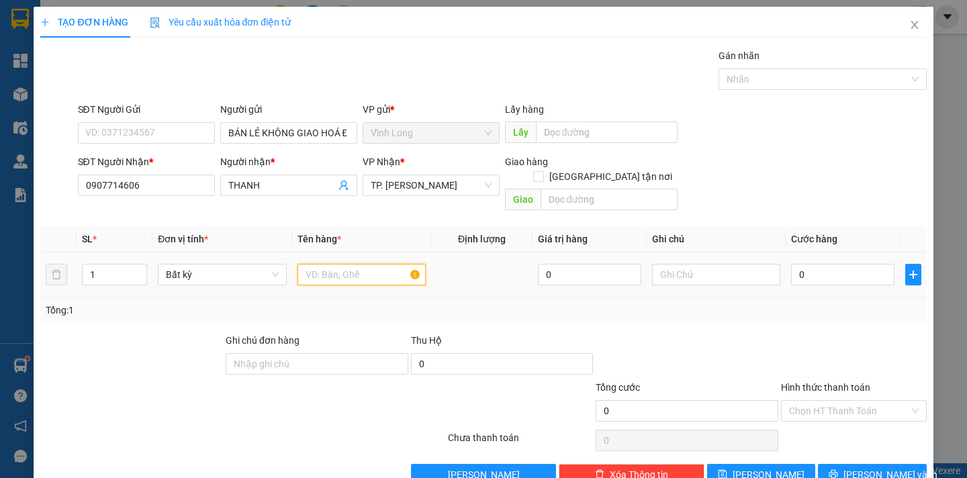
click at [347, 264] on input "text" at bounding box center [362, 274] width 128 height 21
type input "THÙNG"
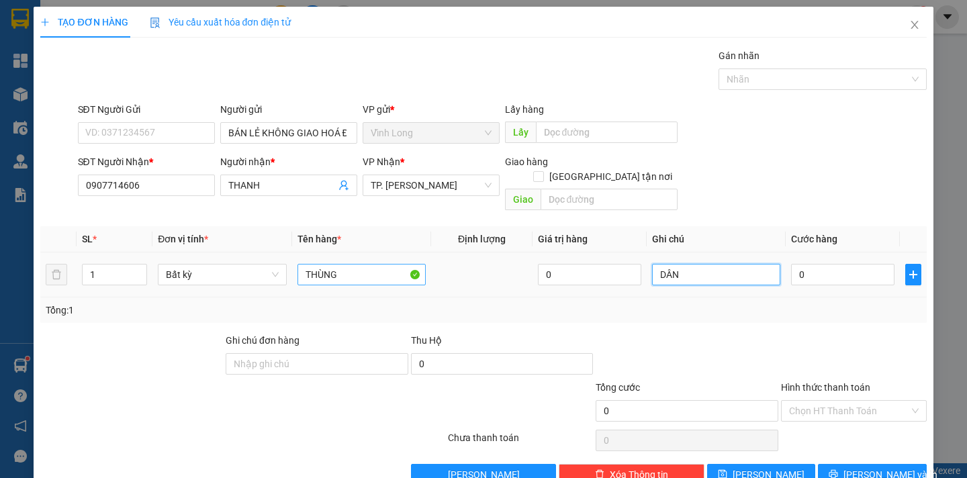
type input "DÂN"
type input "3"
type input "30"
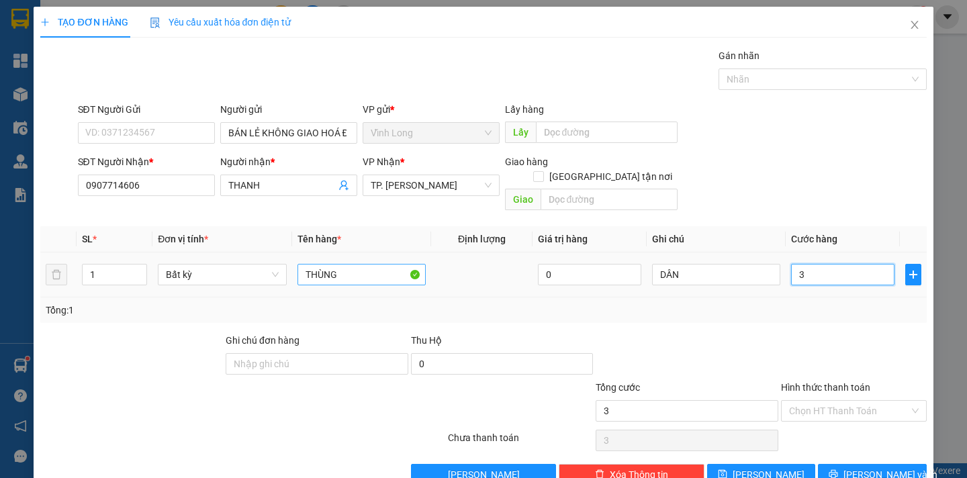
type input "30"
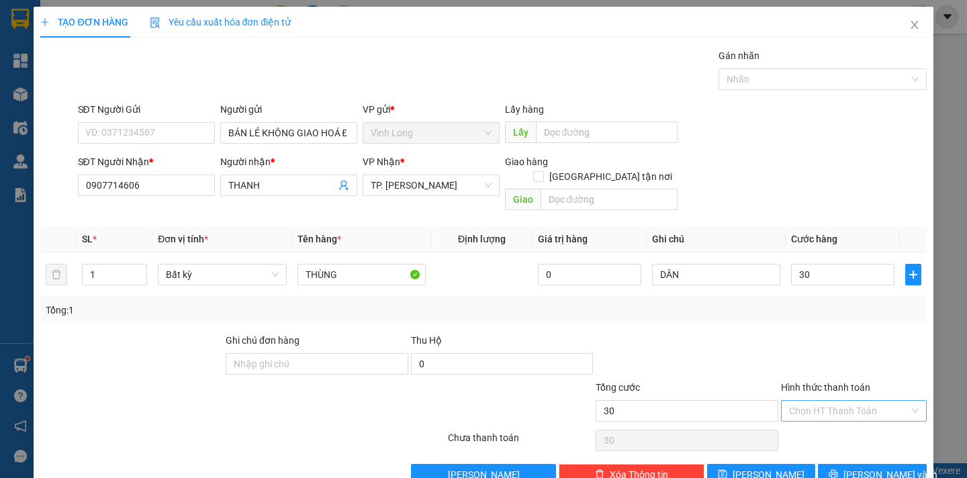
type input "30.000"
click at [849, 401] on input "Hình thức thanh toán" at bounding box center [849, 411] width 120 height 20
click at [837, 424] on div "Tại văn phòng" at bounding box center [845, 423] width 128 height 15
type input "0"
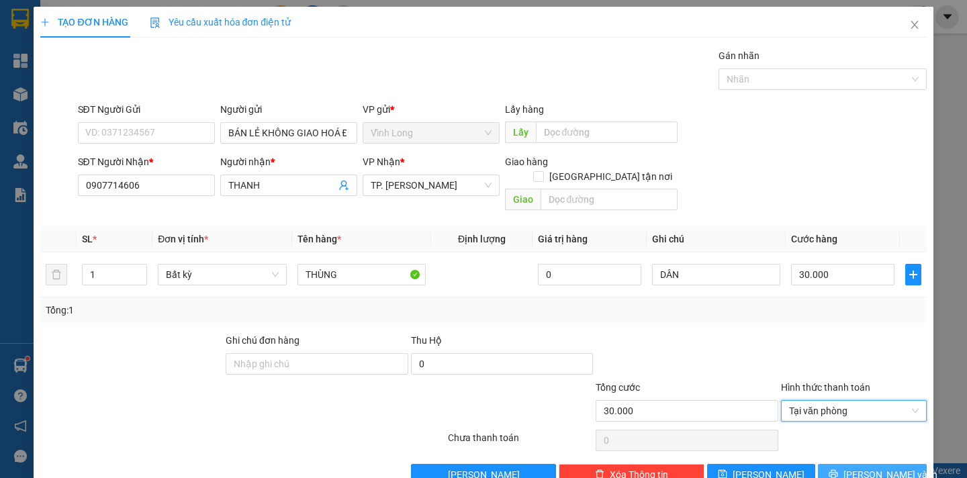
click at [869, 468] on span "[PERSON_NAME] và In" at bounding box center [891, 475] width 94 height 15
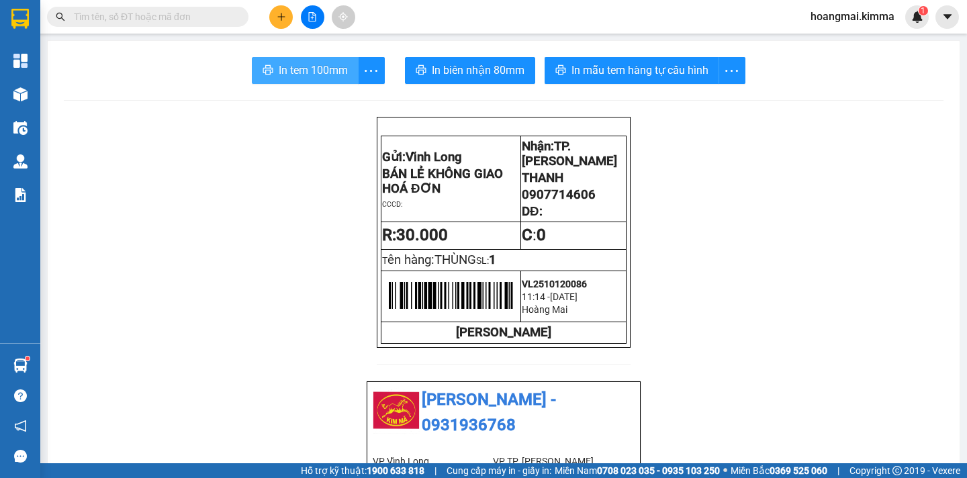
click at [315, 70] on span "In tem 100mm" at bounding box center [313, 70] width 69 height 17
click at [275, 16] on button at bounding box center [281, 17] width 24 height 24
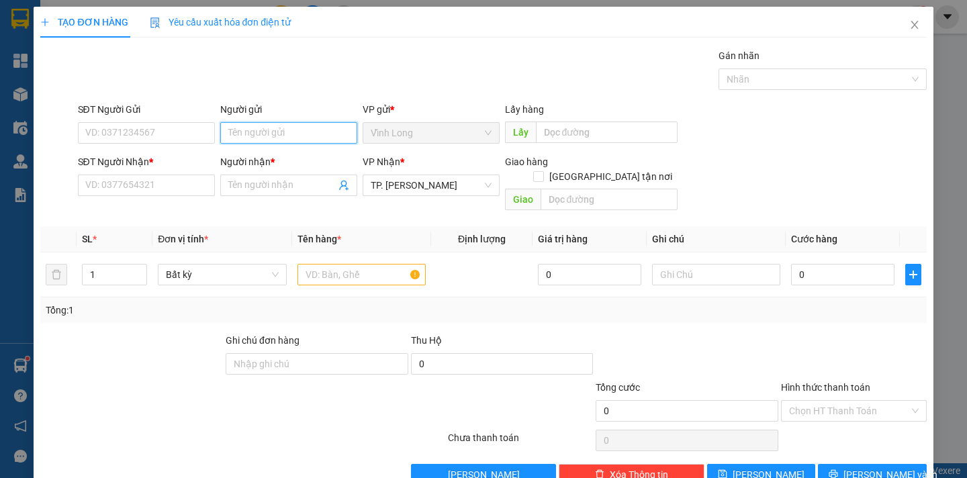
click at [282, 132] on input "Người gửi" at bounding box center [288, 132] width 137 height 21
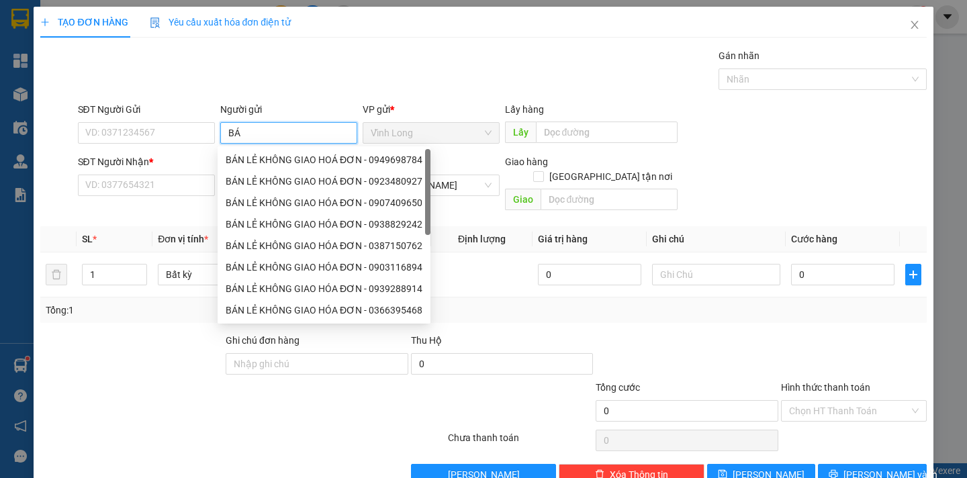
type input "BÁN"
click at [277, 163] on div "BÁN LẺ KHÔNG GIAO HOÁ ĐƠN - 0949698784" at bounding box center [324, 159] width 197 height 15
type input "0949698784"
type input "BÁN LẺ KHÔNG GIAO HOÁ ĐƠN"
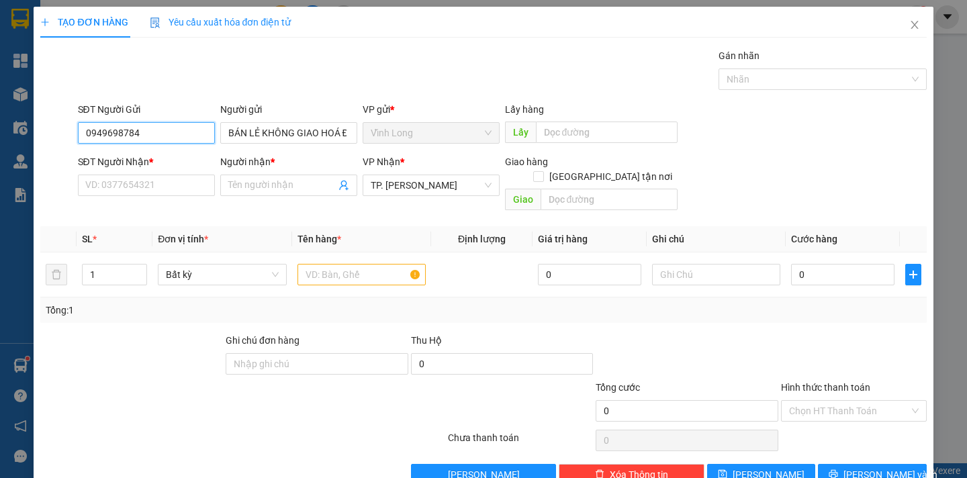
drag, startPoint x: 140, startPoint y: 129, endPoint x: 64, endPoint y: 134, distance: 75.4
click at [63, 136] on div "SĐT Người Gửi 0949698784 0949698784 Người gửi BÁN LẺ KHÔNG GIAO HOÁ ĐƠN VP gửi …" at bounding box center [483, 125] width 889 height 47
click at [102, 187] on input "SĐT Người Nhận *" at bounding box center [146, 185] width 137 height 21
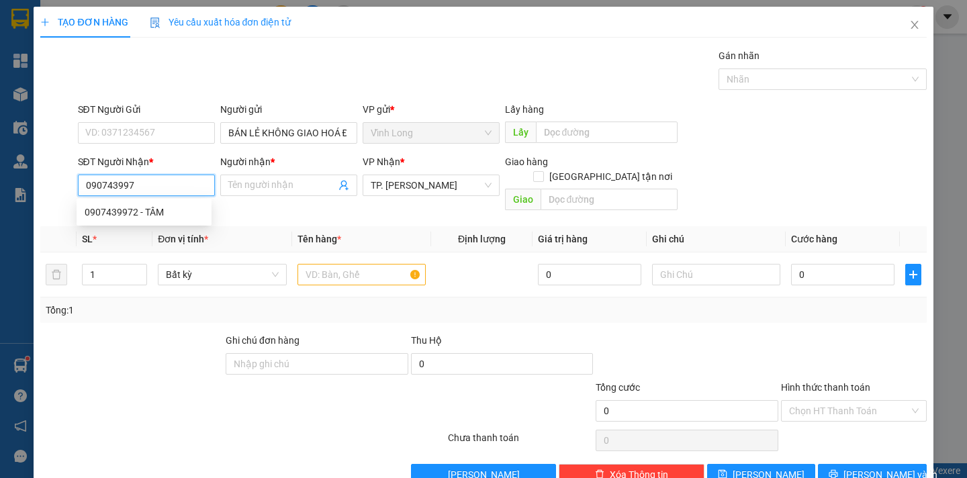
type input "0907439972"
click at [108, 212] on div "0907439972 - TÂM" at bounding box center [144, 212] width 119 height 15
type input "TÂM"
type input "0907439972"
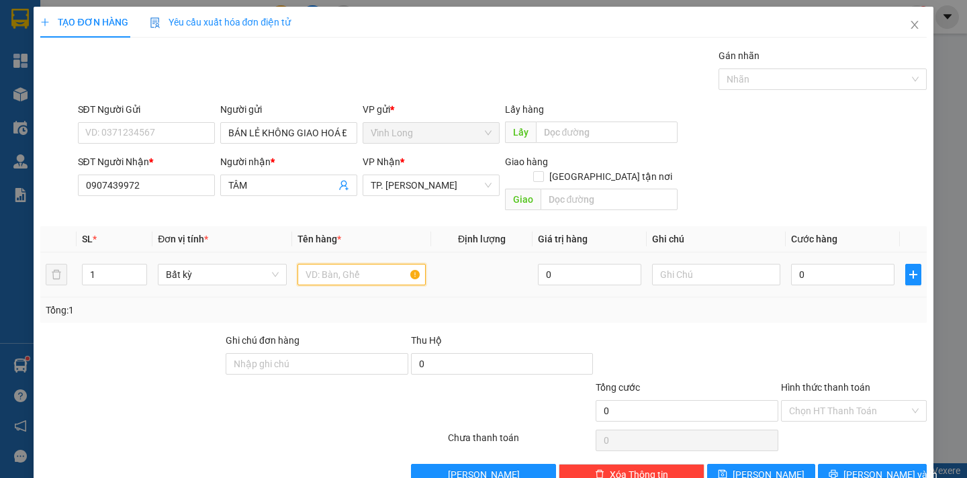
click at [318, 264] on input "text" at bounding box center [362, 274] width 128 height 21
type input "THÙNG MUS"
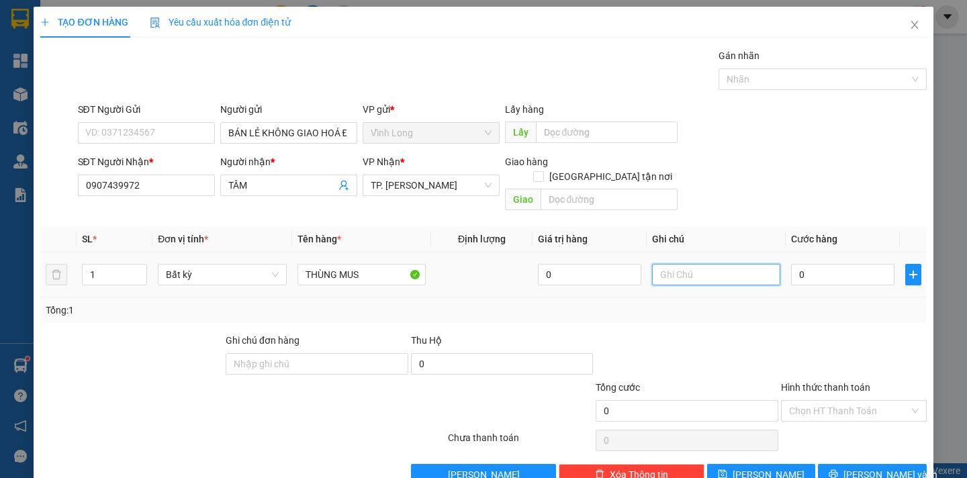
click at [658, 268] on input "text" at bounding box center [716, 274] width 128 height 21
type input "DÂN"
type input "4"
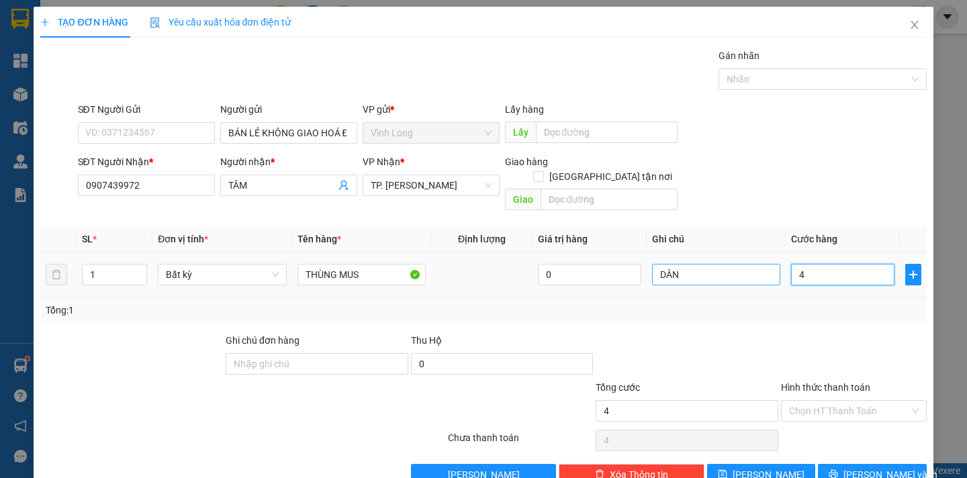
type input "40"
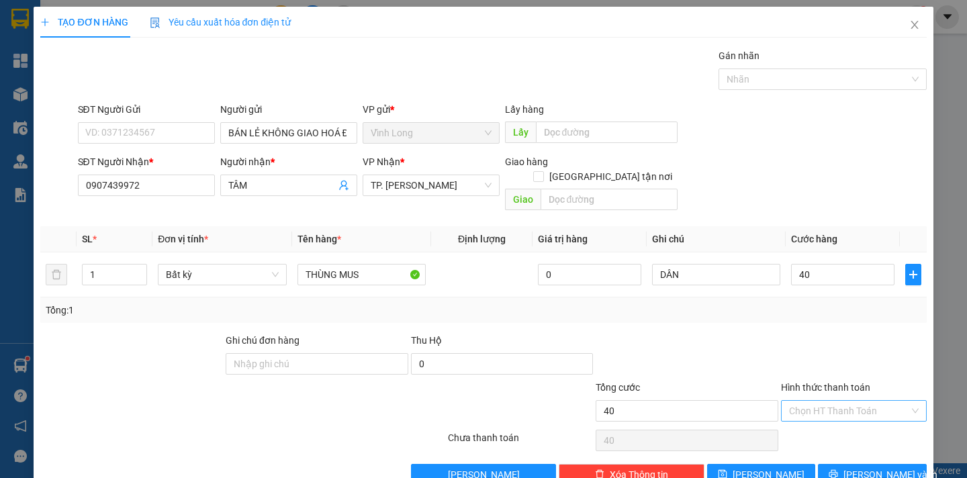
type input "40.000"
click at [832, 401] on input "Hình thức thanh toán" at bounding box center [849, 411] width 120 height 20
click at [840, 422] on div "Tại văn phòng" at bounding box center [845, 423] width 128 height 15
type input "0"
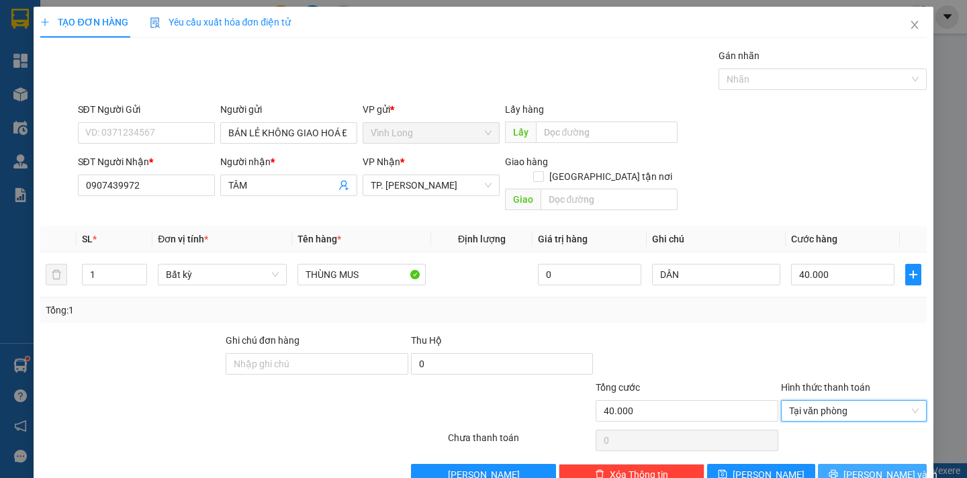
click at [838, 470] on icon "printer" at bounding box center [833, 474] width 9 height 9
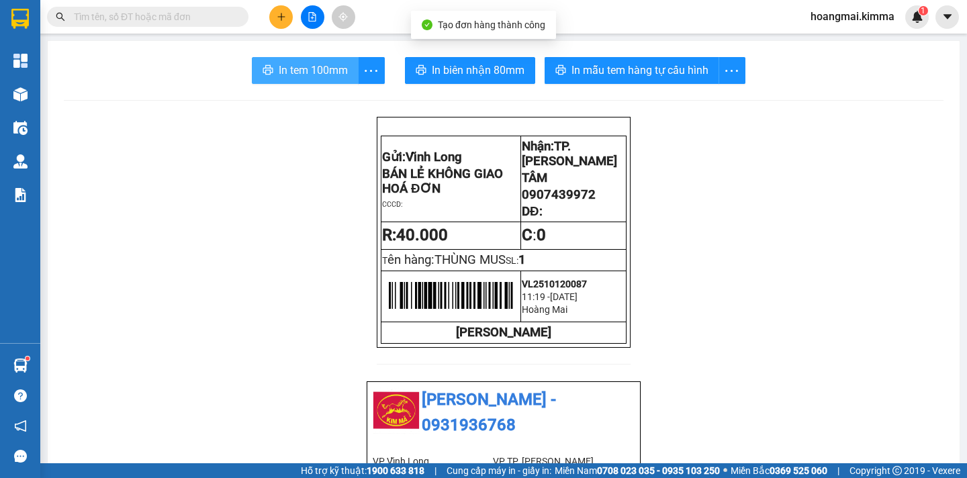
click at [268, 61] on button "In tem 100mm" at bounding box center [305, 70] width 107 height 27
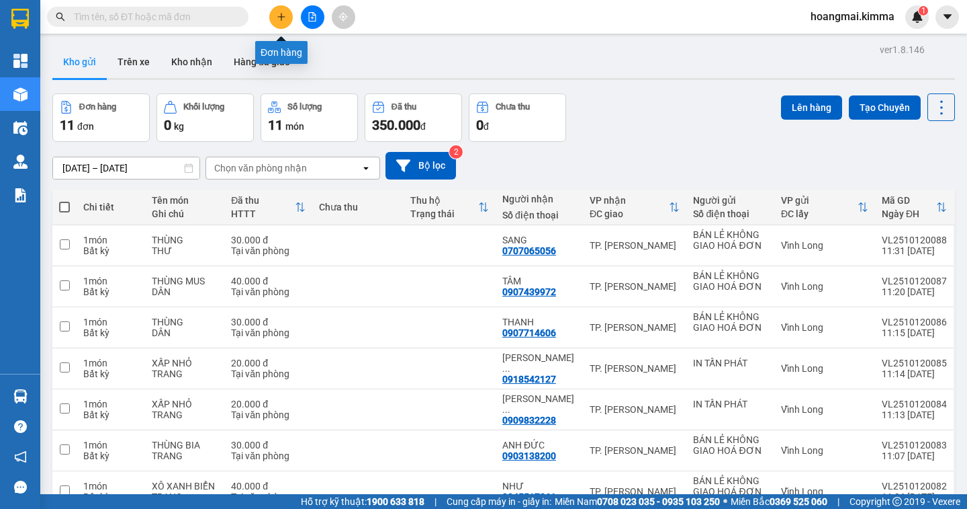
click at [277, 17] on icon "plus" at bounding box center [281, 16] width 9 height 9
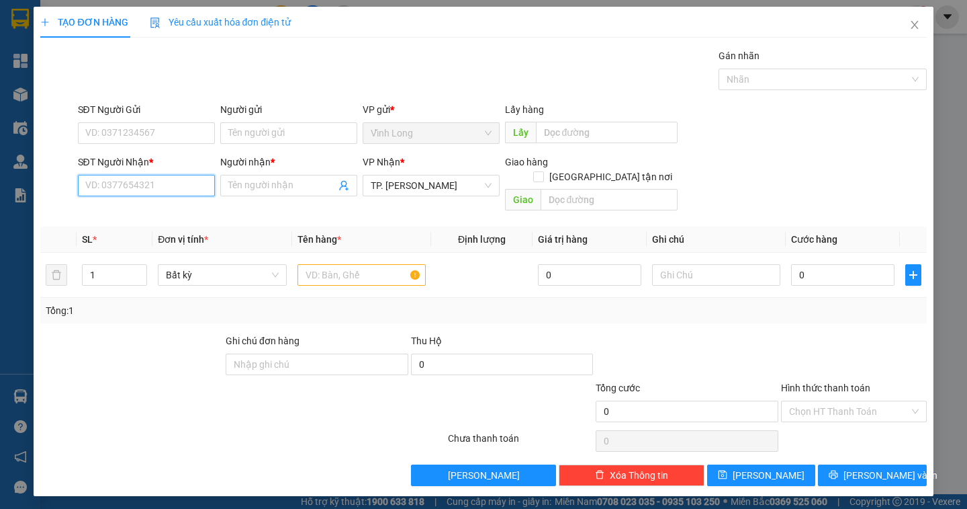
click at [169, 185] on input "SĐT Người Nhận *" at bounding box center [146, 185] width 137 height 21
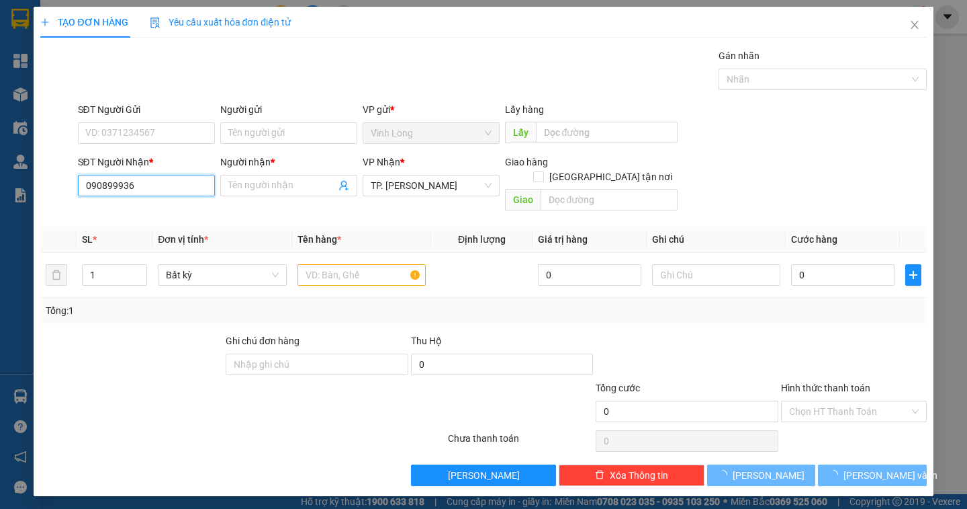
type input "0908999363"
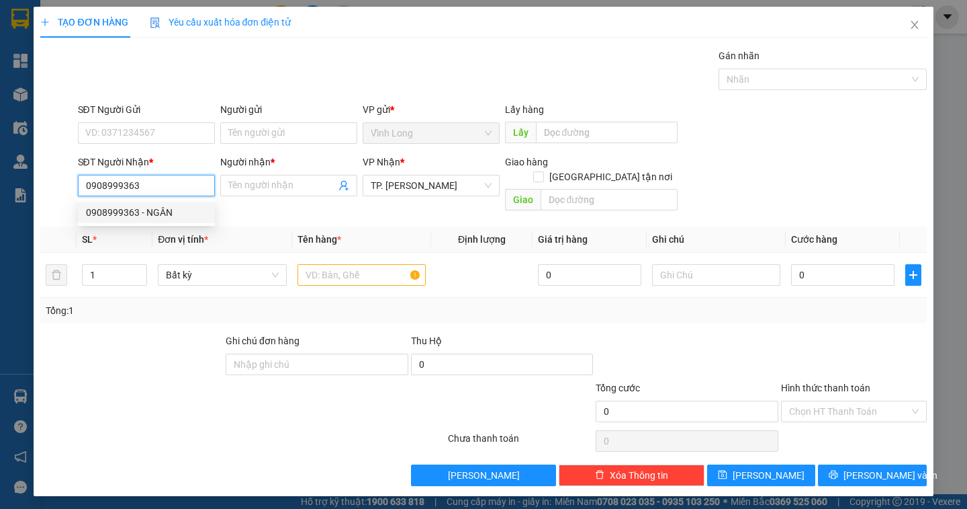
click at [149, 209] on div "0908999363 - NGÂN" at bounding box center [146, 212] width 121 height 15
type input "NGÂN"
type input "0908999363"
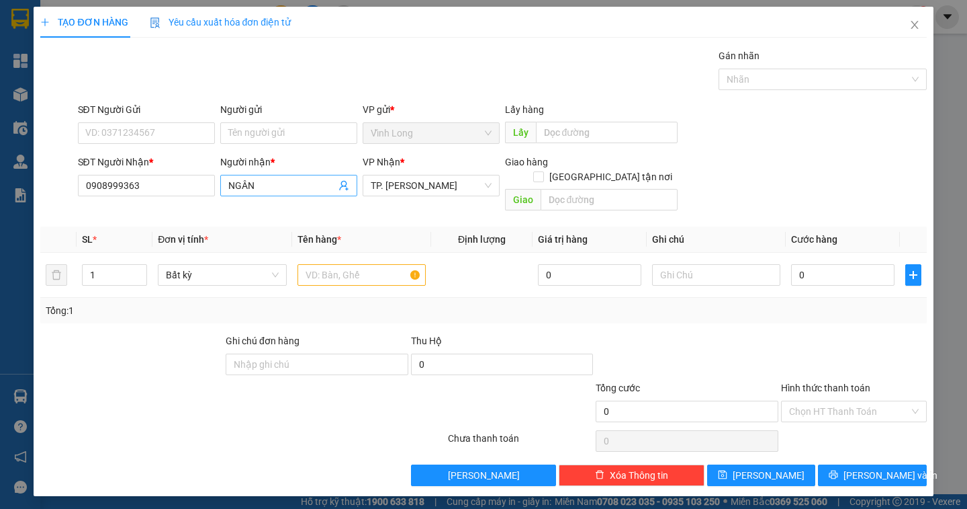
click at [225, 185] on span "NGÂN" at bounding box center [288, 185] width 137 height 21
click at [230, 183] on input "NGÂN" at bounding box center [281, 185] width 107 height 15
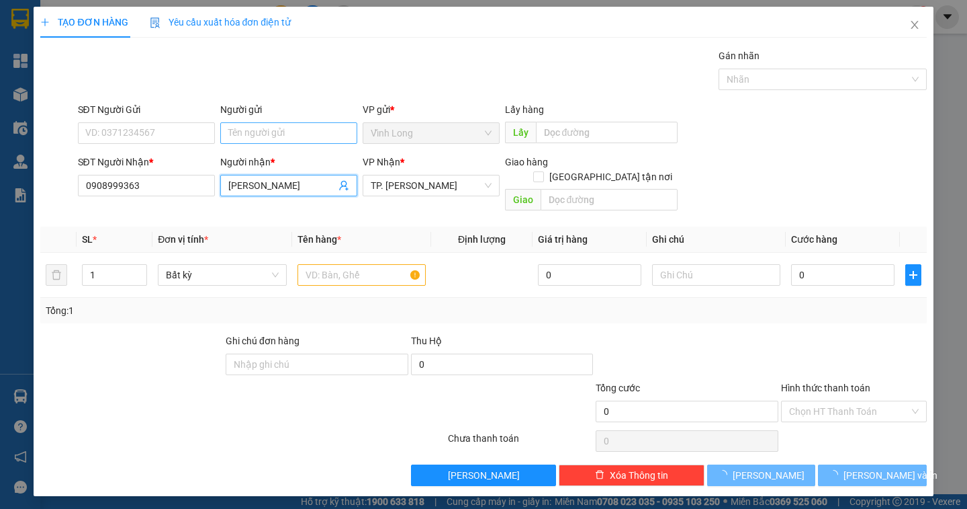
type input "[PERSON_NAME]"
click at [280, 140] on input "Người gửi" at bounding box center [288, 132] width 137 height 21
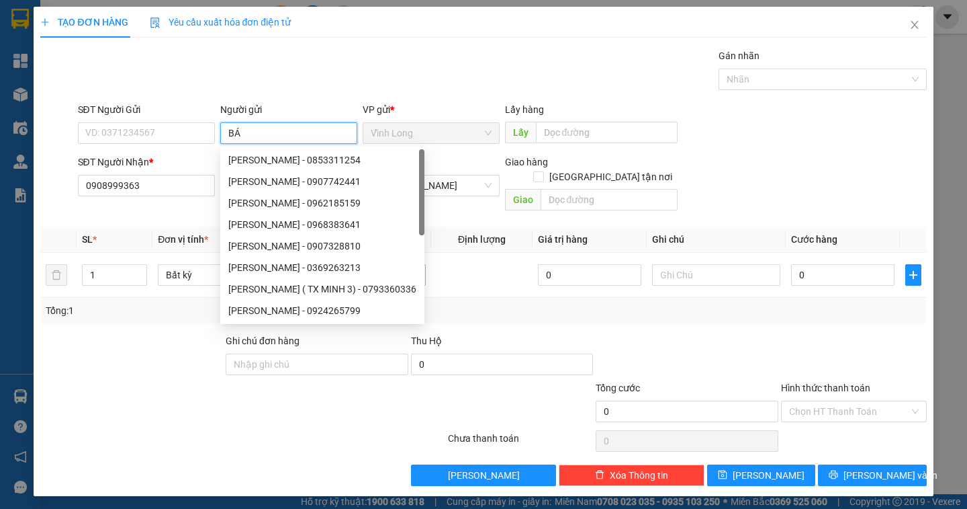
type input "BÁN"
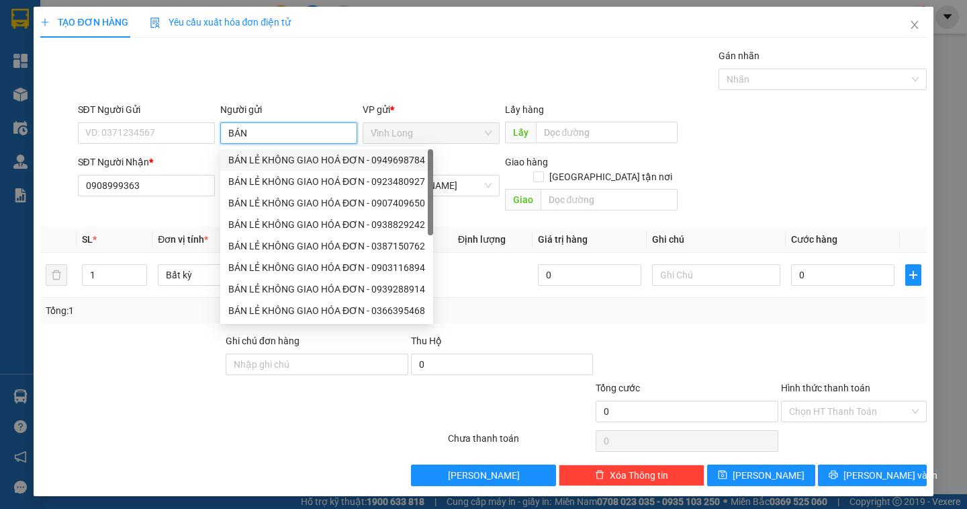
click at [283, 160] on div "BÁN LẺ KHÔNG GIAO HOÁ ĐƠN - 0949698784" at bounding box center [326, 159] width 197 height 15
type input "0949698784"
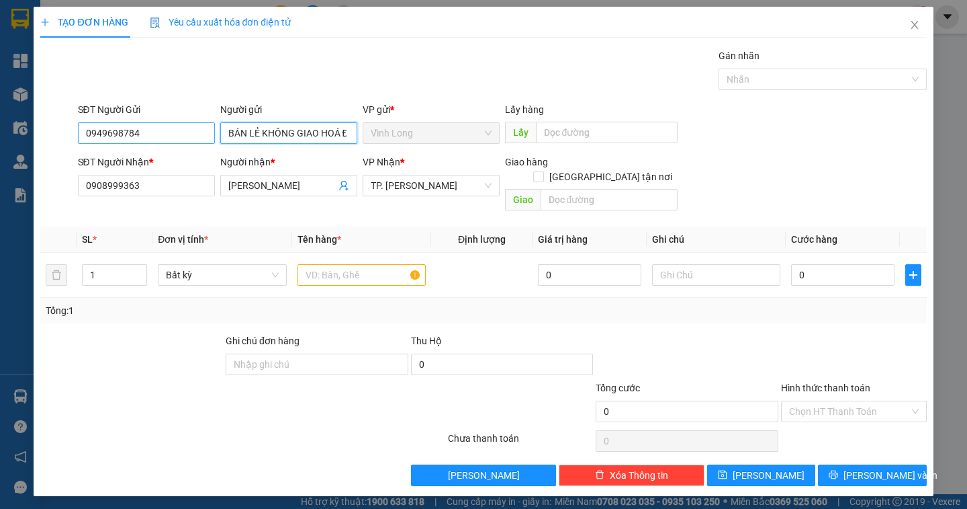
type input "BÁN LẺ KHÔNG GIAO HOÁ ĐƠN"
drag, startPoint x: 181, startPoint y: 133, endPoint x: 87, endPoint y: 150, distance: 95.5
click at [87, 150] on form "SĐT Người Gửi 0949698784 0949698784 Người gửi BÁN LẺ KHÔNG GIAO HOÁ ĐƠN VP gửi …" at bounding box center [483, 159] width 886 height 114
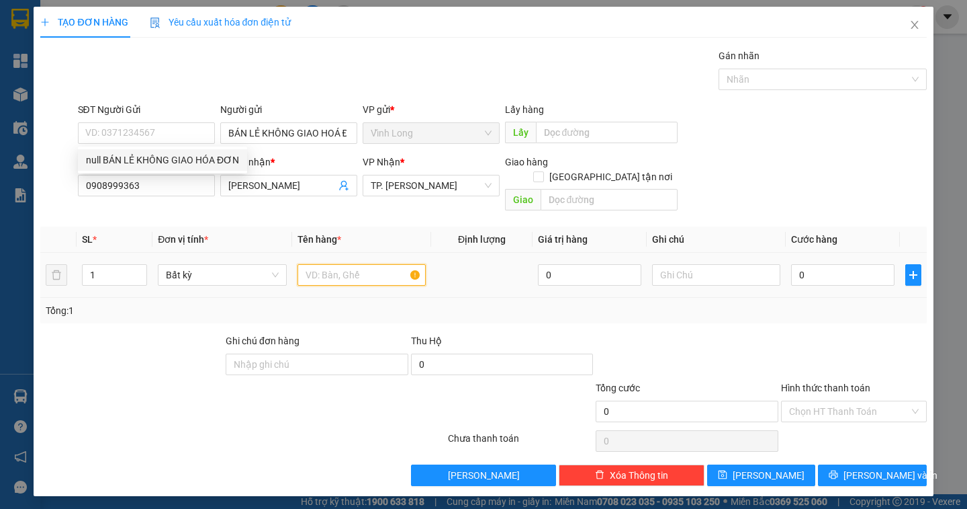
click at [382, 264] on input "text" at bounding box center [362, 274] width 128 height 21
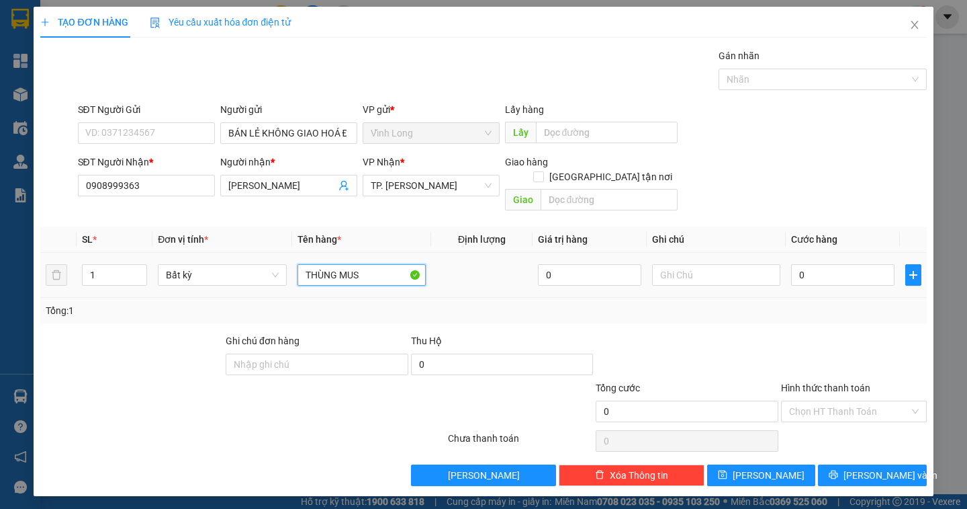
type input "THÙNG MUS"
type input "DÂN"
type input "5"
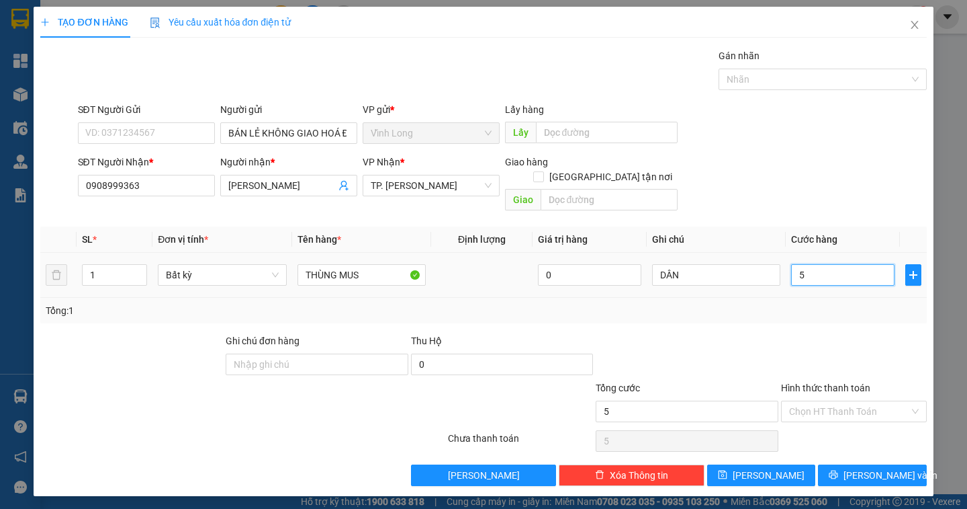
type input "50"
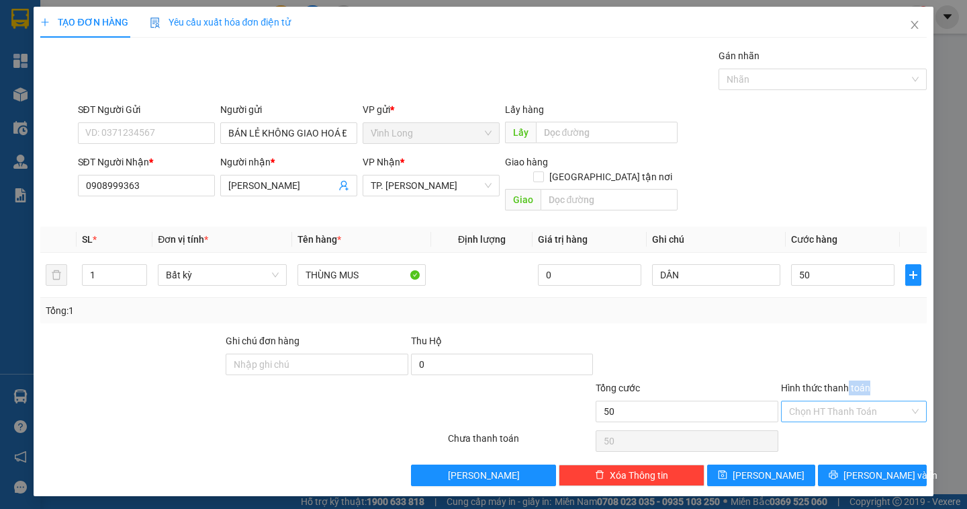
type input "50.000"
click at [845, 389] on div "Hình thức thanh toán Chọn HT Thanh Toán" at bounding box center [854, 403] width 146 height 47
click at [836, 401] on input "Hình thức thanh toán" at bounding box center [849, 411] width 120 height 20
click at [834, 421] on div "Tại văn phòng" at bounding box center [854, 423] width 130 height 15
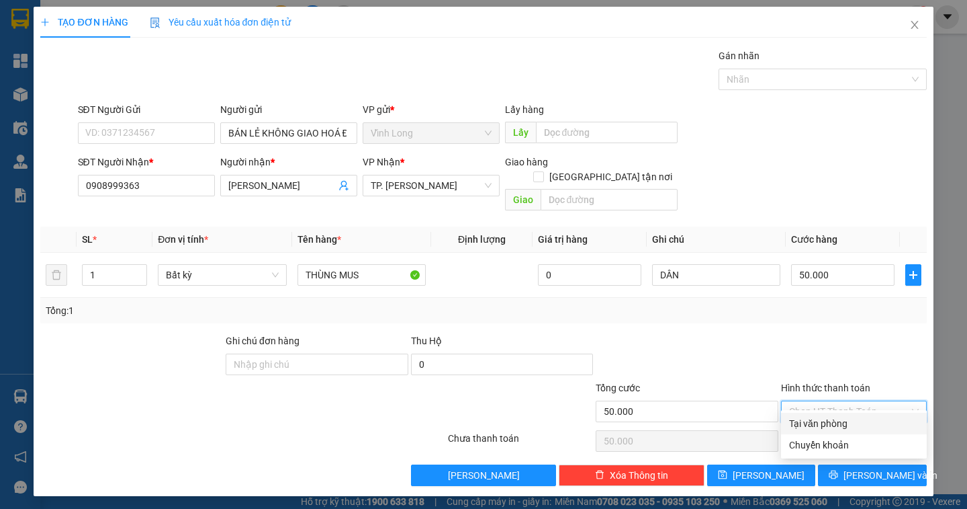
type input "0"
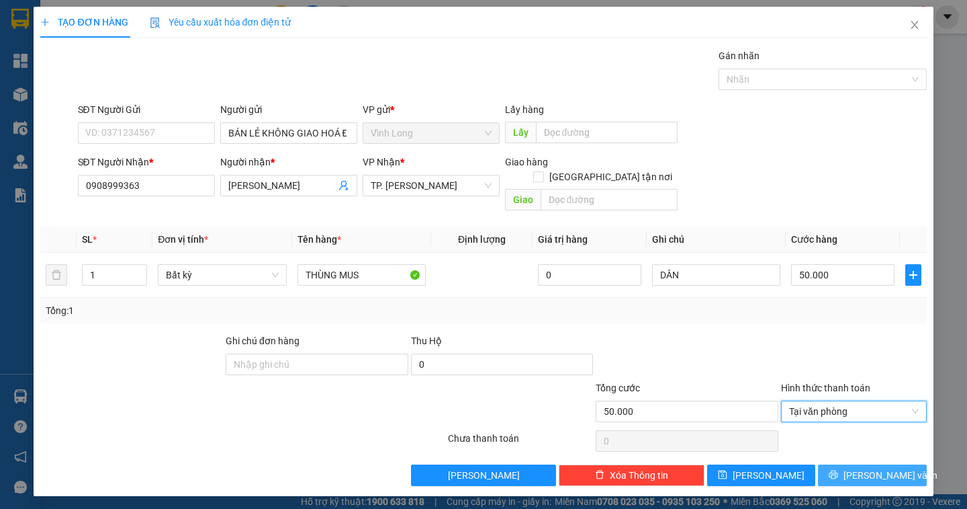
click at [880, 468] on span "[PERSON_NAME] và In" at bounding box center [891, 475] width 94 height 15
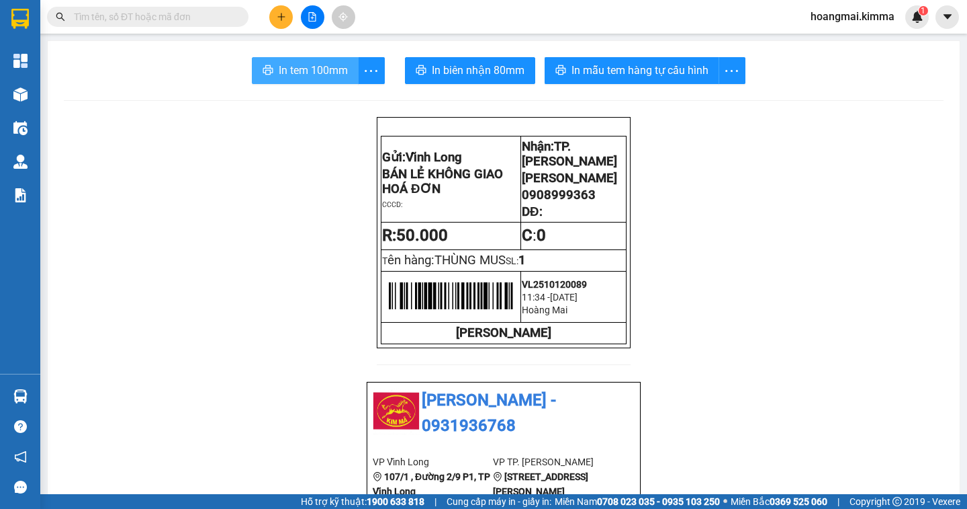
click at [330, 75] on span "In tem 100mm" at bounding box center [313, 70] width 69 height 17
click at [155, 27] on div "Kết quả tìm kiếm ( 0 ) Bộ lọc Ngày tạo đơn gần nhất No Data" at bounding box center [131, 17] width 262 height 24
click at [106, 17] on input "text" at bounding box center [153, 16] width 159 height 15
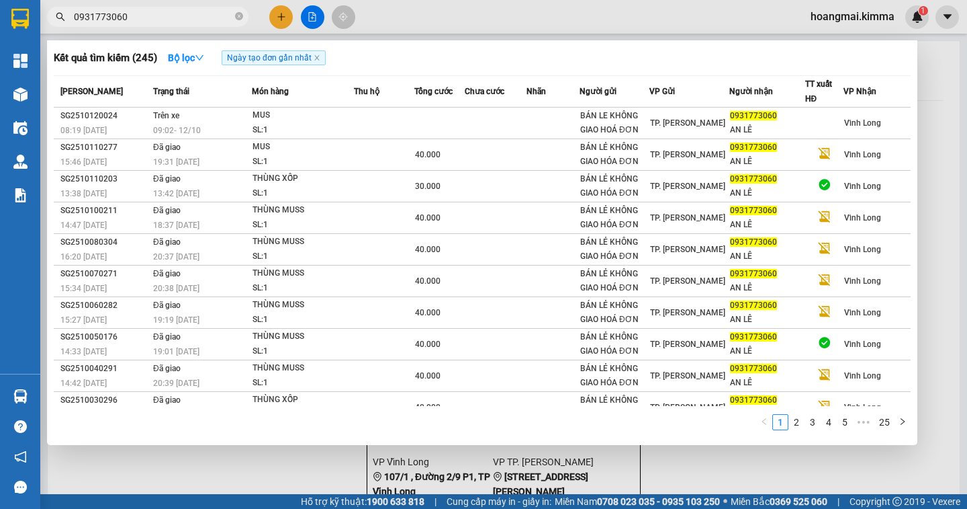
type input "0931773060"
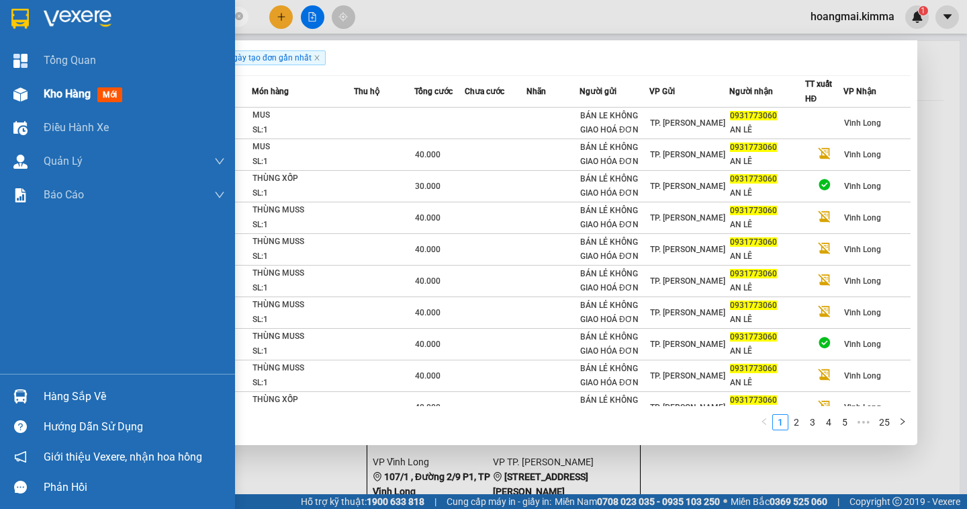
click at [56, 93] on span "Kho hàng" at bounding box center [67, 93] width 47 height 13
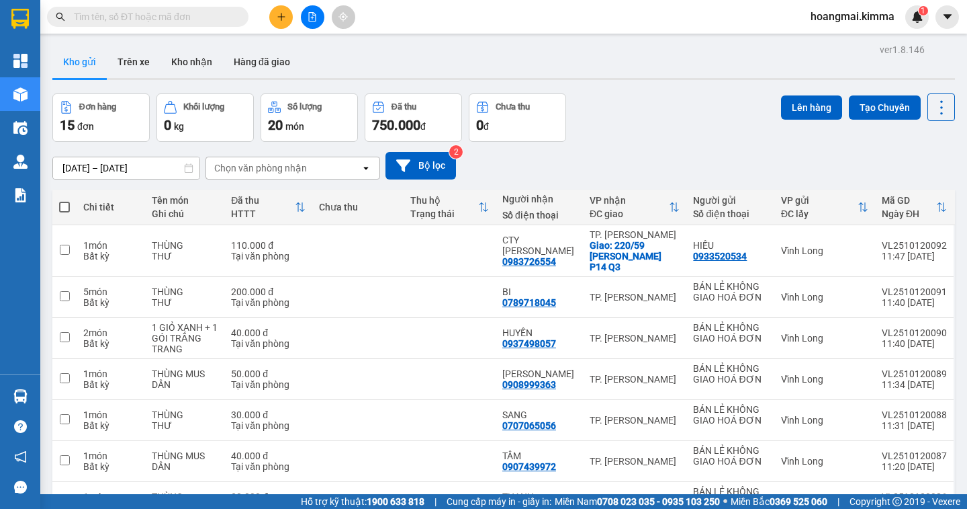
click at [75, 207] on th at bounding box center [64, 207] width 24 height 36
click at [64, 209] on span at bounding box center [64, 207] width 11 height 11
click at [64, 200] on input "checkbox" at bounding box center [64, 200] width 0 height 0
checkbox input "true"
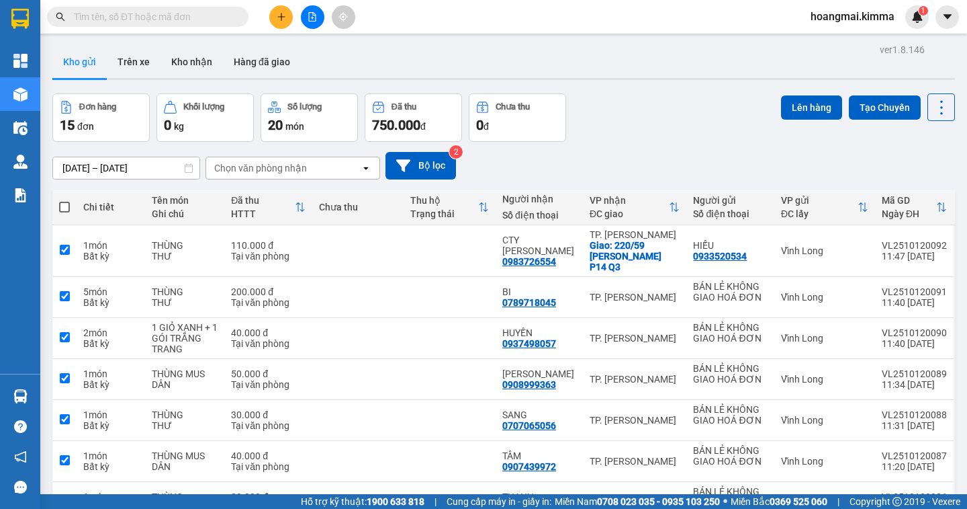
checkbox input "true"
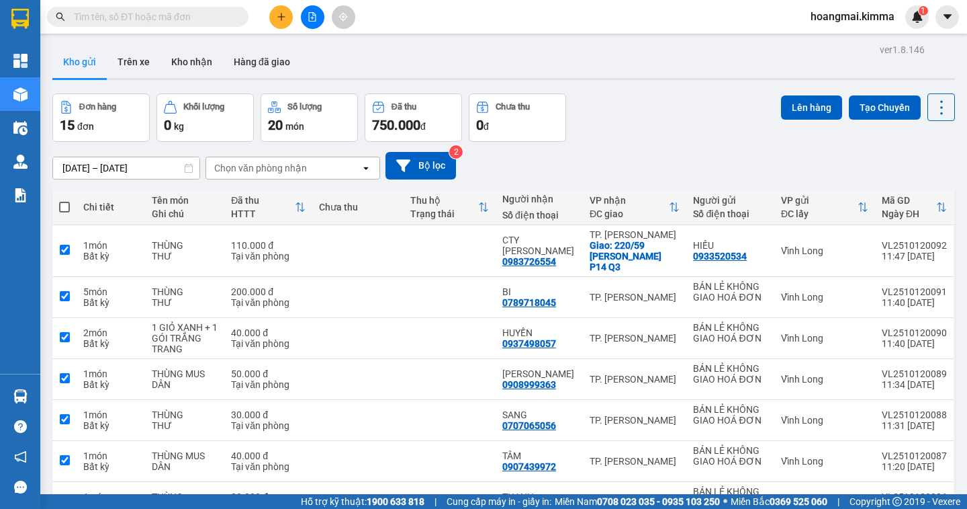
checkbox input "true"
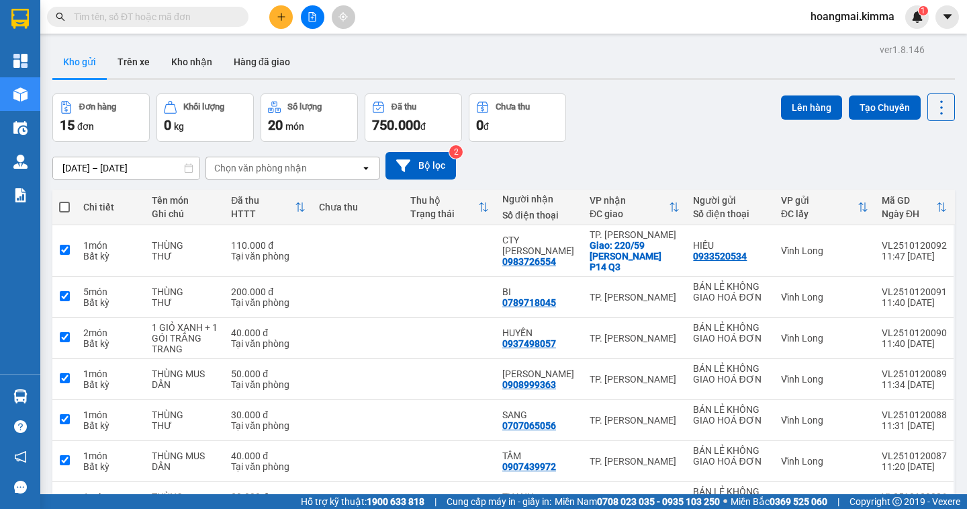
checkbox input "true"
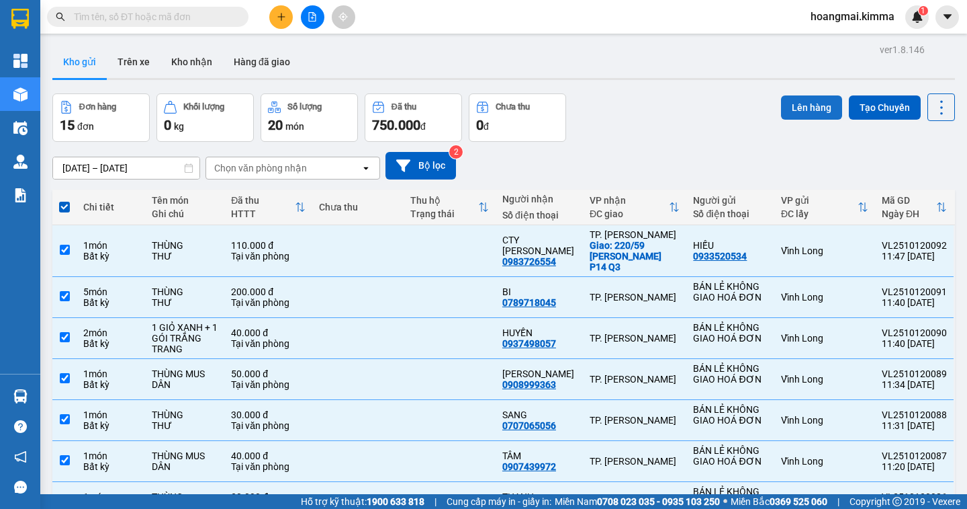
click at [795, 110] on button "Lên hàng" at bounding box center [811, 107] width 61 height 24
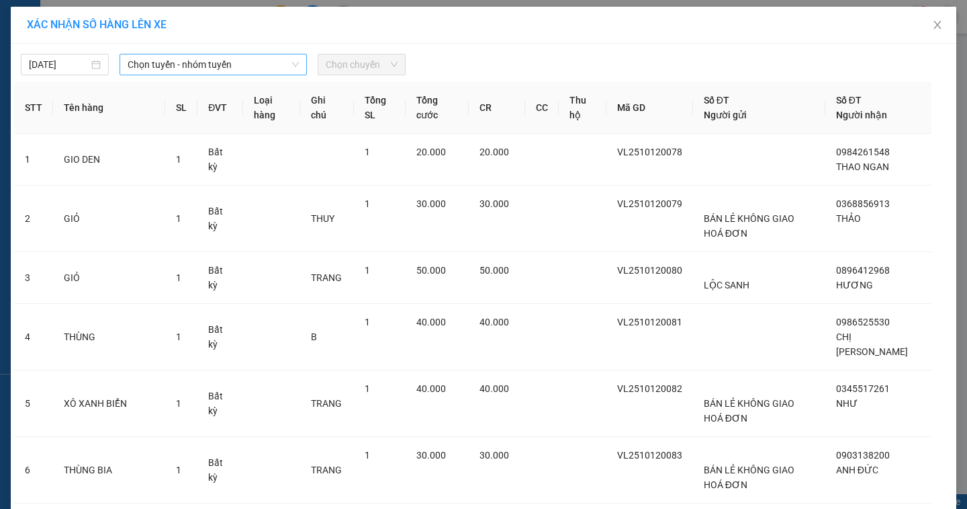
click at [175, 75] on div "Chọn tuyến - nhóm tuyến" at bounding box center [213, 64] width 187 height 21
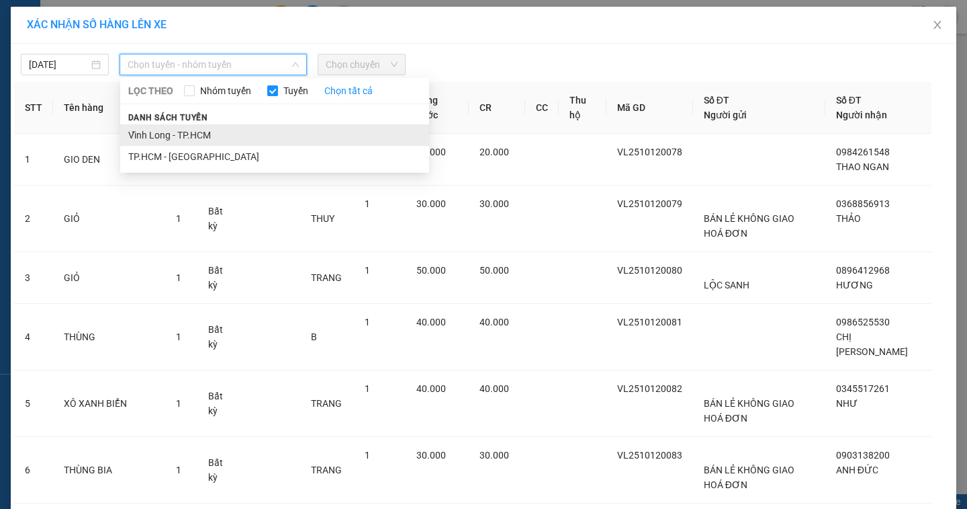
click at [167, 135] on li "Vĩnh Long - TP.HCM" at bounding box center [274, 134] width 309 height 21
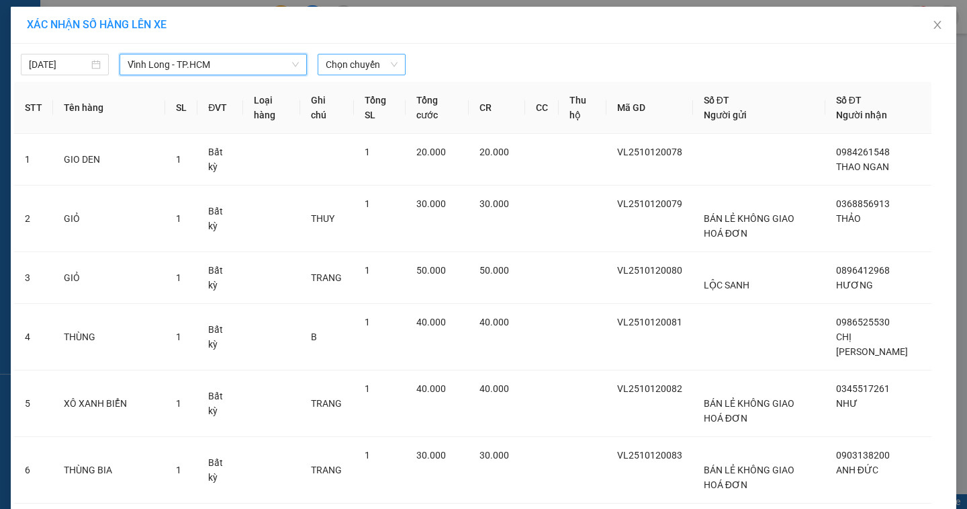
click at [341, 67] on span "Chọn chuyến" at bounding box center [362, 64] width 72 height 20
click at [331, 73] on span "Chọn chuyến" at bounding box center [362, 64] width 72 height 20
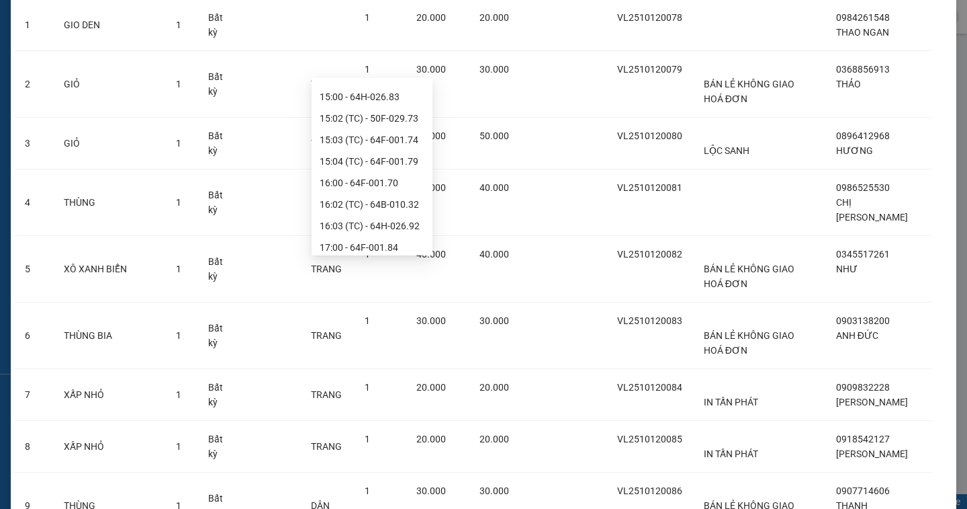
scroll to position [134, 0]
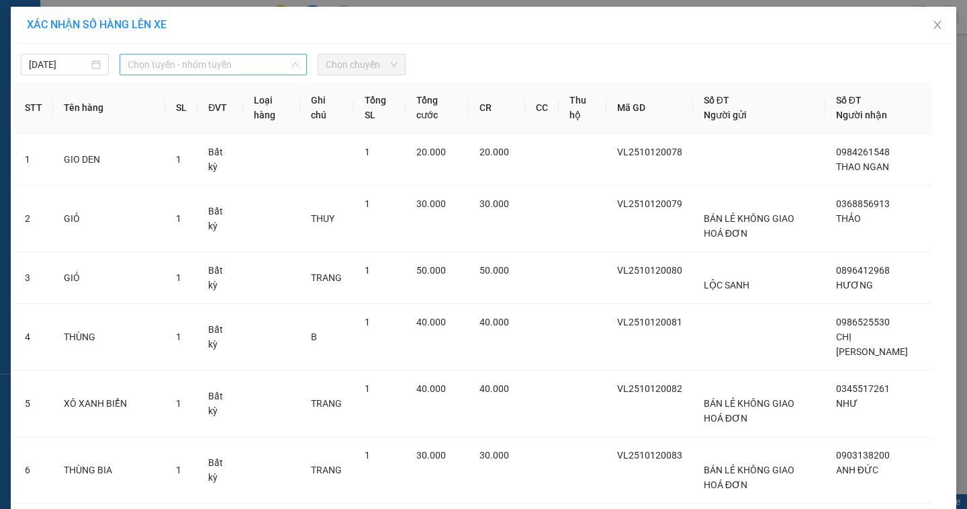
click at [195, 73] on span "Chọn tuyến - nhóm tuyến" at bounding box center [213, 64] width 171 height 20
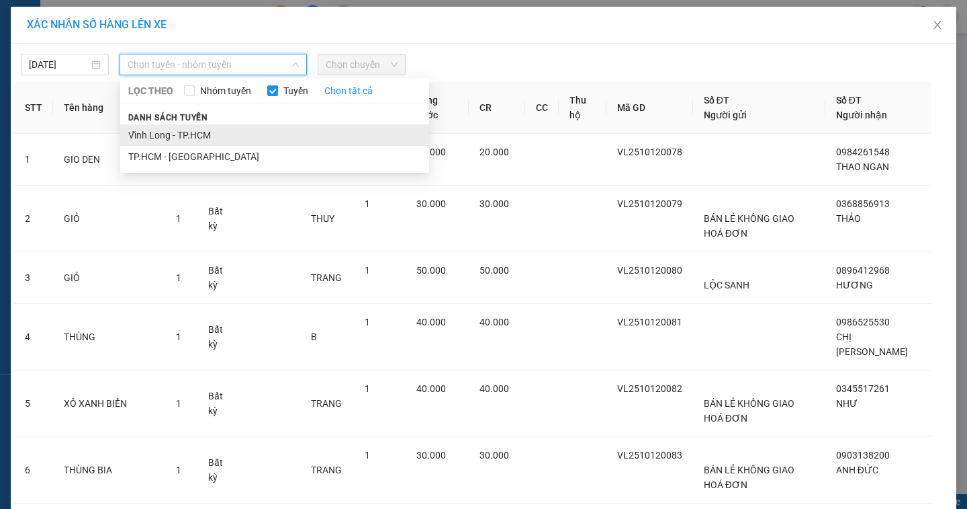
click at [173, 133] on li "Vĩnh Long - TP.HCM" at bounding box center [274, 134] width 309 height 21
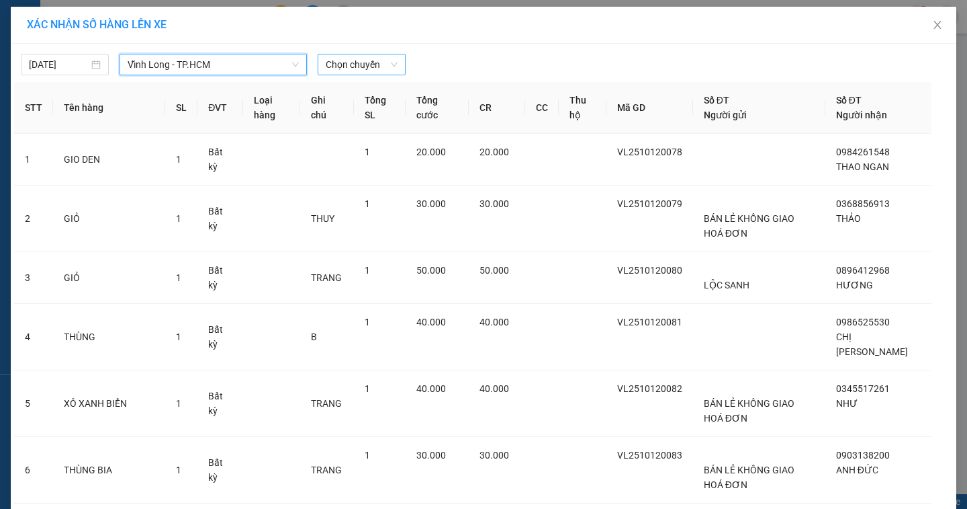
click at [351, 62] on span "Chọn chuyến" at bounding box center [362, 64] width 72 height 20
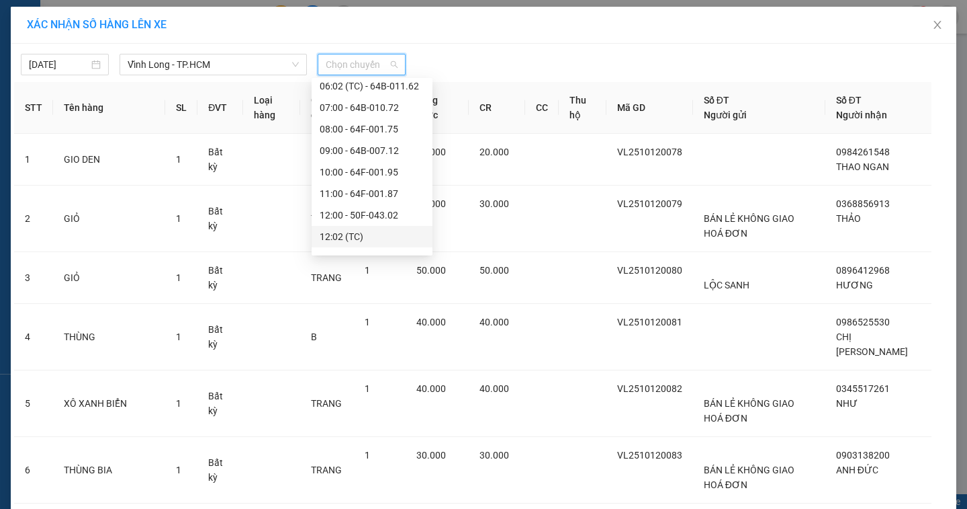
scroll to position [202, 0]
click at [358, 173] on div "12:02 (TC)" at bounding box center [372, 169] width 105 height 15
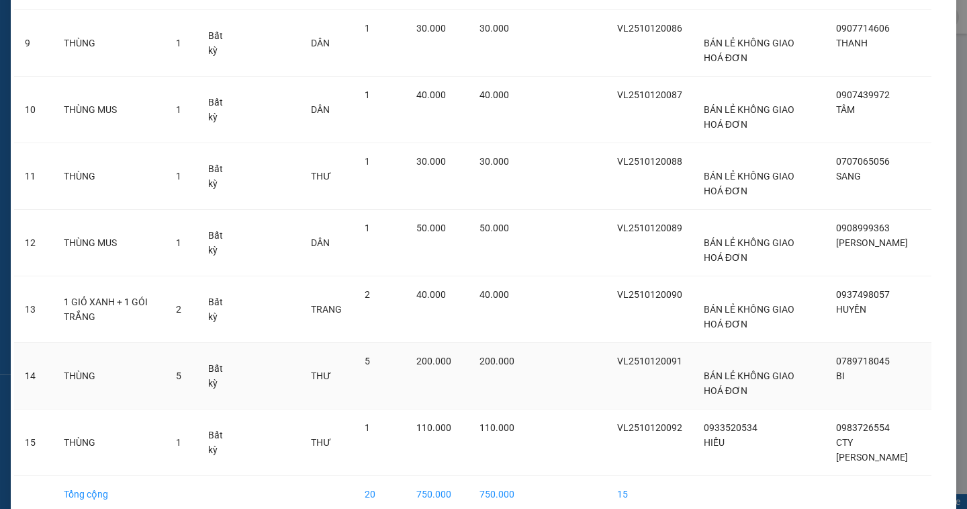
scroll to position [655, 0]
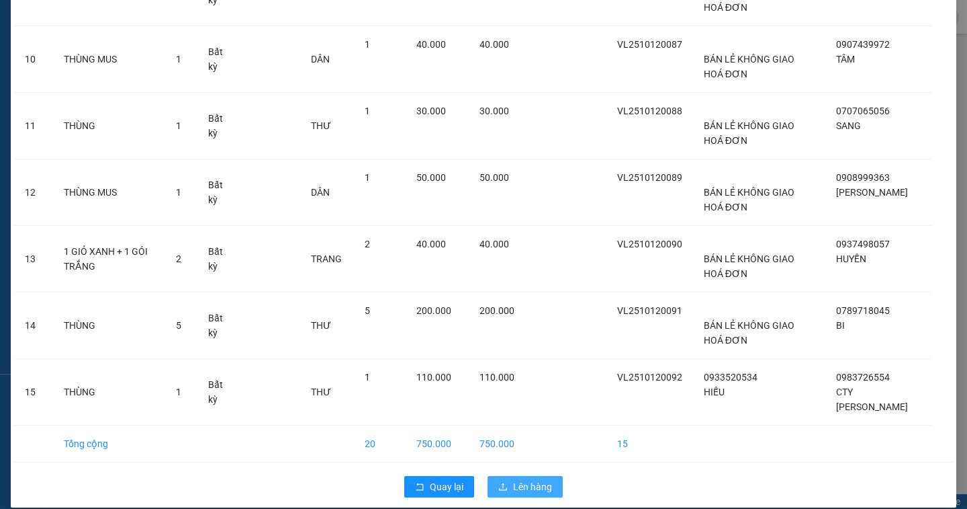
click at [531, 479] on span "Lên hàng" at bounding box center [532, 486] width 39 height 15
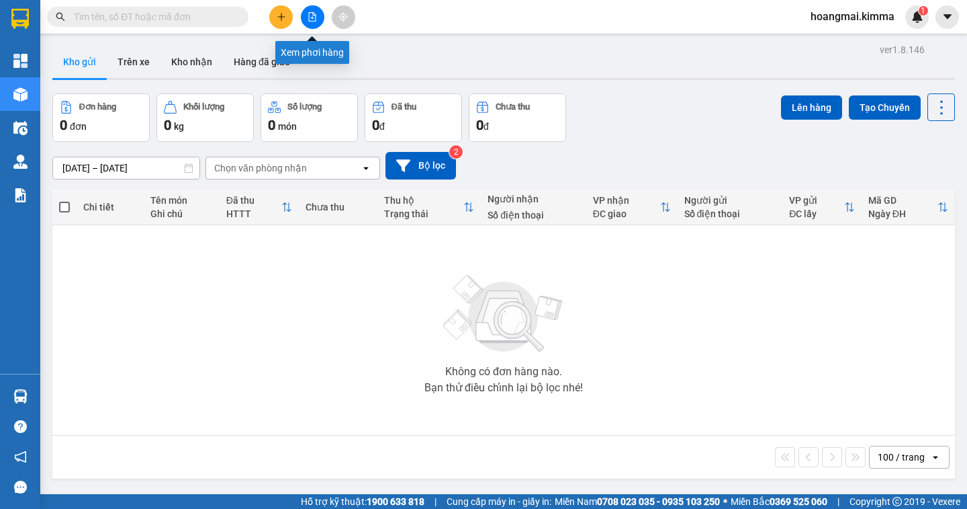
click at [314, 20] on icon "file-add" at bounding box center [312, 16] width 9 height 9
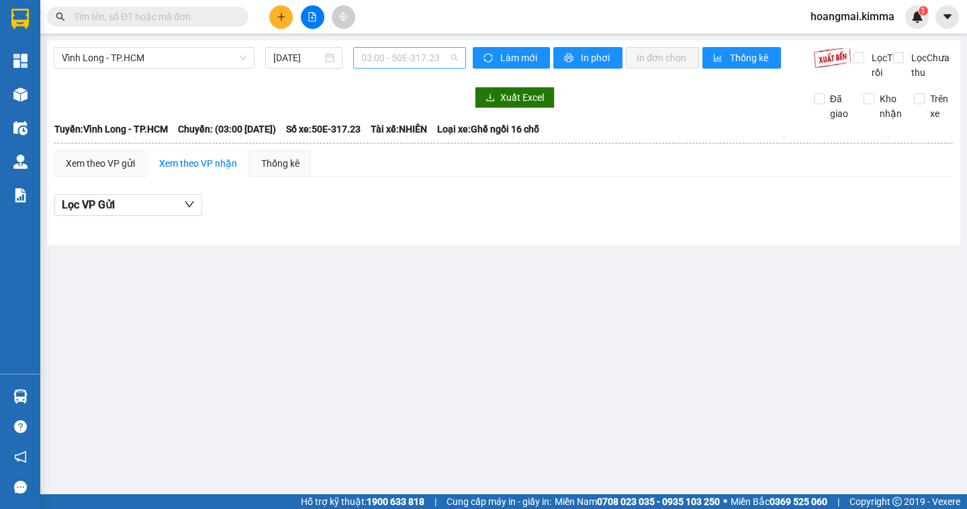
click at [392, 60] on span "03:00 - 50E-317.23" at bounding box center [409, 58] width 97 height 20
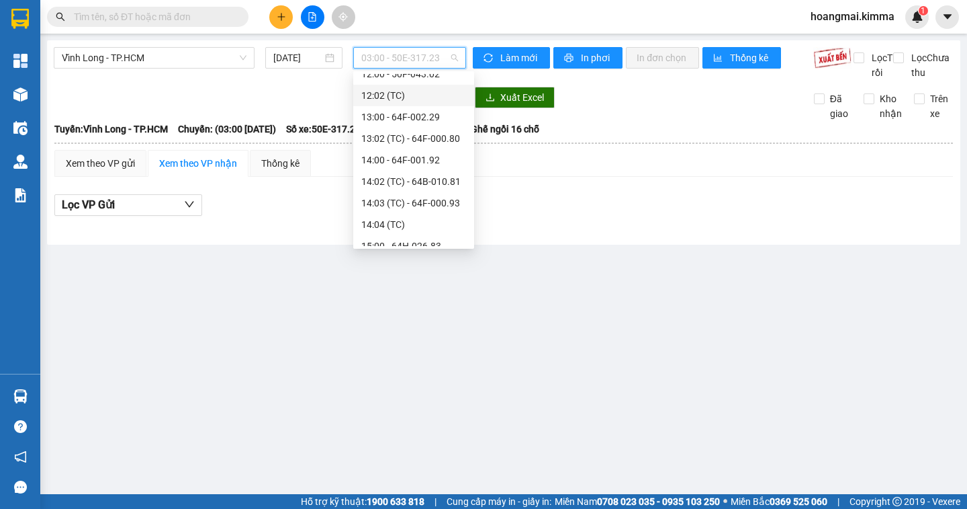
scroll to position [202, 0]
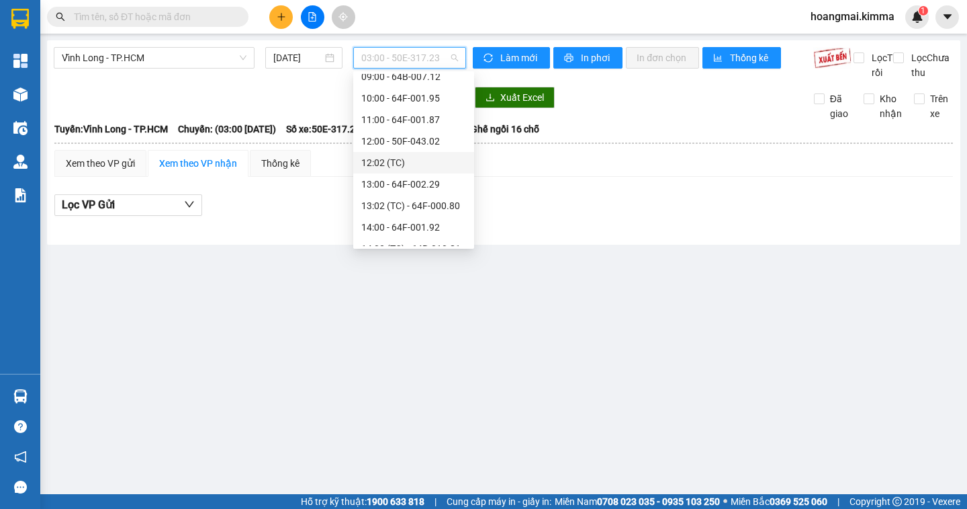
click at [394, 159] on div "12:02 (TC)" at bounding box center [413, 162] width 105 height 15
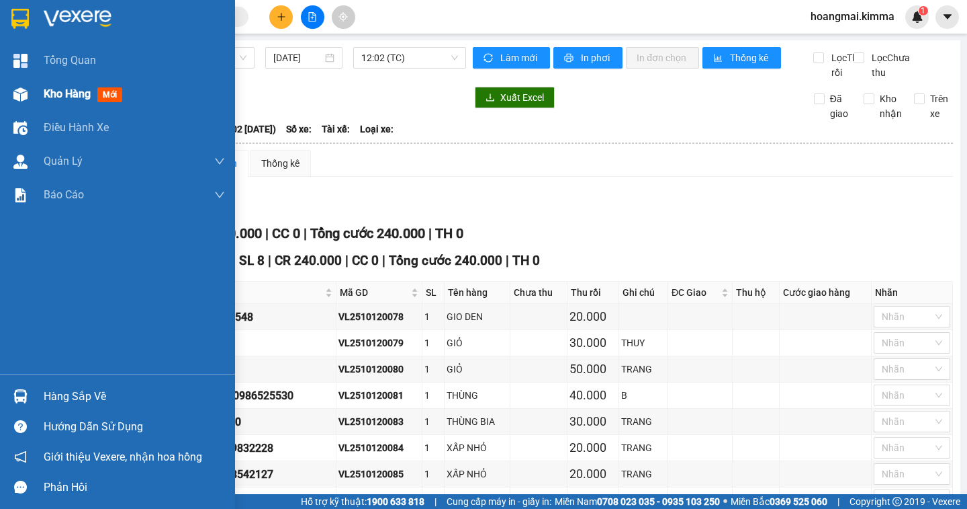
click at [38, 93] on div "Kho hàng mới" at bounding box center [117, 94] width 235 height 34
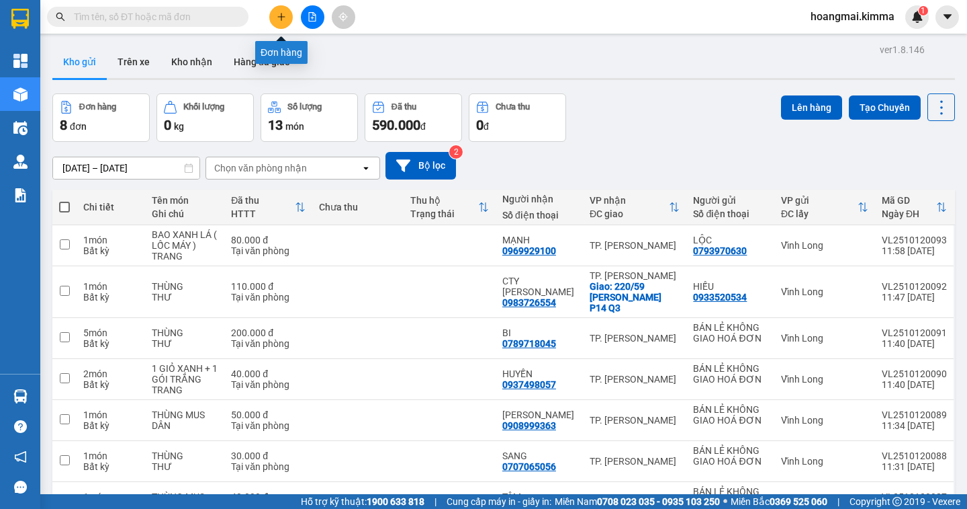
click at [273, 9] on button at bounding box center [281, 17] width 24 height 24
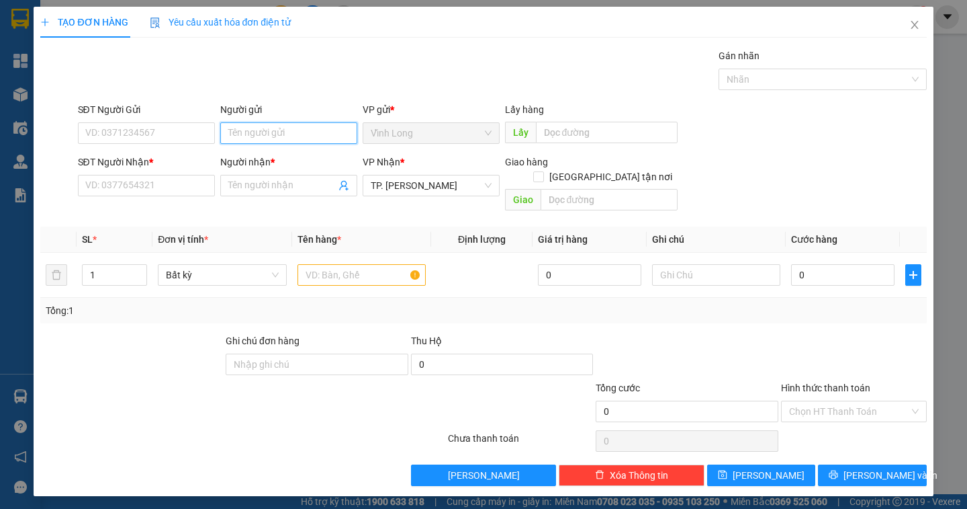
click at [265, 130] on input "Người gửi" at bounding box center [288, 132] width 137 height 21
type input "BÁN"
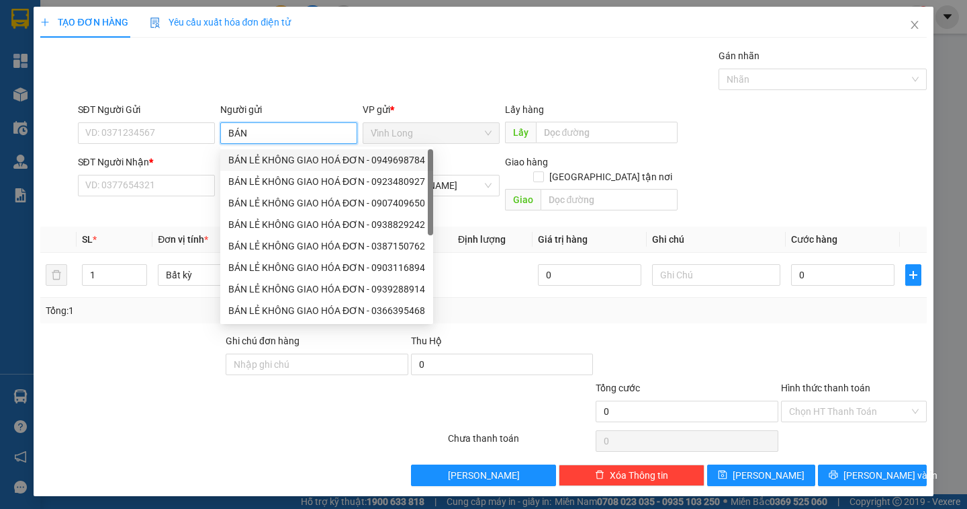
drag, startPoint x: 288, startPoint y: 163, endPoint x: 246, endPoint y: 166, distance: 42.4
click at [286, 163] on div "BÁN LẺ KHÔNG GIAO HOÁ ĐƠN - 0949698784" at bounding box center [326, 159] width 197 height 15
type input "0949698784"
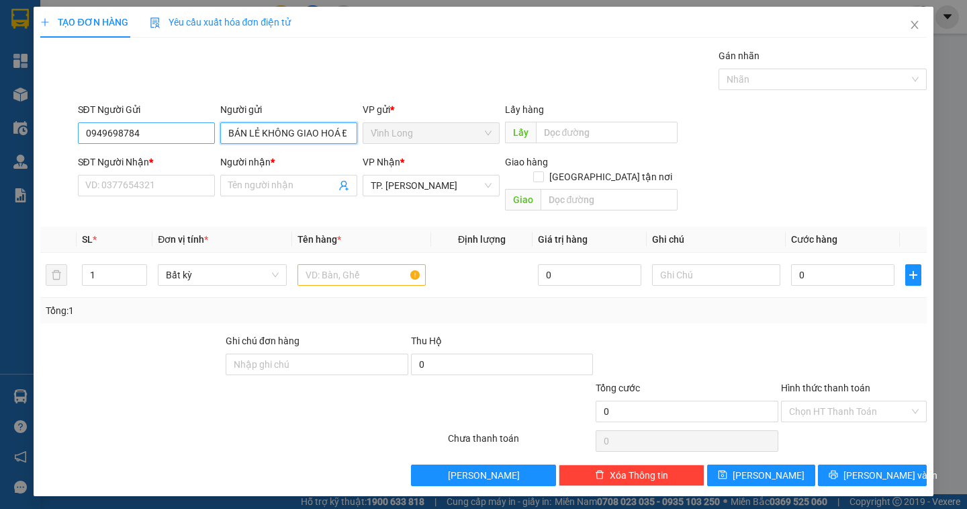
type input "BÁN LẺ KHÔNG GIAO HOÁ ĐƠN"
drag, startPoint x: 148, startPoint y: 134, endPoint x: 38, endPoint y: 146, distance: 111.6
click at [38, 146] on div "TẠO ĐƠN HÀNG Yêu cầu xuất hóa đơn điện tử Transit Pickup Surcharge Ids Transit …" at bounding box center [484, 251] width 900 height 489
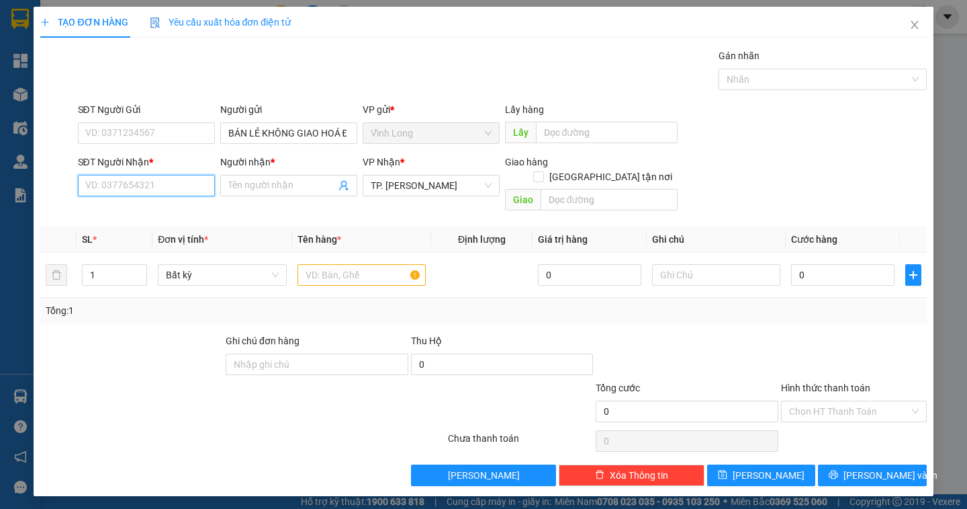
click at [103, 185] on input "SĐT Người Nhận *" at bounding box center [146, 185] width 137 height 21
type input "0919581696"
click at [181, 212] on div "0919581696 - NGÂN" at bounding box center [146, 212] width 121 height 15
type input "NGÂN"
type input "0919581696"
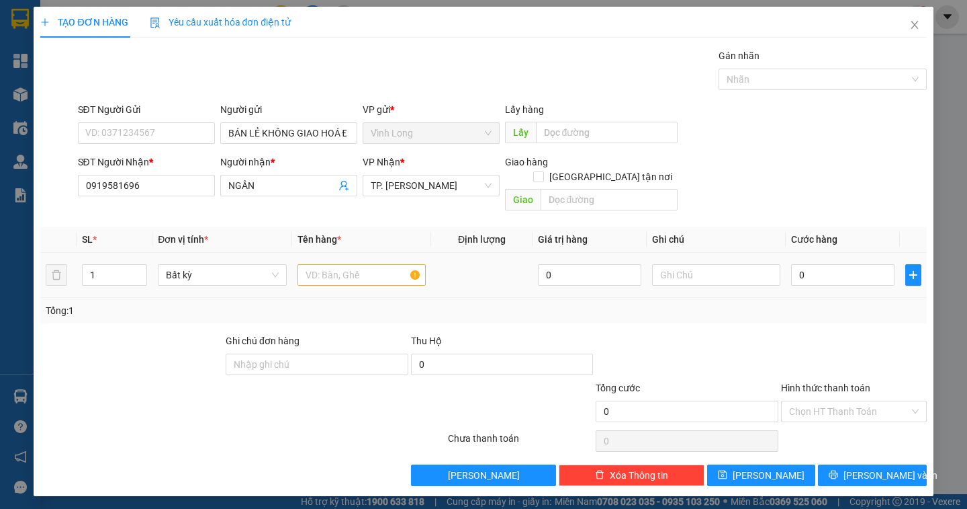
click at [349, 271] on div at bounding box center [362, 274] width 128 height 27
click at [337, 264] on input "text" at bounding box center [362, 274] width 128 height 21
type input "HỘP"
type input "DÂN"
type input "2"
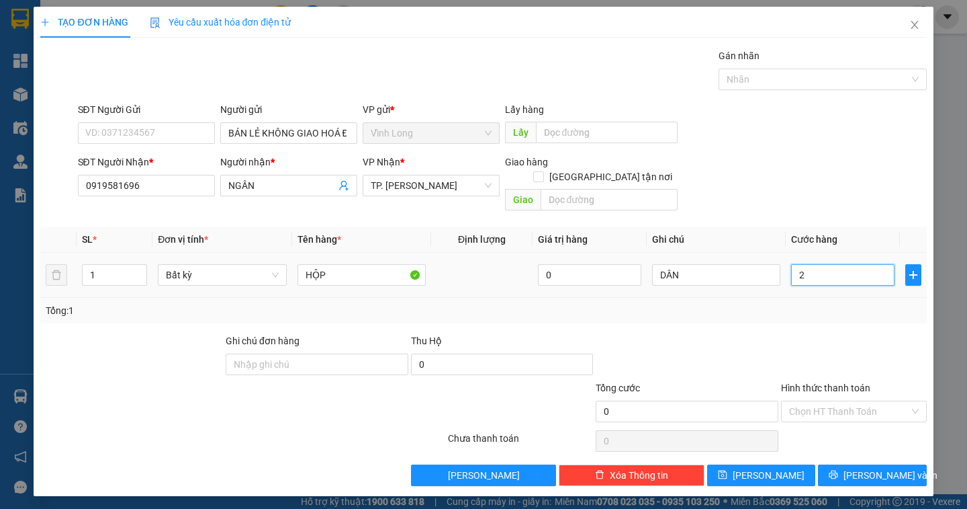
type input "2"
type input "20"
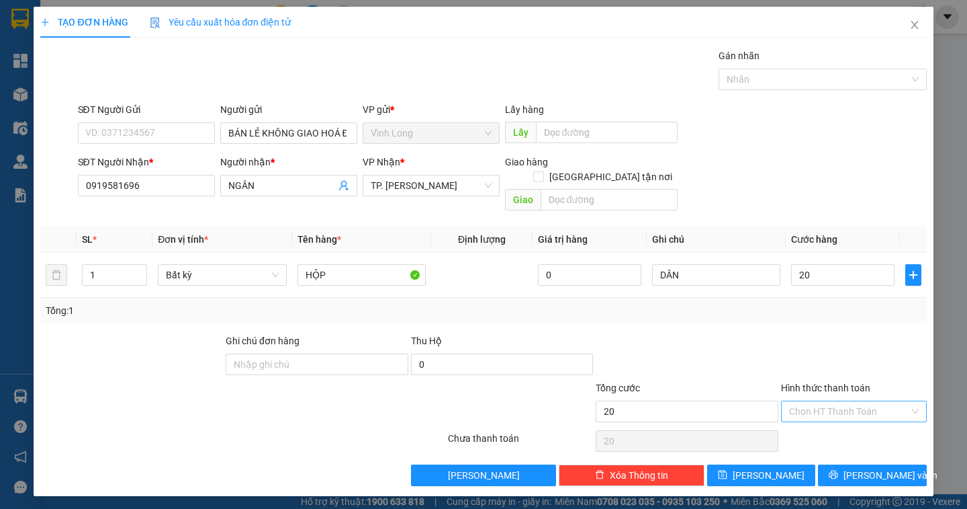
type input "20.000"
click at [815, 401] on input "Hình thức thanh toán" at bounding box center [849, 411] width 120 height 20
click at [810, 425] on div "Tại văn phòng" at bounding box center [854, 423] width 130 height 15
type input "0"
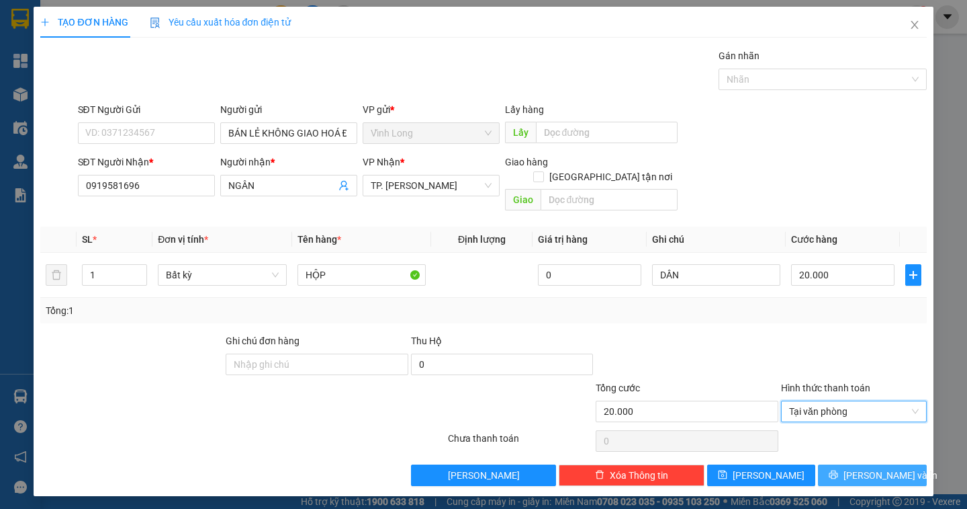
click at [858, 464] on button "[PERSON_NAME] và In" at bounding box center [872, 474] width 108 height 21
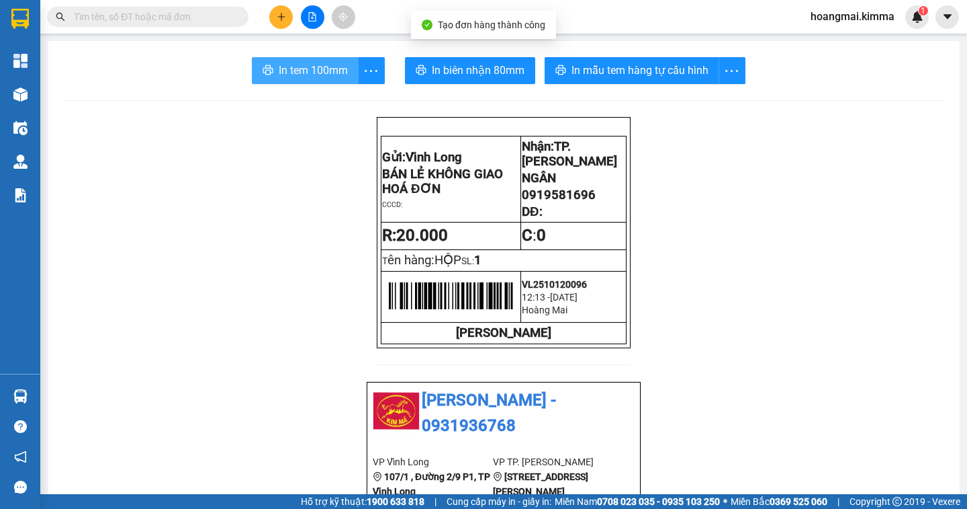
click at [279, 79] on span "In tem 100mm" at bounding box center [313, 70] width 69 height 17
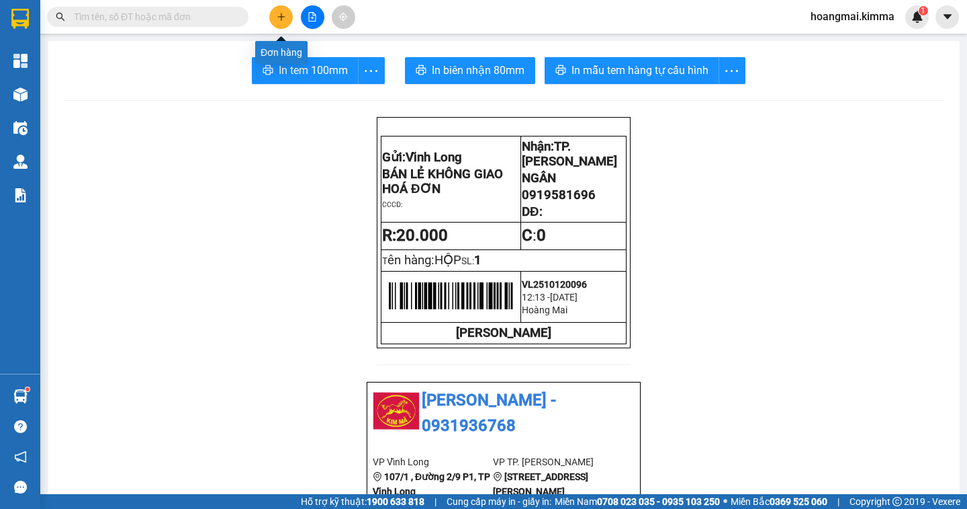
click at [282, 21] on button at bounding box center [281, 17] width 24 height 24
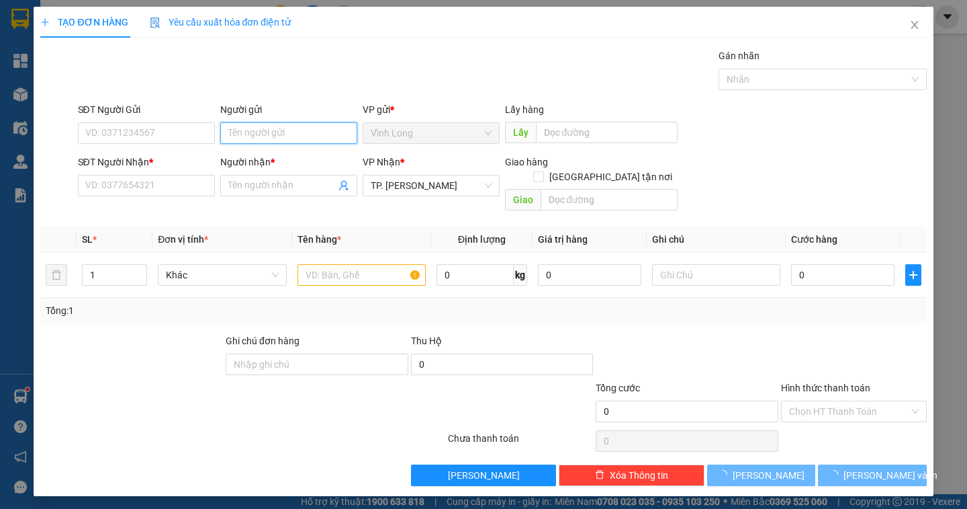
click at [267, 133] on input "Người gửi" at bounding box center [288, 132] width 137 height 21
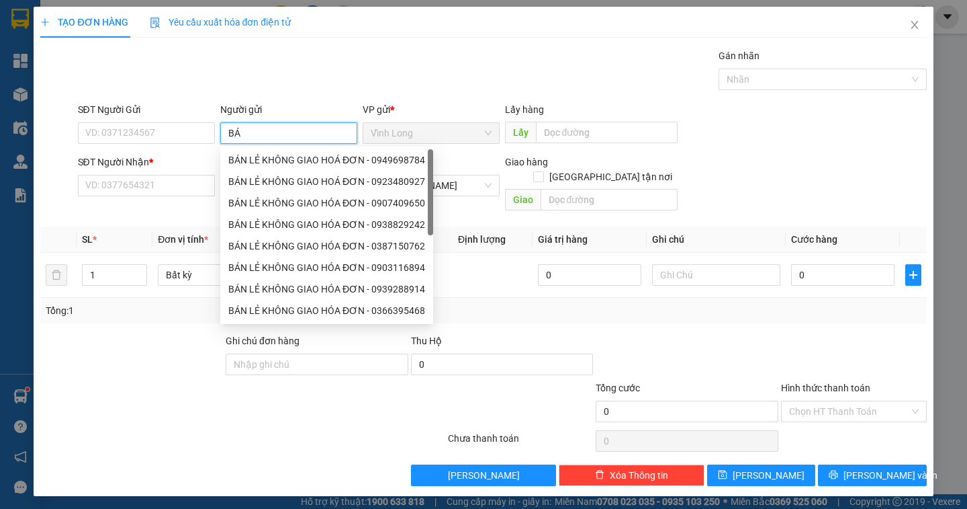
type input "BÁN"
click at [260, 164] on div "BÁN LẺ KHÔNG GIAO HOÁ ĐƠN - 0912446090" at bounding box center [326, 159] width 197 height 15
type input "0912446090"
type input "BÁN LẺ KHÔNG GIAO HOÁ ĐƠN"
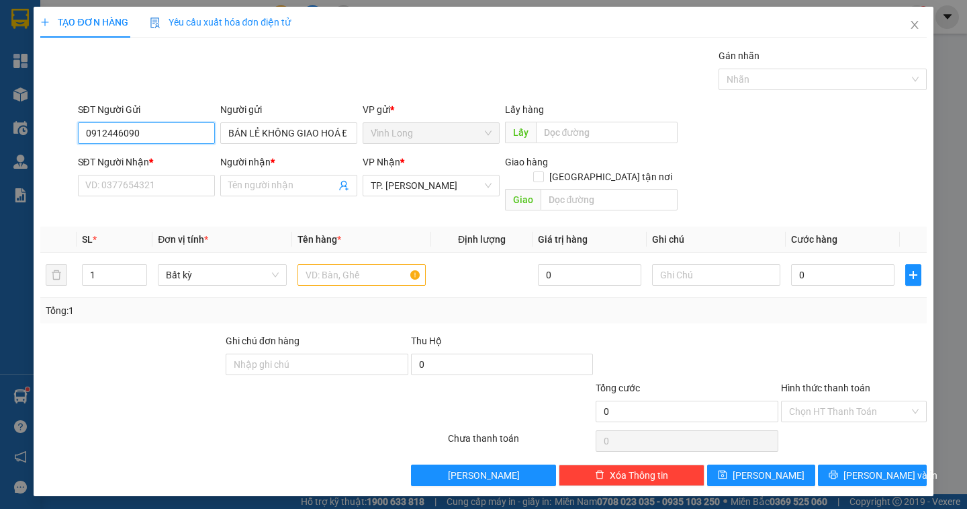
drag, startPoint x: 155, startPoint y: 132, endPoint x: 64, endPoint y: 150, distance: 91.7
click at [64, 150] on form "SĐT Người Gửi 0912446090 0912446090 Người gửi BÁN LẺ KHÔNG GIAO HOÁ ĐƠN VP gửi …" at bounding box center [483, 159] width 886 height 114
type input "2"
click at [136, 267] on span "up" at bounding box center [140, 271] width 8 height 8
click at [317, 264] on input "text" at bounding box center [362, 274] width 128 height 21
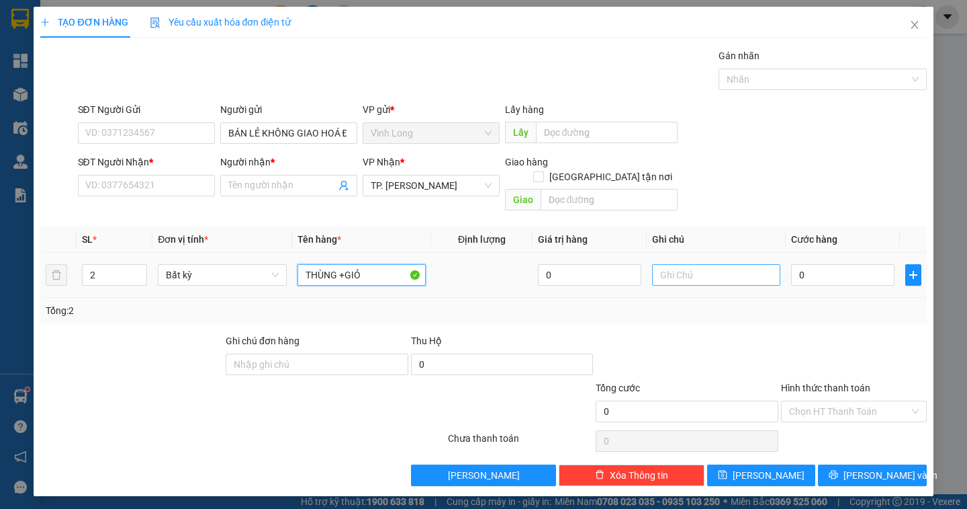
type input "THÙNG +GIỎ"
click at [678, 264] on input "text" at bounding box center [716, 274] width 128 height 21
type input "DÂN"
type input "6"
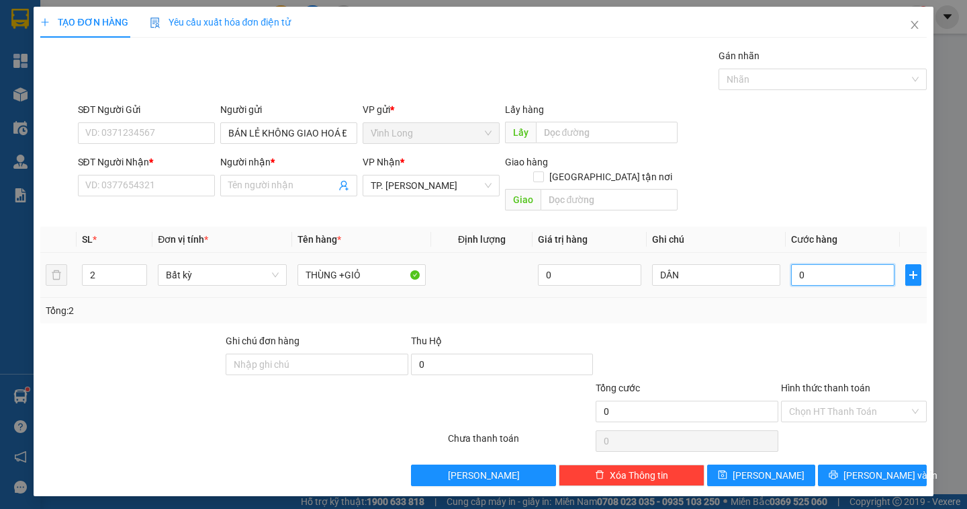
type input "6"
type input "60"
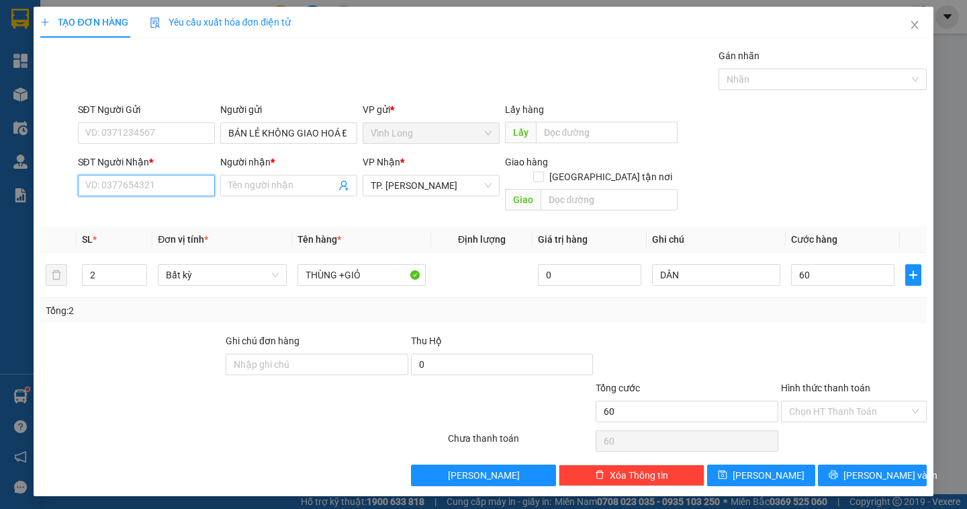
type input "60.000"
click at [103, 186] on input "SĐT Người Nhận *" at bounding box center [146, 185] width 137 height 21
type input "0329761924"
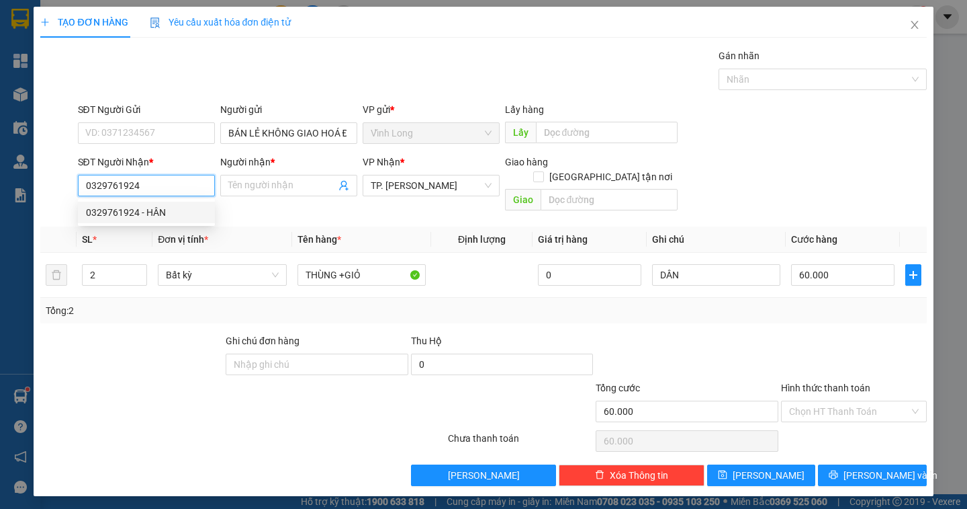
click at [105, 216] on div "0329761924 - HÂN" at bounding box center [146, 212] width 121 height 15
type input "HÂN"
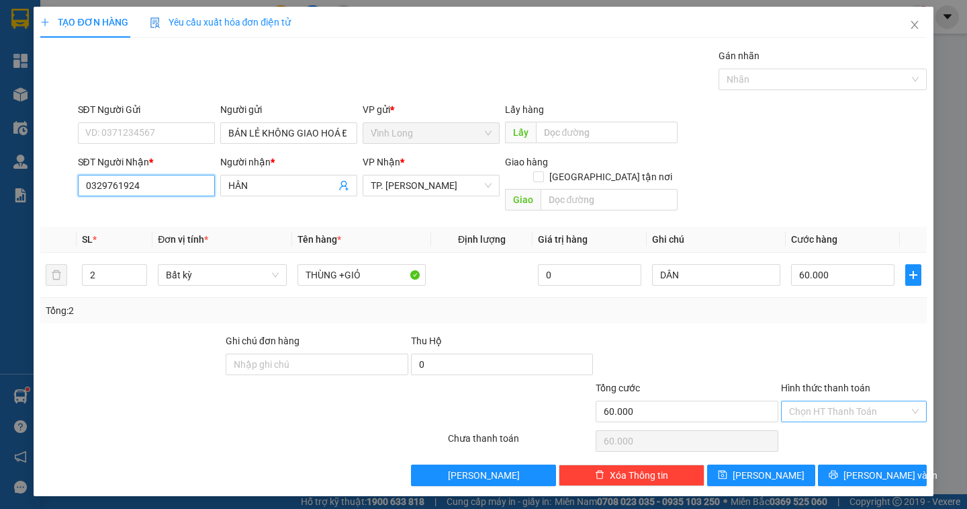
type input "0329761924"
click at [844, 401] on input "Hình thức thanh toán" at bounding box center [849, 411] width 120 height 20
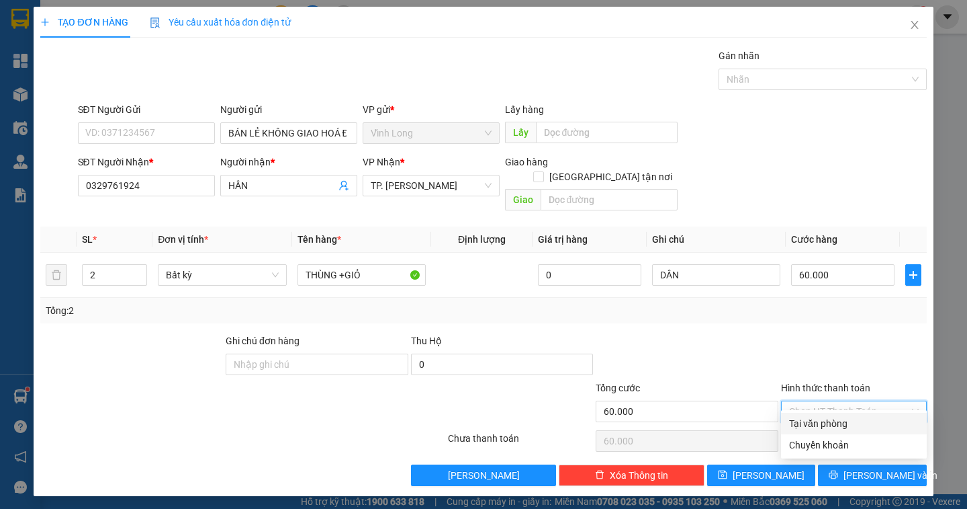
click at [840, 423] on div "Tại văn phòng" at bounding box center [854, 423] width 130 height 15
type input "0"
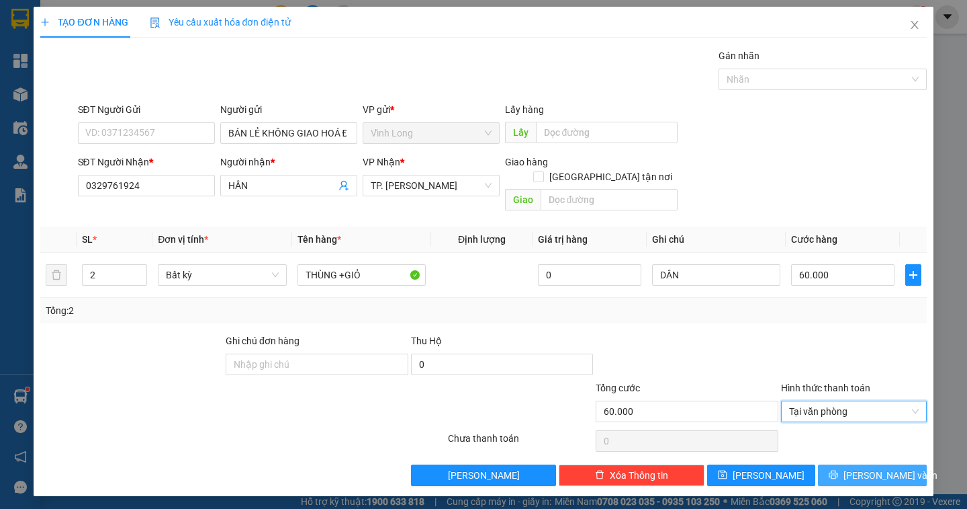
click at [865, 468] on span "[PERSON_NAME] và In" at bounding box center [891, 475] width 94 height 15
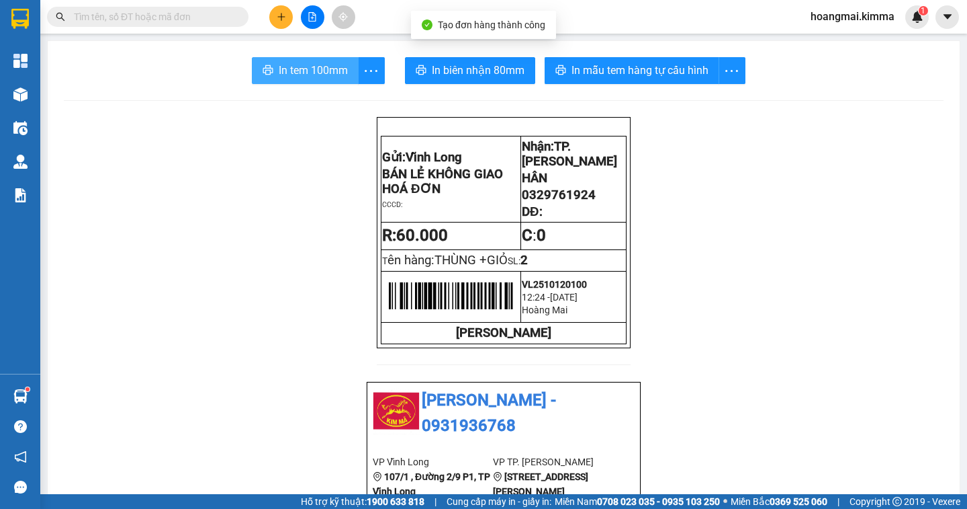
click at [279, 72] on span "In tem 100mm" at bounding box center [313, 70] width 69 height 17
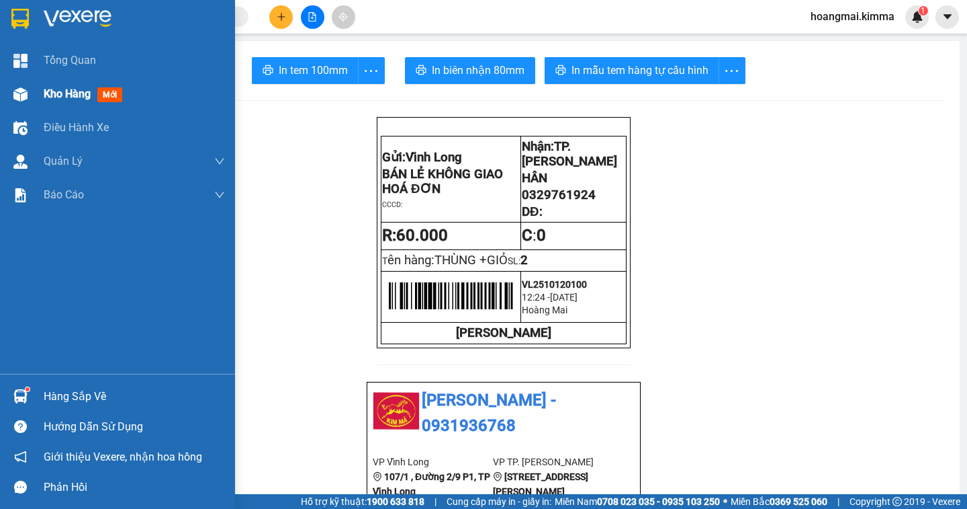
click at [48, 92] on span "Kho hàng" at bounding box center [67, 93] width 47 height 13
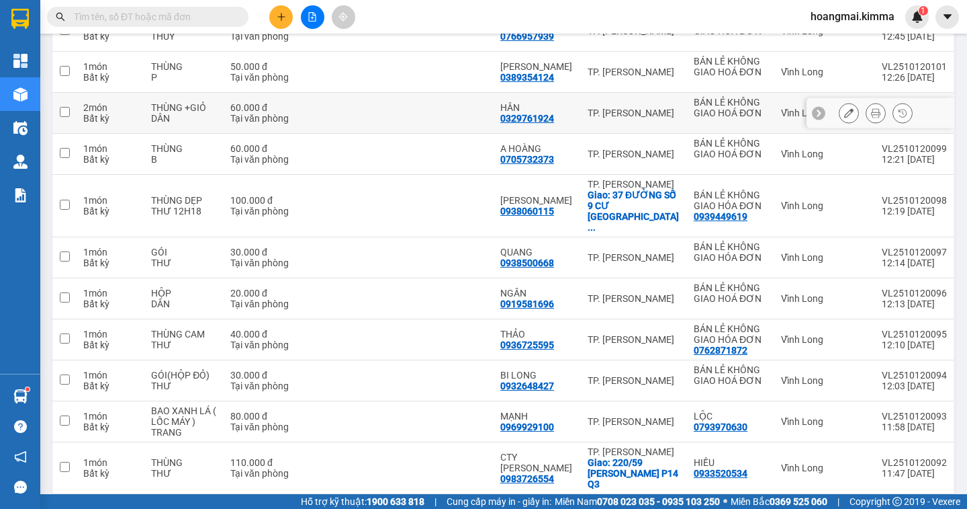
scroll to position [13, 0]
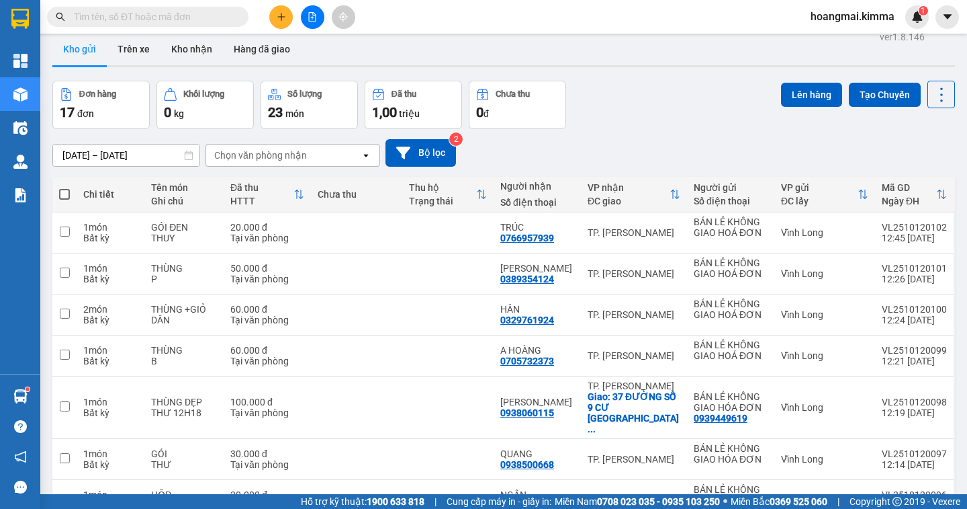
click at [66, 196] on span at bounding box center [64, 194] width 11 height 11
click at [64, 187] on input "checkbox" at bounding box center [64, 187] width 0 height 0
checkbox input "true"
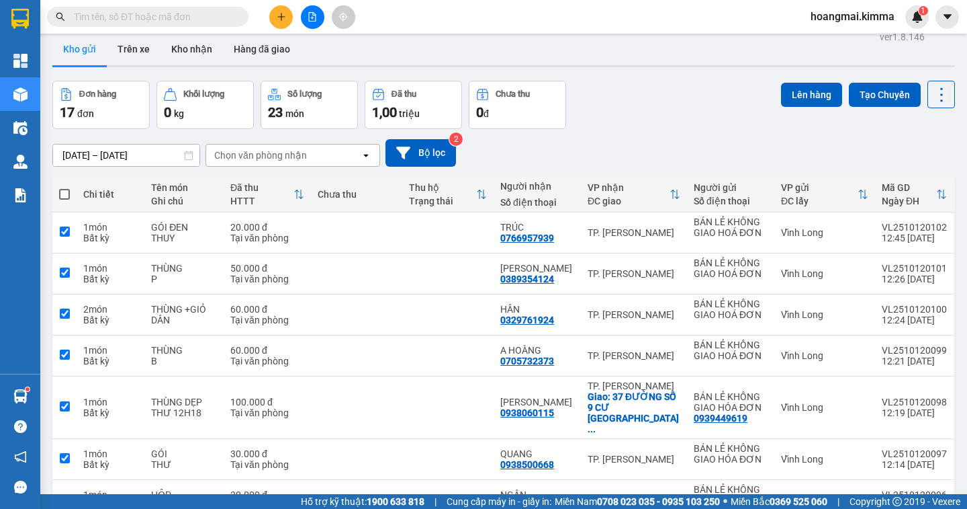
checkbox input "true"
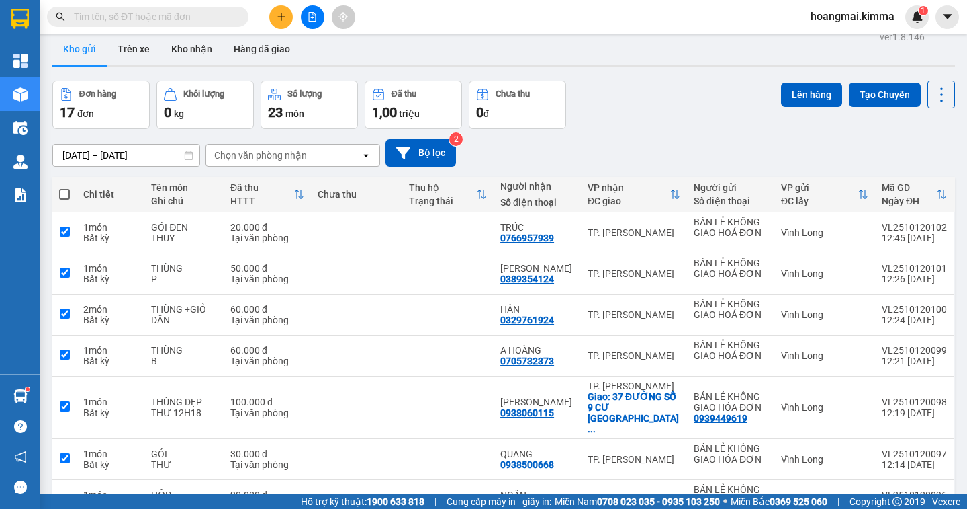
checkbox input "true"
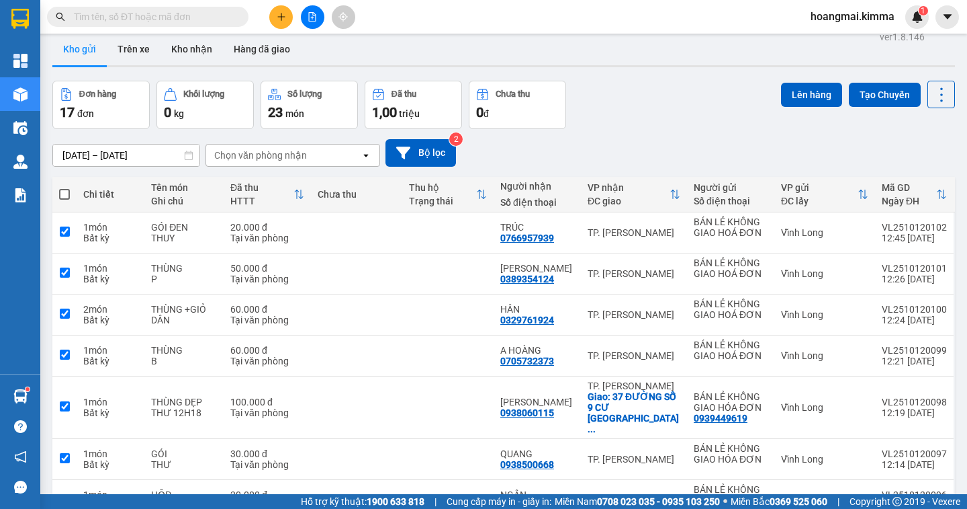
checkbox input "true"
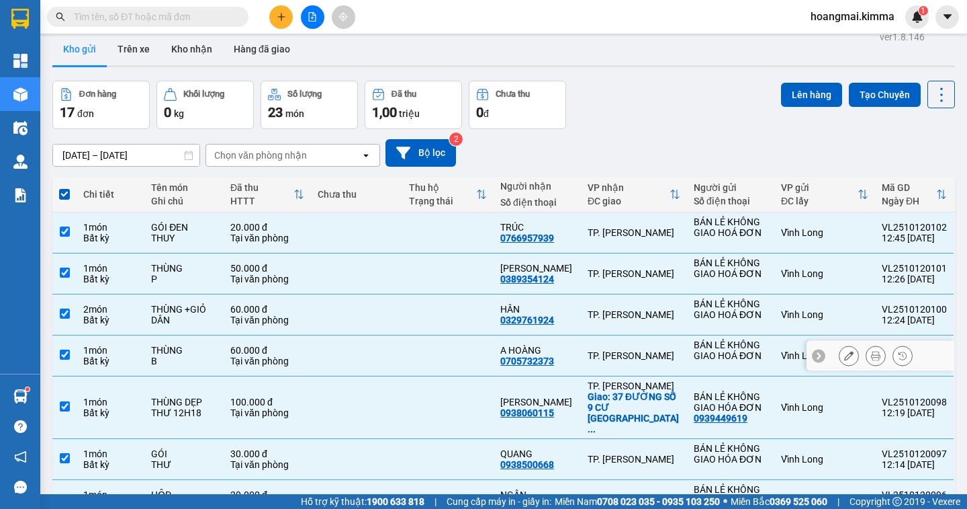
click at [67, 355] on input "checkbox" at bounding box center [65, 354] width 10 height 10
checkbox input "false"
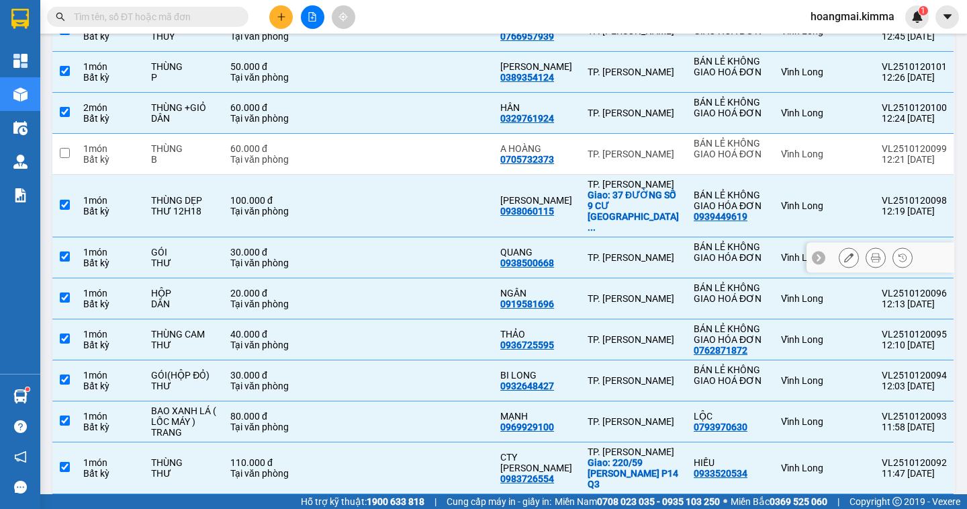
scroll to position [349, 0]
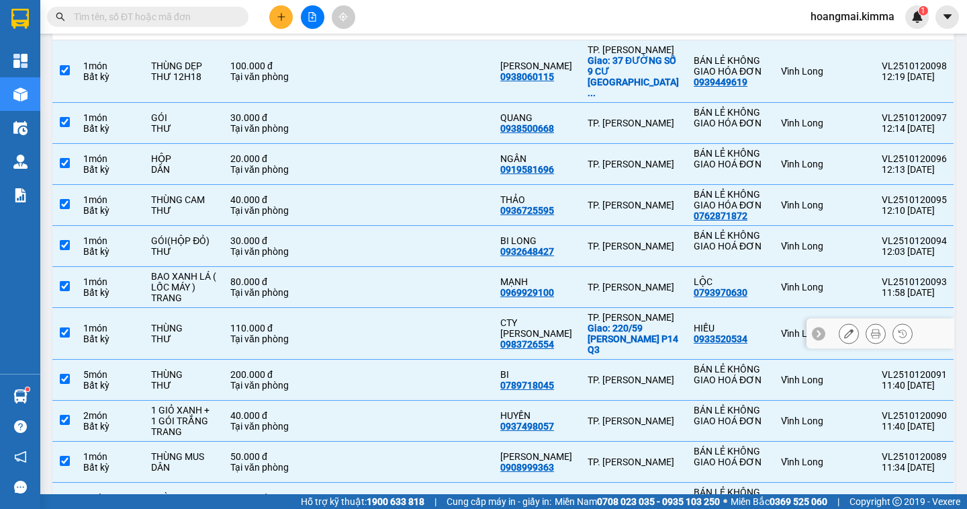
click at [66, 327] on input "checkbox" at bounding box center [65, 332] width 10 height 10
checkbox input "false"
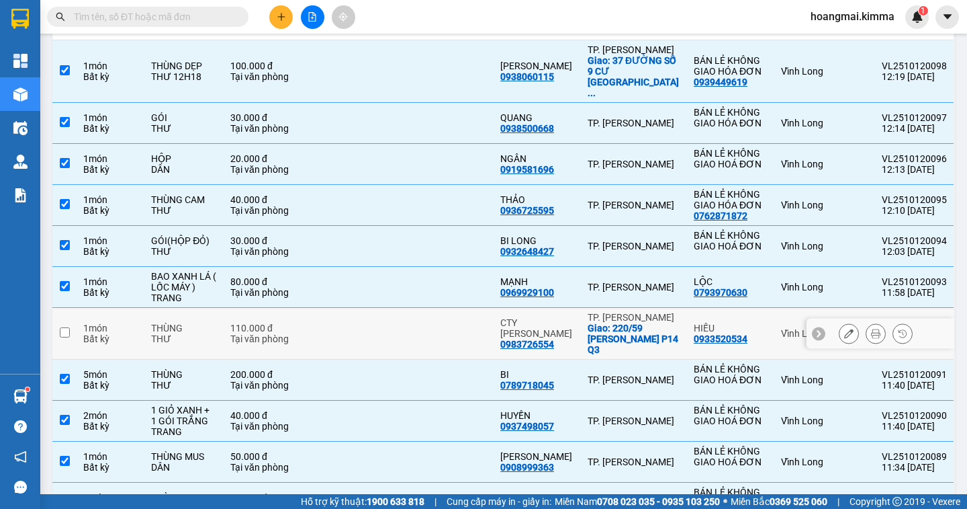
scroll to position [483, 0]
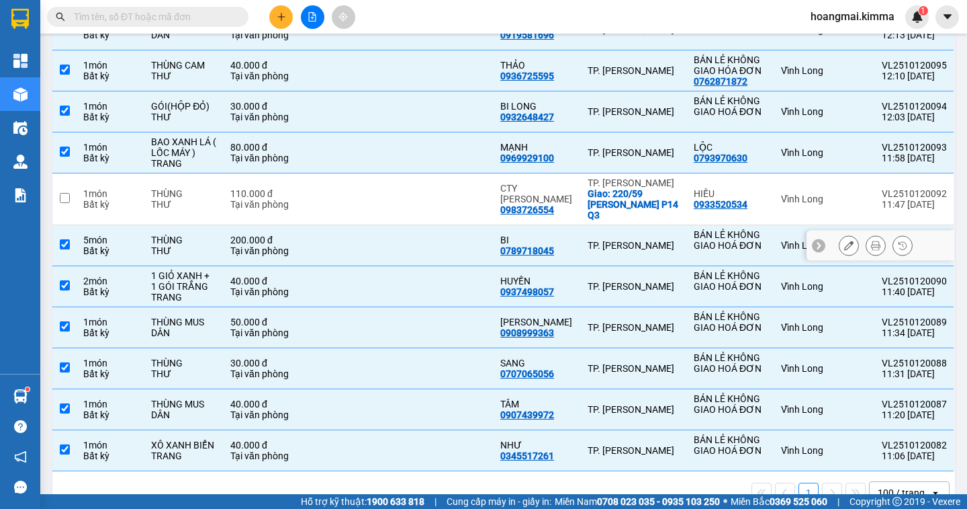
click at [64, 239] on input "checkbox" at bounding box center [65, 244] width 10 height 10
checkbox input "false"
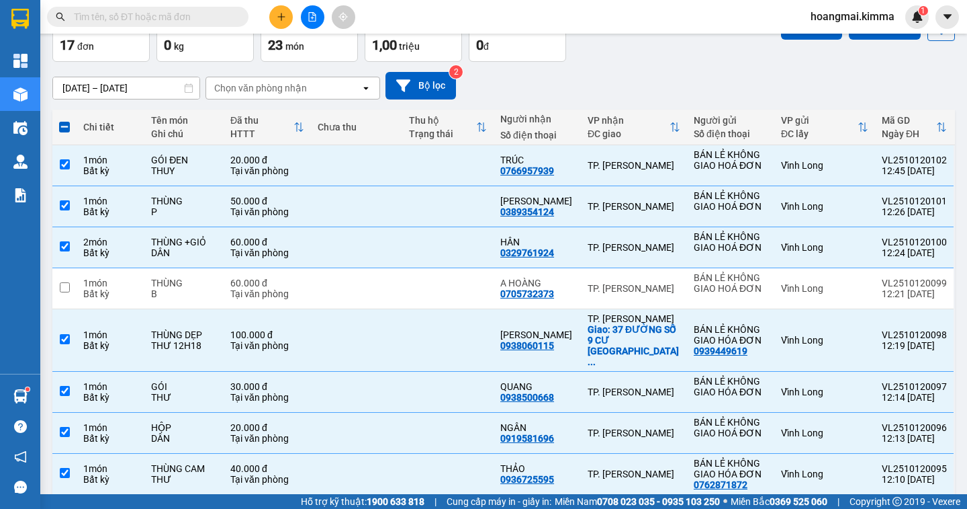
scroll to position [0, 0]
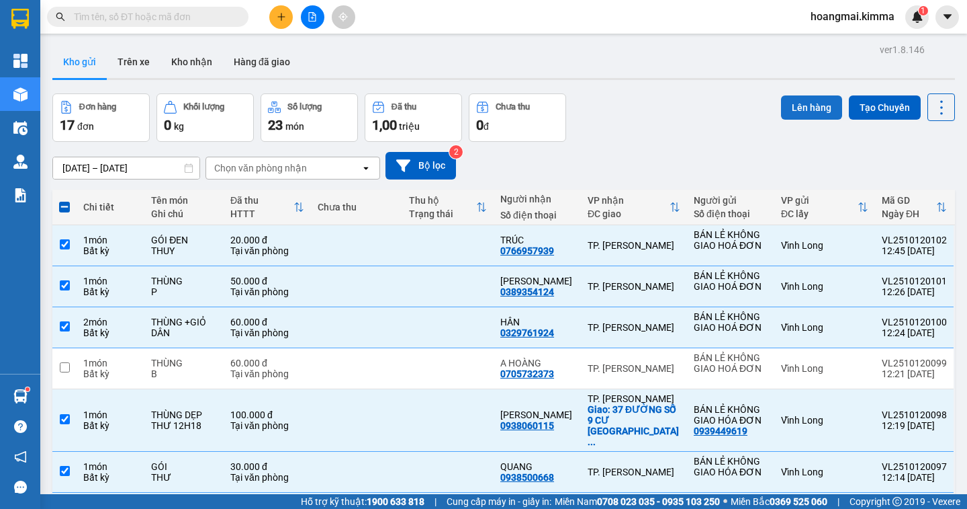
click at [797, 105] on button "Lên hàng" at bounding box center [811, 107] width 61 height 24
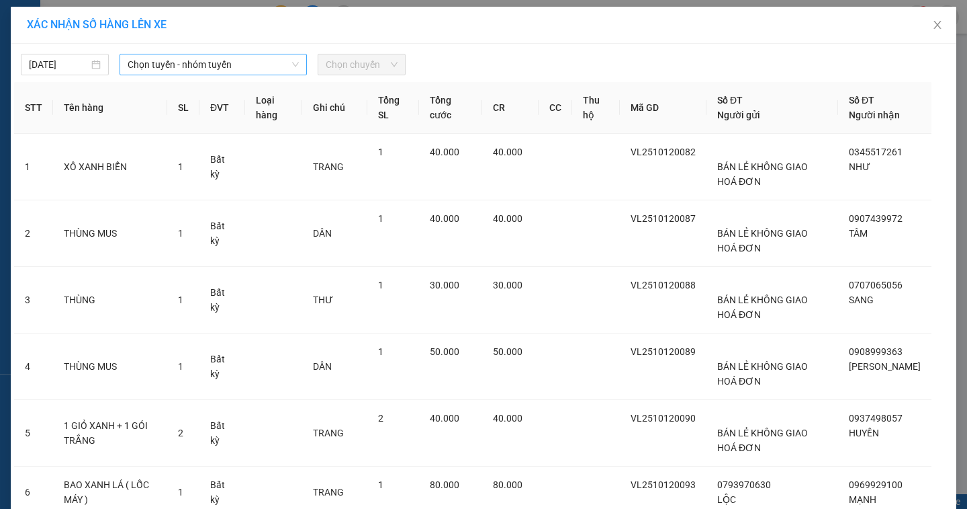
click at [199, 67] on span "Chọn tuyến - nhóm tuyến" at bounding box center [213, 64] width 171 height 20
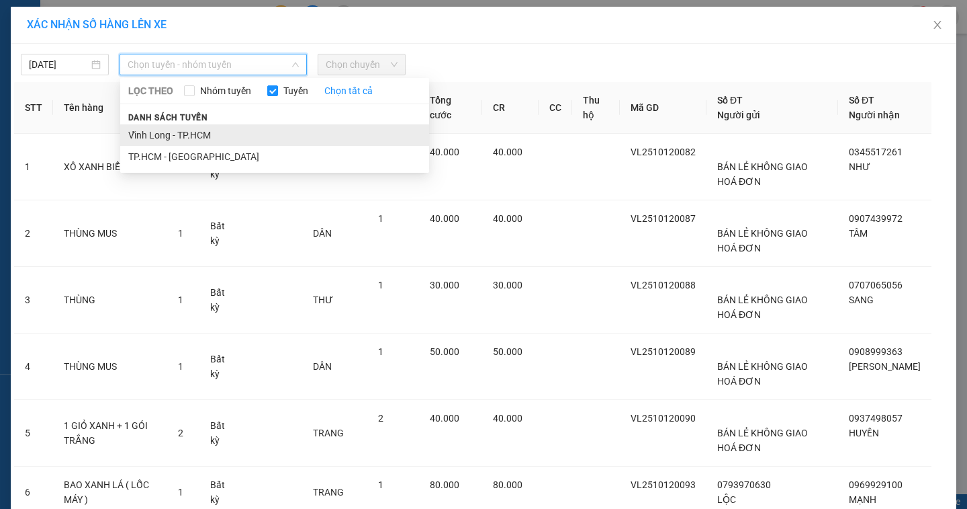
click at [168, 135] on li "Vĩnh Long - TP.HCM" at bounding box center [274, 134] width 309 height 21
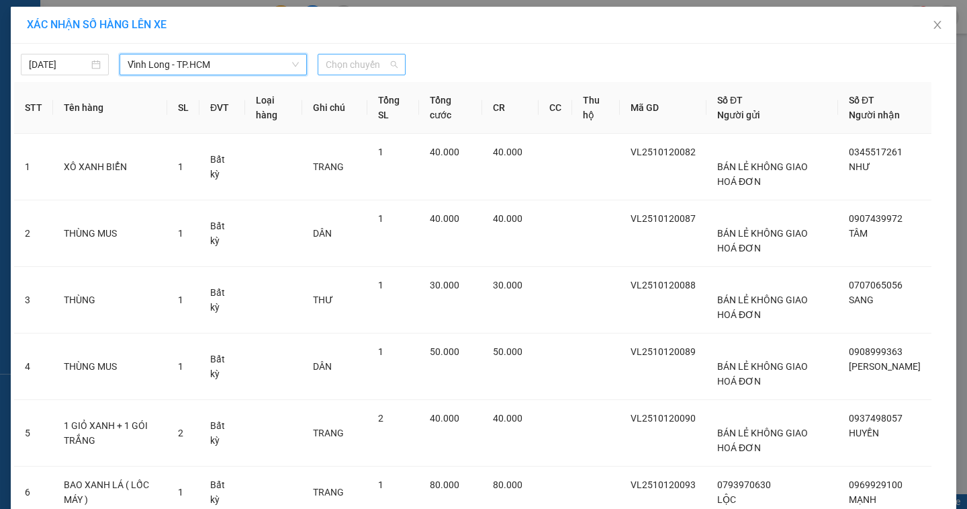
click at [332, 58] on span "Chọn chuyến" at bounding box center [362, 64] width 72 height 20
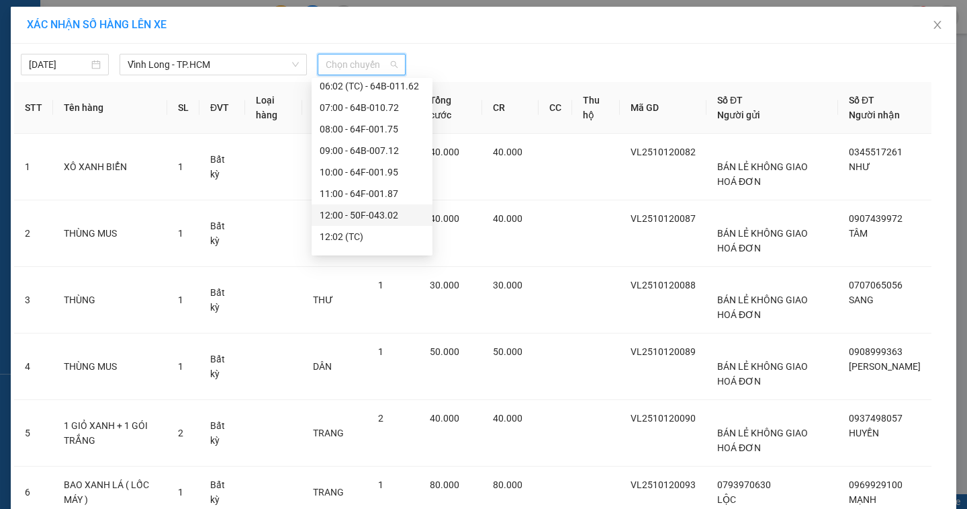
scroll to position [202, 0]
click at [388, 187] on div "13:00 - 64F-002.29" at bounding box center [372, 190] width 105 height 15
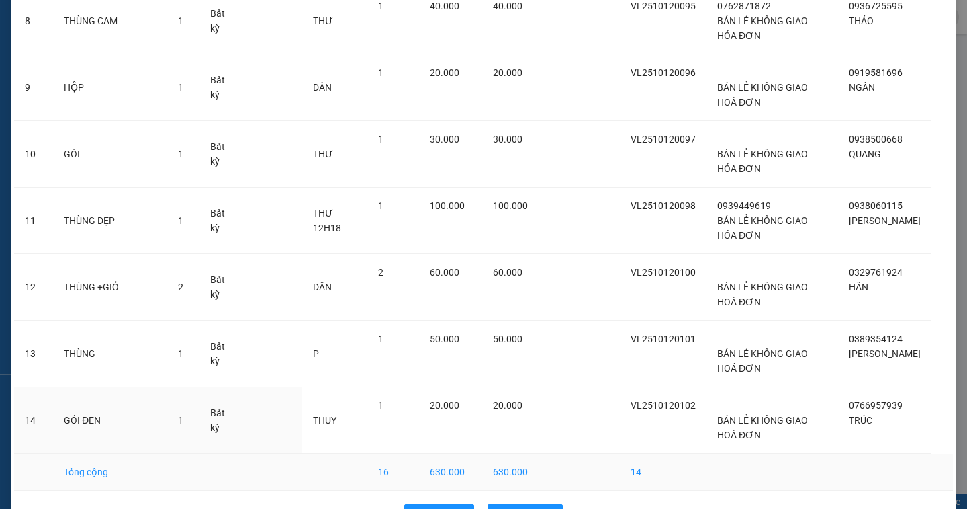
scroll to position [662, 0]
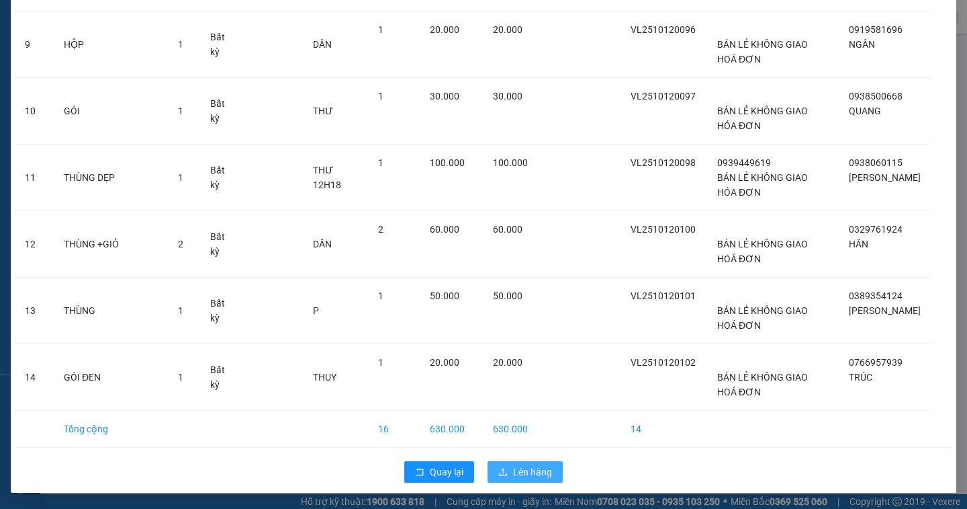
click at [536, 474] on span "Lên hàng" at bounding box center [532, 471] width 39 height 15
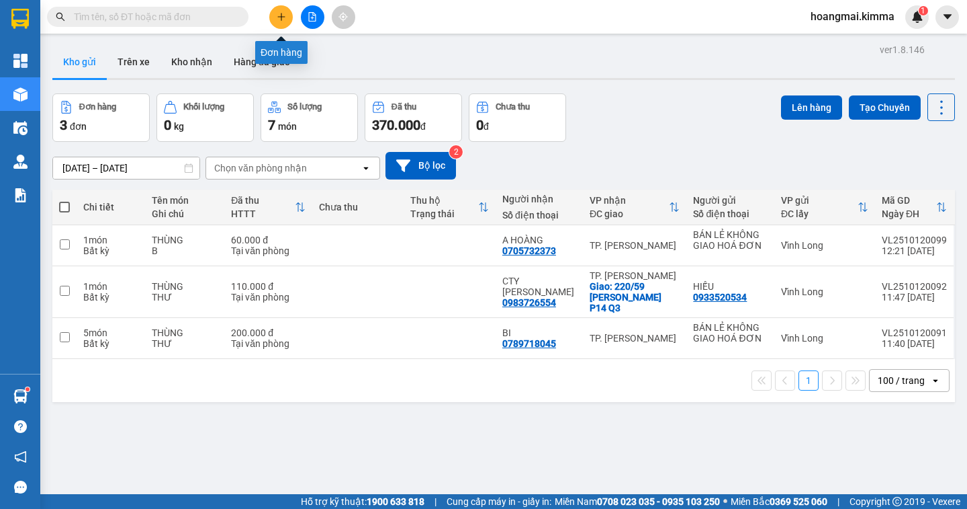
click at [287, 21] on button at bounding box center [281, 17] width 24 height 24
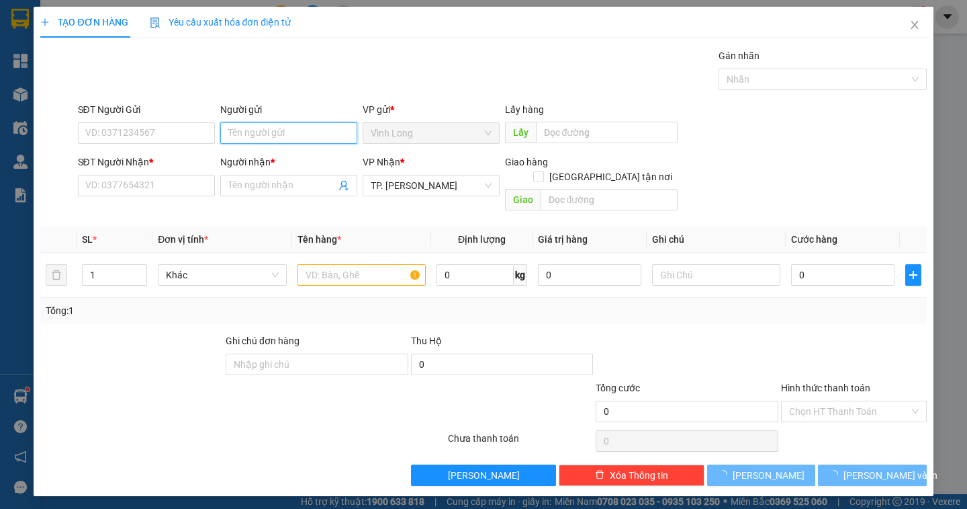
click at [275, 134] on input "Người gửi" at bounding box center [288, 132] width 137 height 21
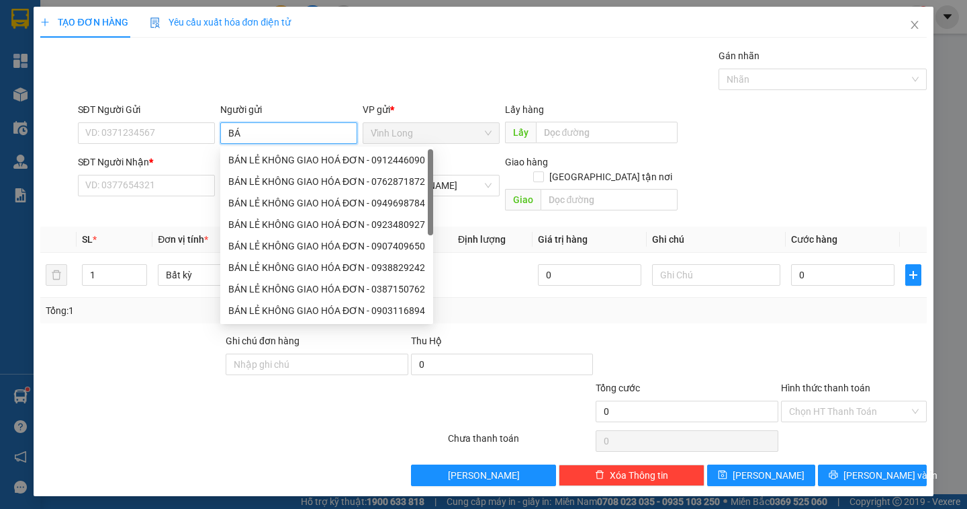
type input "BÁN"
click at [251, 162] on div "BÁN LẺ KHÔNG GIAO HOÁ ĐƠN - 0912446090" at bounding box center [326, 159] width 197 height 15
drag, startPoint x: 251, startPoint y: 162, endPoint x: 188, endPoint y: 146, distance: 65.2
click at [251, 162] on div "BÁN LẺ KHÔNG GIAO HOÁ ĐƠN - 0912446090" at bounding box center [326, 159] width 197 height 15
type input "0912446090"
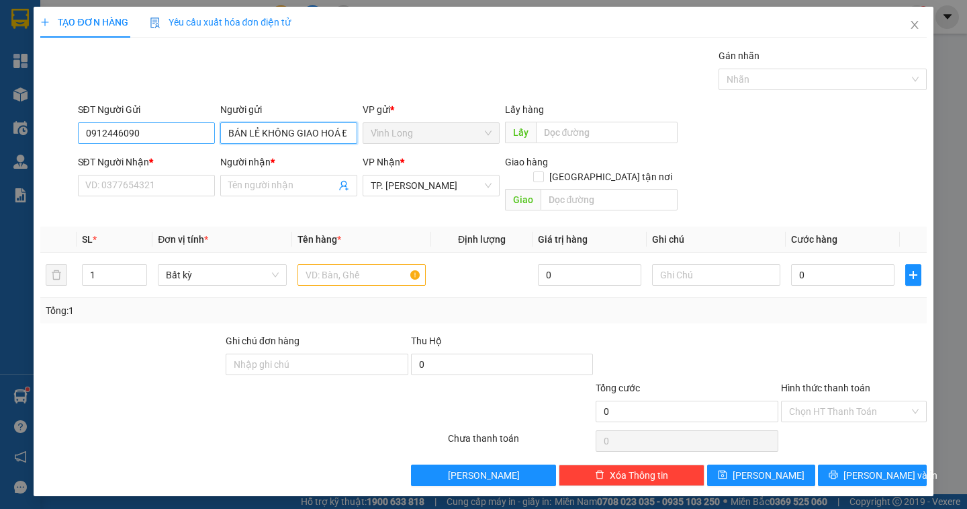
type input "BÁN LẺ KHÔNG GIAO HOÁ ĐƠN"
drag, startPoint x: 174, startPoint y: 140, endPoint x: 25, endPoint y: 140, distance: 149.1
click at [30, 145] on div "TẠO ĐƠN HÀNG Yêu cầu xuất hóa đơn điện tử Transit Pickup Surcharge Ids Transit …" at bounding box center [483, 254] width 967 height 509
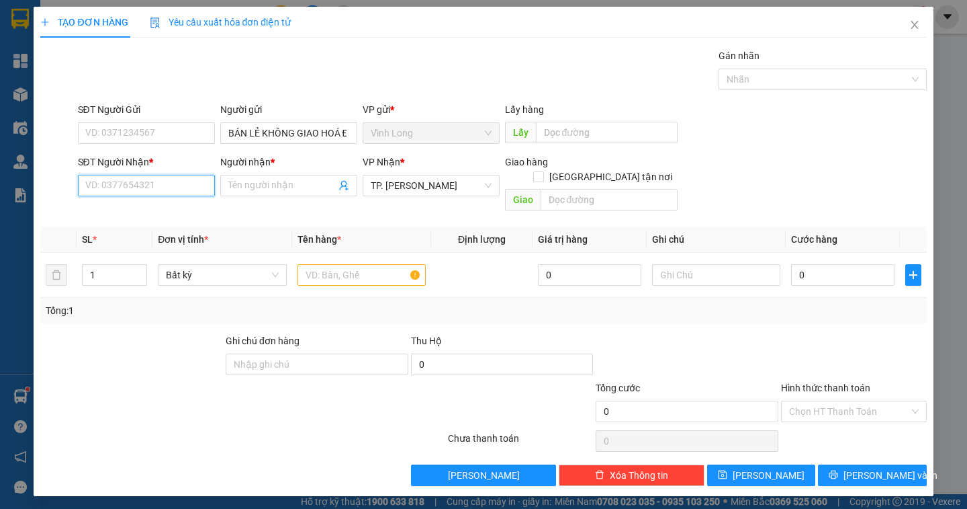
click at [106, 183] on input "SĐT Người Nhận *" at bounding box center [146, 185] width 137 height 21
type input "0932946604"
click at [113, 210] on div "0932946604 - TIẾN" at bounding box center [146, 212] width 121 height 15
type input "TIẾN"
type input "0932946604"
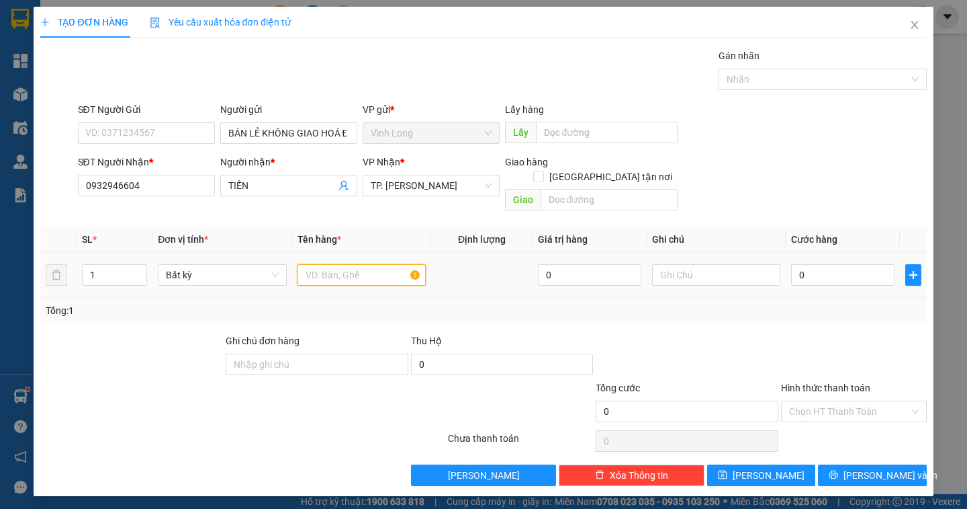
click at [346, 265] on input "text" at bounding box center [362, 274] width 128 height 21
type input "THÙNG MUS"
type input "DÂN"
type input "3"
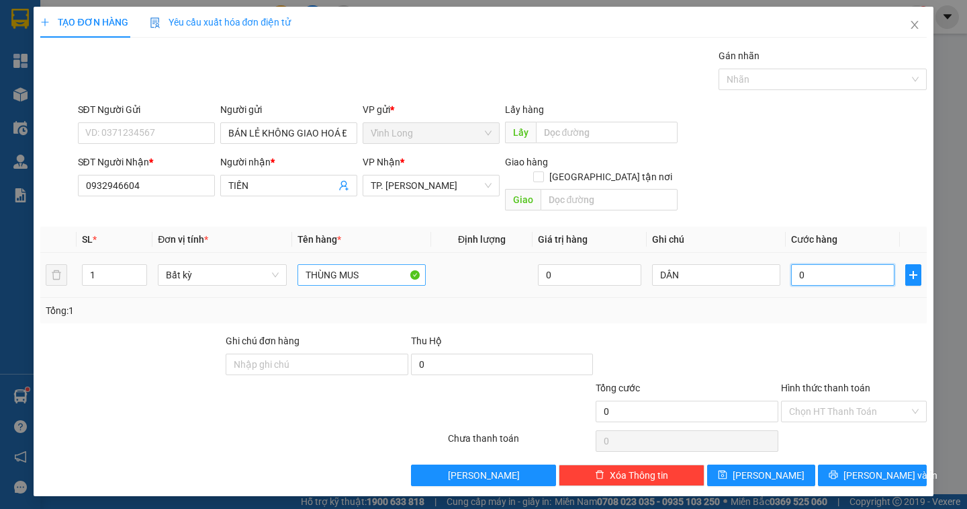
type input "3"
type input "30"
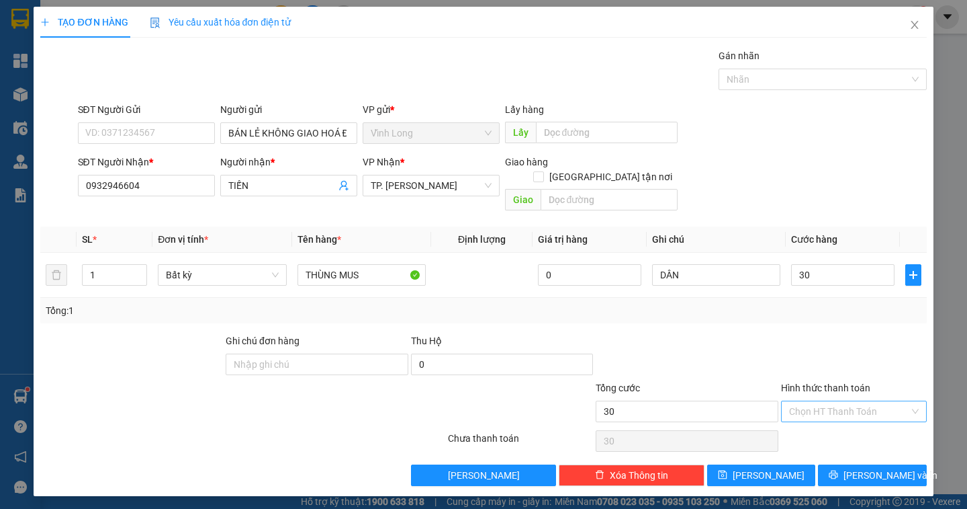
type input "30.000"
click at [829, 401] on input "Hình thức thanh toán" at bounding box center [849, 411] width 120 height 20
click at [823, 426] on div "Tại văn phòng" at bounding box center [854, 423] width 130 height 15
type input "0"
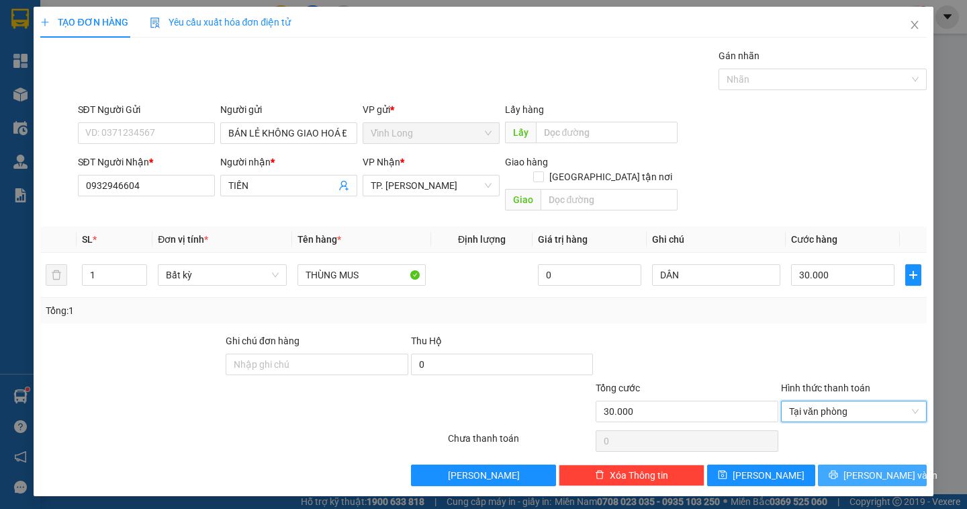
click at [860, 464] on button "[PERSON_NAME] và In" at bounding box center [872, 474] width 108 height 21
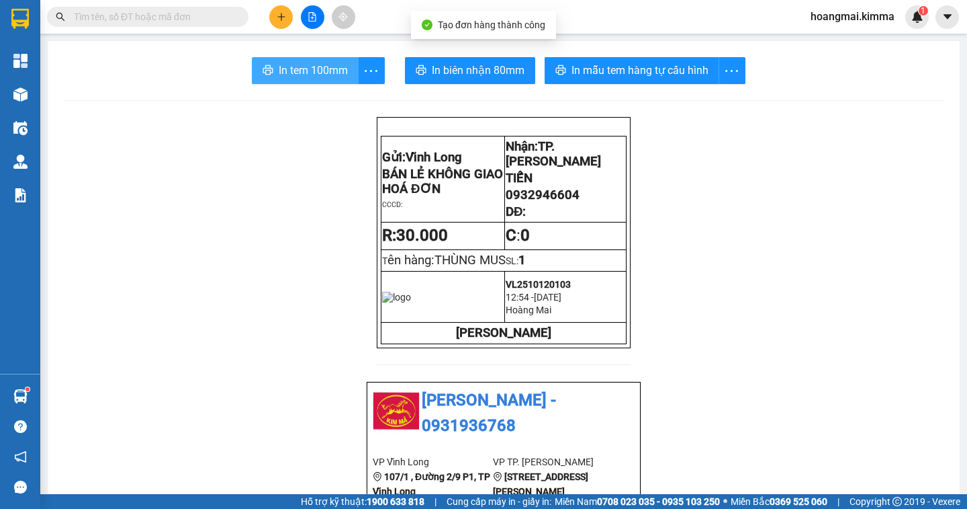
click at [272, 60] on button "In tem 100mm" at bounding box center [305, 70] width 107 height 27
